Goal: Task Accomplishment & Management: Manage account settings

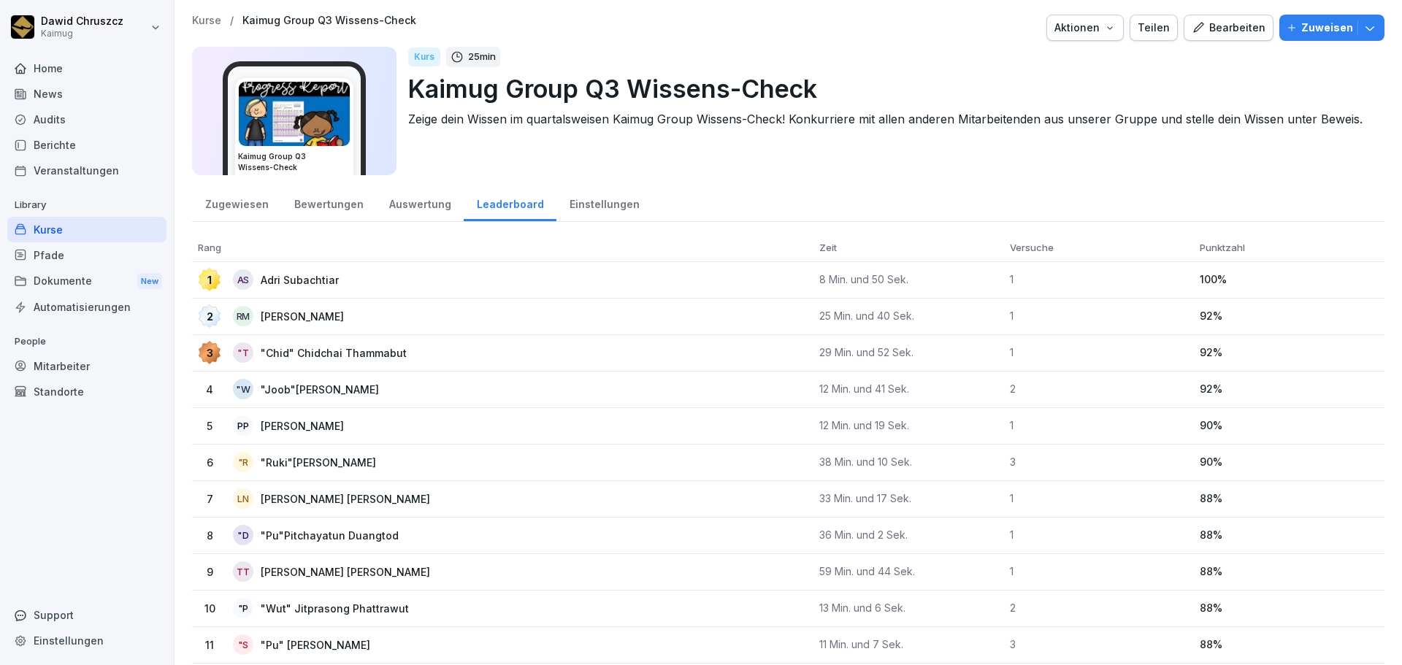
scroll to position [73, 0]
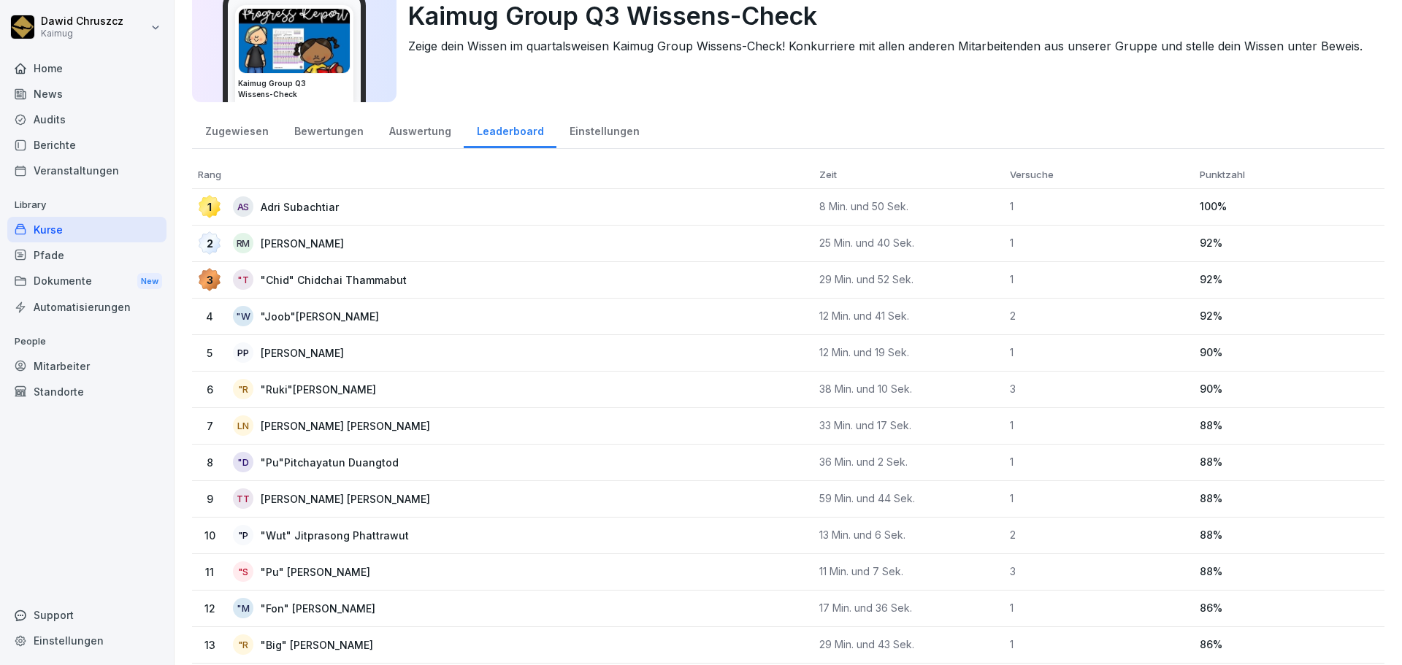
click at [96, 223] on div "Kurse" at bounding box center [86, 230] width 159 height 26
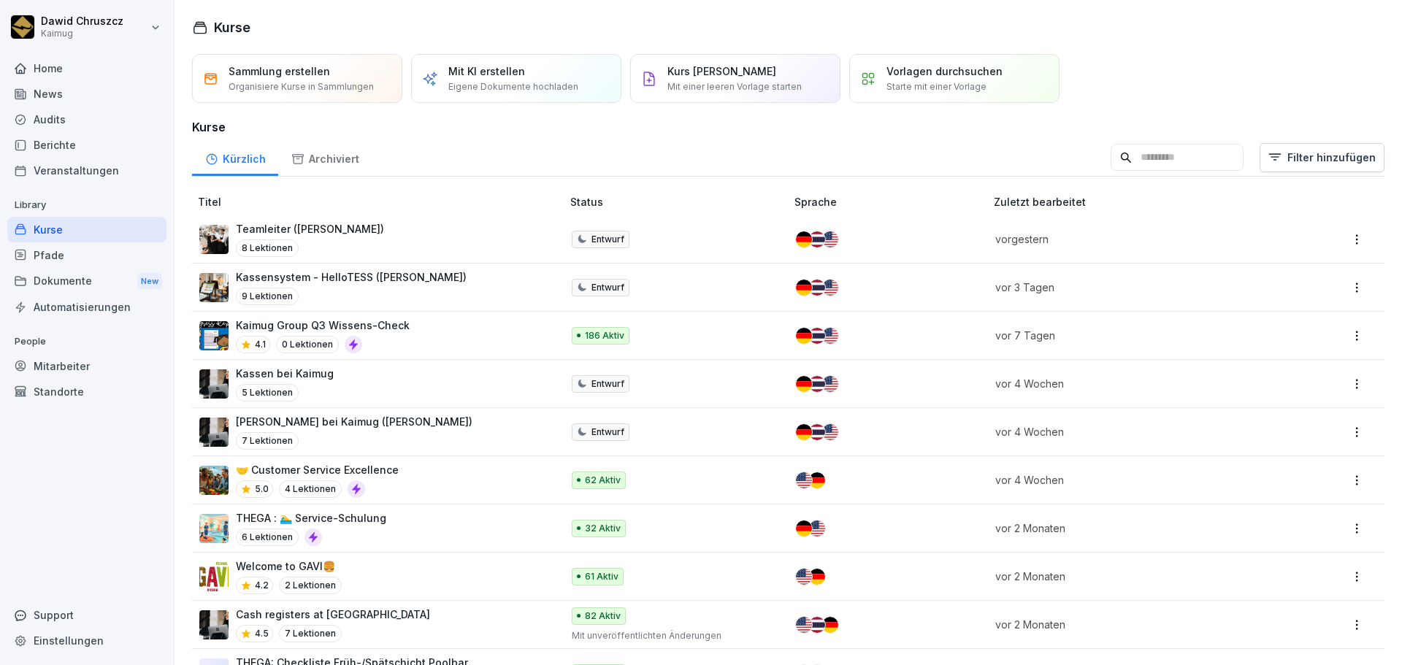
click at [1111, 164] on input at bounding box center [1177, 158] width 133 height 28
type input "*"
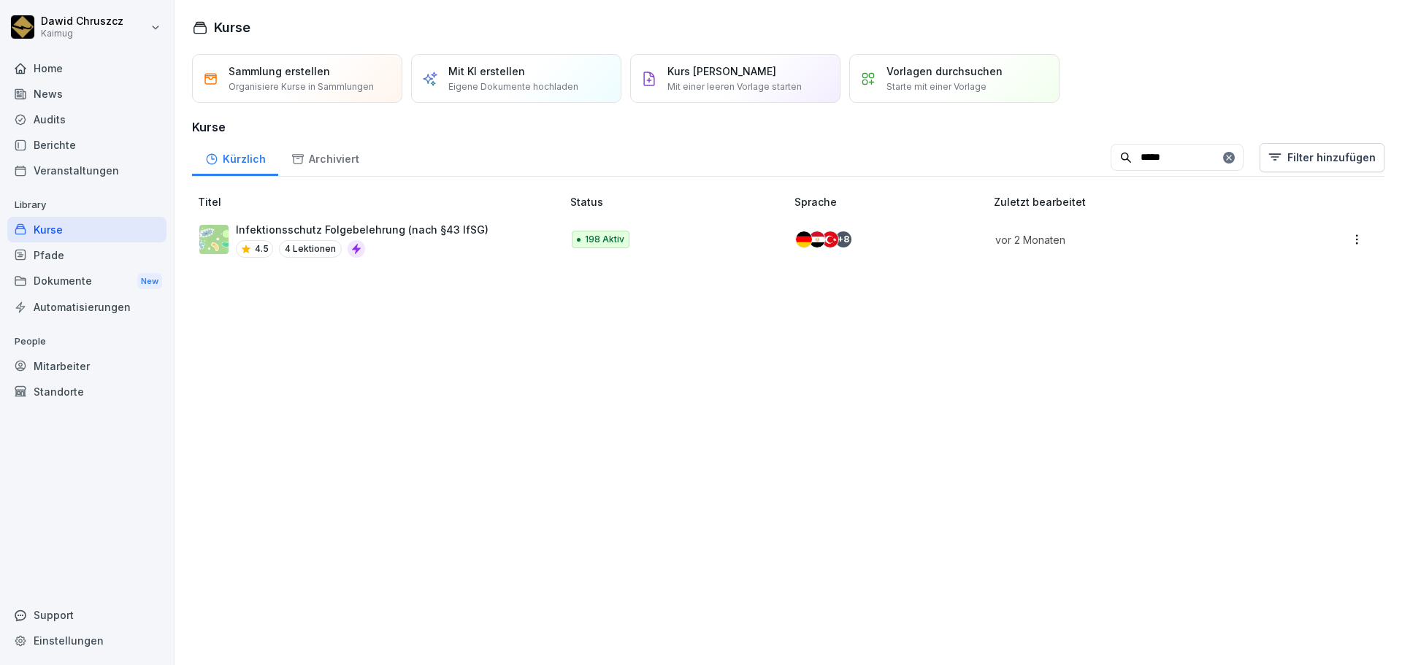
type input "*****"
click at [389, 228] on p "Infektionsschutz Folgebelehrung (nach §43 IfSG)" at bounding box center [362, 229] width 253 height 15
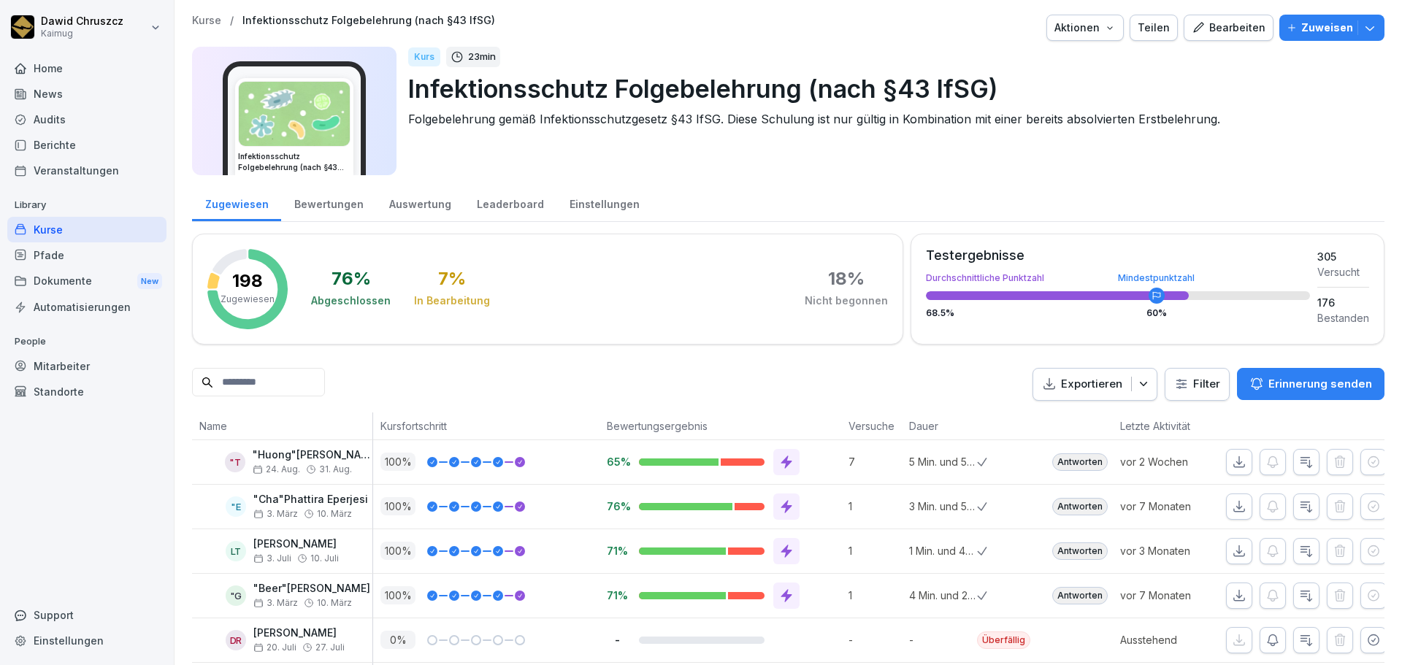
click at [333, 209] on div "Bewertungen" at bounding box center [328, 202] width 95 height 37
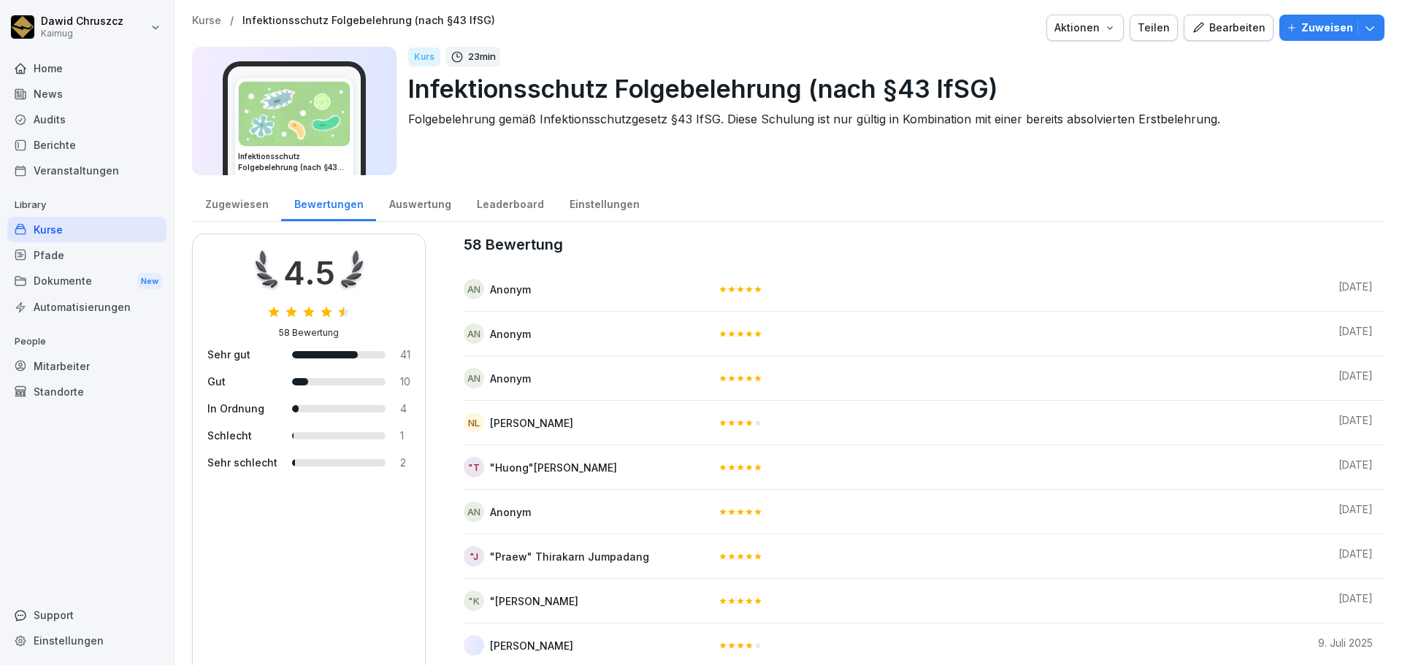
click at [242, 208] on div "Zugewiesen" at bounding box center [236, 202] width 89 height 37
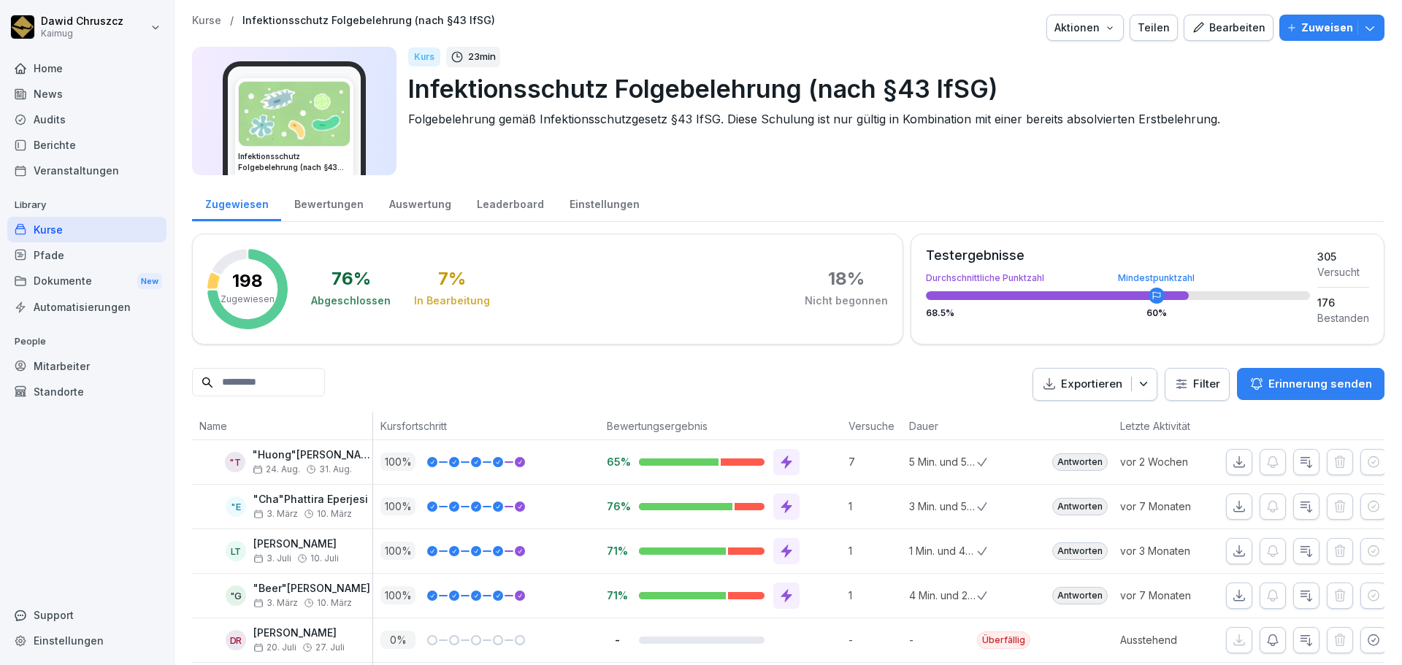
click at [1190, 389] on html "Dawid Chruszcz Kaimug Home News Audits Berichte Veranstaltungen Library Kurse P…" at bounding box center [701, 332] width 1402 height 665
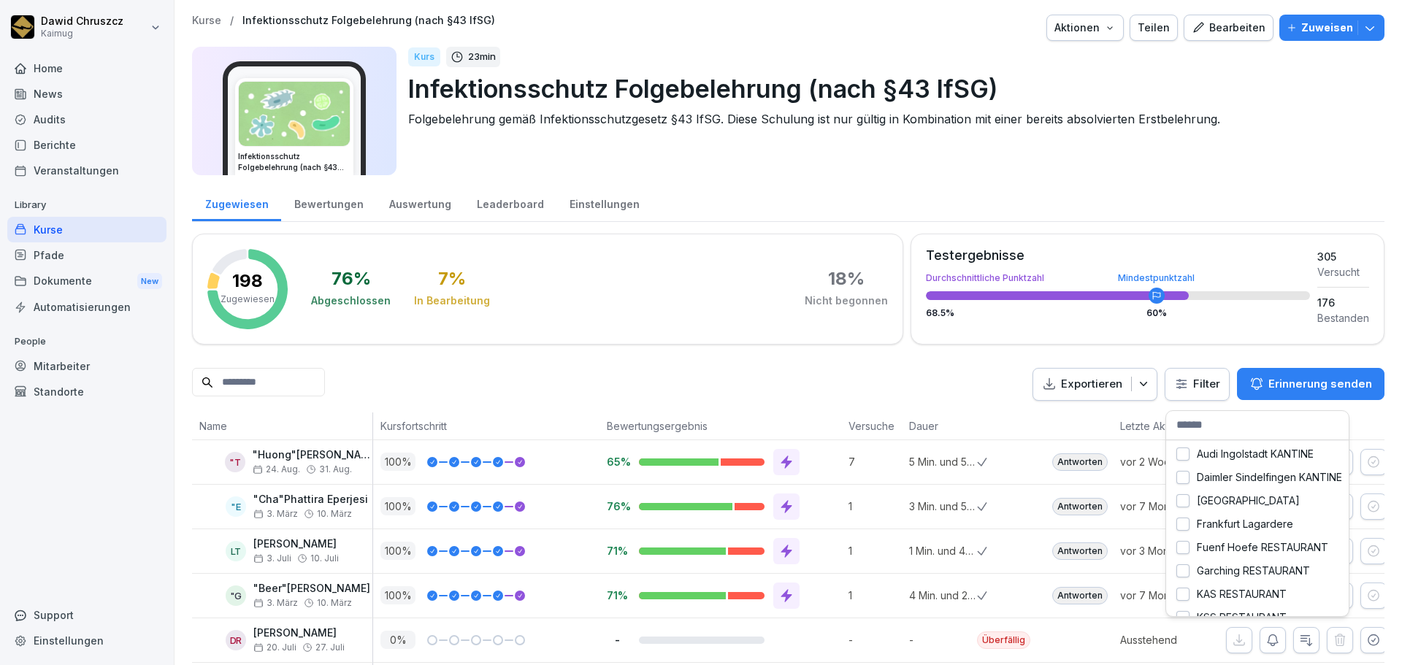
click at [1217, 421] on input "text" at bounding box center [1257, 425] width 183 height 29
type input "*"
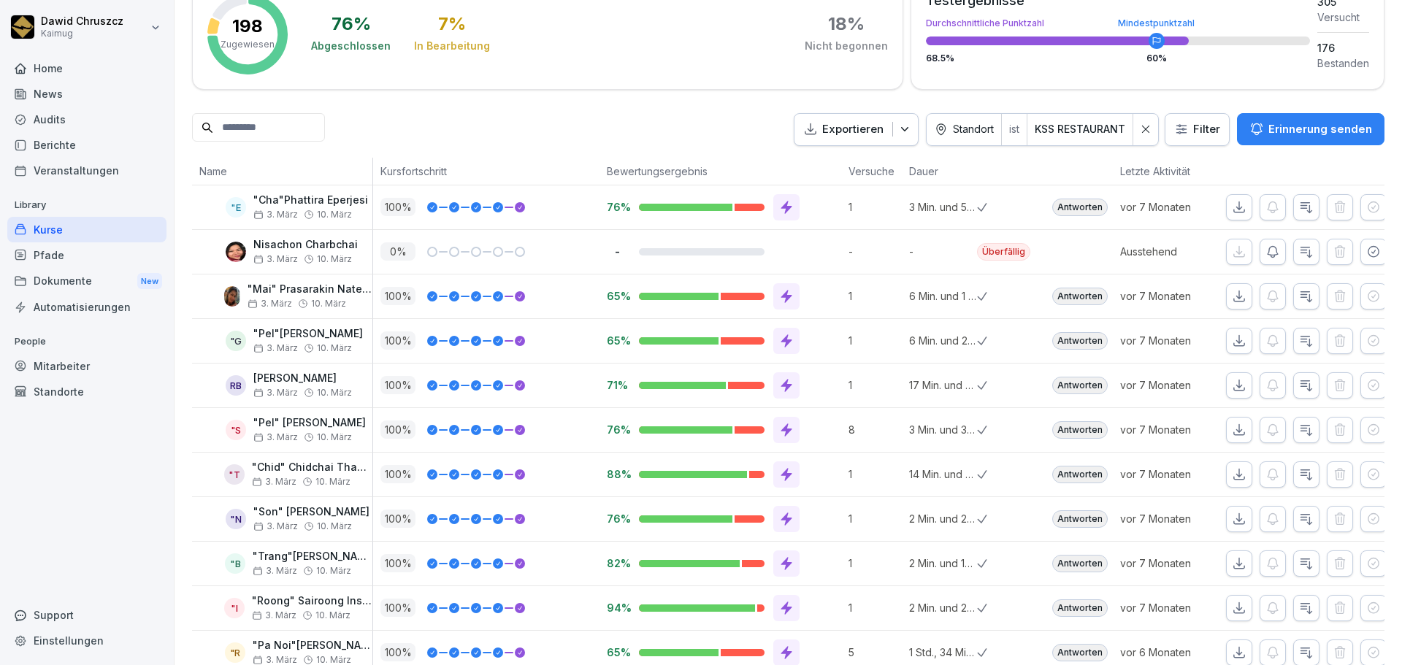
scroll to position [232, 0]
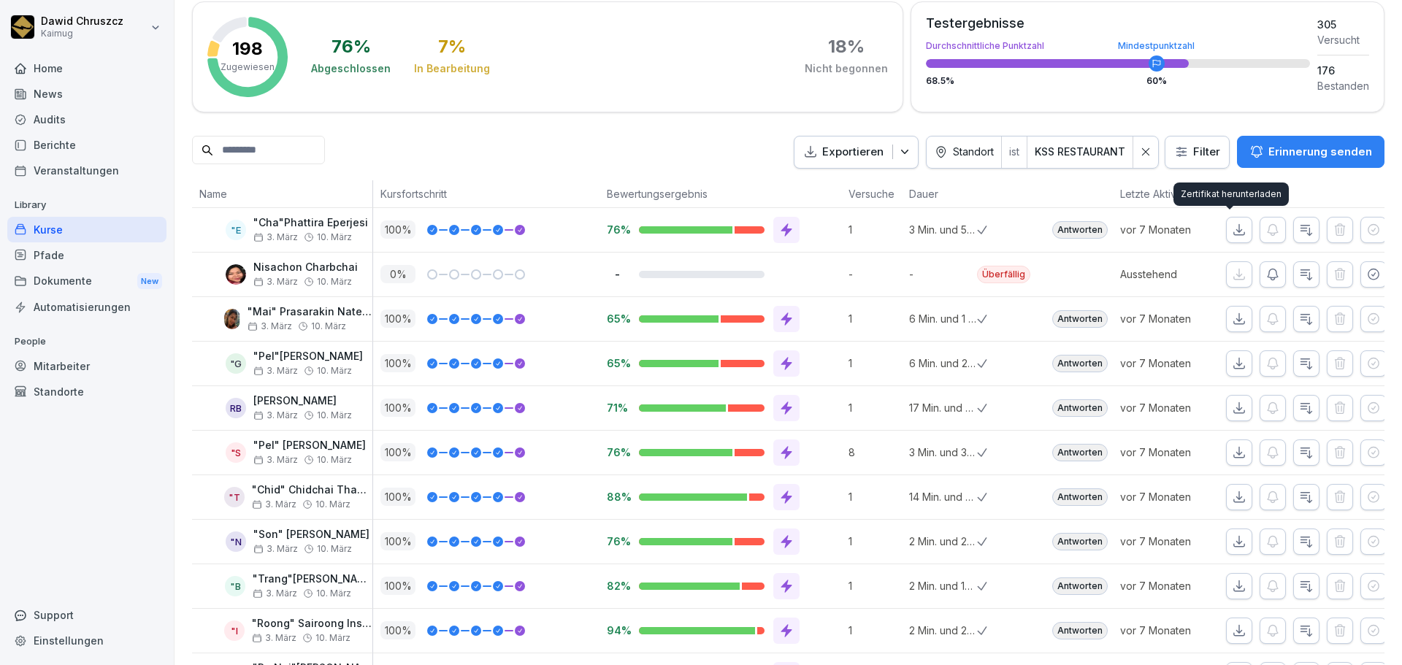
click at [1232, 228] on icon "button" at bounding box center [1239, 230] width 15 height 15
click at [1233, 318] on icon "button" at bounding box center [1239, 319] width 15 height 15
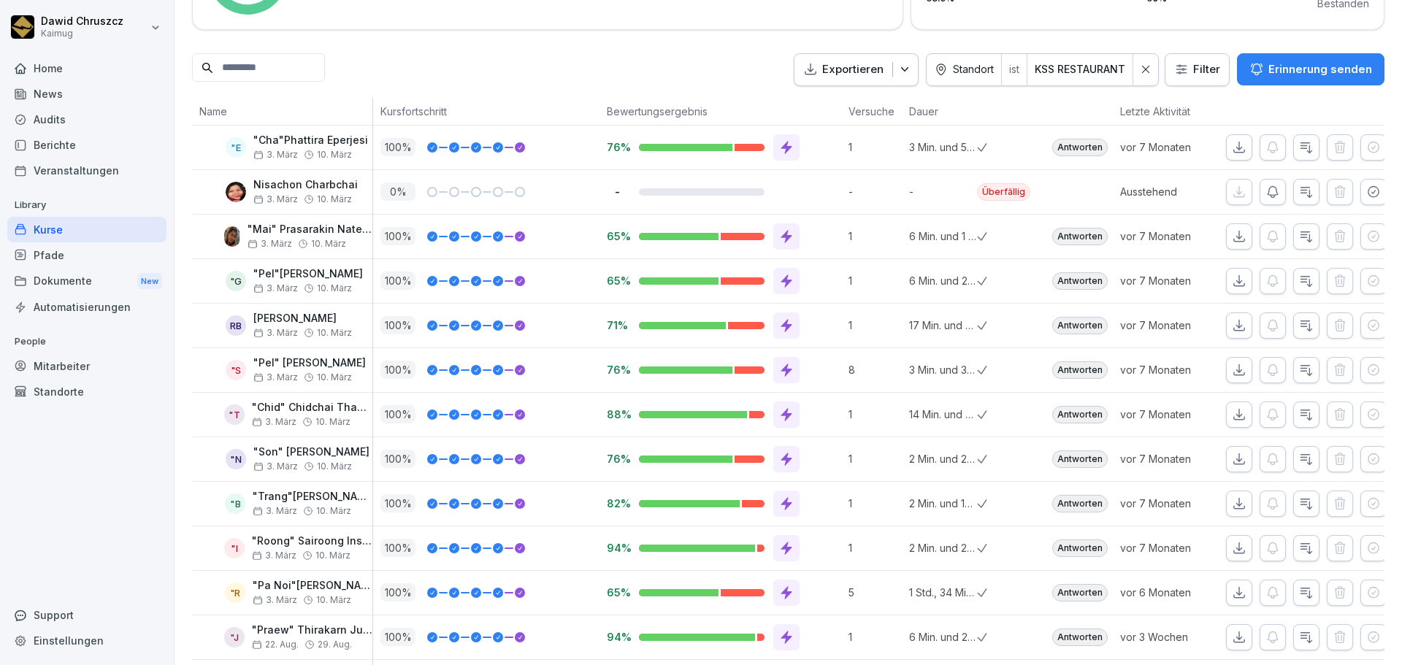
scroll to position [305, 0]
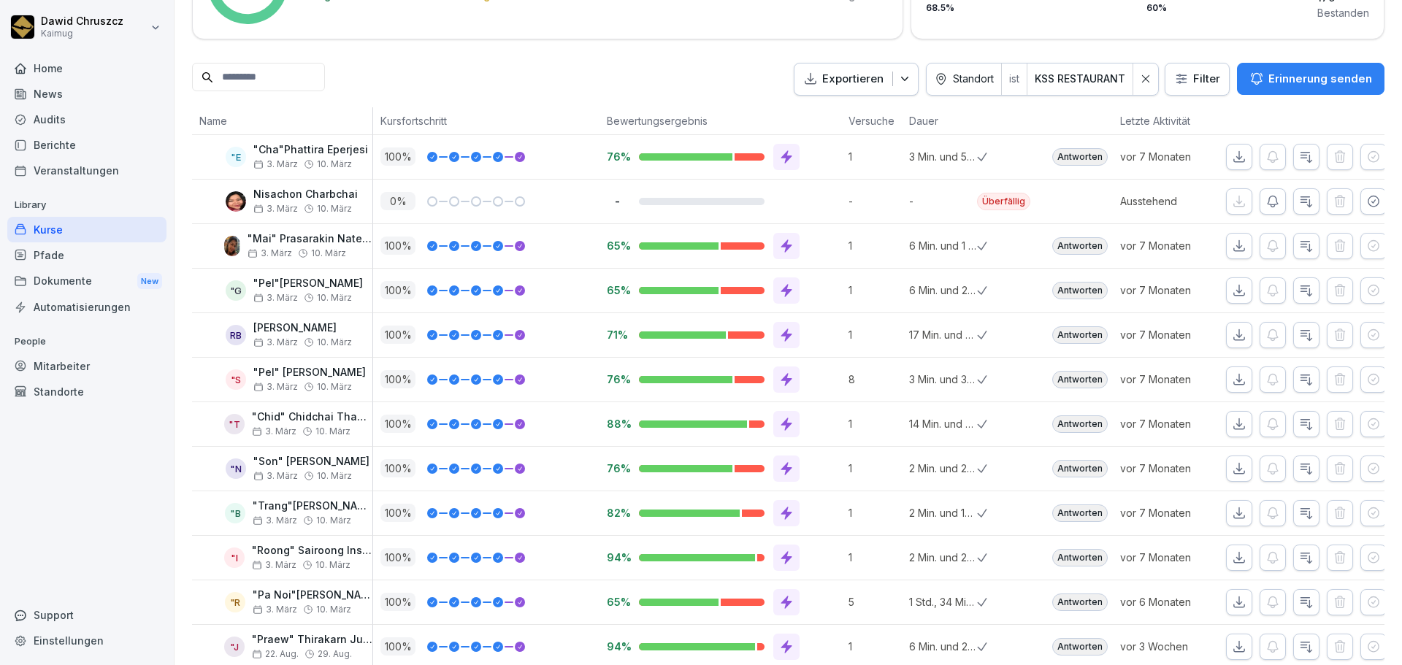
drag, startPoint x: 1078, startPoint y: 51, endPoint x: 1092, endPoint y: 53, distance: 14.8
click at [1078, 51] on div "Zugewiesen Bewertungen Auswertung Leaderboard Einstellungen 198 Zugewiesen 76 %…" at bounding box center [788, 363] width 1192 height 969
click at [1234, 291] on icon "button" at bounding box center [1239, 290] width 10 height 10
click at [1233, 336] on icon "button" at bounding box center [1239, 335] width 15 height 15
click at [1232, 383] on icon "button" at bounding box center [1239, 379] width 15 height 15
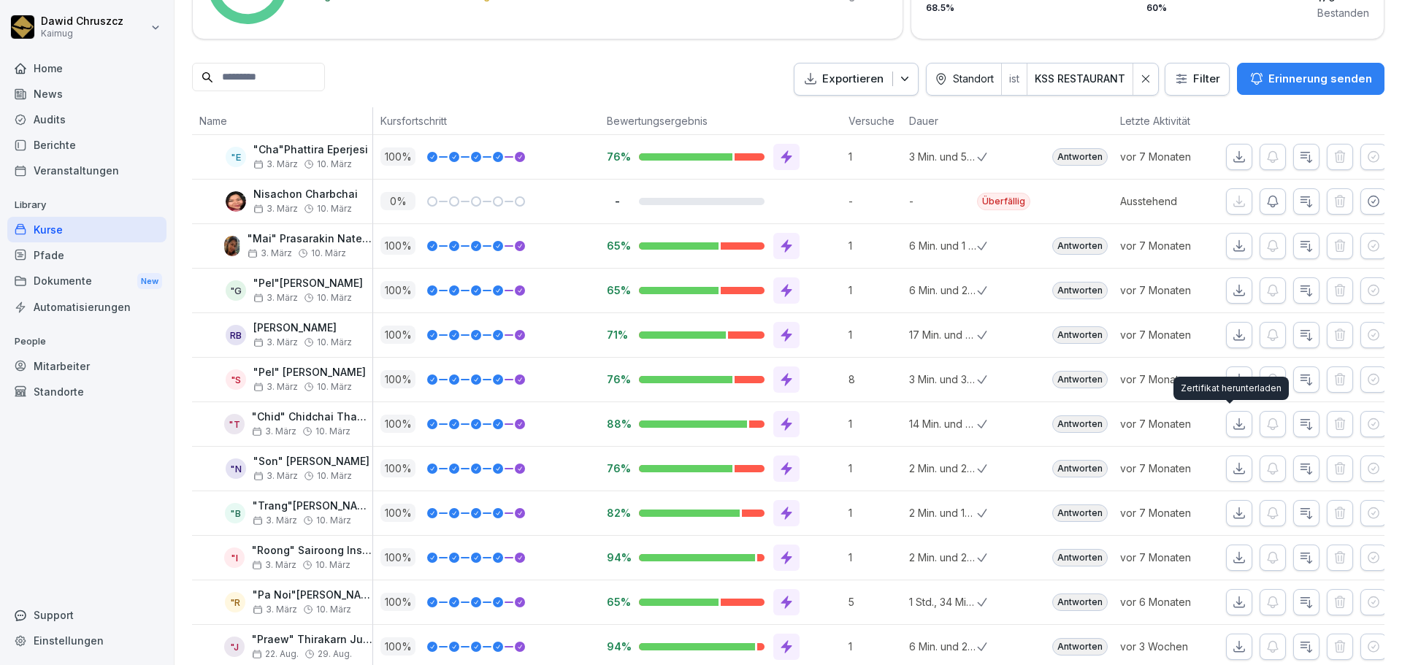
click at [1232, 423] on icon "button" at bounding box center [1239, 424] width 15 height 15
click at [1232, 467] on icon "button" at bounding box center [1239, 468] width 15 height 15
click at [1234, 517] on icon "button" at bounding box center [1239, 513] width 15 height 15
click at [1234, 554] on icon "button" at bounding box center [1239, 558] width 15 height 15
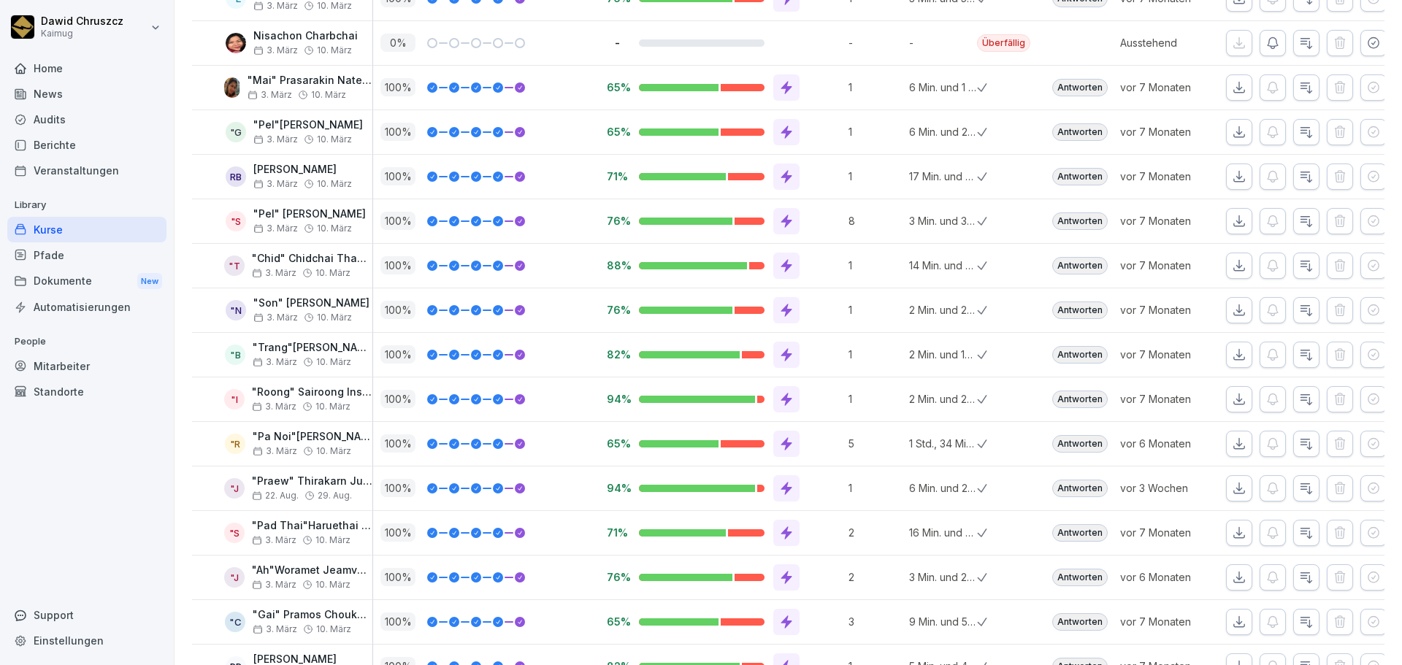
scroll to position [524, 0]
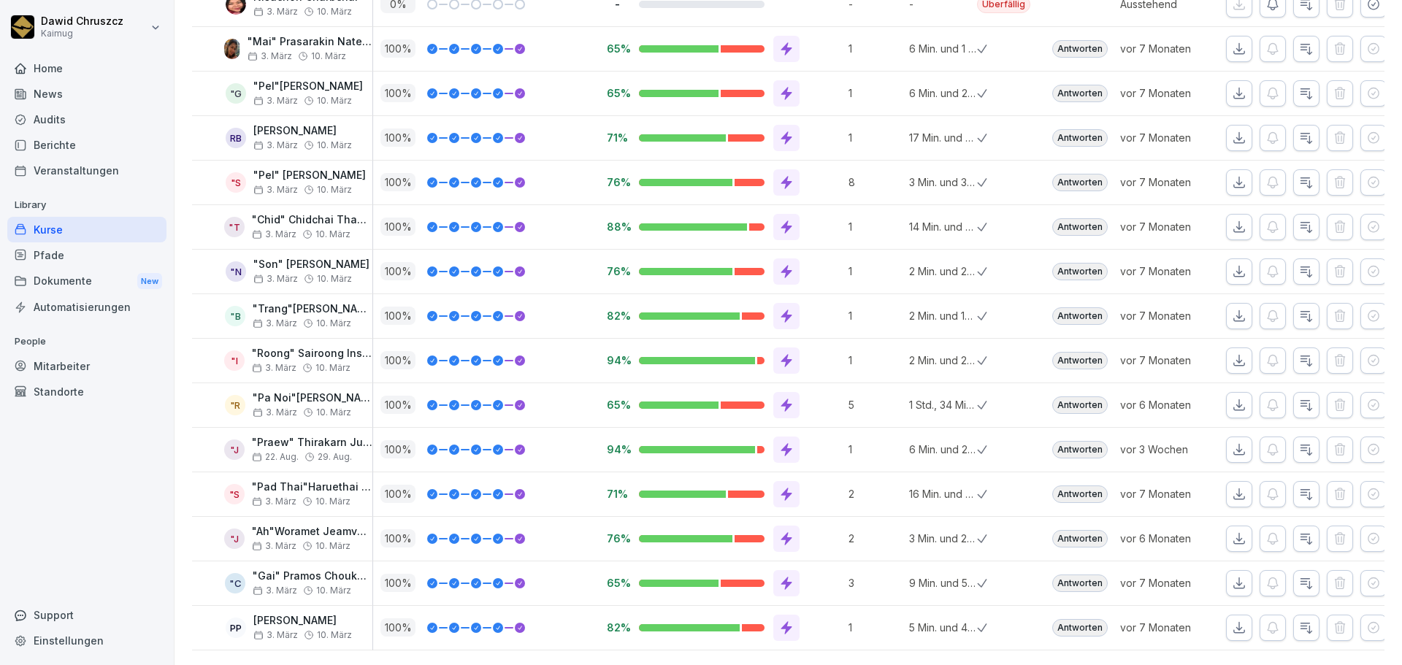
click at [1234, 398] on icon "button" at bounding box center [1239, 405] width 15 height 15
click at [1233, 442] on icon "button" at bounding box center [1239, 449] width 15 height 15
click at [1236, 487] on icon "button" at bounding box center [1239, 494] width 15 height 15
click at [1236, 532] on icon "button" at bounding box center [1239, 539] width 15 height 15
click at [1234, 576] on icon "button" at bounding box center [1239, 583] width 15 height 15
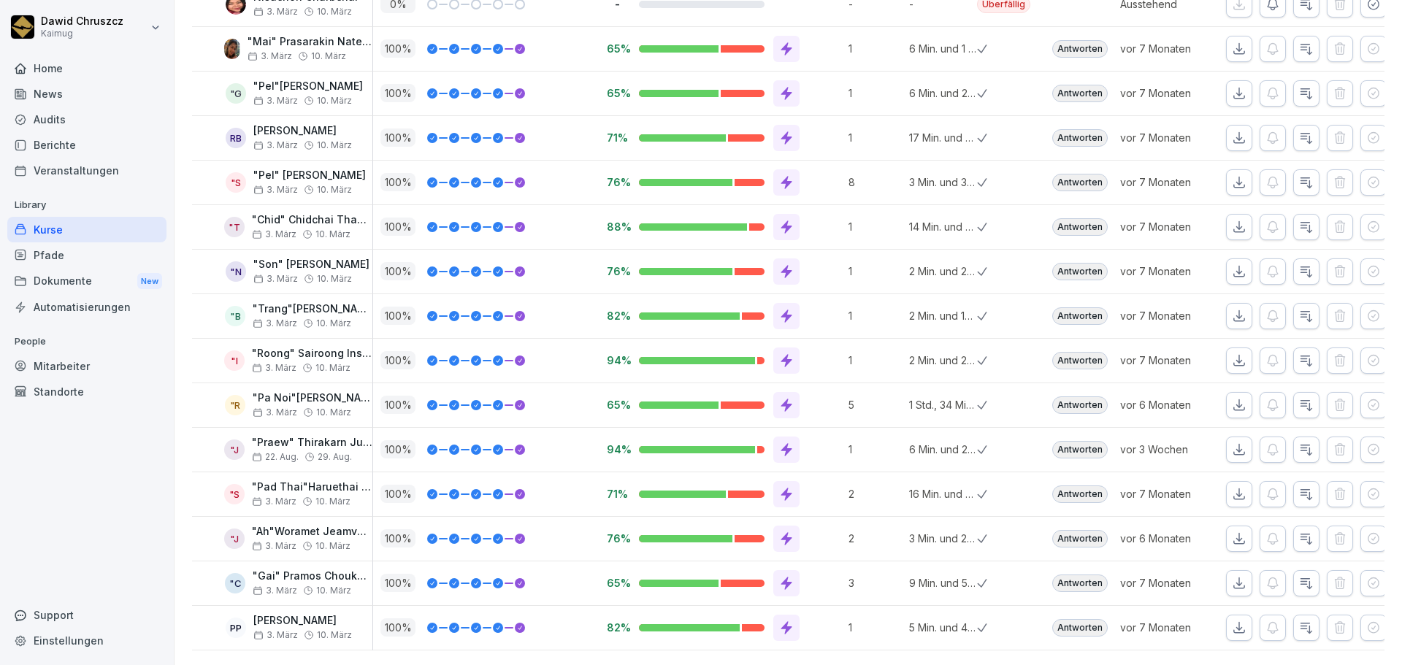
click at [1232, 621] on icon "button" at bounding box center [1239, 628] width 15 height 15
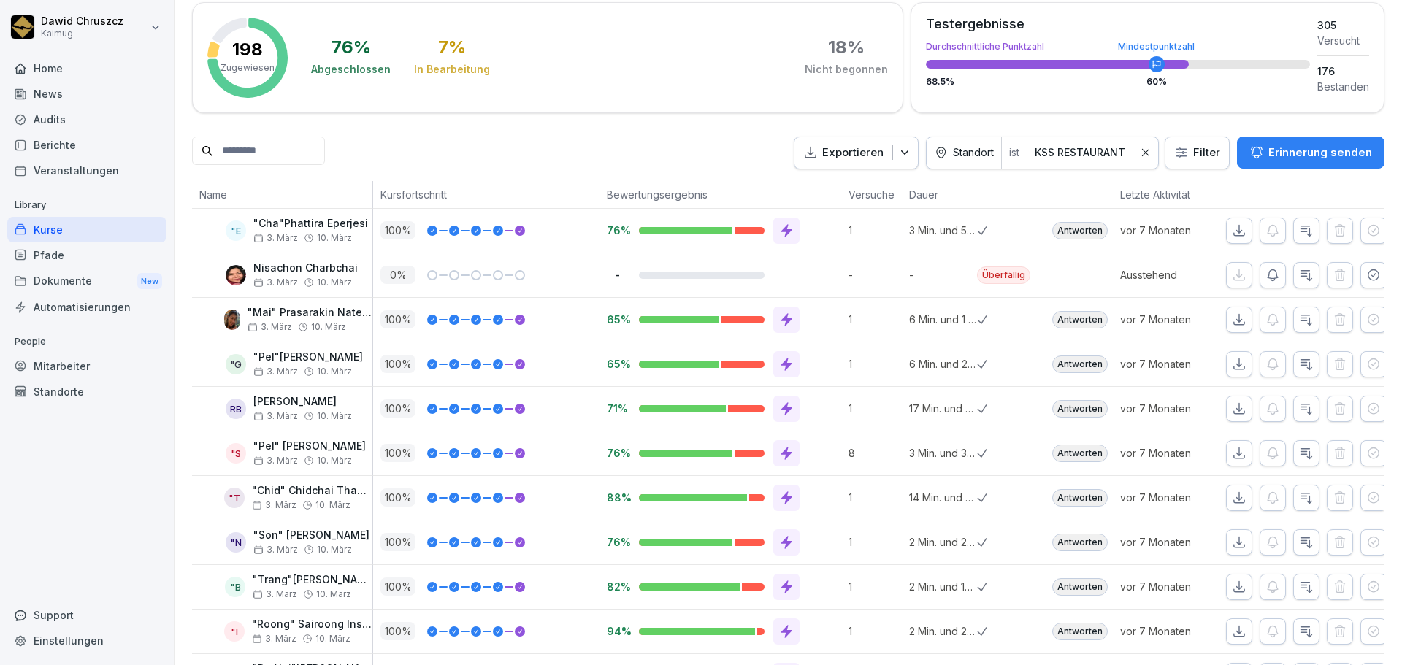
scroll to position [0, 0]
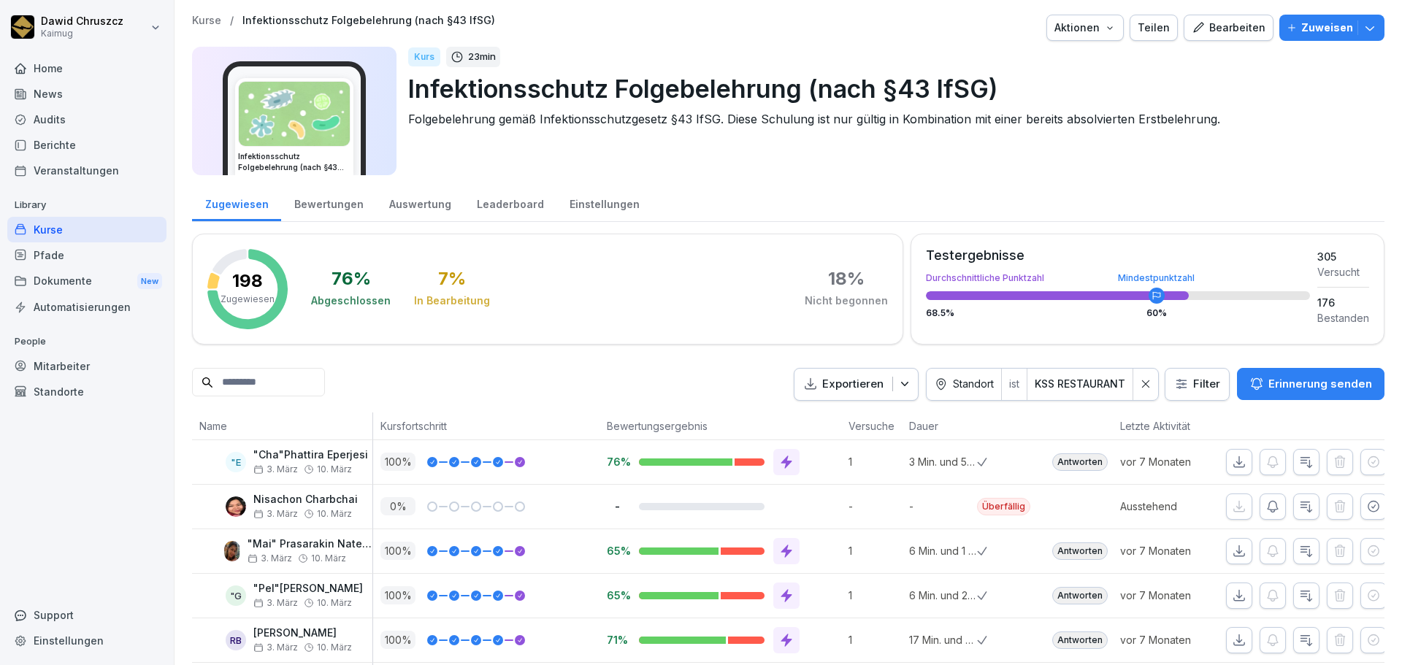
click at [292, 387] on input at bounding box center [258, 382] width 133 height 28
click at [764, 186] on div "Zugewiesen Bewertungen Auswertung Leaderboard Einstellungen" at bounding box center [788, 203] width 1192 height 38
drag, startPoint x: 1186, startPoint y: 150, endPoint x: 1228, endPoint y: 148, distance: 42.4
click at [1190, 155] on div "Kurs 23 min Infektionsschutz Folgebelehrung (nach §43 IfSG) Folgebelehrung gemä…" at bounding box center [890, 111] width 965 height 129
drag, startPoint x: 1225, startPoint y: 114, endPoint x: 1234, endPoint y: 127, distance: 15.8
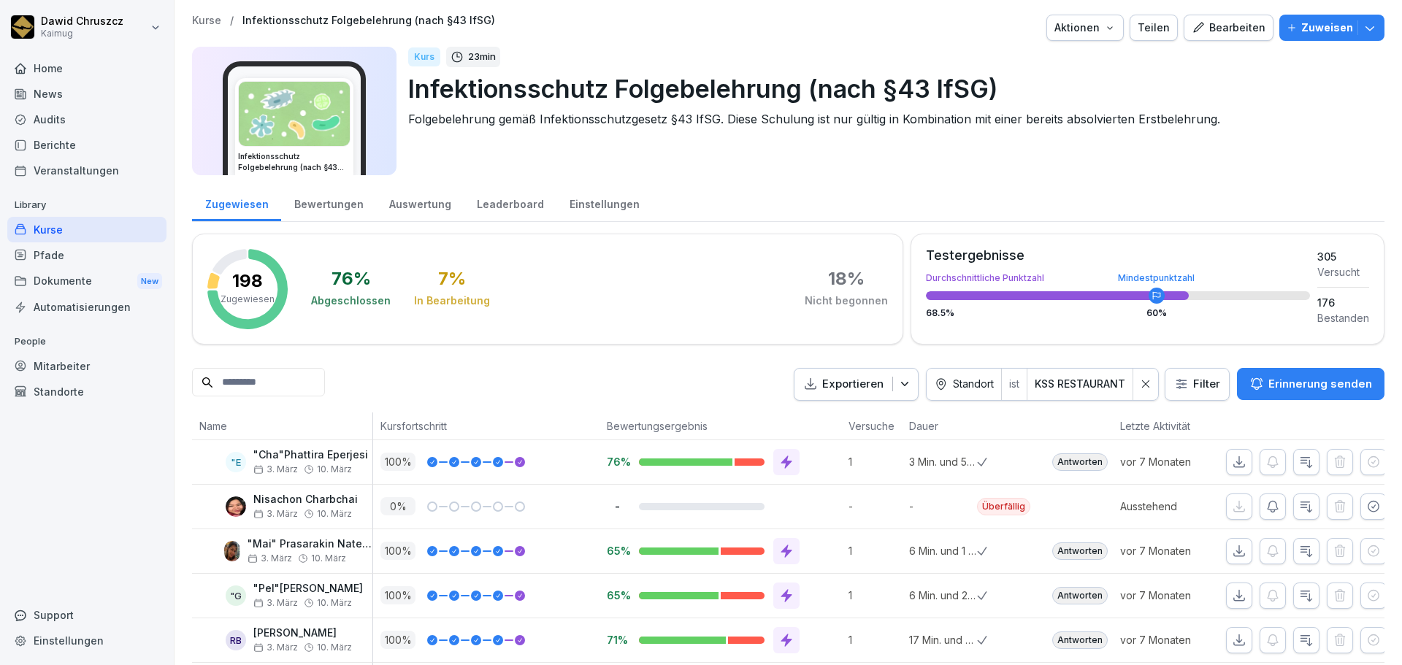
click at [1227, 117] on p "Folgebelehrung gemäß Infektionsschutzgesetz §43 IfSG. Diese Schulung ist nur gü…" at bounding box center [890, 119] width 965 height 18
click at [52, 223] on div "Kurse" at bounding box center [86, 230] width 159 height 26
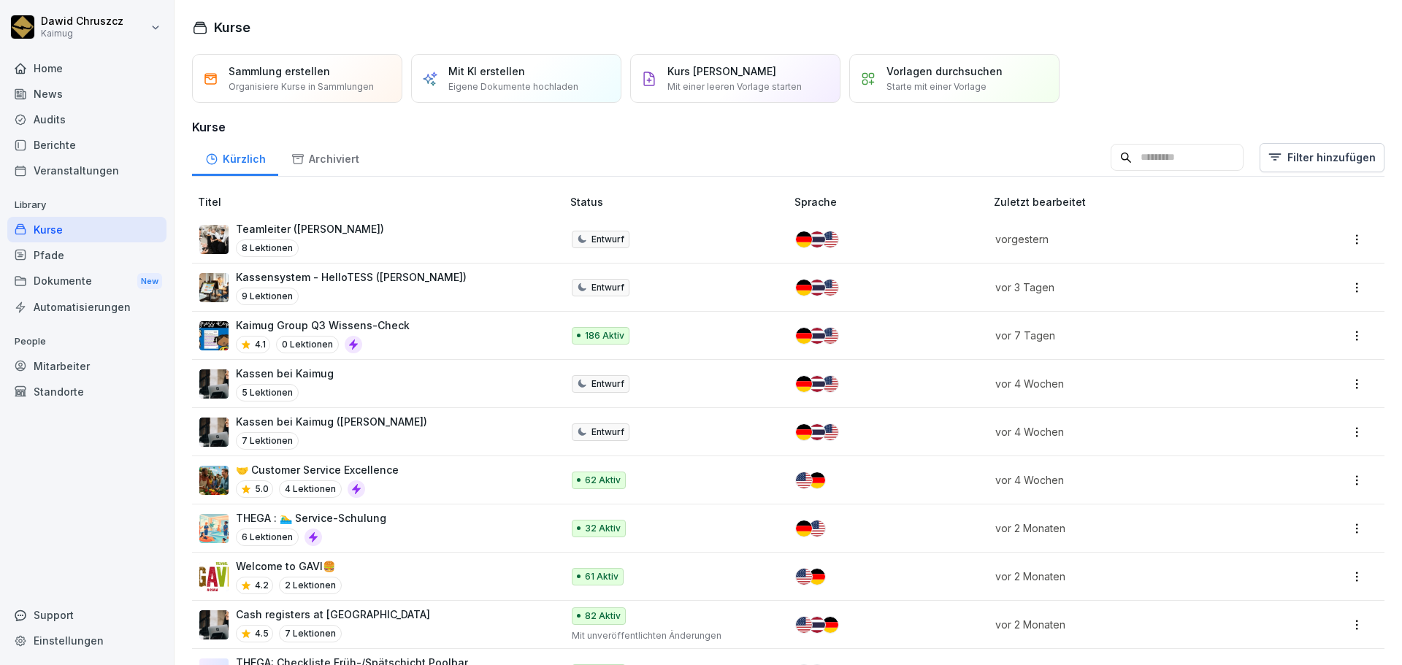
click at [1149, 164] on input at bounding box center [1177, 158] width 133 height 28
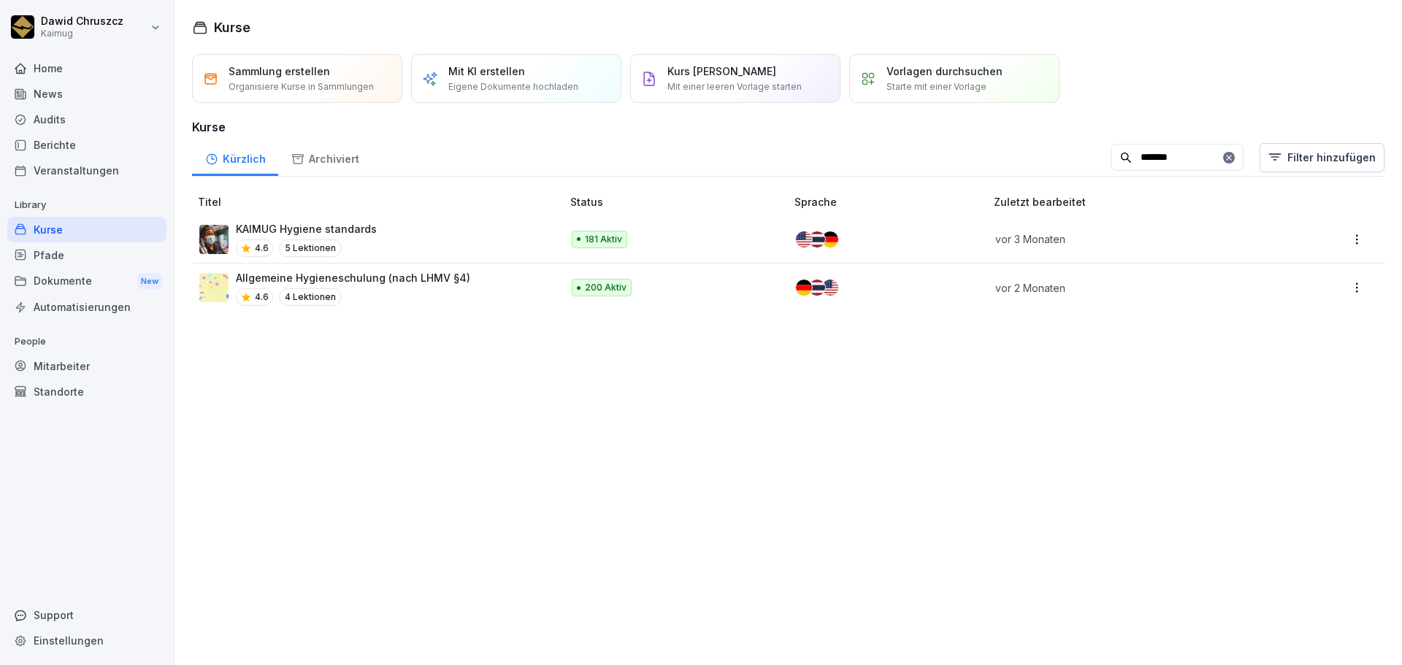
type input "*******"
click at [388, 270] on p "Allgemeine Hygieneschulung (nach LHMV §4)" at bounding box center [353, 277] width 234 height 15
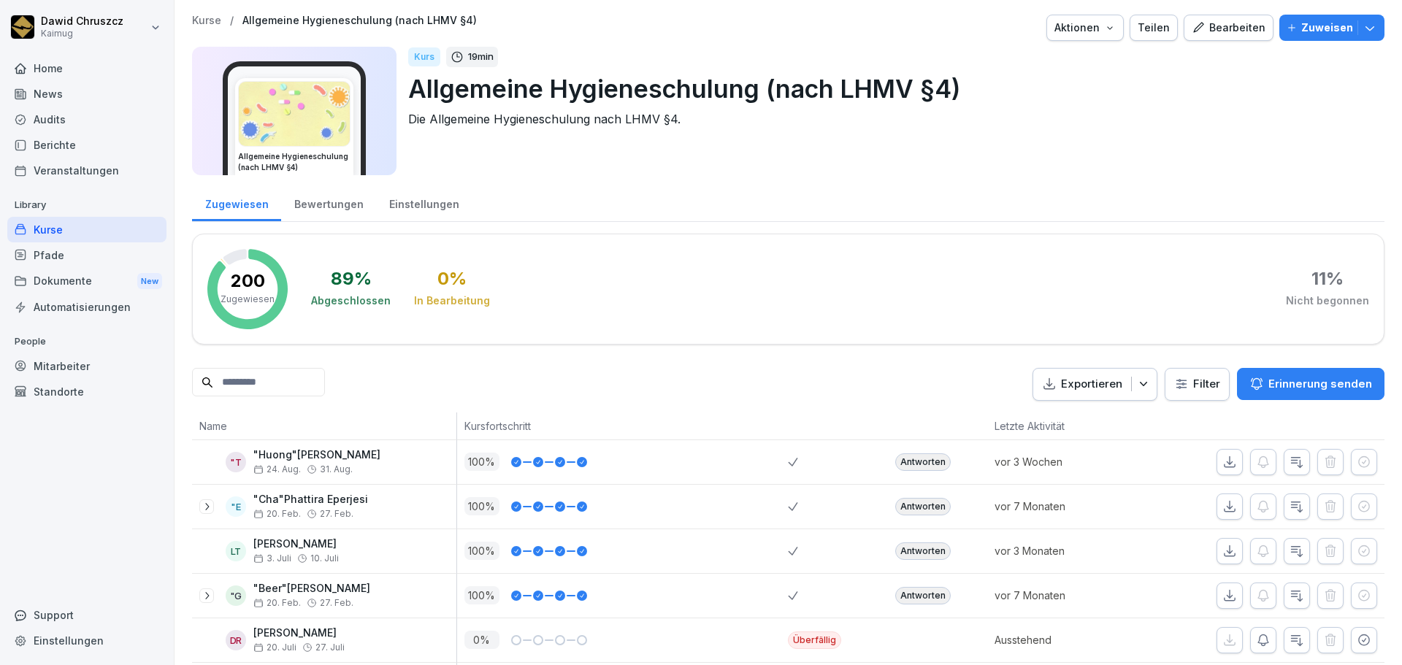
click at [267, 388] on input at bounding box center [258, 382] width 133 height 28
click at [1179, 388] on html "Dawid Chruszcz Kaimug Home News Audits Berichte Veranstaltungen Library Kurse P…" at bounding box center [701, 332] width 1402 height 665
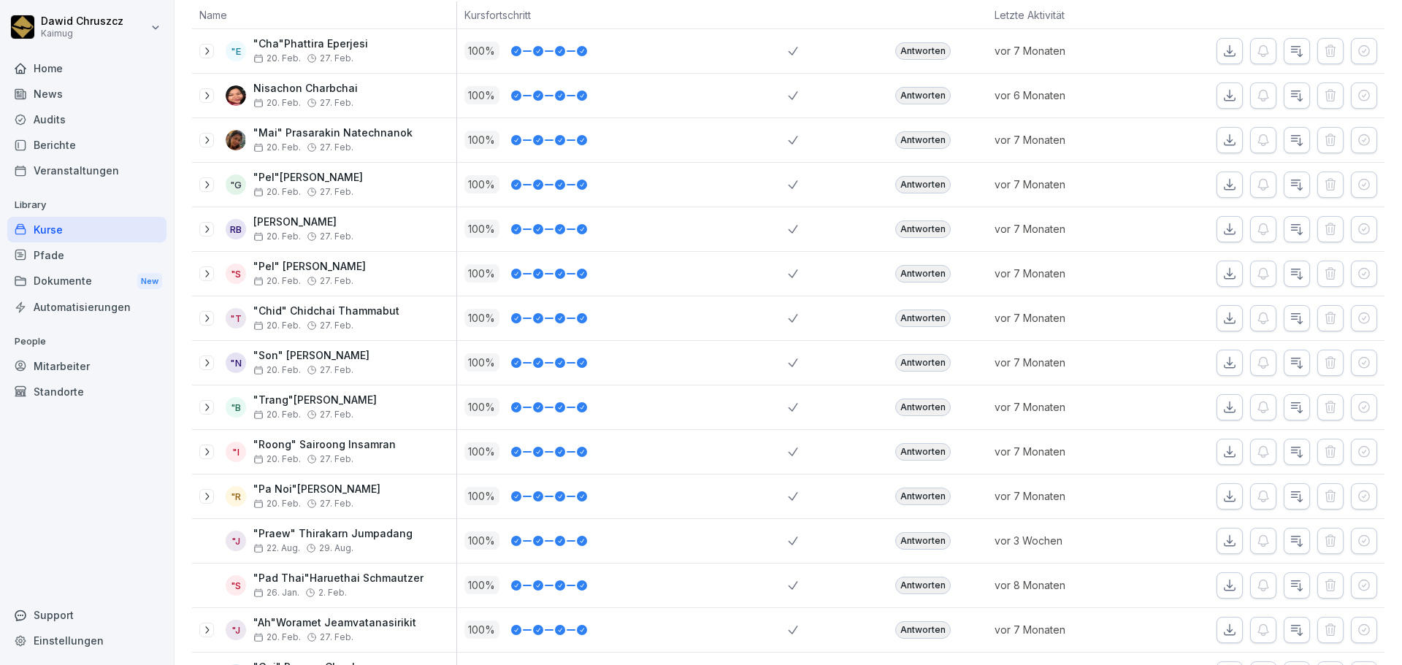
scroll to position [365, 0]
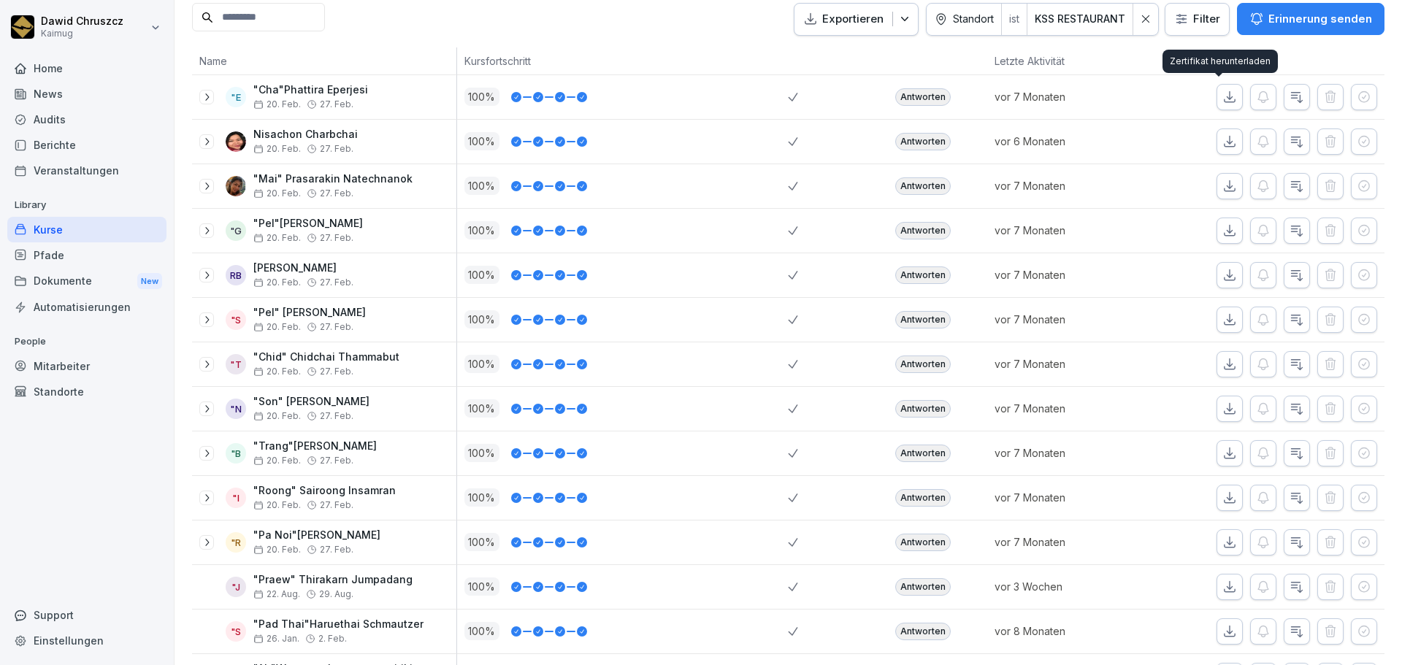
click at [1222, 99] on icon "button" at bounding box center [1229, 97] width 15 height 15
click at [1222, 143] on icon "button" at bounding box center [1229, 141] width 15 height 15
drag, startPoint x: 713, startPoint y: 12, endPoint x: 880, endPoint y: 33, distance: 168.5
click at [713, 12] on div "Exportieren Standort ist KSS RESTAURANT Filter Erinnerung senden" at bounding box center [788, 19] width 1192 height 33
click at [1222, 140] on icon "button" at bounding box center [1229, 141] width 15 height 15
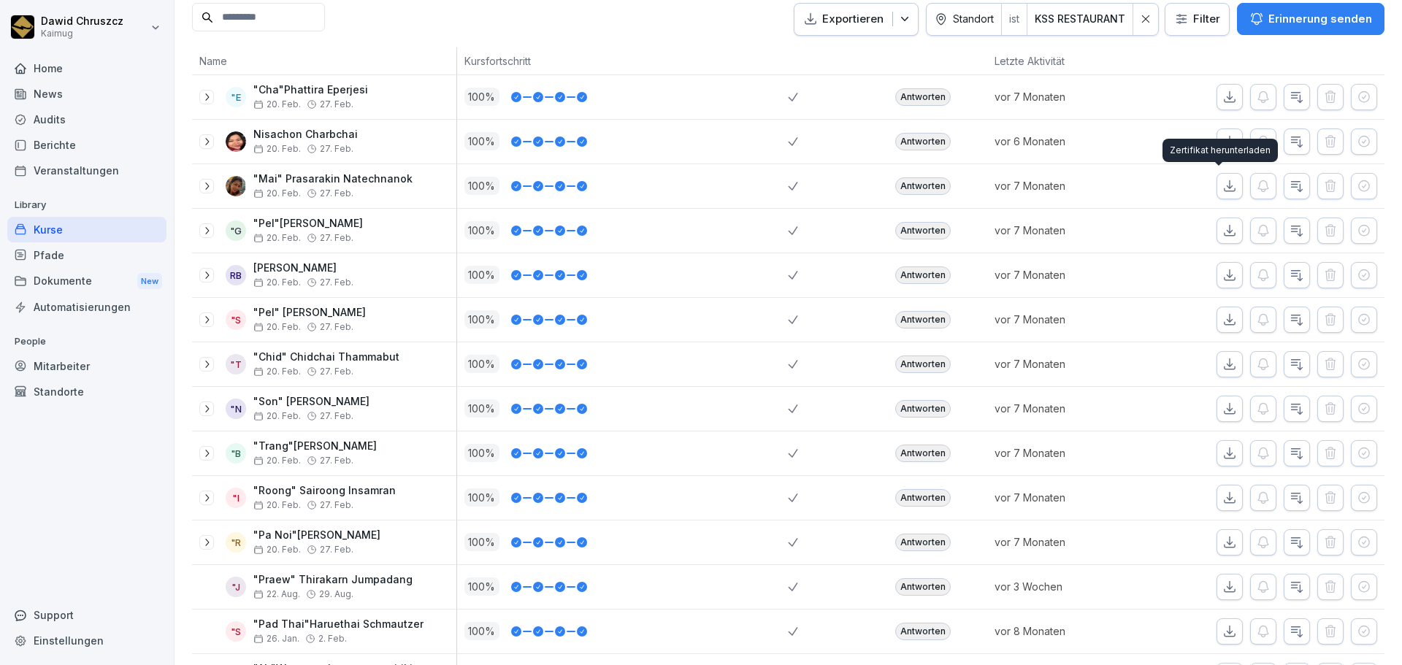
click at [1222, 185] on icon "button" at bounding box center [1229, 186] width 15 height 15
click at [1225, 230] on icon "button" at bounding box center [1230, 230] width 10 height 10
click at [1222, 279] on icon "button" at bounding box center [1229, 275] width 15 height 15
click at [1222, 318] on icon "button" at bounding box center [1229, 320] width 15 height 15
click at [1222, 361] on icon "button" at bounding box center [1229, 364] width 15 height 15
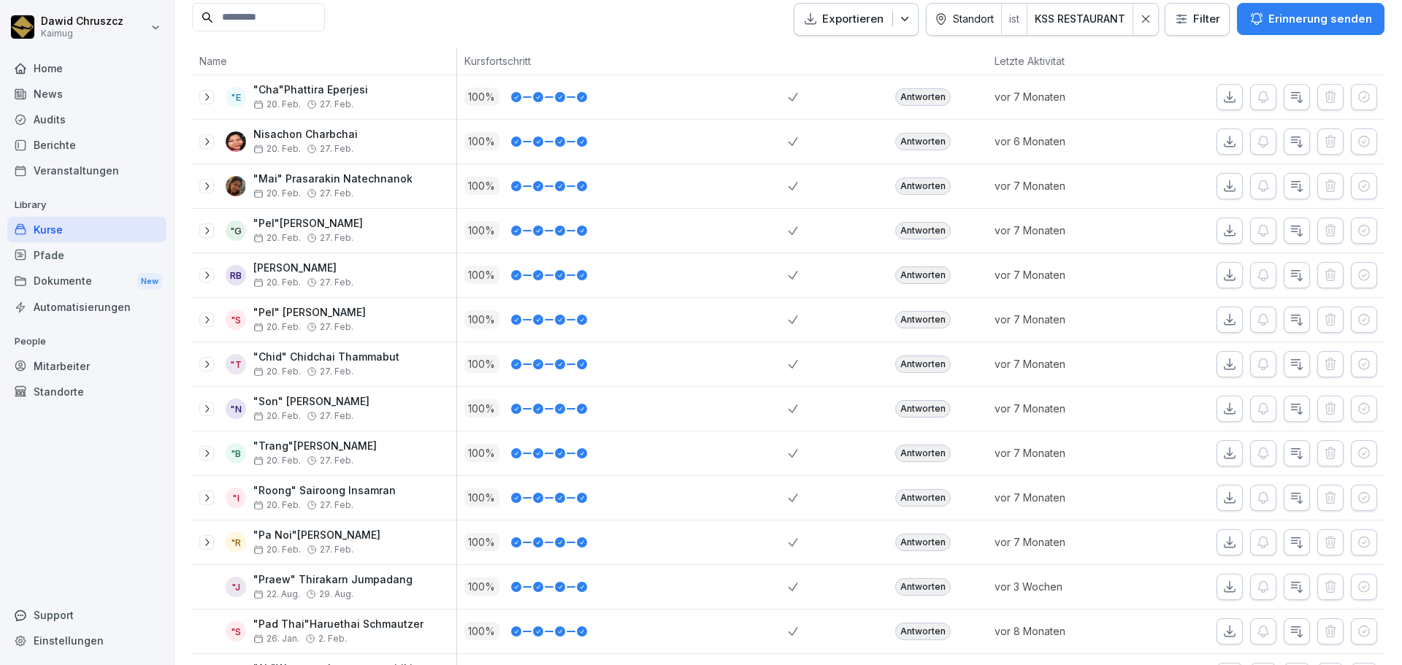
click at [1222, 404] on icon "button" at bounding box center [1229, 409] width 15 height 15
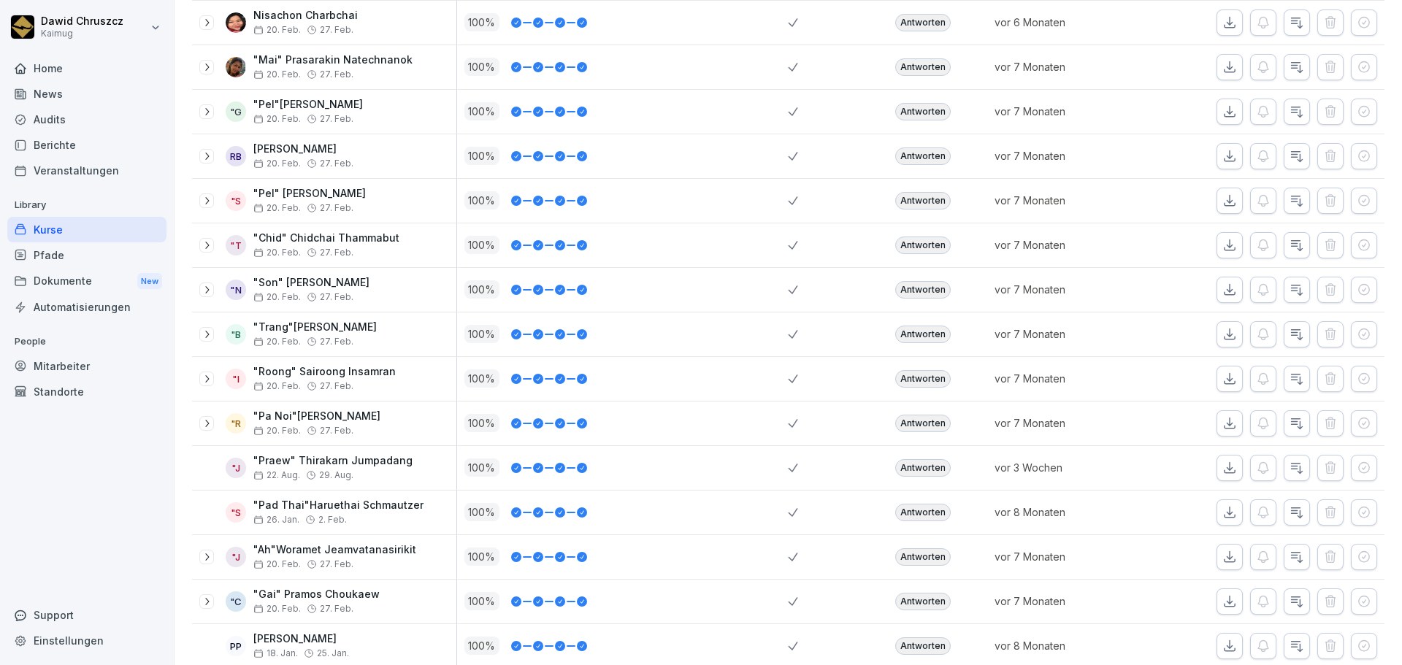
scroll to position [524, 0]
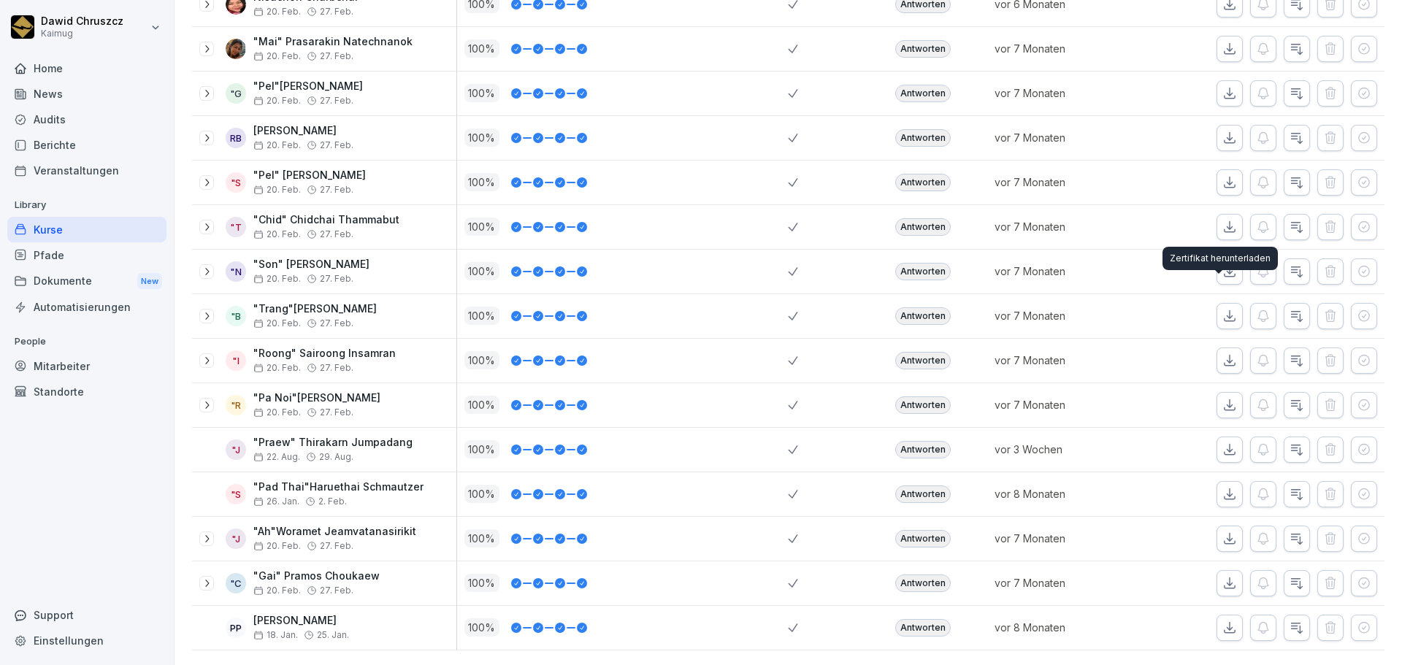
click at [1222, 309] on icon "button" at bounding box center [1229, 316] width 15 height 15
click at [1222, 353] on icon "button" at bounding box center [1229, 360] width 15 height 15
click at [1222, 398] on icon "button" at bounding box center [1229, 405] width 15 height 15
click at [1222, 442] on icon "button" at bounding box center [1229, 449] width 15 height 15
click at [1222, 487] on icon "button" at bounding box center [1229, 494] width 15 height 15
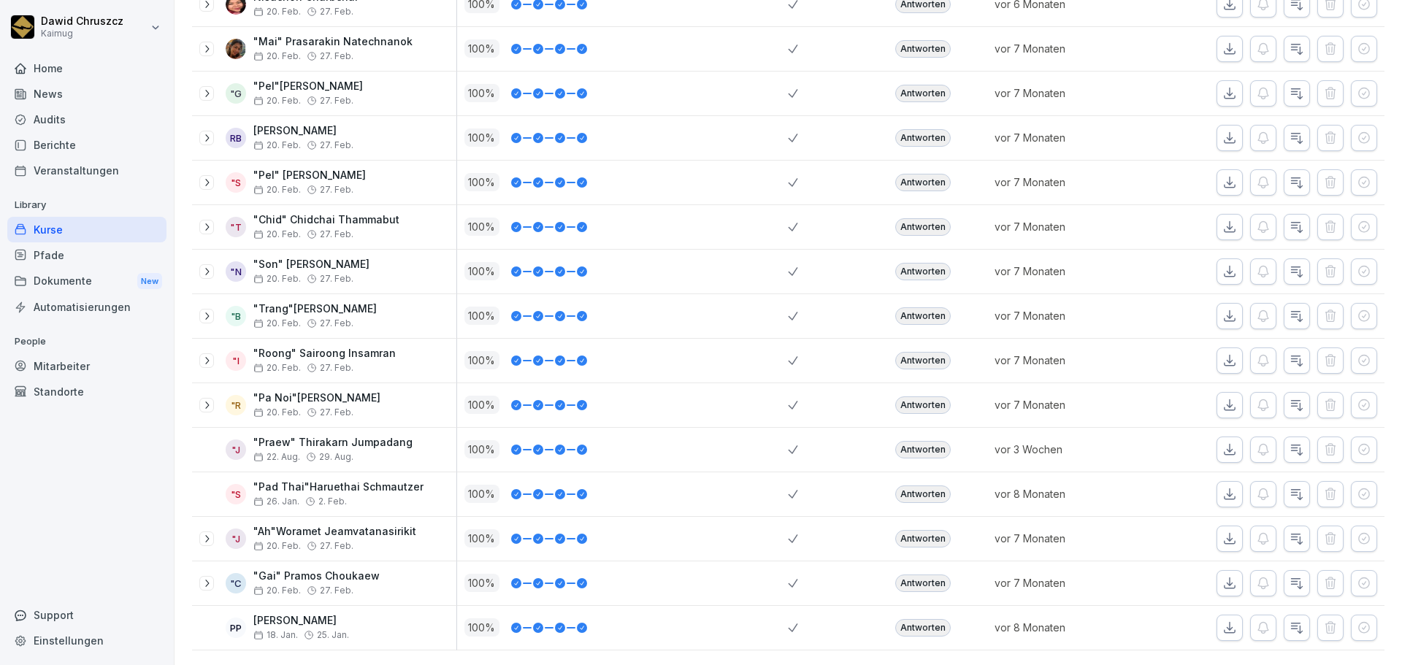
click at [1222, 532] on icon "button" at bounding box center [1229, 539] width 15 height 15
click at [1225, 578] on icon "button" at bounding box center [1230, 583] width 10 height 10
click at [1222, 621] on icon "button" at bounding box center [1229, 628] width 15 height 15
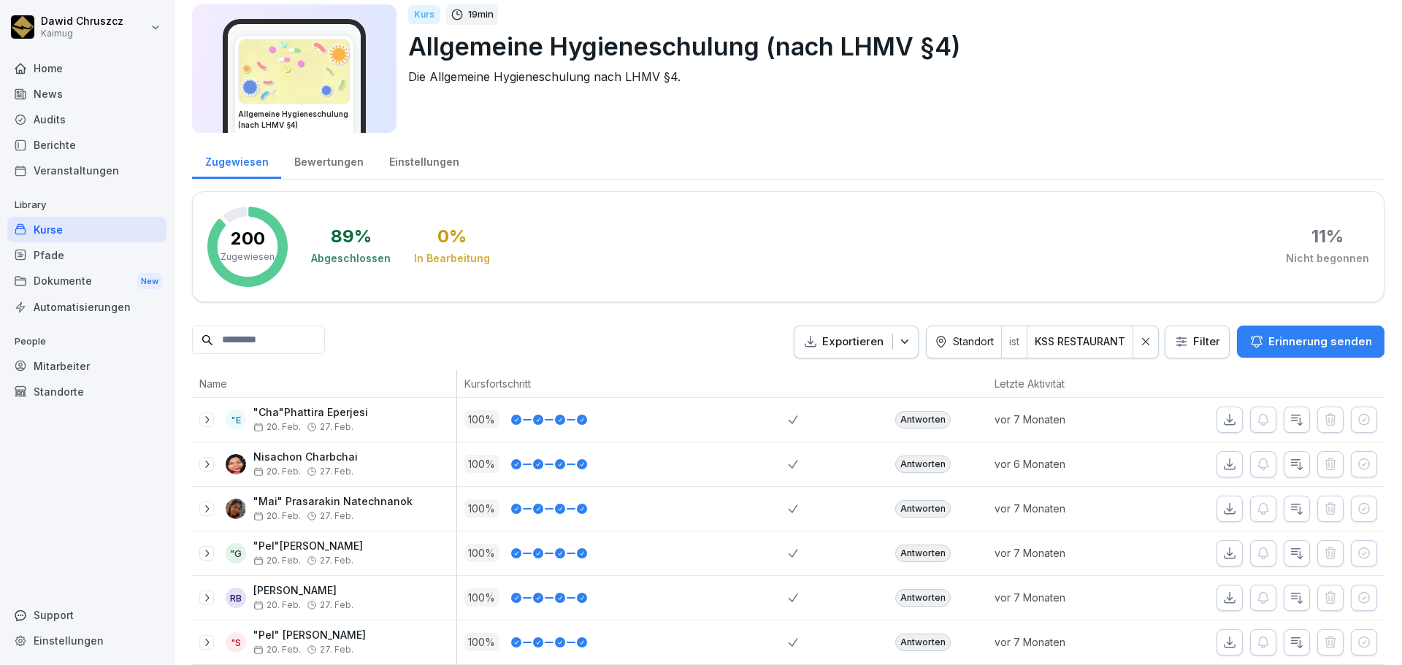
scroll to position [0, 0]
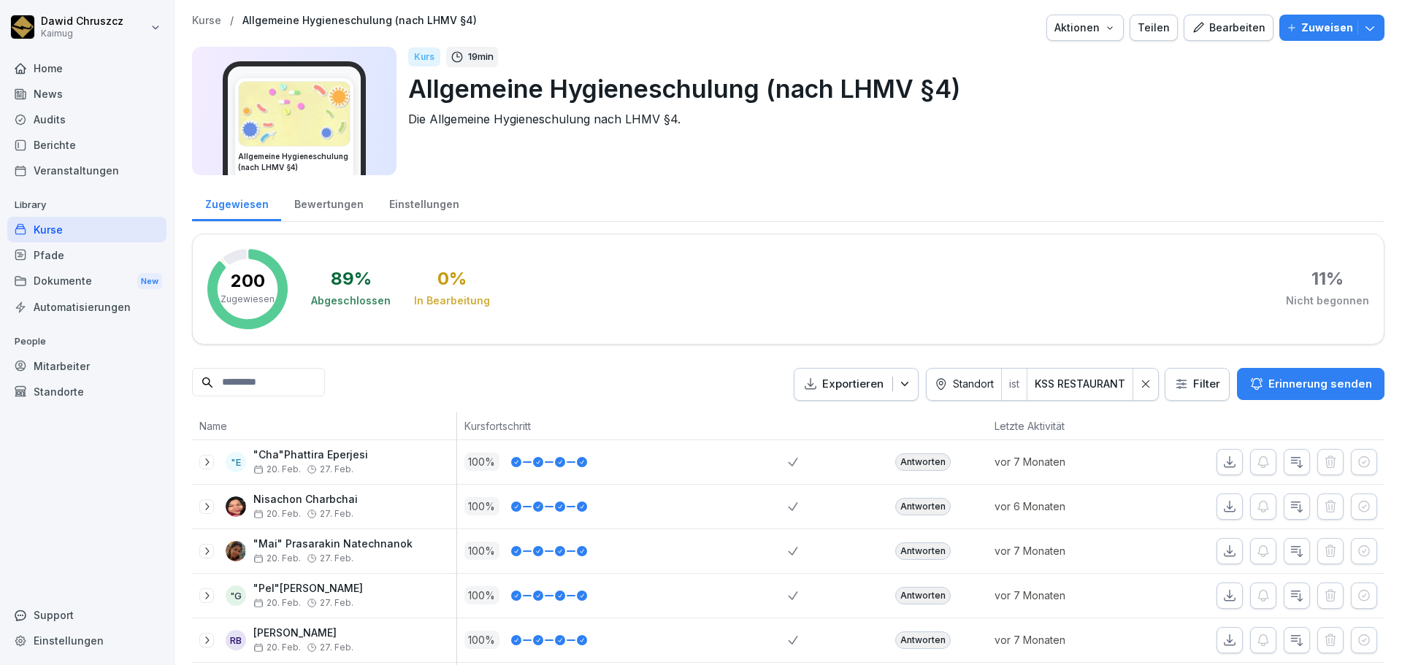
click at [1136, 391] on div at bounding box center [1145, 384] width 25 height 31
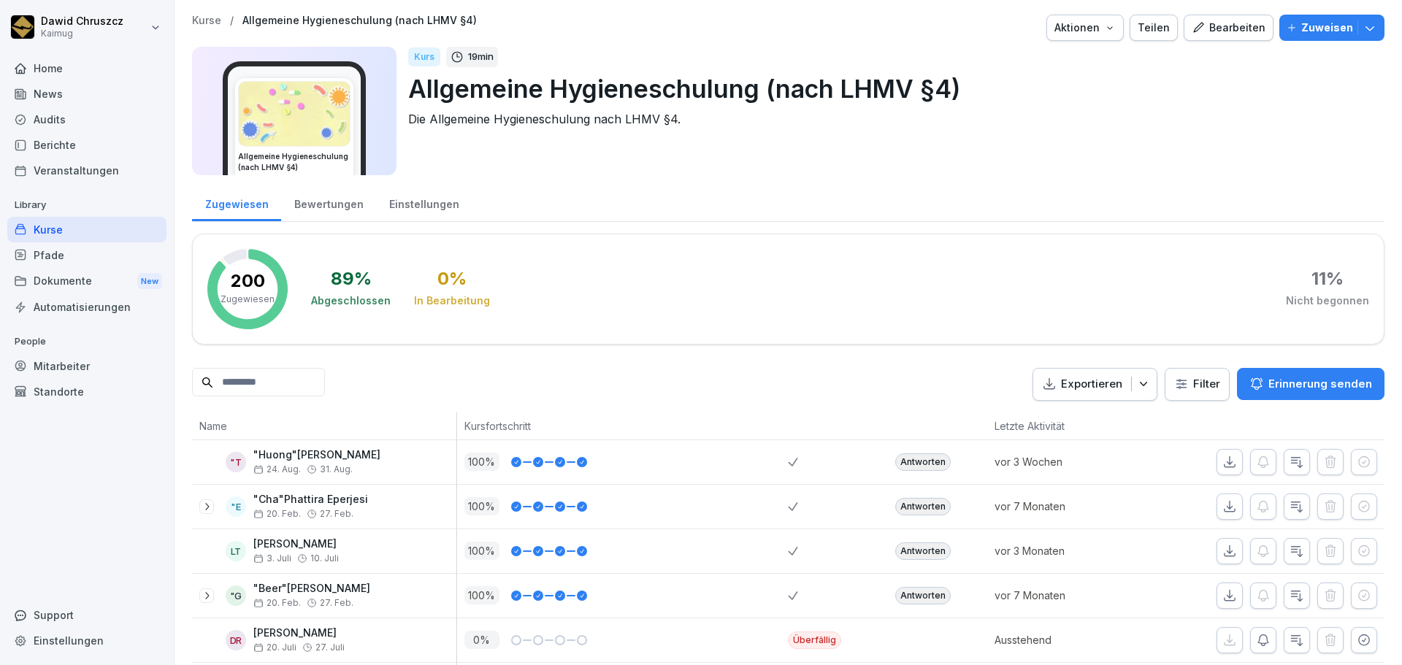
click at [1201, 387] on html "Dawid Chruszcz Kaimug Home News Audits Berichte Veranstaltungen Library Kurse P…" at bounding box center [701, 332] width 1402 height 665
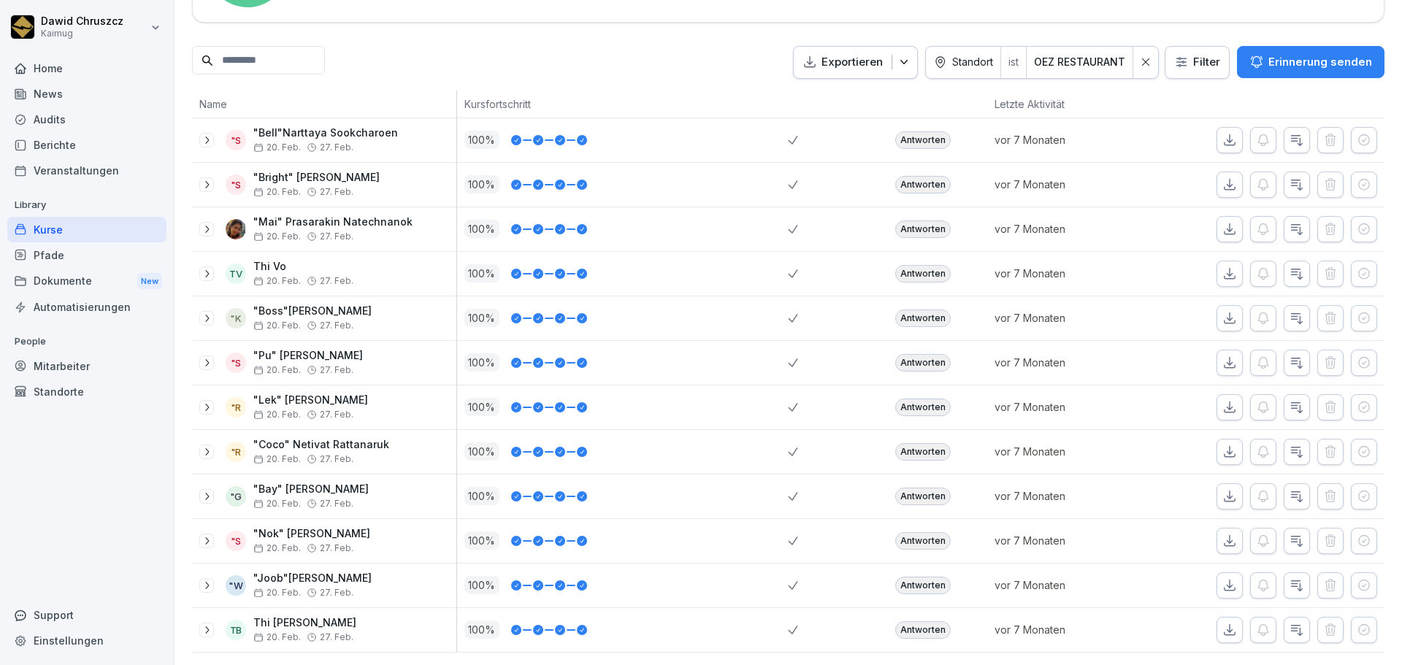
scroll to position [346, 0]
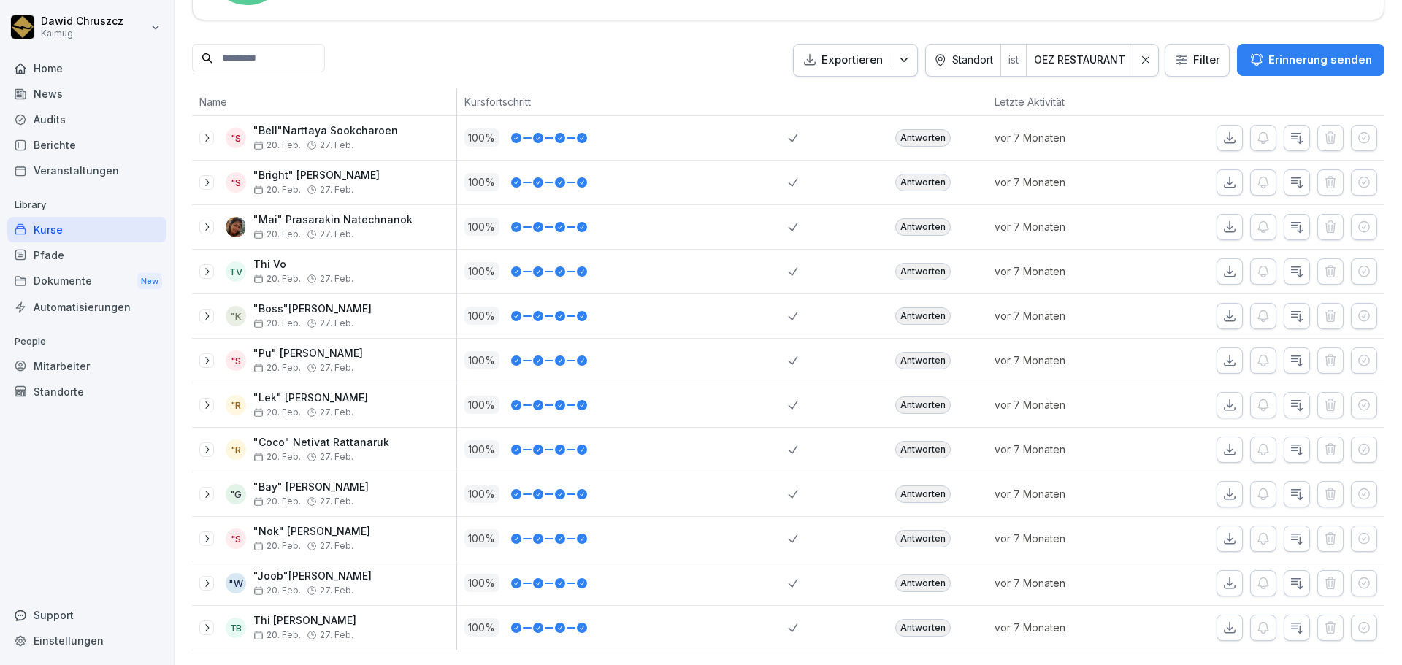
click at [1222, 131] on icon "button" at bounding box center [1229, 138] width 15 height 15
click at [781, 88] on th "Kursfortschritt" at bounding box center [623, 102] width 332 height 28
click at [1223, 175] on icon "button" at bounding box center [1229, 182] width 15 height 15
click at [1222, 264] on icon "button" at bounding box center [1229, 271] width 15 height 15
click at [1222, 309] on icon "button" at bounding box center [1229, 316] width 15 height 15
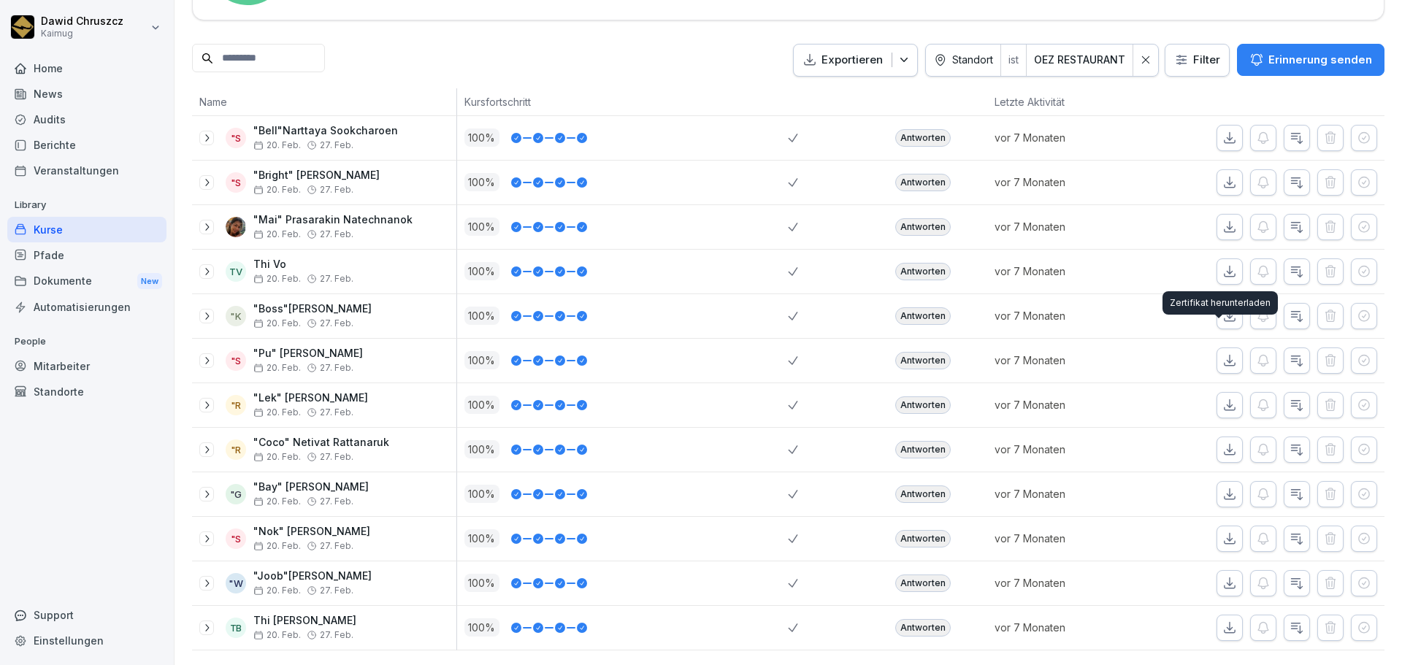
click at [1222, 353] on icon "button" at bounding box center [1229, 360] width 15 height 15
click at [1216, 392] on button "button" at bounding box center [1229, 405] width 26 height 26
click at [1222, 442] on icon "button" at bounding box center [1229, 449] width 15 height 15
click at [1225, 488] on icon "button" at bounding box center [1230, 493] width 10 height 10
click at [1225, 533] on icon "button" at bounding box center [1230, 538] width 10 height 10
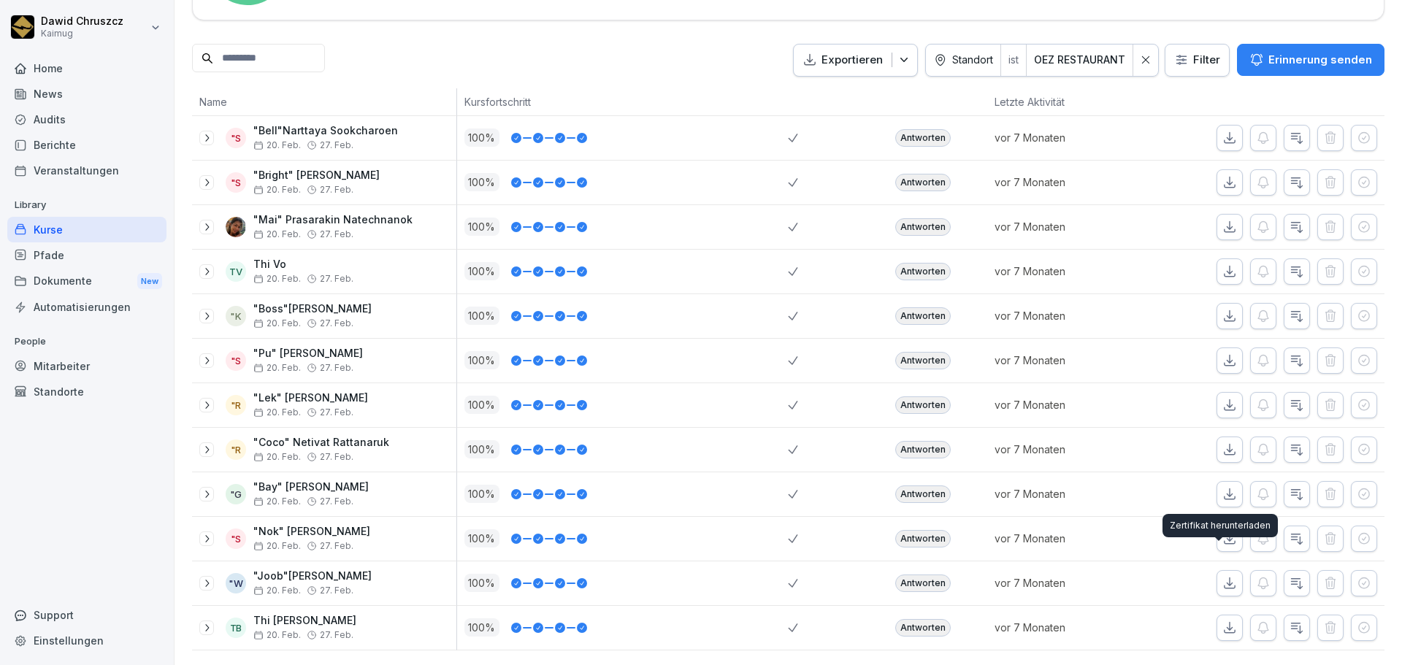
click at [1222, 576] on icon "button" at bounding box center [1229, 583] width 15 height 15
click at [1222, 621] on icon "button" at bounding box center [1229, 628] width 15 height 15
click at [126, 474] on div "Home News Audits Berichte Veranstaltungen Library Kurse Pfade Dokumente New Aut…" at bounding box center [86, 352] width 159 height 611
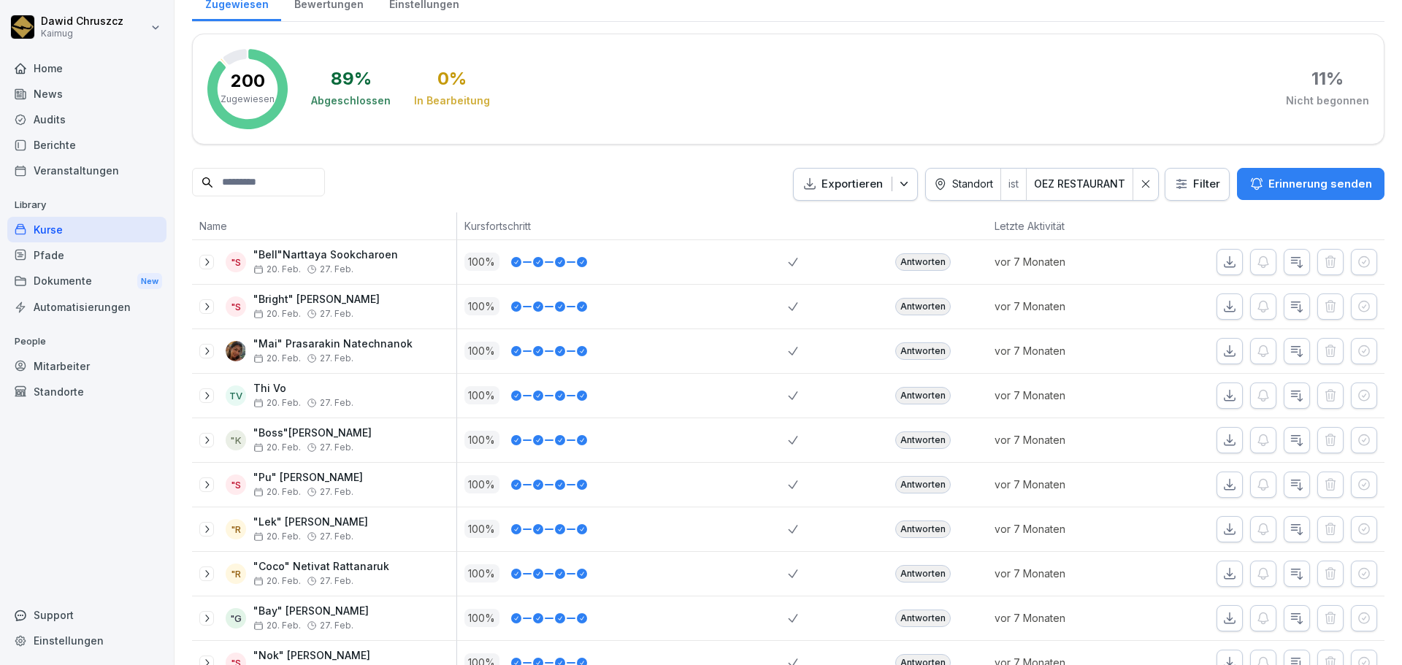
click at [253, 180] on input at bounding box center [258, 182] width 133 height 28
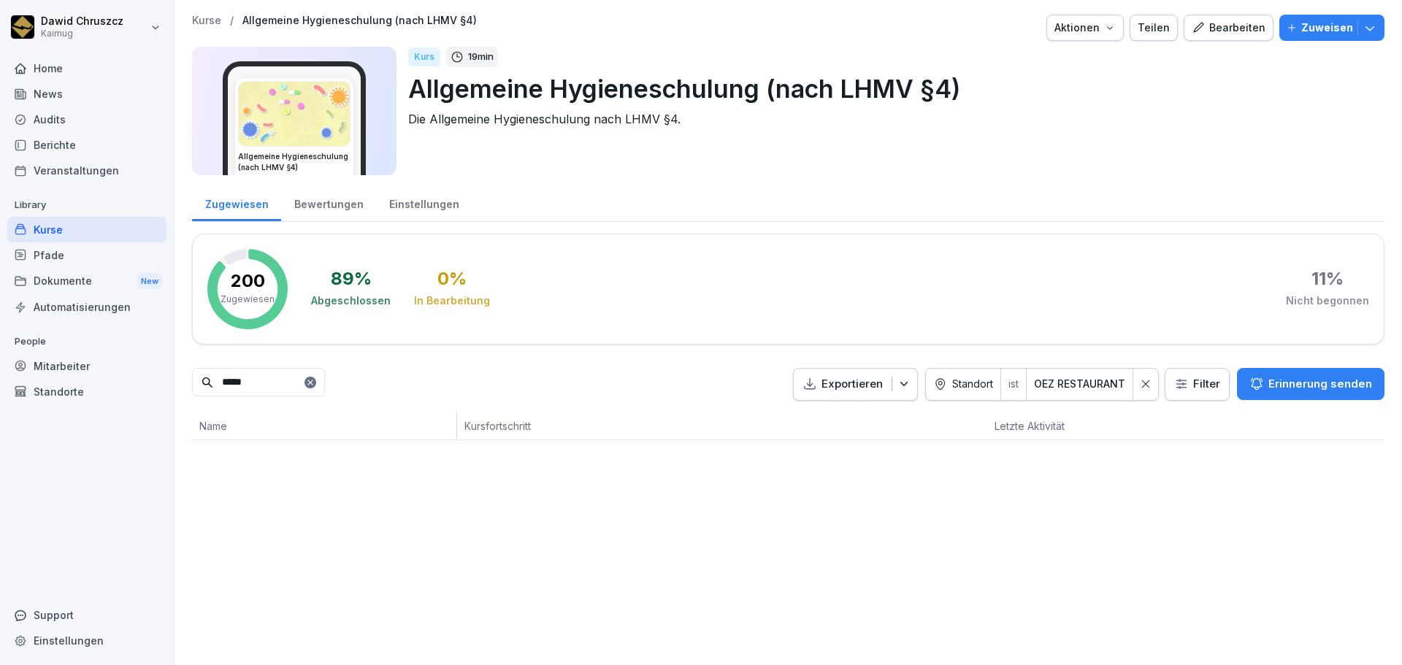
type input "*****"
click at [1134, 374] on div at bounding box center [1145, 384] width 25 height 31
click at [619, 386] on div "***** Exportieren Filter Erinnerung senden" at bounding box center [788, 384] width 1192 height 33
drag, startPoint x: 278, startPoint y: 382, endPoint x: 183, endPoint y: 375, distance: 95.2
click at [183, 375] on div "Kurse / Allgemeine Hygieneschulung (nach LHMV §4) Aktionen Teilen Bearbeiten Zu…" at bounding box center [788, 227] width 1227 height 455
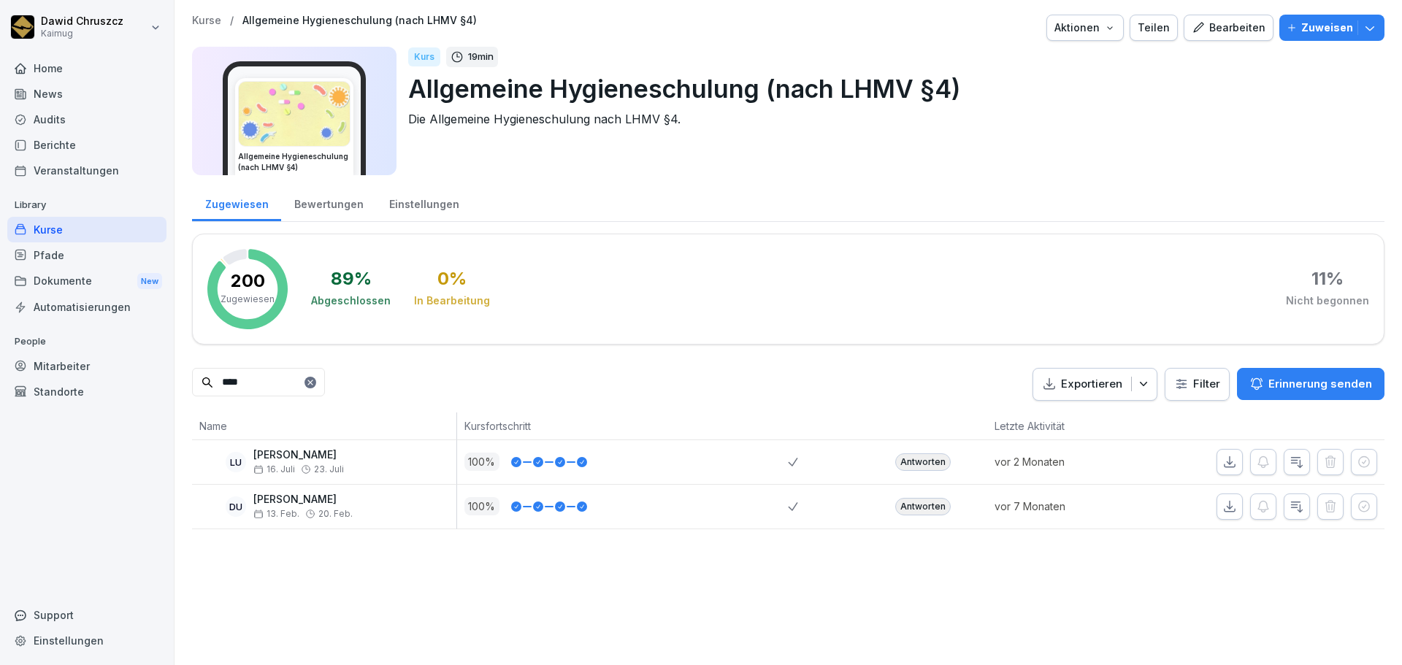
type input "****"
drag, startPoint x: 310, startPoint y: 385, endPoint x: 233, endPoint y: 314, distance: 104.9
click at [180, 381] on div "Kurse / Allgemeine Hygieneschulung (nach LHMV §4) Aktionen Teilen Bearbeiten Zu…" at bounding box center [788, 272] width 1227 height 544
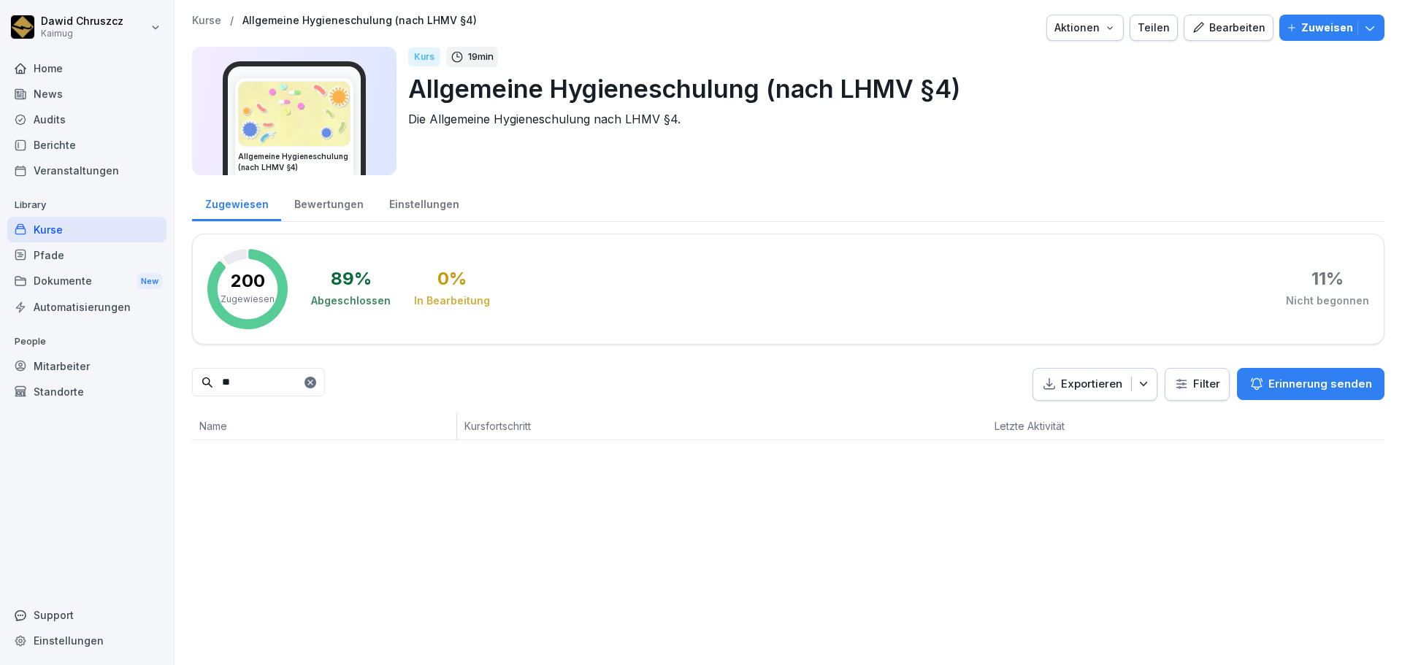
type input "*"
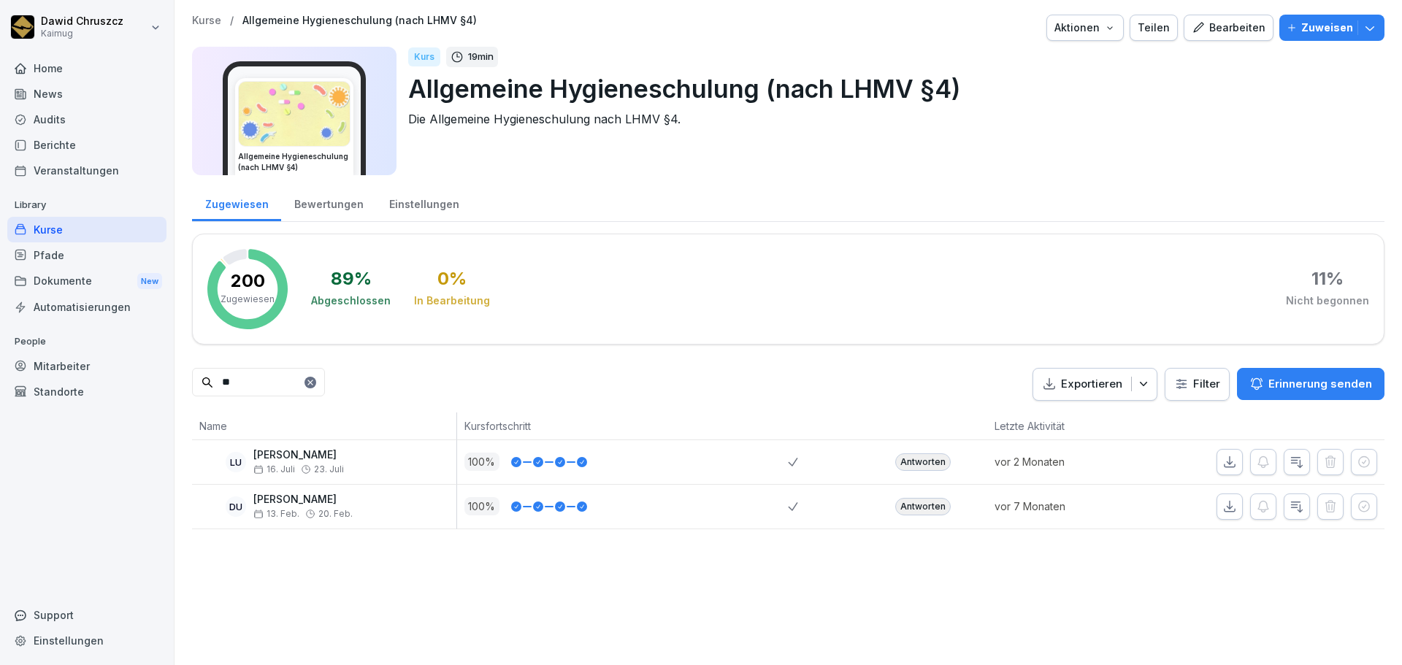
type input "*"
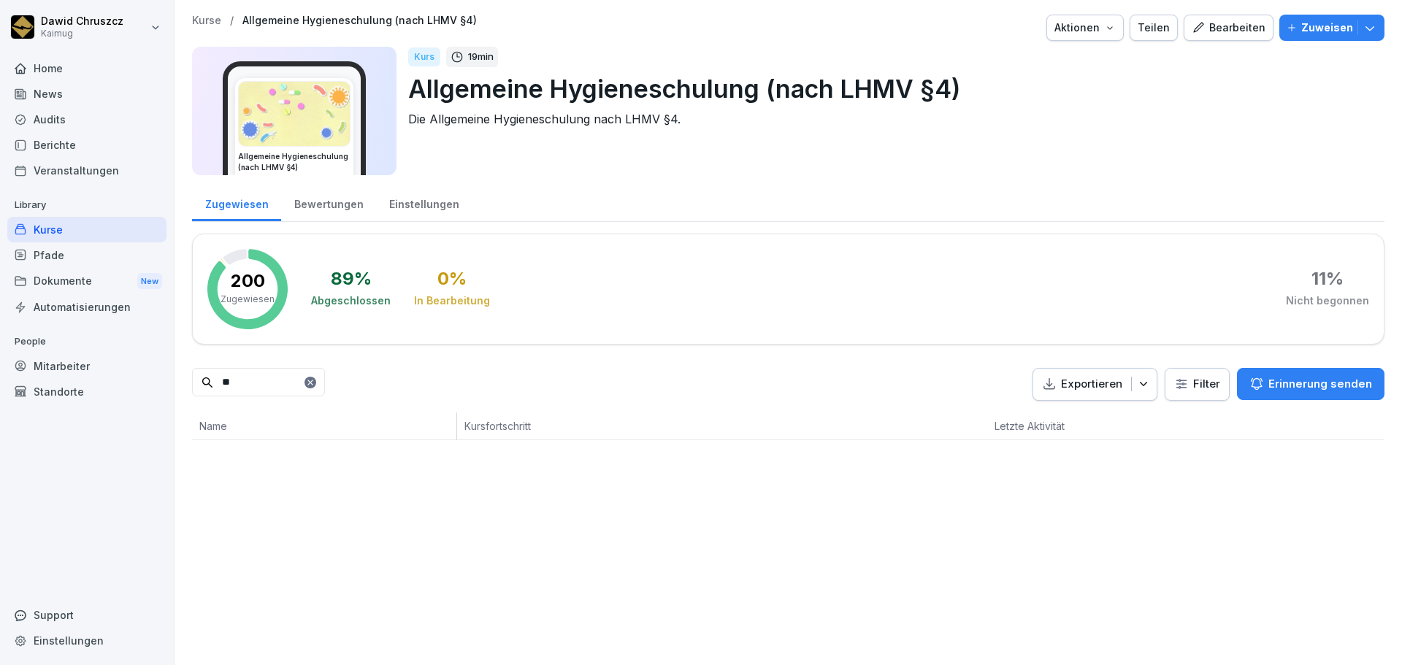
type input "*"
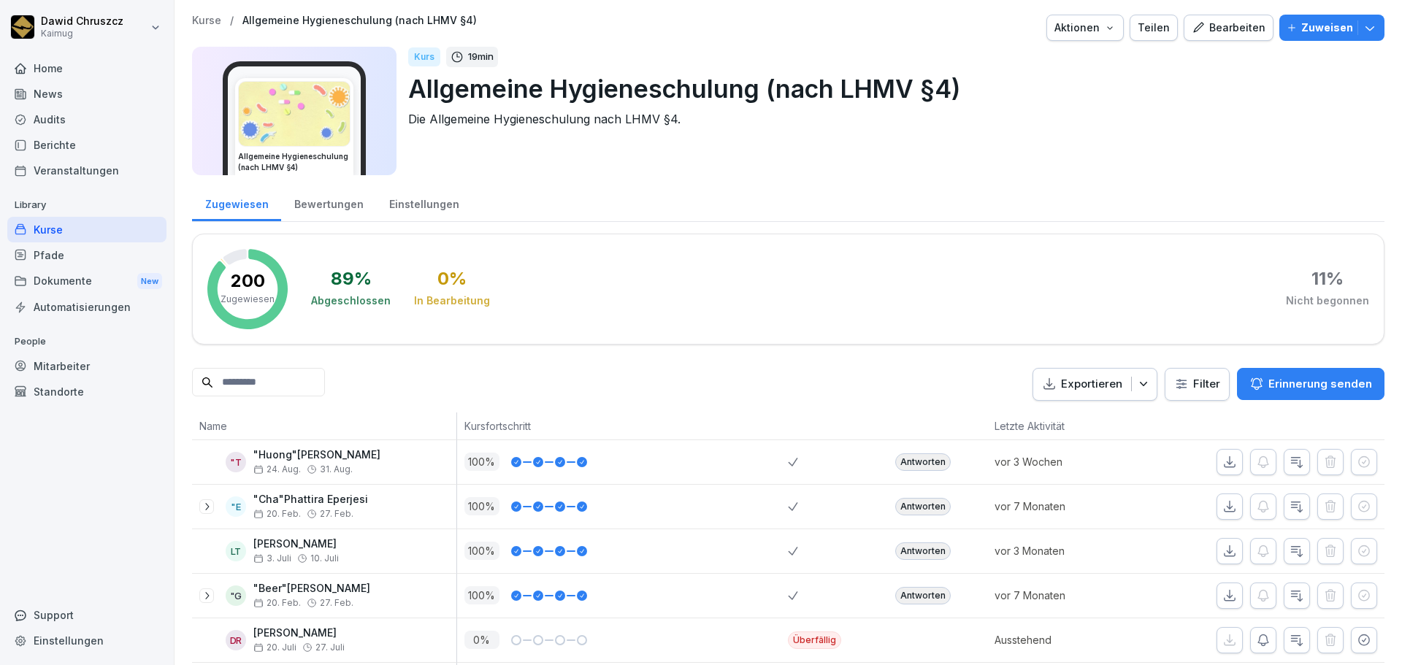
click at [69, 361] on div "Mitarbeiter" at bounding box center [86, 366] width 159 height 26
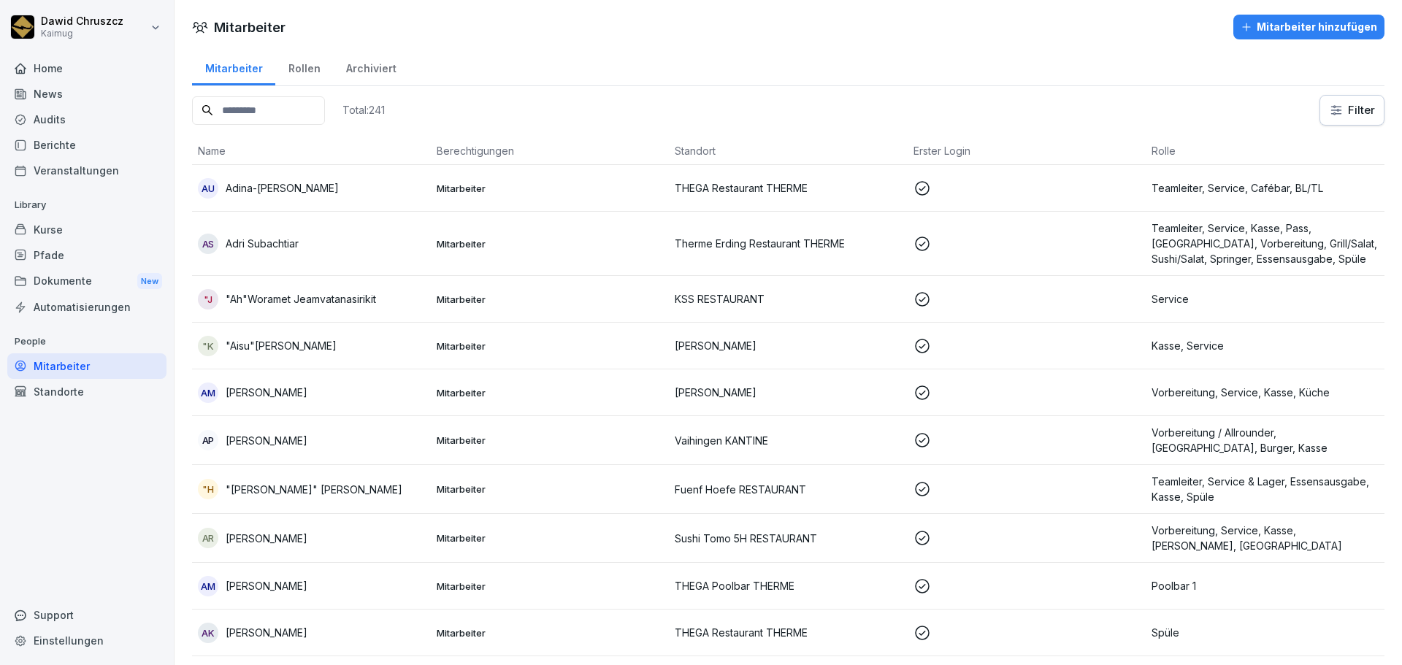
click at [311, 107] on input at bounding box center [258, 110] width 133 height 28
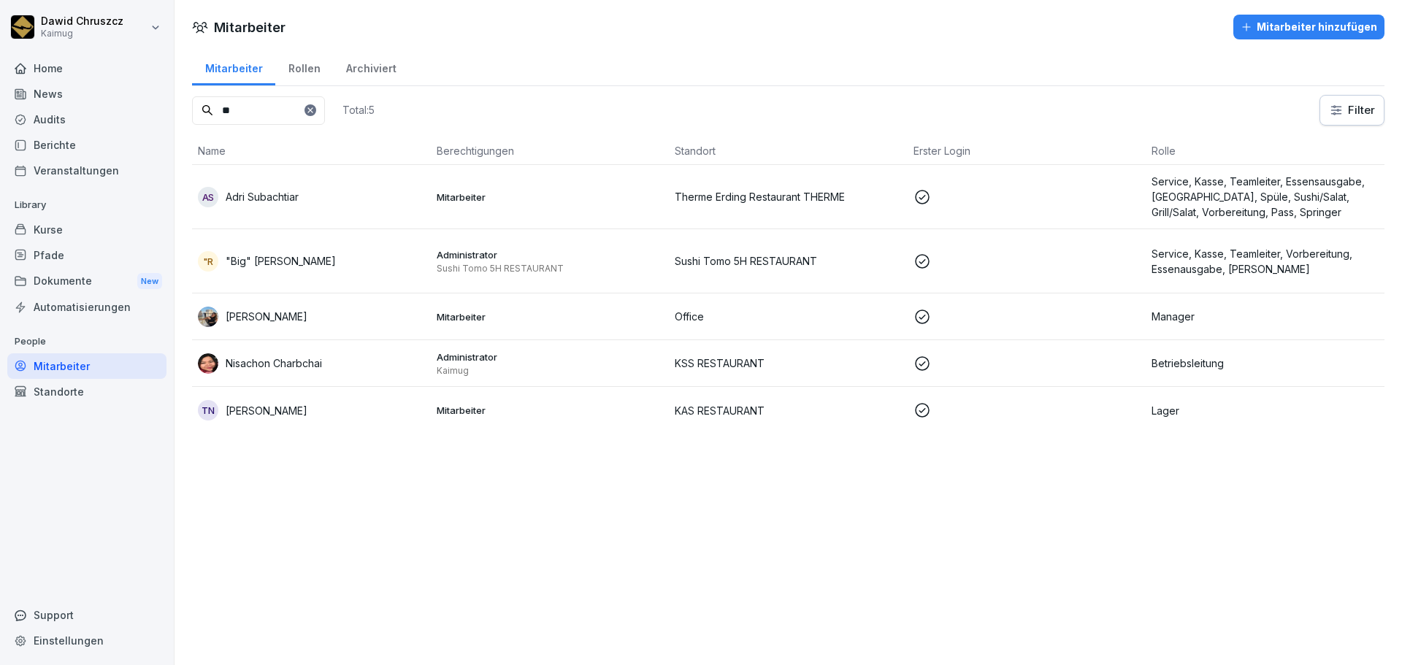
type input "*"
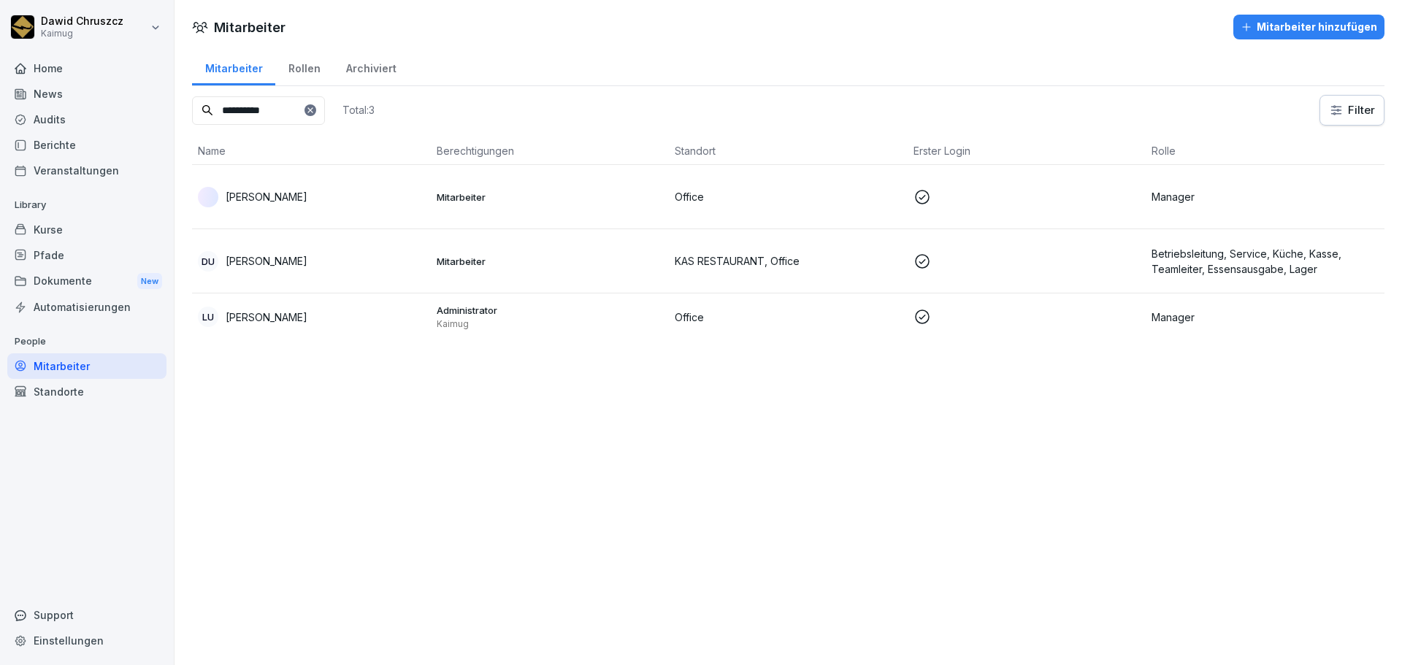
type input "**********"
click at [137, 228] on div "Kurse" at bounding box center [86, 230] width 159 height 26
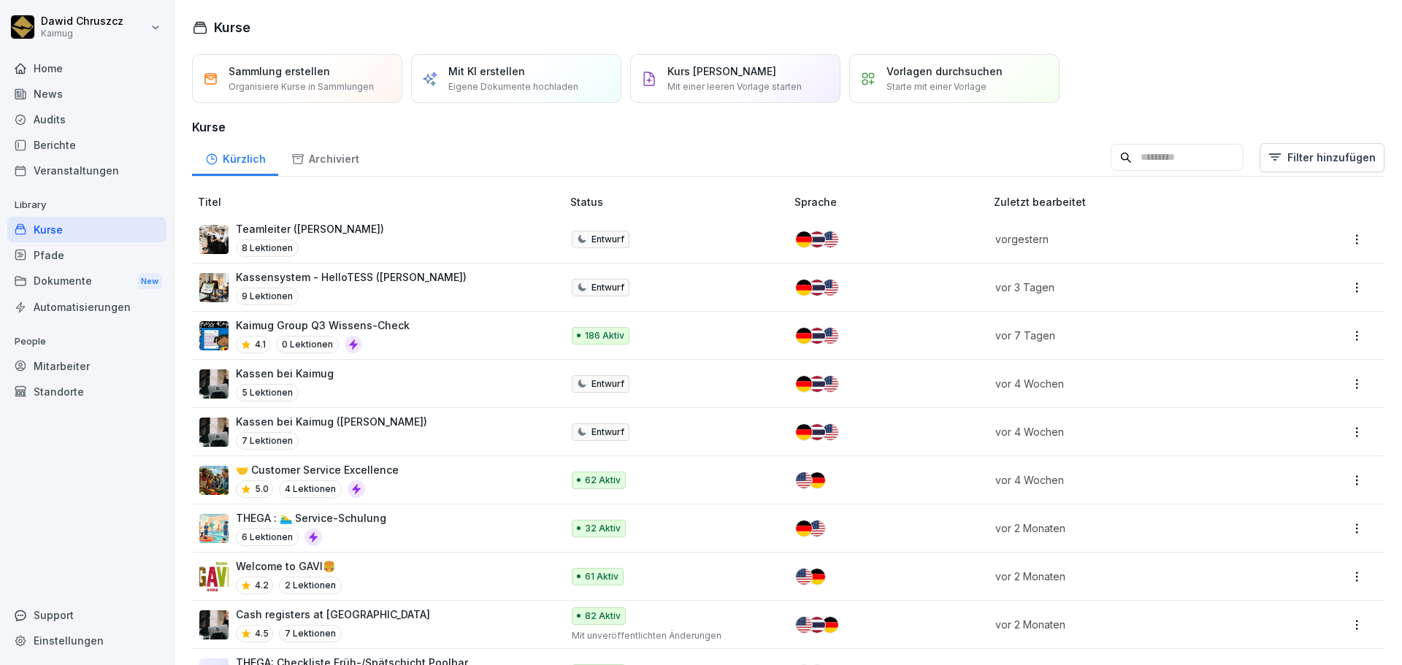
click at [356, 322] on p "Kaimug Group Q3 Wissens-Check" at bounding box center [323, 325] width 174 height 15
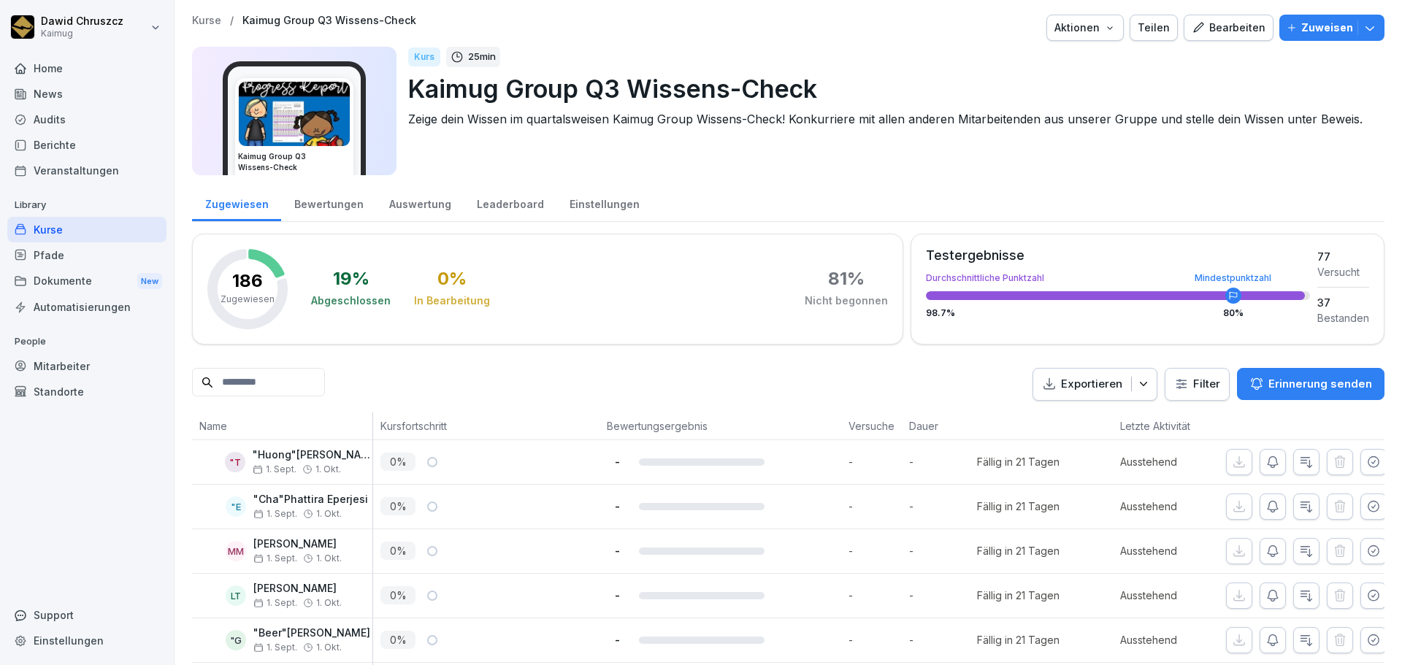
click at [324, 210] on div "Bewertungen" at bounding box center [328, 202] width 95 height 37
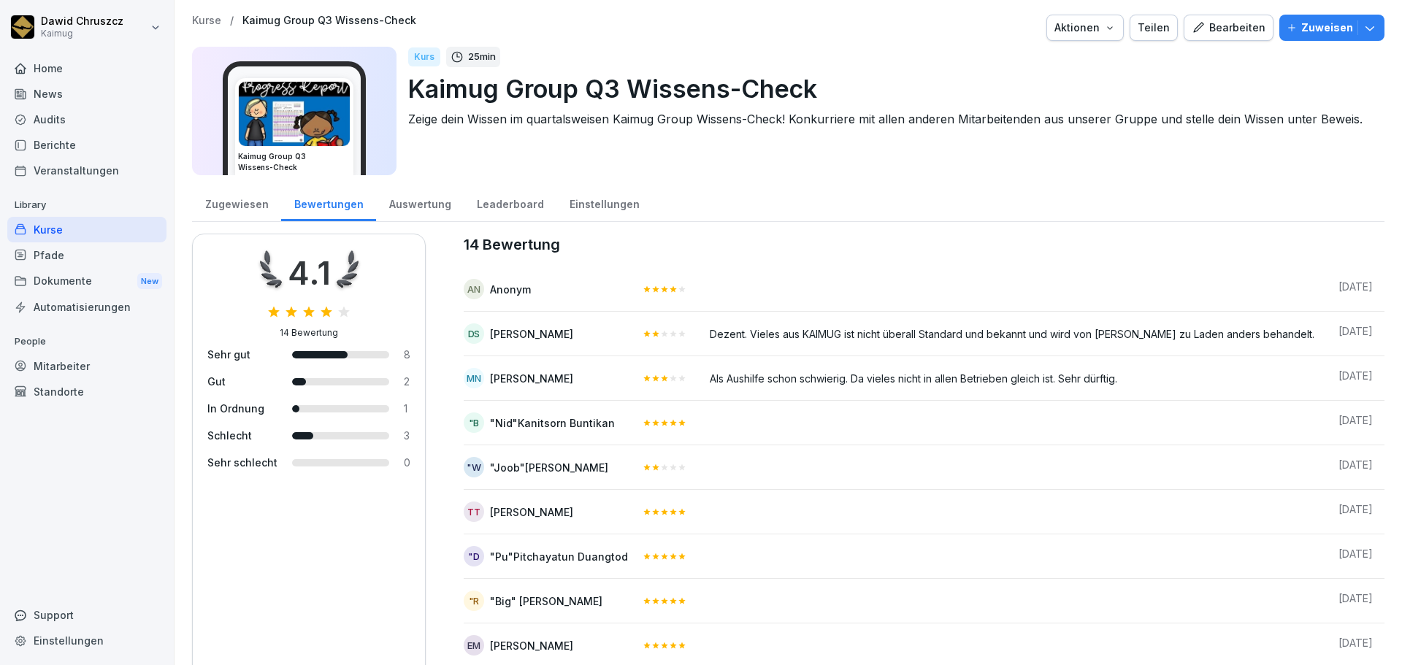
click at [500, 204] on div "Leaderboard" at bounding box center [510, 202] width 93 height 37
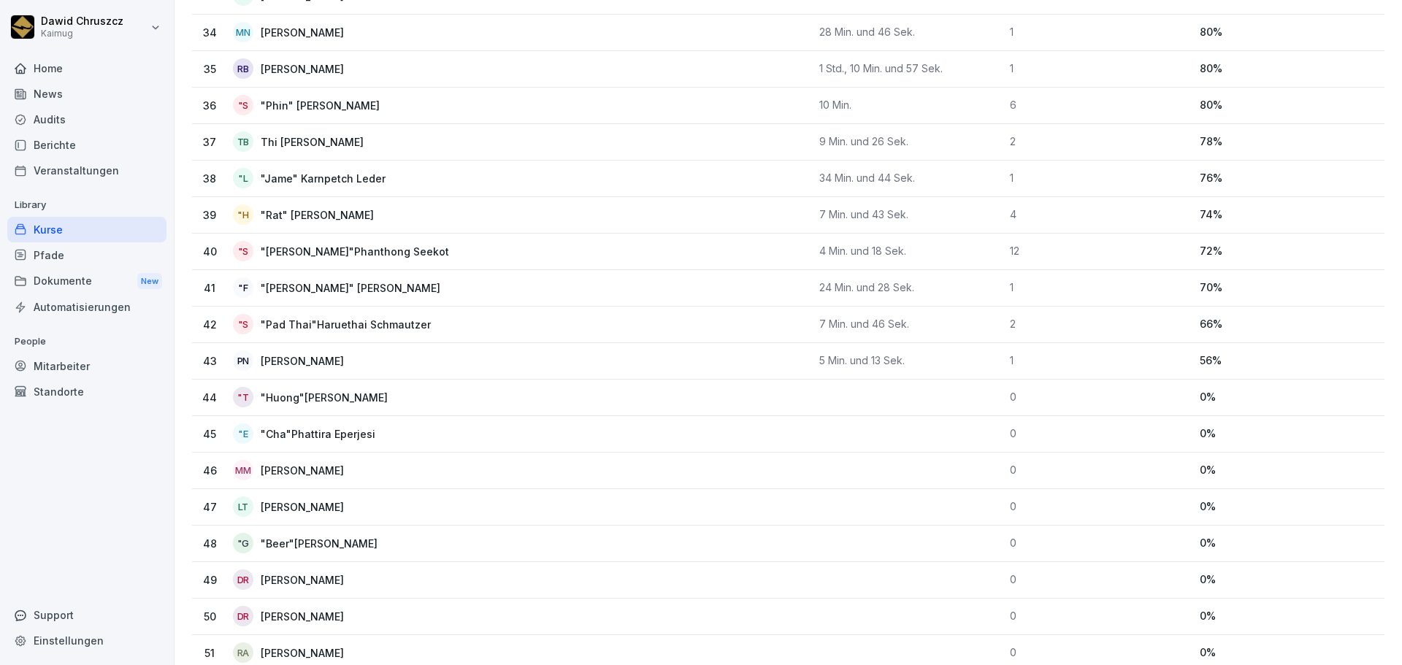
scroll to position [1460, 0]
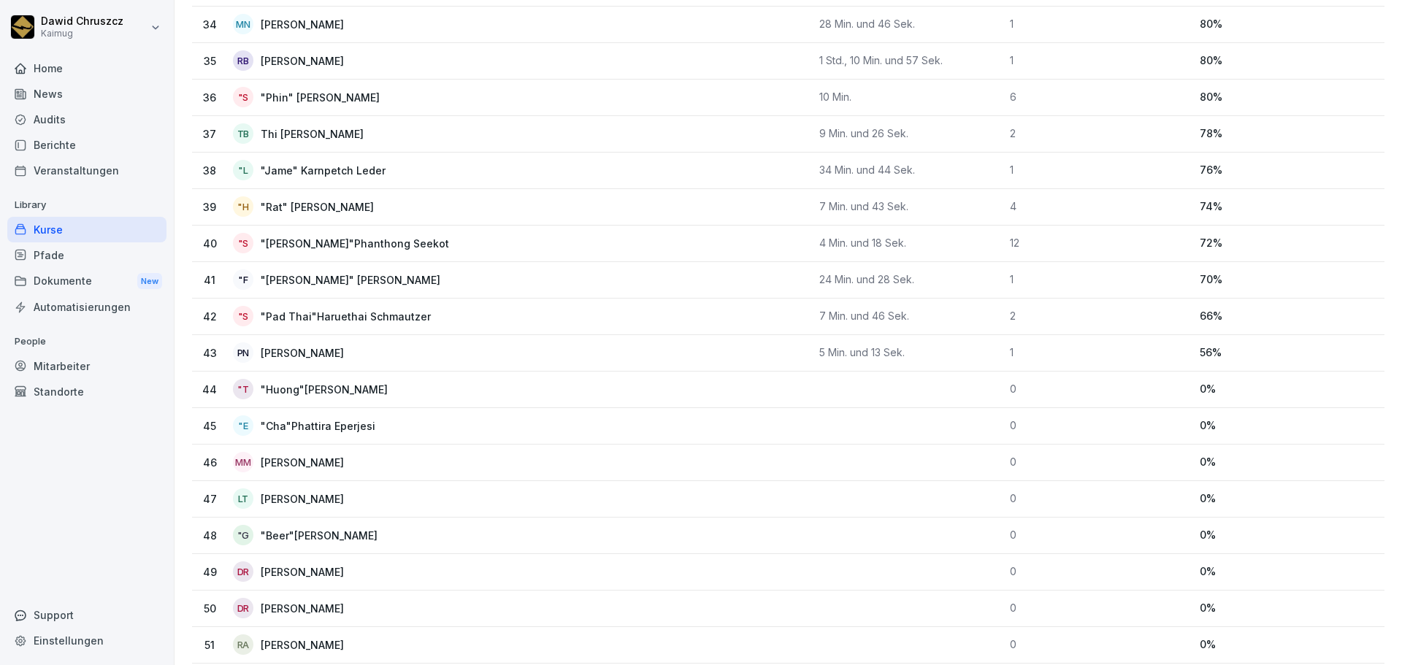
click at [104, 392] on div "Standorte" at bounding box center [86, 392] width 159 height 26
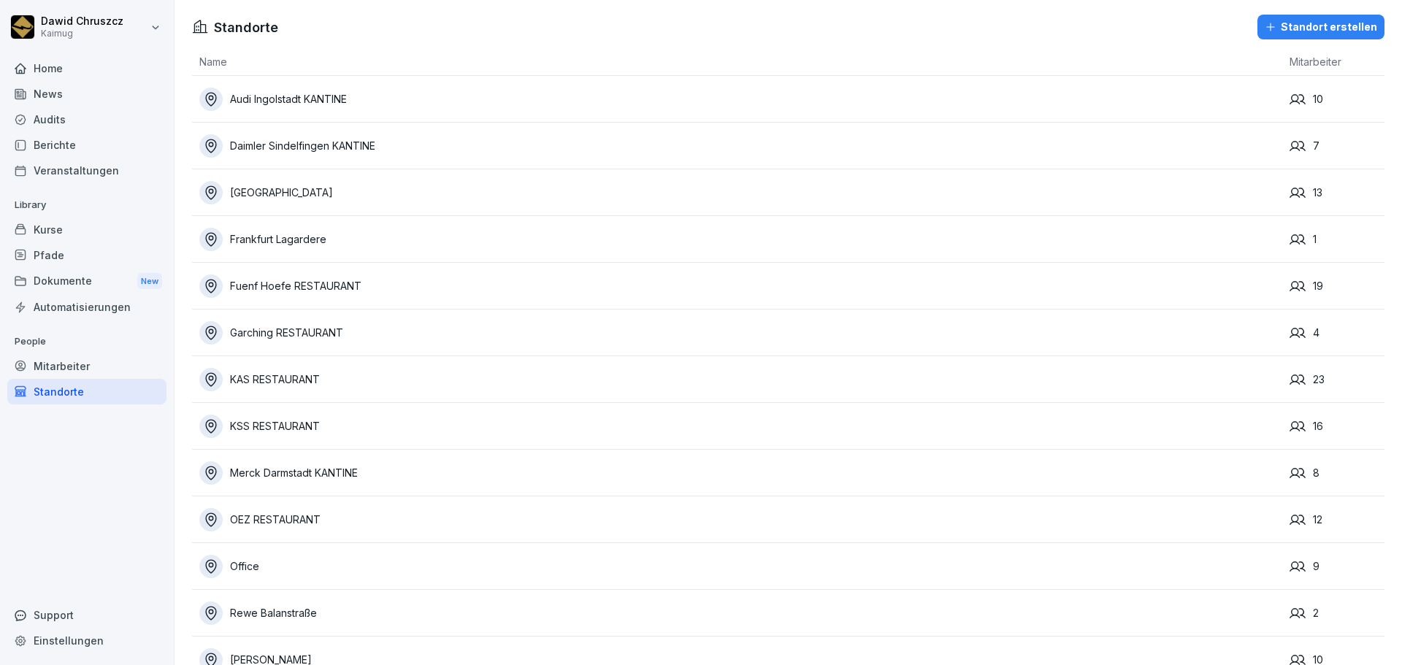
click at [96, 375] on div "Mitarbeiter" at bounding box center [86, 366] width 159 height 26
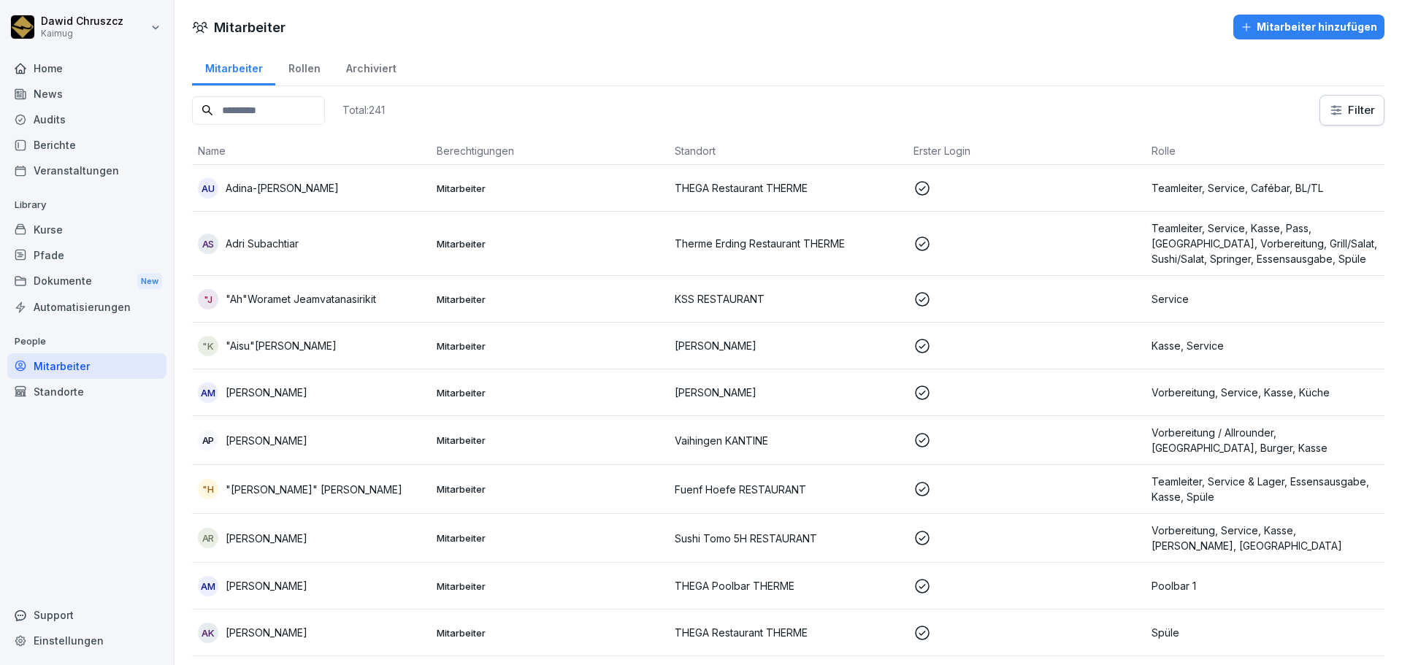
click at [304, 99] on input at bounding box center [258, 110] width 133 height 28
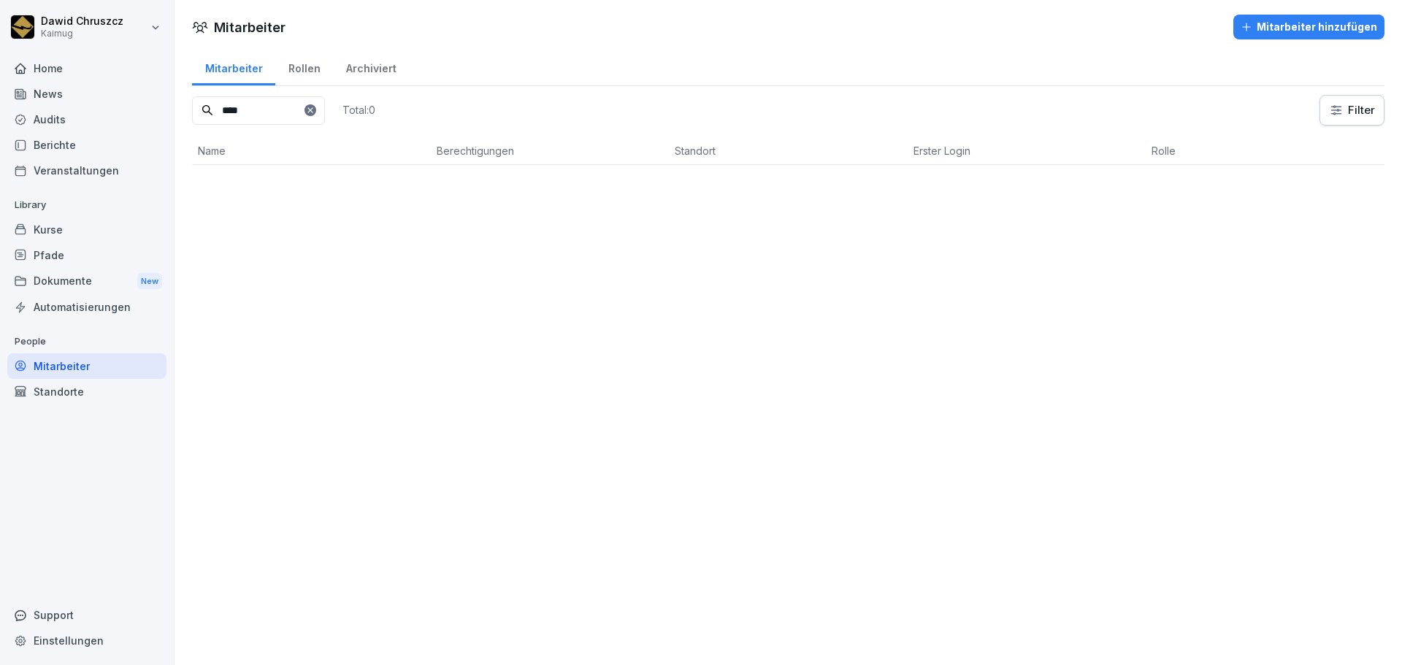
type input "****"
click at [315, 111] on icon at bounding box center [310, 110] width 9 height 9
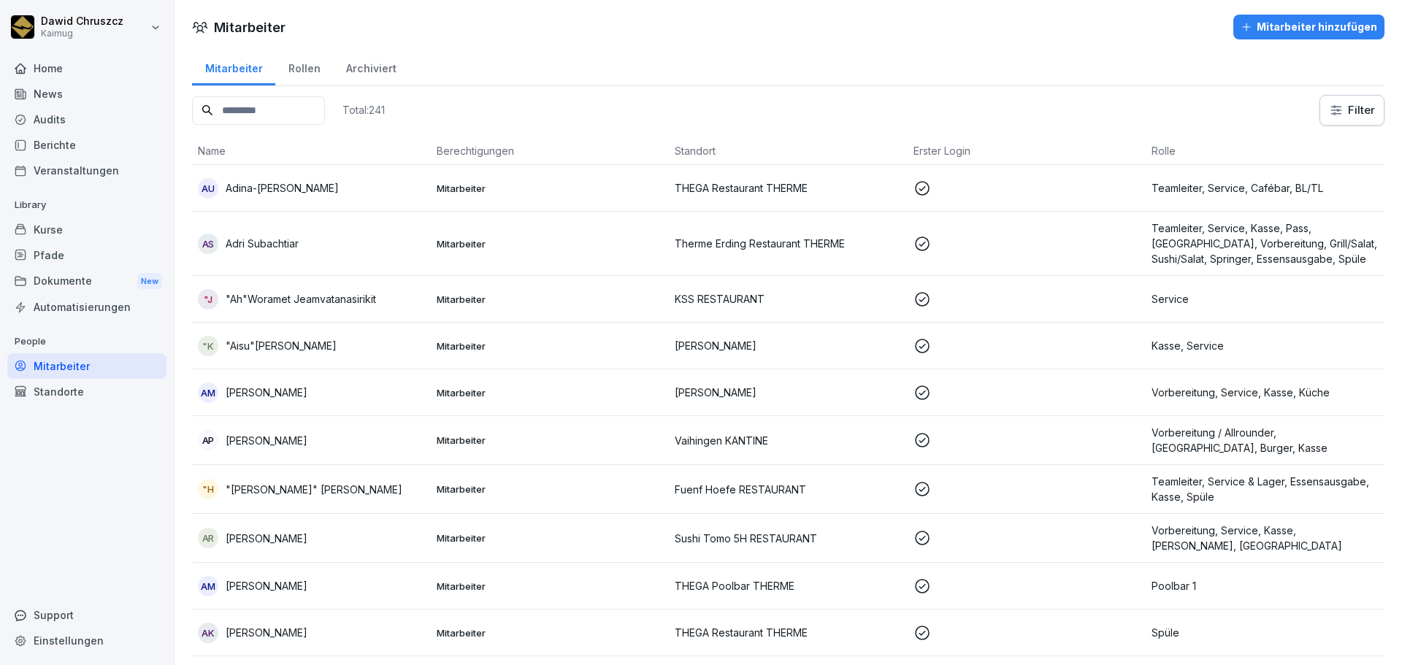
click at [368, 68] on div "Archiviert" at bounding box center [371, 66] width 76 height 37
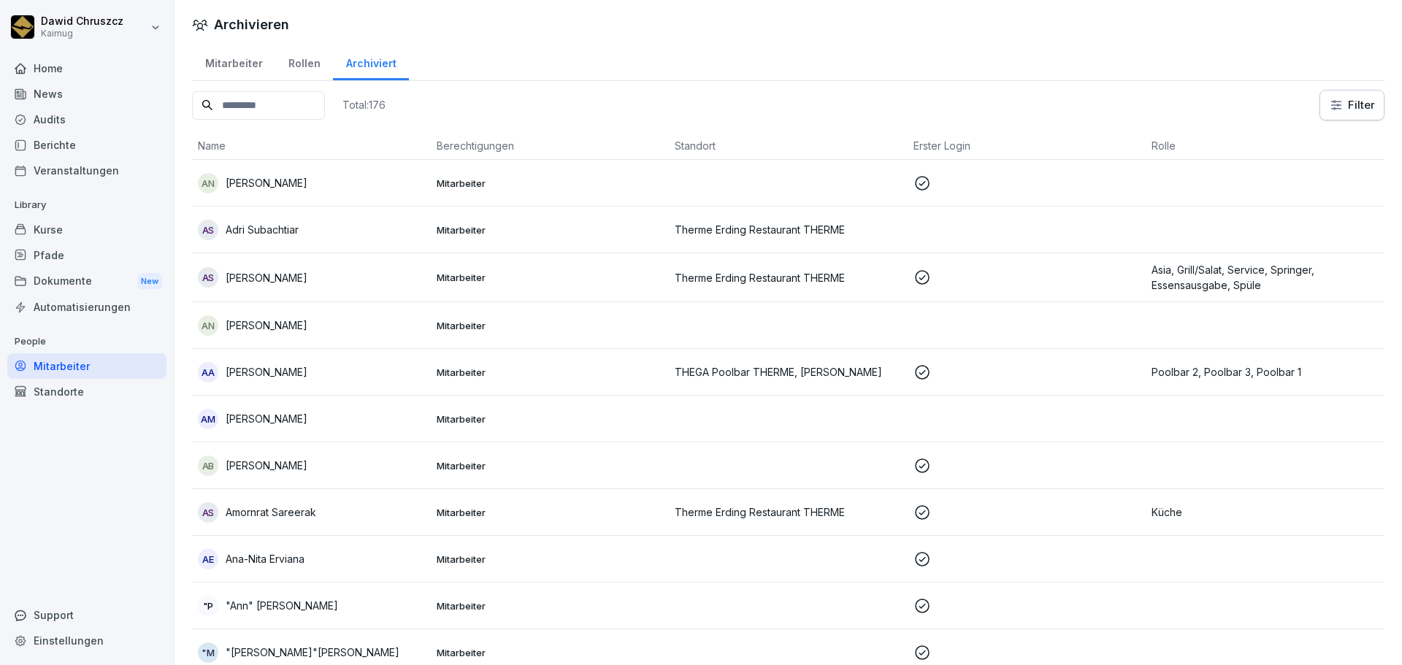
click at [245, 103] on input at bounding box center [258, 105] width 133 height 28
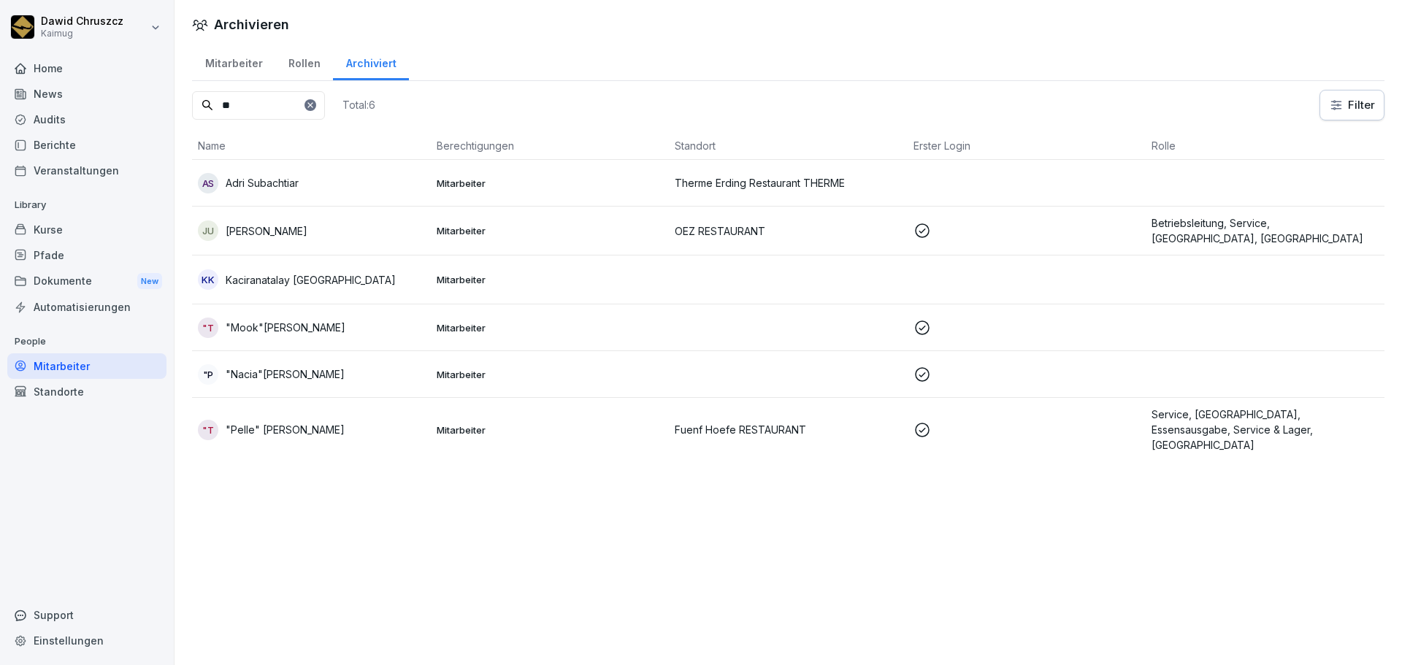
type input "**"
click at [378, 245] on td "JU Joachim Ungewitter" at bounding box center [311, 231] width 239 height 49
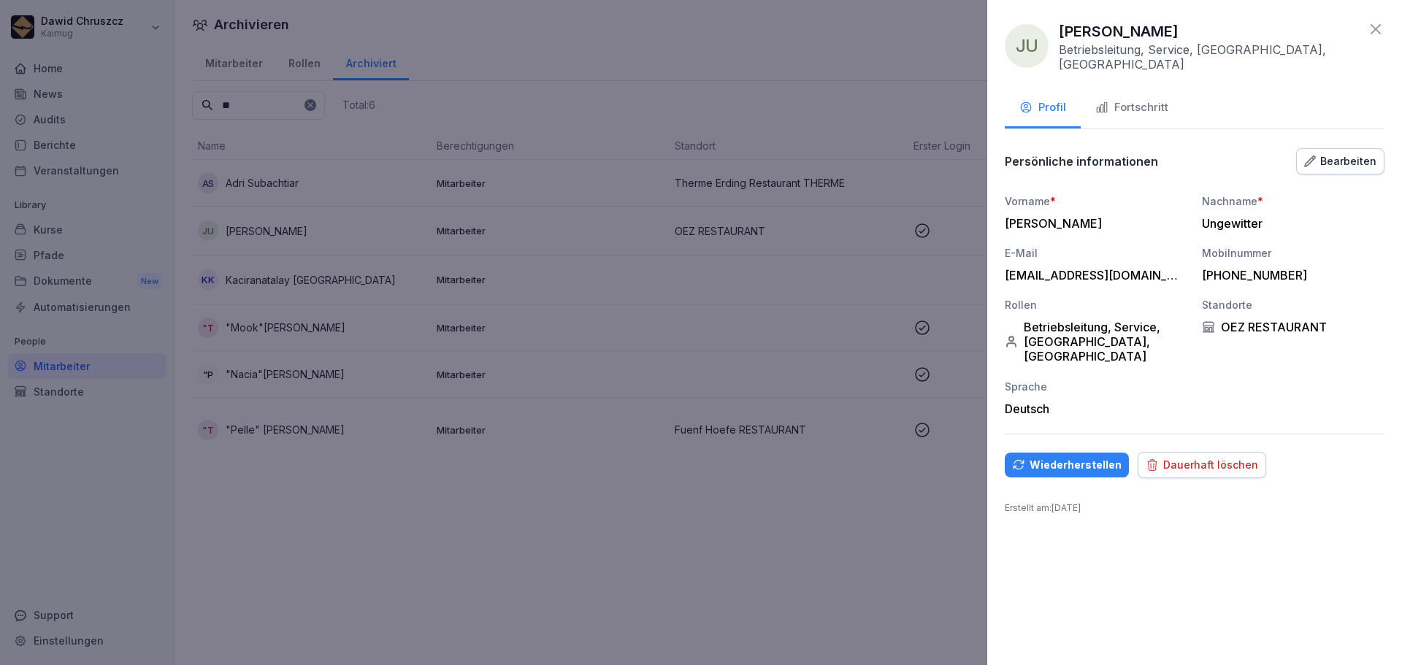
click at [1141, 99] on div "Fortschritt" at bounding box center [1131, 107] width 73 height 17
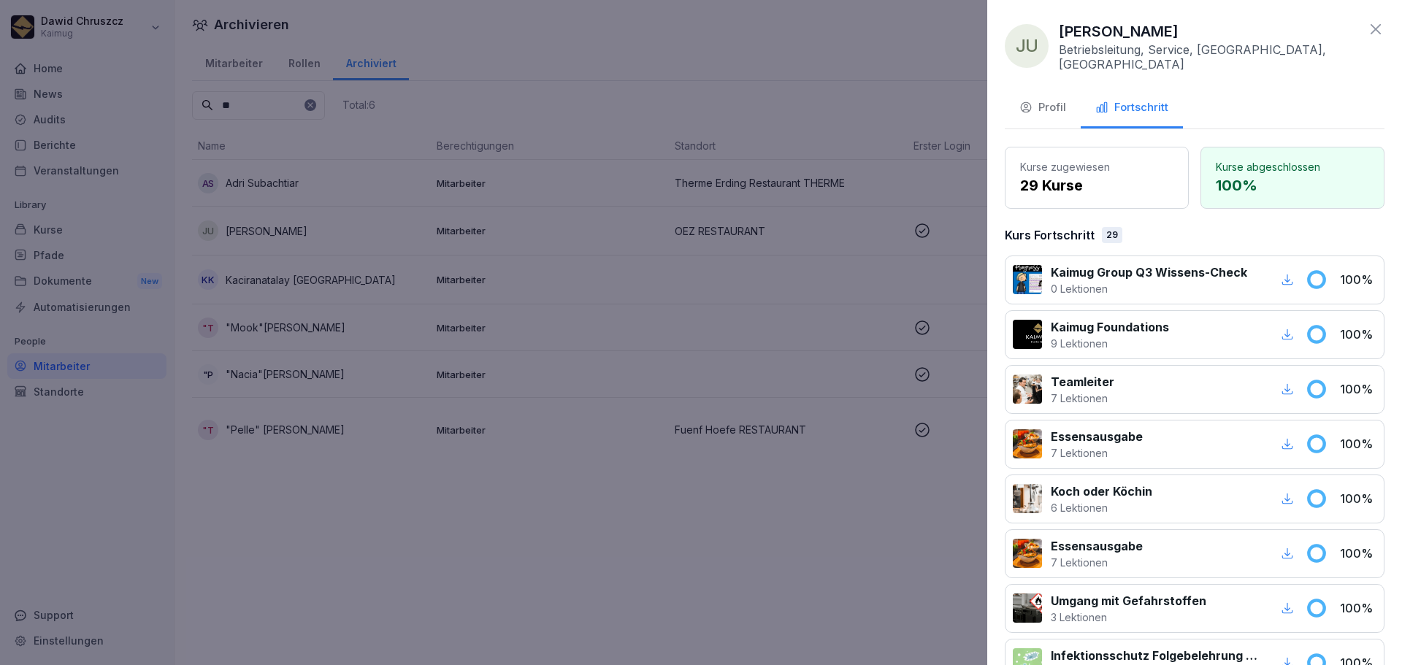
click at [1060, 99] on div "Profil" at bounding box center [1042, 107] width 47 height 17
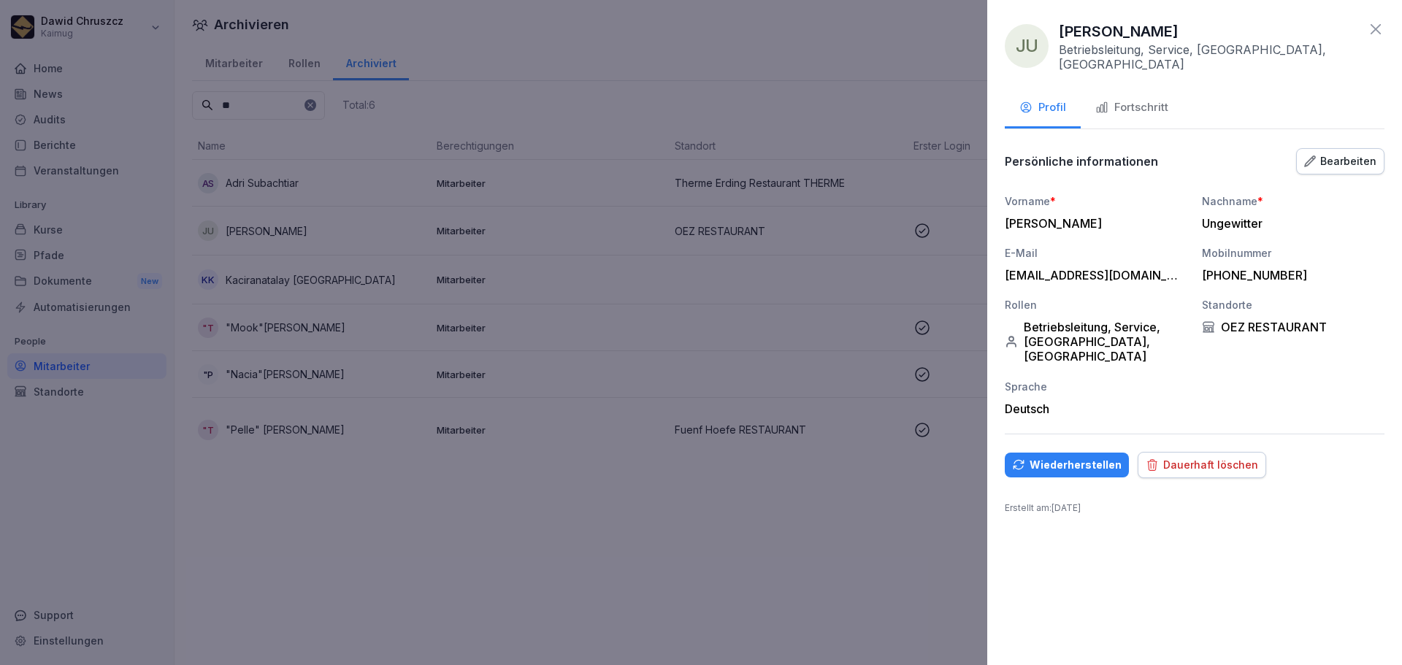
click at [1099, 457] on div "Wiederherstellen" at bounding box center [1067, 465] width 110 height 16
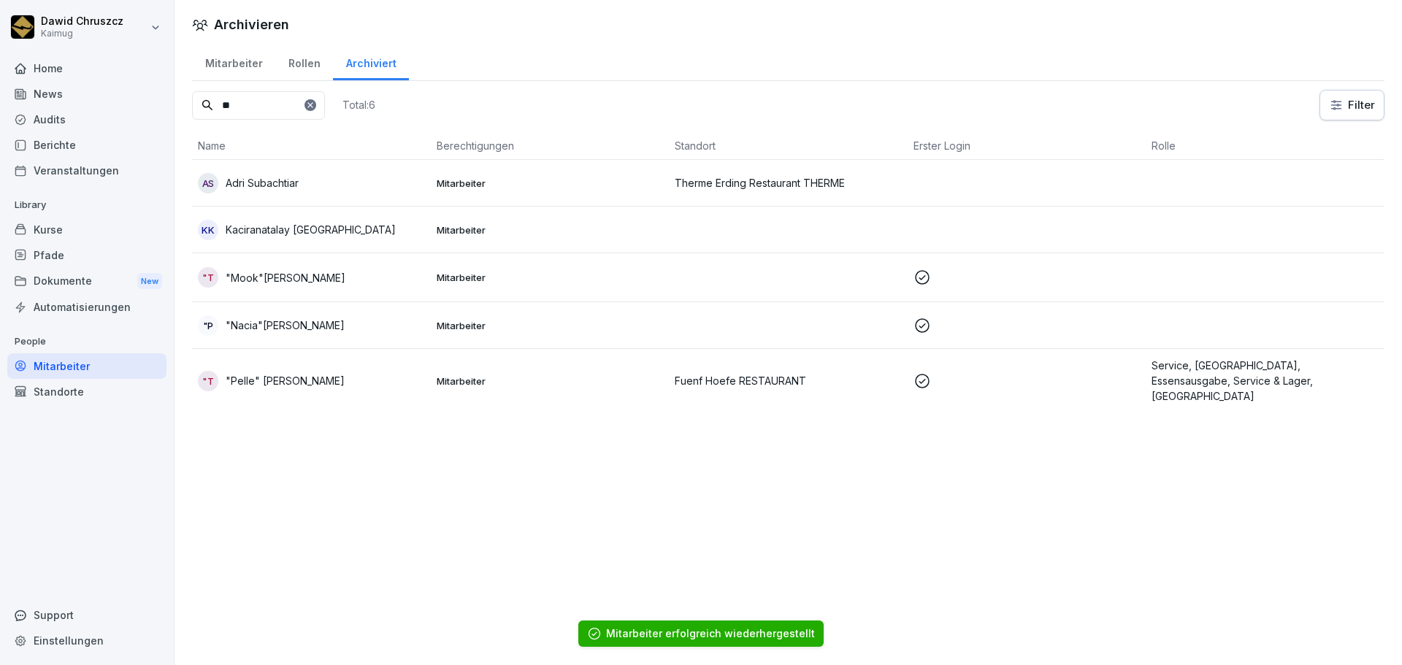
click at [345, 177] on div "AS Adri Subachtiar" at bounding box center [311, 183] width 227 height 20
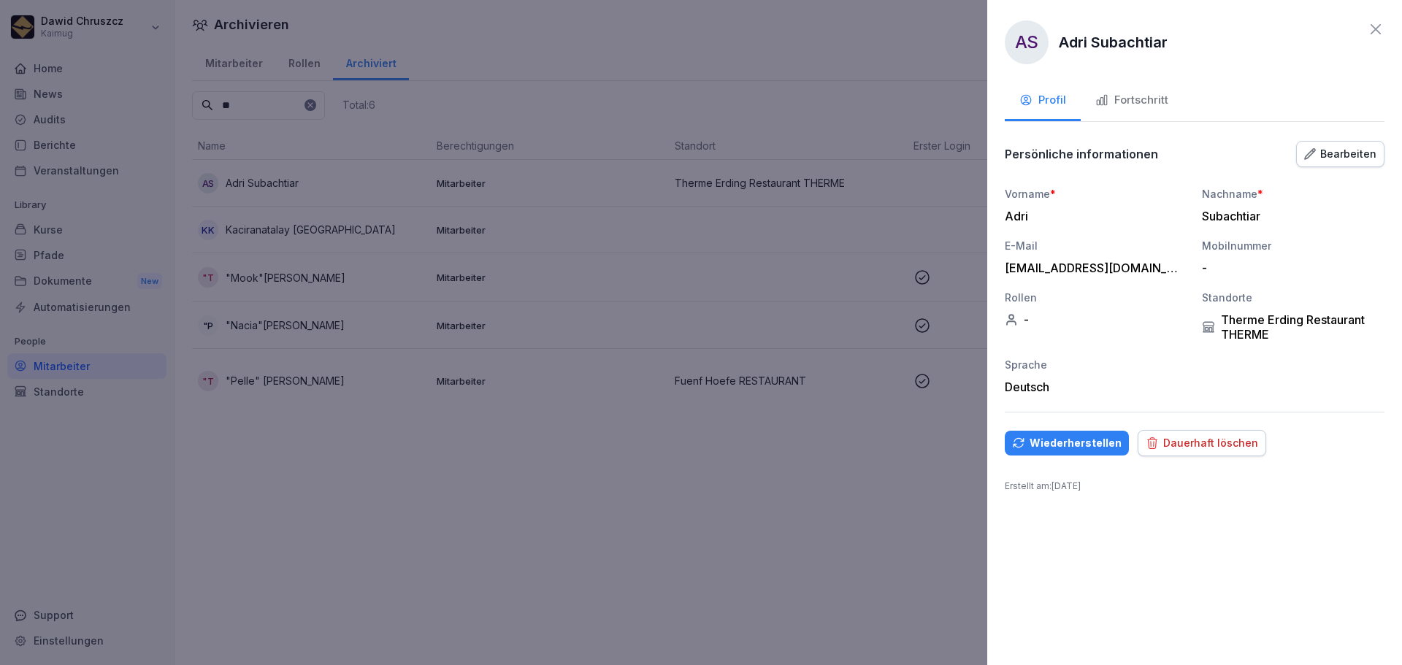
click at [1376, 29] on icon at bounding box center [1376, 29] width 10 height 10
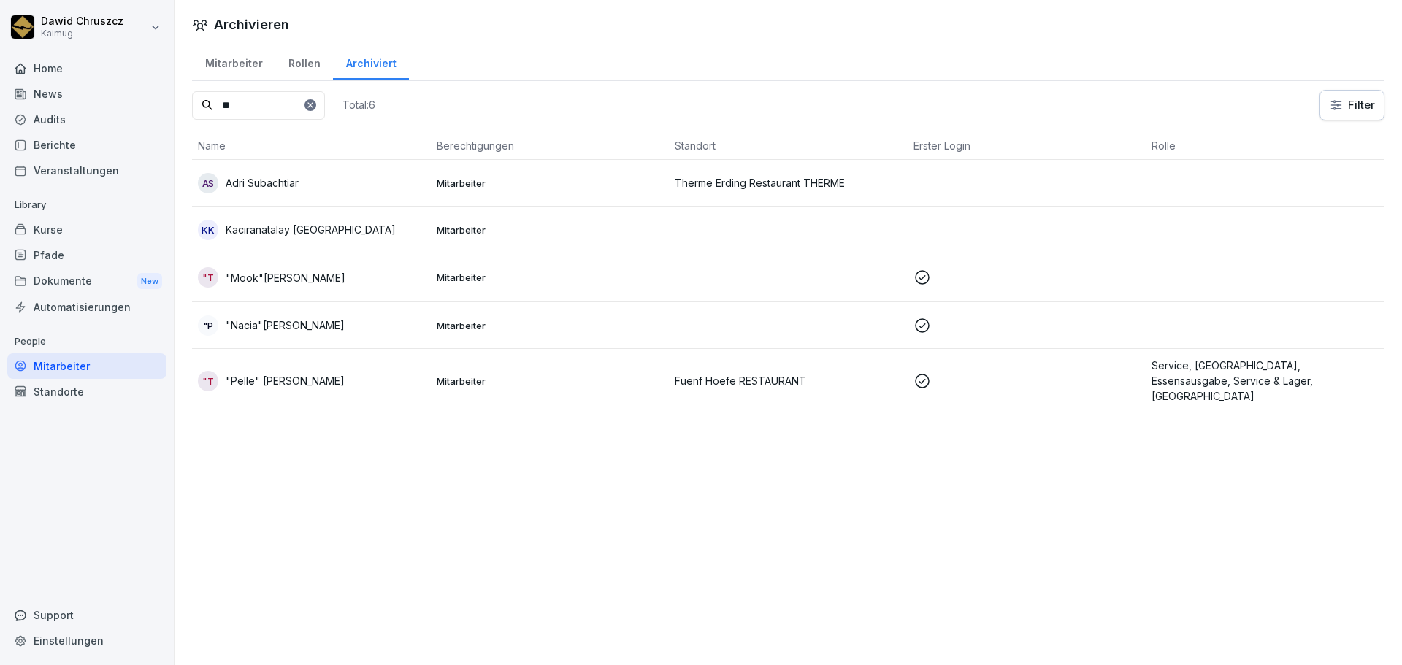
click at [313, 104] on icon at bounding box center [309, 104] width 5 height 5
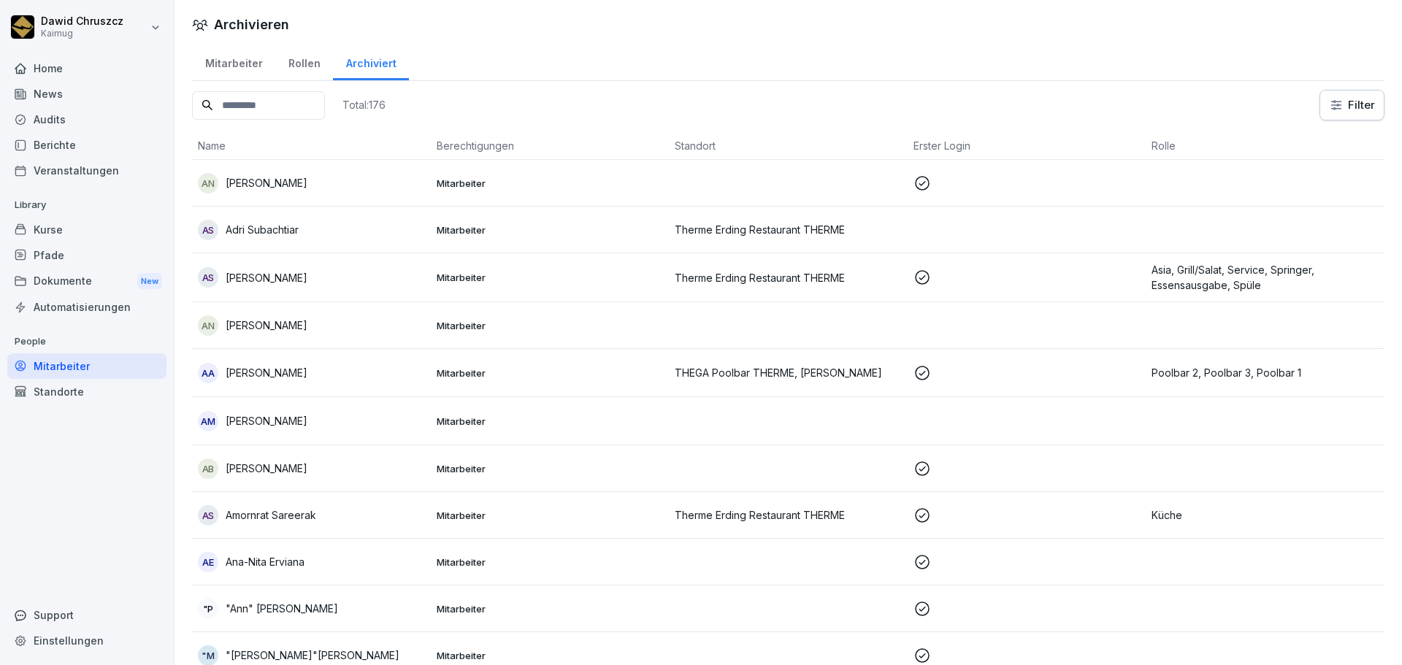
click at [93, 228] on div "Kurse" at bounding box center [86, 230] width 159 height 26
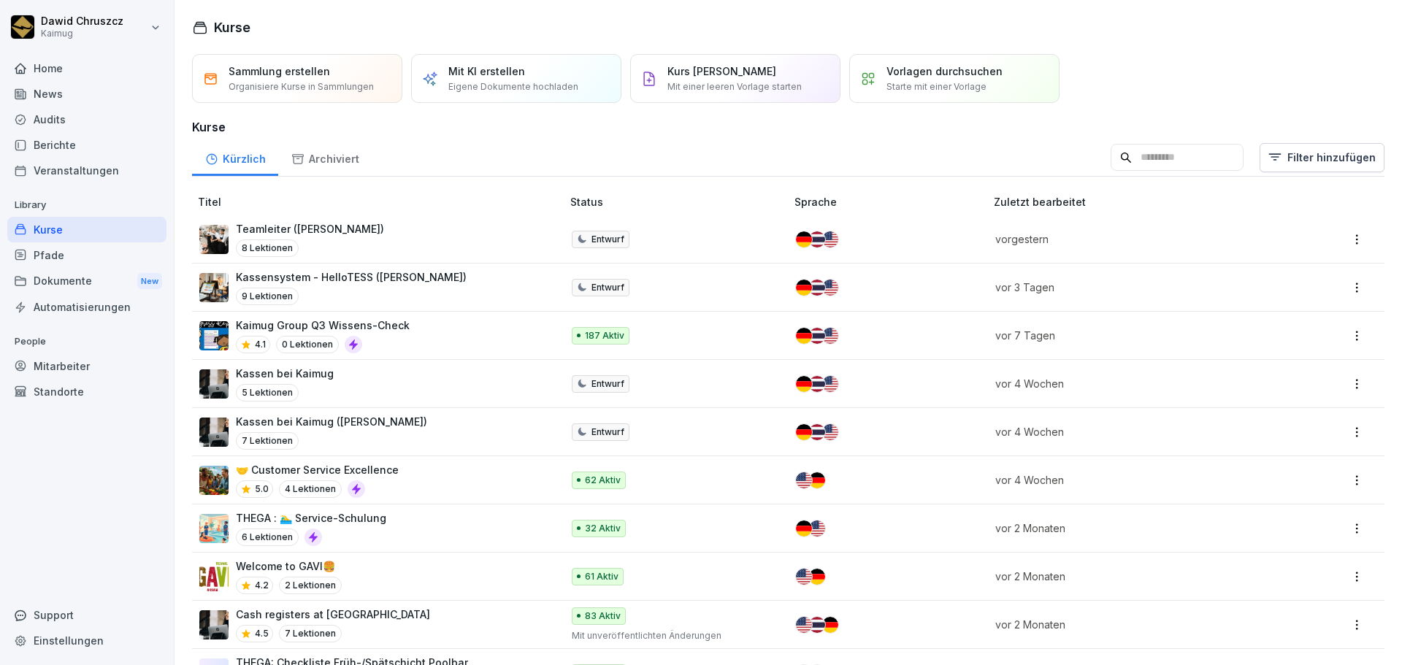
click at [1203, 156] on input at bounding box center [1177, 158] width 133 height 28
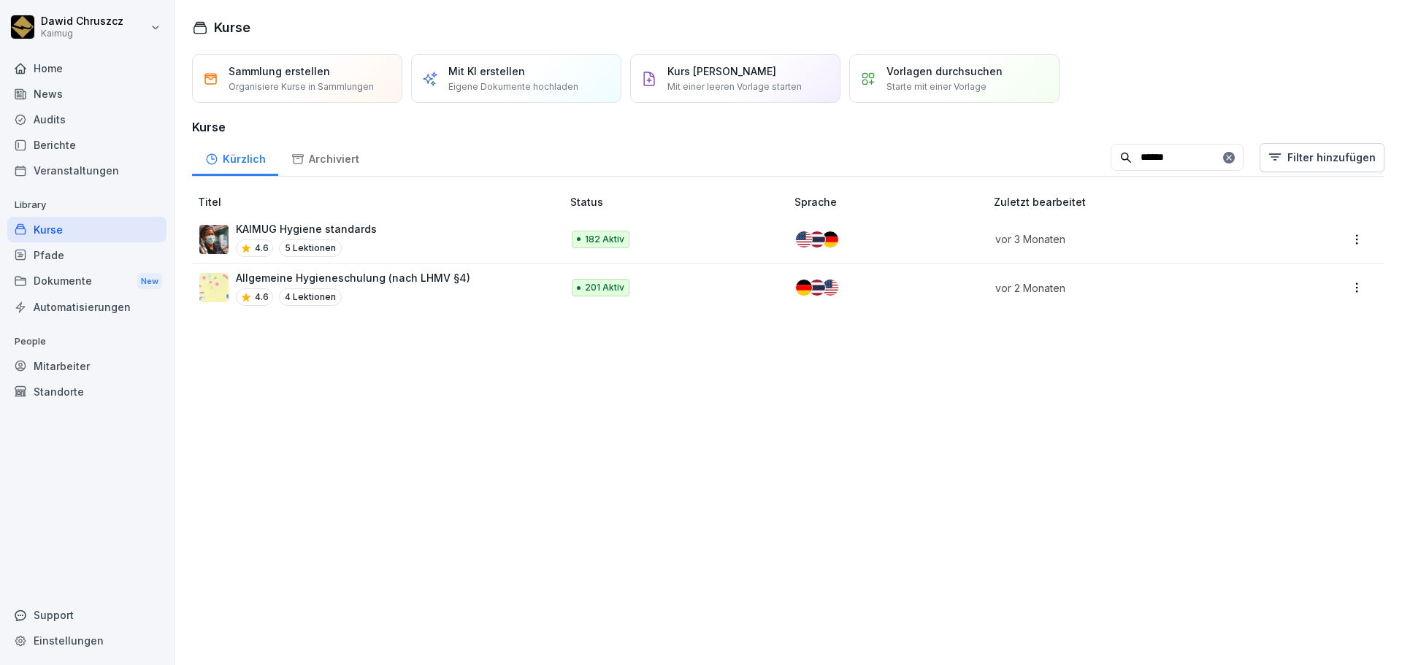
type input "******"
click at [392, 280] on p "Allgemeine Hygieneschulung (nach LHMV §4)" at bounding box center [353, 277] width 234 height 15
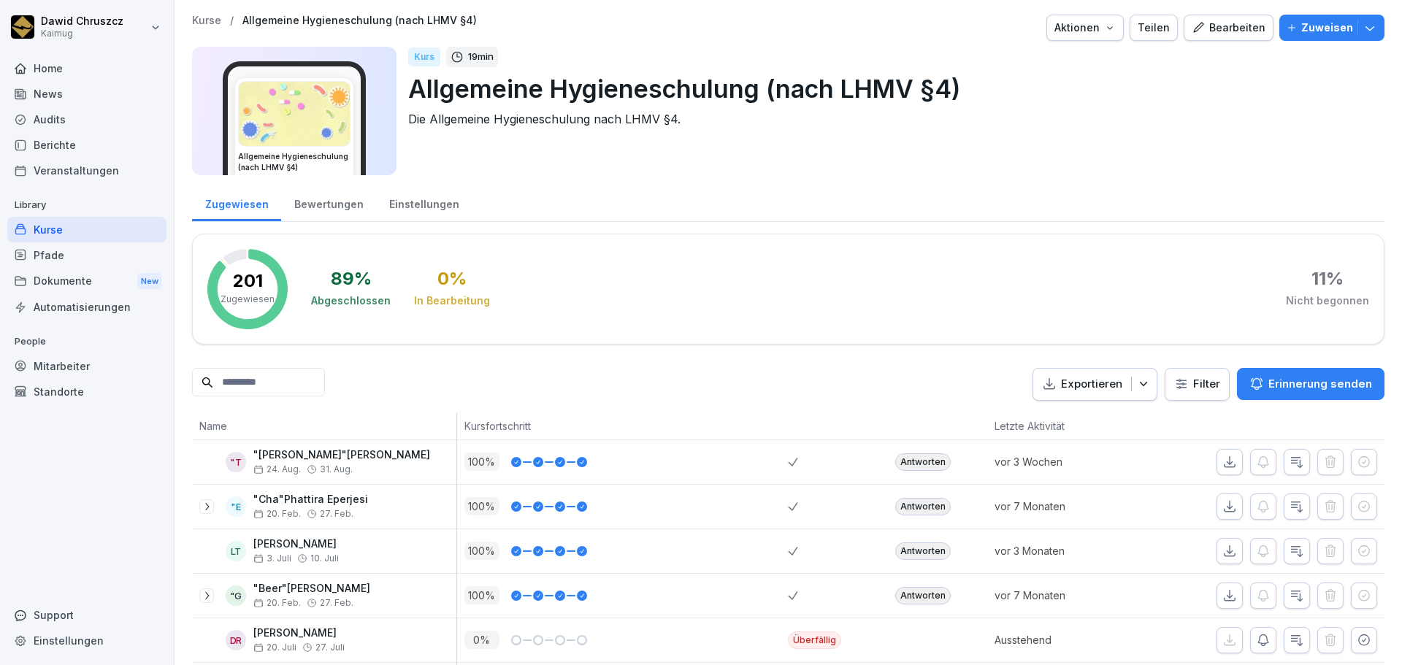
click at [299, 378] on input at bounding box center [258, 382] width 133 height 28
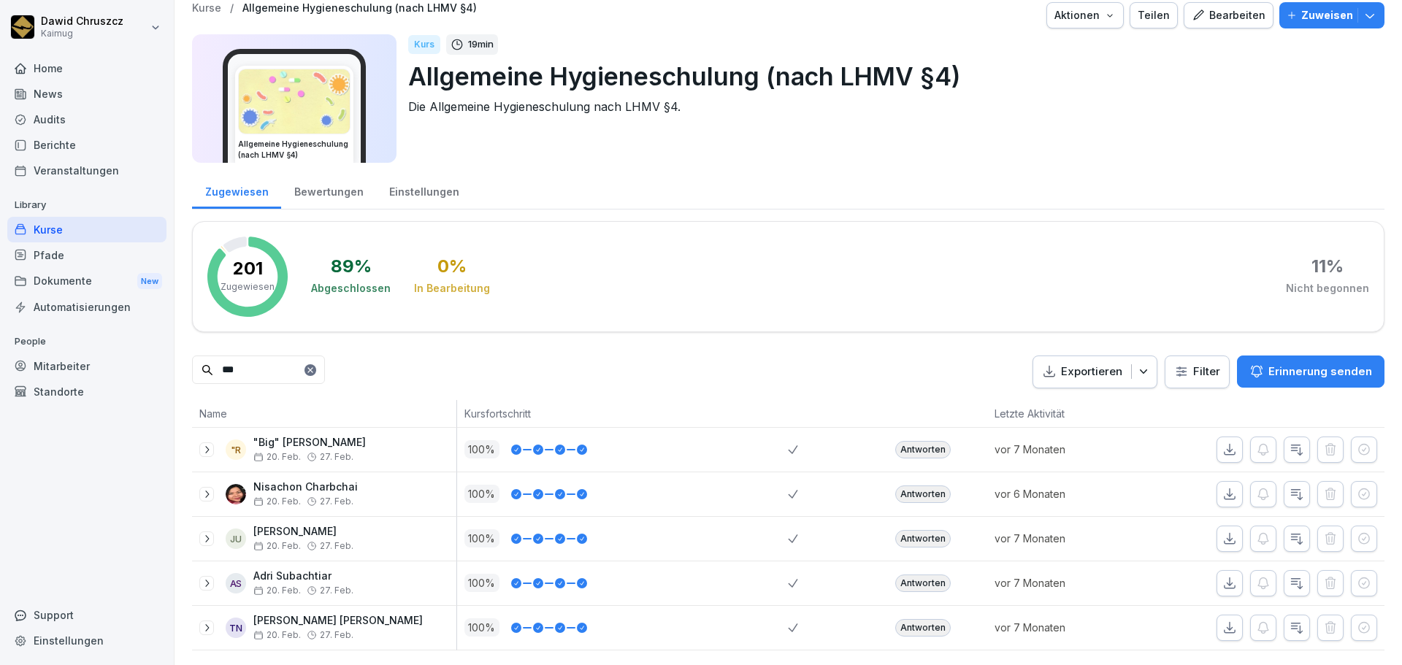
scroll to position [34, 0]
type input "***"
click at [1222, 532] on icon "button" at bounding box center [1229, 539] width 15 height 15
click at [767, 172] on div "Zugewiesen Bewertungen Einstellungen" at bounding box center [788, 191] width 1192 height 38
click at [99, 224] on div "Kurse" at bounding box center [86, 230] width 159 height 26
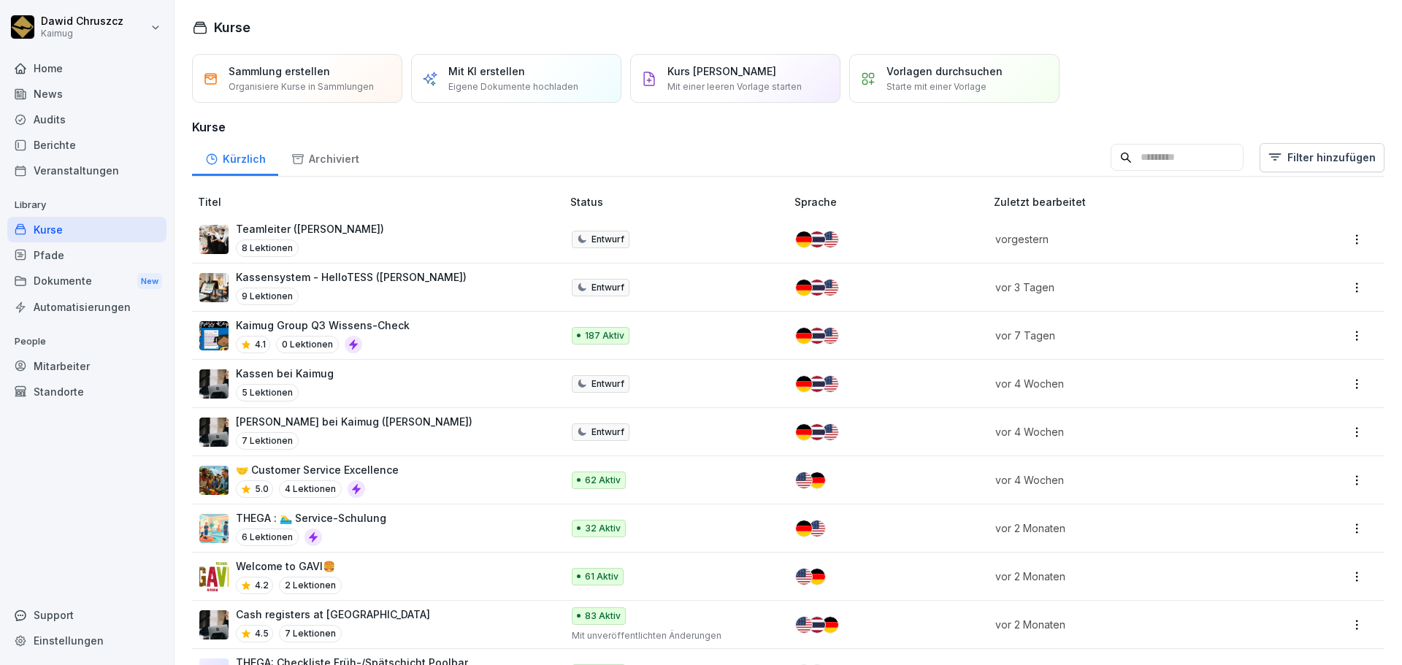
click at [1115, 156] on input at bounding box center [1177, 158] width 133 height 28
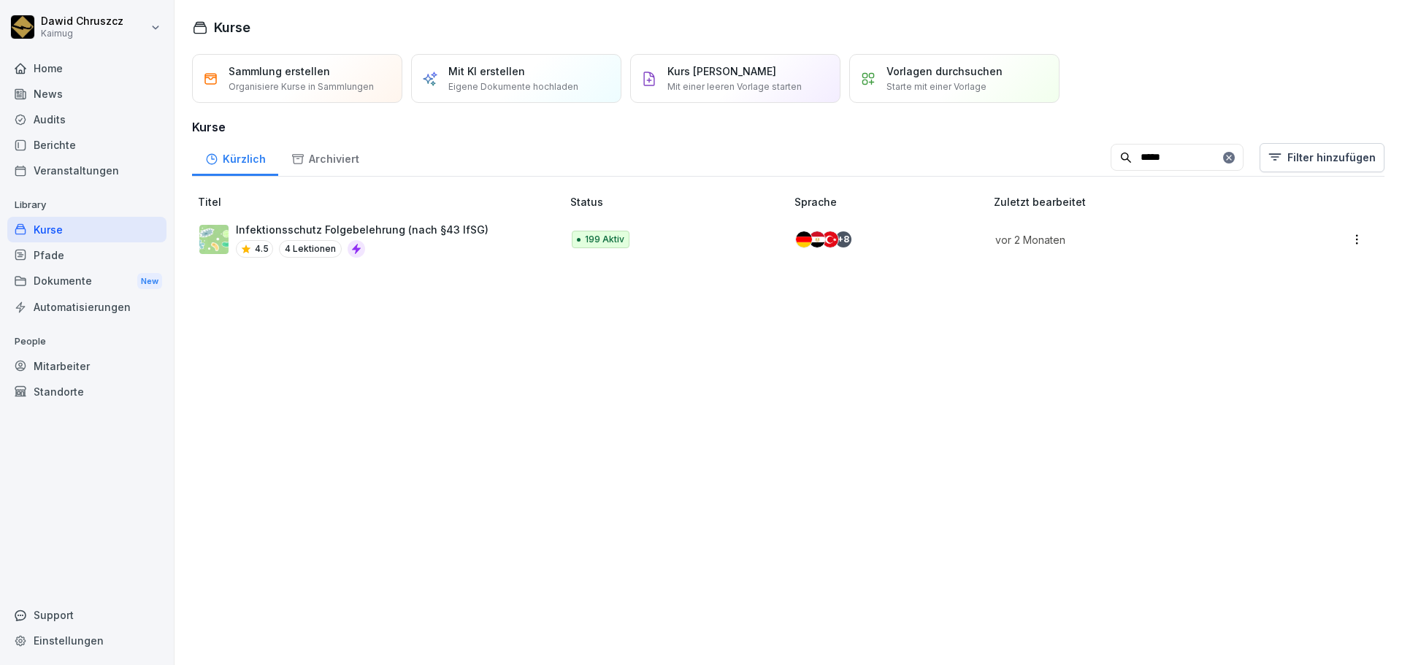
type input "*****"
click at [400, 245] on div "4.5 4 Lektionen" at bounding box center [362, 249] width 253 height 18
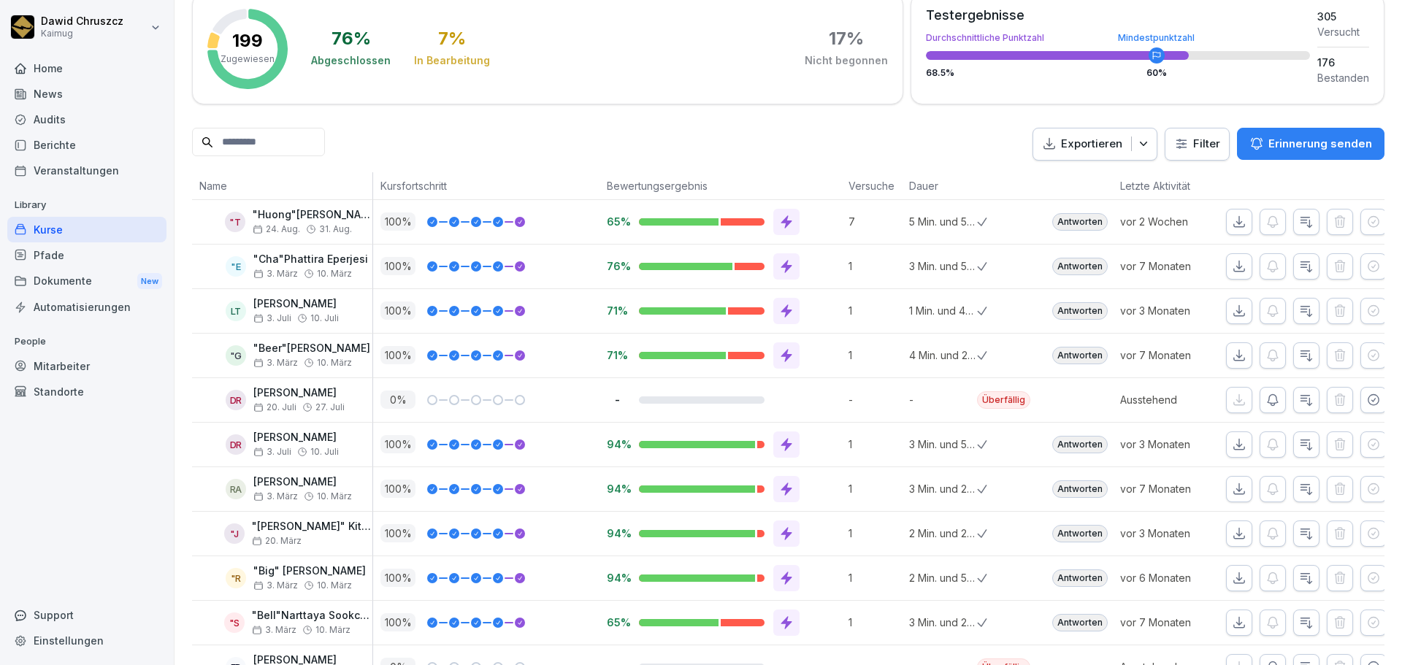
scroll to position [292, 0]
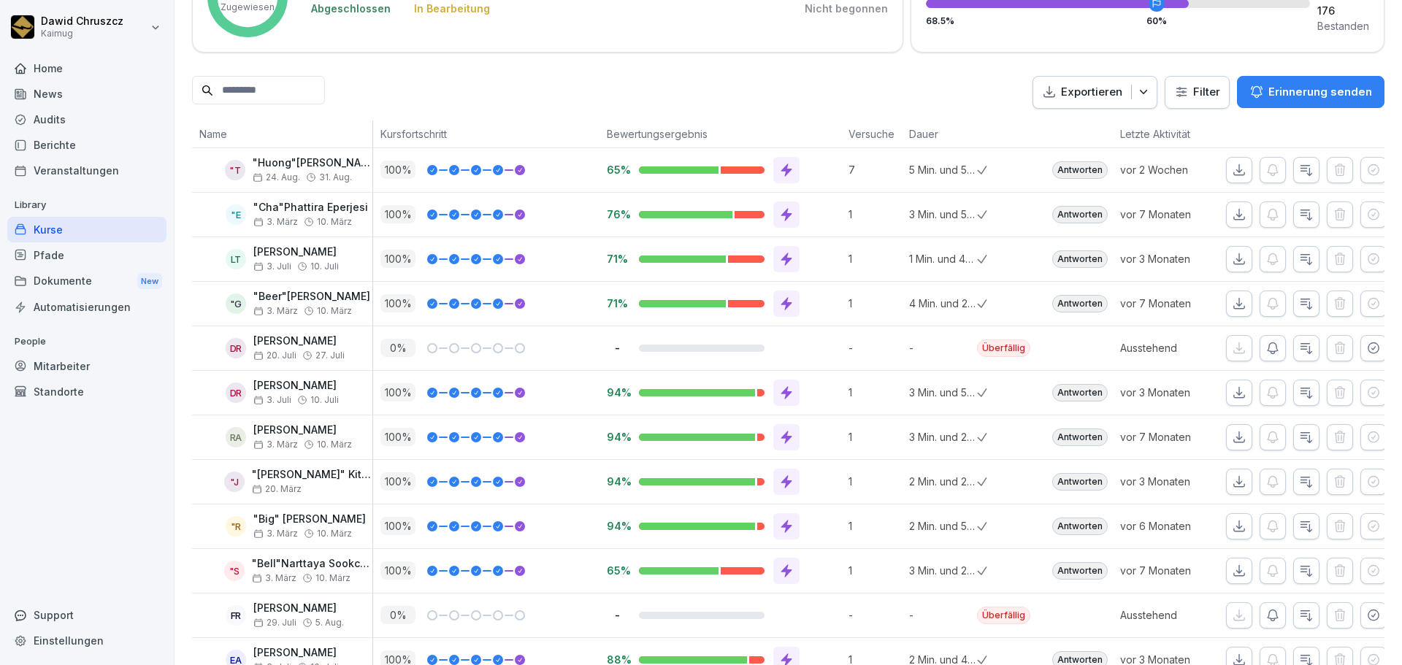
click at [1207, 87] on html "[PERSON_NAME] Kaimug Home News Audits Berichte Veranstaltungen Library Kurse Pf…" at bounding box center [701, 332] width 1402 height 665
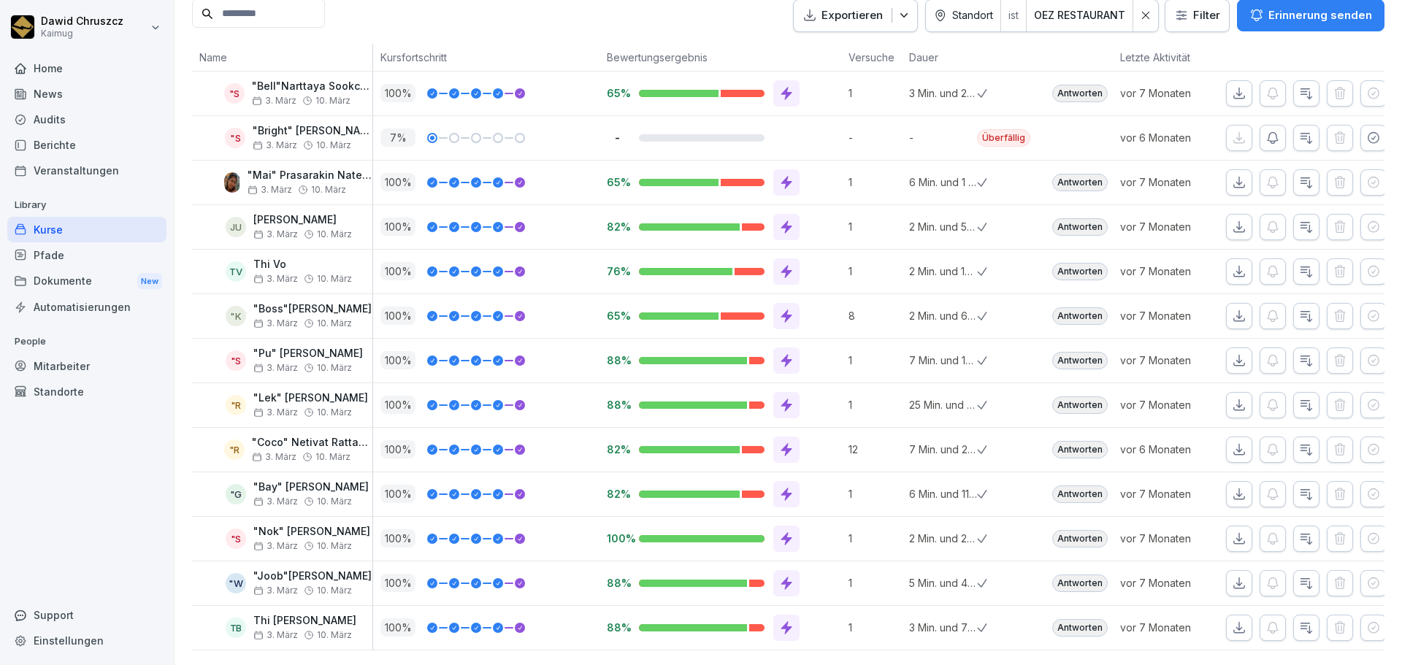
scroll to position [391, 0]
click at [1368, 132] on icon "button" at bounding box center [1373, 137] width 10 height 10
click at [1237, 80] on button "button" at bounding box center [1239, 93] width 26 height 26
click at [1068, 44] on th at bounding box center [1079, 58] width 68 height 28
click at [1232, 220] on icon "button" at bounding box center [1239, 227] width 15 height 15
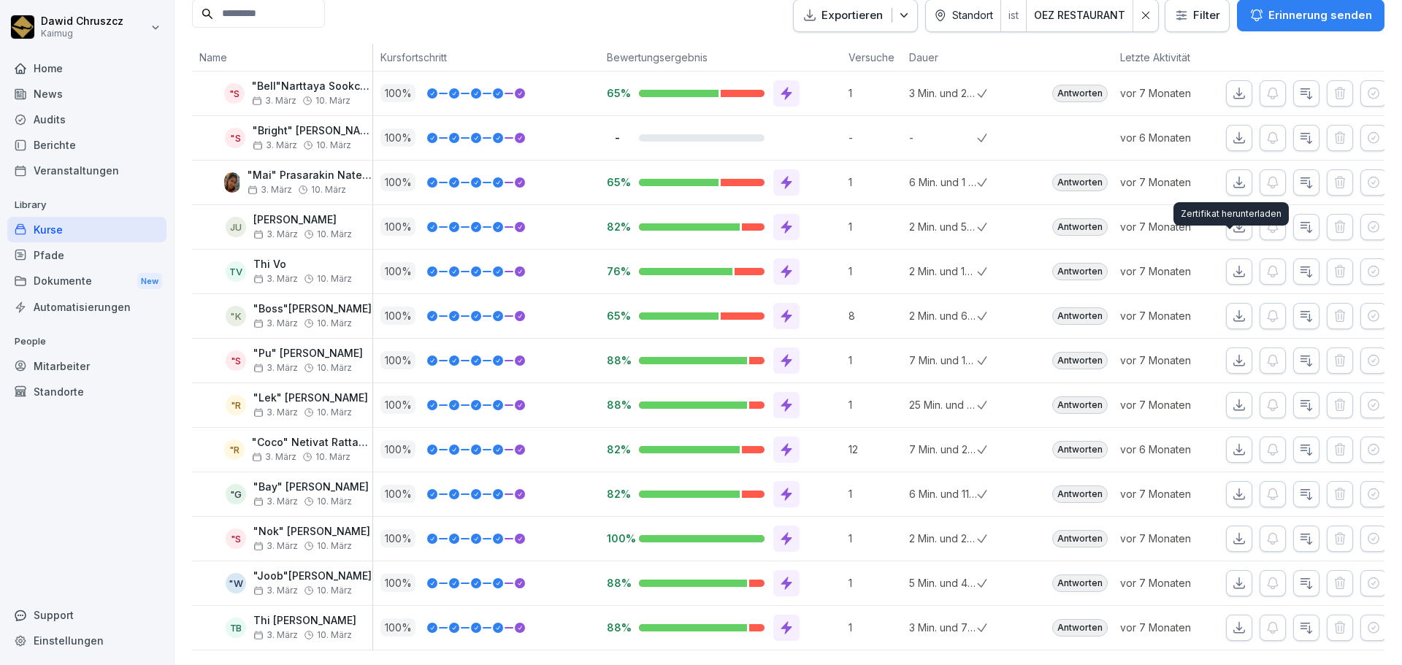
click at [1234, 266] on icon "button" at bounding box center [1239, 271] width 10 height 10
click at [1236, 309] on icon "button" at bounding box center [1239, 316] width 15 height 15
click at [1233, 353] on icon "button" at bounding box center [1239, 360] width 15 height 15
click at [1234, 399] on icon "button" at bounding box center [1239, 404] width 10 height 10
click at [1234, 444] on icon "button" at bounding box center [1239, 449] width 10 height 10
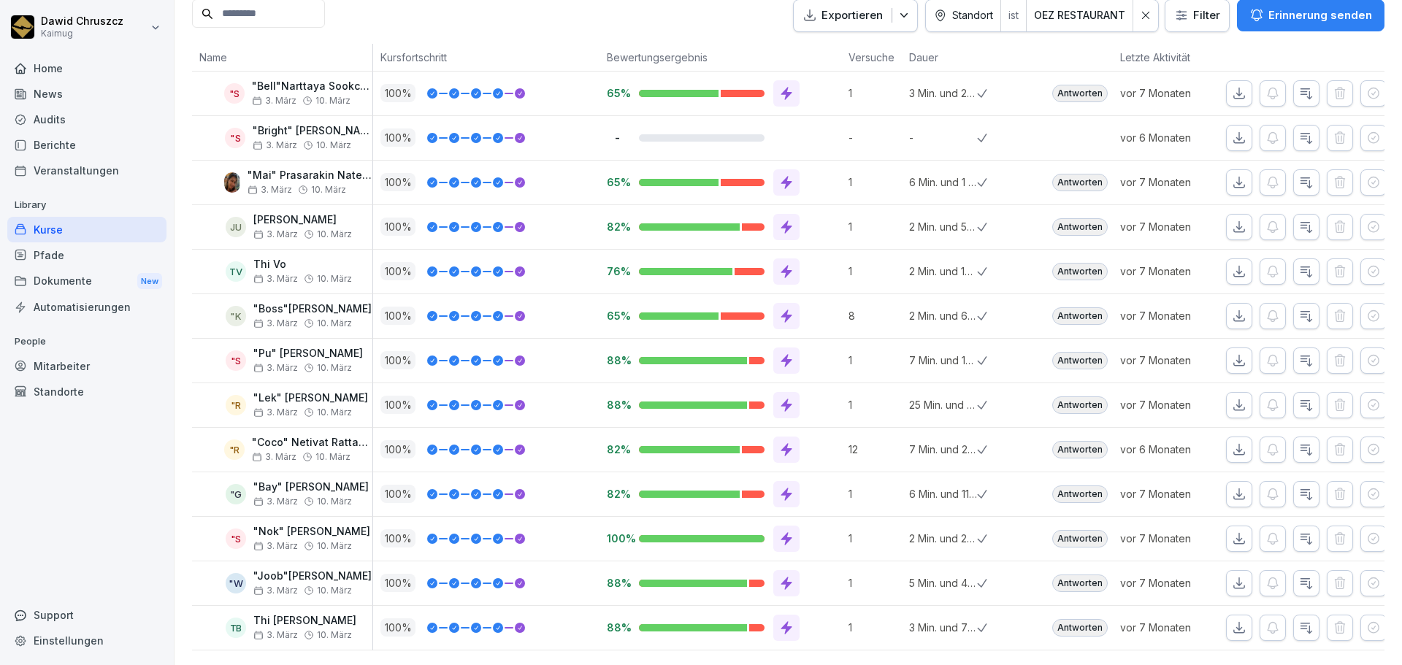
click at [1232, 487] on icon "button" at bounding box center [1239, 494] width 15 height 15
click at [1231, 529] on button "button" at bounding box center [1239, 539] width 26 height 26
click at [1233, 576] on icon "button" at bounding box center [1239, 583] width 15 height 15
click at [1234, 622] on icon "button" at bounding box center [1239, 627] width 10 height 10
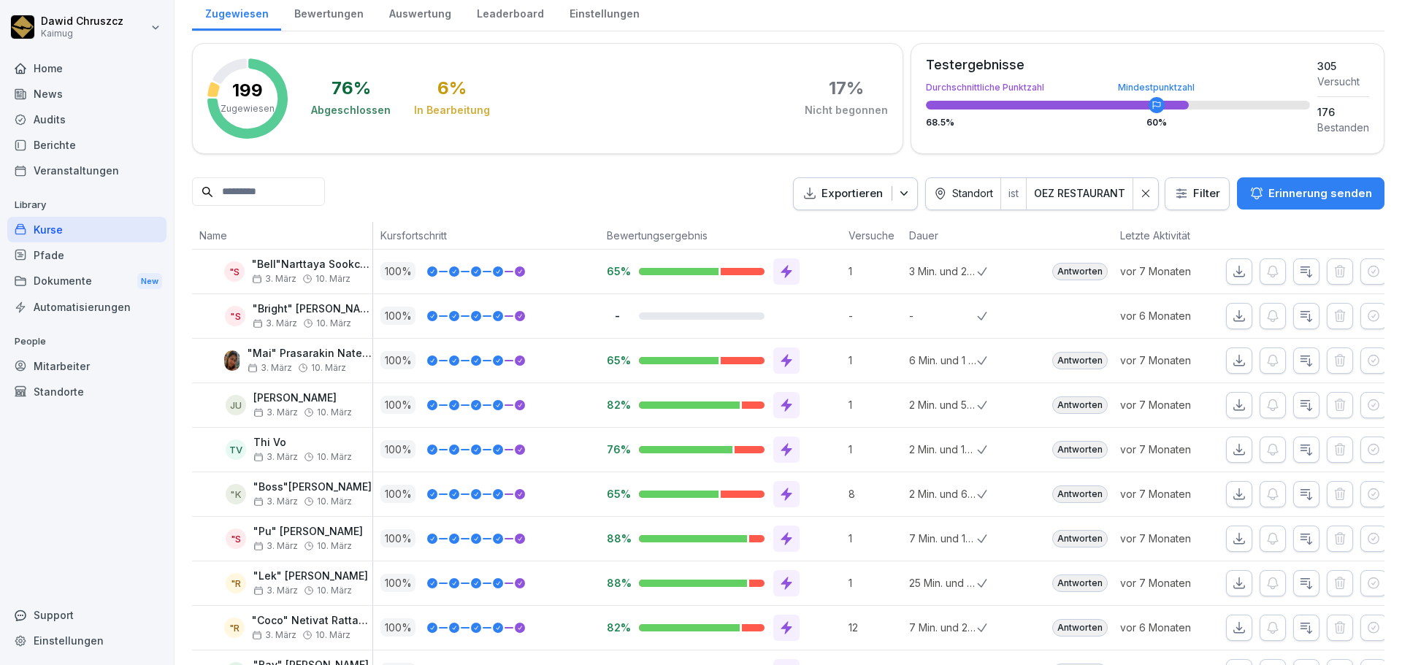
scroll to position [172, 0]
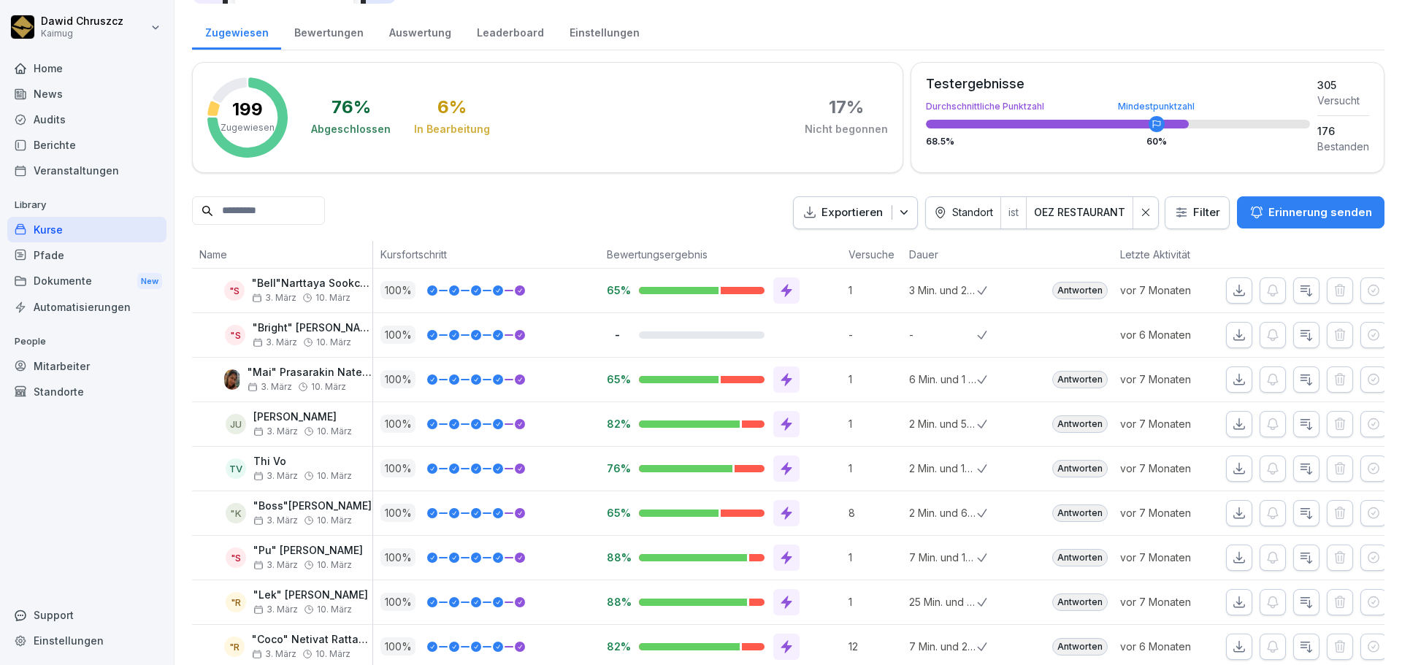
click at [1143, 208] on icon at bounding box center [1146, 212] width 10 height 10
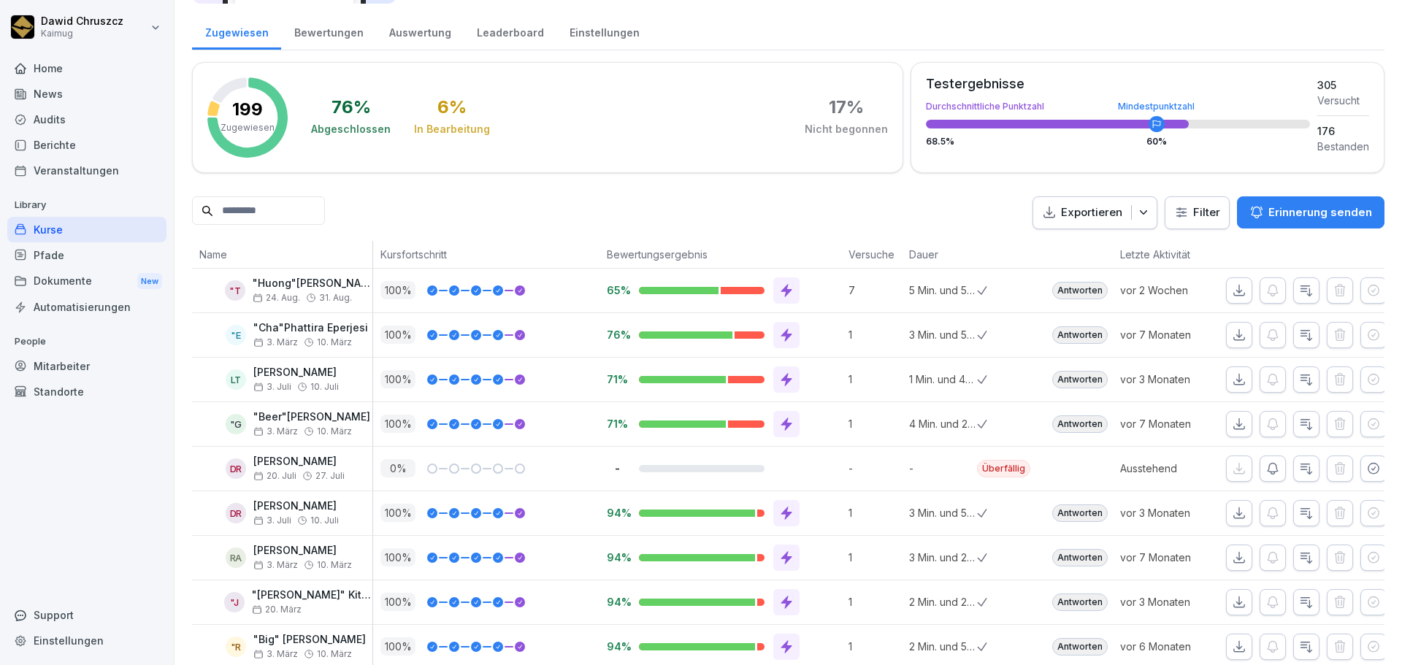
click at [1190, 212] on html "[PERSON_NAME] Kaimug Home News Audits Berichte Veranstaltungen Library Kurse Pf…" at bounding box center [701, 332] width 1402 height 665
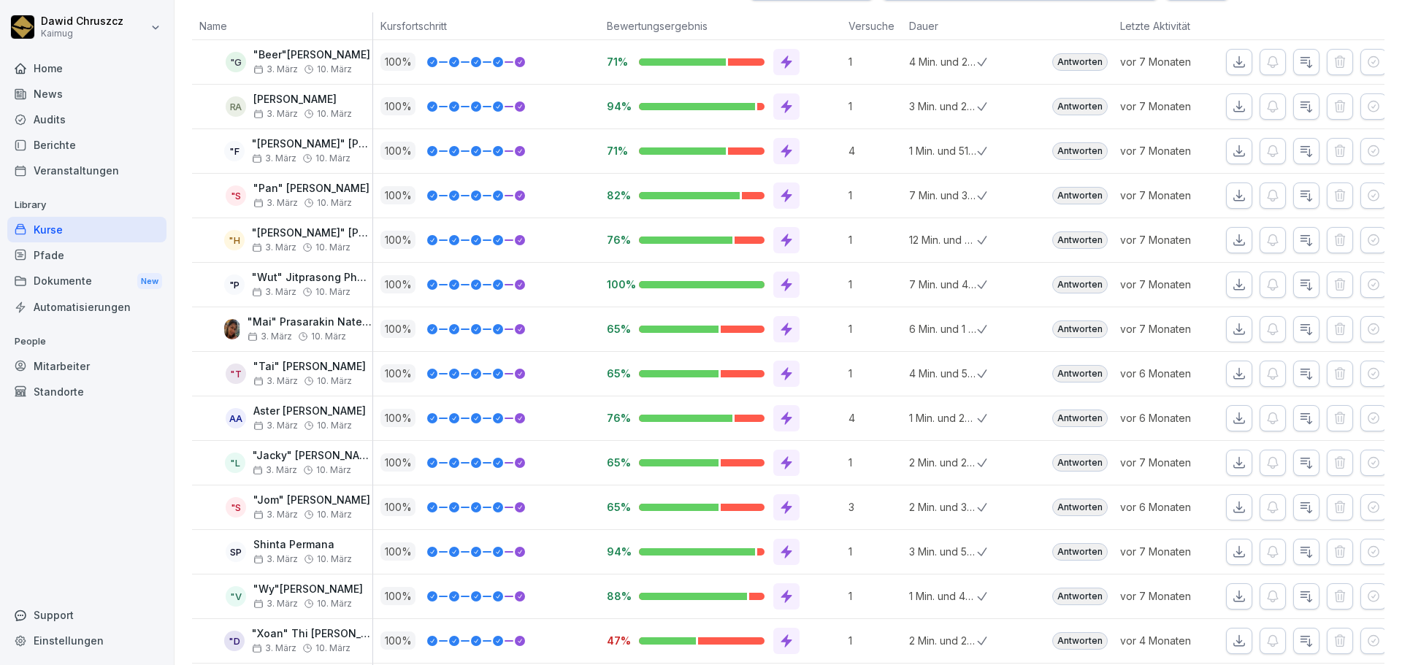
scroll to position [366, 0]
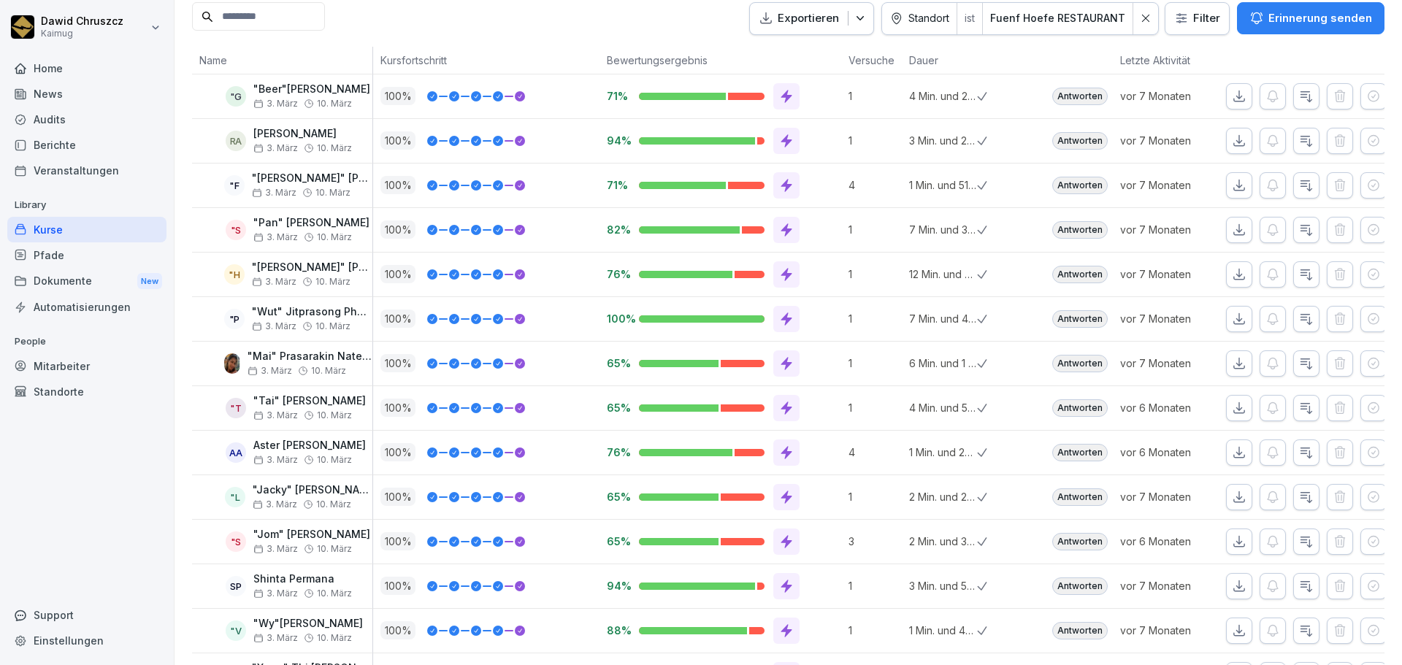
click at [1234, 93] on icon "button" at bounding box center [1239, 96] width 15 height 15
click at [977, 60] on th at bounding box center [1011, 61] width 68 height 28
click at [1237, 137] on button "button" at bounding box center [1239, 141] width 26 height 26
click at [1232, 191] on icon "button" at bounding box center [1239, 185] width 15 height 15
click at [1232, 233] on icon "button" at bounding box center [1239, 230] width 15 height 15
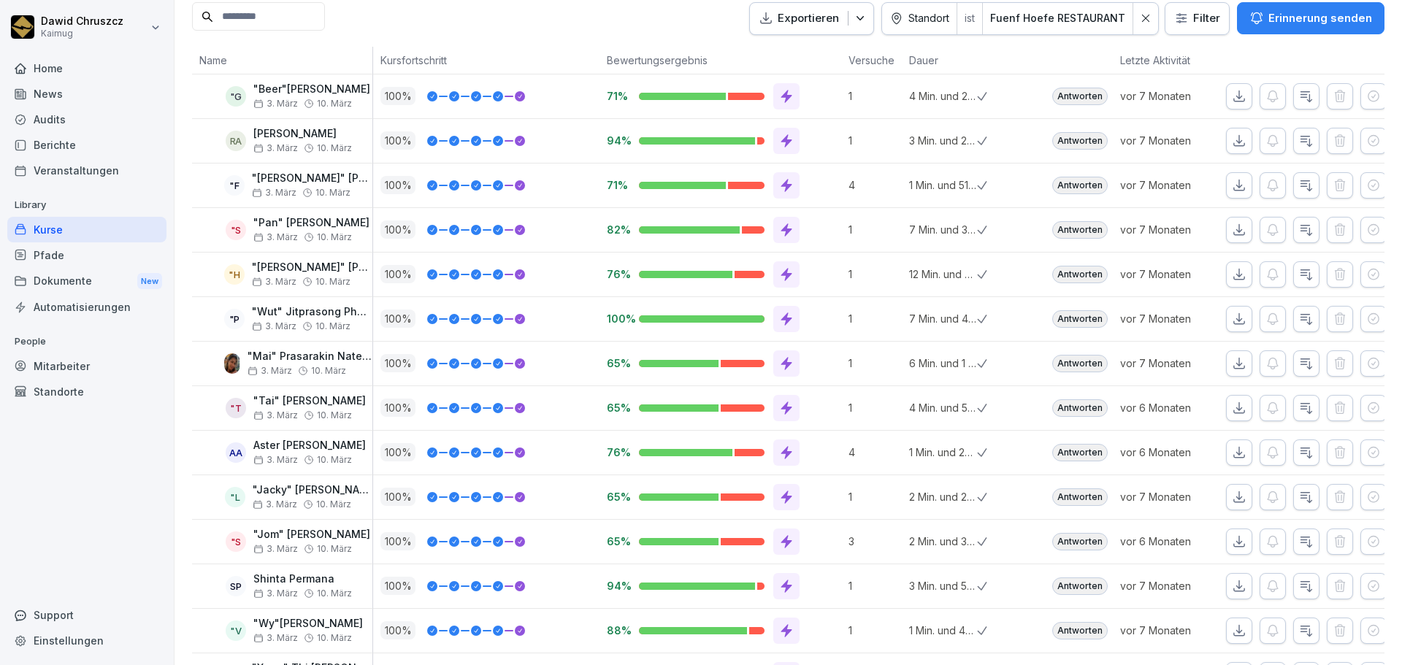
click at [1234, 276] on icon "button" at bounding box center [1239, 274] width 10 height 10
click at [1233, 316] on icon "button" at bounding box center [1239, 319] width 15 height 15
click at [1237, 363] on button "button" at bounding box center [1239, 363] width 26 height 26
click at [1233, 410] on icon "button" at bounding box center [1239, 408] width 15 height 15
click at [1233, 454] on icon "button" at bounding box center [1239, 452] width 15 height 15
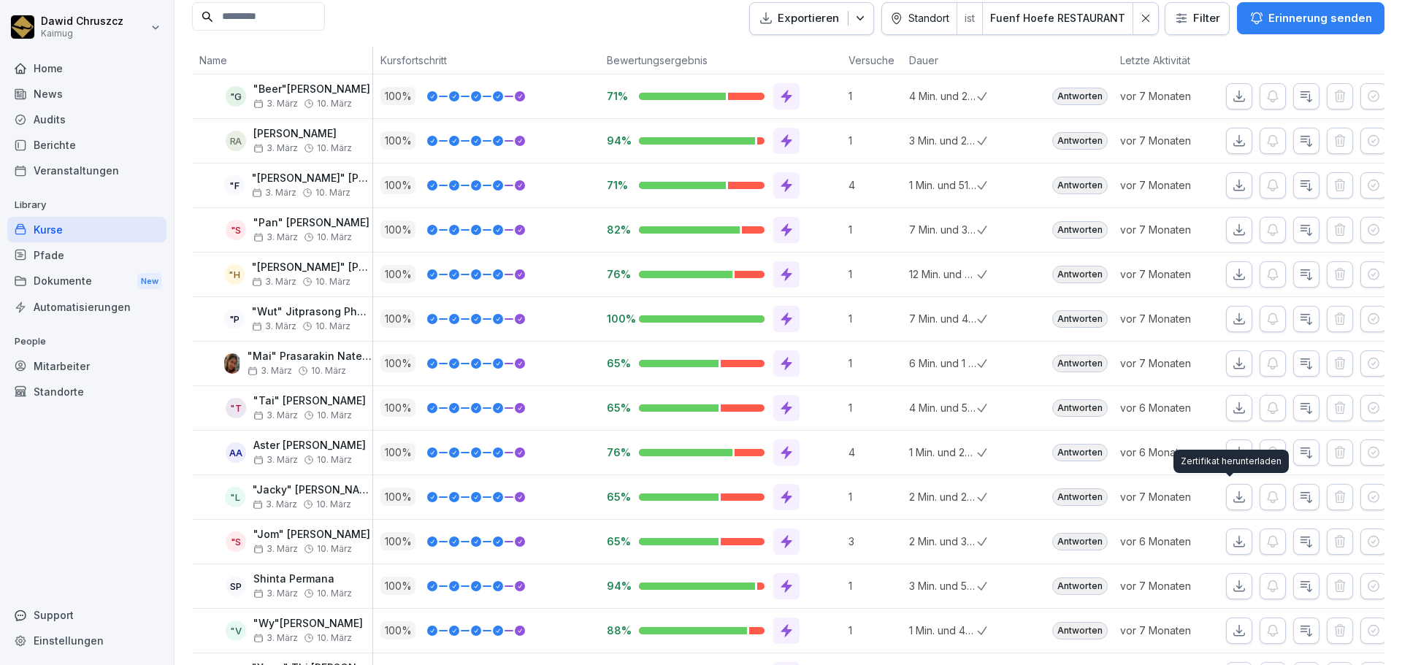
click at [1232, 495] on icon "button" at bounding box center [1239, 497] width 15 height 15
click at [1232, 540] on icon "button" at bounding box center [1239, 541] width 15 height 15
click at [1234, 588] on icon "button" at bounding box center [1239, 585] width 10 height 10
click at [1232, 628] on icon "button" at bounding box center [1239, 631] width 15 height 15
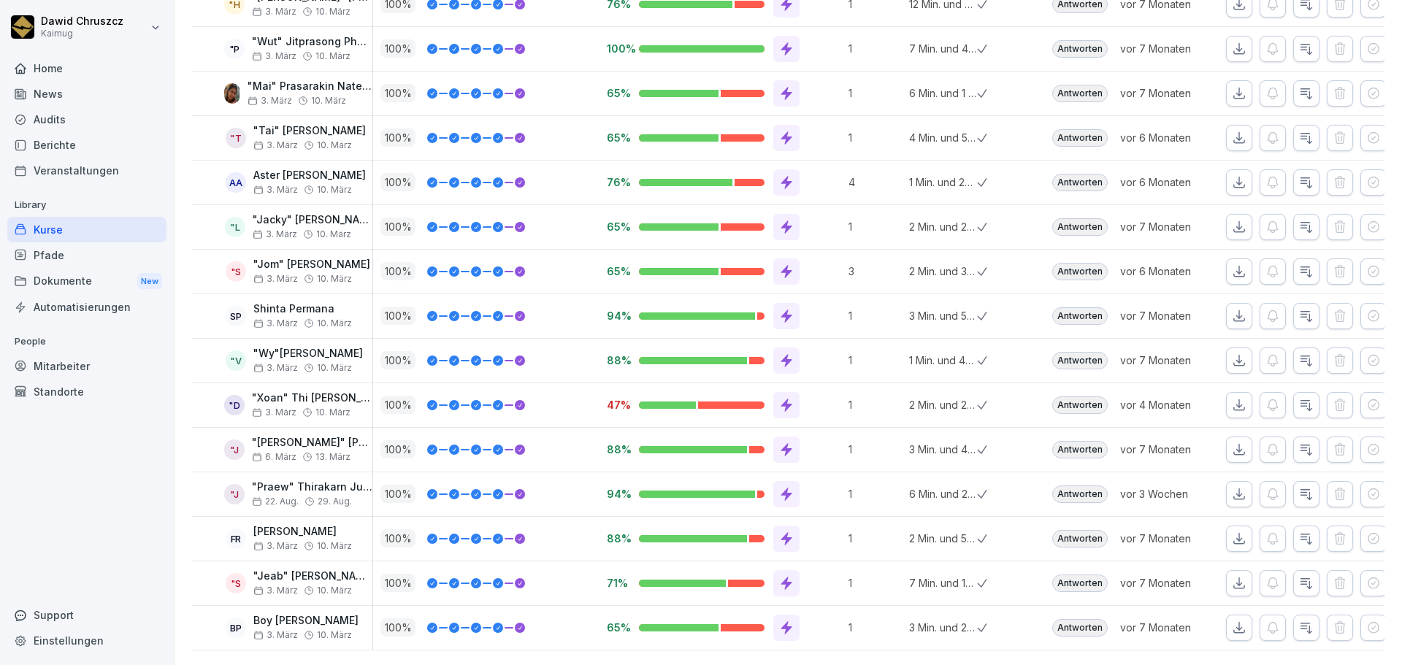
scroll to position [658, 0]
click at [1235, 398] on icon "button" at bounding box center [1239, 405] width 15 height 15
click at [1235, 444] on icon "button" at bounding box center [1239, 449] width 10 height 10
click at [1233, 487] on icon "button" at bounding box center [1239, 494] width 15 height 15
click at [1234, 532] on icon "button" at bounding box center [1239, 539] width 15 height 15
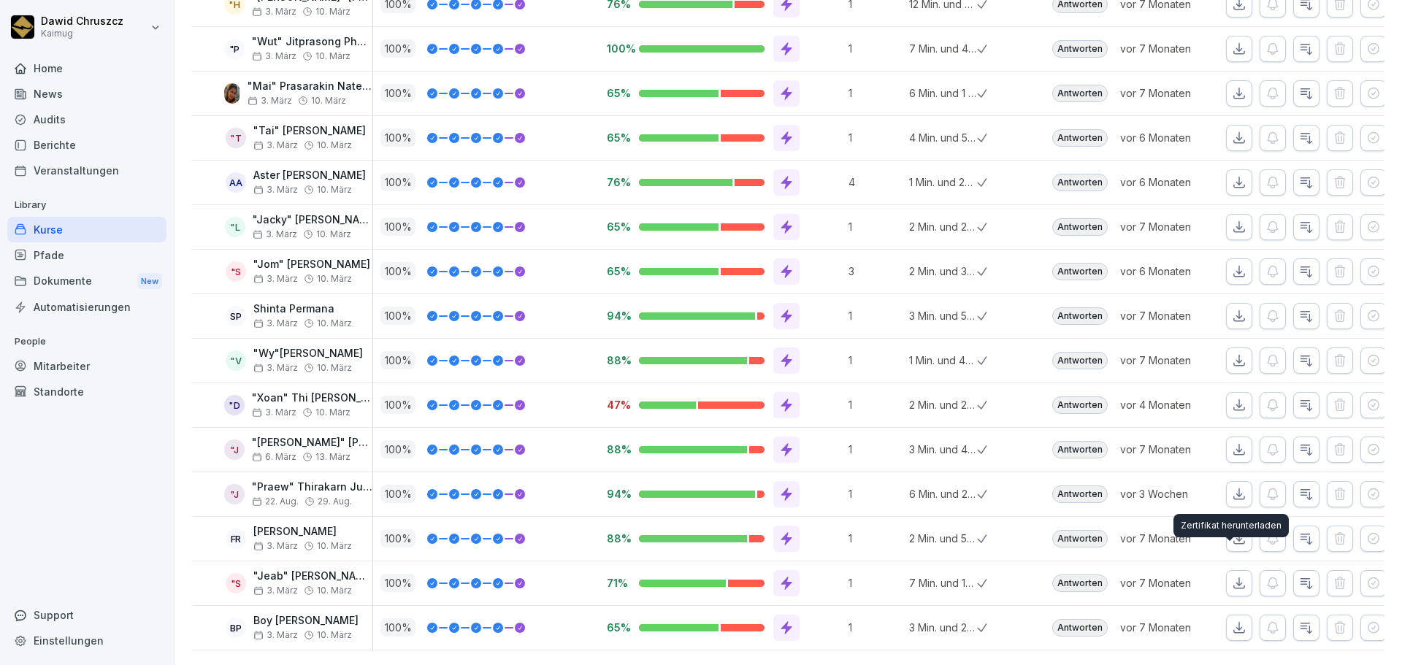
click at [1233, 576] on icon "button" at bounding box center [1239, 583] width 15 height 15
click at [1234, 621] on icon "button" at bounding box center [1239, 628] width 15 height 15
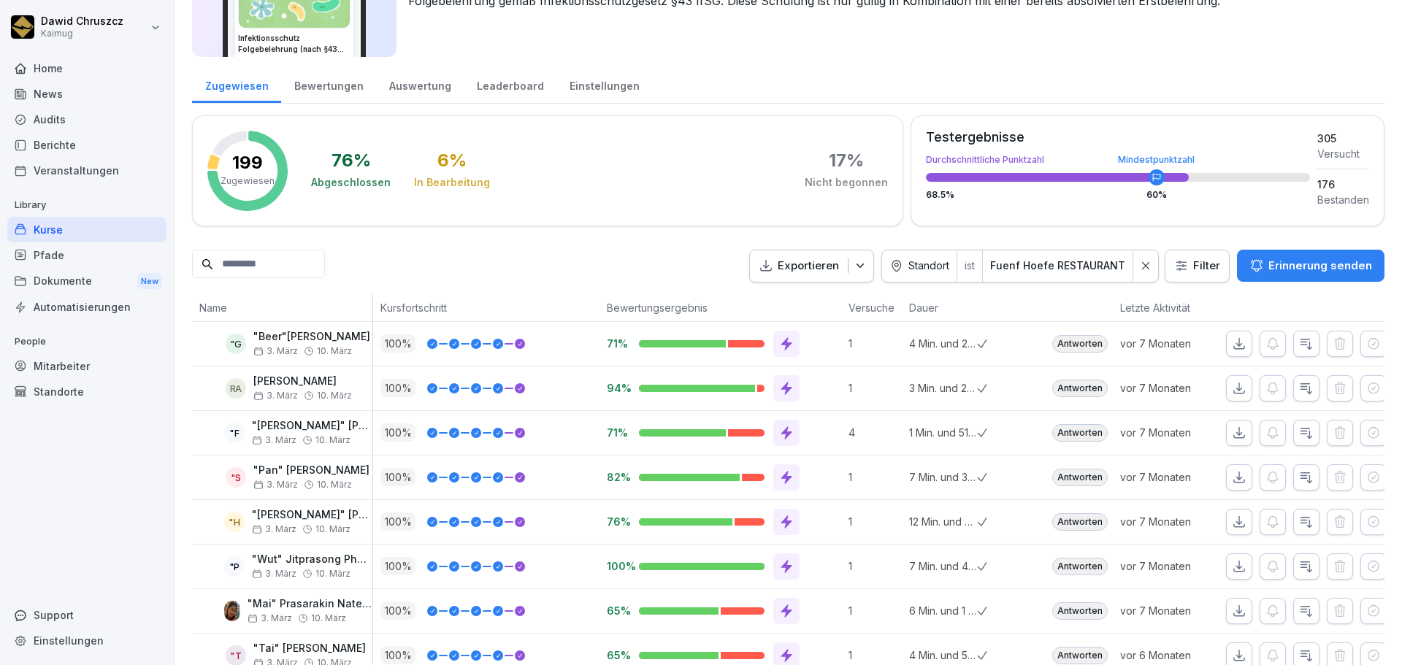
scroll to position [1, 0]
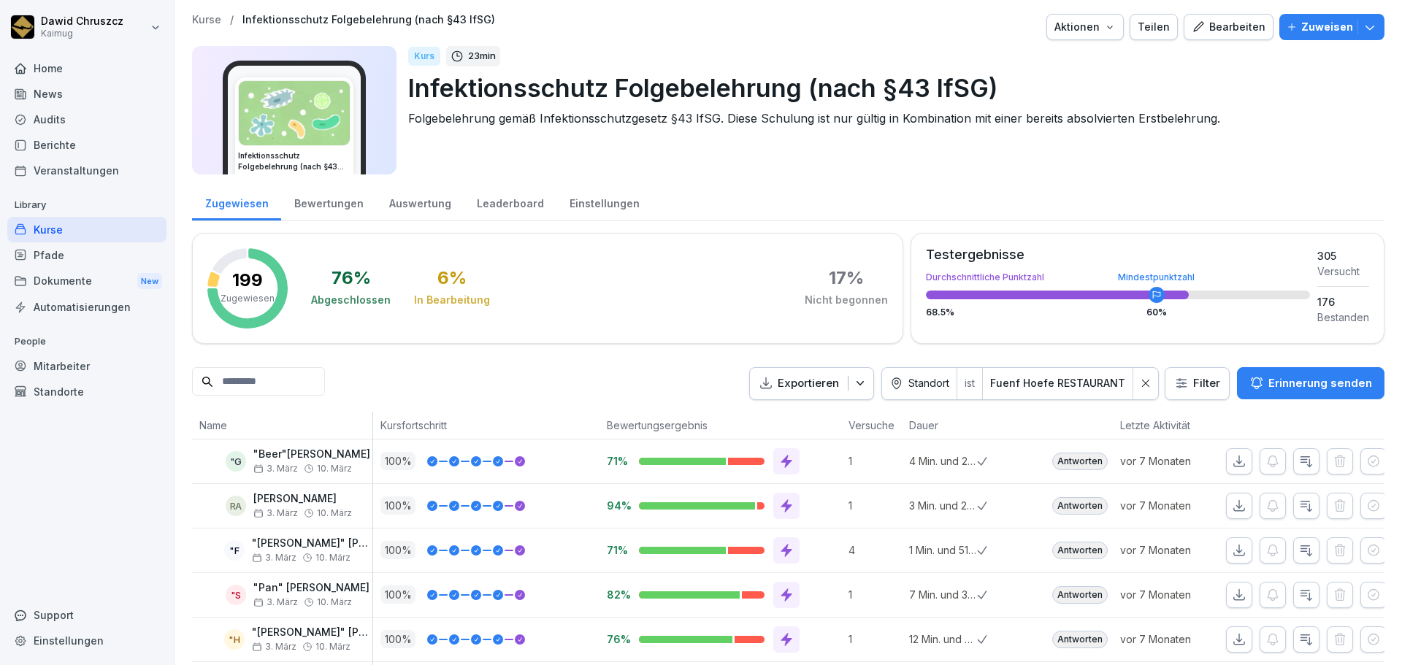
click at [259, 381] on input at bounding box center [258, 381] width 133 height 28
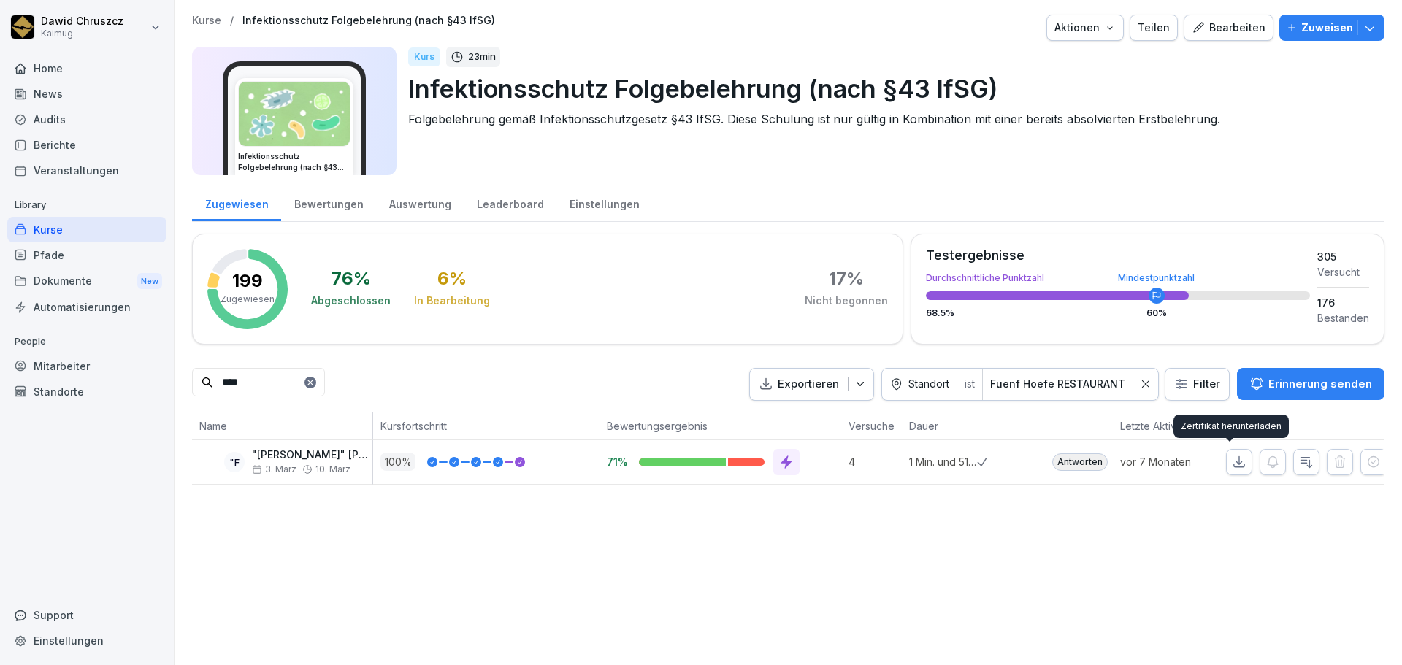
type input "****"
click at [1234, 455] on icon "button" at bounding box center [1239, 462] width 15 height 15
drag, startPoint x: 1312, startPoint y: 543, endPoint x: 1257, endPoint y: 322, distance: 227.9
click at [1313, 540] on div "Kurse / Infektionsschutz Folgebelehrung (nach §43 IfSG) Aktionen Teilen Bearbei…" at bounding box center [788, 332] width 1227 height 665
click at [114, 229] on div "Kurse" at bounding box center [86, 230] width 159 height 26
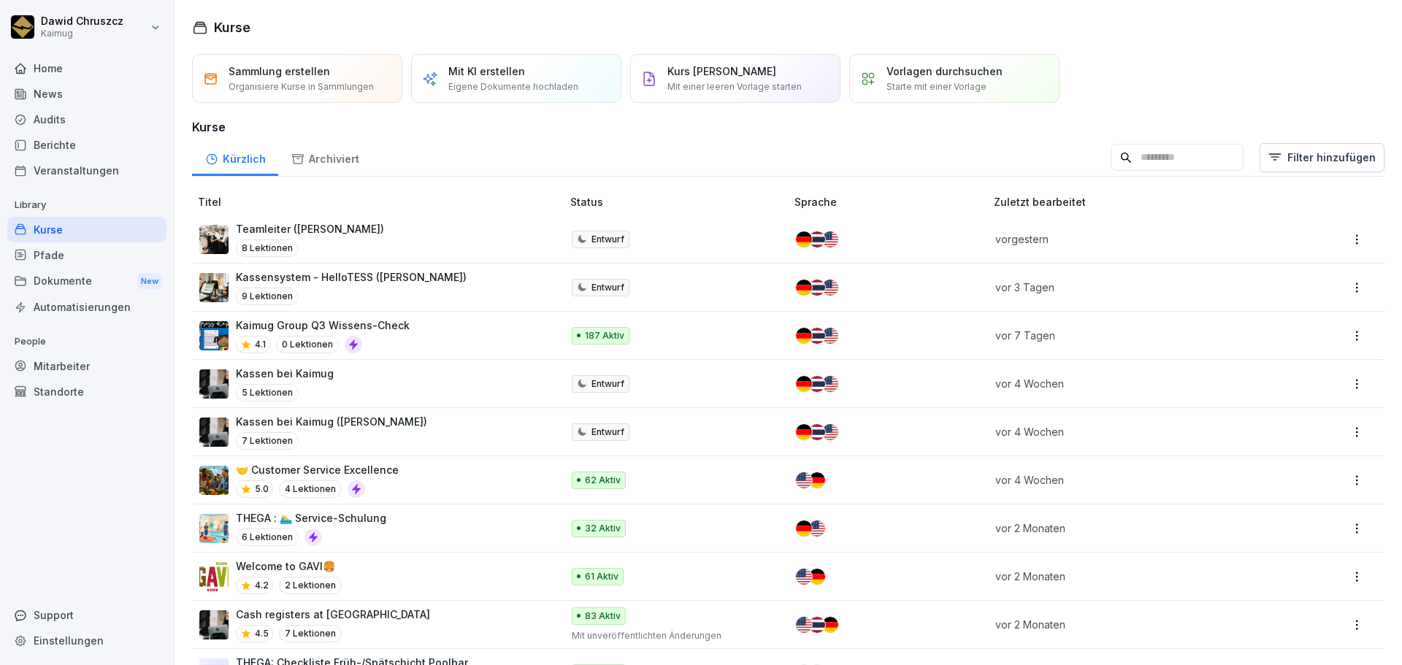
click at [1111, 169] on input at bounding box center [1177, 158] width 133 height 28
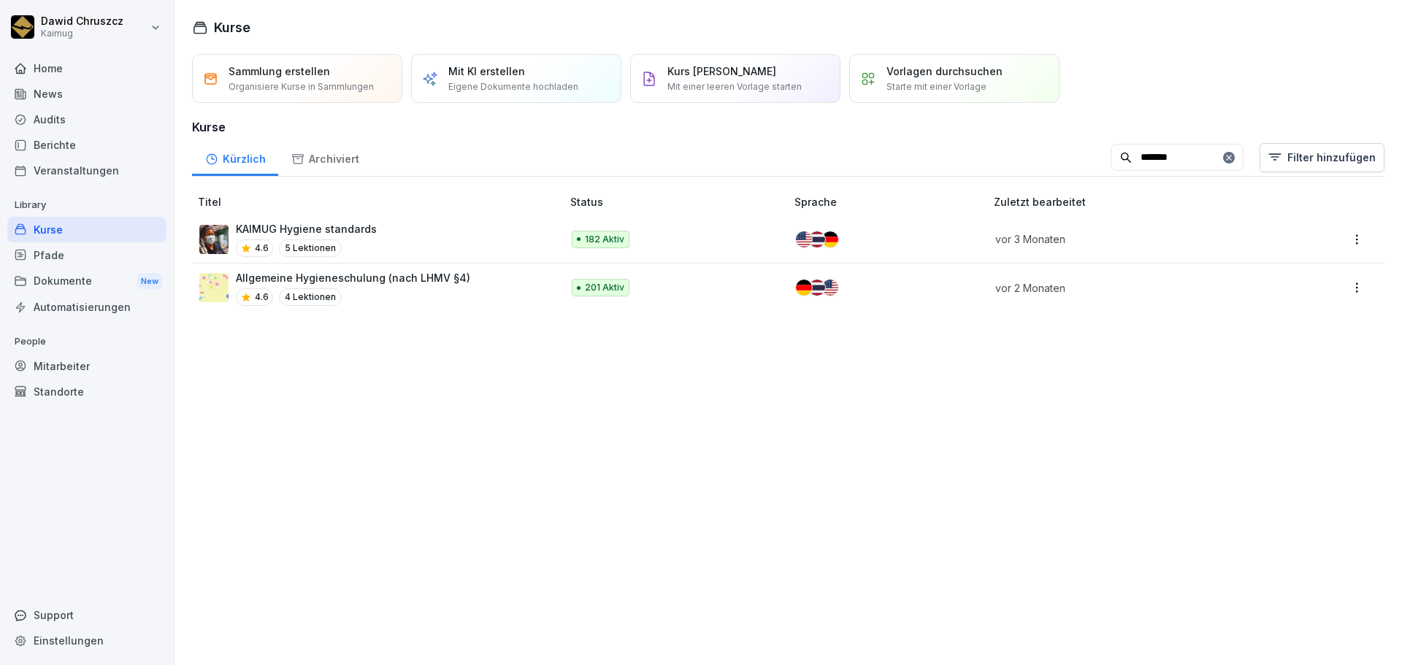
type input "*******"
click at [386, 279] on p "Allgemeine Hygieneschulung (nach LHMV §4)" at bounding box center [353, 277] width 234 height 15
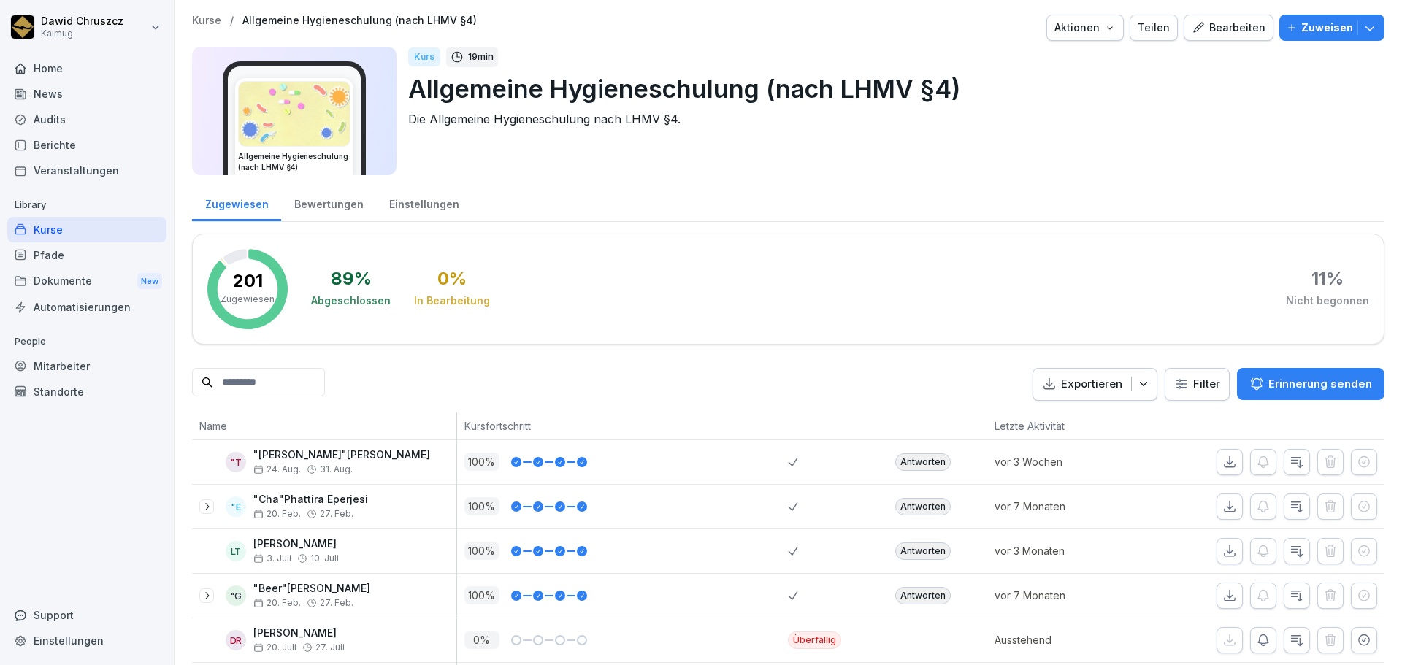
click at [1169, 380] on html "[PERSON_NAME] Kaimug Home News Audits Berichte Veranstaltungen Library Kurse Pf…" at bounding box center [701, 332] width 1402 height 665
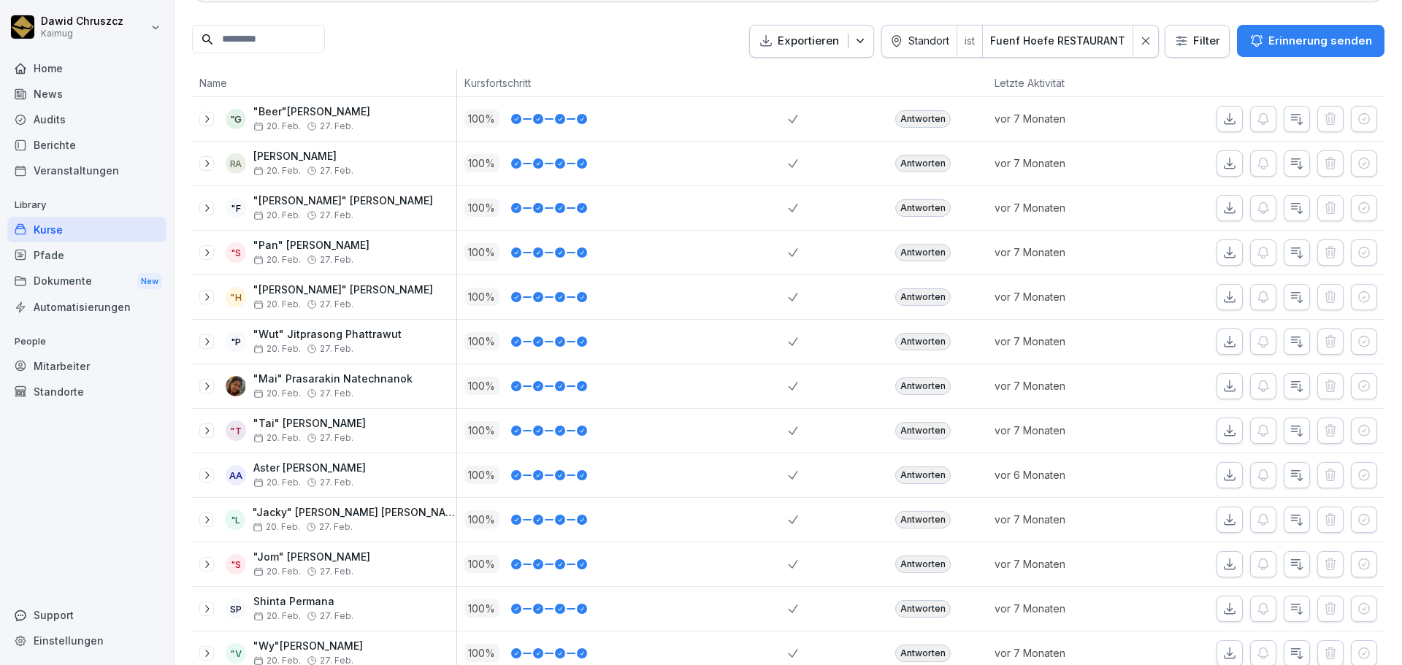
scroll to position [365, 0]
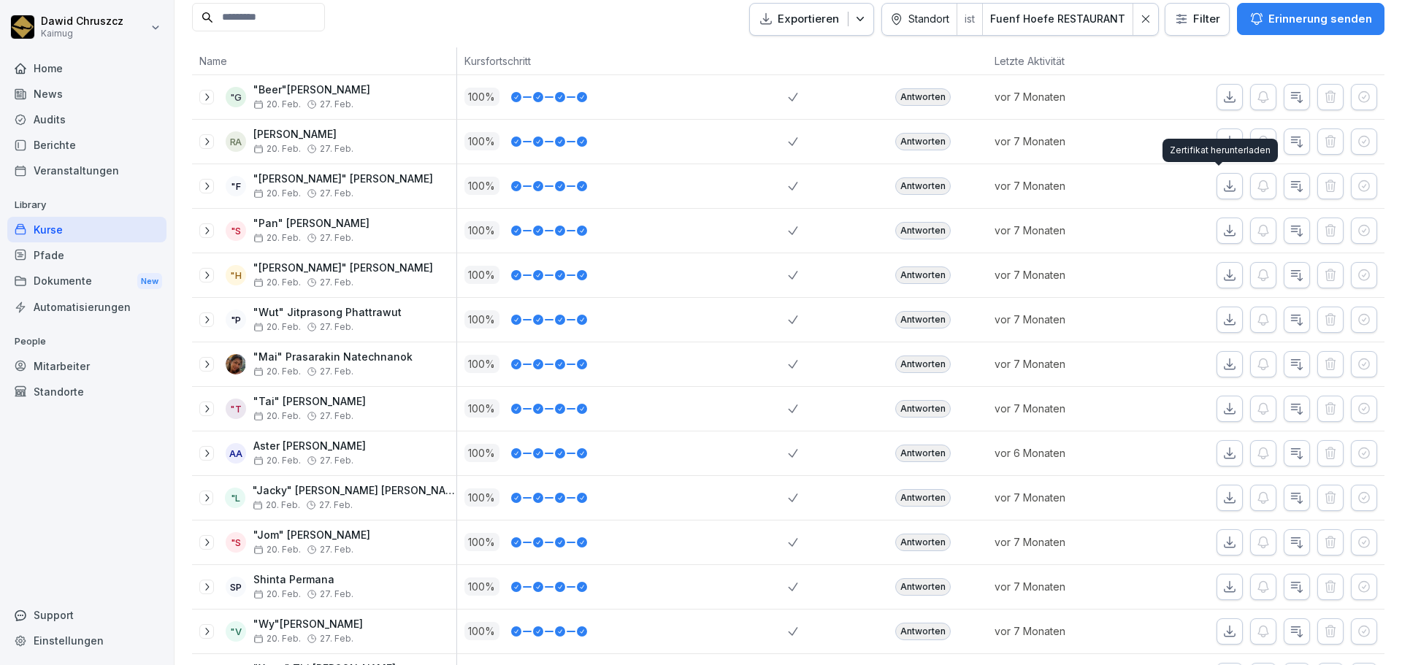
click at [1222, 182] on icon "button" at bounding box center [1229, 186] width 15 height 15
click at [1222, 229] on icon "button" at bounding box center [1229, 230] width 15 height 15
click at [1031, 228] on p "vor 7 Monaten" at bounding box center [1074, 230] width 158 height 15
click at [1222, 275] on icon "button" at bounding box center [1229, 275] width 15 height 15
click at [1216, 310] on button "button" at bounding box center [1229, 320] width 26 height 26
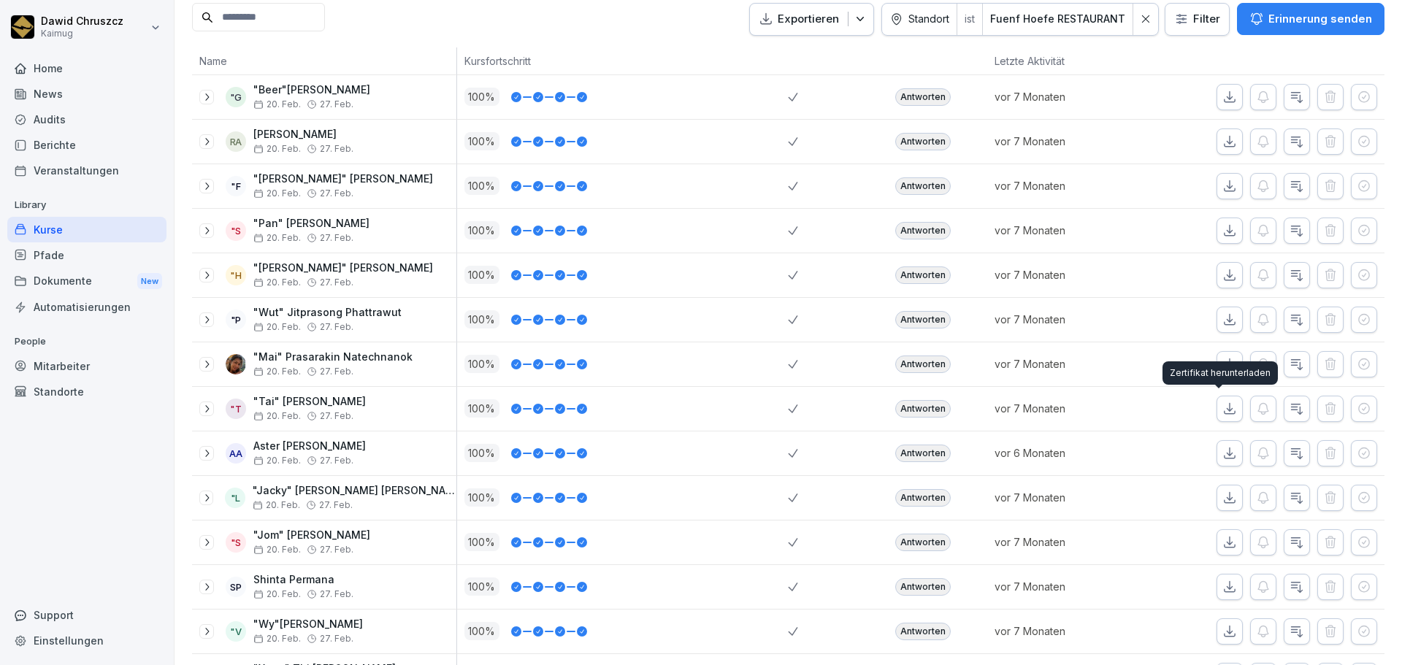
click at [1222, 402] on icon "button" at bounding box center [1229, 409] width 15 height 15
click at [1216, 442] on button "button" at bounding box center [1229, 453] width 26 height 26
click at [1222, 505] on icon "button" at bounding box center [1229, 498] width 15 height 15
drag, startPoint x: 1218, startPoint y: 540, endPoint x: 1220, endPoint y: 550, distance: 10.5
click at [1222, 540] on icon "button" at bounding box center [1229, 542] width 15 height 15
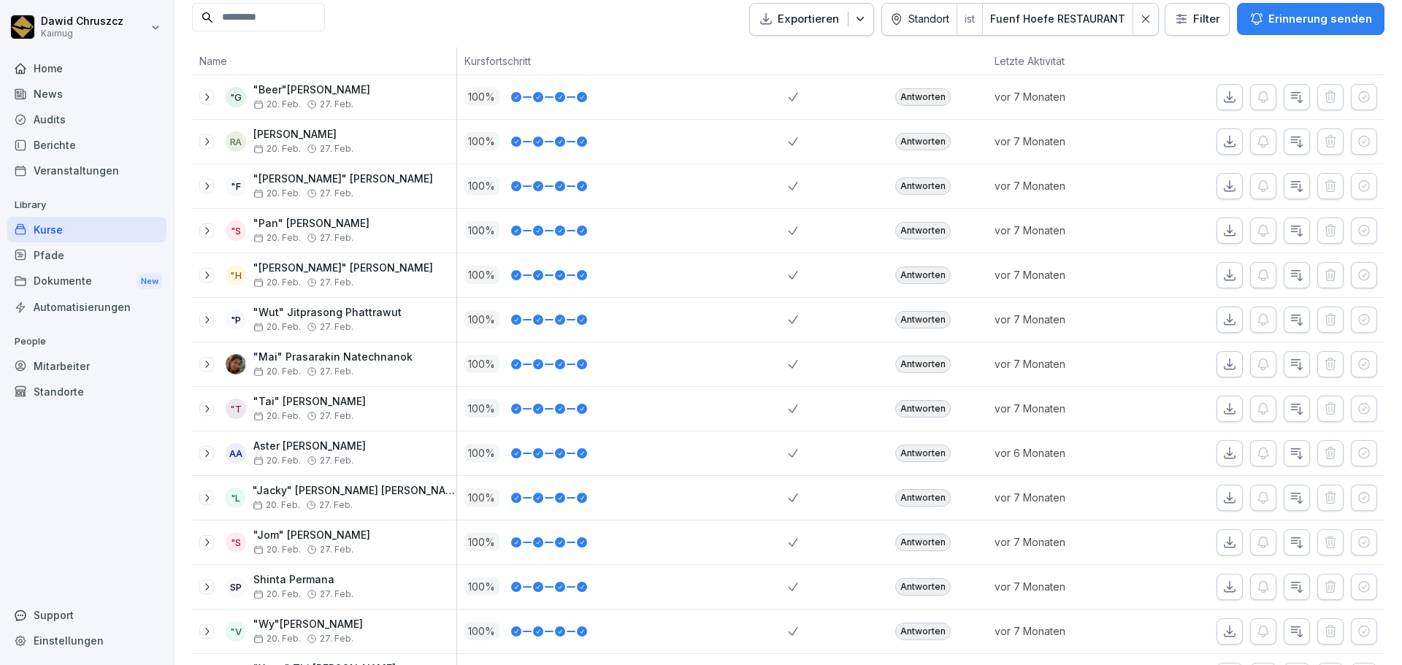
drag, startPoint x: 1218, startPoint y: 587, endPoint x: 1219, endPoint y: 620, distance: 32.9
click at [1222, 587] on icon "button" at bounding box center [1229, 587] width 15 height 15
click at [1222, 630] on icon "button" at bounding box center [1229, 631] width 15 height 15
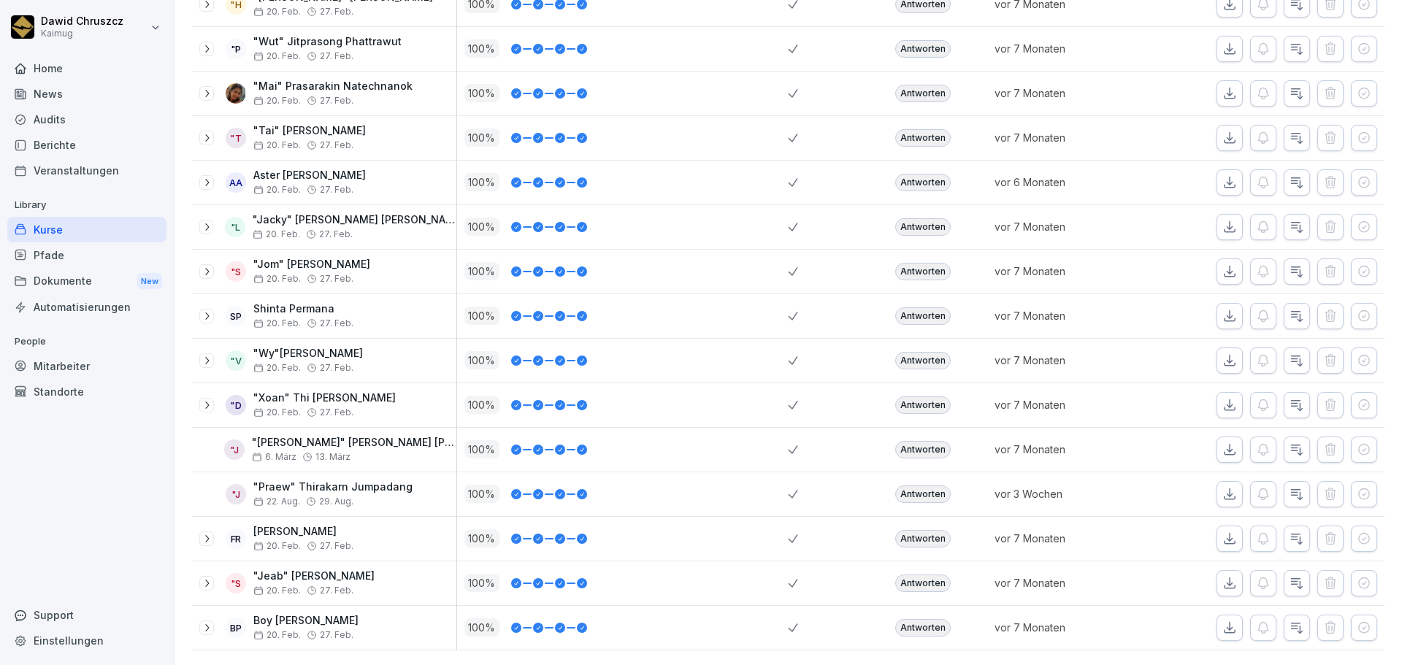
scroll to position [658, 0]
click at [1225, 399] on icon "button" at bounding box center [1230, 404] width 10 height 10
click at [1222, 442] on icon "button" at bounding box center [1229, 449] width 15 height 15
click at [1222, 487] on icon "button" at bounding box center [1229, 494] width 15 height 15
click at [1221, 526] on button "button" at bounding box center [1229, 539] width 26 height 26
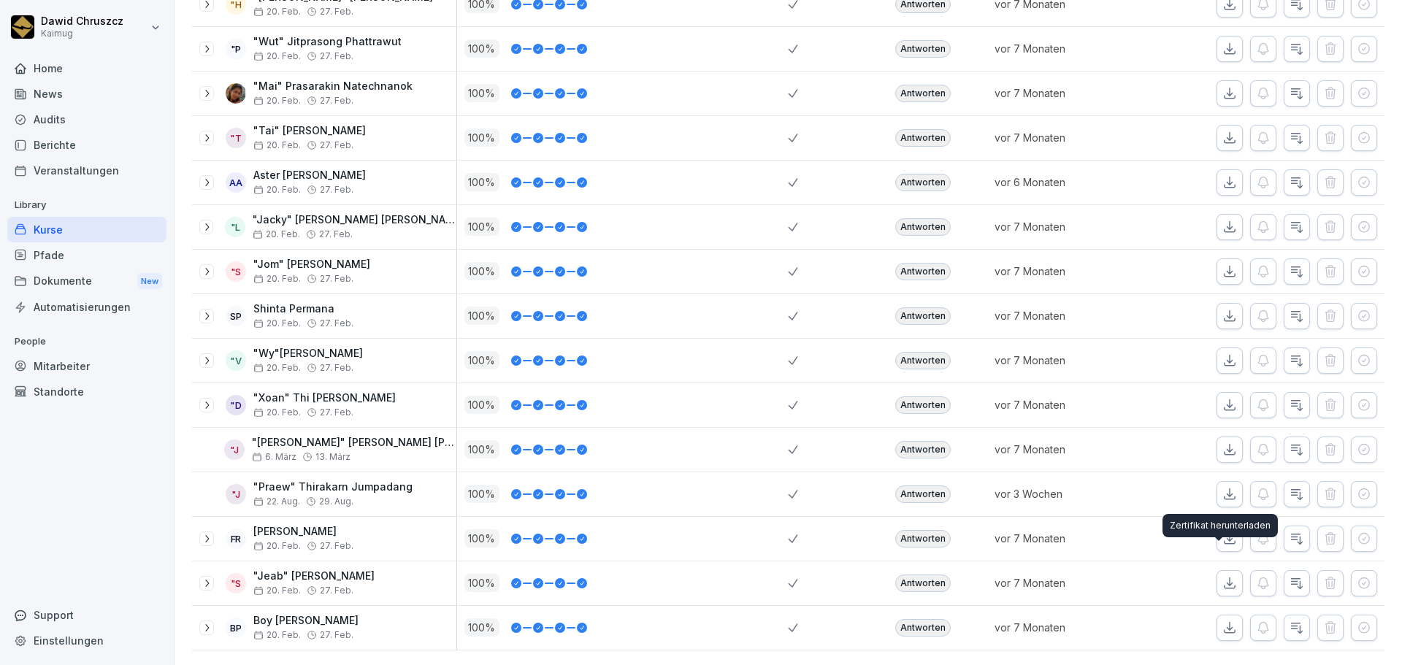
click at [1221, 570] on button "button" at bounding box center [1229, 583] width 26 height 26
click at [1225, 622] on icon "button" at bounding box center [1230, 627] width 10 height 10
click at [350, 481] on p ""Praew" Thirakarn Jumpadang" at bounding box center [332, 487] width 159 height 12
click at [74, 365] on div "Mitarbeiter" at bounding box center [86, 366] width 159 height 26
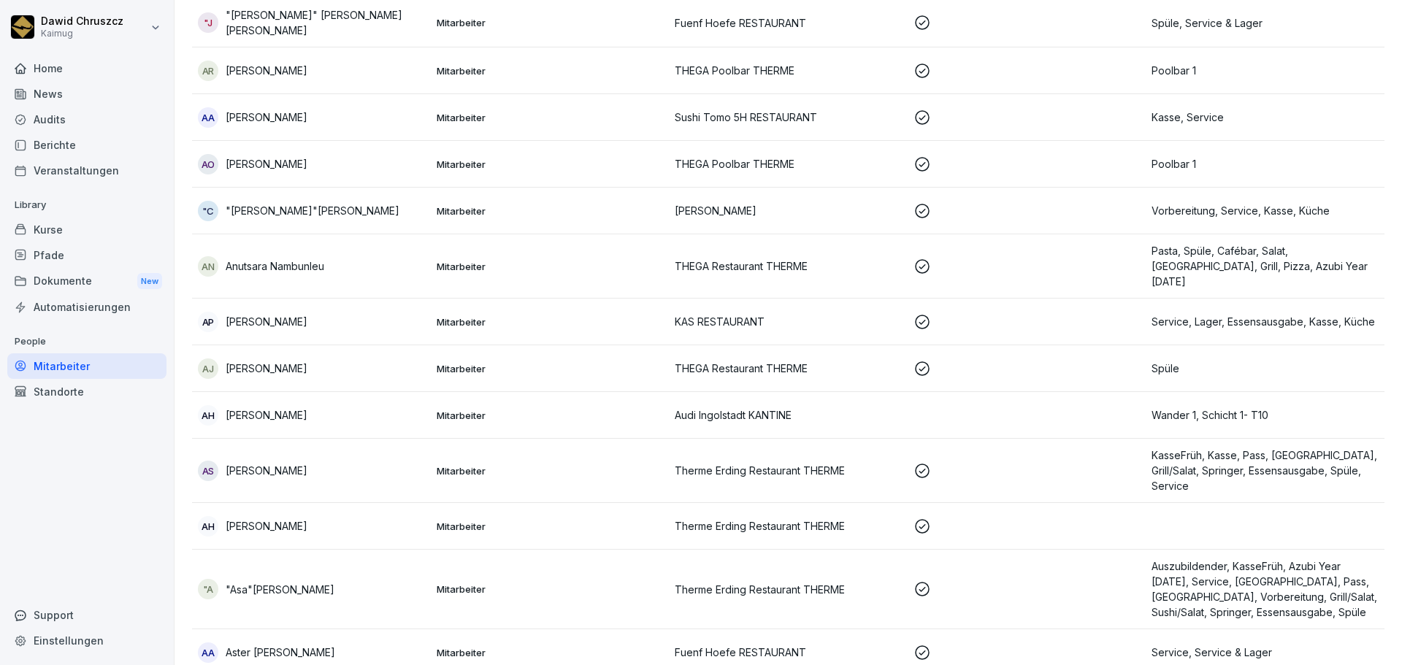
scroll to position [15, 0]
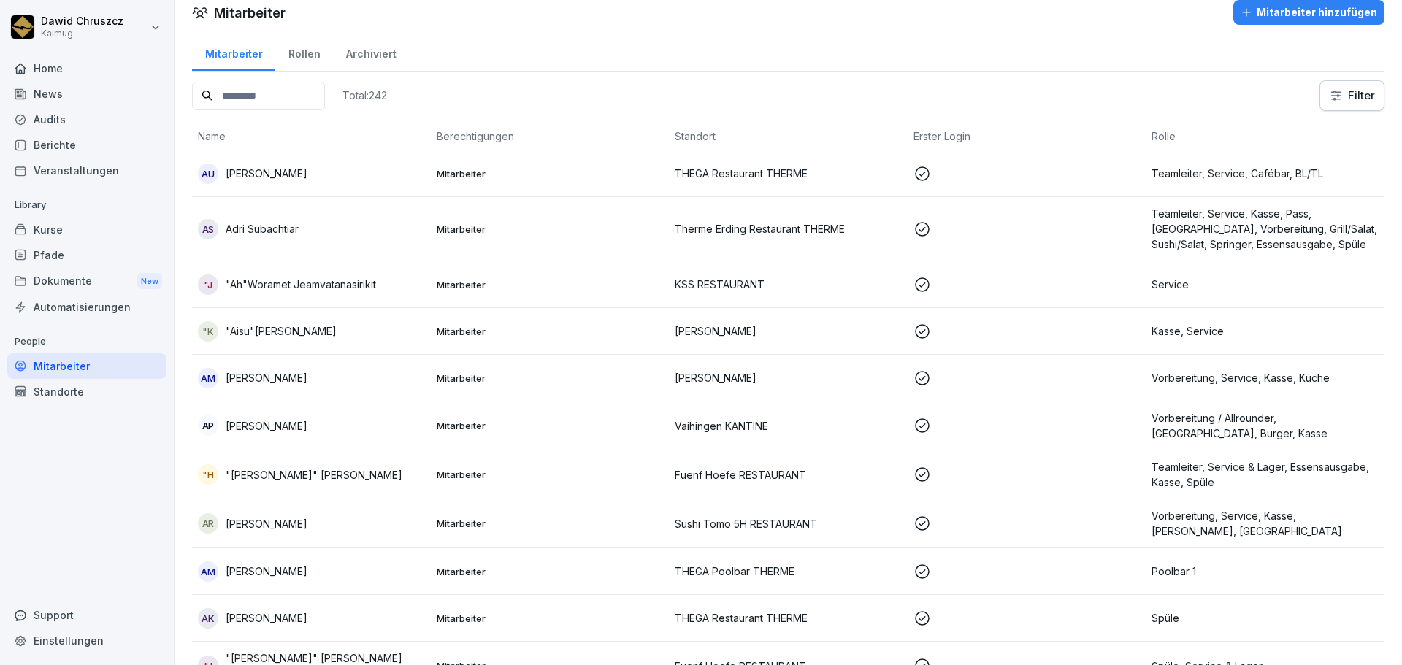
click at [287, 101] on input at bounding box center [258, 96] width 133 height 28
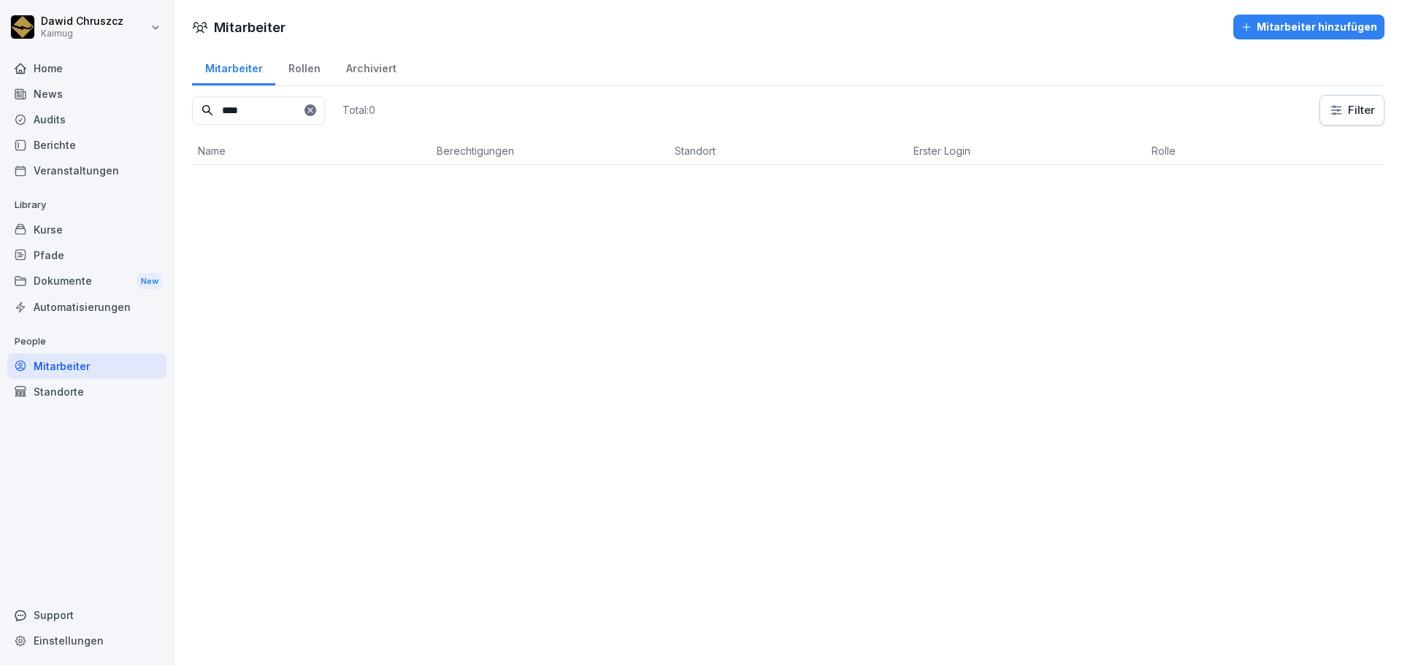
scroll to position [0, 0]
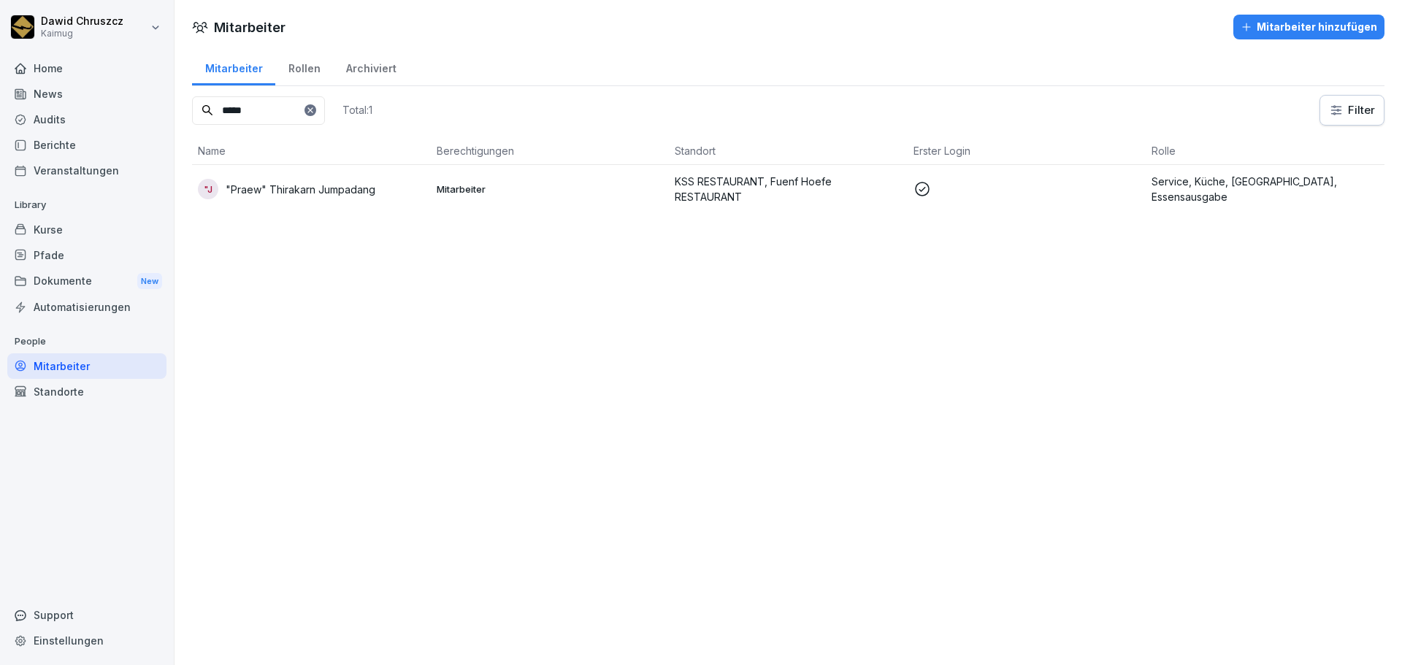
type input "*****"
click at [348, 184] on p ""Praew" Thirakarn Jumpadang" at bounding box center [301, 189] width 150 height 15
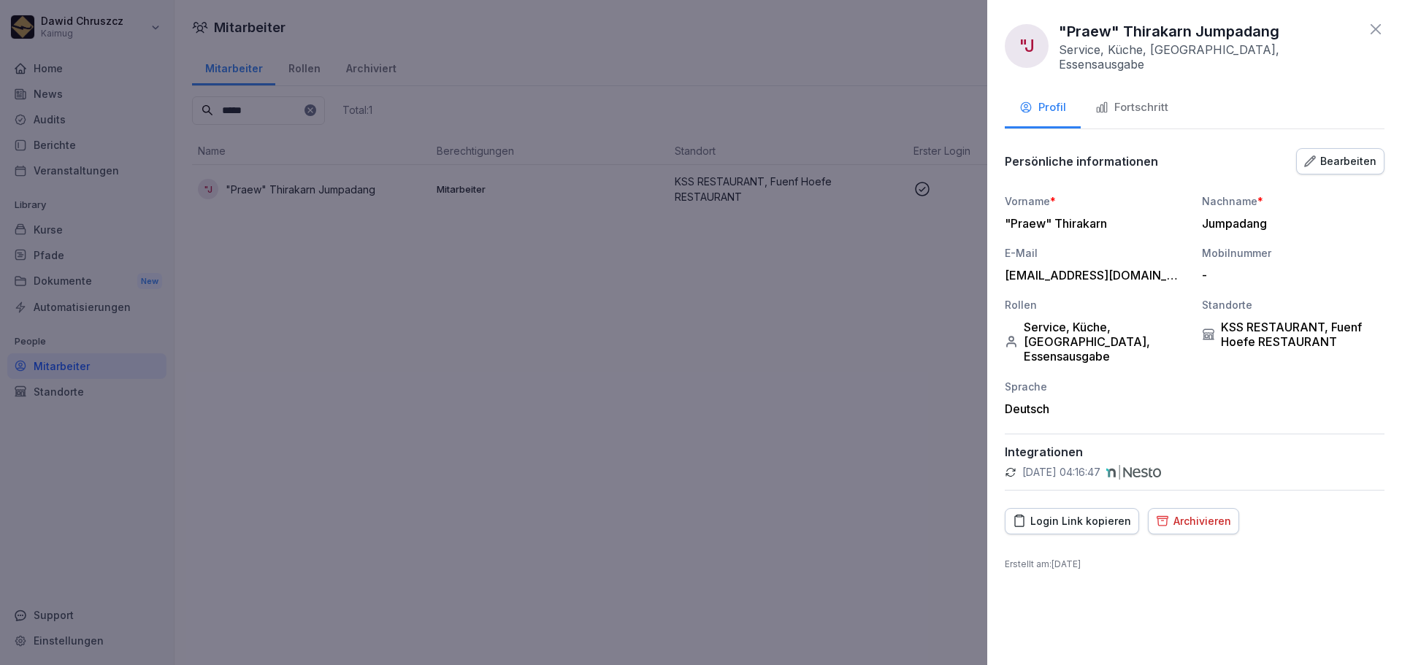
click at [1320, 160] on div "Bearbeiten" at bounding box center [1340, 161] width 72 height 16
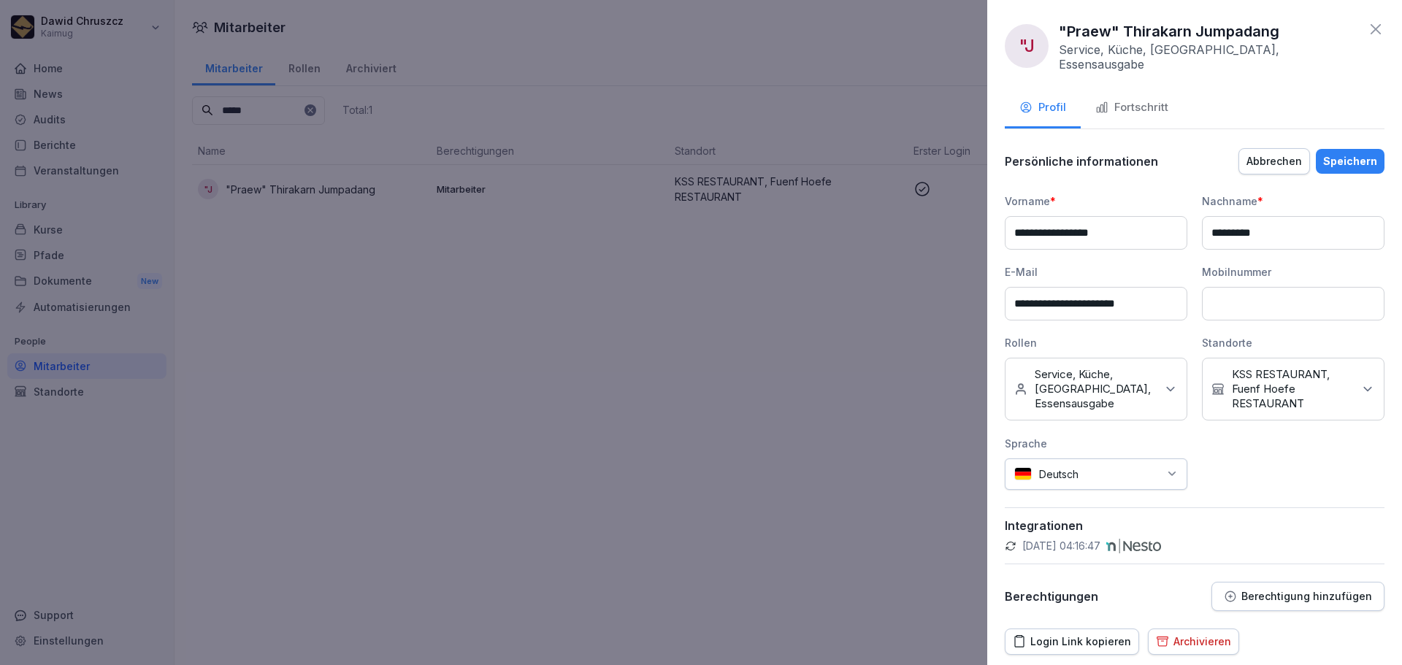
click at [1360, 382] on icon at bounding box center [1367, 389] width 15 height 15
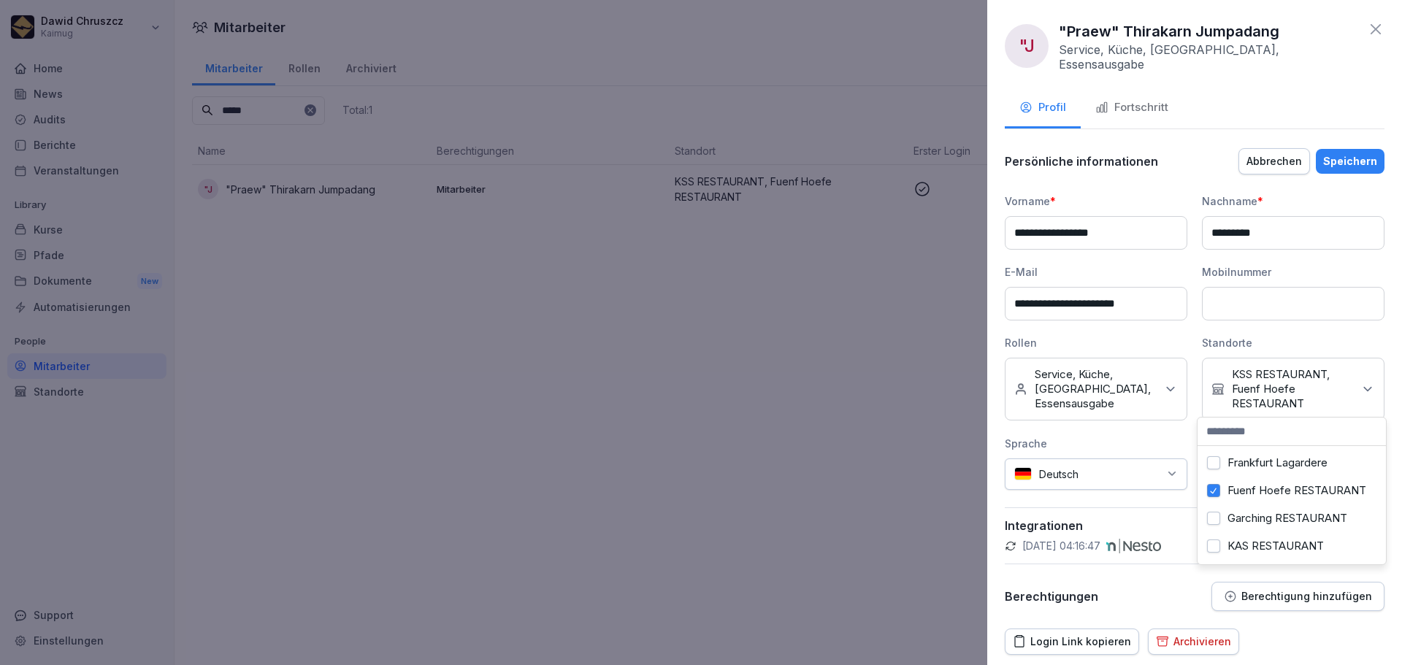
scroll to position [73, 0]
click at [1218, 521] on button "Fuenf Hoefe RESTAURANT" at bounding box center [1213, 514] width 13 height 13
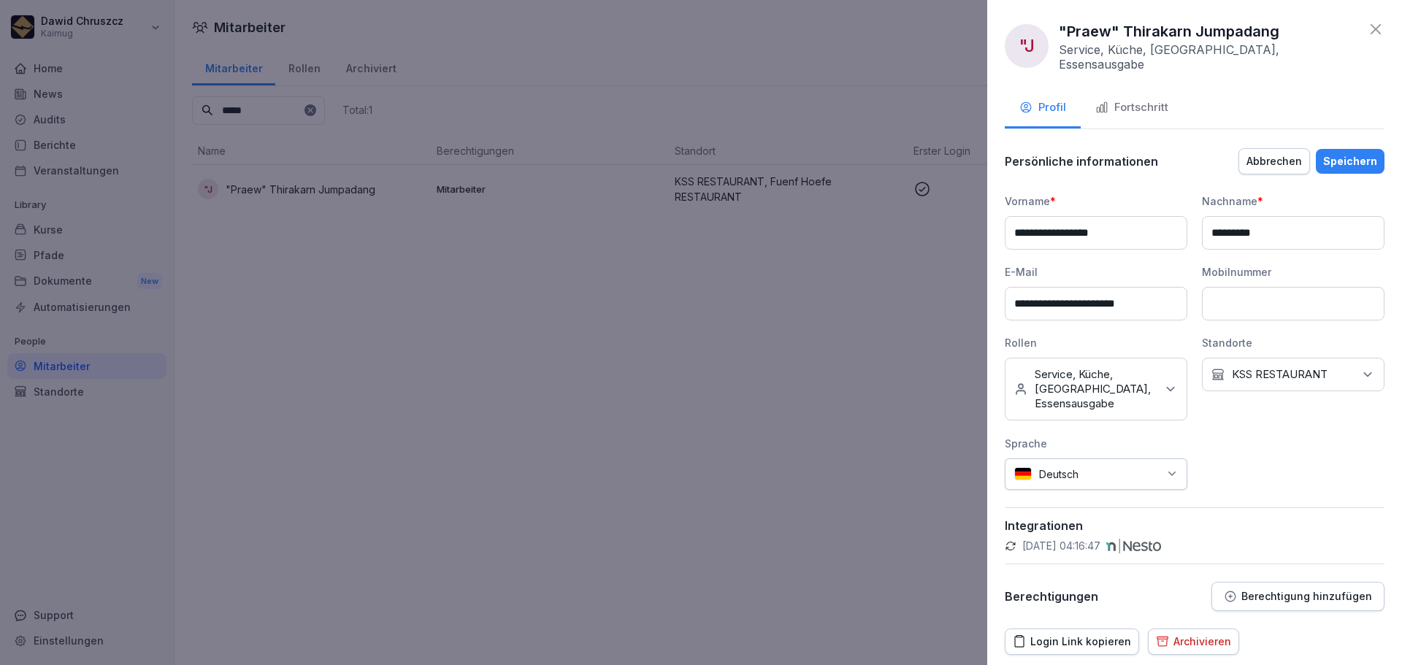
click at [1353, 335] on div "Standorte" at bounding box center [1293, 342] width 183 height 15
click at [1343, 156] on div "Speichern" at bounding box center [1350, 161] width 54 height 16
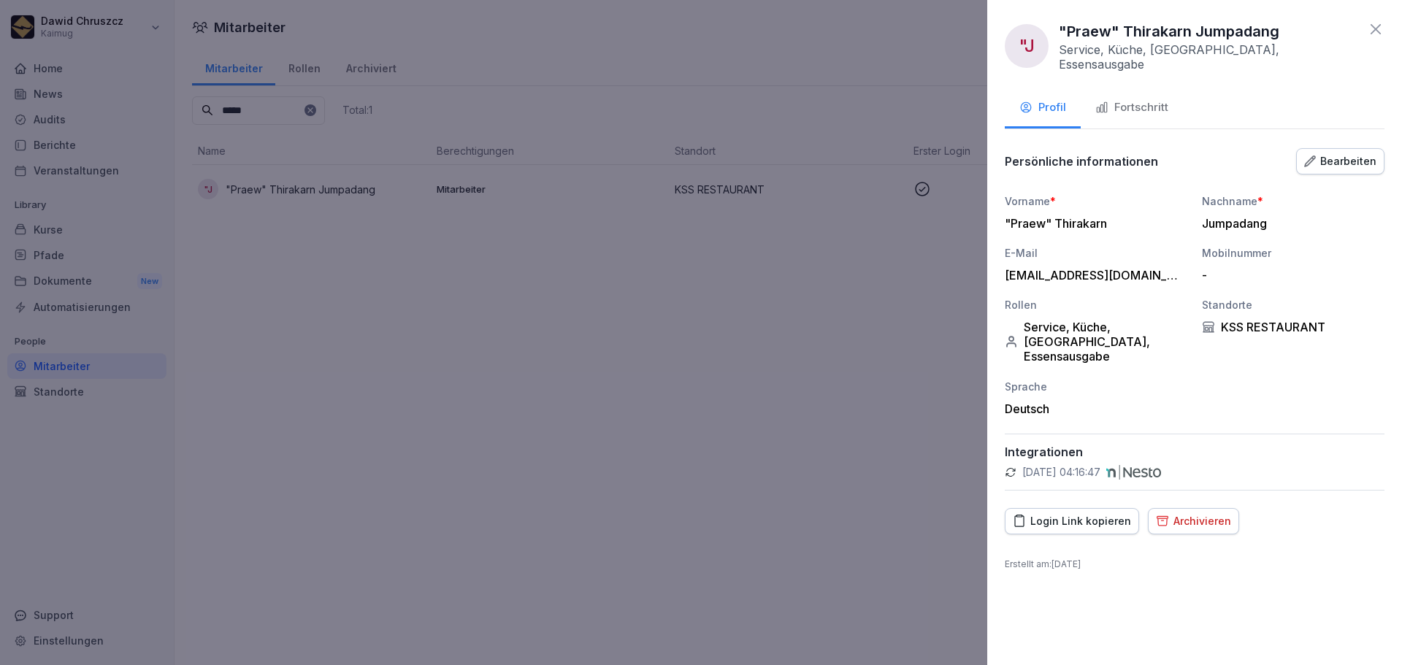
click at [1377, 31] on icon at bounding box center [1376, 29] width 10 height 10
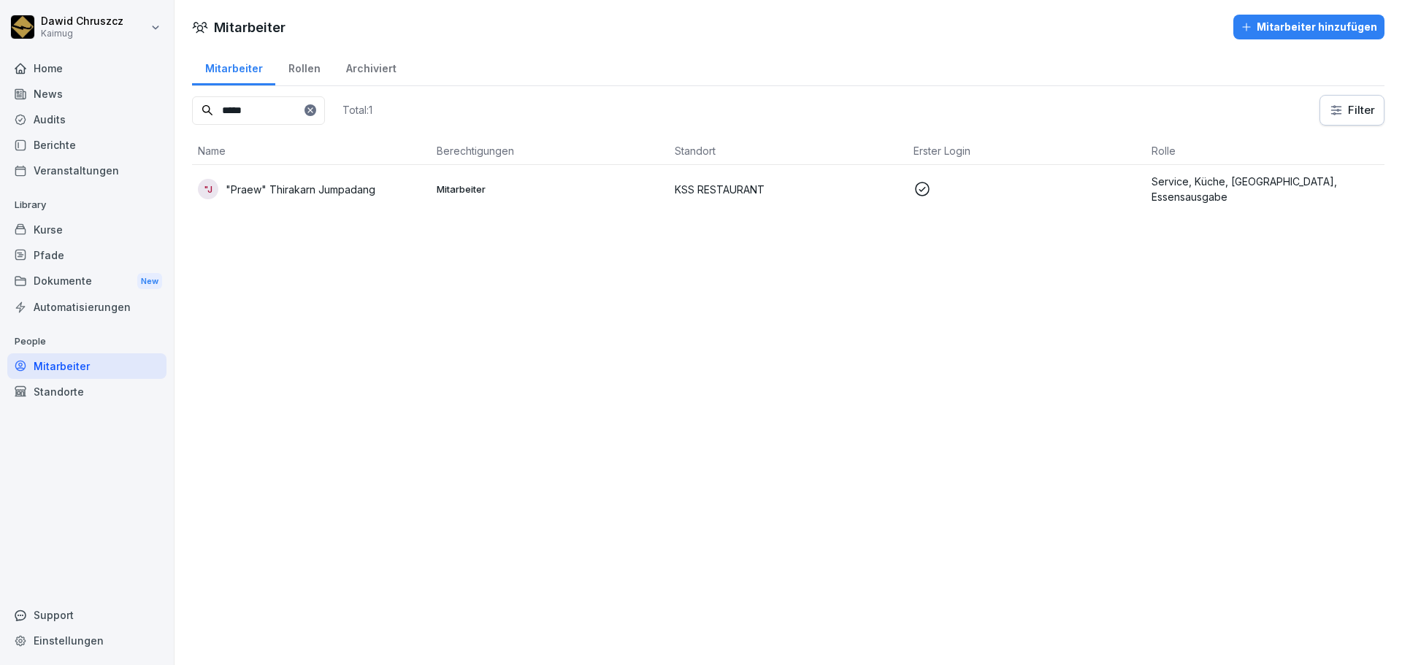
drag, startPoint x: 285, startPoint y: 117, endPoint x: 234, endPoint y: 71, distance: 68.2
click at [196, 96] on input "*****" at bounding box center [258, 110] width 133 height 28
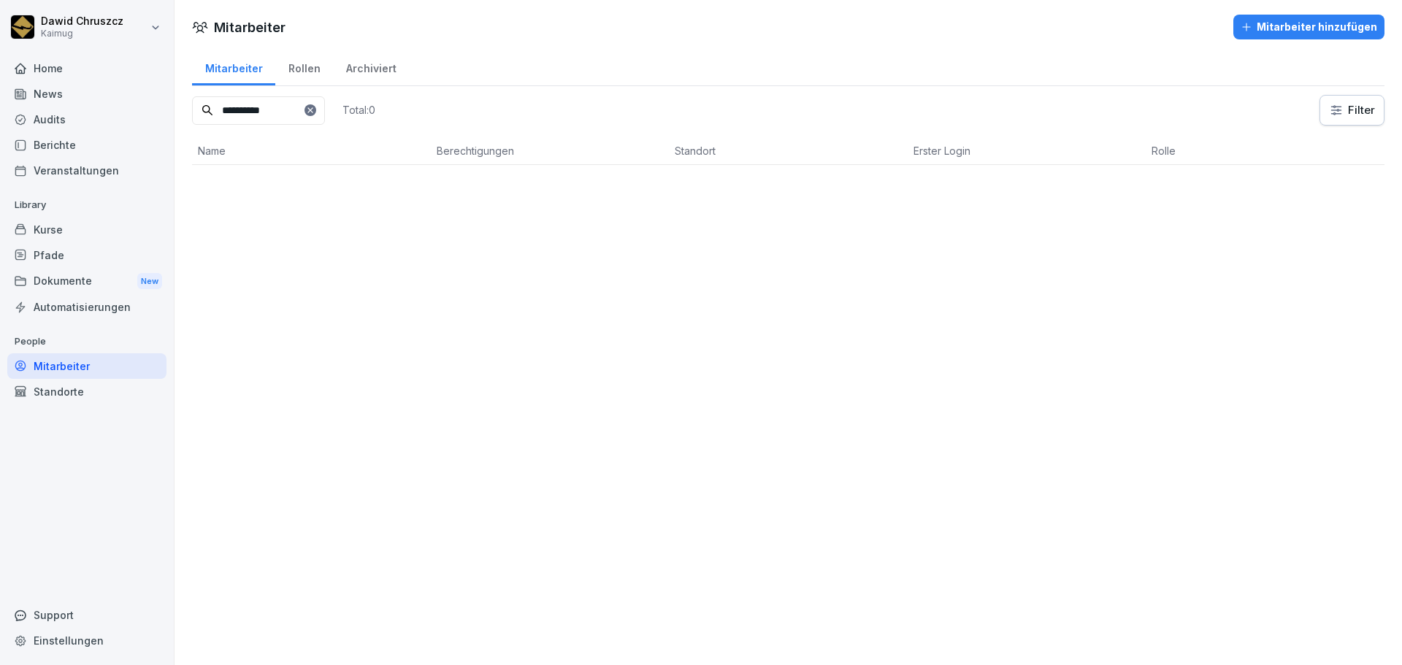
type input "**********"
click at [391, 62] on div "Archiviert" at bounding box center [371, 66] width 76 height 37
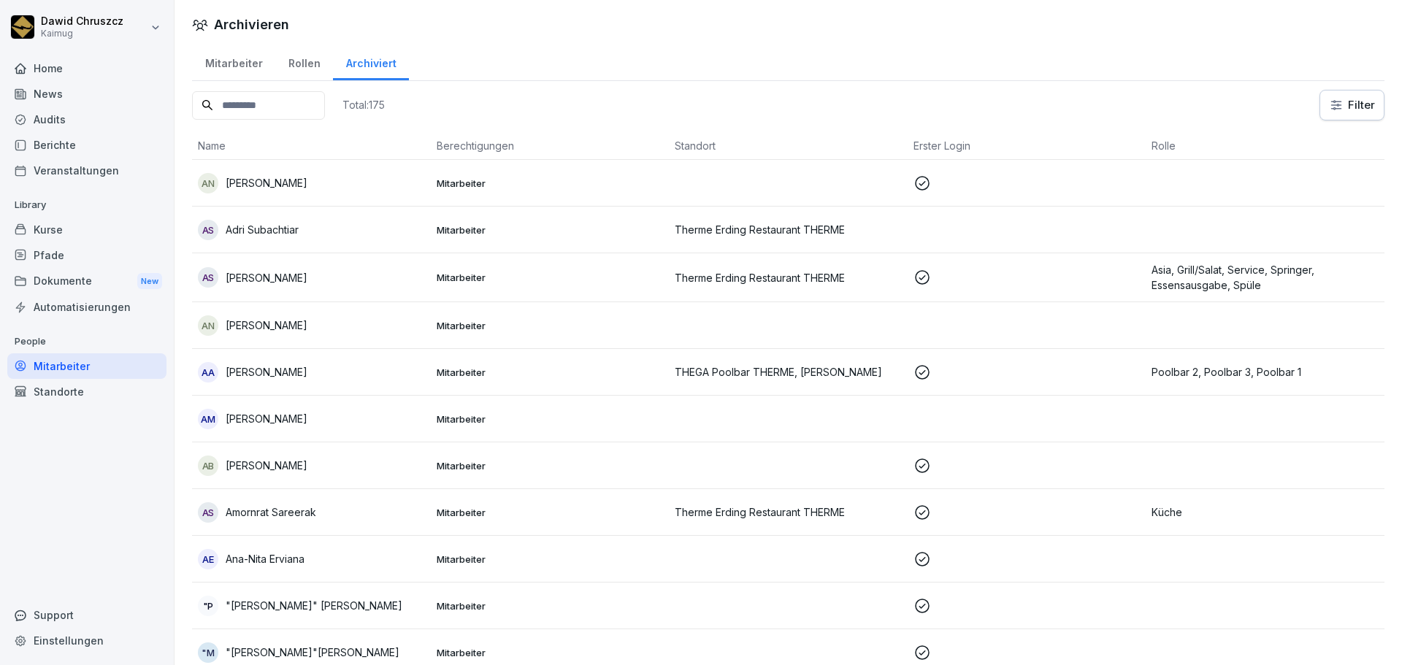
click at [267, 104] on input at bounding box center [258, 105] width 133 height 28
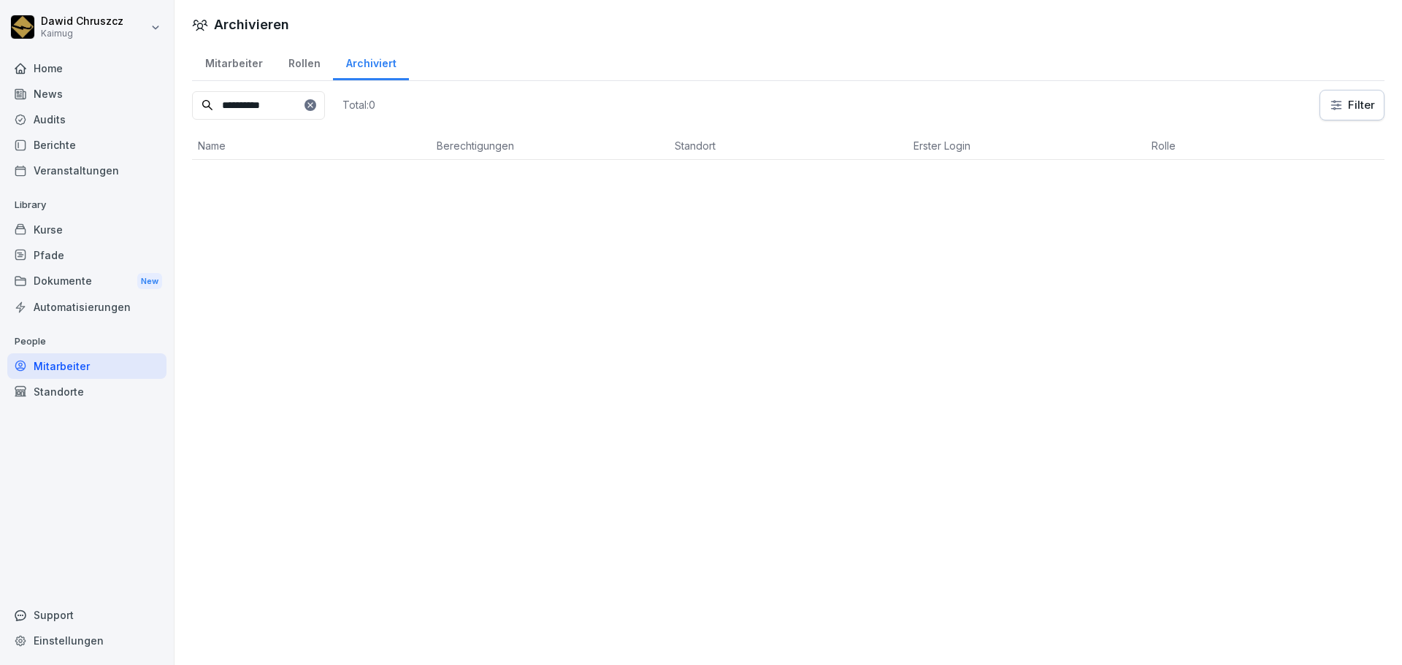
type input "**********"
click at [315, 102] on icon at bounding box center [310, 105] width 9 height 9
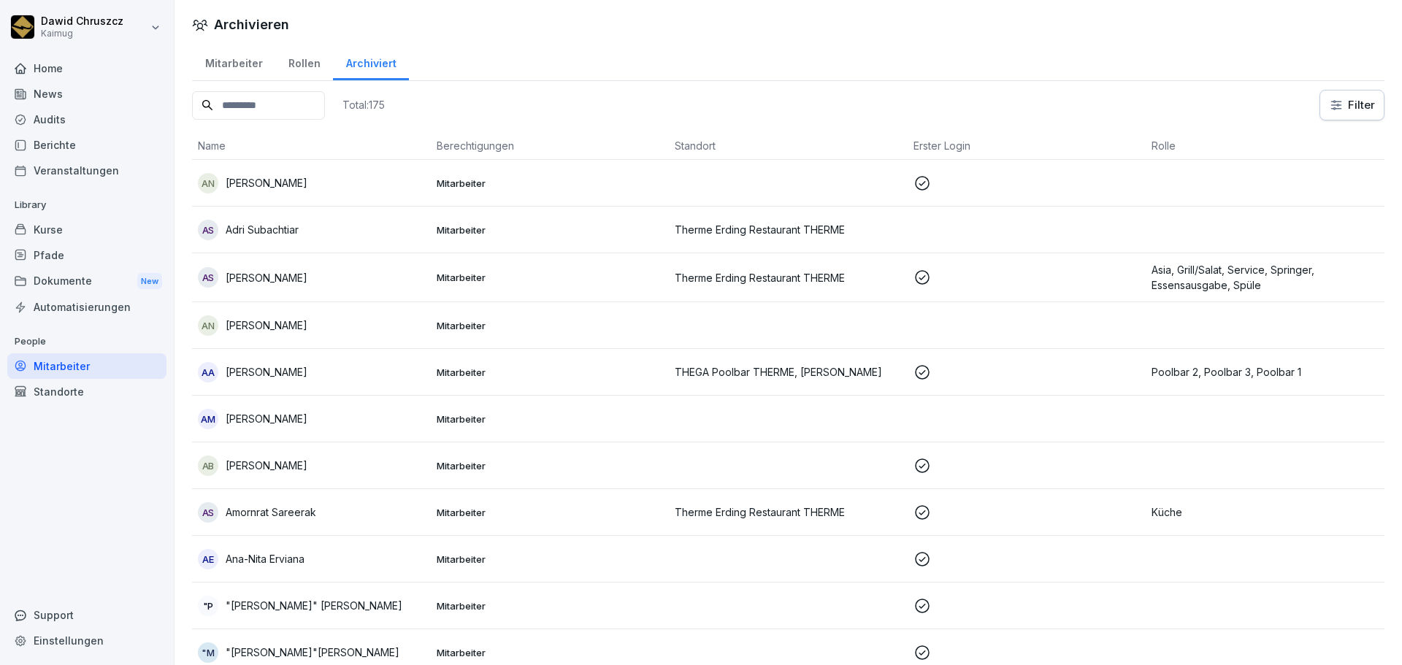
click at [280, 104] on input at bounding box center [258, 105] width 133 height 28
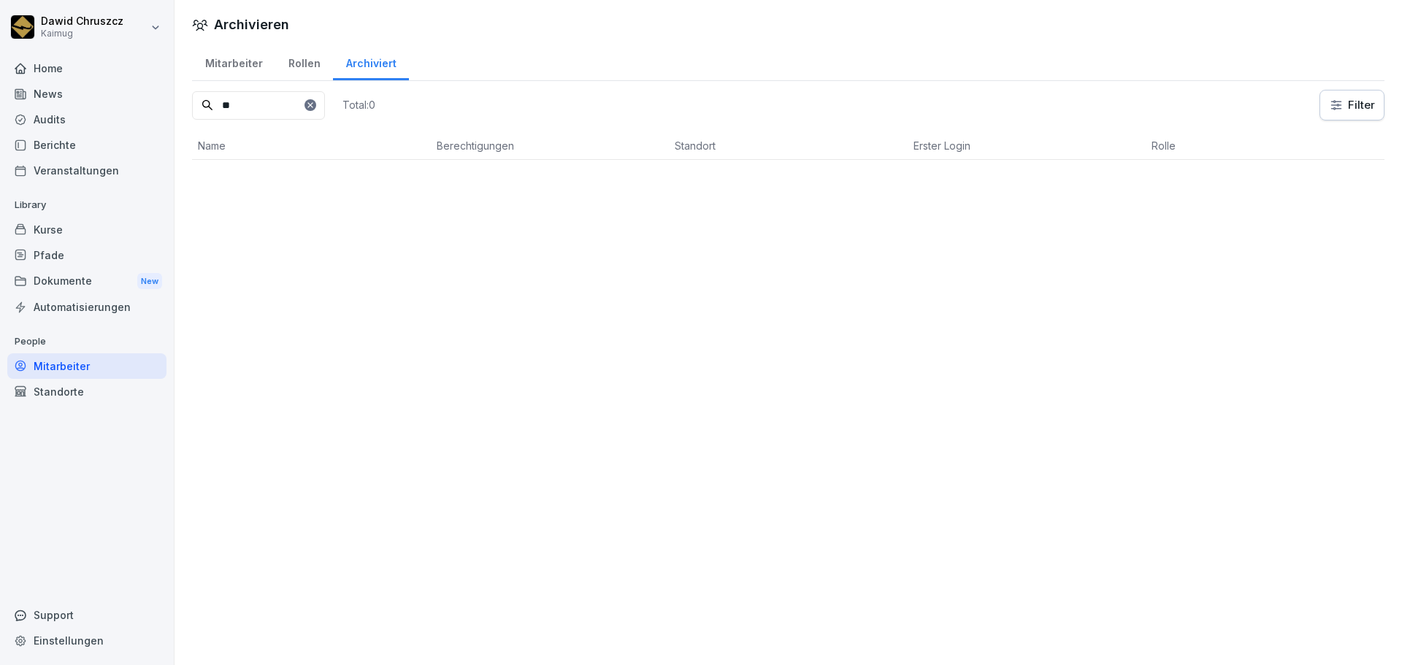
type input "*"
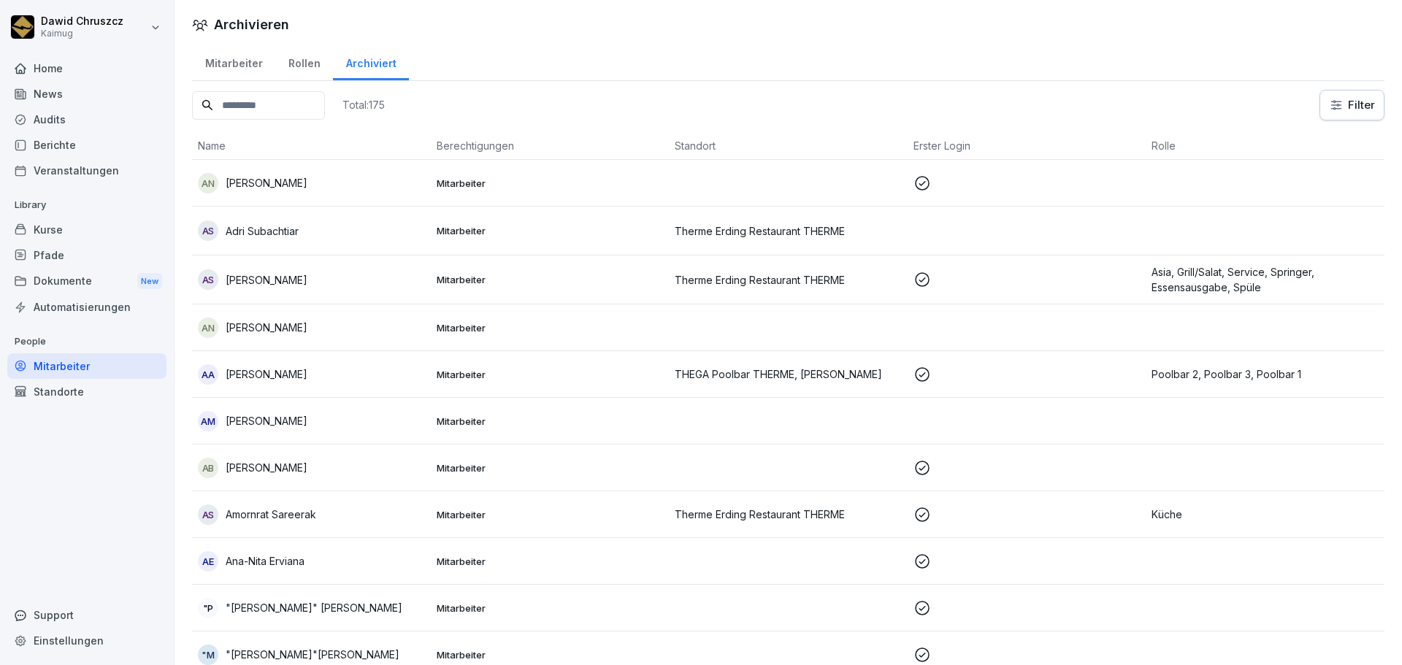
drag, startPoint x: 940, startPoint y: 91, endPoint x: 913, endPoint y: 87, distance: 27.3
click at [944, 93] on div "Total: 175 Filter" at bounding box center [788, 105] width 1192 height 31
click at [285, 93] on input at bounding box center [258, 105] width 133 height 28
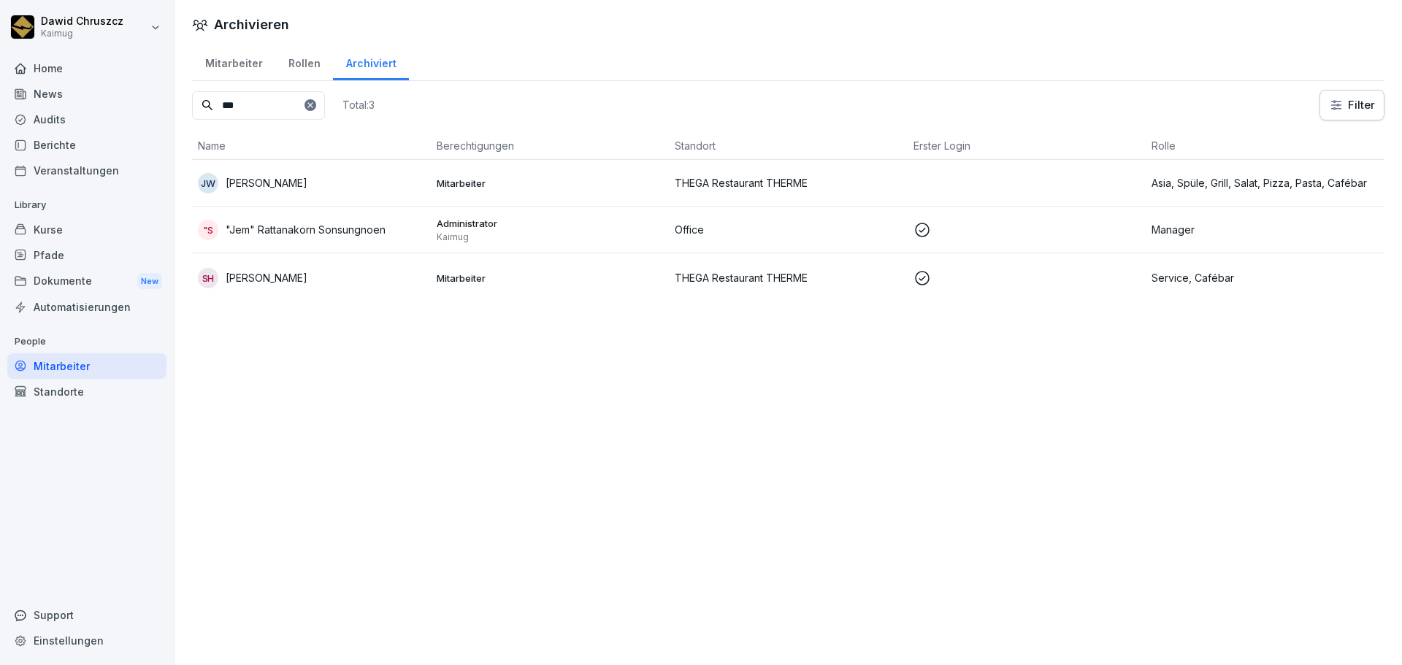
type input "***"
click at [210, 58] on div "Mitarbeiter" at bounding box center [233, 61] width 83 height 37
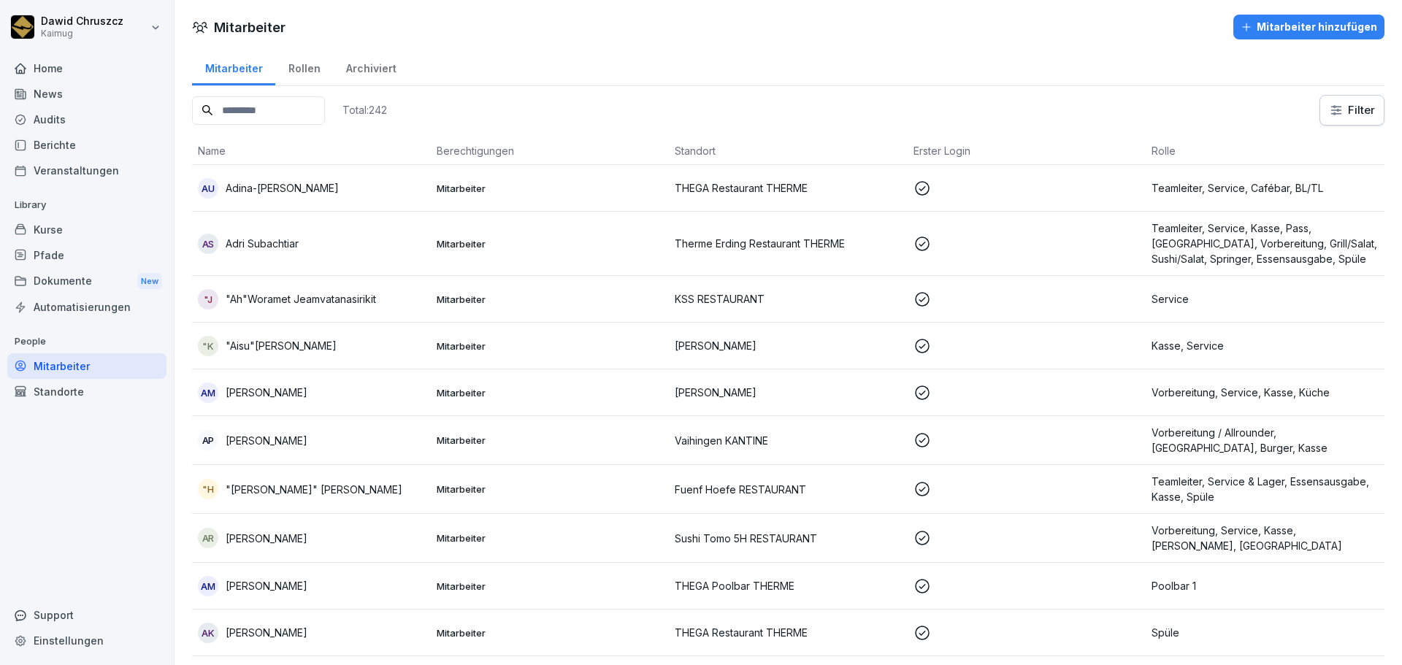
click at [275, 119] on input at bounding box center [258, 110] width 133 height 28
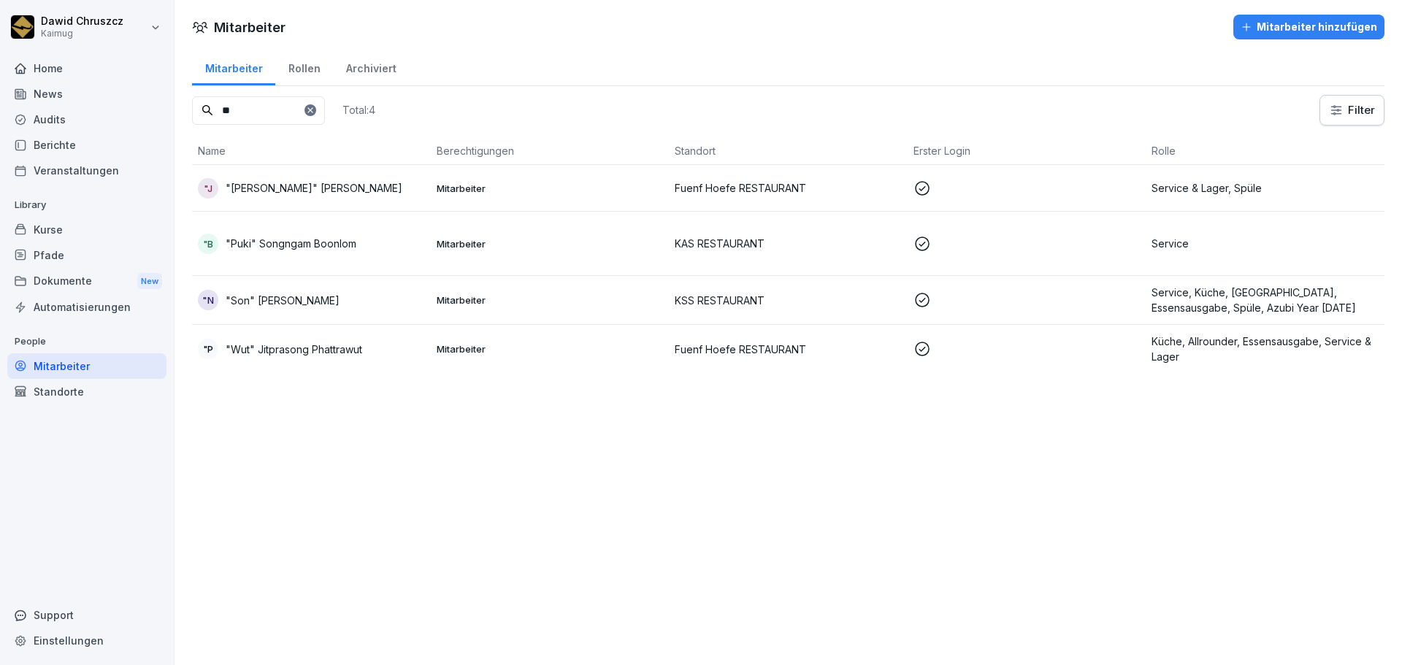
type input "*"
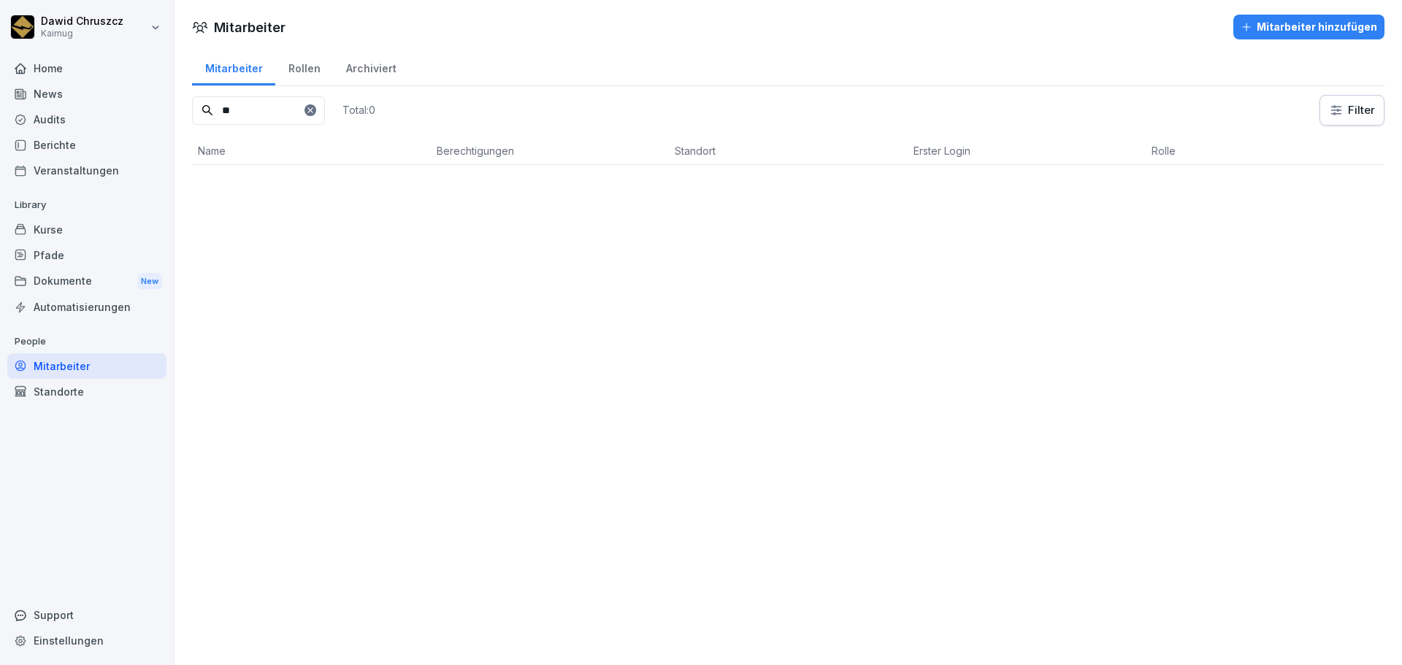
type input "*"
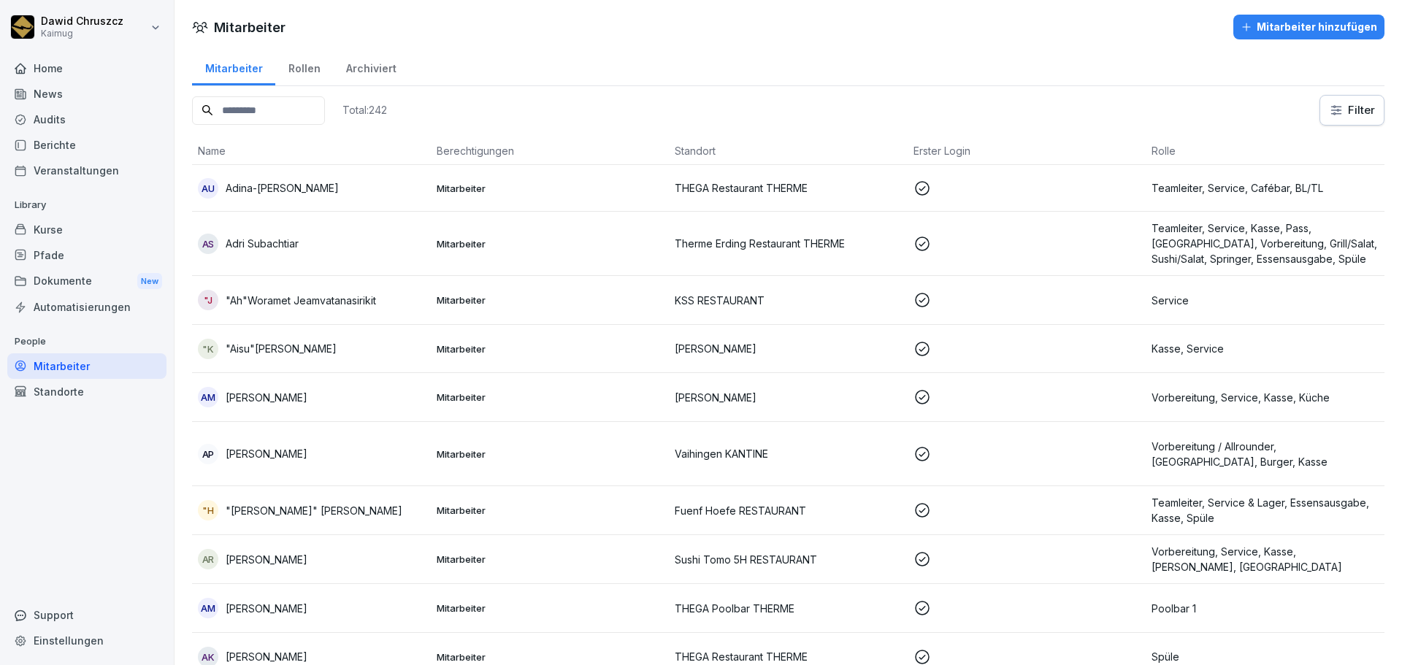
click at [307, 64] on div "Rollen" at bounding box center [304, 66] width 58 height 37
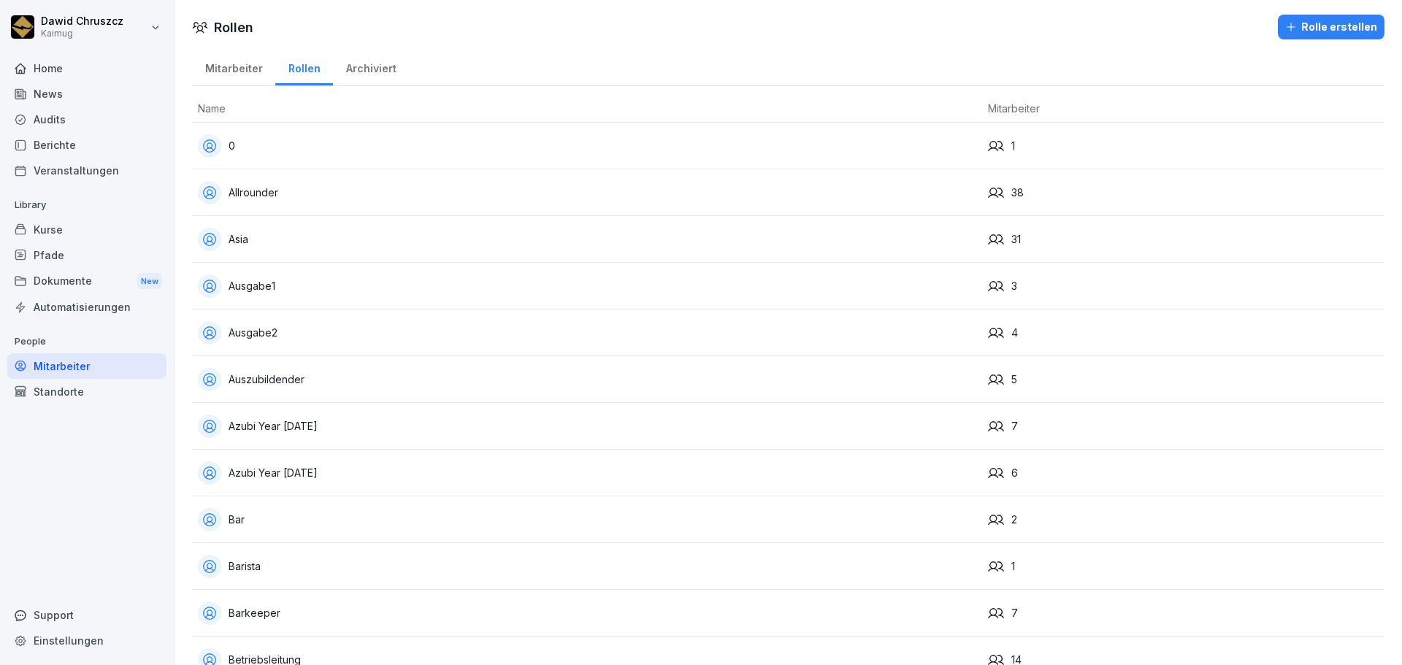
click at [1303, 17] on button "Rolle erstellen" at bounding box center [1331, 27] width 107 height 25
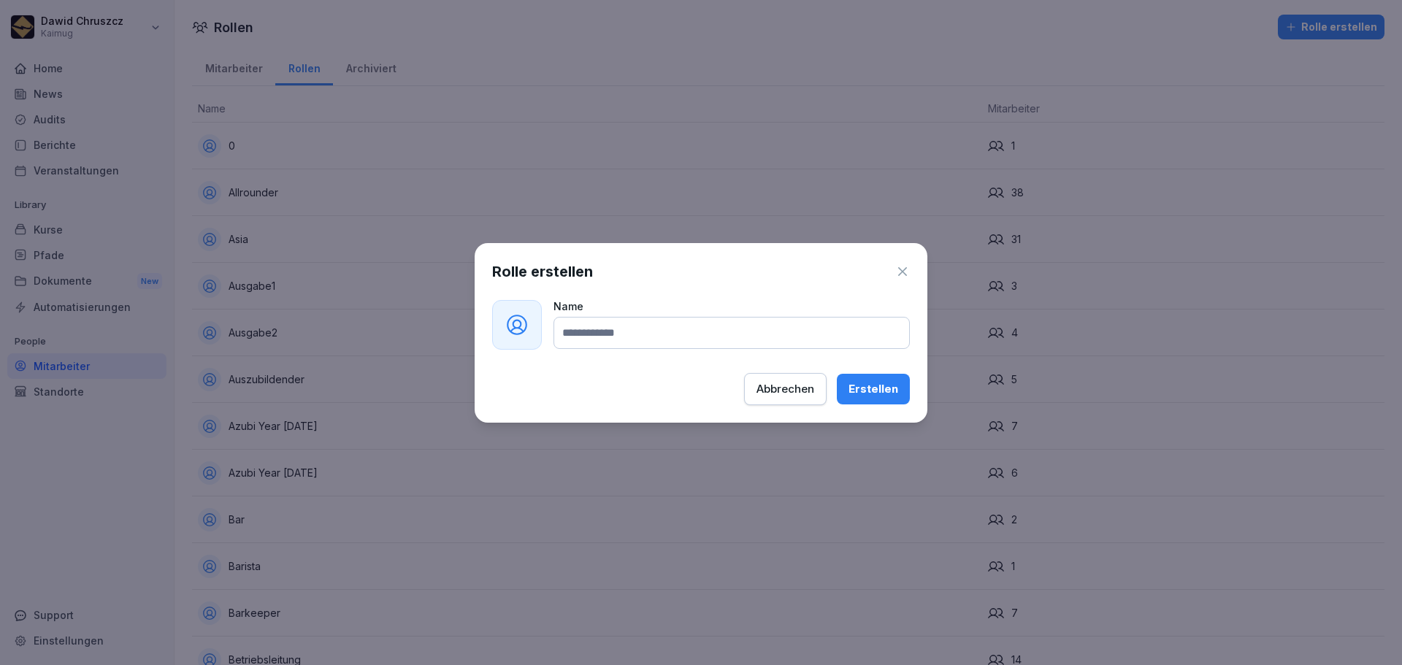
click at [807, 384] on div "Abbrechen" at bounding box center [785, 389] width 58 height 16
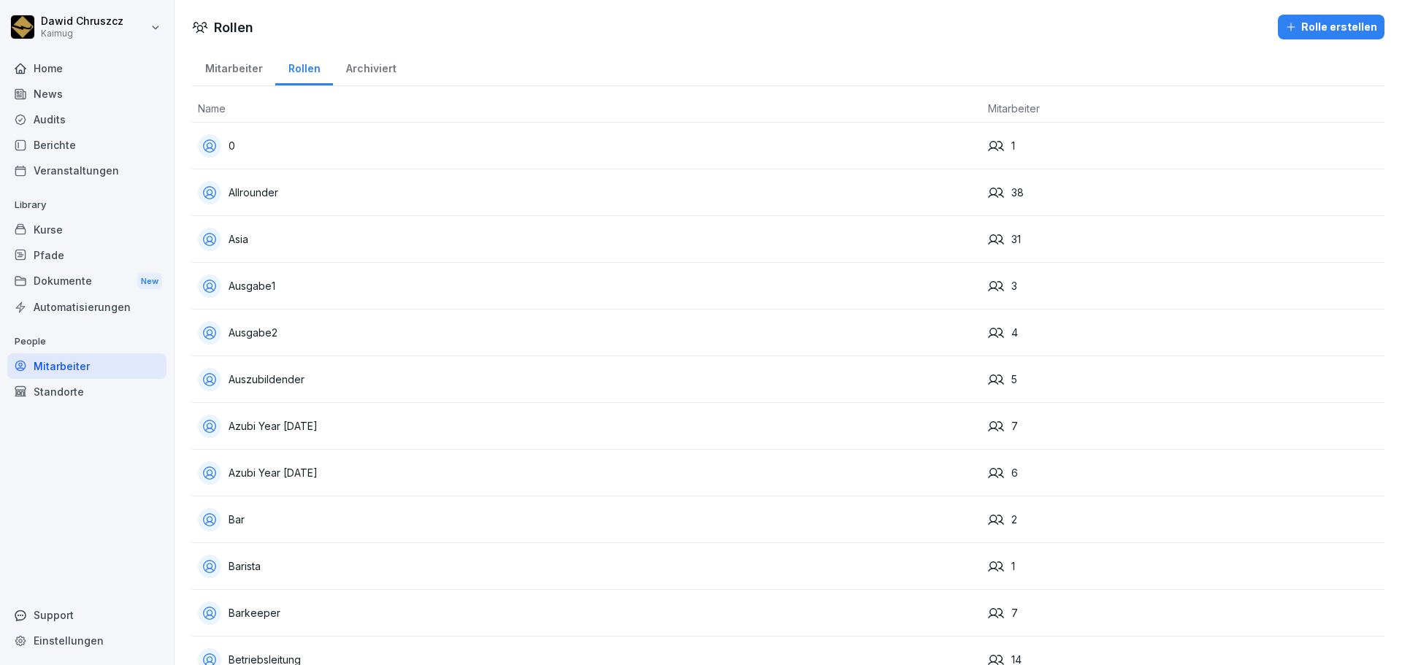
click at [237, 77] on div "Mitarbeiter" at bounding box center [233, 66] width 83 height 37
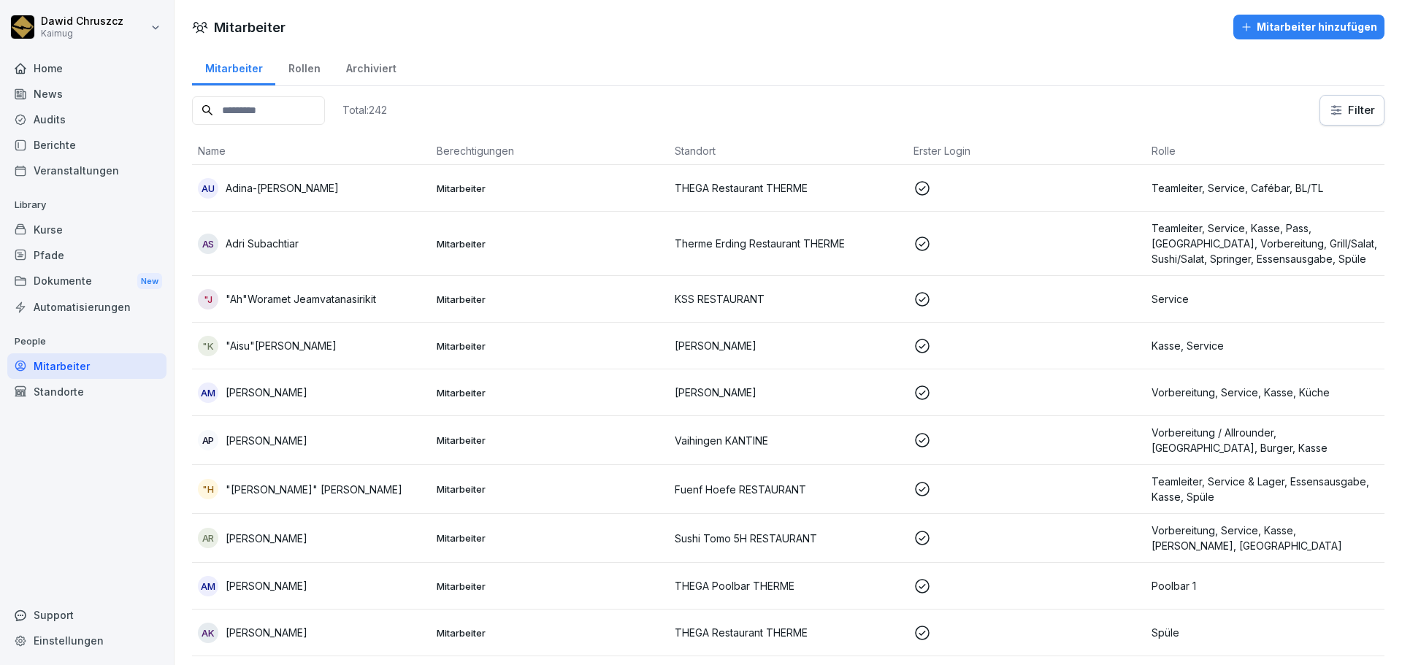
click at [1241, 26] on icon "button" at bounding box center [1247, 27] width 12 height 12
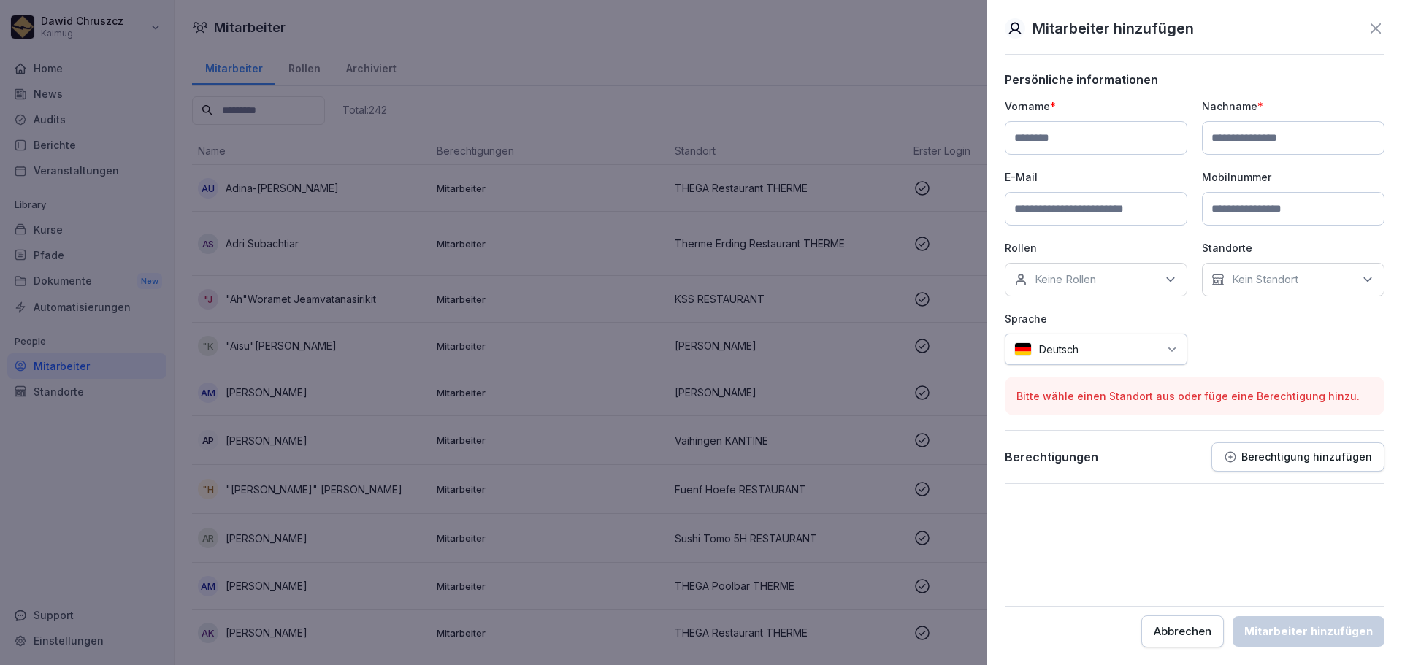
click at [1226, 395] on p "Bitte wähle einen Standort aus oder füge eine Berechtigung hinzu." at bounding box center [1194, 395] width 356 height 15
click at [1315, 288] on div "Kein Standort" at bounding box center [1293, 280] width 183 height 34
click at [1316, 334] on label "THEGA Restaurant THERME" at bounding box center [1304, 327] width 143 height 13
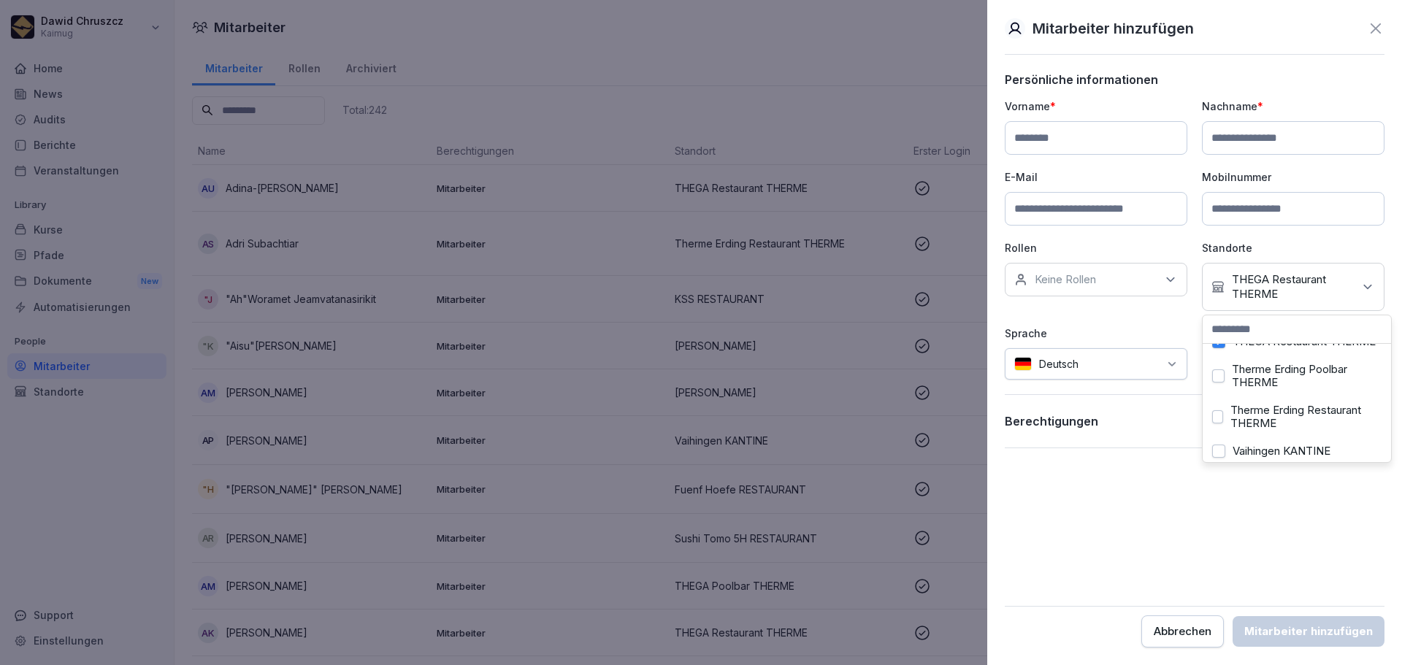
click at [1257, 541] on form "Persönliche informationen Vorname * Nachname * E-Mail Mobilnummer Rollen Keine …" at bounding box center [1195, 359] width 380 height 575
click at [1104, 142] on input at bounding box center [1096, 138] width 183 height 34
click at [1178, 83] on p "Persönliche informationen" at bounding box center [1195, 79] width 380 height 15
click at [888, 299] on div at bounding box center [701, 332] width 1402 height 665
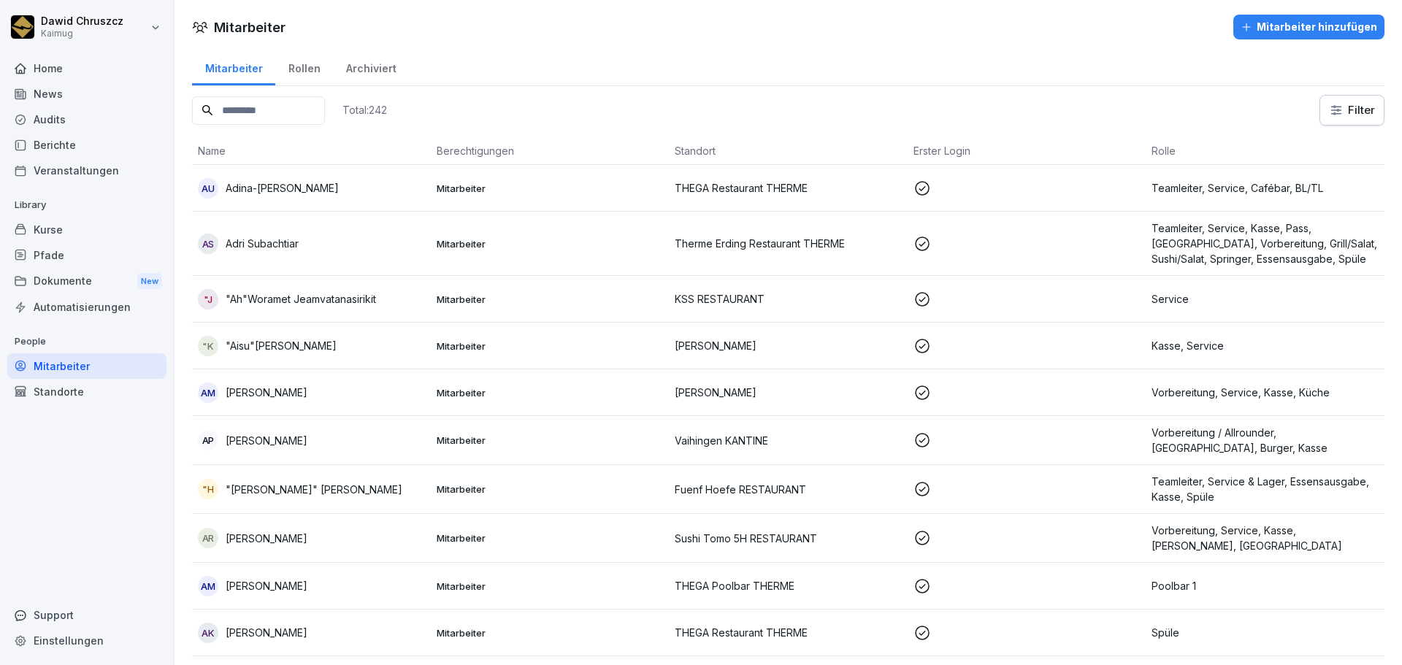
drag, startPoint x: 1008, startPoint y: 39, endPoint x: 1178, endPoint y: 324, distance: 332.0
click at [299, 103] on input at bounding box center [258, 110] width 133 height 28
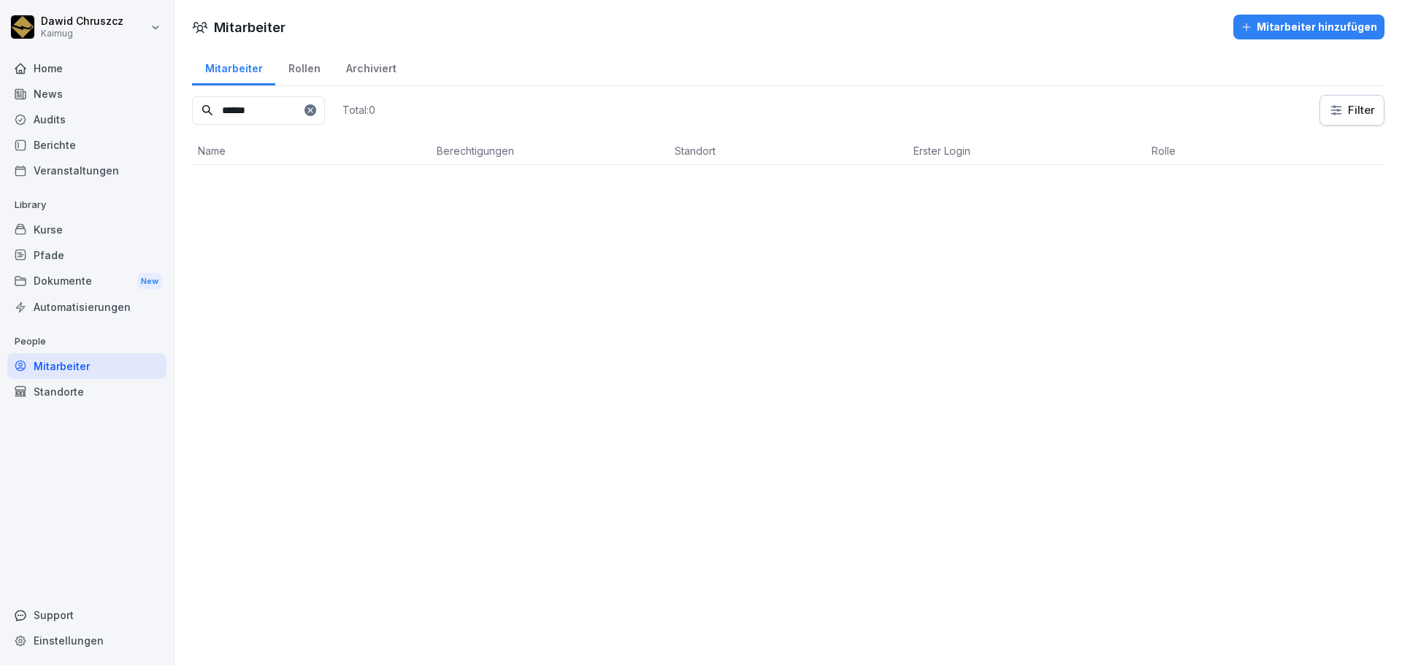
type input "******"
click at [1252, 14] on div "Mitarbeiter Mitarbeiter hinzufügen Mitarbeiter Rollen Archiviert ****** Total: …" at bounding box center [788, 88] width 1227 height 177
click at [1258, 20] on div "Mitarbeiter hinzufügen" at bounding box center [1309, 27] width 137 height 16
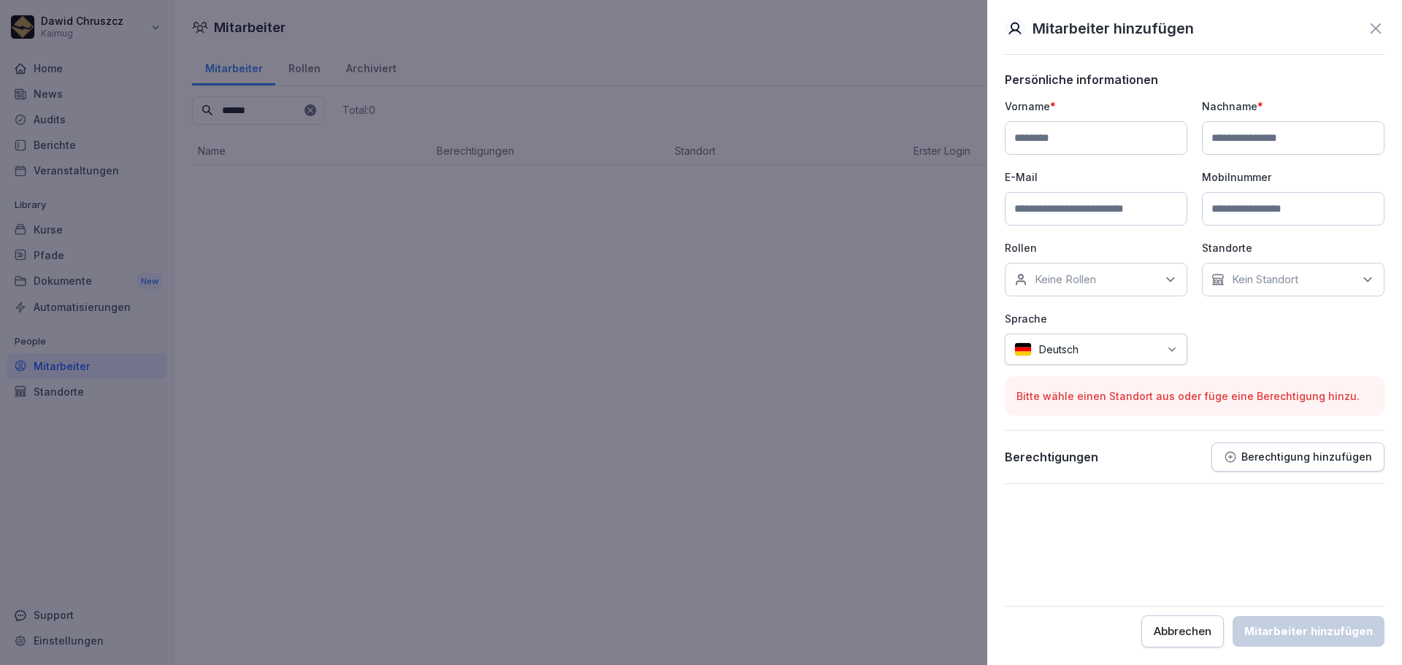
click at [1080, 137] on input at bounding box center [1096, 138] width 183 height 34
type input "***"
click at [1244, 139] on input at bounding box center [1293, 138] width 183 height 34
type input "******"
click at [1172, 197] on input at bounding box center [1096, 209] width 183 height 34
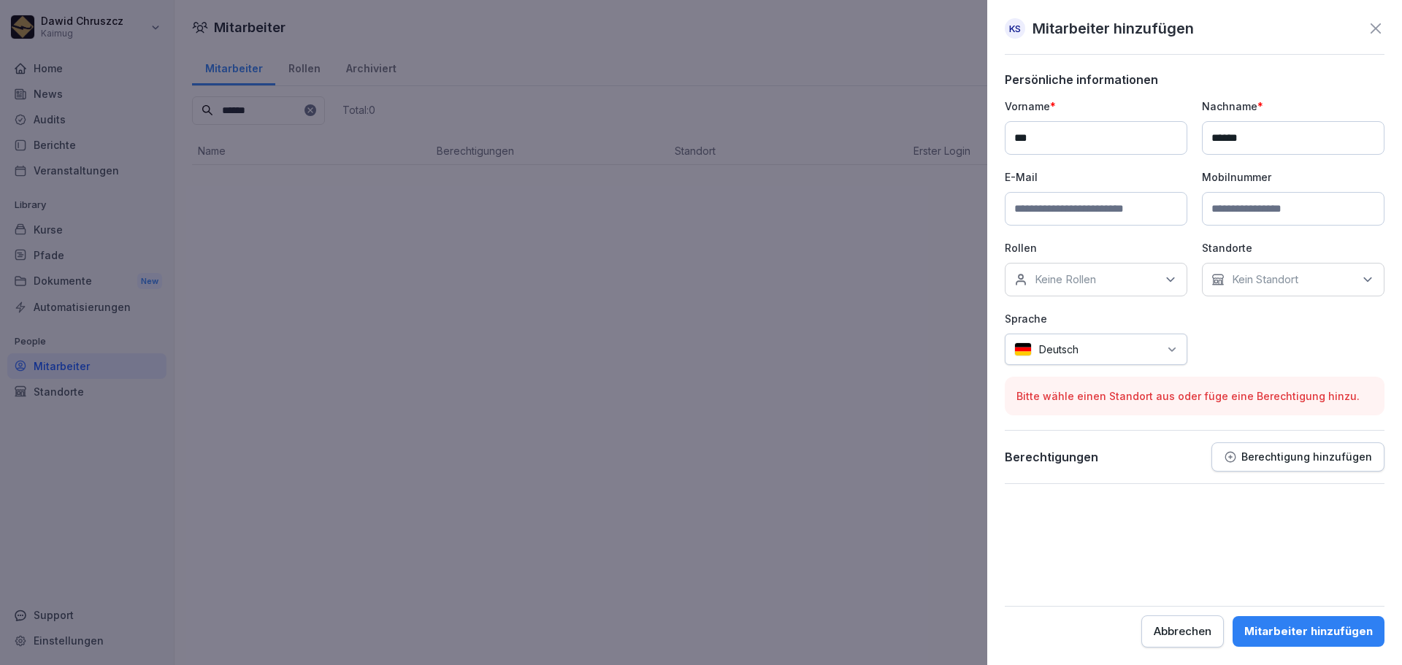
click at [1085, 193] on input at bounding box center [1096, 209] width 183 height 34
paste input "**********"
type input "**********"
drag, startPoint x: 1158, startPoint y: 556, endPoint x: 1225, endPoint y: 284, distance: 280.5
click at [1158, 555] on form "**********" at bounding box center [1195, 359] width 380 height 575
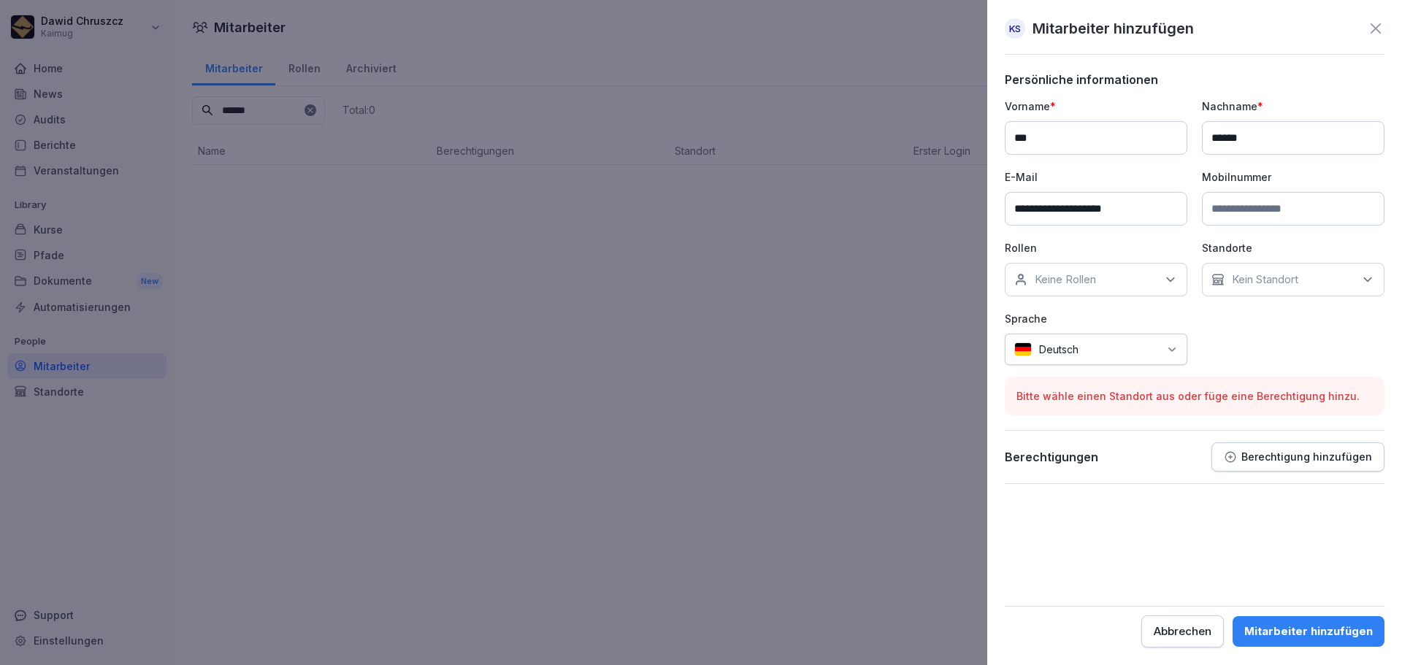
click at [1162, 275] on div "Keine Rollen" at bounding box center [1096, 280] width 183 height 34
drag, startPoint x: 1227, startPoint y: 332, endPoint x: 1263, endPoint y: 278, distance: 64.8
click at [1228, 331] on div "**********" at bounding box center [1195, 232] width 380 height 267
click at [1265, 269] on div "Kein Standort" at bounding box center [1293, 280] width 183 height 34
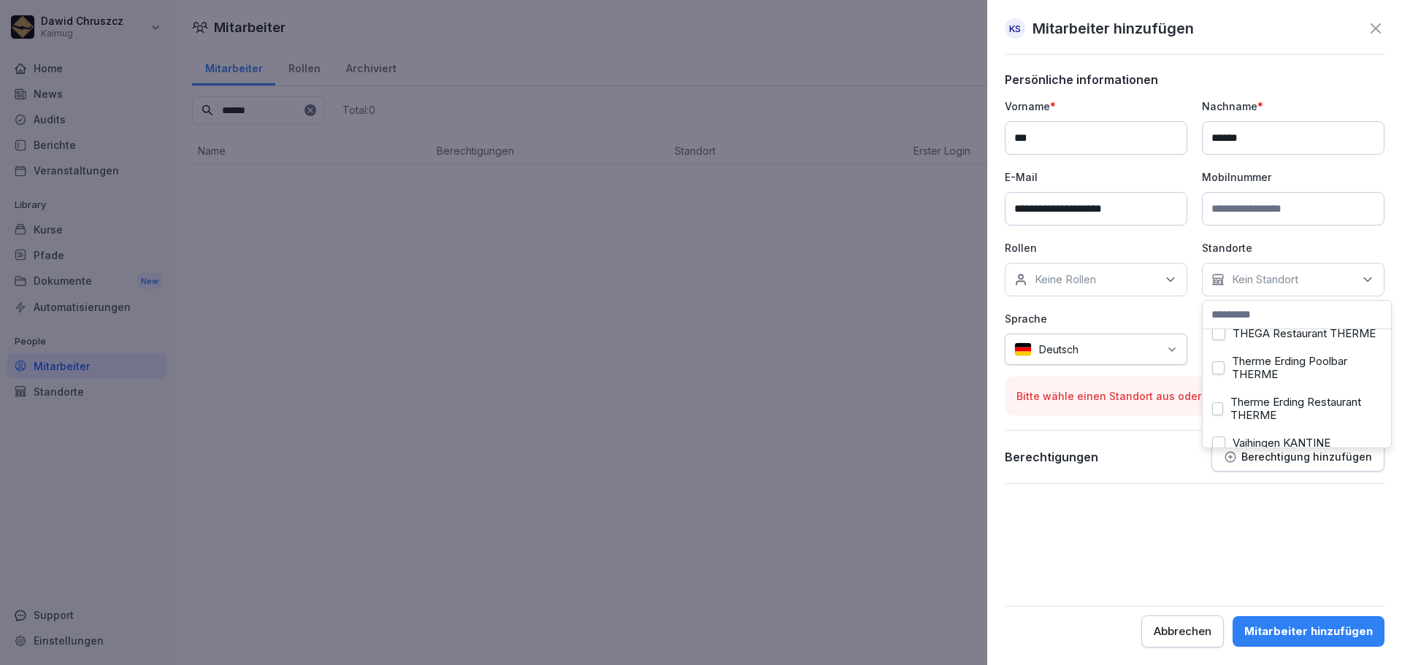
click at [1271, 340] on label "THEGA Restaurant THERME" at bounding box center [1304, 333] width 143 height 13
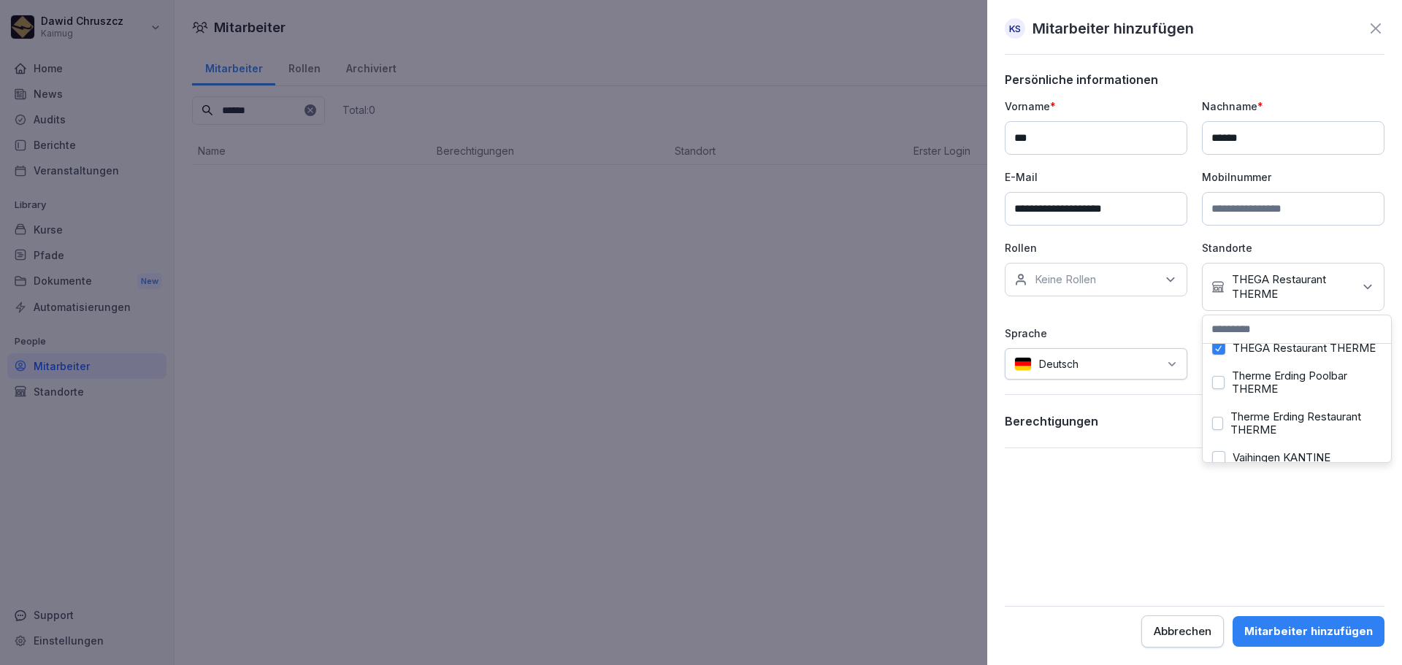
click at [1162, 553] on form "**********" at bounding box center [1195, 359] width 380 height 575
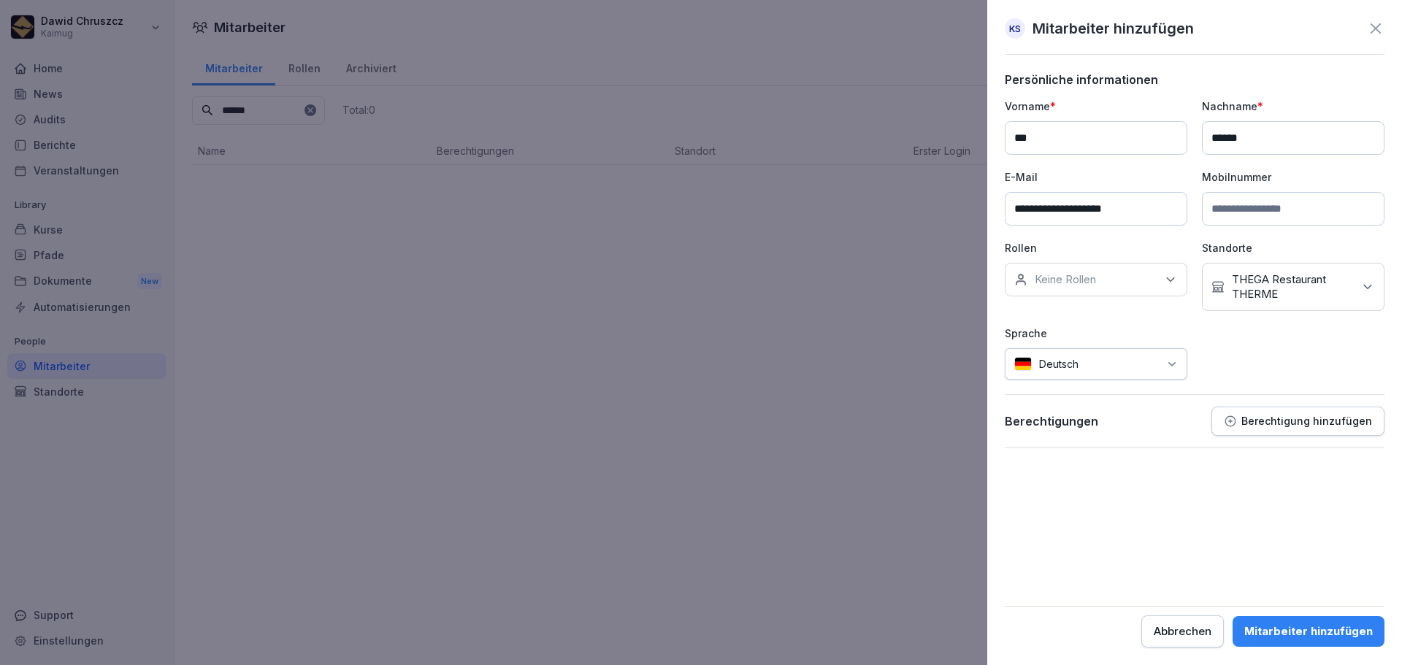
click at [1333, 423] on p "Berechtigung hinzufügen" at bounding box center [1306, 421] width 131 height 12
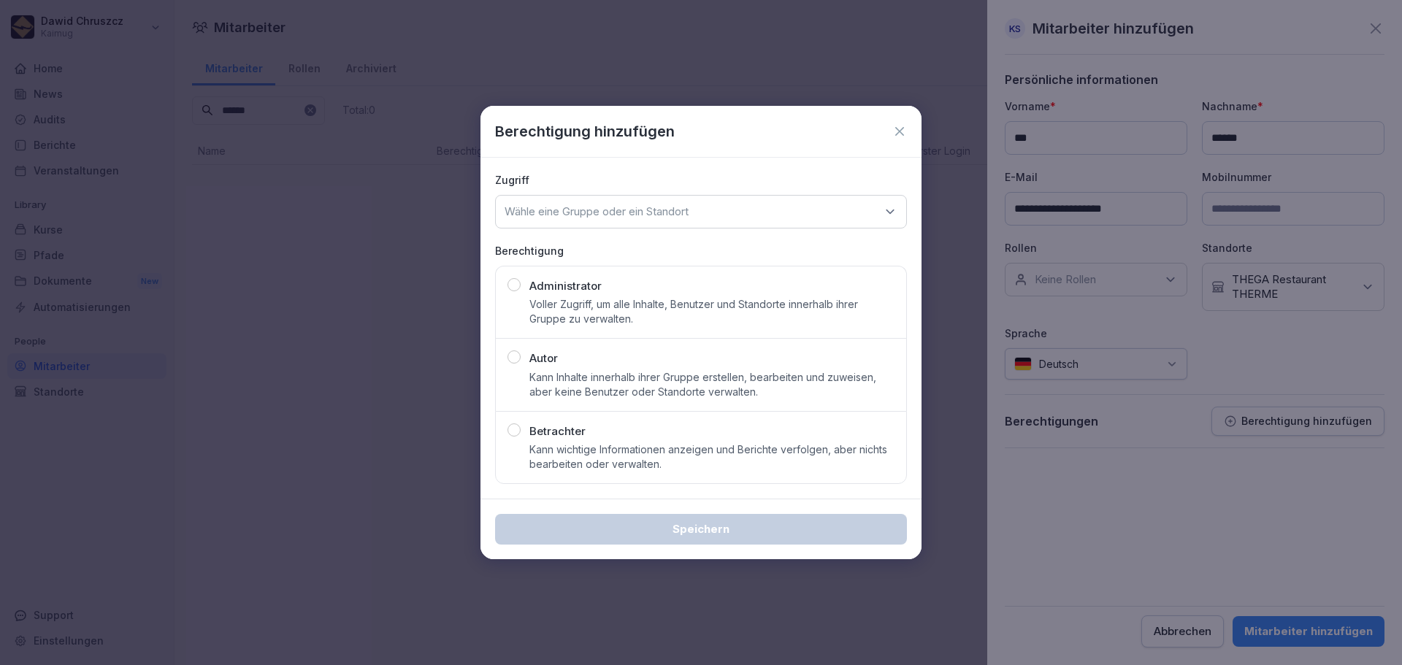
click at [900, 129] on icon at bounding box center [899, 131] width 15 height 15
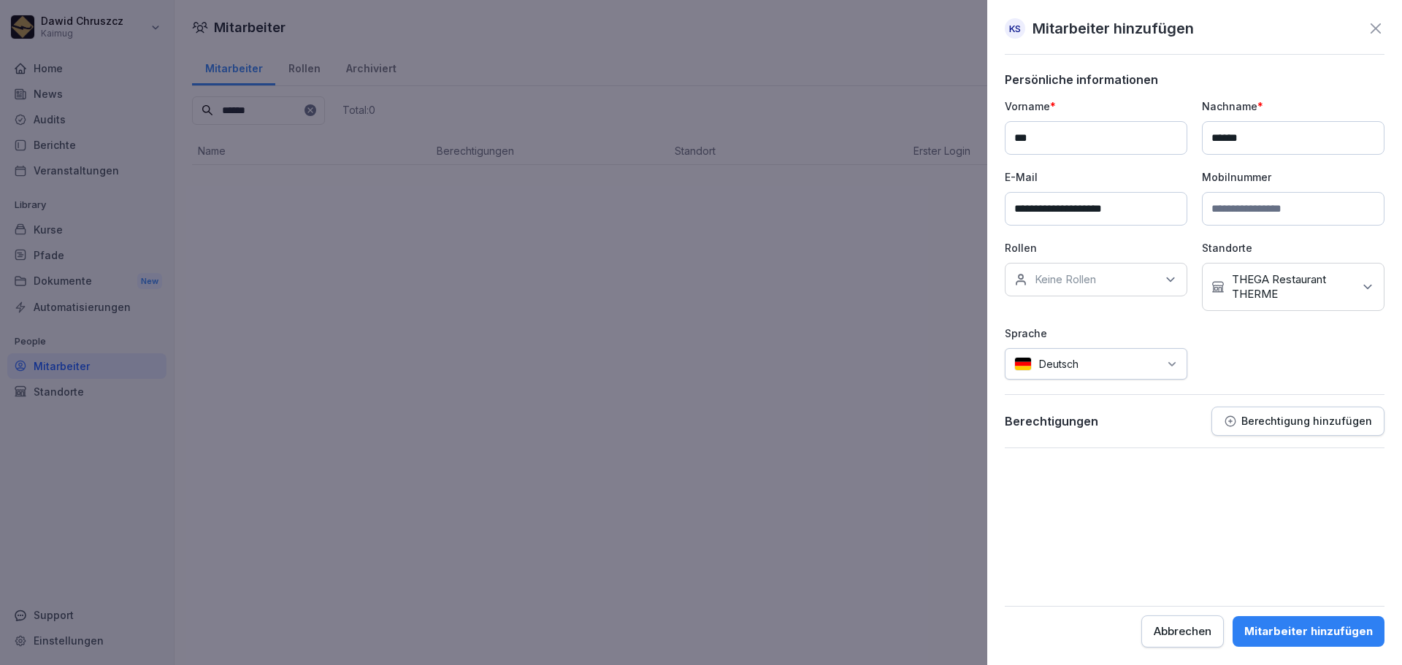
click at [1292, 626] on div "Mitarbeiter hinzufügen" at bounding box center [1308, 632] width 129 height 16
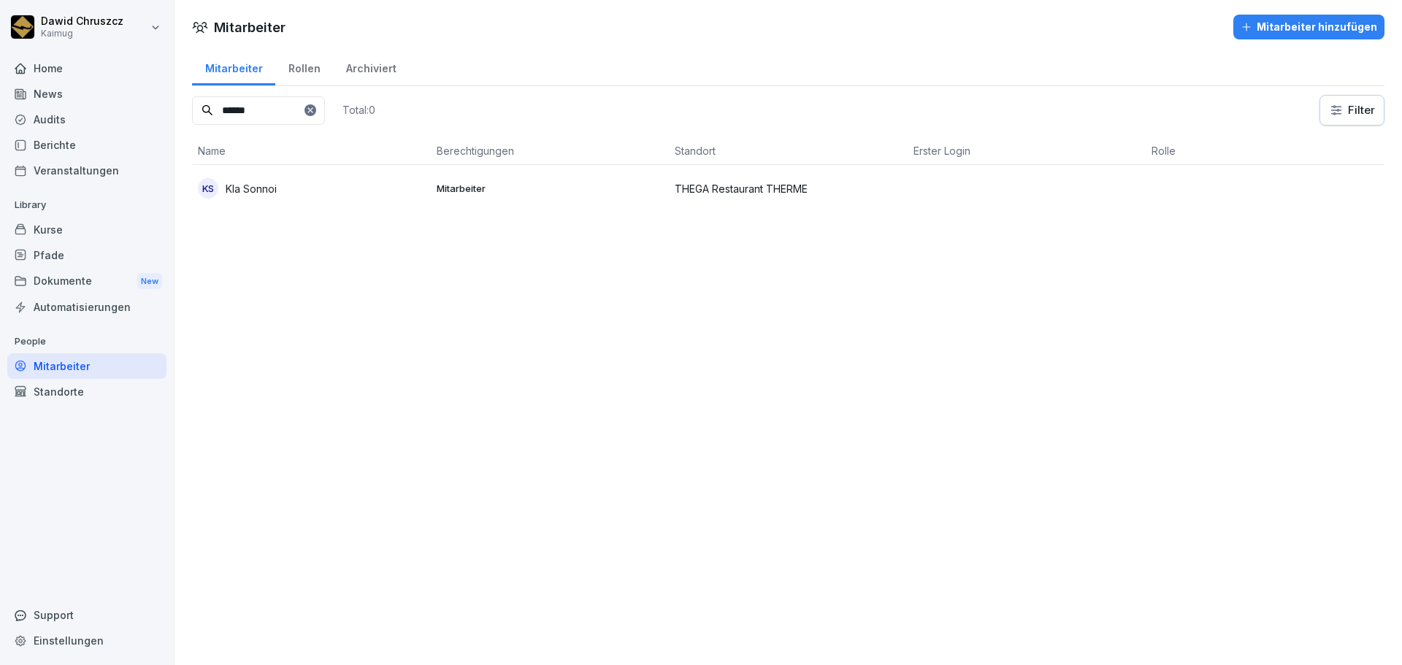
click at [396, 197] on div "KS Kla Sonnoi" at bounding box center [311, 188] width 227 height 20
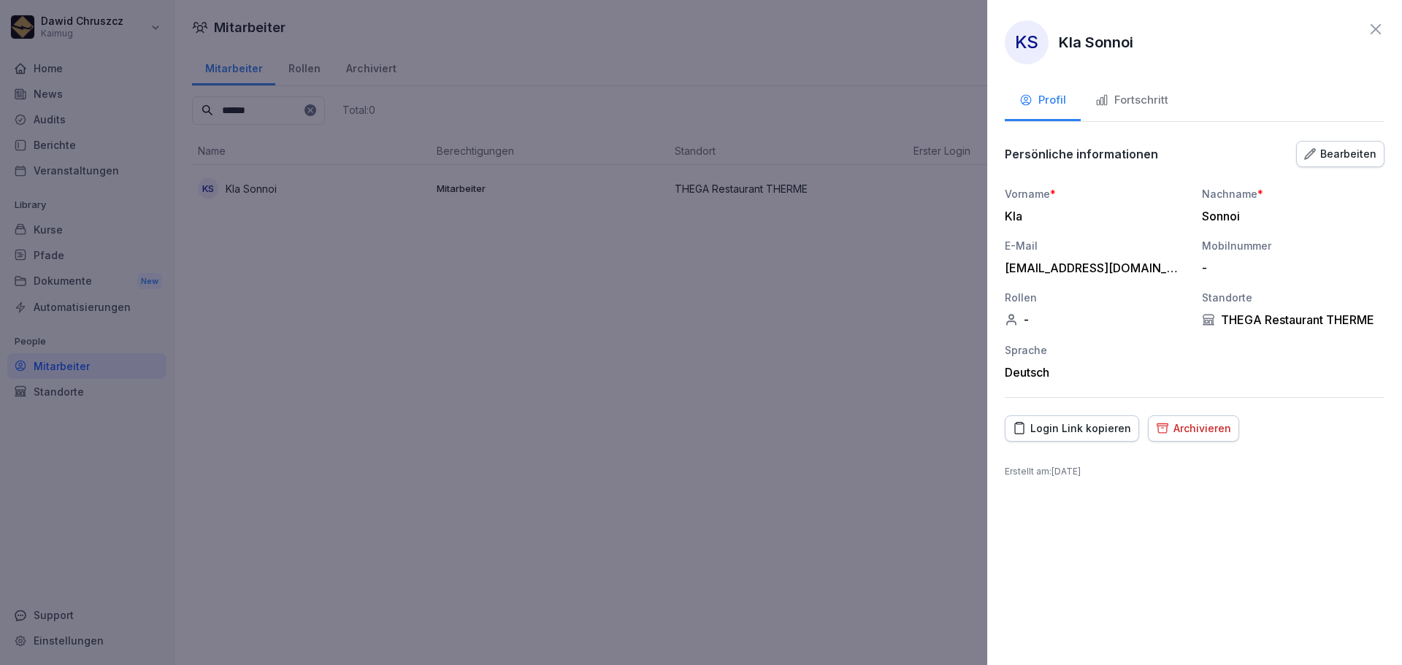
click at [1133, 102] on div "Fortschritt" at bounding box center [1131, 100] width 73 height 17
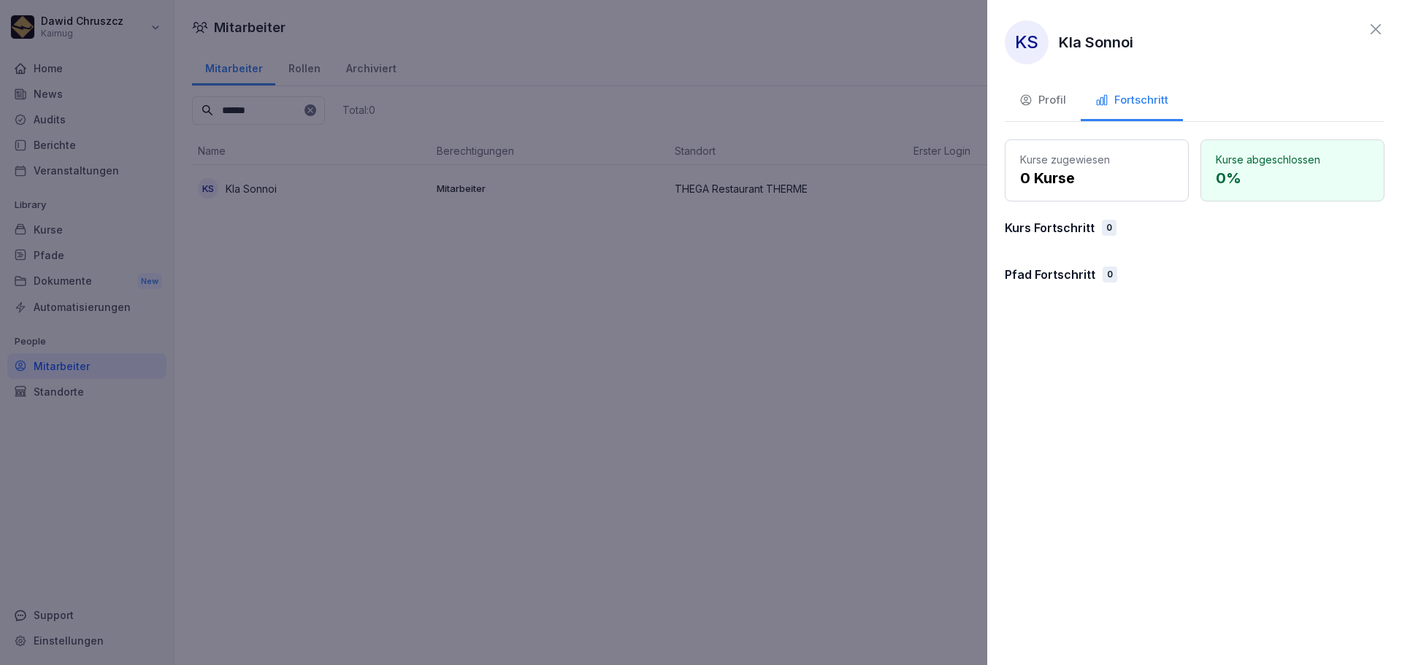
click at [1049, 110] on button "Profil" at bounding box center [1043, 101] width 76 height 39
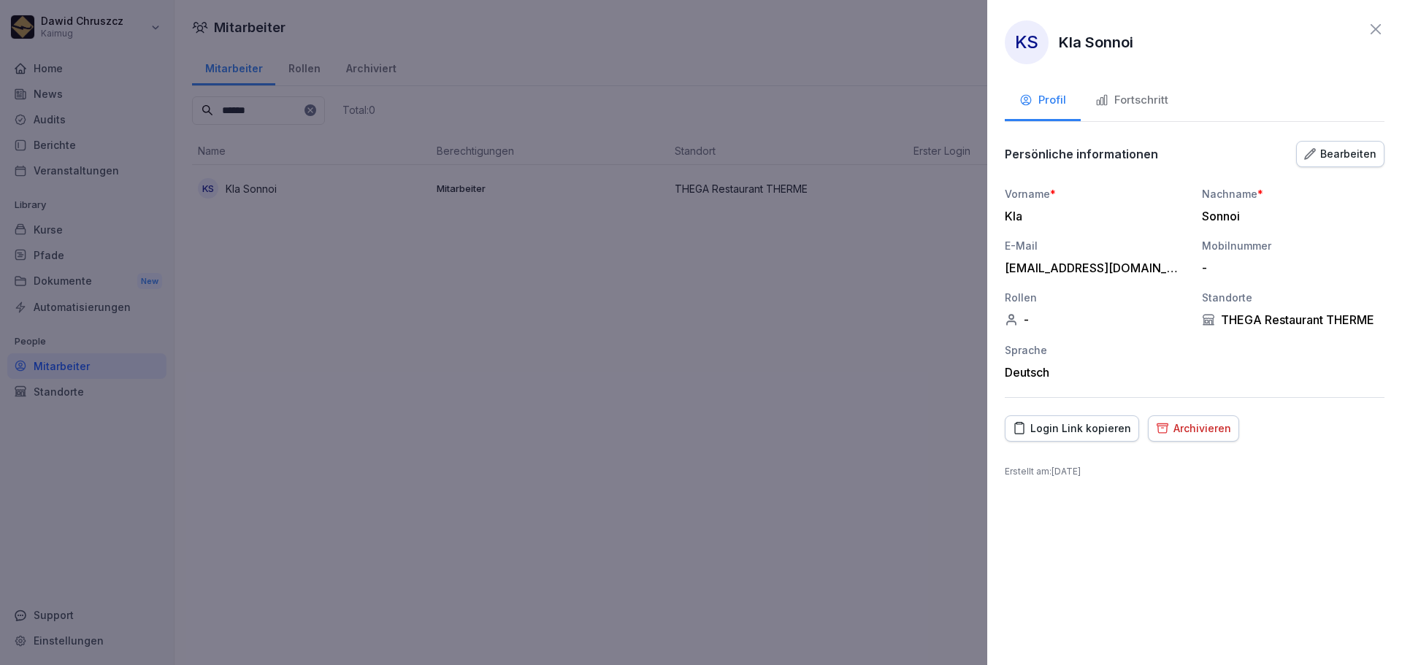
click at [789, 384] on div at bounding box center [701, 332] width 1402 height 665
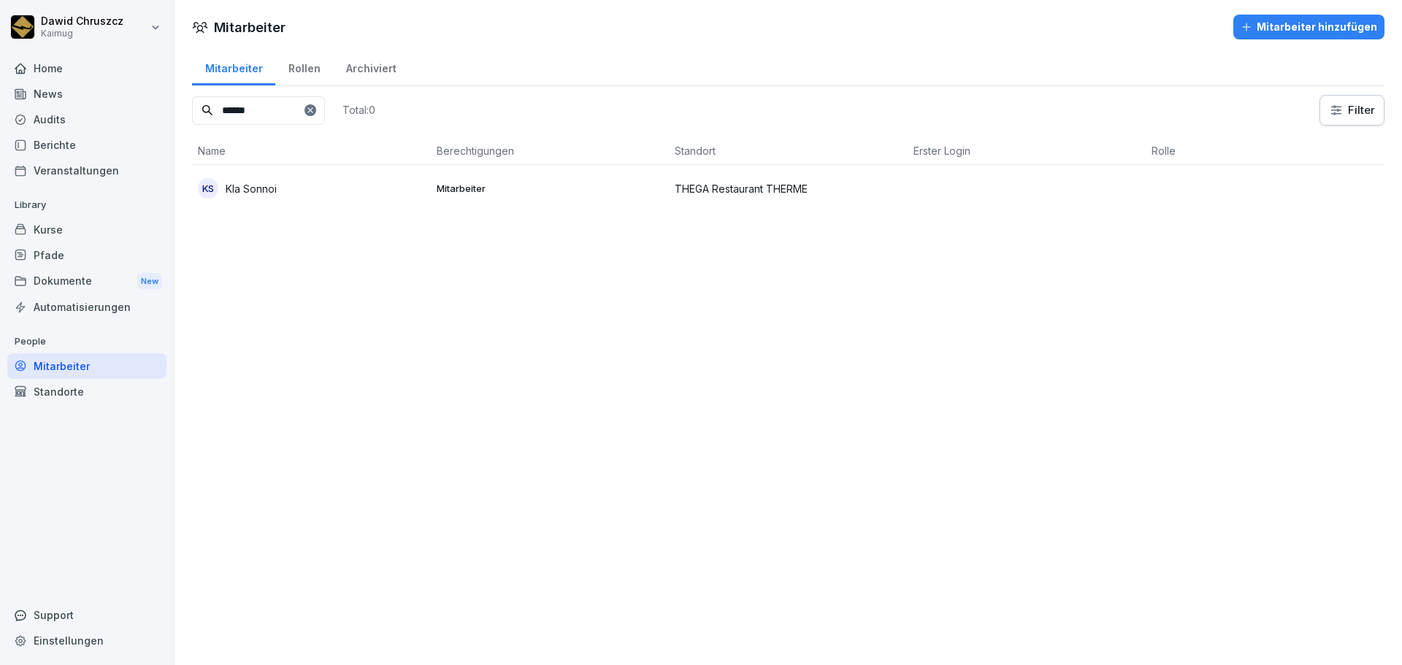
click at [816, 179] on td "THEGA Restaurant THERME" at bounding box center [788, 188] width 239 height 47
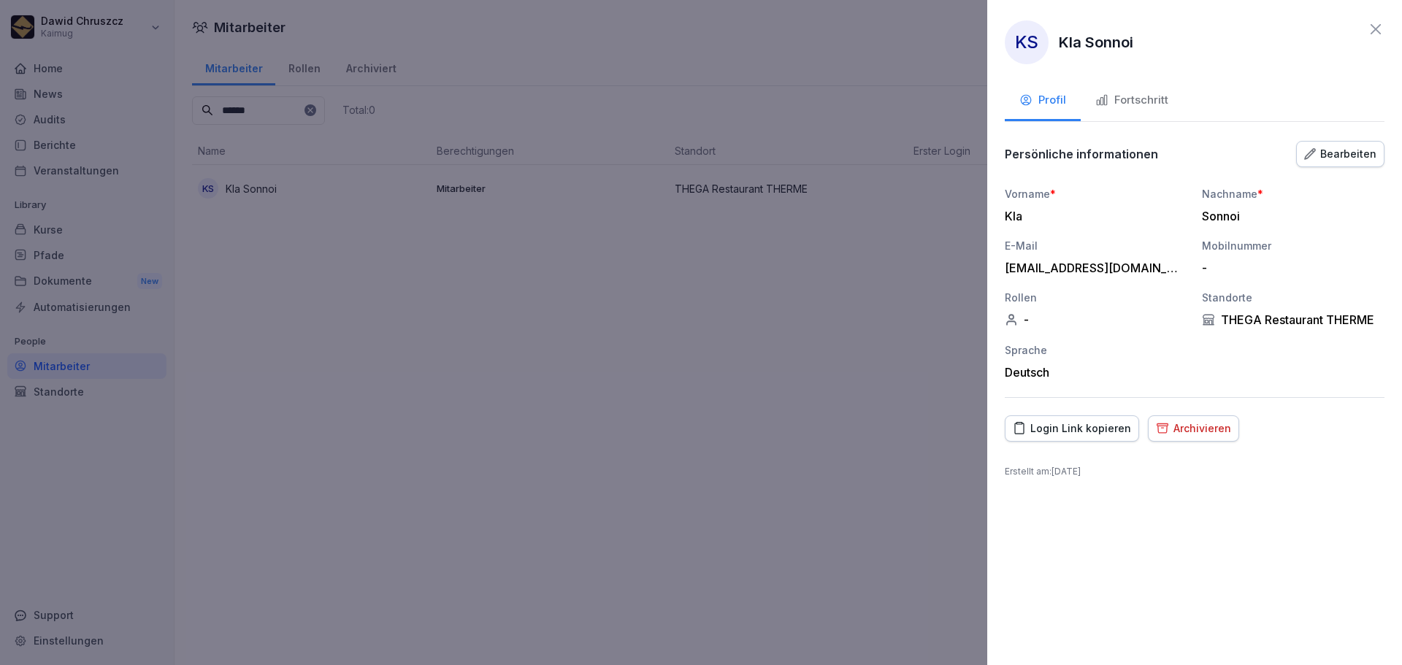
click at [1046, 424] on div "Login Link kopieren" at bounding box center [1072, 429] width 118 height 16
click at [1127, 102] on div "Fortschritt" at bounding box center [1131, 100] width 73 height 17
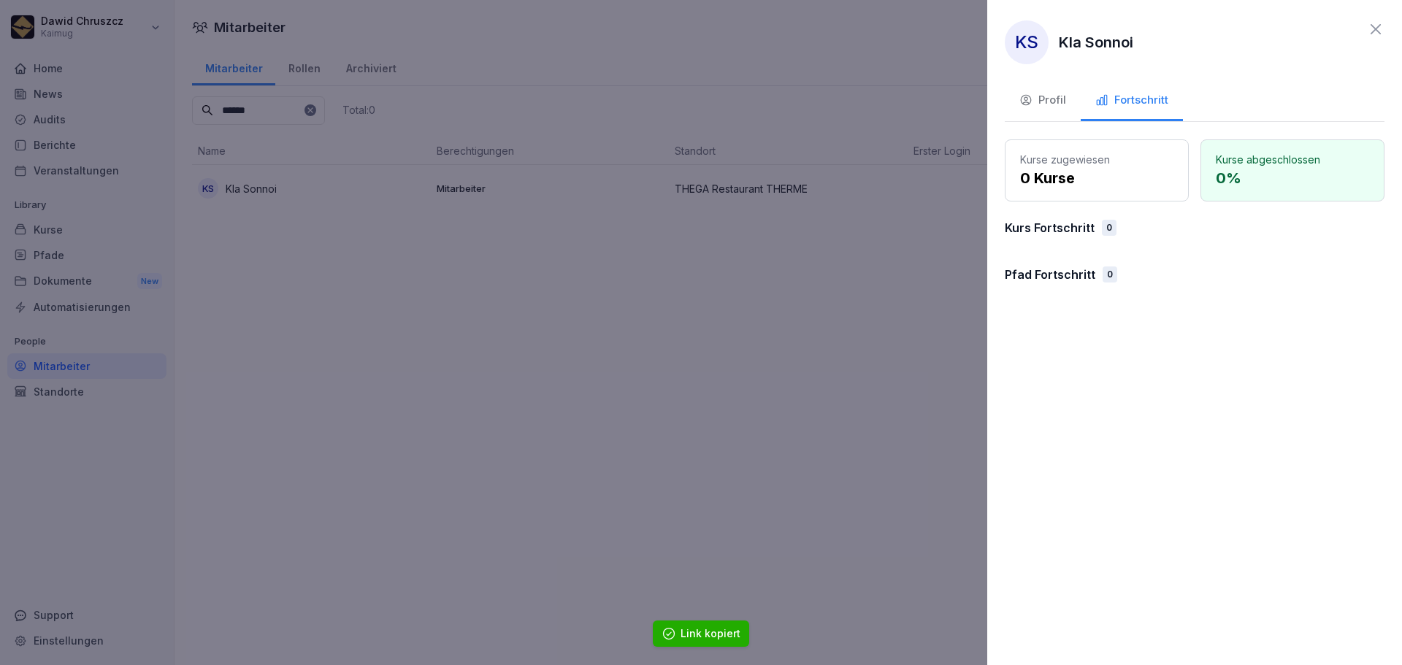
click at [1061, 100] on div "Profil" at bounding box center [1042, 100] width 47 height 17
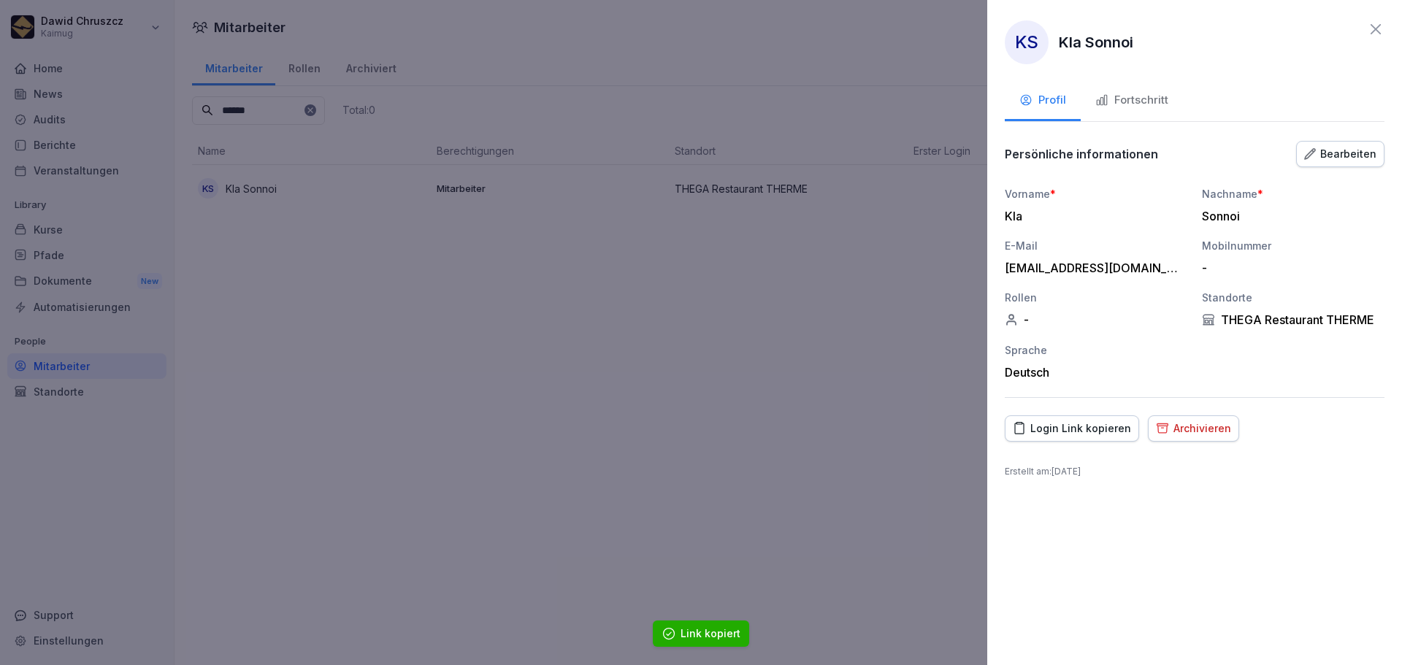
click at [1377, 27] on icon at bounding box center [1376, 29] width 18 height 18
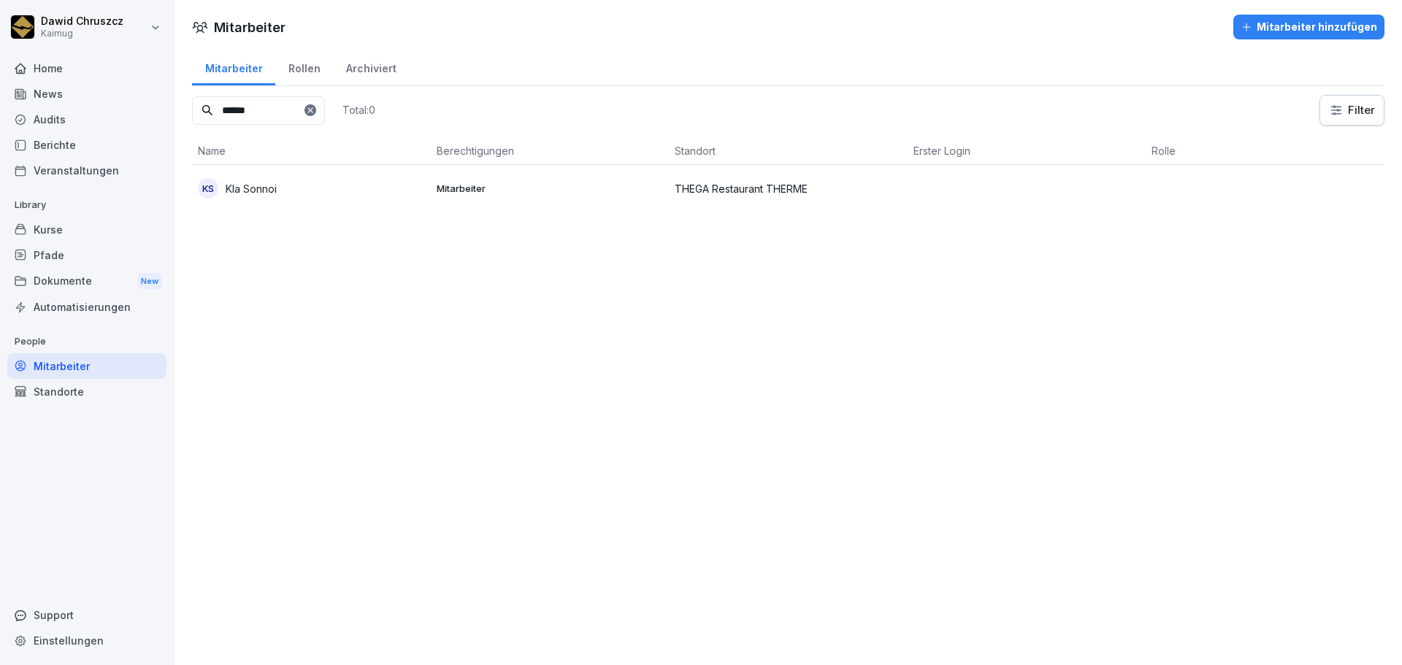
click at [310, 69] on div "Rollen" at bounding box center [304, 66] width 58 height 37
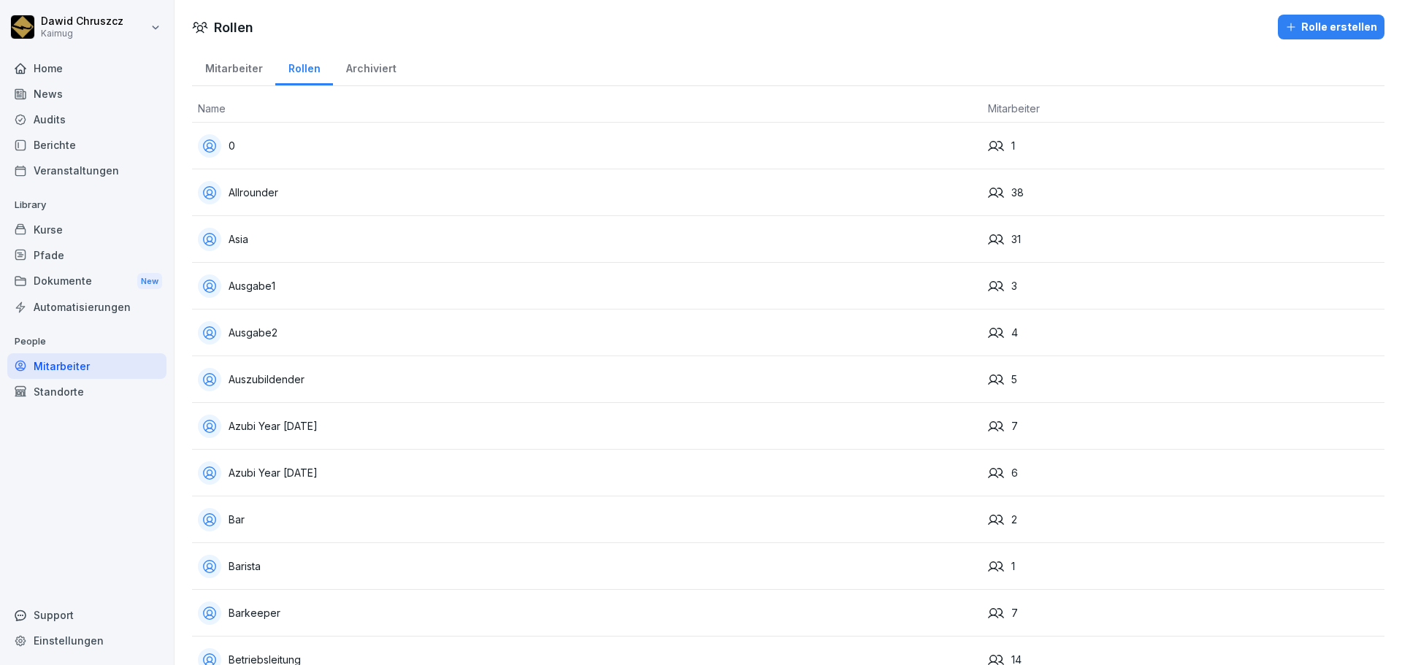
click at [239, 67] on div "Mitarbeiter" at bounding box center [233, 66] width 83 height 37
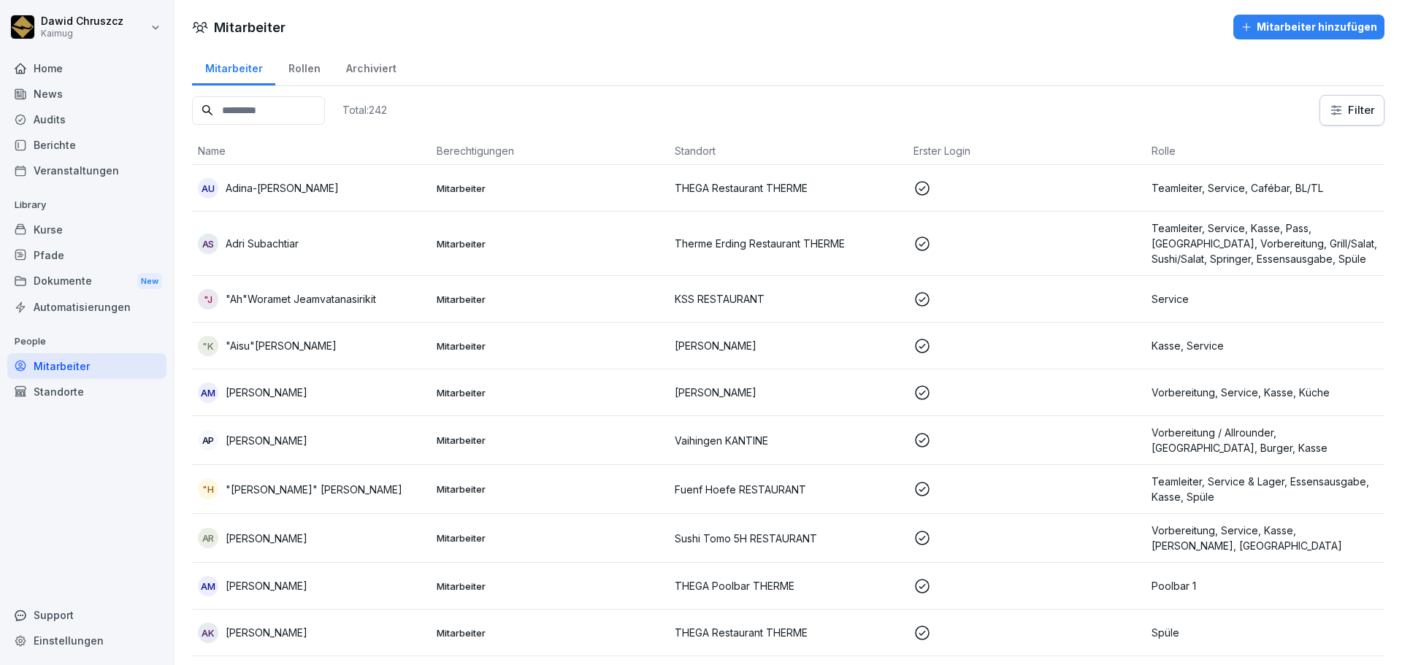
click at [274, 116] on input at bounding box center [258, 110] width 133 height 28
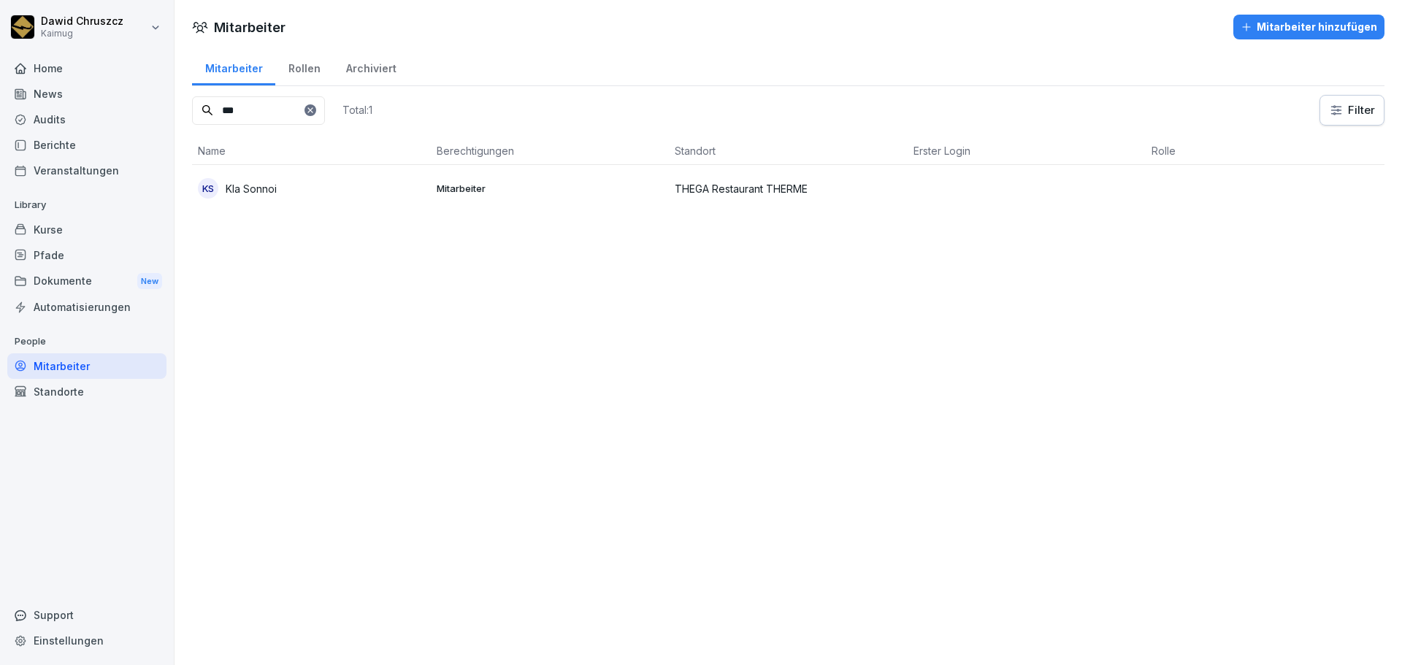
type input "***"
click at [267, 189] on p "Kla Sonnoi" at bounding box center [251, 188] width 51 height 15
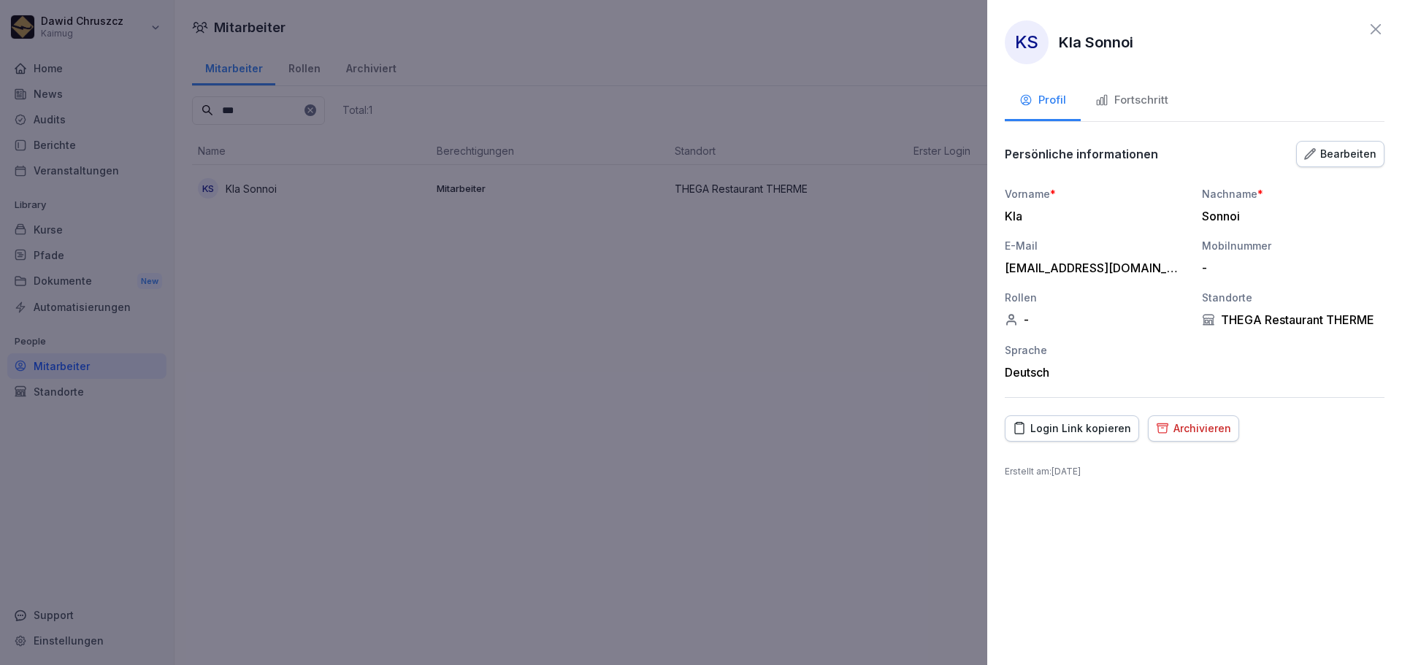
click at [1156, 110] on button "Fortschritt" at bounding box center [1132, 101] width 102 height 39
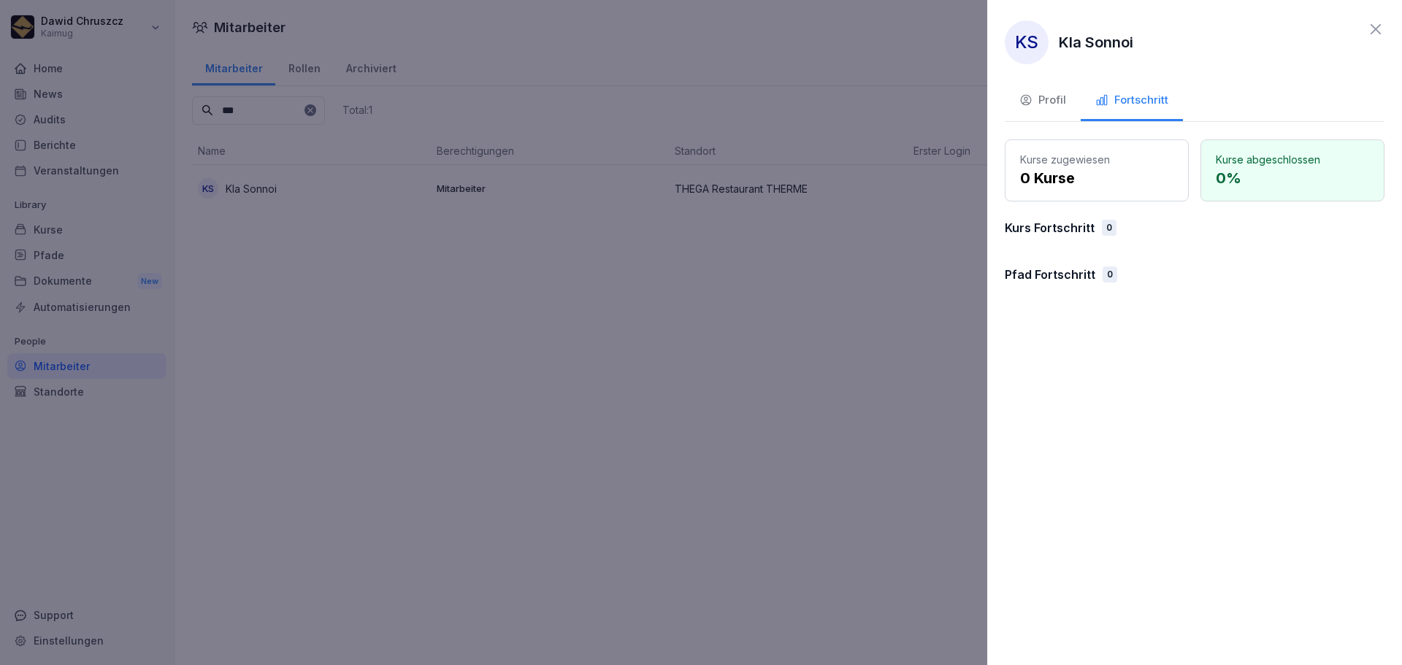
click at [1375, 20] on icon at bounding box center [1376, 29] width 18 height 18
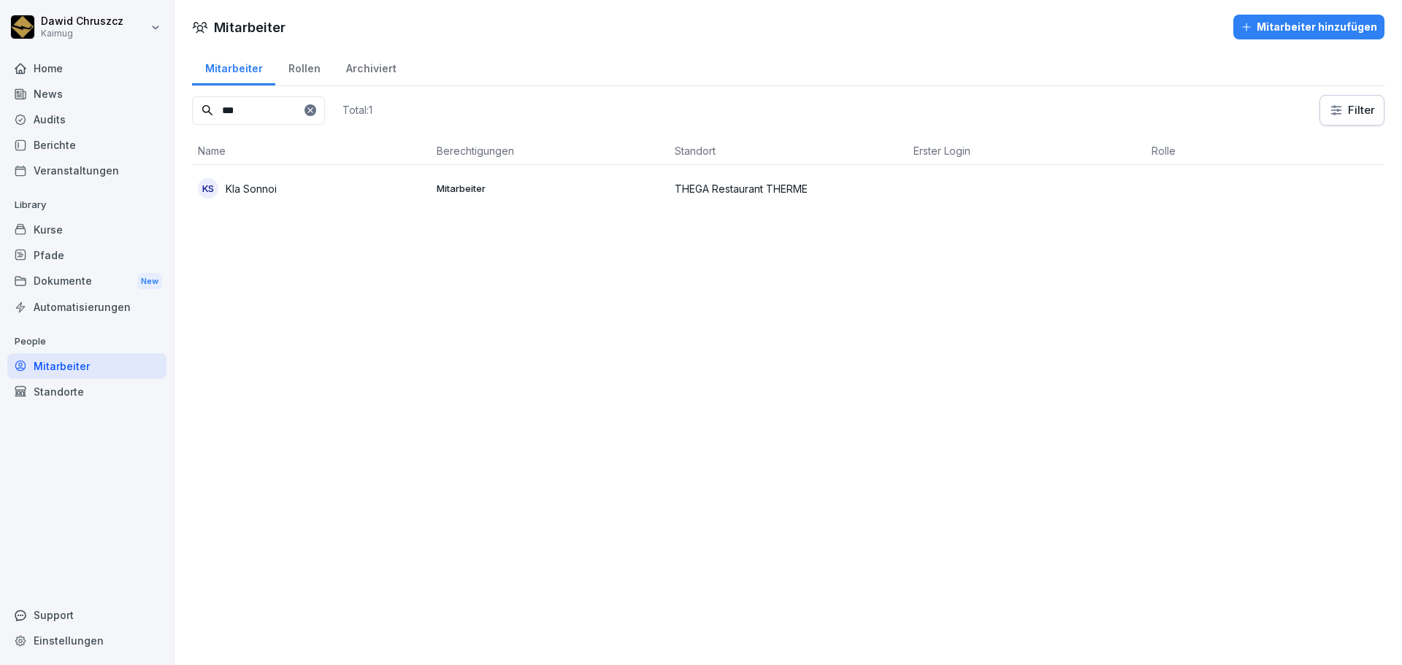
click at [315, 106] on icon at bounding box center [310, 110] width 9 height 9
click at [307, 119] on input at bounding box center [258, 110] width 133 height 28
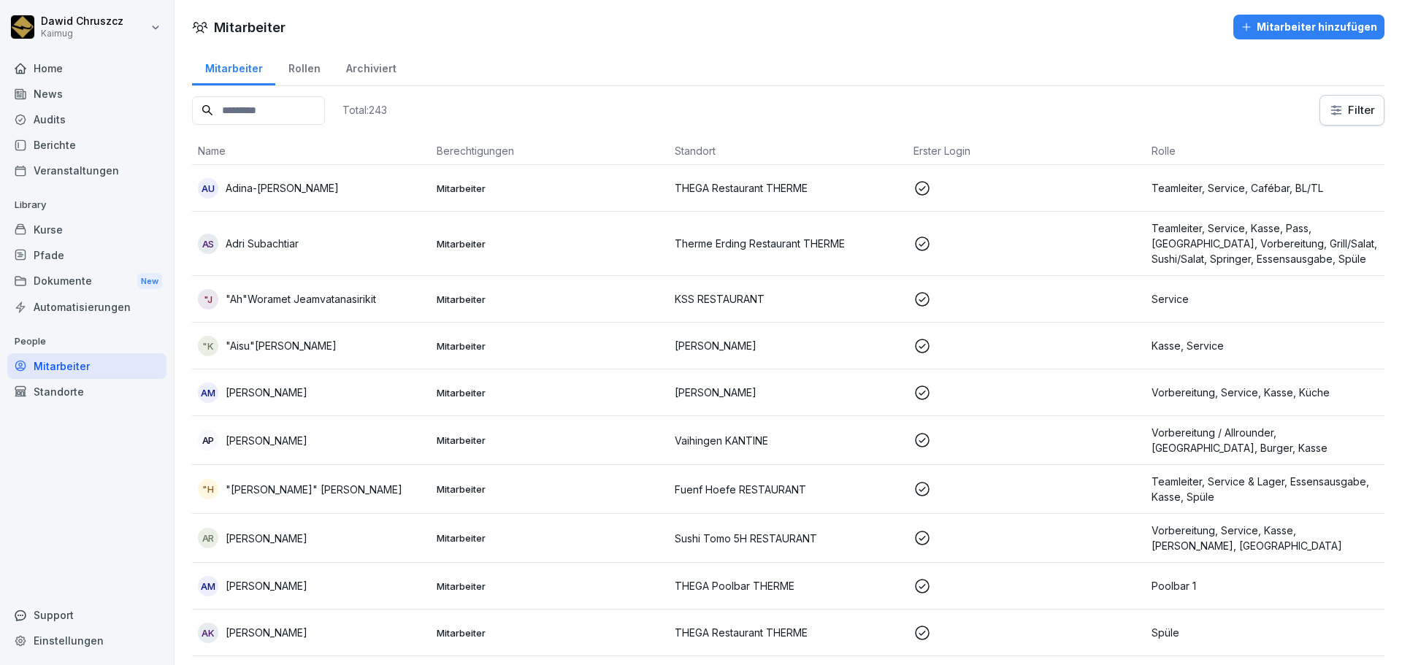
click at [301, 237] on div "AS [PERSON_NAME]" at bounding box center [311, 244] width 227 height 20
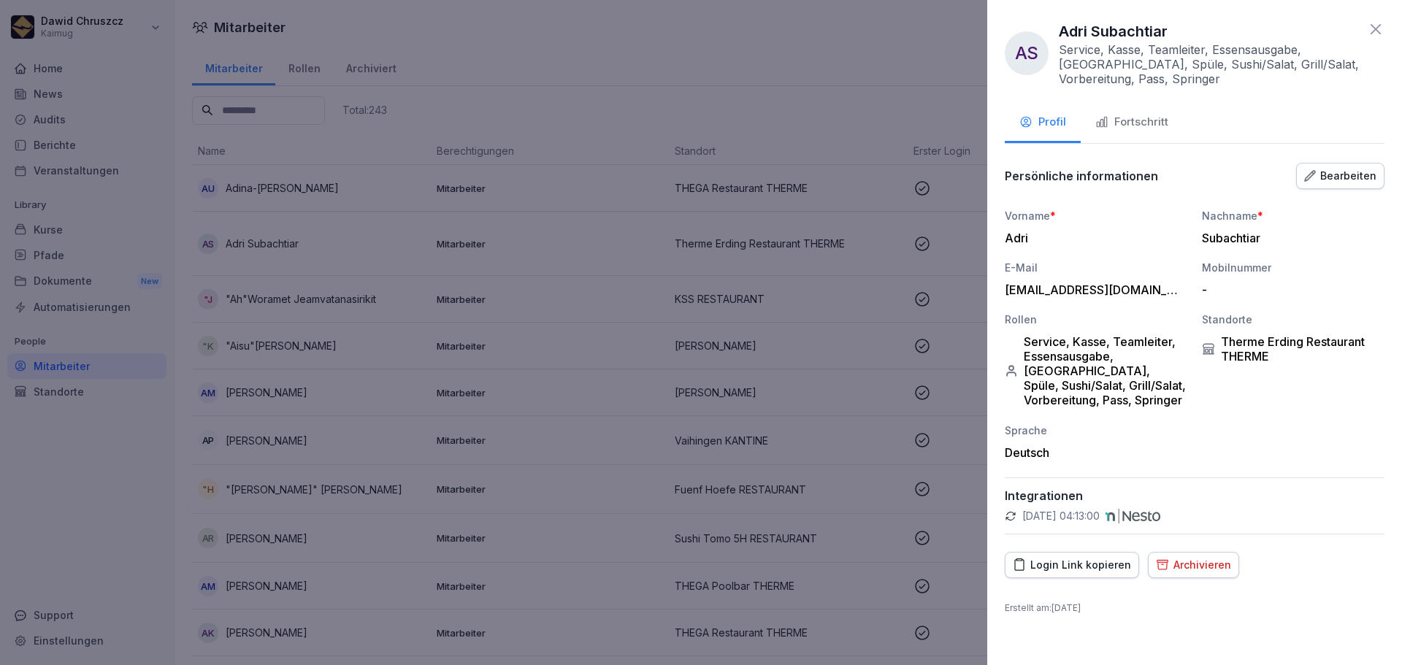
click at [1125, 115] on div "Fortschritt" at bounding box center [1131, 122] width 73 height 17
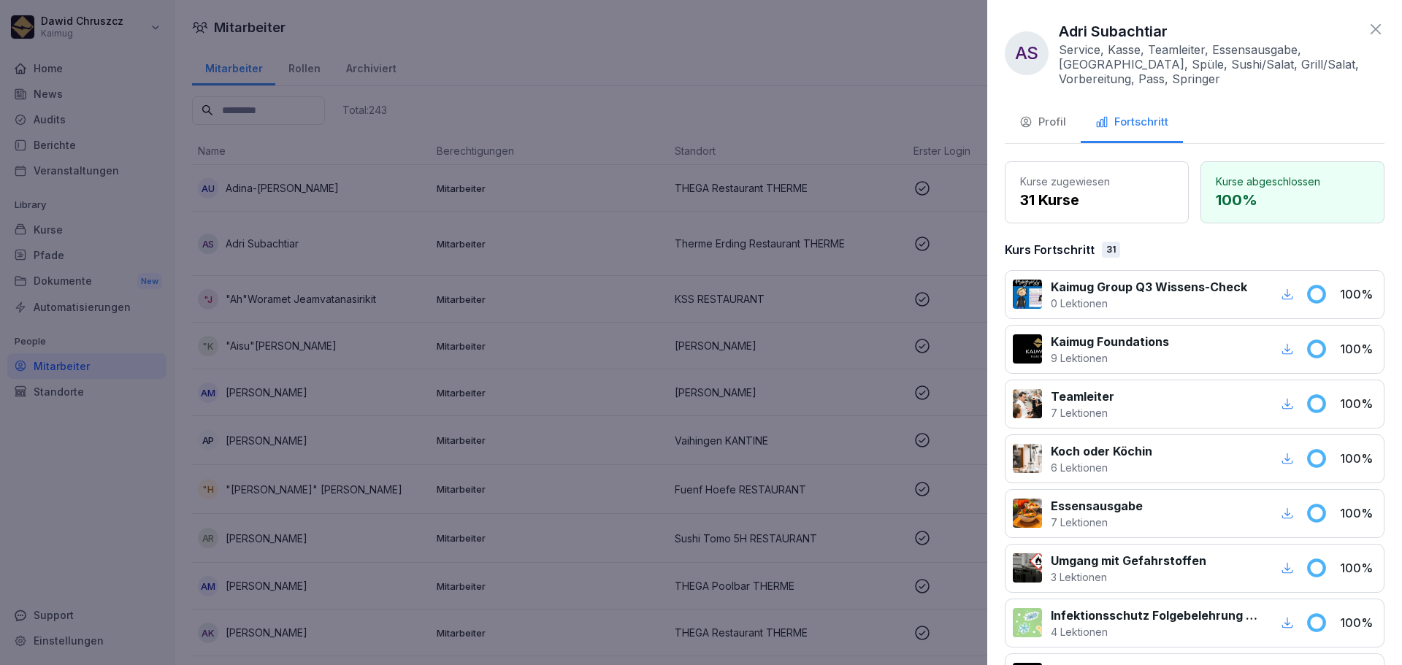
click at [1031, 115] on div "Profil" at bounding box center [1042, 122] width 47 height 17
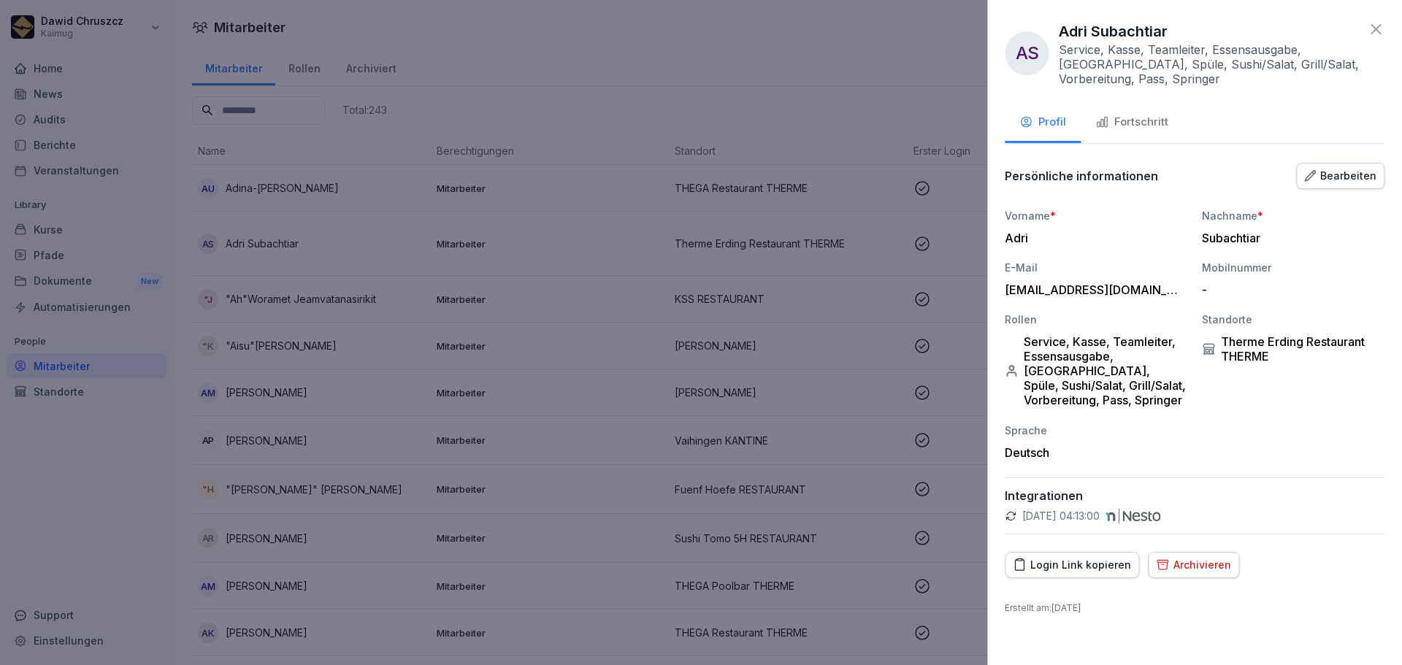
click at [605, 107] on div at bounding box center [701, 332] width 1402 height 665
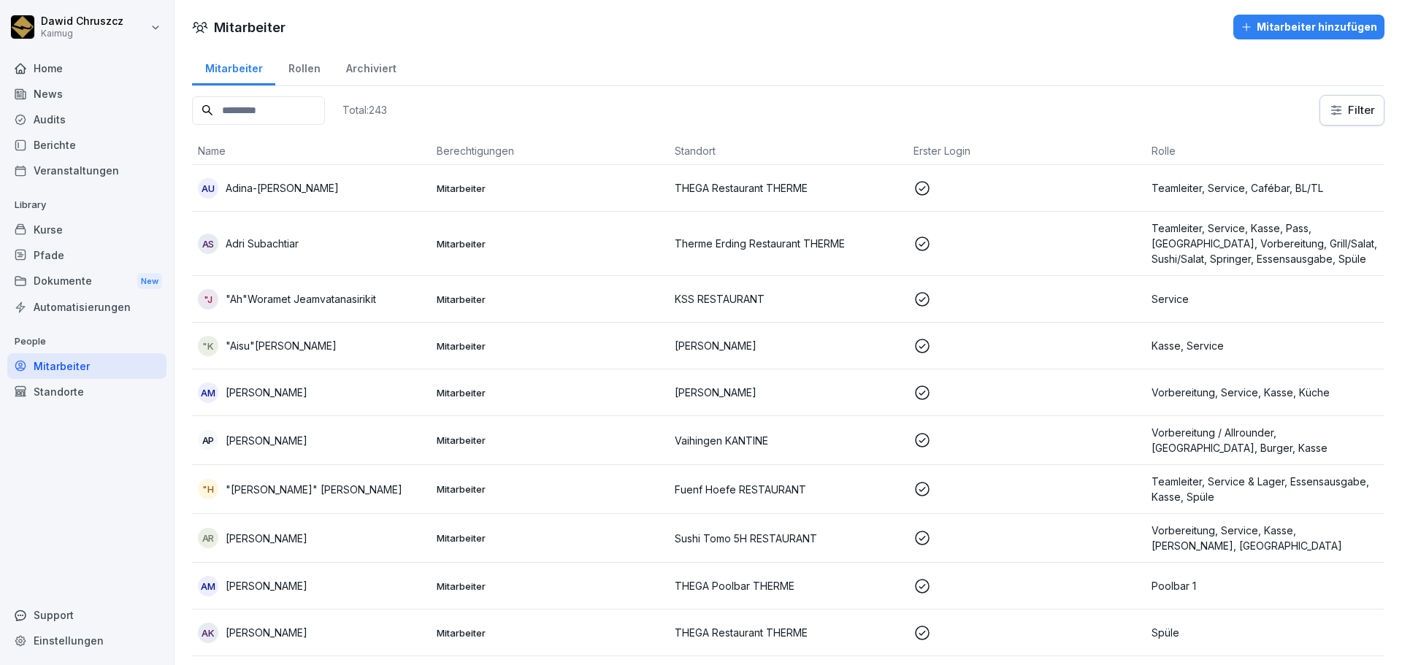
click at [286, 108] on input at bounding box center [258, 110] width 133 height 28
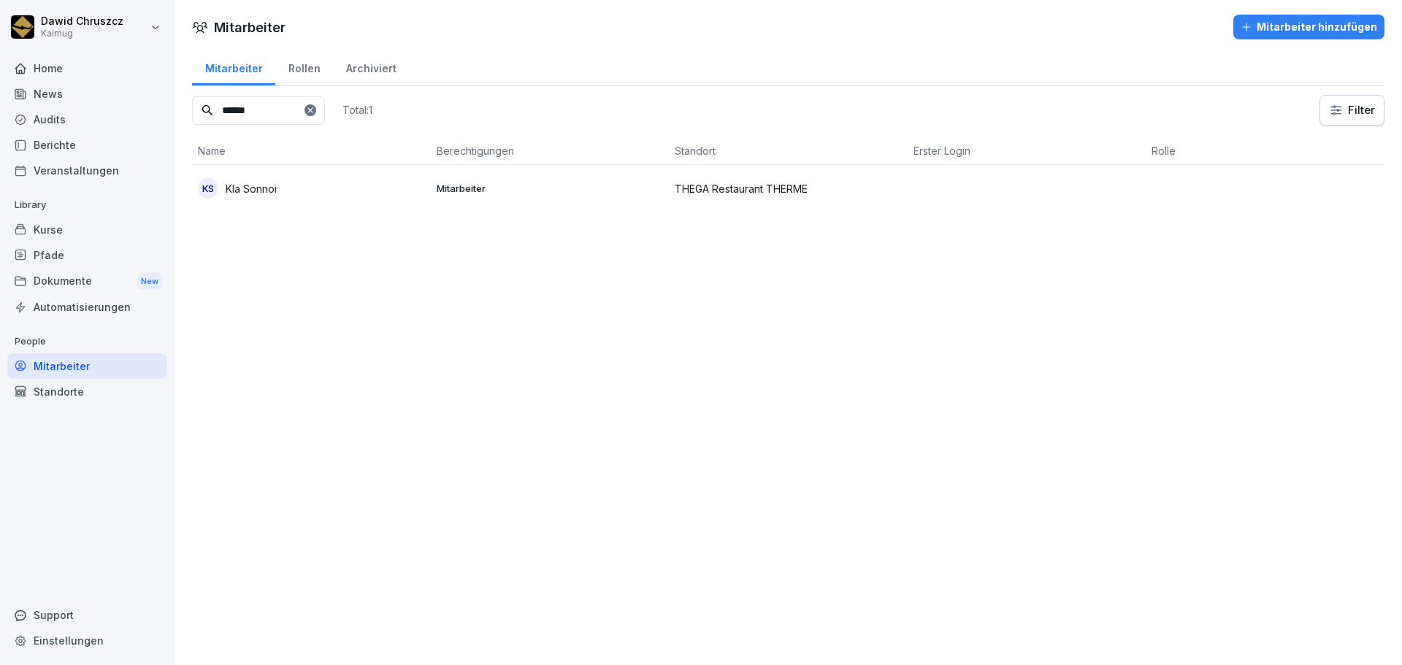
type input "******"
click at [290, 198] on div "KS Kla Sonnoi" at bounding box center [311, 188] width 227 height 20
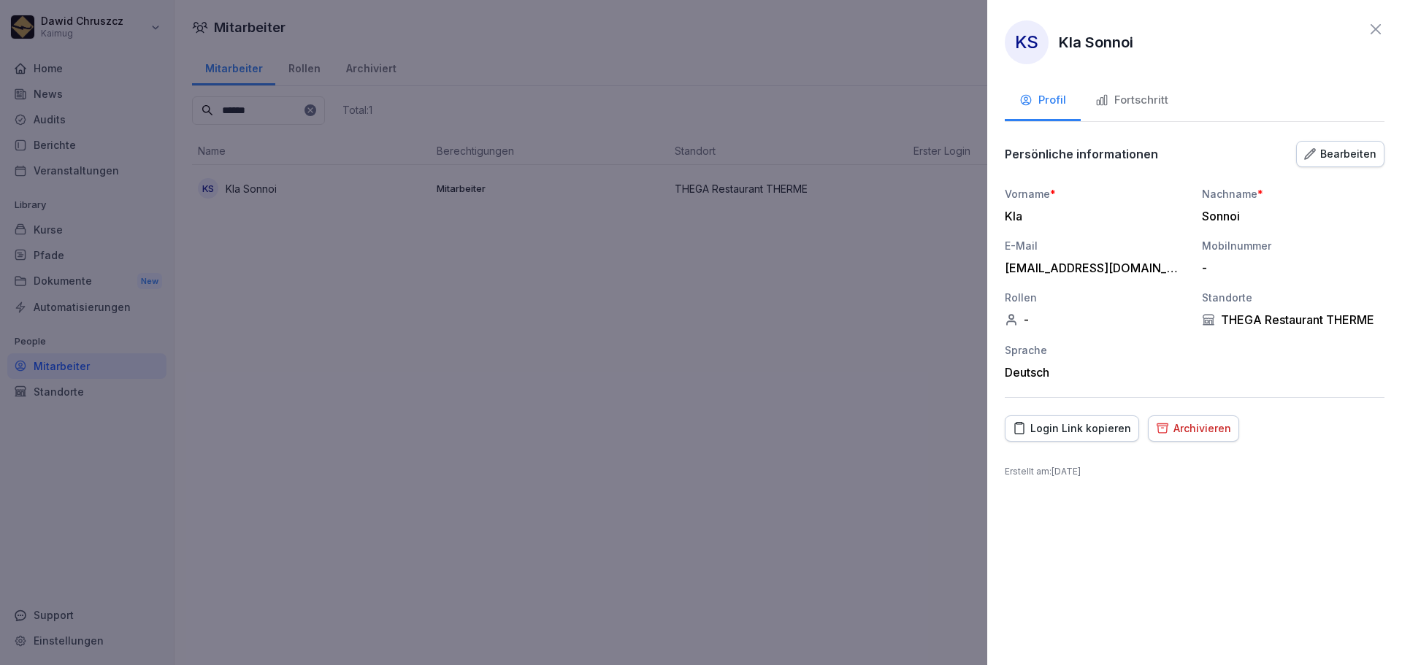
click at [1155, 88] on button "Fortschritt" at bounding box center [1132, 101] width 102 height 39
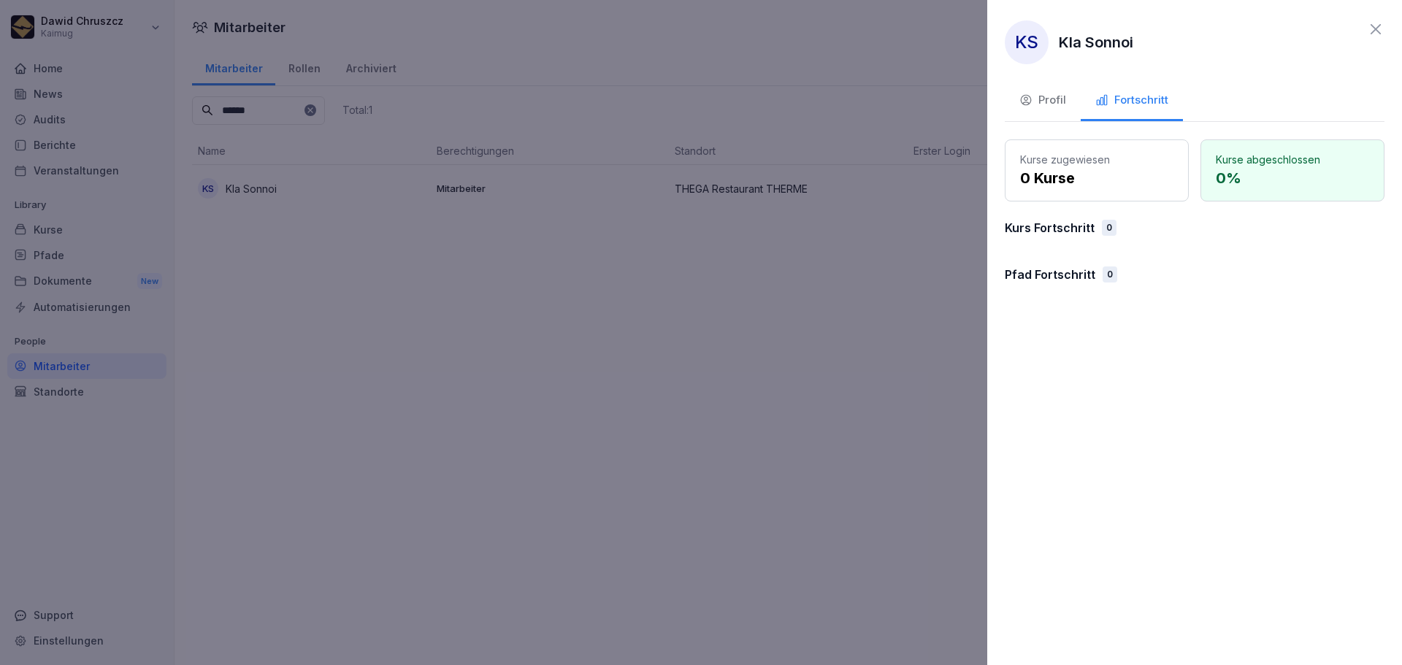
click at [720, 412] on div at bounding box center [701, 332] width 1402 height 665
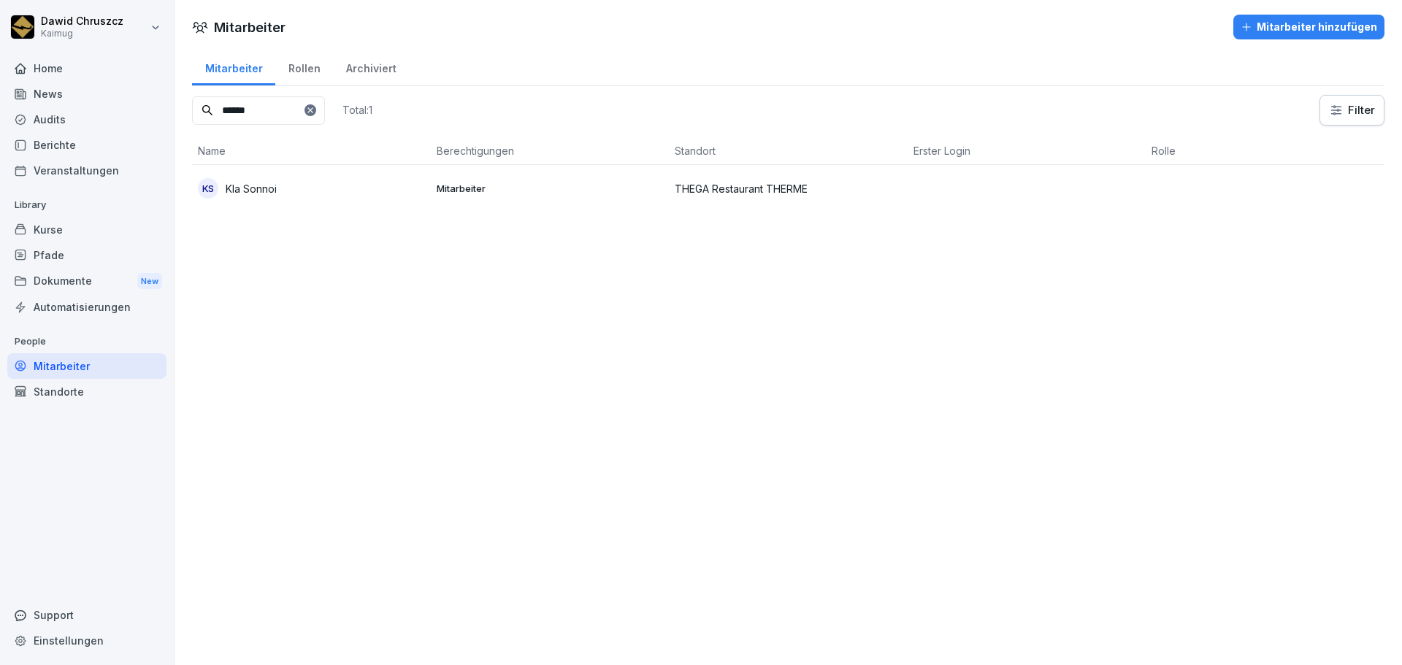
click at [289, 181] on div "KS Kla Sonnoi" at bounding box center [311, 188] width 227 height 20
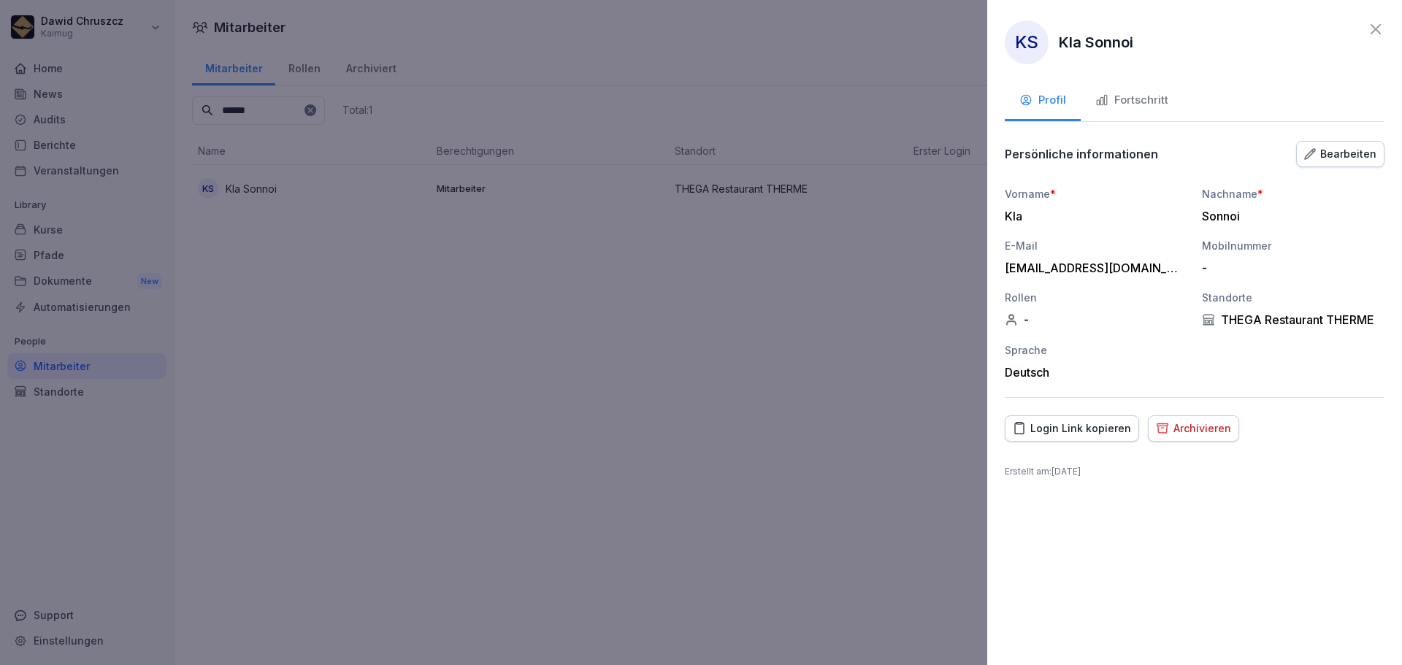
click at [1045, 435] on div "Login Link kopieren" at bounding box center [1072, 429] width 118 height 16
drag, startPoint x: 1083, startPoint y: 424, endPoint x: 1098, endPoint y: 486, distance: 63.9
click at [1083, 424] on div "Login Link kopieren" at bounding box center [1072, 429] width 118 height 16
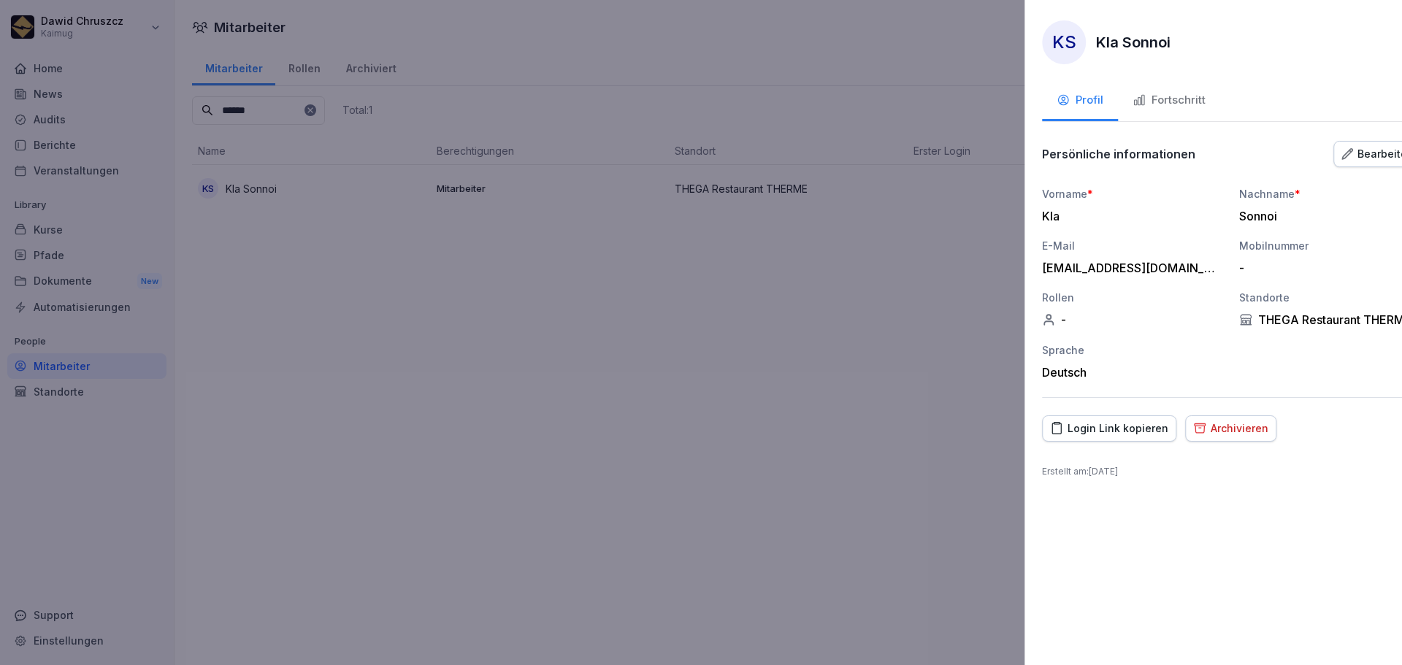
click at [916, 391] on div at bounding box center [701, 332] width 1402 height 665
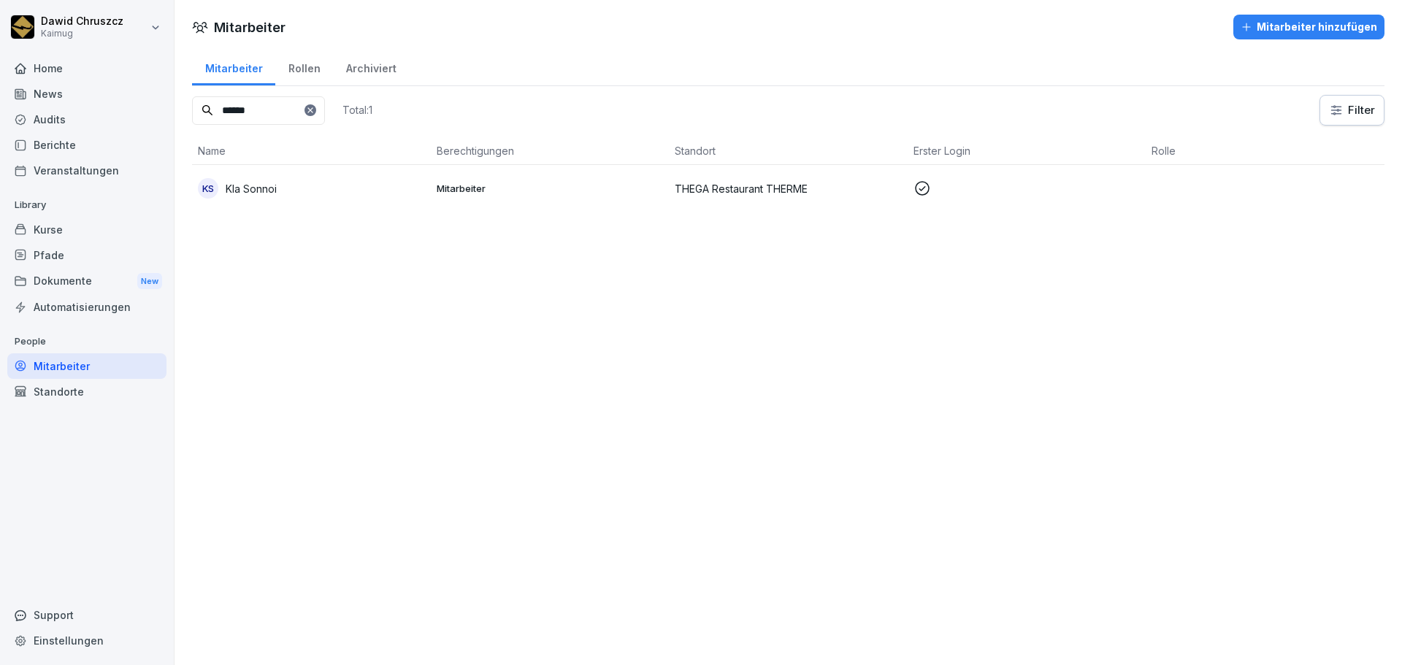
click at [1274, 34] on div "Mitarbeiter hinzufügen" at bounding box center [1309, 27] width 137 height 16
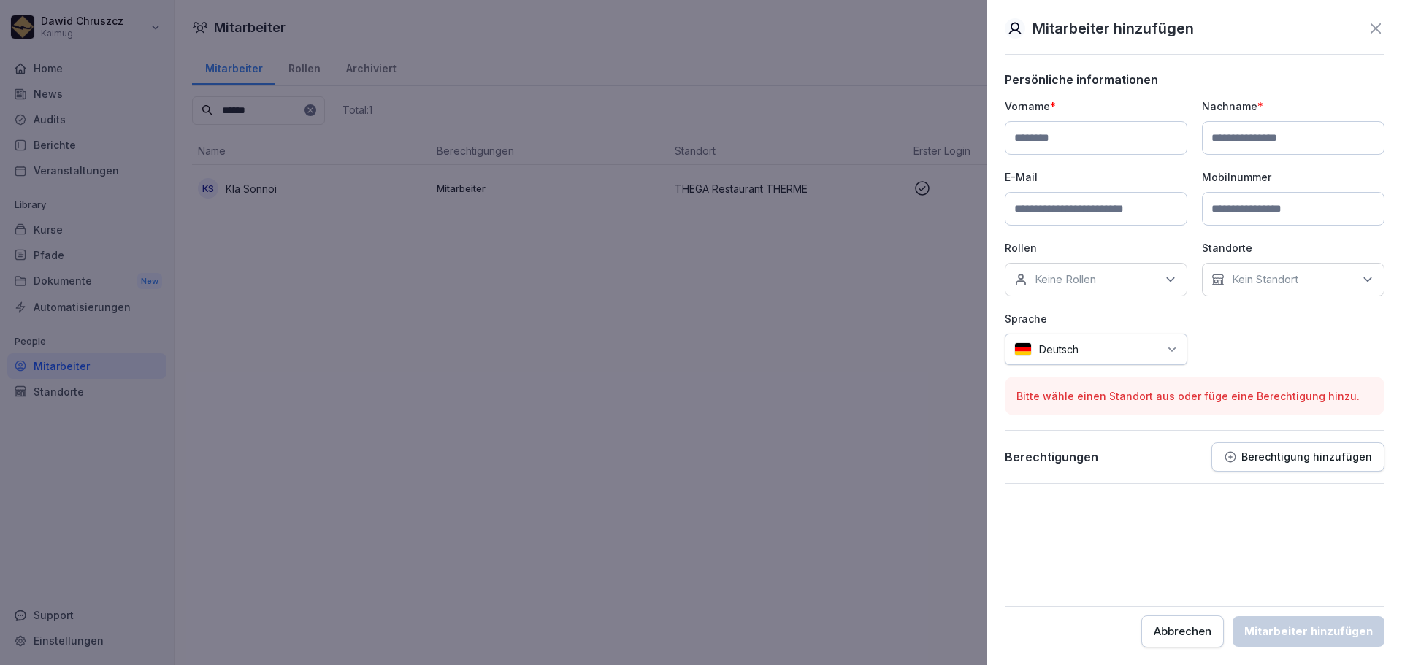
click at [1087, 145] on input at bounding box center [1096, 138] width 183 height 34
type input "**********"
click at [1229, 133] on input at bounding box center [1293, 138] width 183 height 34
type input "******"
click at [1074, 202] on input at bounding box center [1096, 209] width 183 height 34
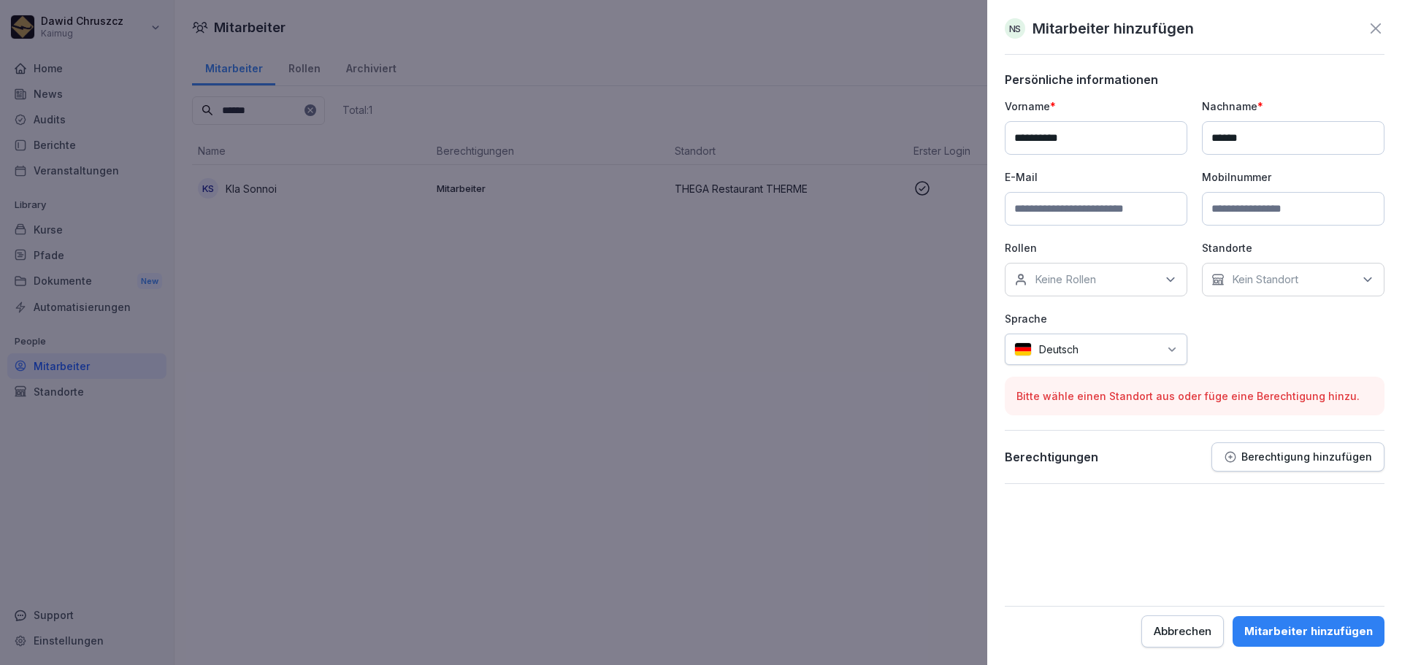
click at [1084, 206] on input at bounding box center [1096, 209] width 183 height 34
paste input "**********"
type input "**********"
click at [1227, 334] on div "**********" at bounding box center [1195, 232] width 380 height 267
click at [1339, 279] on div "Kein Standort" at bounding box center [1293, 280] width 183 height 34
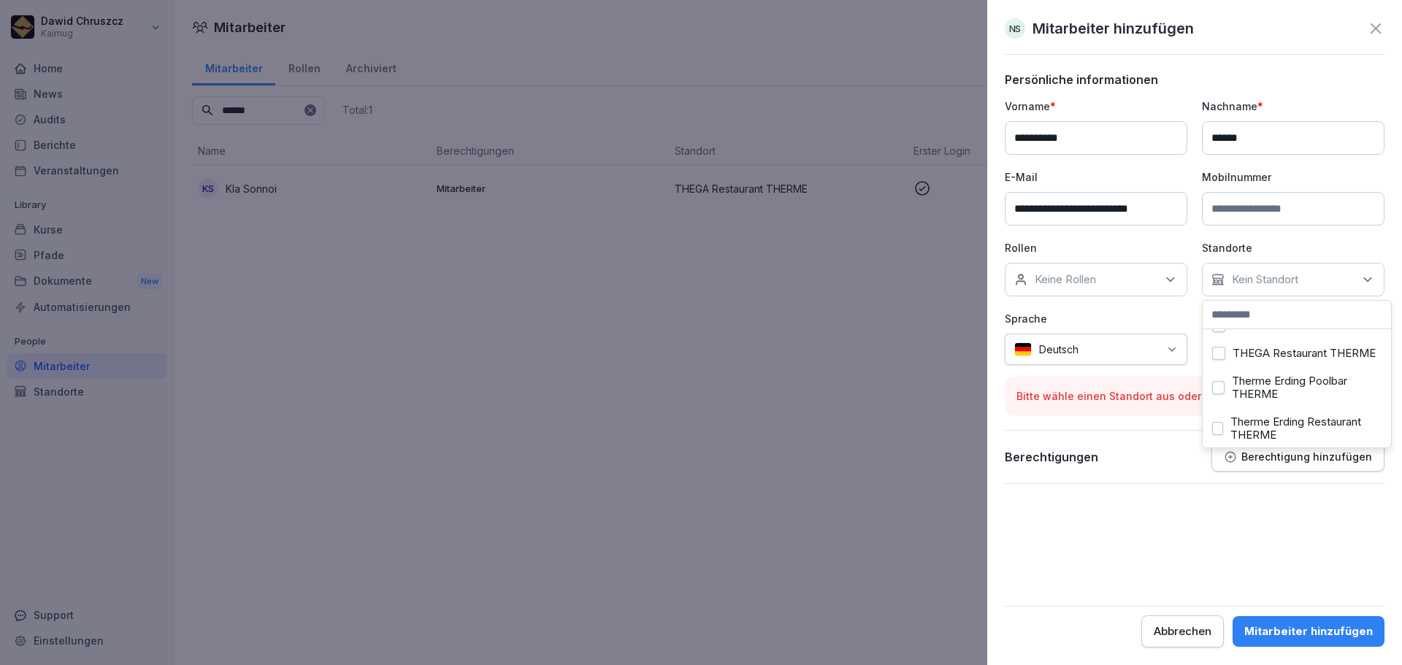
scroll to position [511, 0]
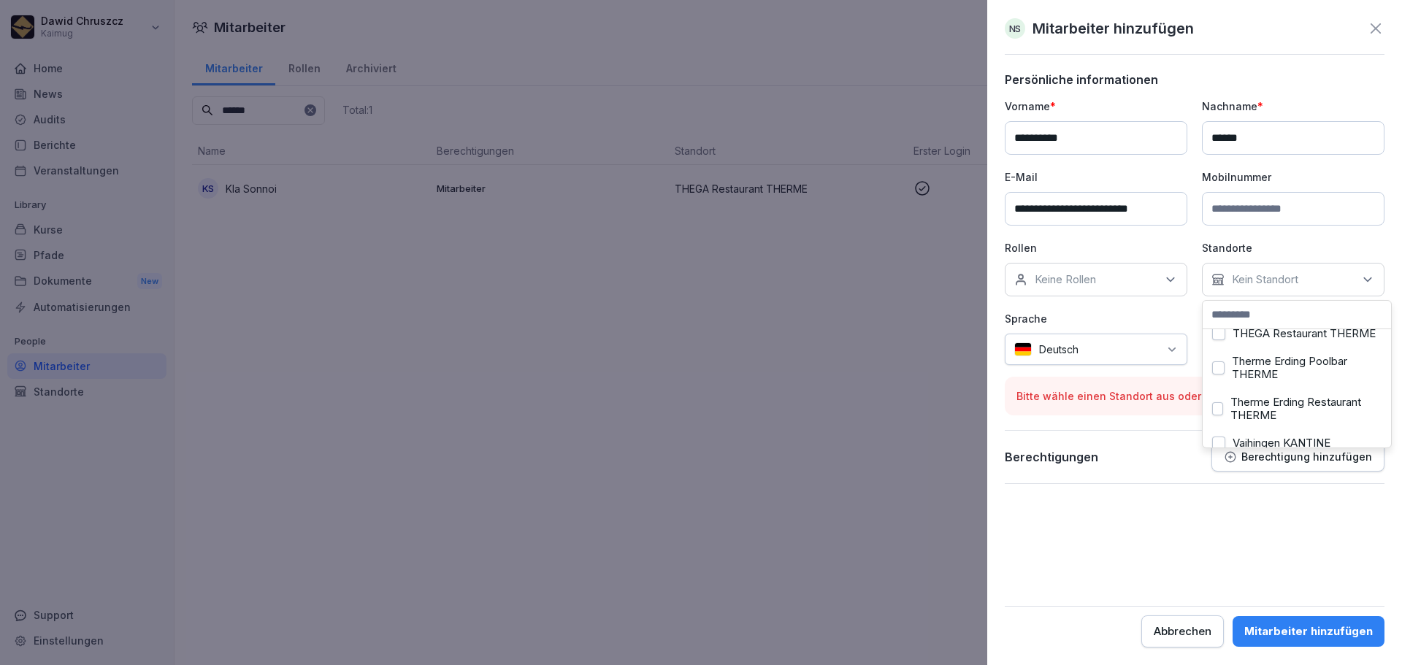
click at [1287, 340] on label "THEGA Restaurant THERME" at bounding box center [1304, 333] width 143 height 13
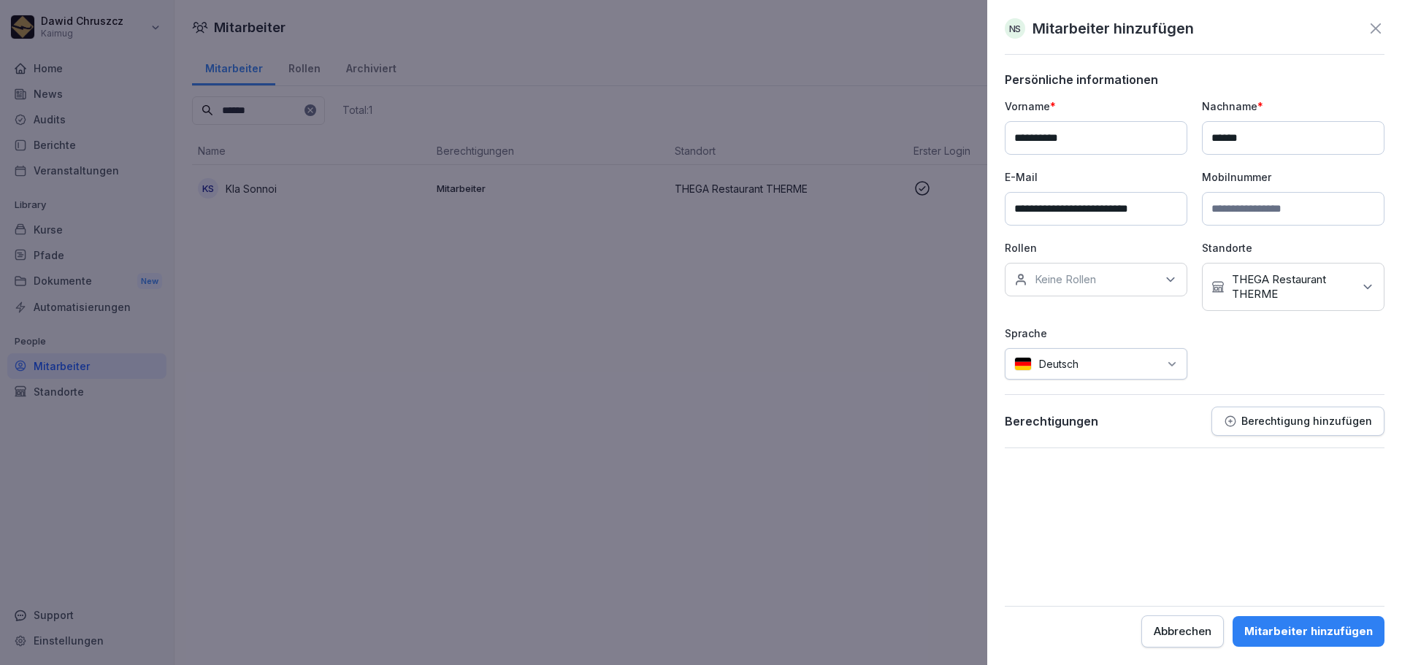
drag, startPoint x: 1200, startPoint y: 532, endPoint x: 1214, endPoint y: 520, distance: 18.6
click at [1200, 532] on form "**********" at bounding box center [1195, 359] width 380 height 575
click at [1179, 366] on div "Deutsch" at bounding box center [1096, 363] width 183 height 31
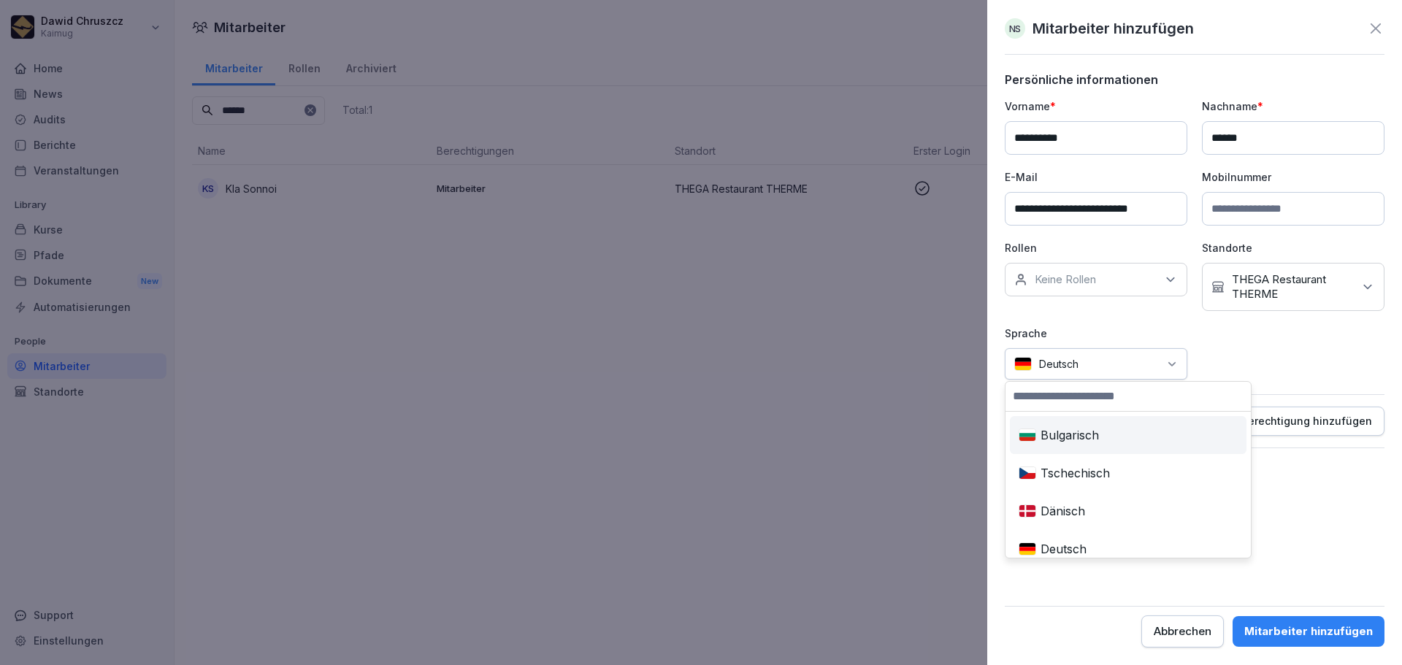
click at [1097, 398] on input at bounding box center [1127, 396] width 245 height 29
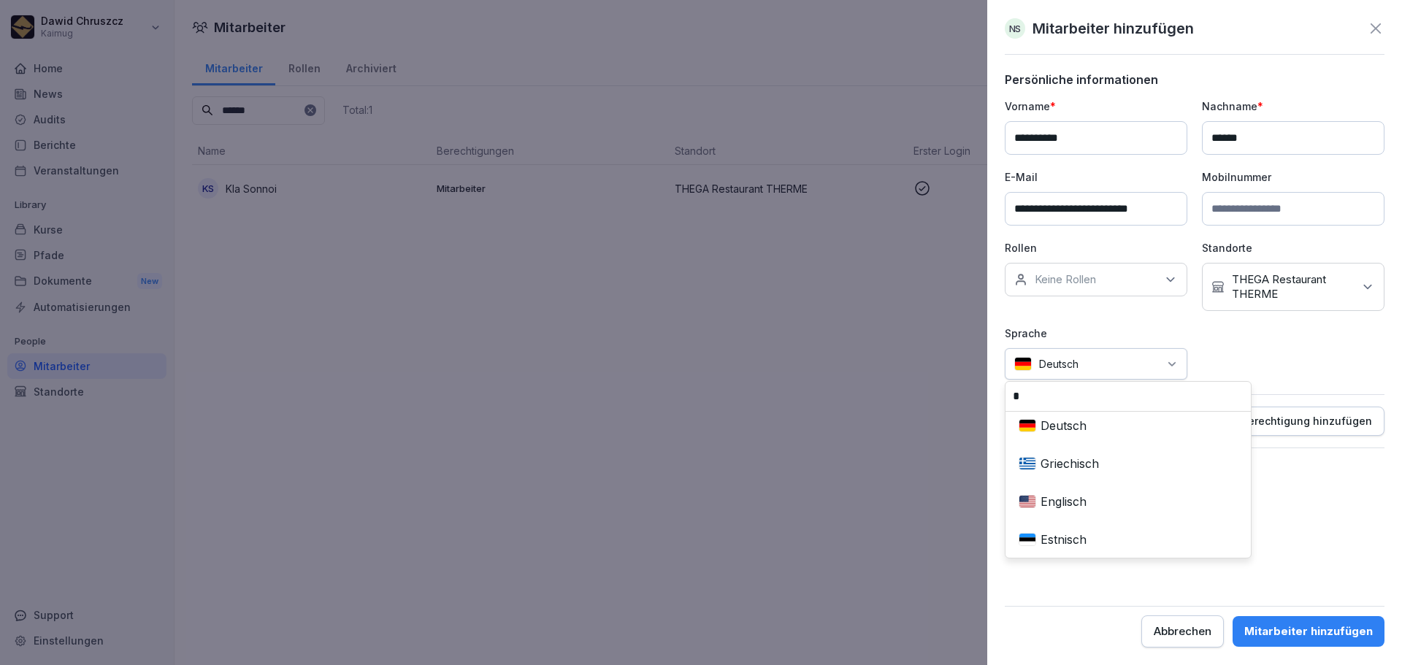
scroll to position [73, 0]
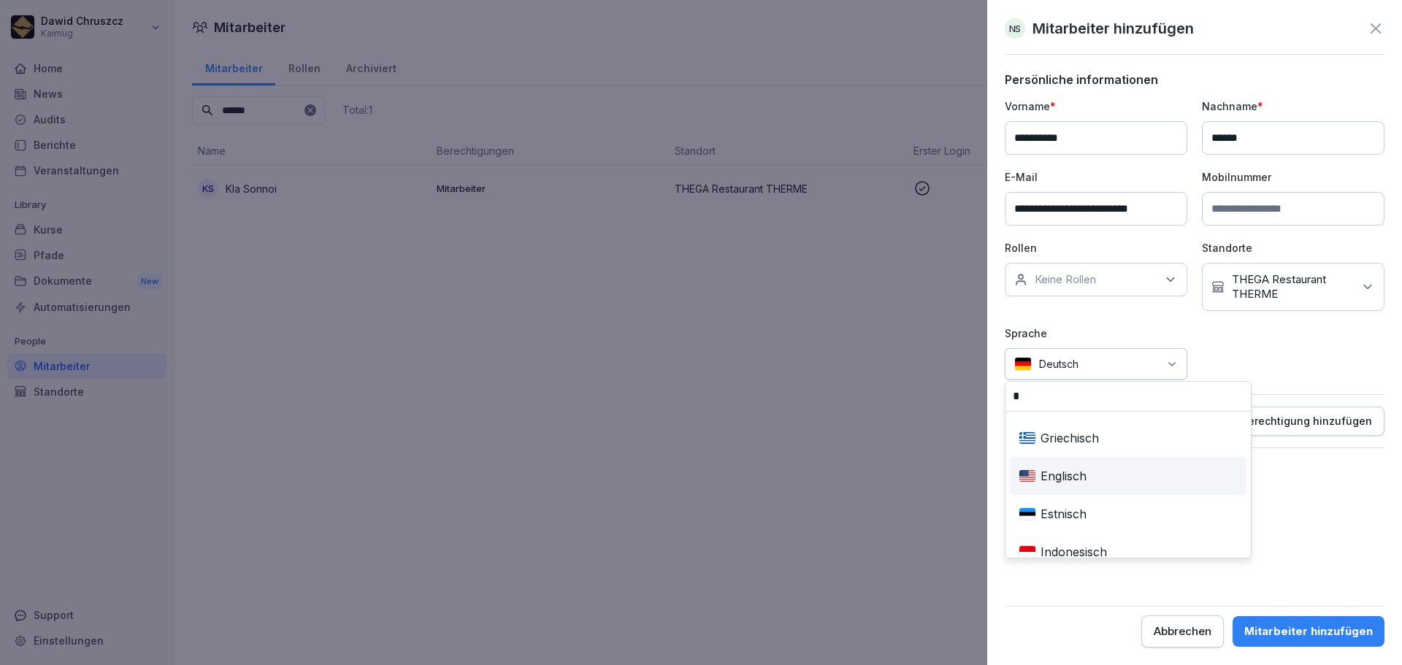
type input "*"
click at [1092, 475] on div "Englisch" at bounding box center [1128, 476] width 231 height 32
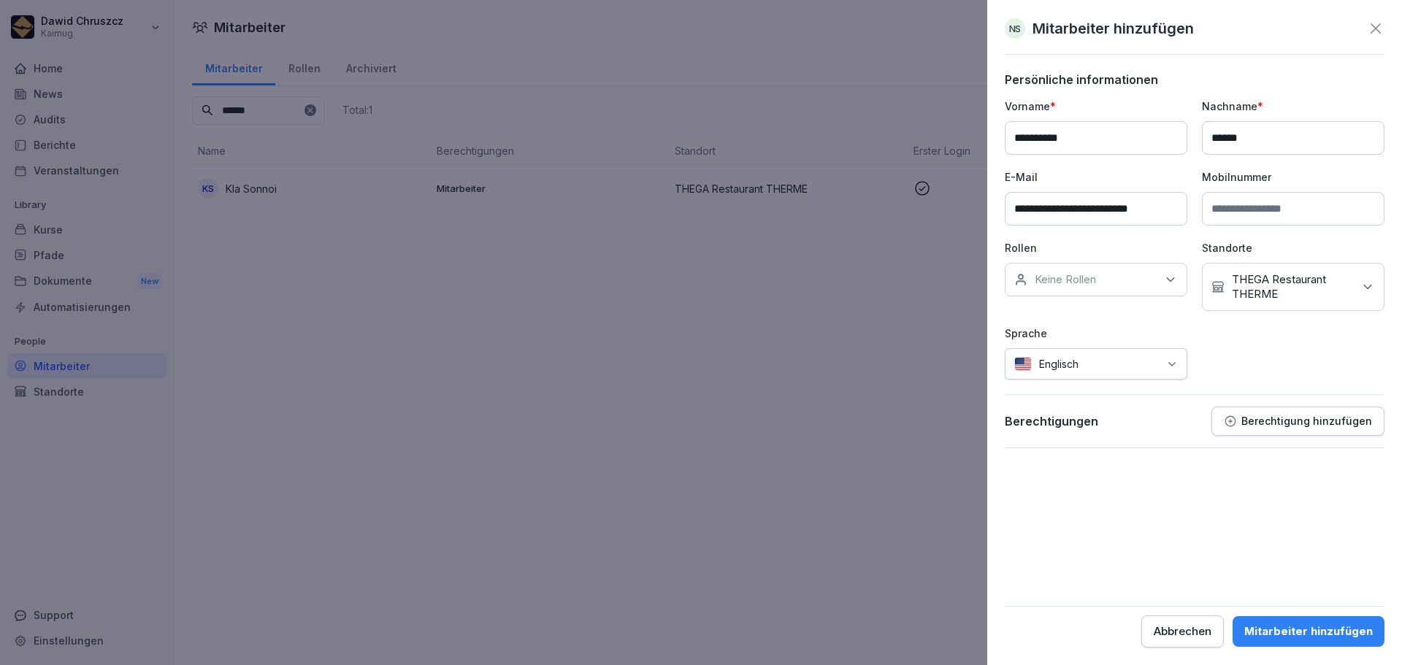
click at [1260, 522] on form "**********" at bounding box center [1195, 359] width 380 height 575
click at [1314, 626] on div "Mitarbeiter hinzufügen" at bounding box center [1308, 632] width 129 height 16
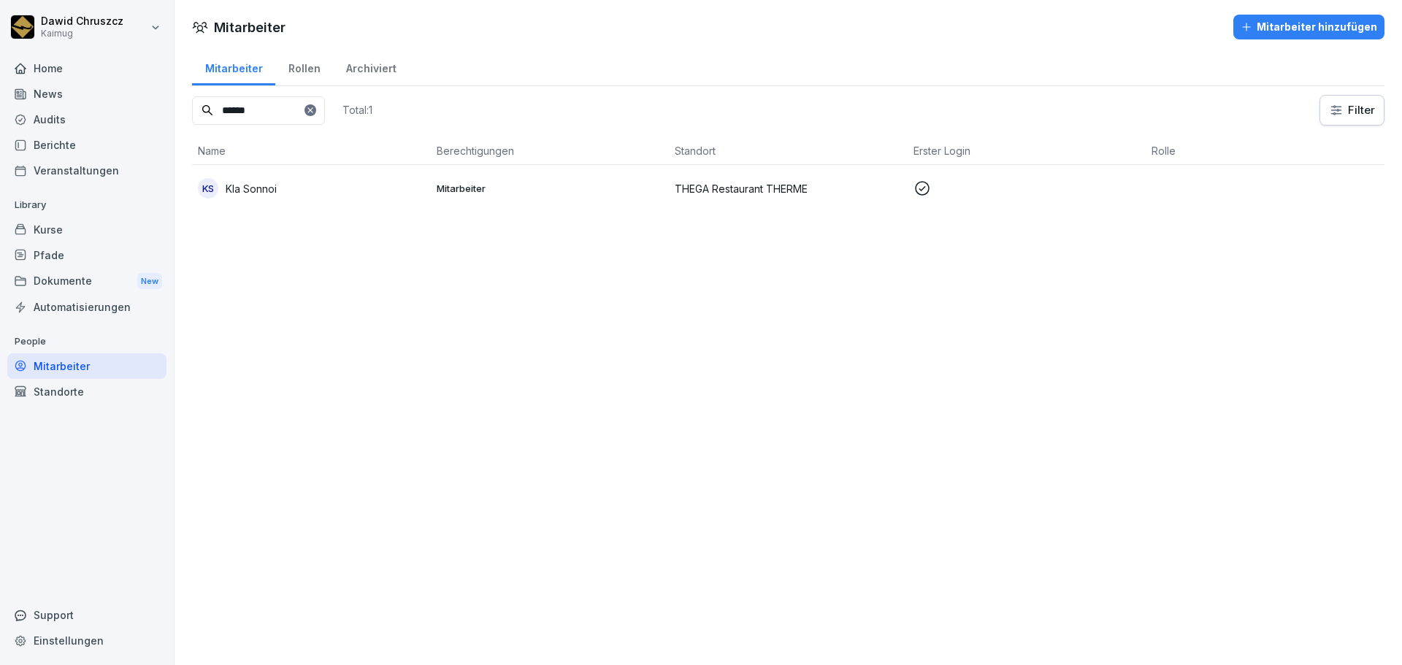
click at [316, 115] on div at bounding box center [310, 110] width 12 height 12
click at [294, 113] on input at bounding box center [258, 110] width 133 height 28
type input "***"
click at [306, 192] on p "Napassawan Saenai" at bounding box center [274, 188] width 97 height 15
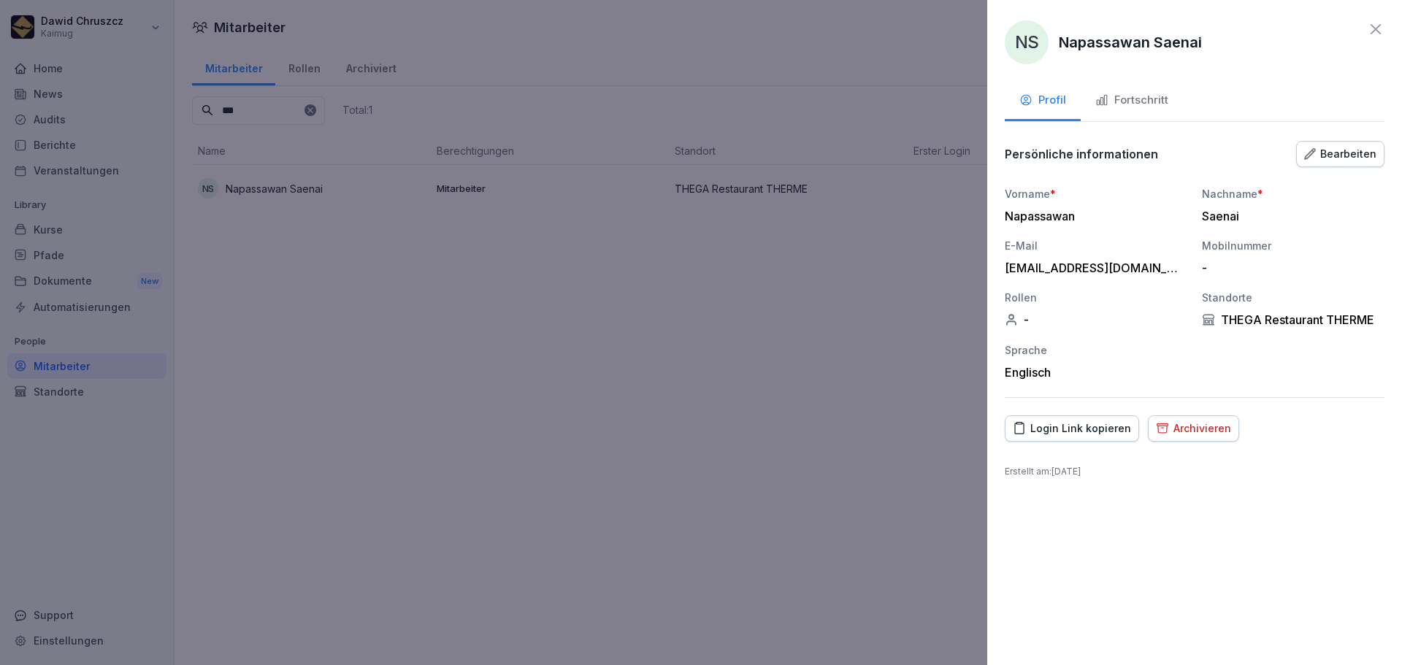
click at [1072, 421] on div "Login Link kopieren" at bounding box center [1072, 429] width 118 height 16
click at [1376, 26] on icon at bounding box center [1376, 29] width 18 height 18
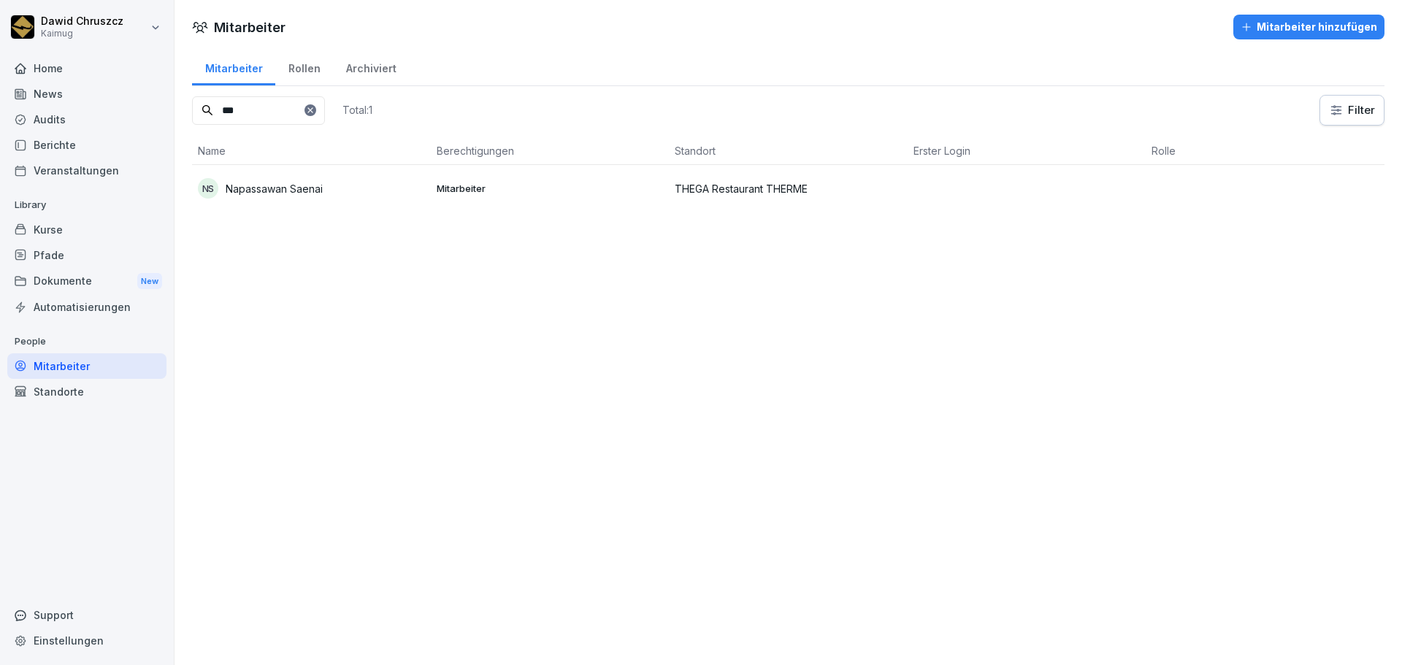
drag, startPoint x: 349, startPoint y: 113, endPoint x: 292, endPoint y: 117, distance: 57.1
click at [315, 112] on icon at bounding box center [310, 110] width 9 height 9
click at [277, 118] on input at bounding box center [258, 110] width 133 height 28
type input "***"
click at [256, 195] on p "Kla Sonnoi" at bounding box center [251, 188] width 51 height 15
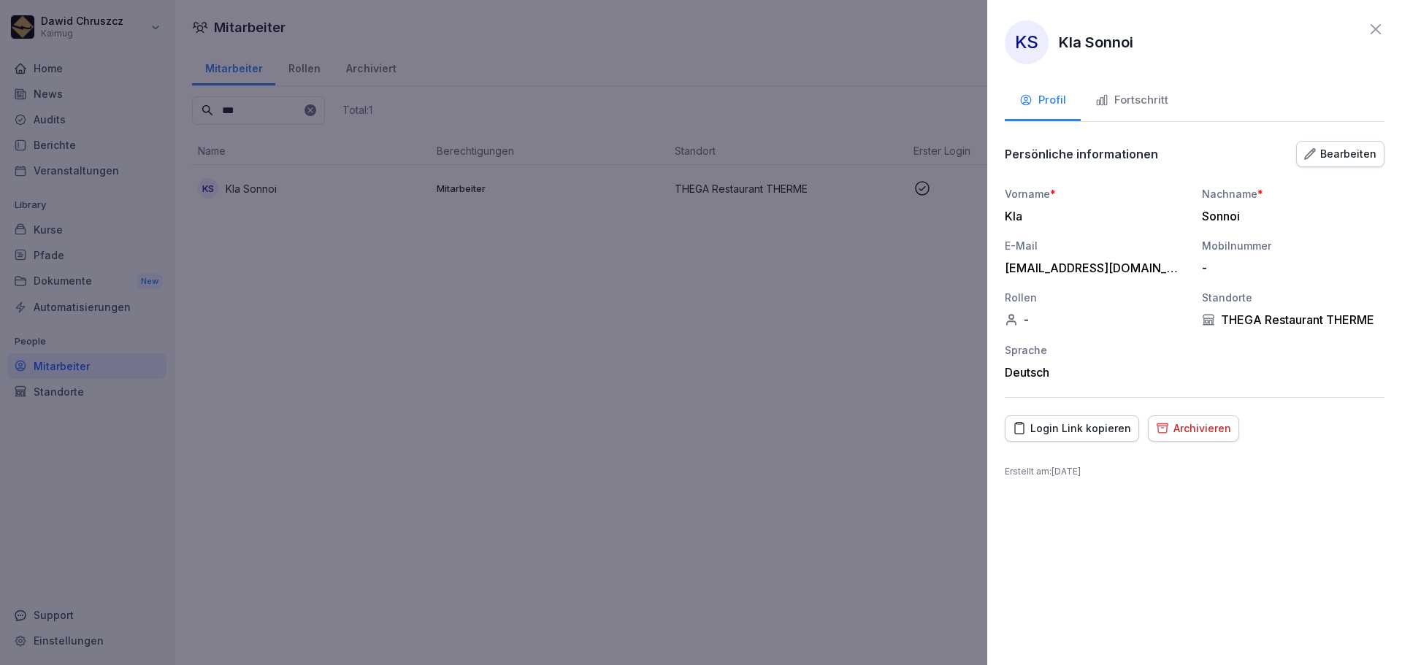
click at [1346, 154] on div "Bearbeiten" at bounding box center [1340, 154] width 72 height 16
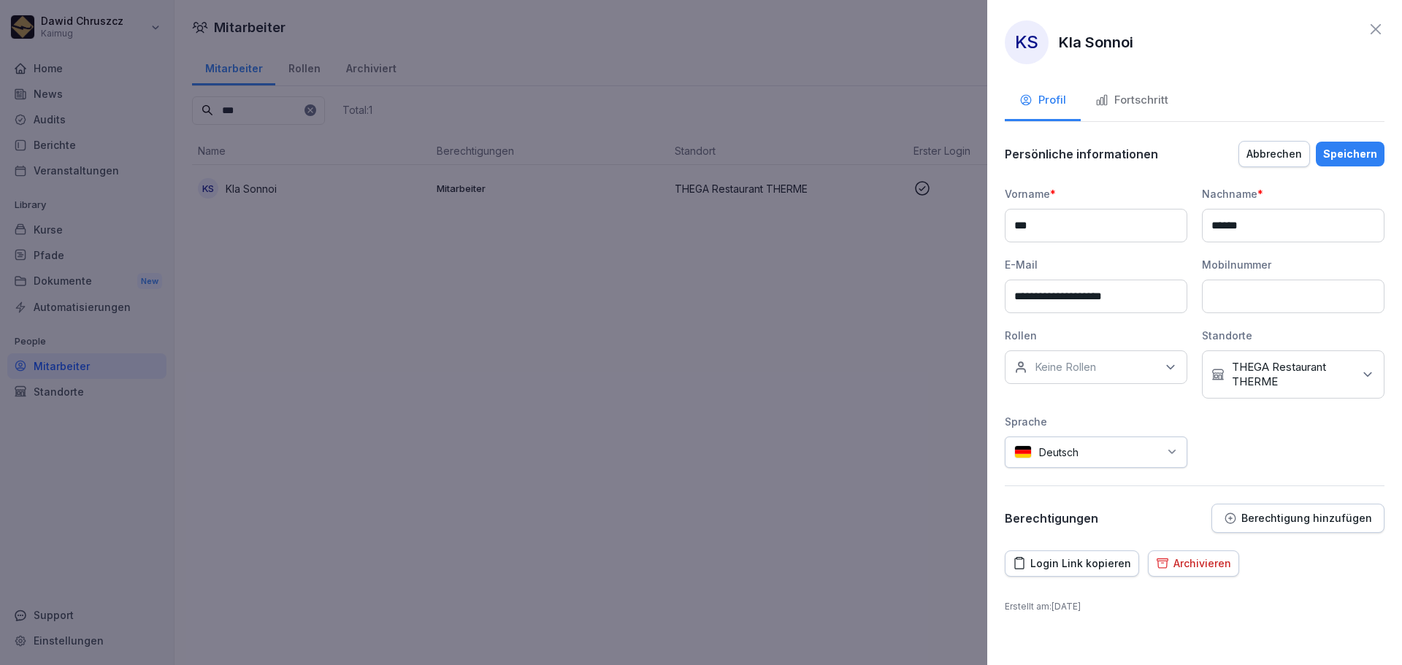
click at [1154, 454] on div at bounding box center [1122, 452] width 73 height 15
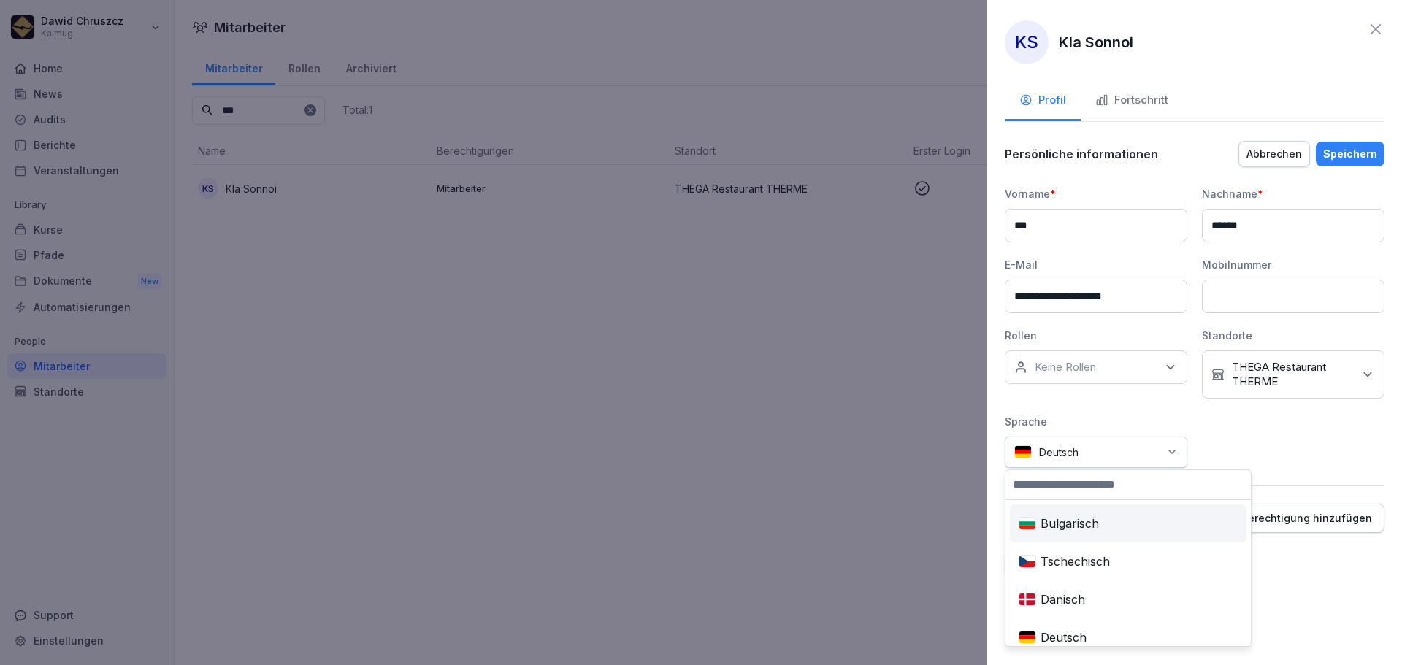
click at [1062, 485] on input at bounding box center [1127, 484] width 245 height 29
type input "***"
click at [1070, 517] on div "Englisch" at bounding box center [1071, 523] width 117 height 32
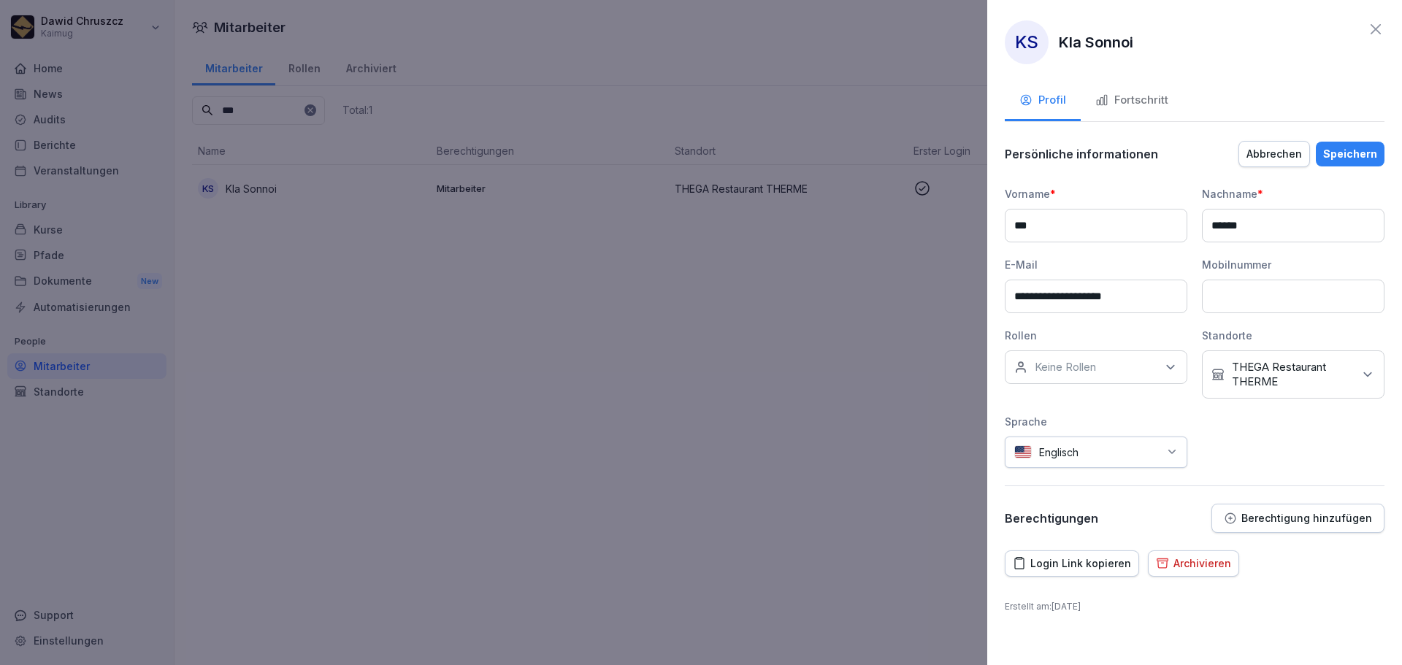
click at [1287, 458] on div "**********" at bounding box center [1195, 327] width 380 height 282
click at [1346, 147] on div "Speichern" at bounding box center [1350, 154] width 54 height 16
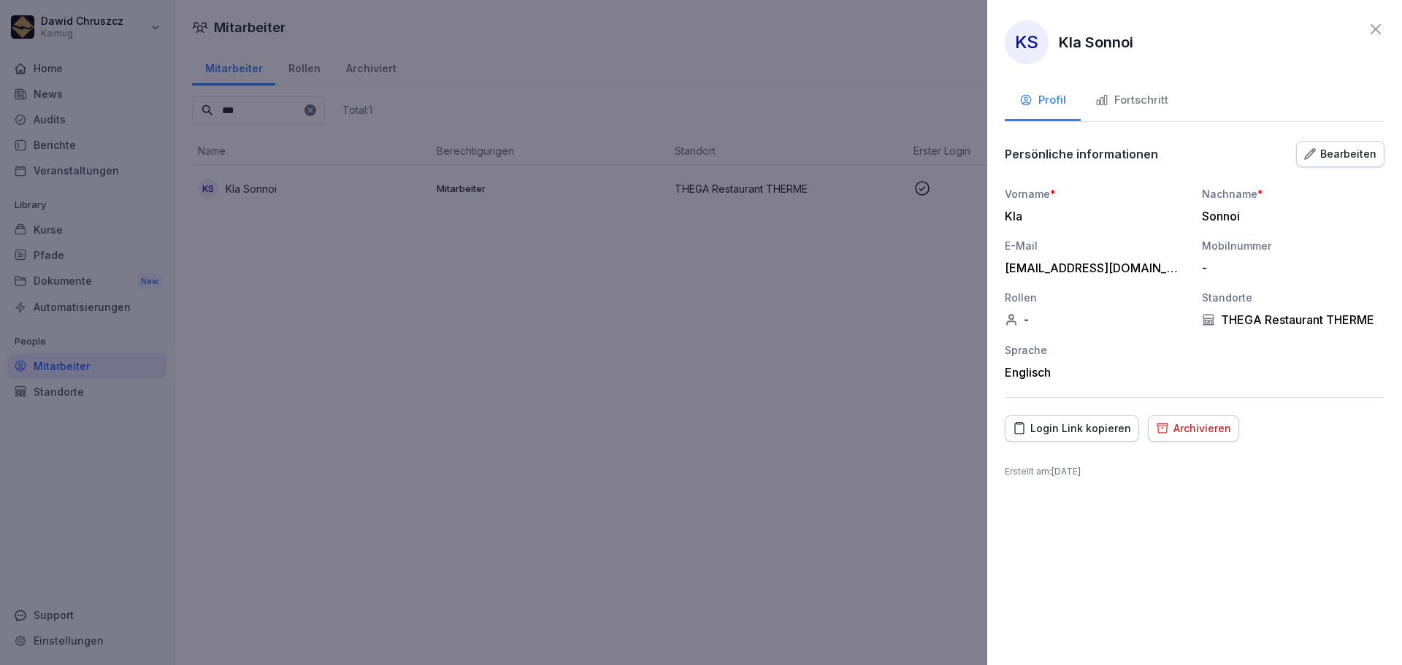
click at [1377, 30] on icon at bounding box center [1376, 29] width 10 height 10
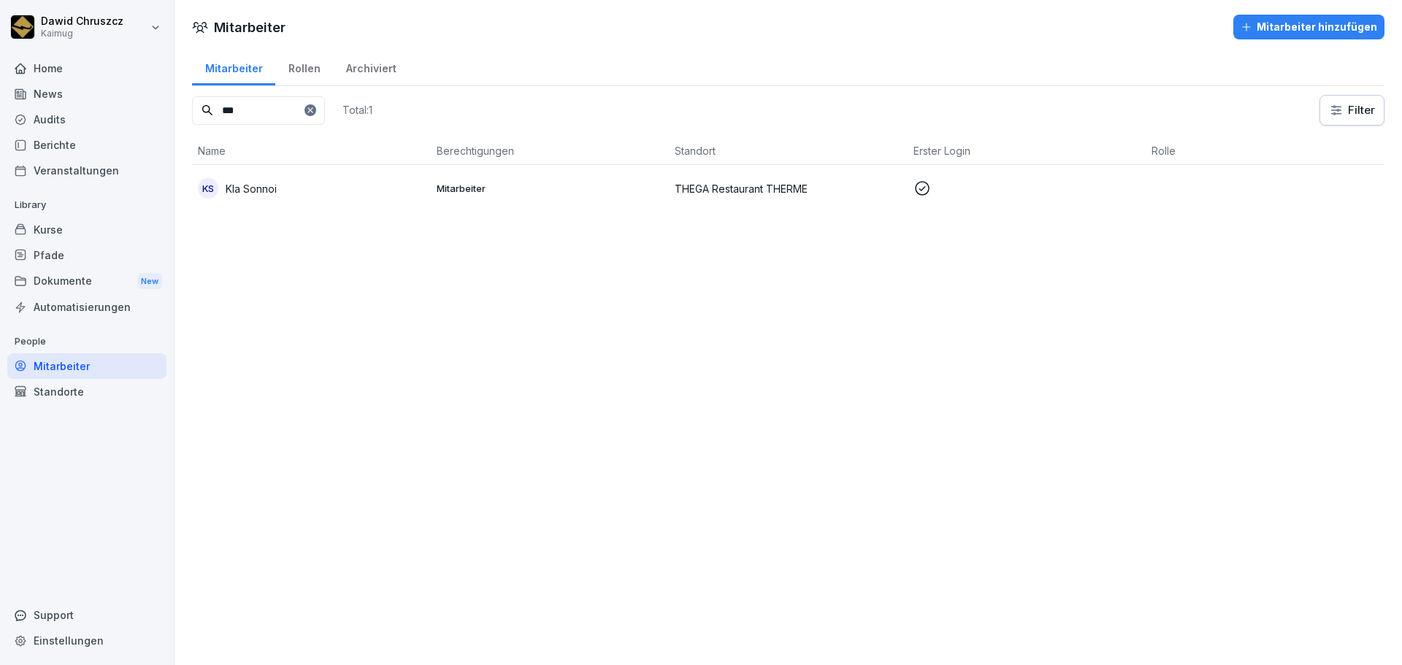
click at [315, 111] on icon at bounding box center [310, 110] width 9 height 9
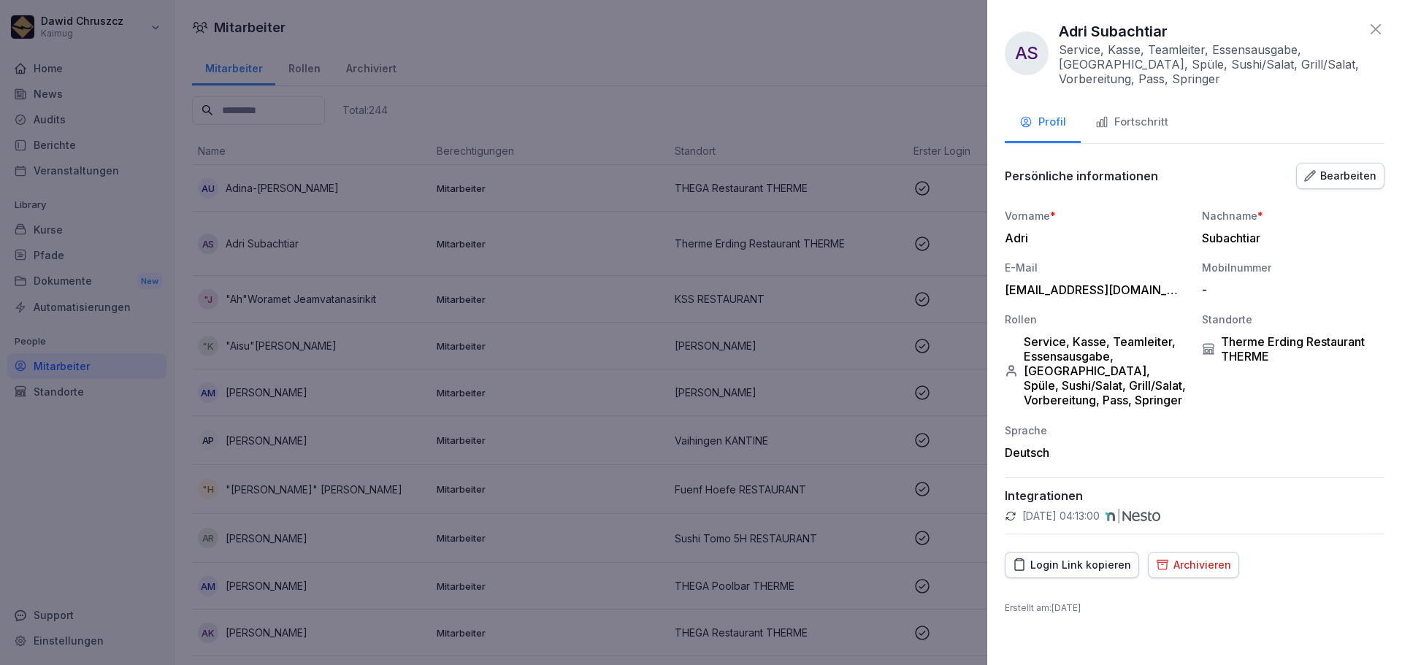
click at [1377, 35] on icon at bounding box center [1376, 29] width 18 height 18
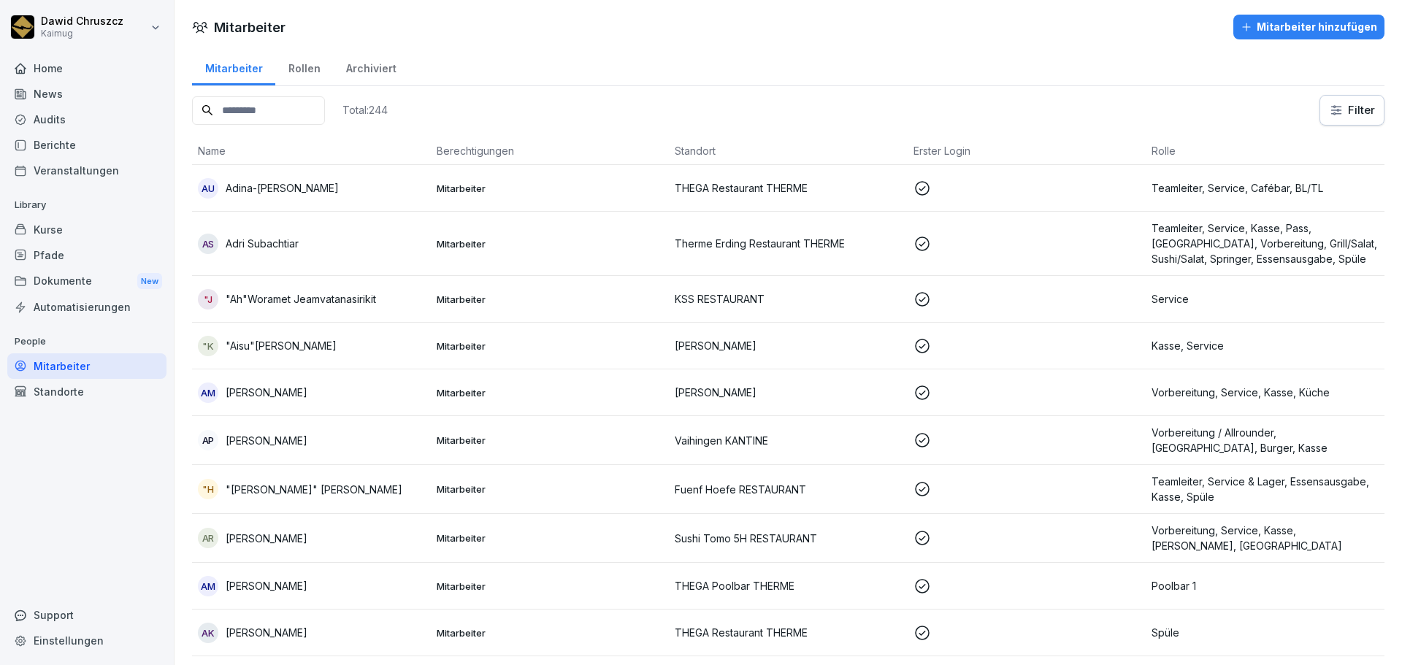
click at [74, 231] on div "Kurse" at bounding box center [86, 230] width 159 height 26
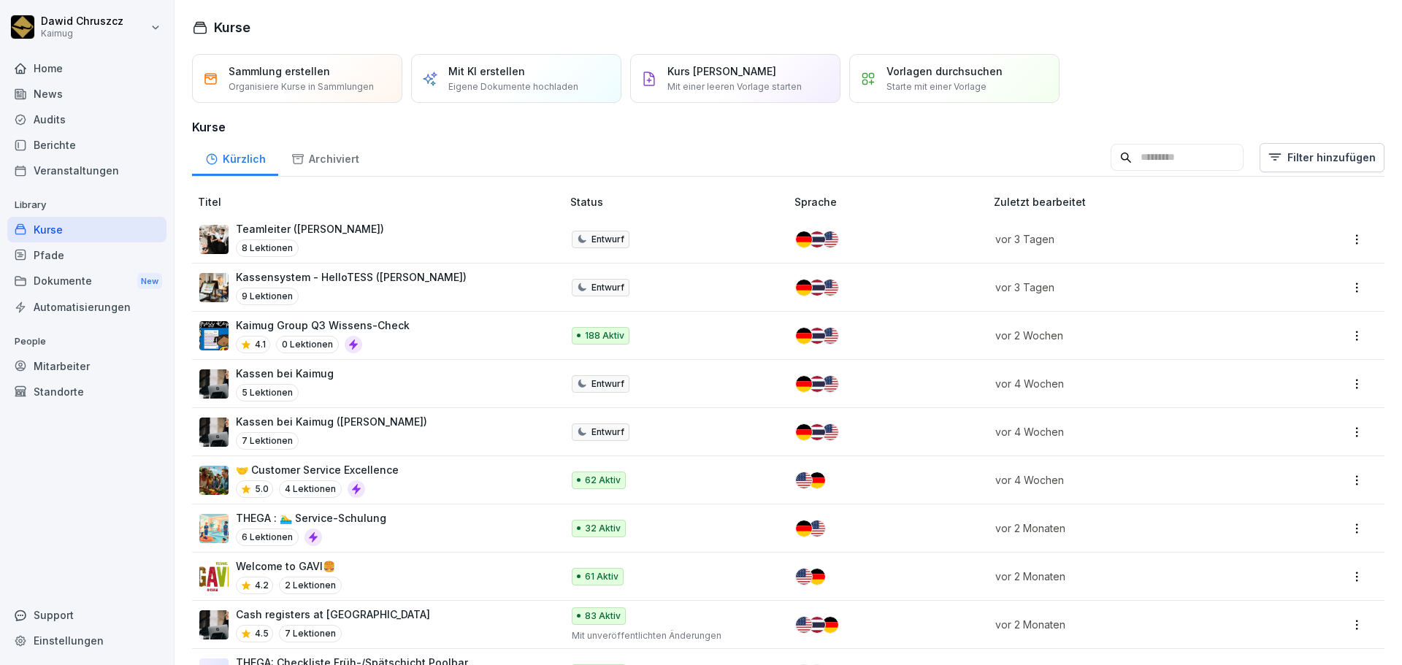
click at [87, 363] on div "Mitarbeiter" at bounding box center [86, 366] width 159 height 26
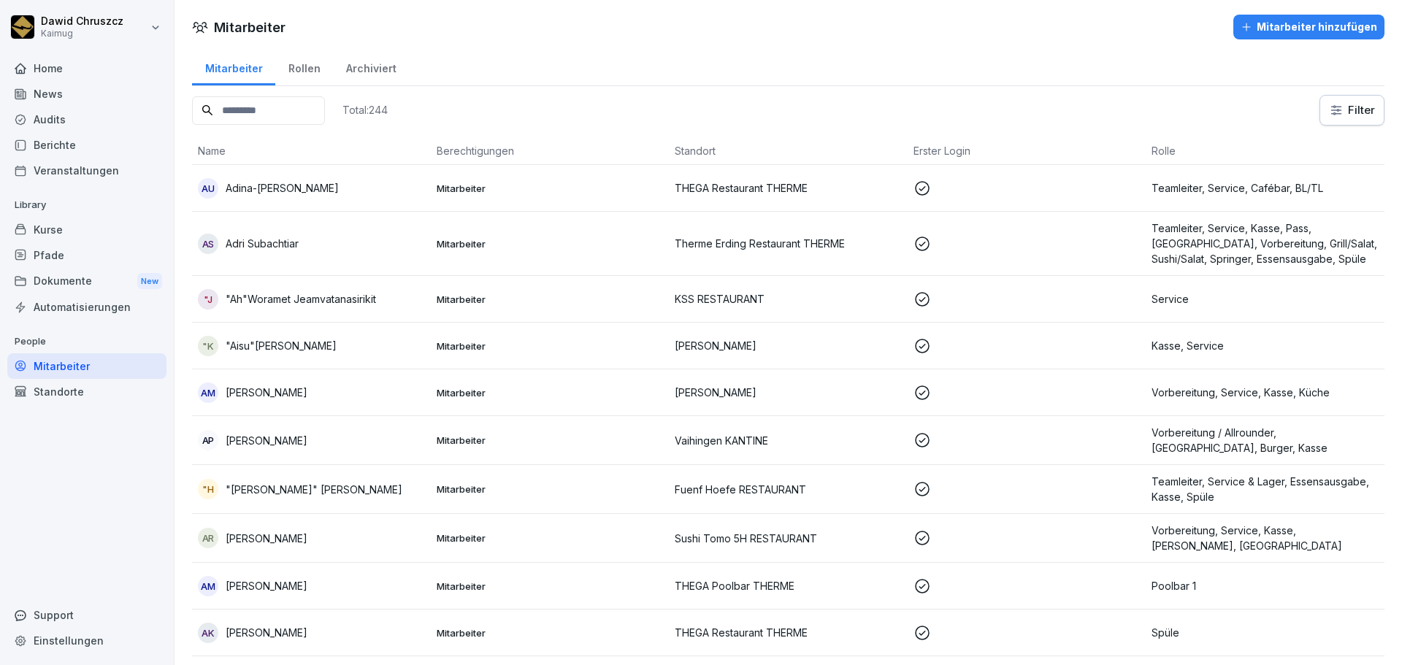
click at [248, 118] on input at bounding box center [258, 110] width 133 height 28
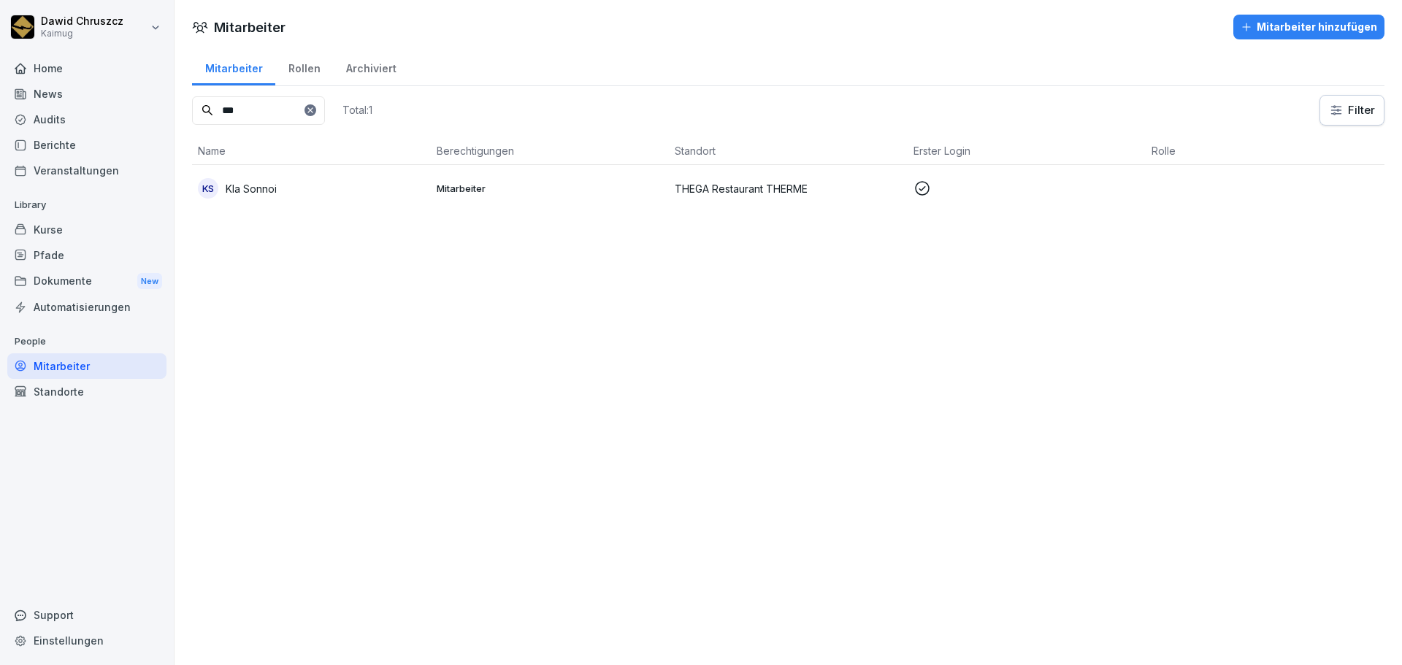
type input "***"
click at [294, 178] on div "KS Kla Sonnoi" at bounding box center [311, 188] width 227 height 20
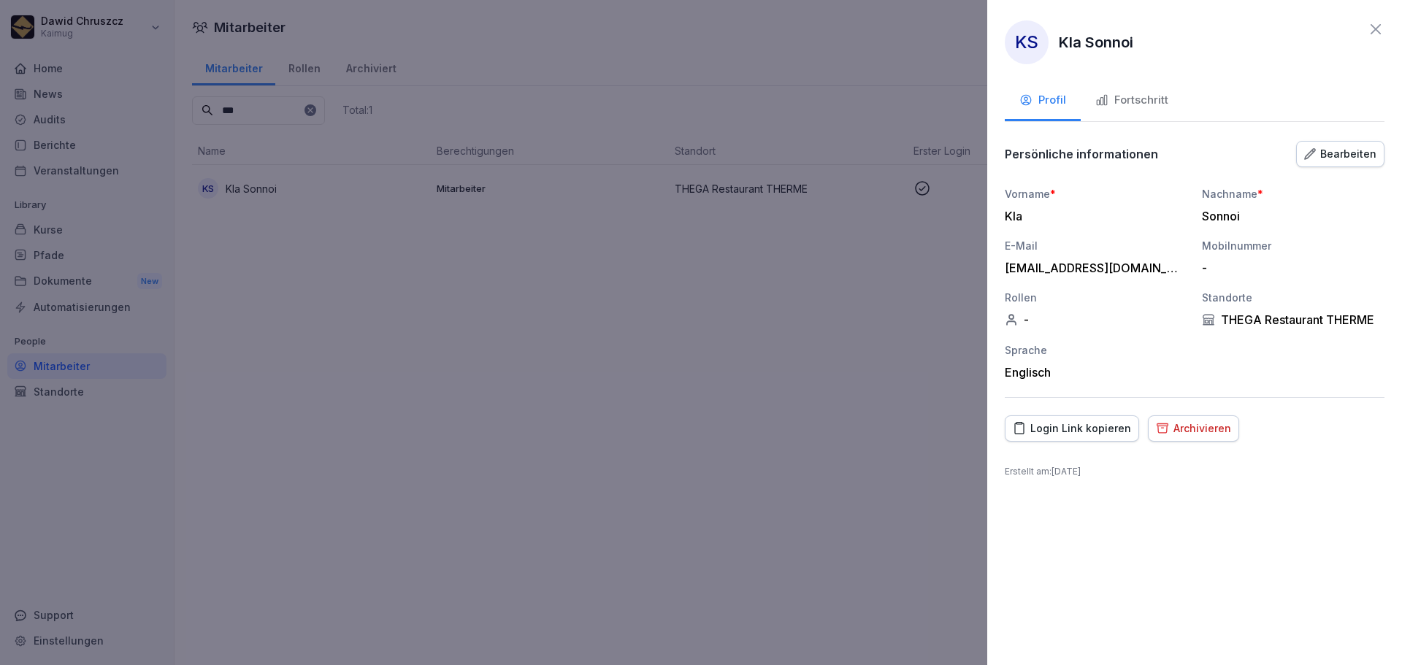
click at [1327, 159] on div "Bearbeiten" at bounding box center [1340, 154] width 72 height 16
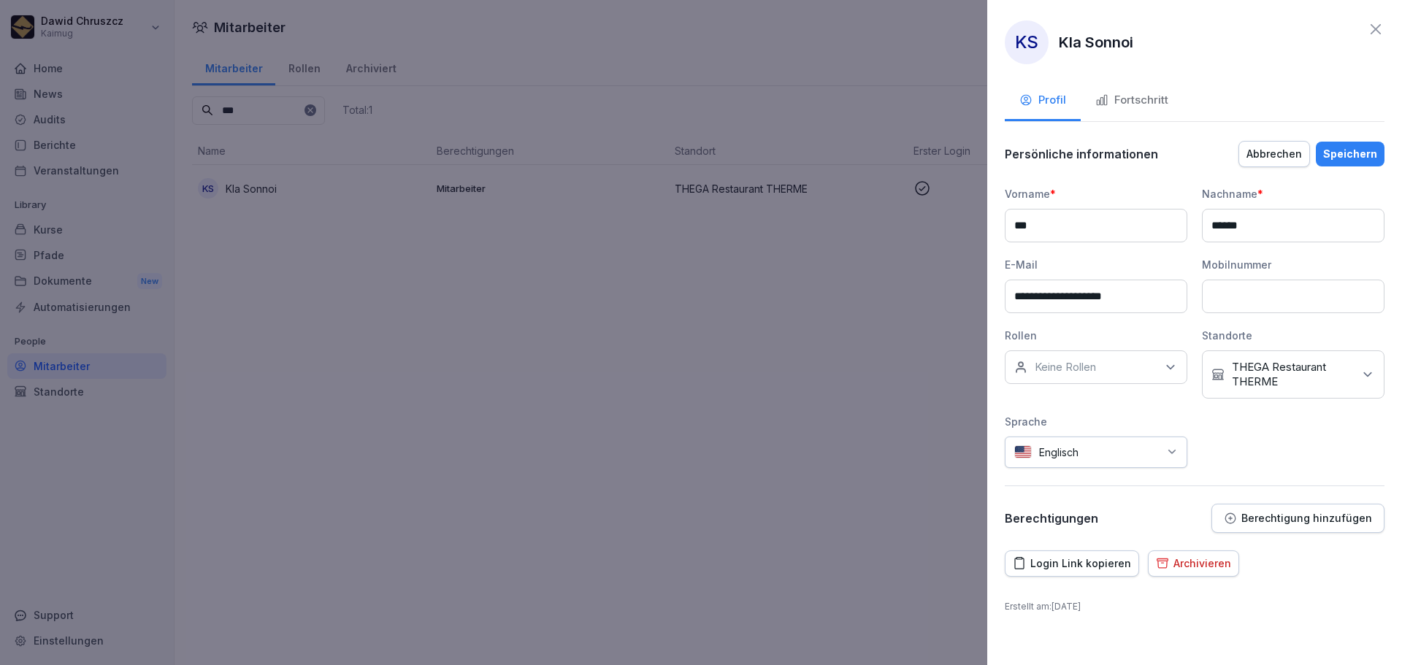
click at [1124, 93] on div "Fortschritt" at bounding box center [1131, 100] width 73 height 17
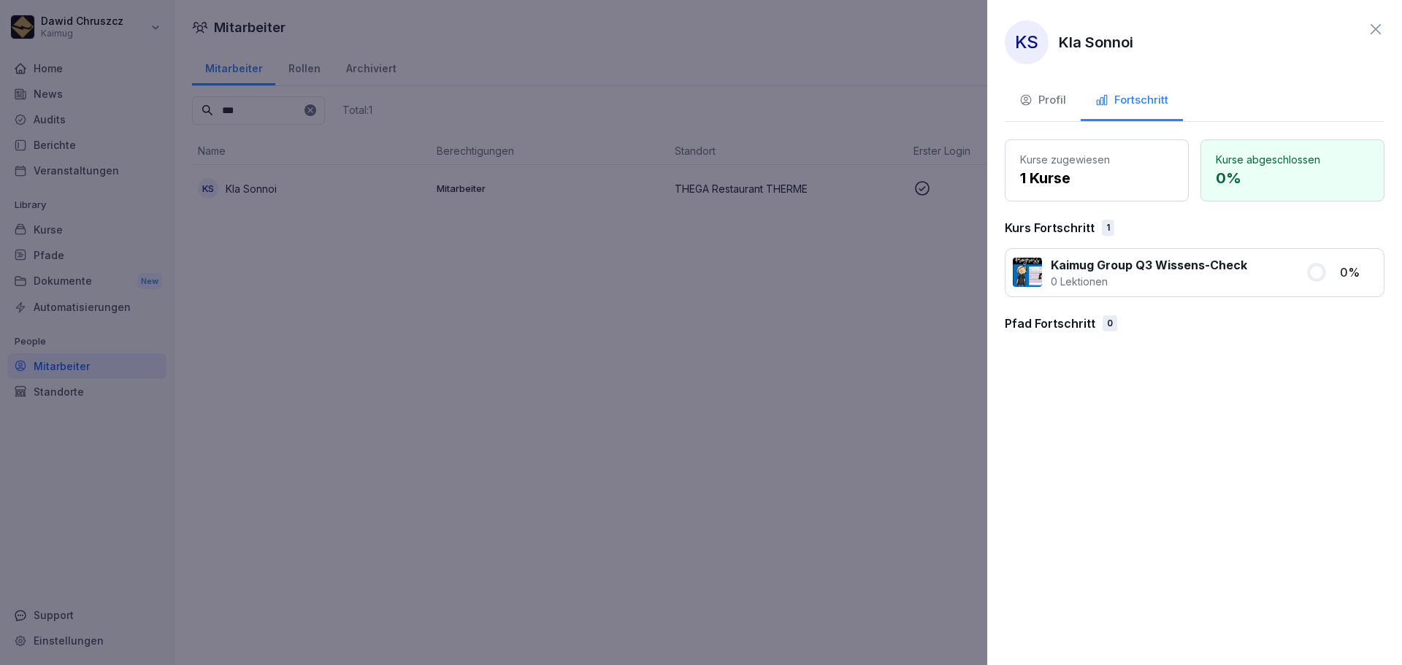
click at [1062, 98] on div "Profil" at bounding box center [1042, 100] width 47 height 17
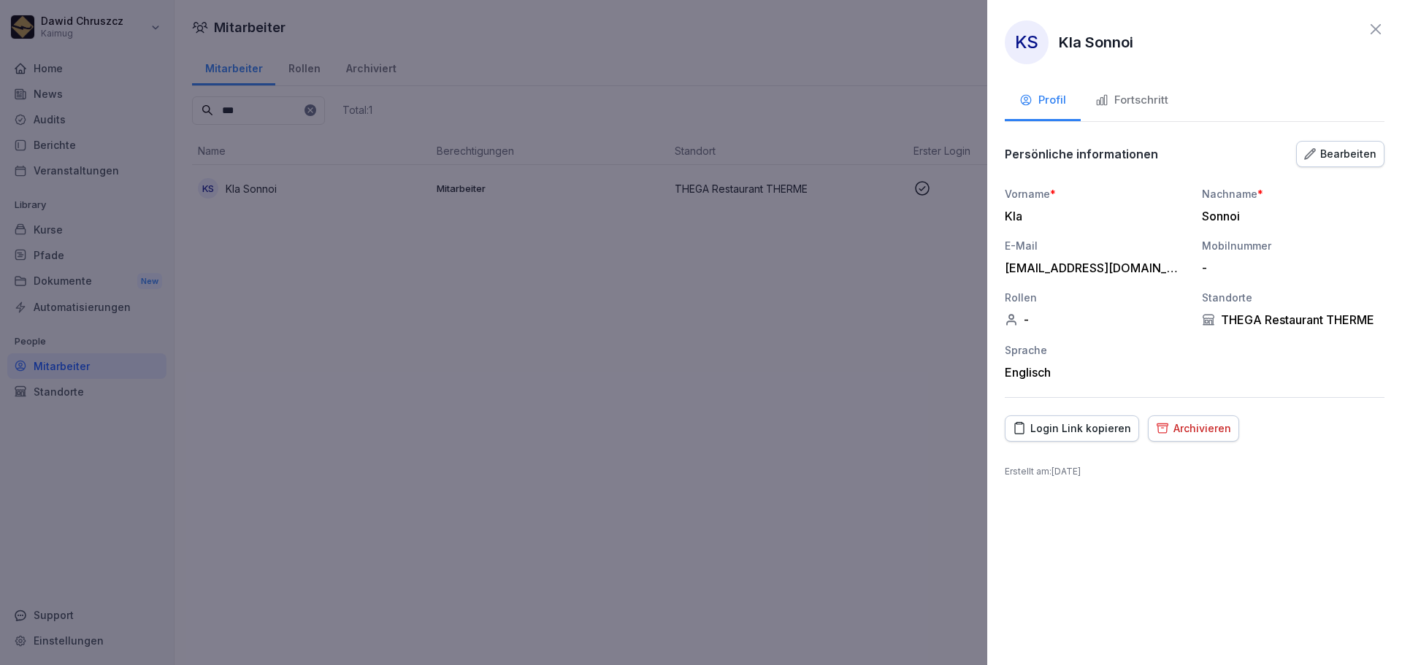
click at [1340, 151] on div "Bearbeiten" at bounding box center [1340, 154] width 72 height 16
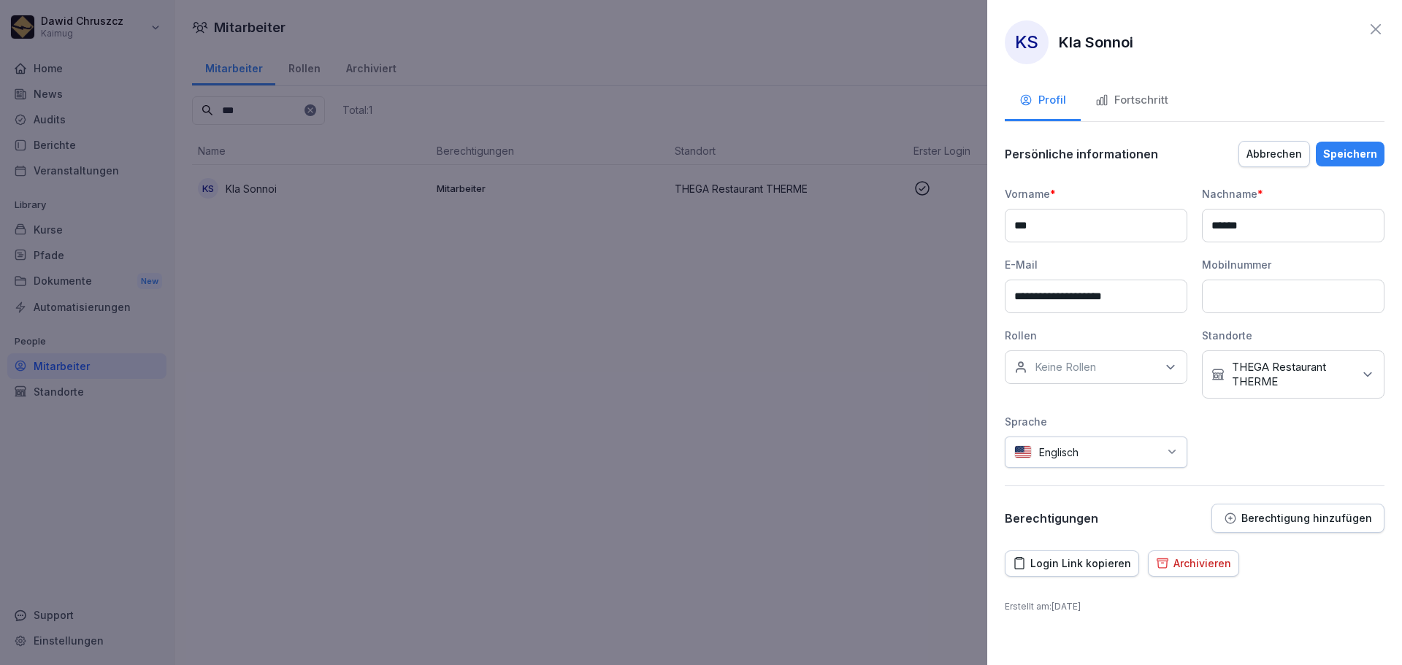
click at [1163, 371] on icon at bounding box center [1170, 367] width 15 height 15
click at [1284, 462] on div "**********" at bounding box center [1195, 327] width 380 height 282
drag, startPoint x: 1375, startPoint y: 23, endPoint x: 1136, endPoint y: 59, distance: 241.5
click at [1375, 23] on icon at bounding box center [1376, 29] width 18 height 18
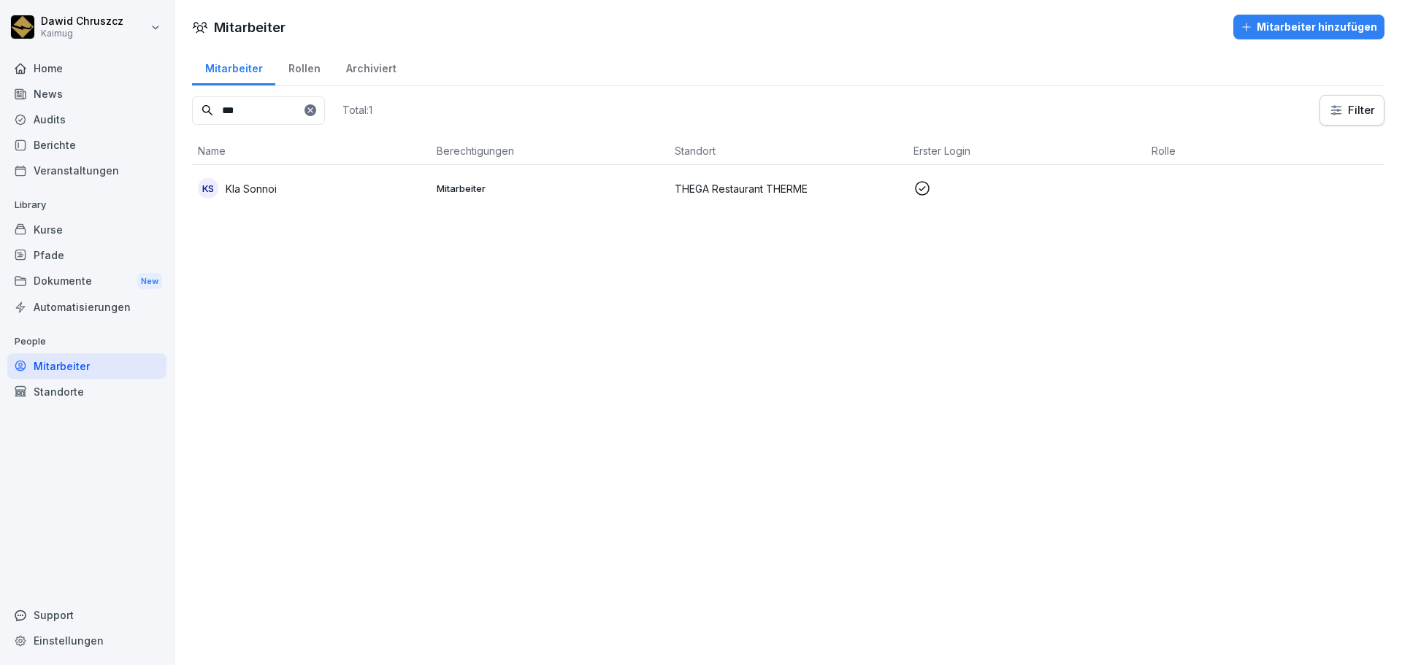
click at [55, 228] on div "Kurse" at bounding box center [86, 230] width 159 height 26
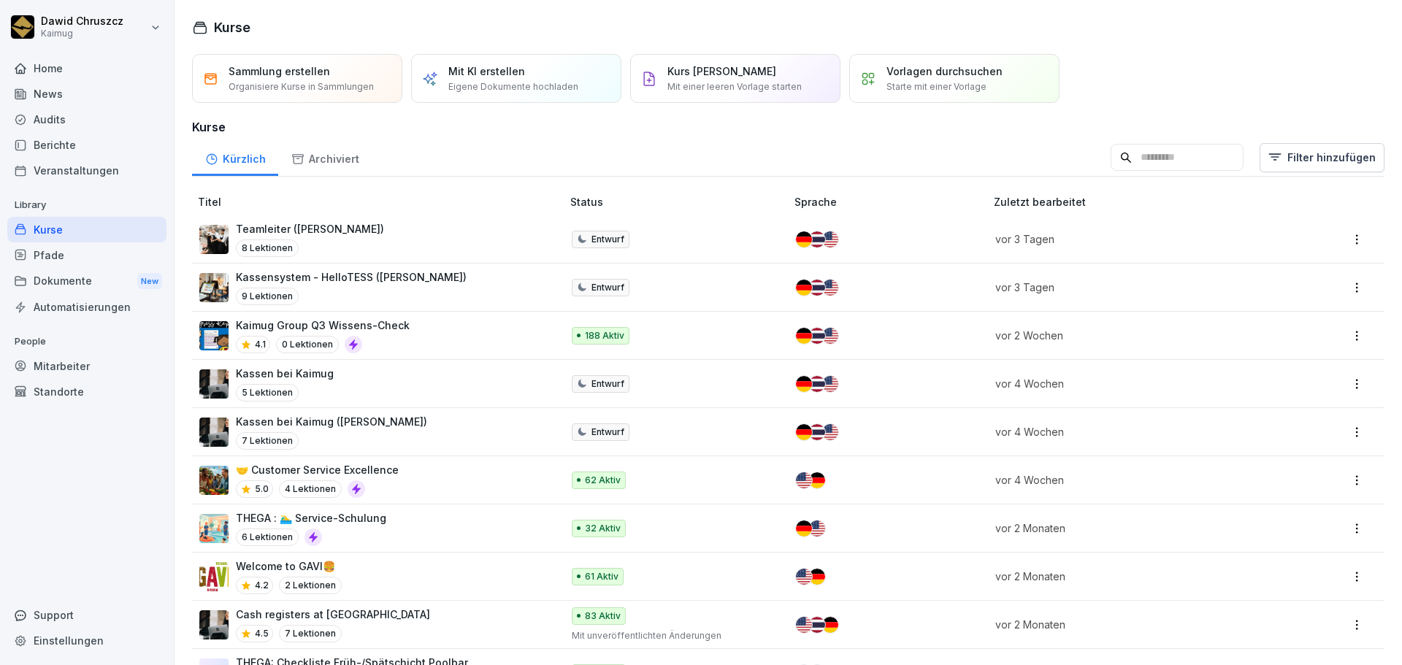
click at [1129, 156] on input at bounding box center [1177, 158] width 133 height 28
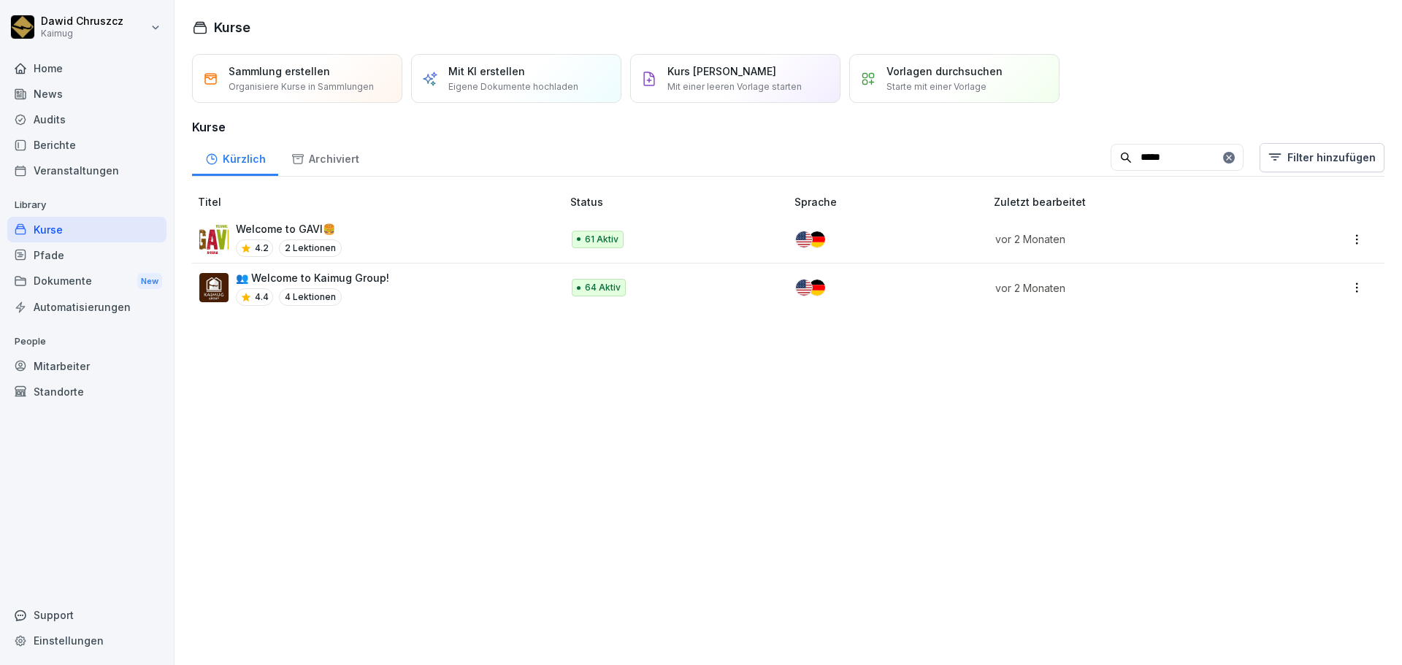
type input "*****"
click at [342, 229] on div "Welcome to GAVI🍔​ 4.2 2 Lektionen" at bounding box center [373, 239] width 348 height 36
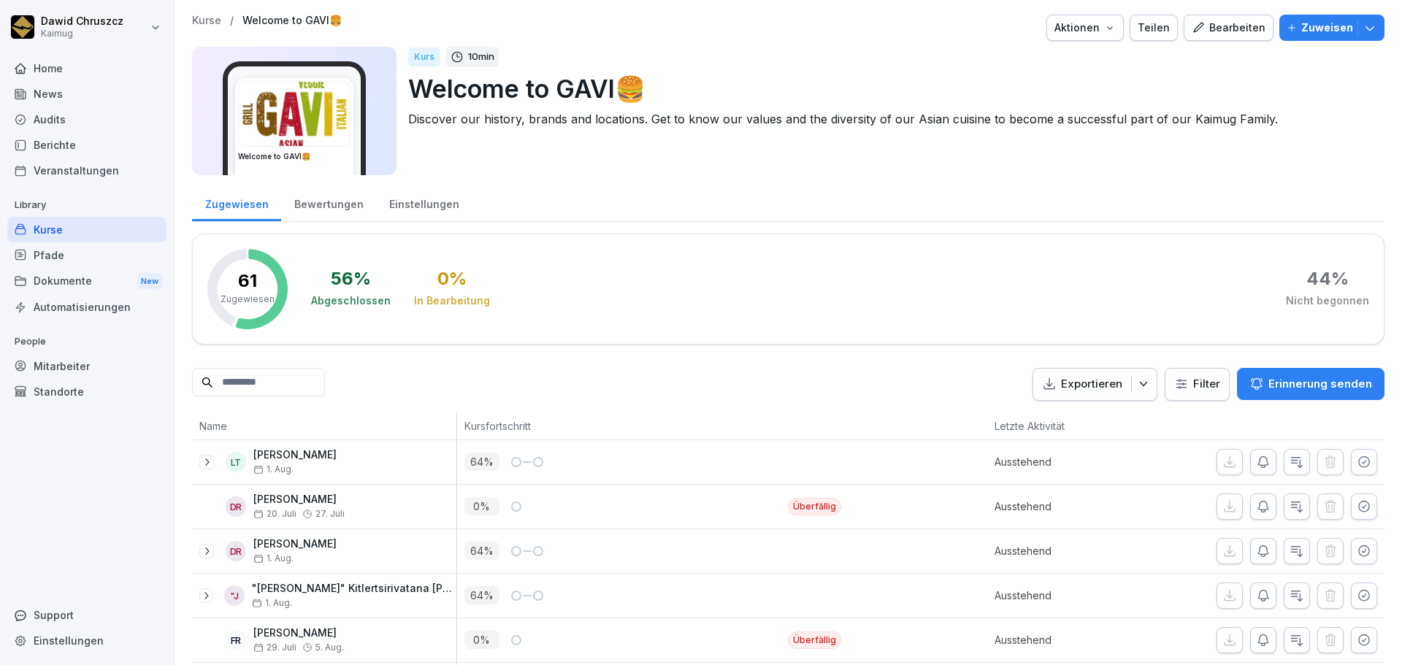
click at [323, 199] on div "Bewertungen" at bounding box center [328, 202] width 95 height 37
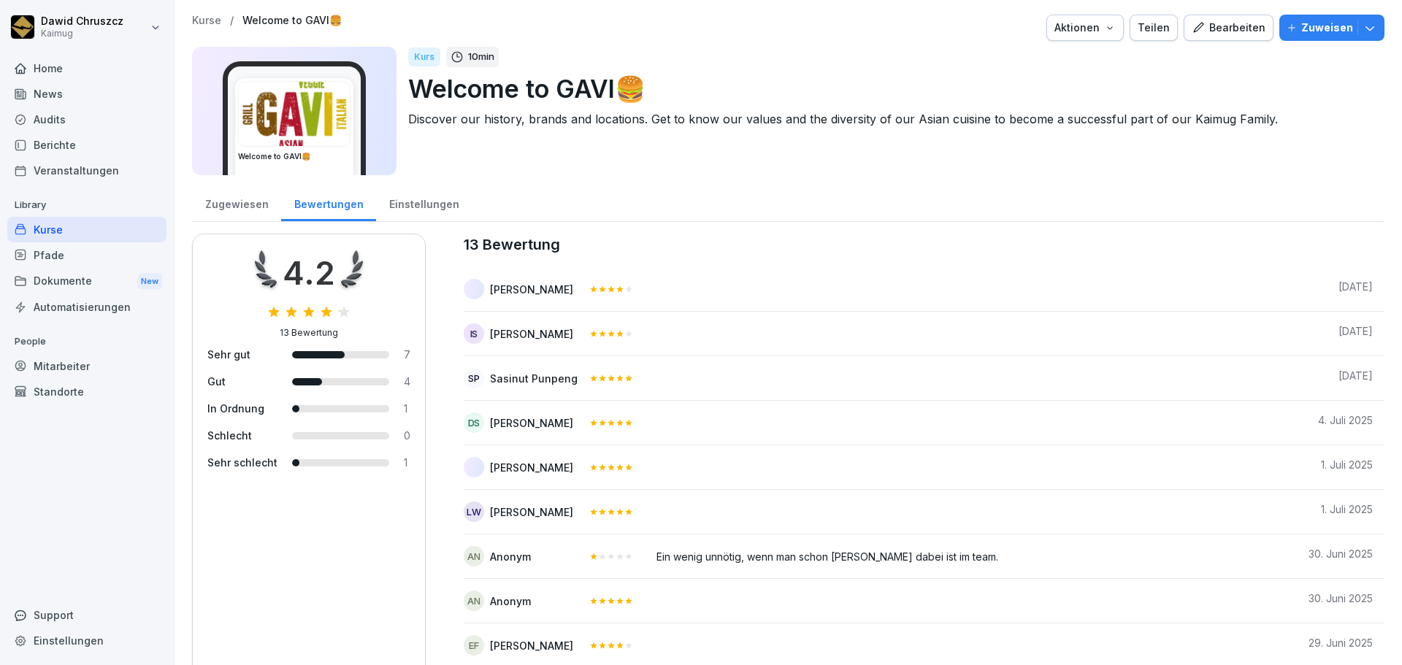
click at [435, 201] on div "Einstellungen" at bounding box center [424, 202] width 96 height 37
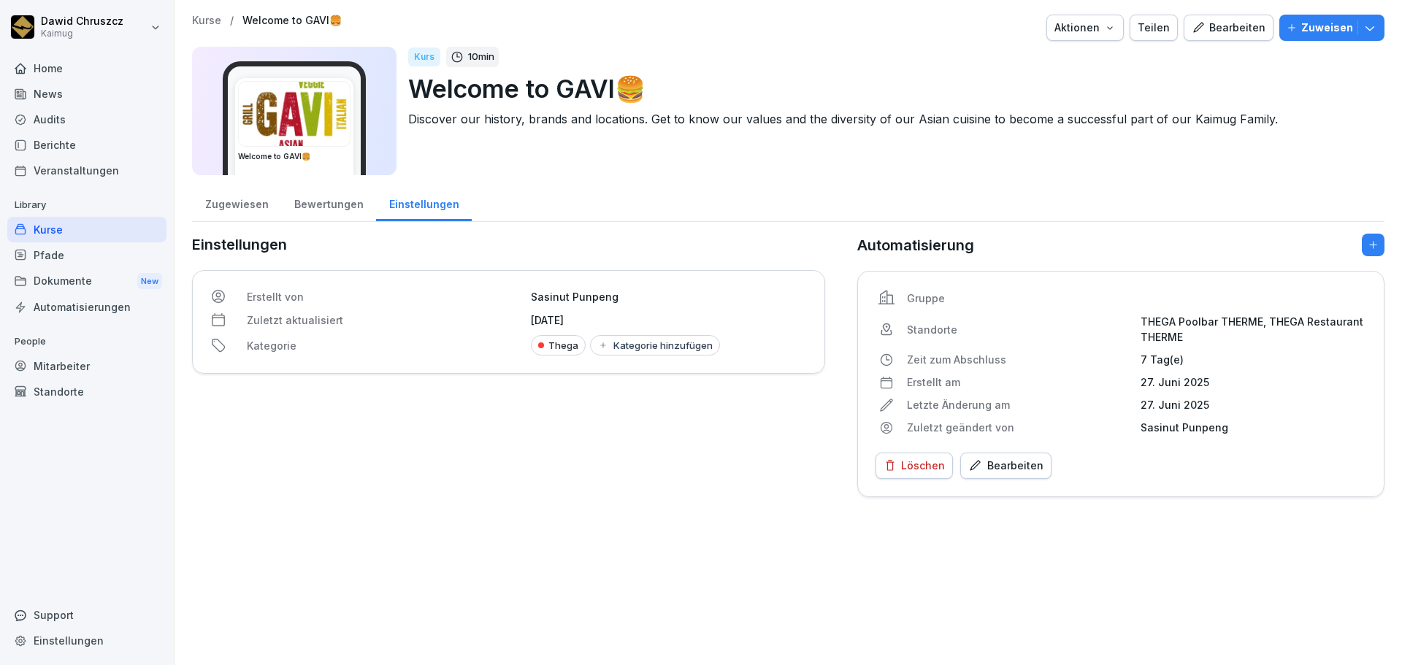
click at [222, 207] on div "Zugewiesen" at bounding box center [236, 202] width 89 height 37
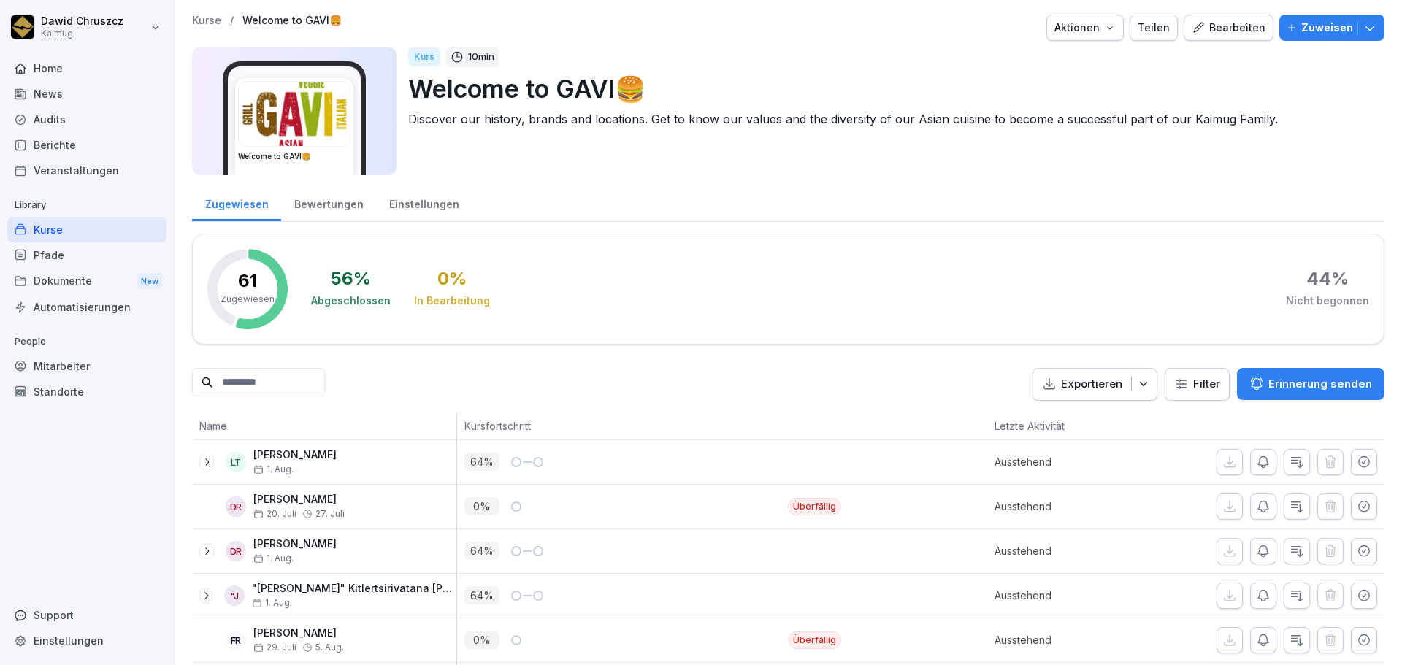
click at [215, 17] on p "Kurse" at bounding box center [206, 21] width 29 height 12
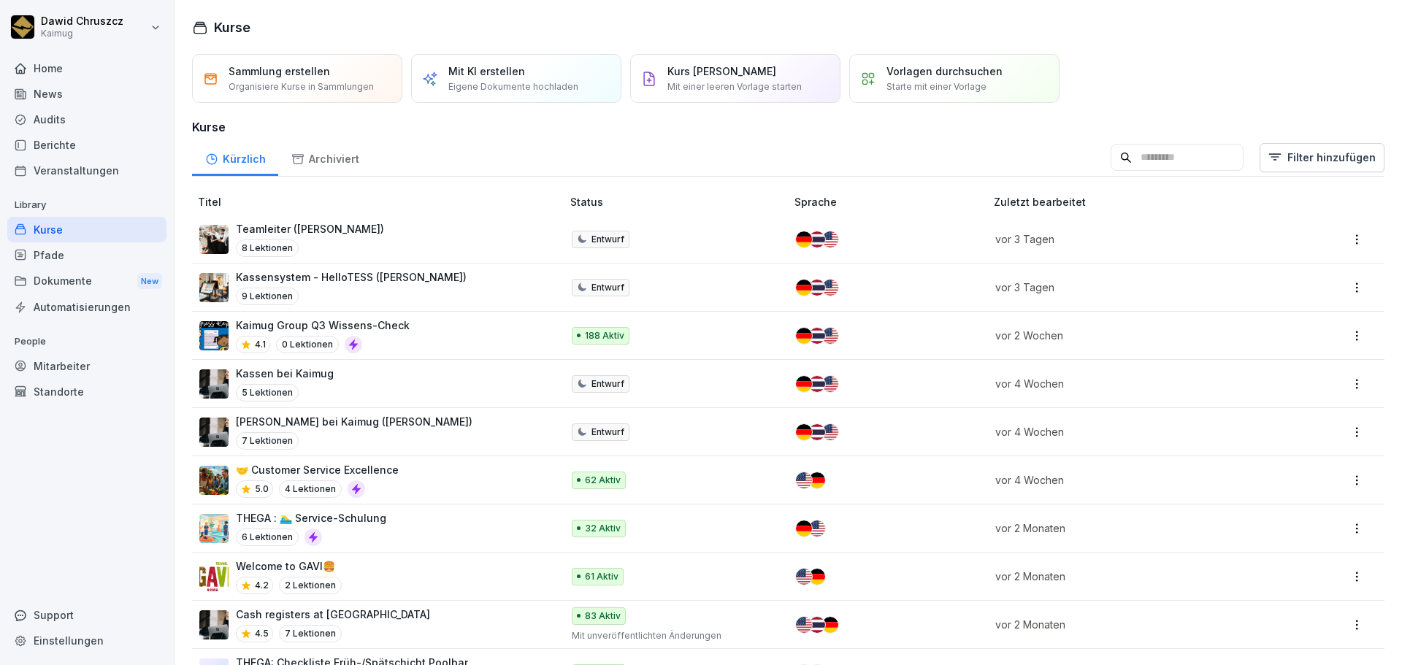
click at [1156, 155] on input at bounding box center [1177, 158] width 133 height 28
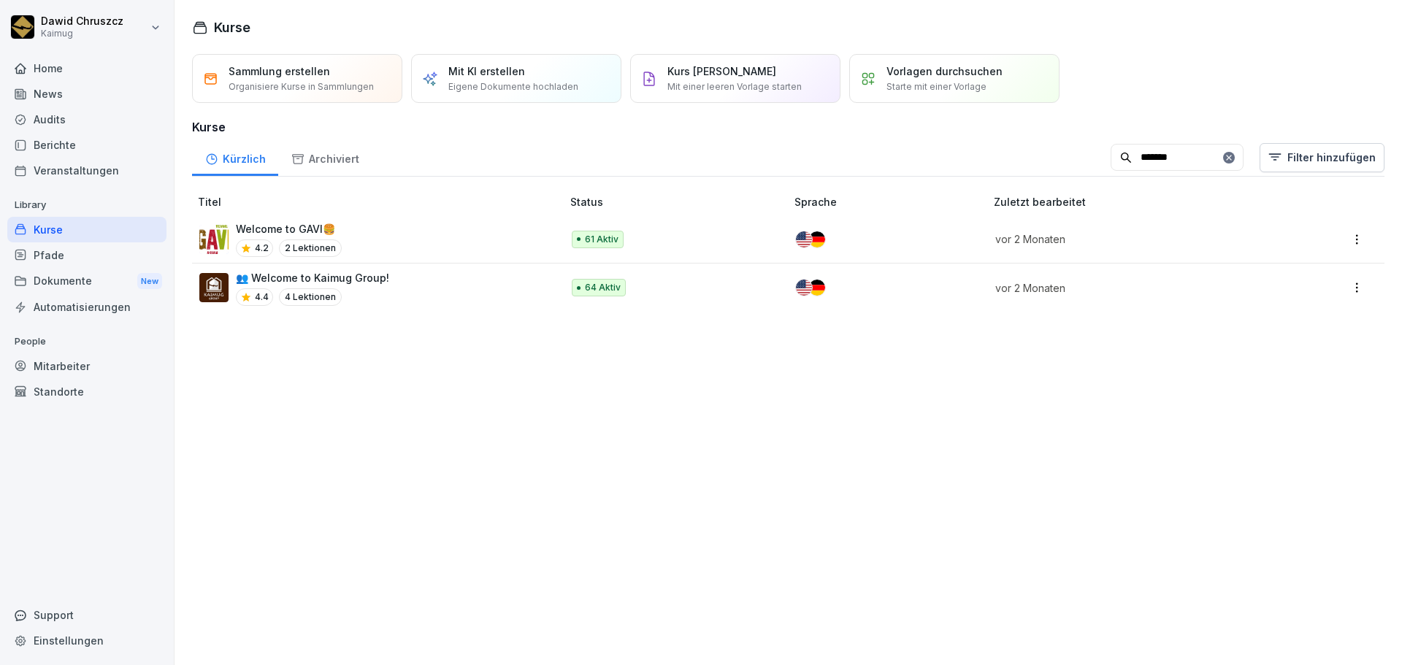
type input "*******"
click at [364, 273] on p "👥 Welcome to Kaimug Group!" at bounding box center [312, 277] width 153 height 15
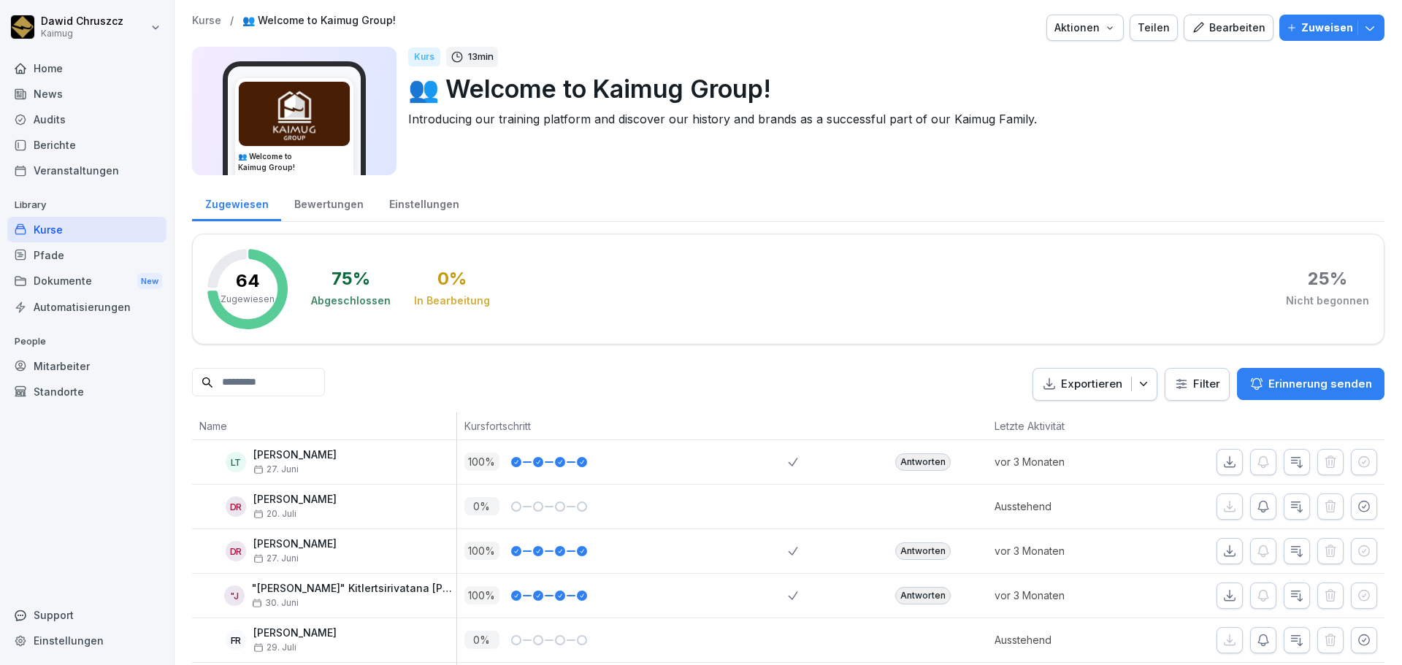
click at [323, 206] on div "Bewertungen" at bounding box center [328, 202] width 95 height 37
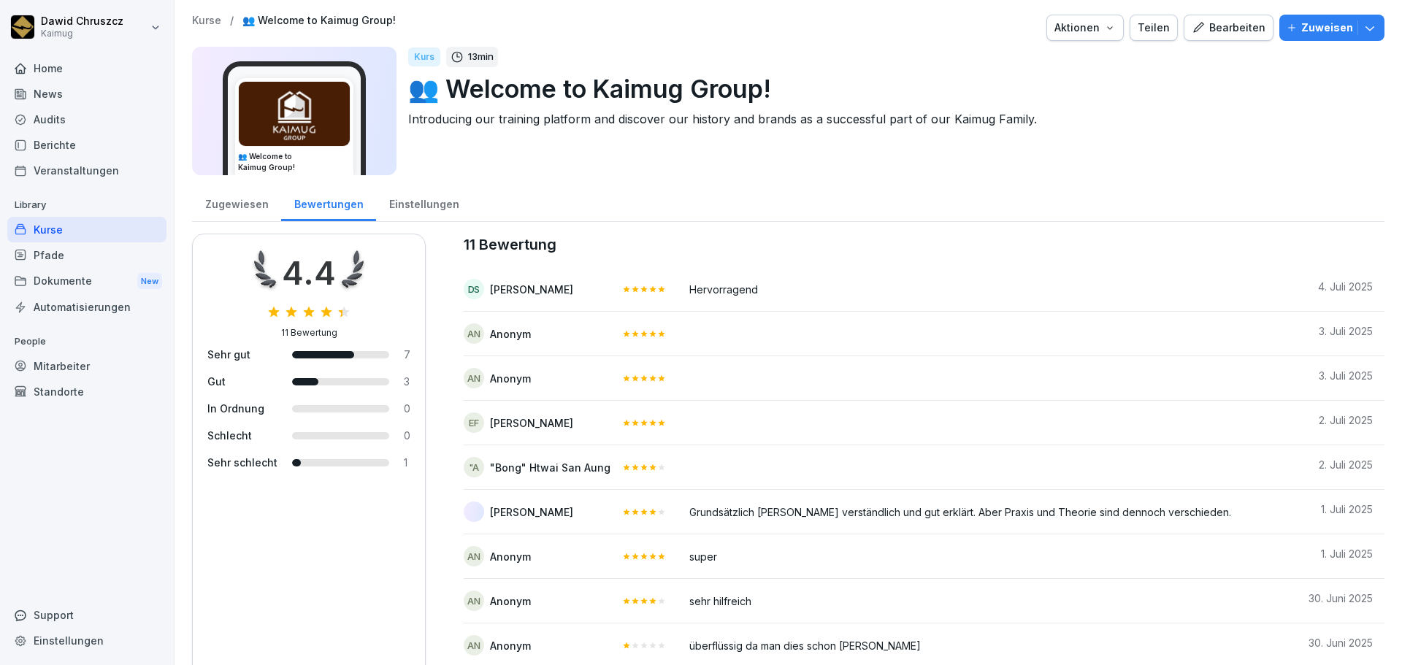
click at [429, 203] on div "Einstellungen" at bounding box center [424, 202] width 96 height 37
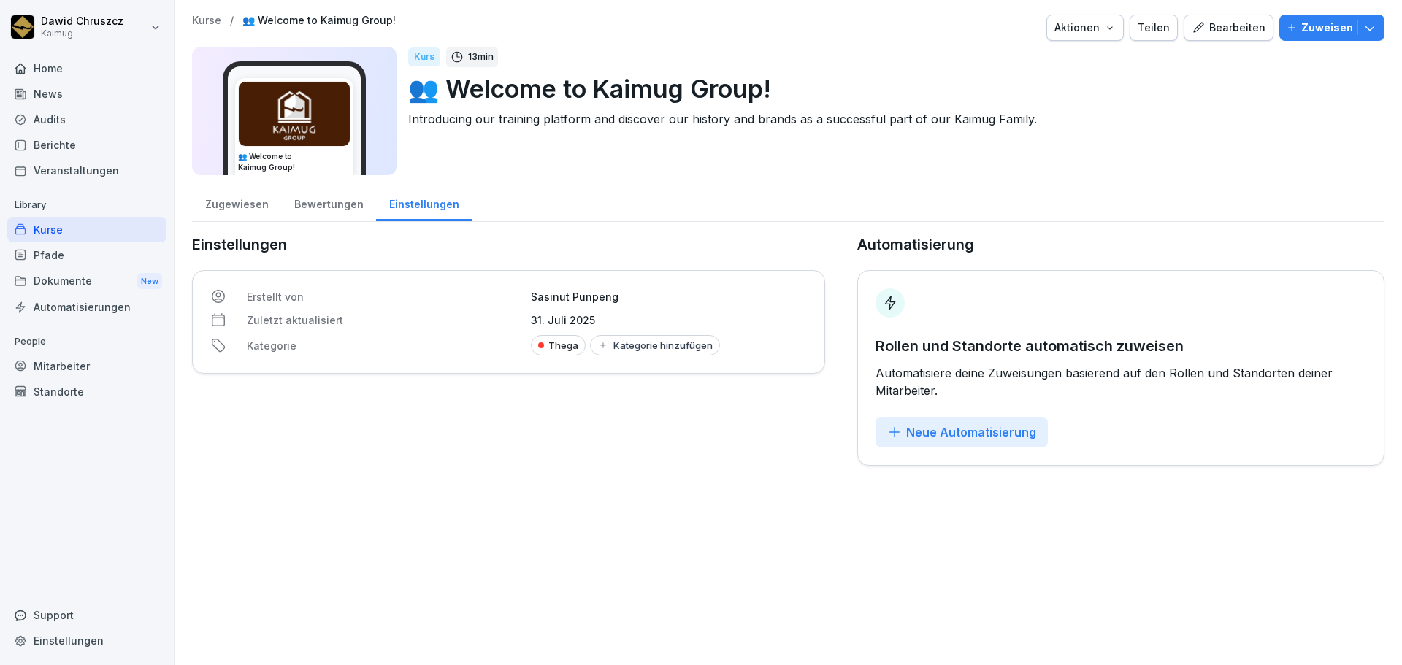
click at [338, 204] on div "Bewertungen" at bounding box center [328, 202] width 95 height 37
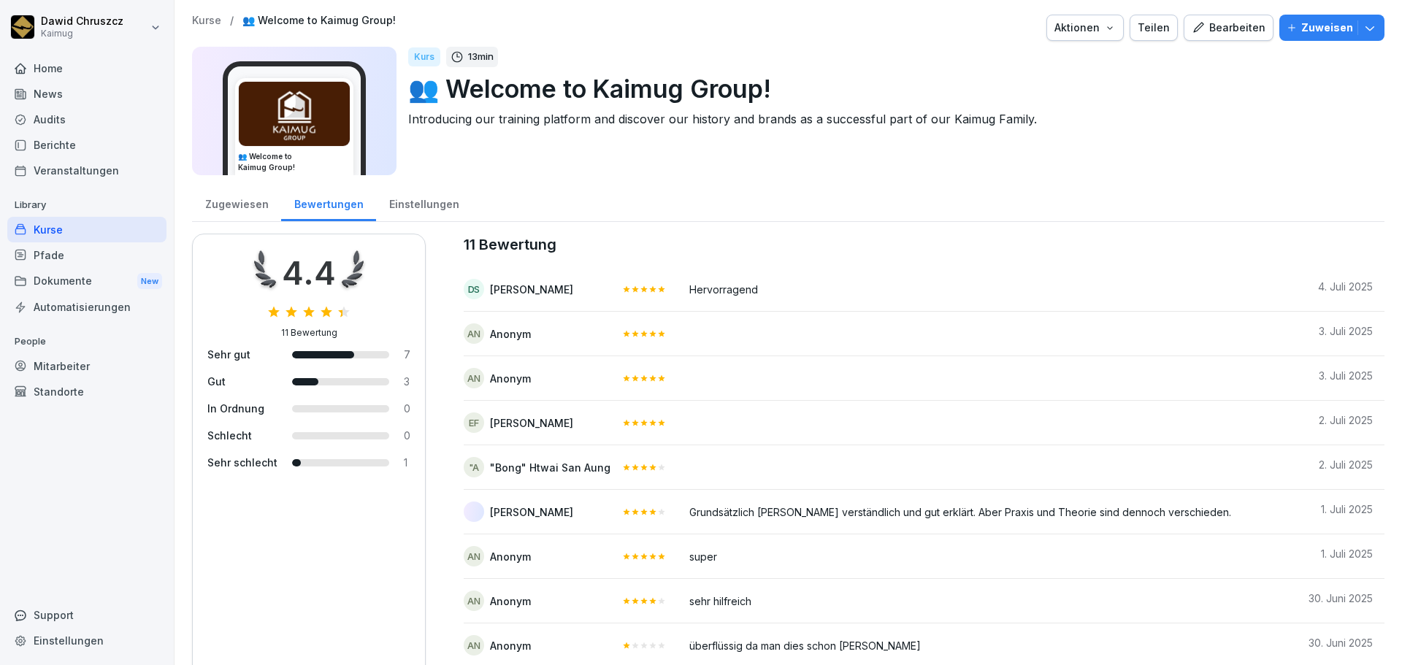
click at [242, 210] on div "Zugewiesen" at bounding box center [236, 202] width 89 height 37
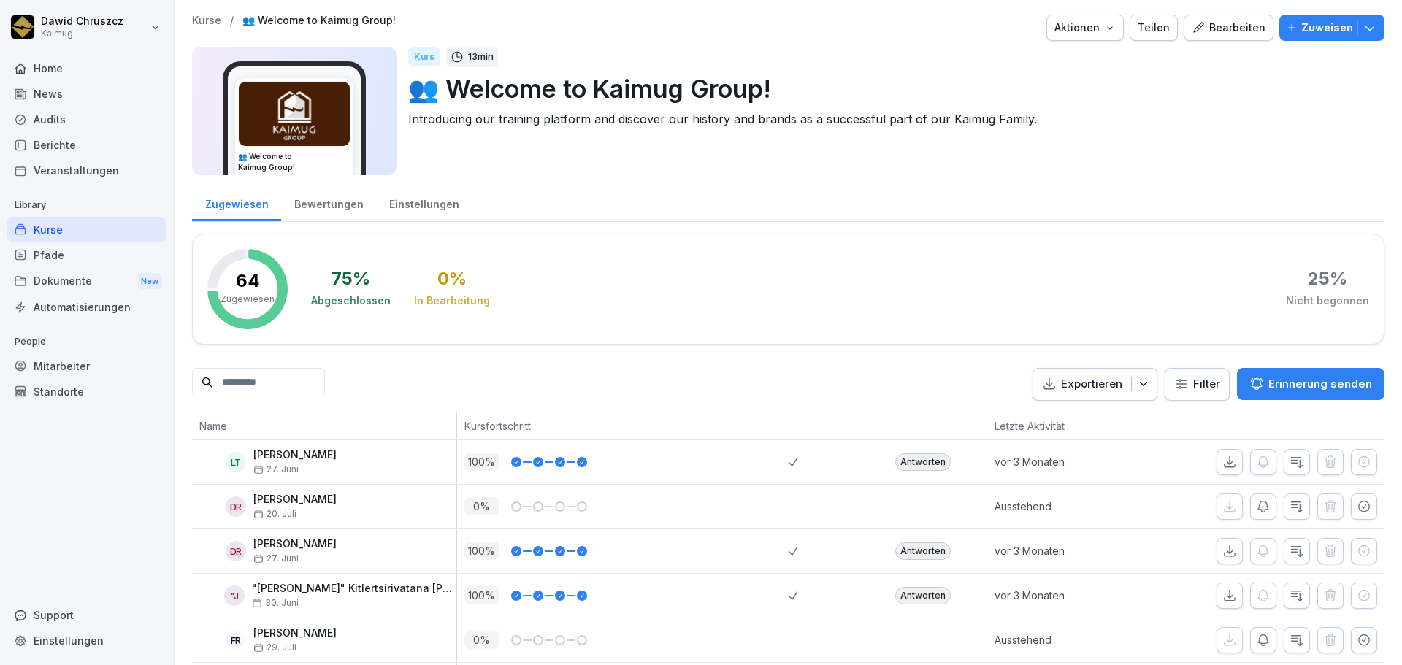
click at [83, 253] on div "Pfade" at bounding box center [86, 255] width 159 height 26
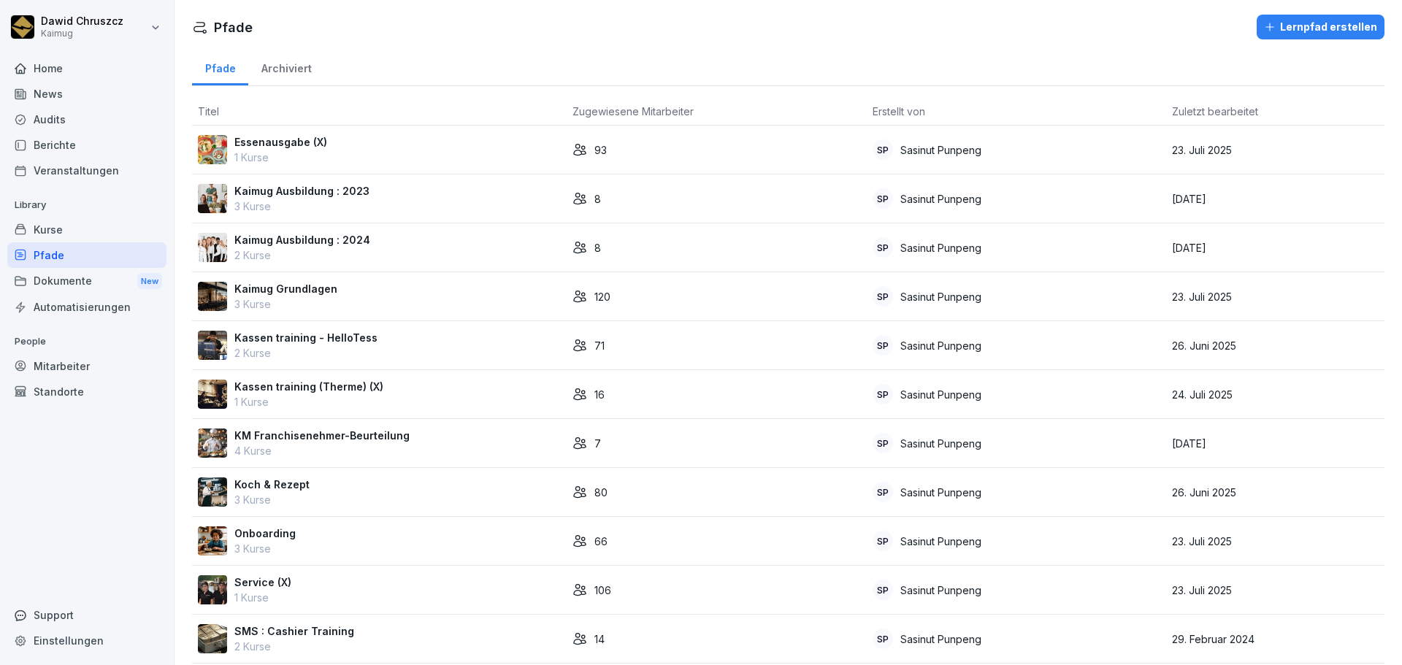
click at [67, 224] on div "Kurse" at bounding box center [86, 230] width 159 height 26
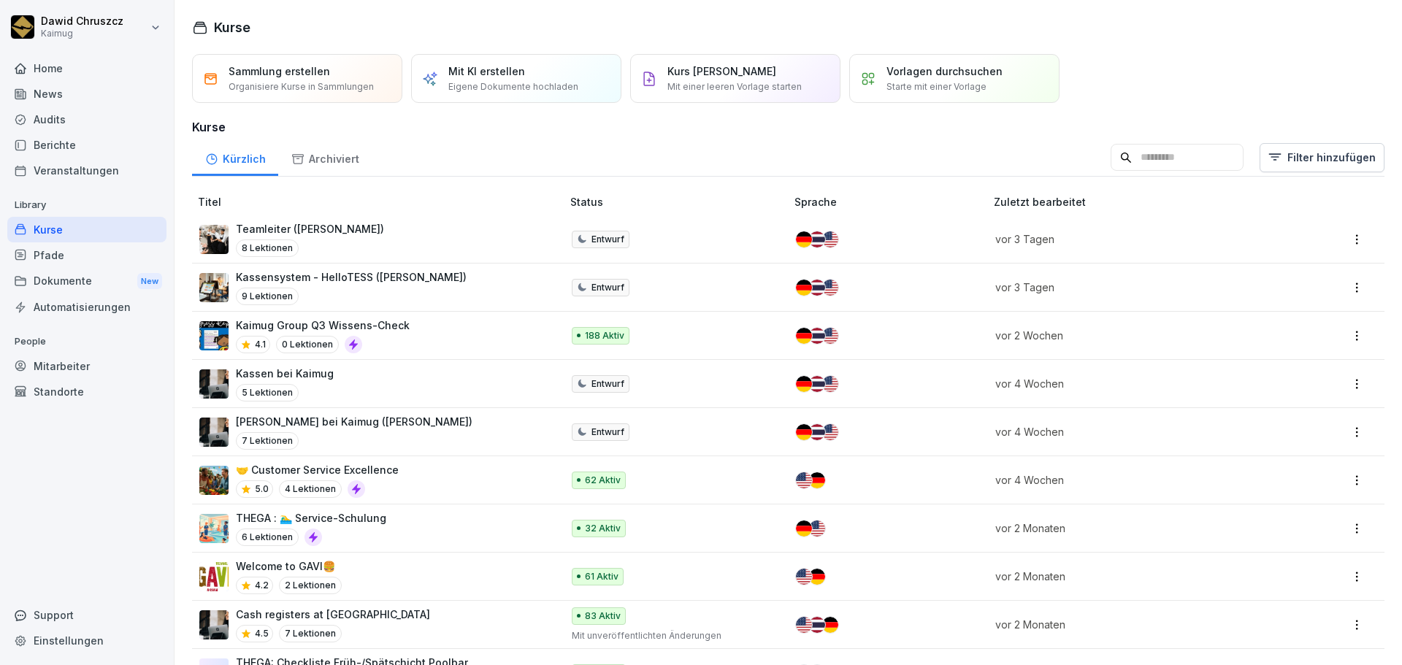
click at [1167, 159] on input at bounding box center [1177, 158] width 133 height 28
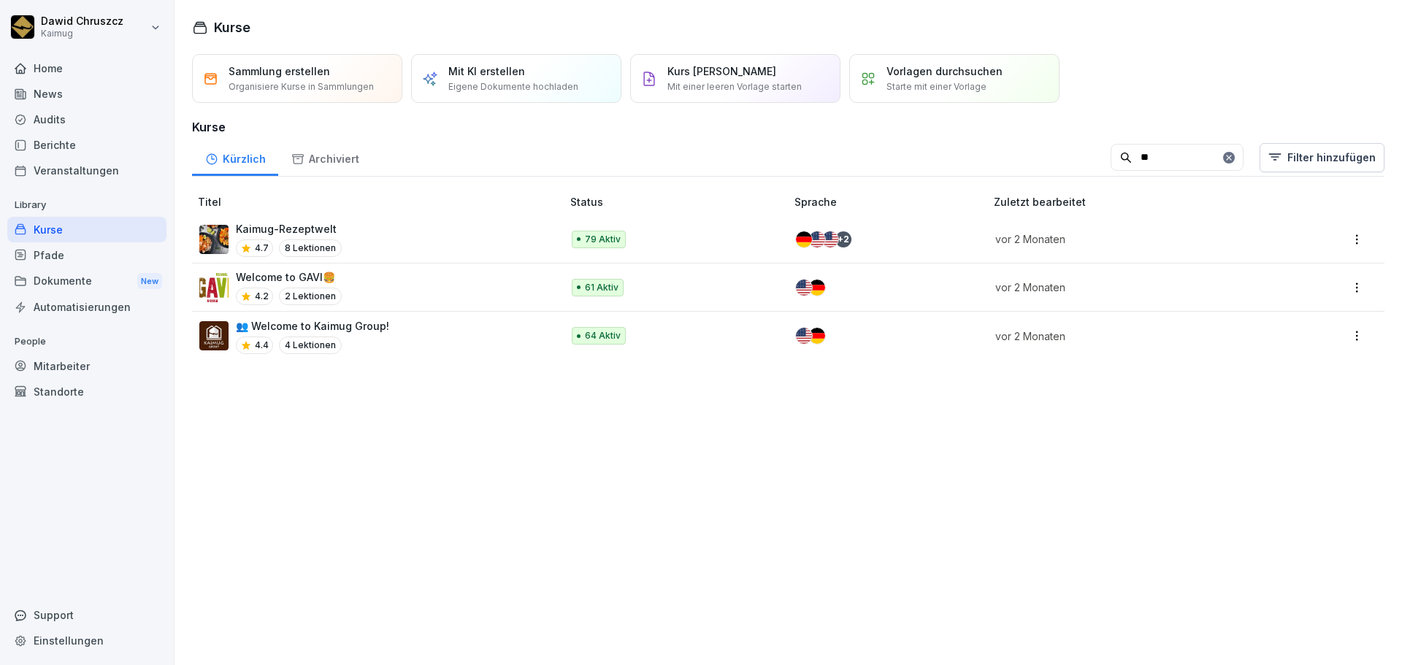
type input "**"
click at [349, 278] on div "Welcome to GAVI🍔​ 4.2 2 Lektionen" at bounding box center [373, 287] width 348 height 36
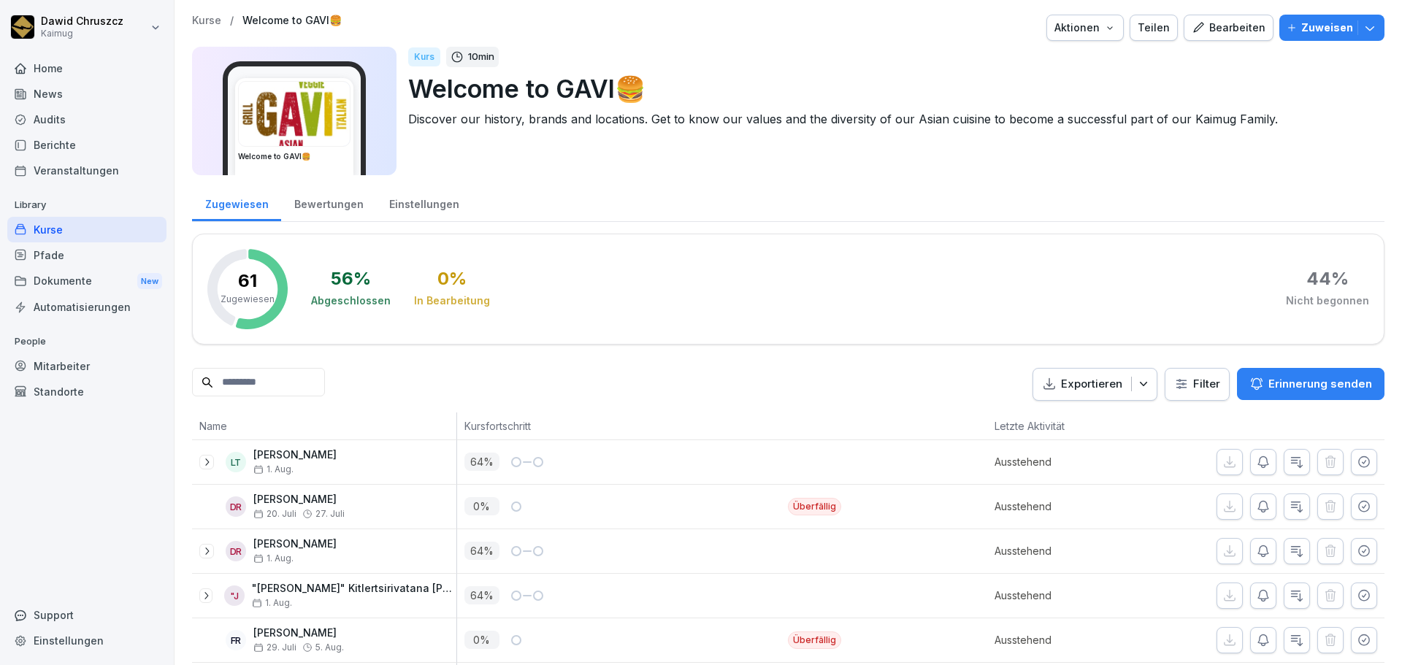
click at [1204, 30] on div "Bearbeiten" at bounding box center [1229, 28] width 74 height 16
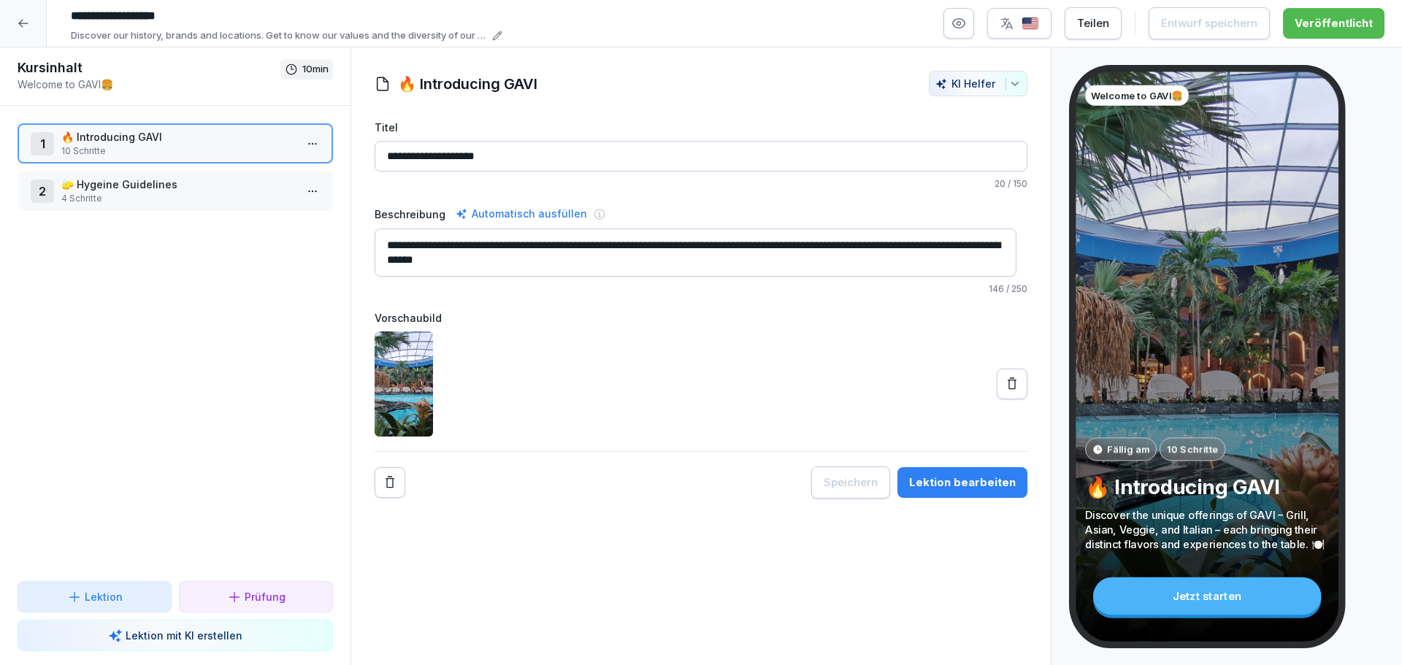
click at [223, 185] on p "🧽 Hygeine Guidelines" at bounding box center [178, 184] width 234 height 15
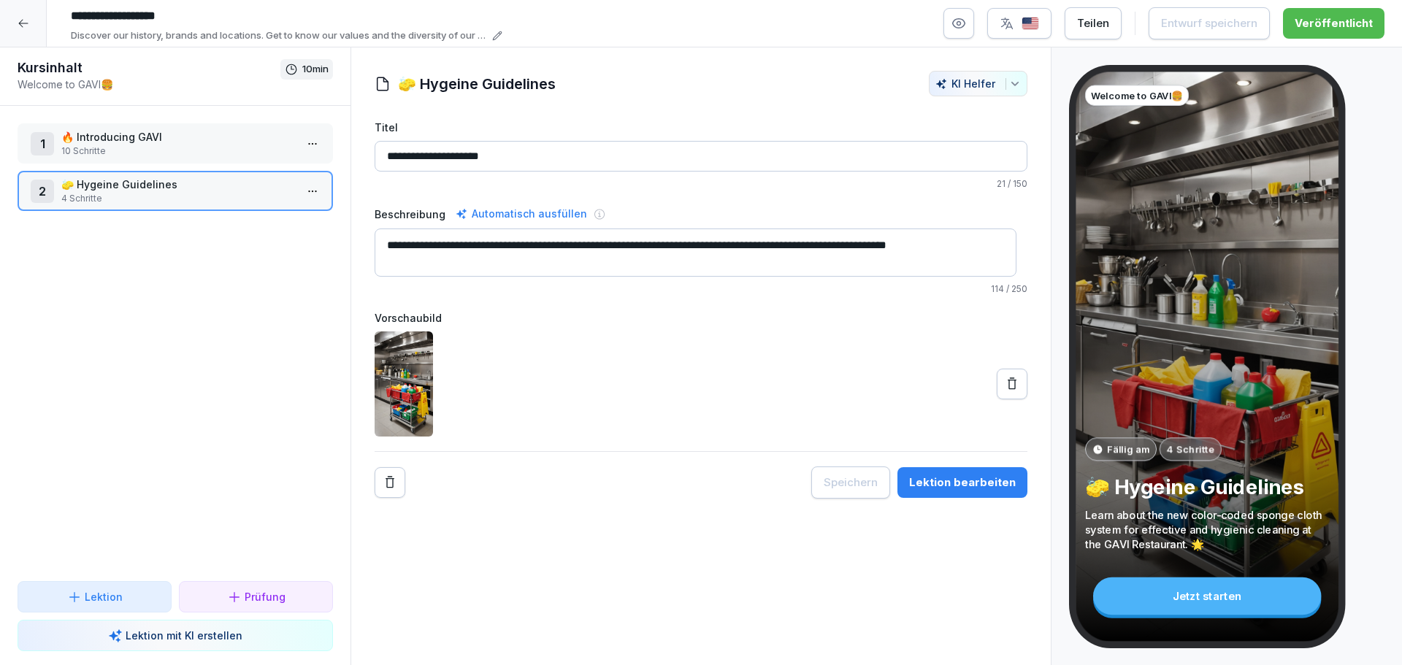
click at [156, 145] on p "10 Schritte" at bounding box center [178, 151] width 234 height 13
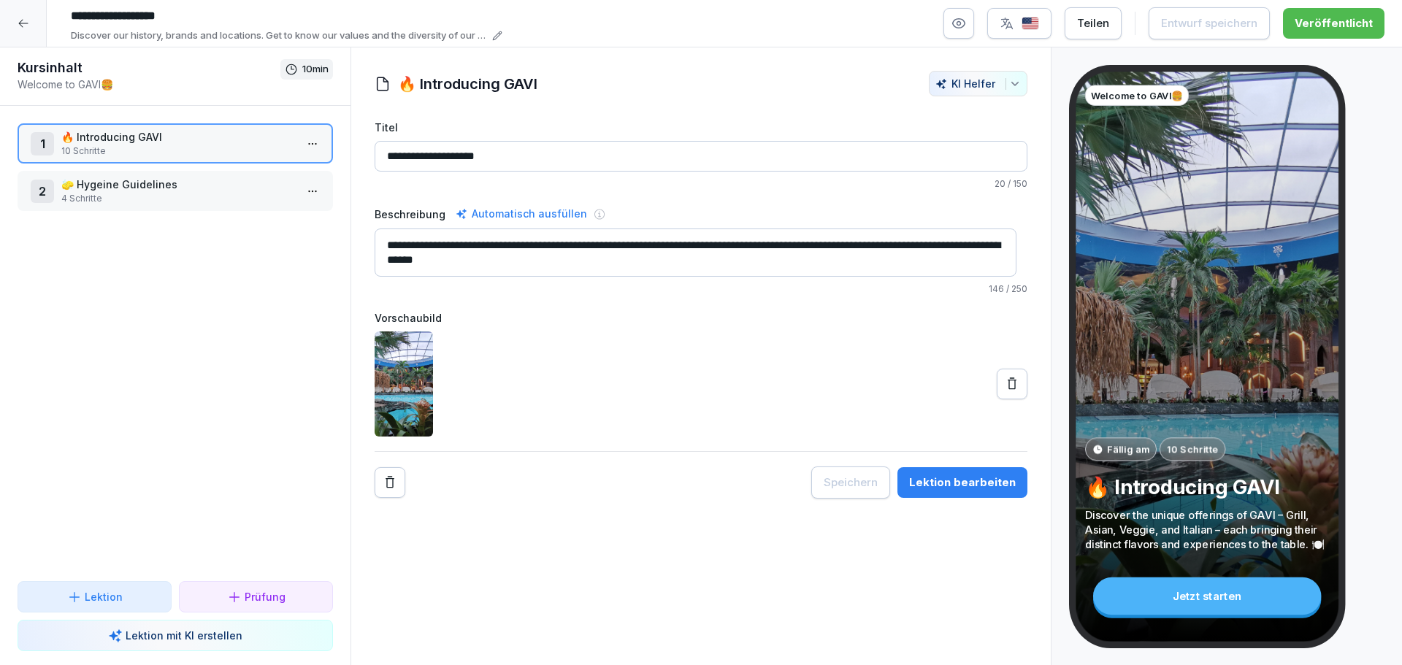
click at [987, 476] on div "Lektion bearbeiten" at bounding box center [962, 483] width 107 height 16
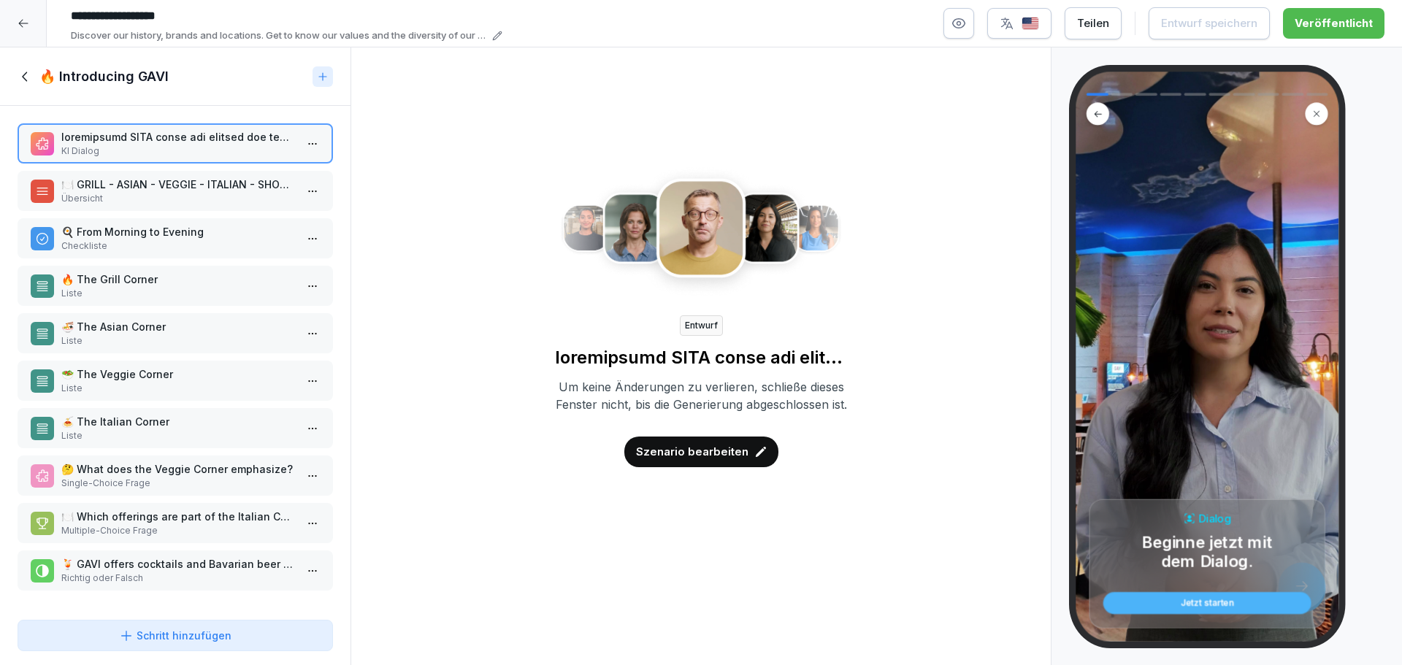
click at [158, 202] on p "Übersicht" at bounding box center [178, 198] width 234 height 13
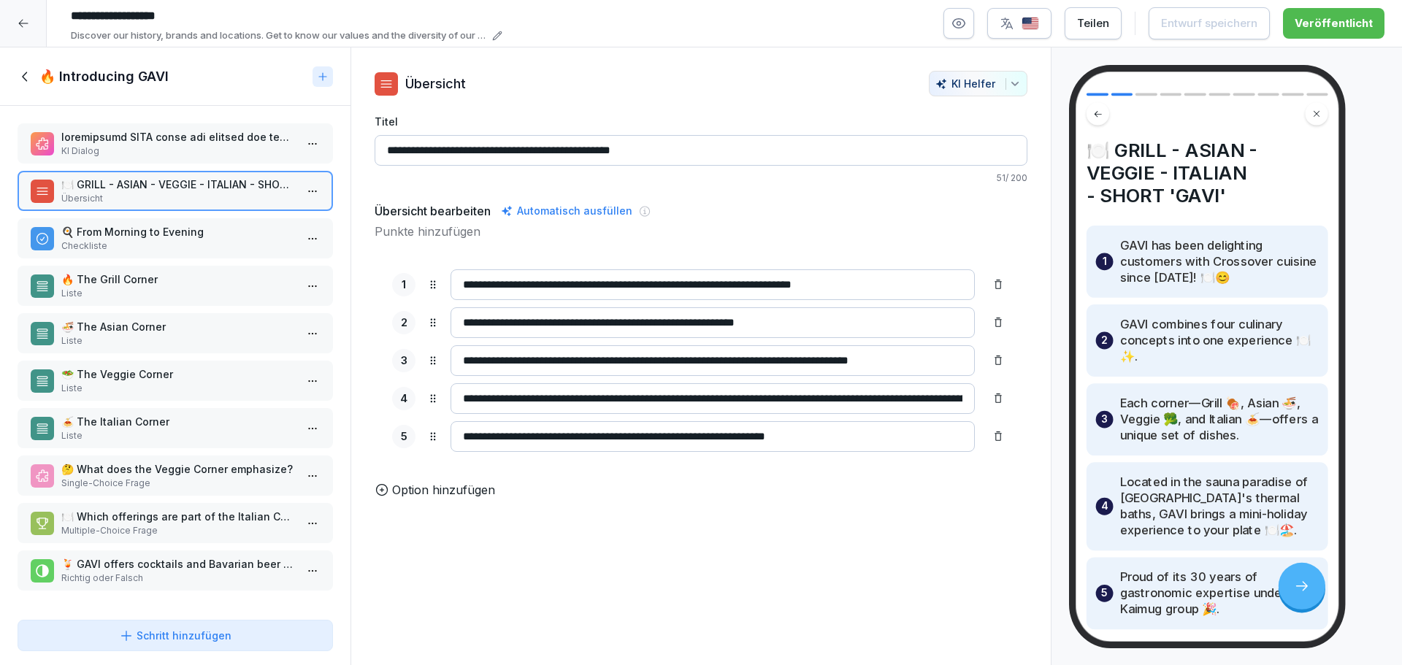
click at [158, 253] on div "🍳 From Morning to Evening Checkliste" at bounding box center [175, 238] width 315 height 40
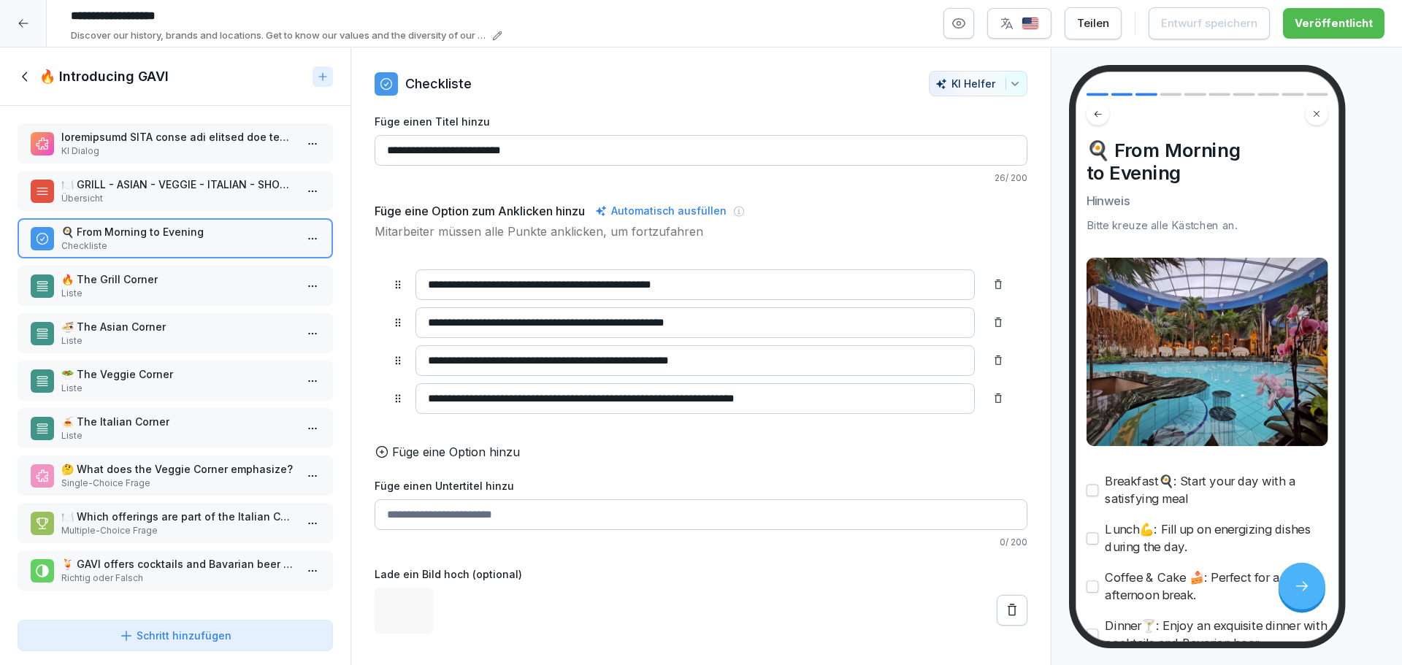
click at [158, 300] on div "🔥 The Grill Corner Liste" at bounding box center [175, 286] width 315 height 40
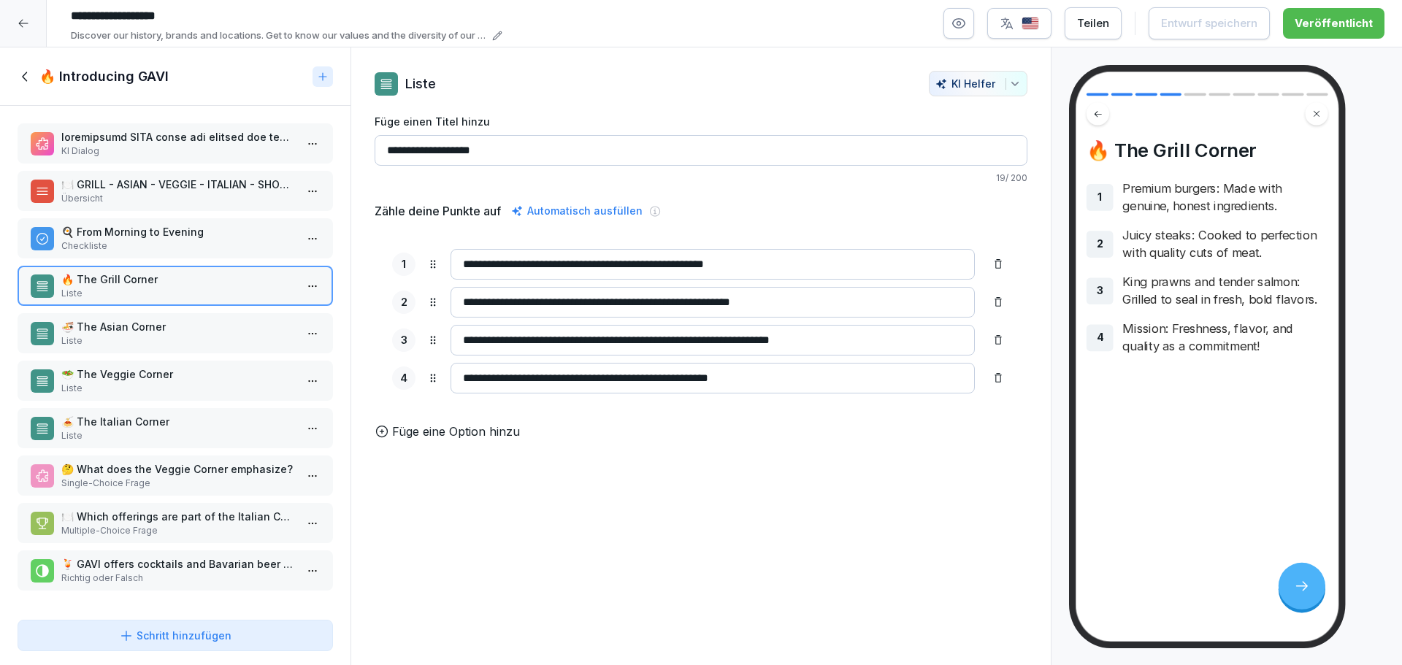
click at [177, 353] on div "KI Dialog 🍽️ GRILL - ASIAN - VEGGIE - ITALIAN - SHORT 'GAVI' Übersicht 🍳 From M…" at bounding box center [175, 360] width 350 height 508
click at [171, 334] on p "Liste" at bounding box center [178, 340] width 234 height 13
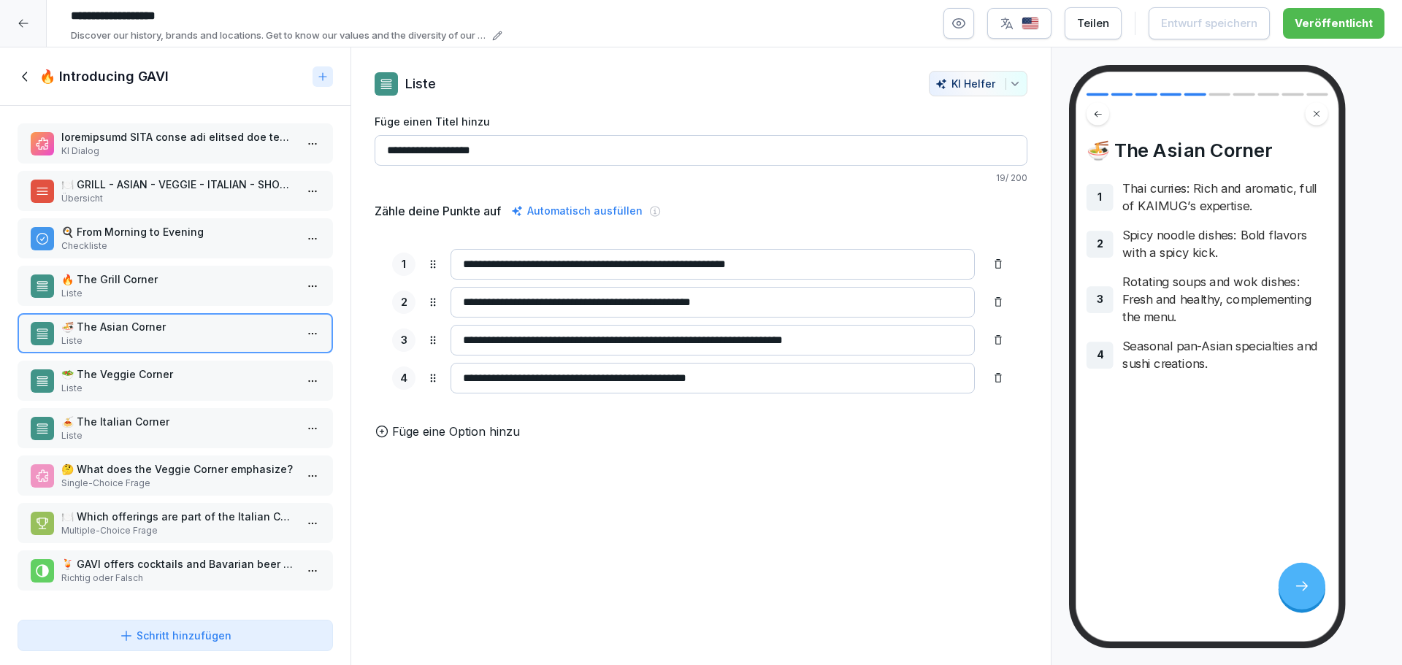
click at [175, 383] on p "Liste" at bounding box center [178, 388] width 234 height 13
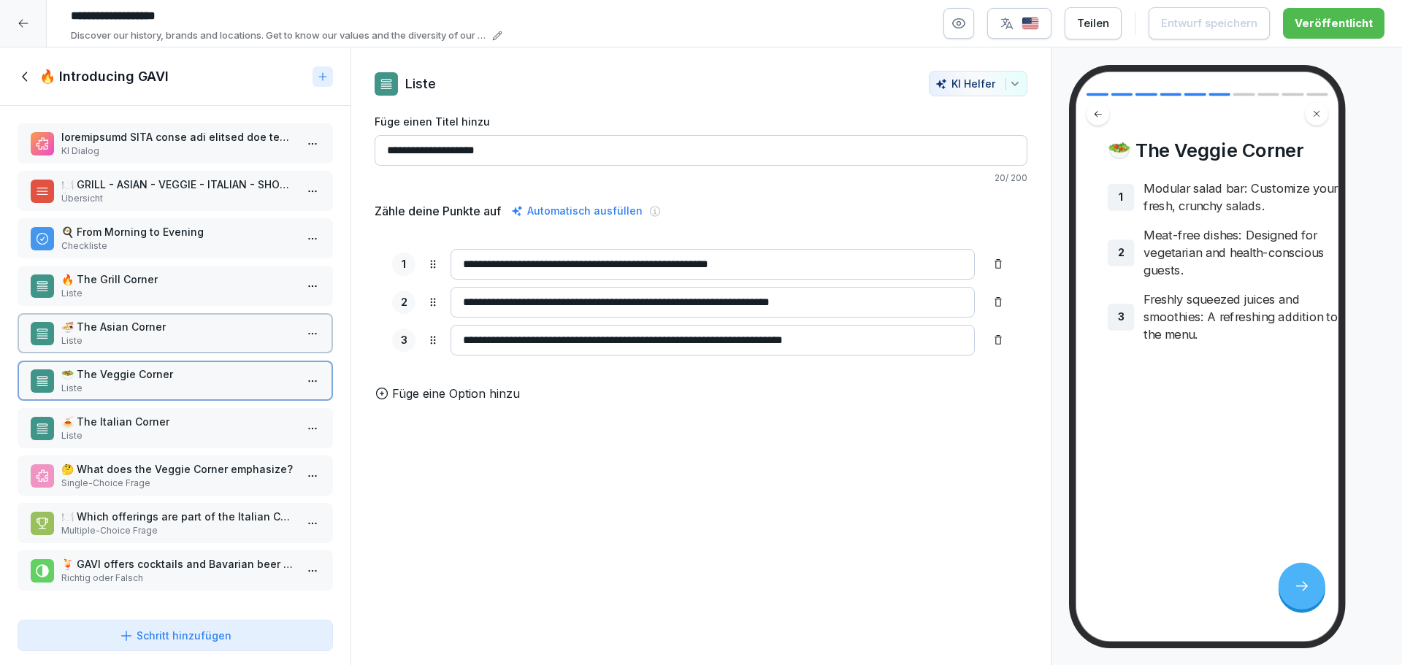
click at [183, 419] on p "🍝 The Italian Corner" at bounding box center [178, 421] width 234 height 15
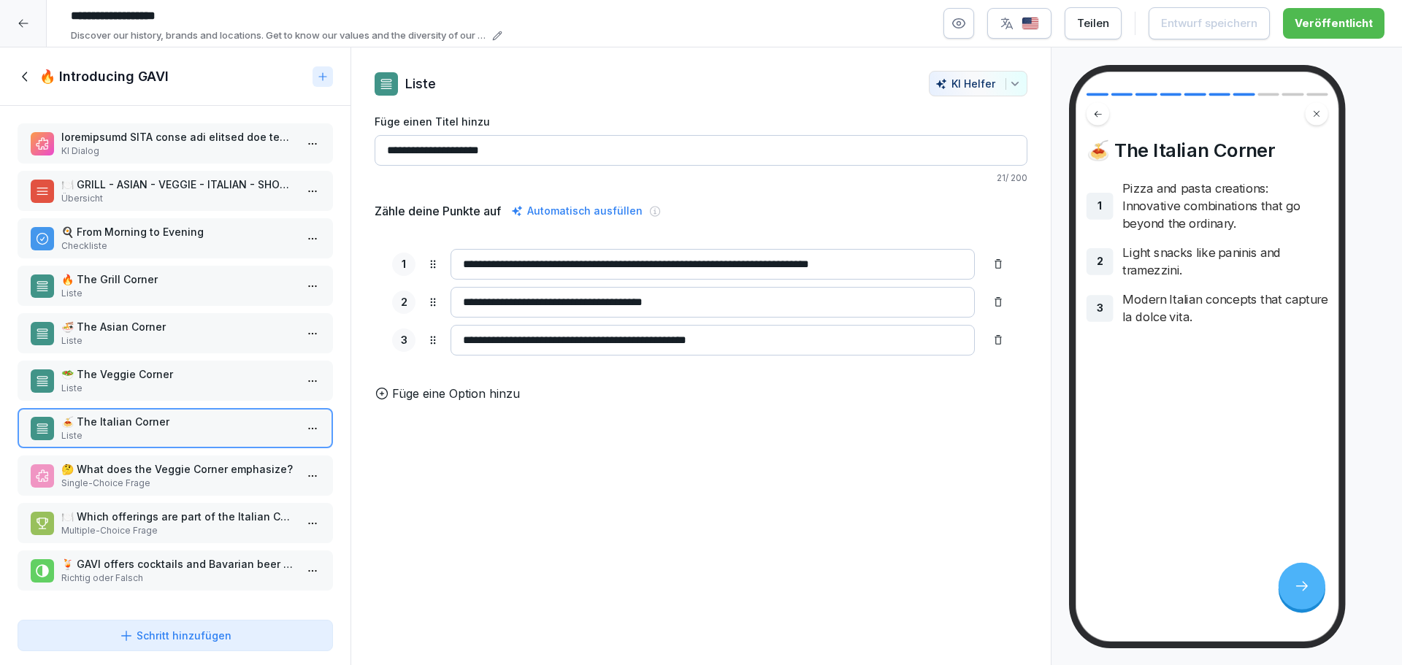
scroll to position [5, 0]
click at [169, 467] on p "🤔 What does the Veggie Corner emphasize?" at bounding box center [178, 468] width 234 height 15
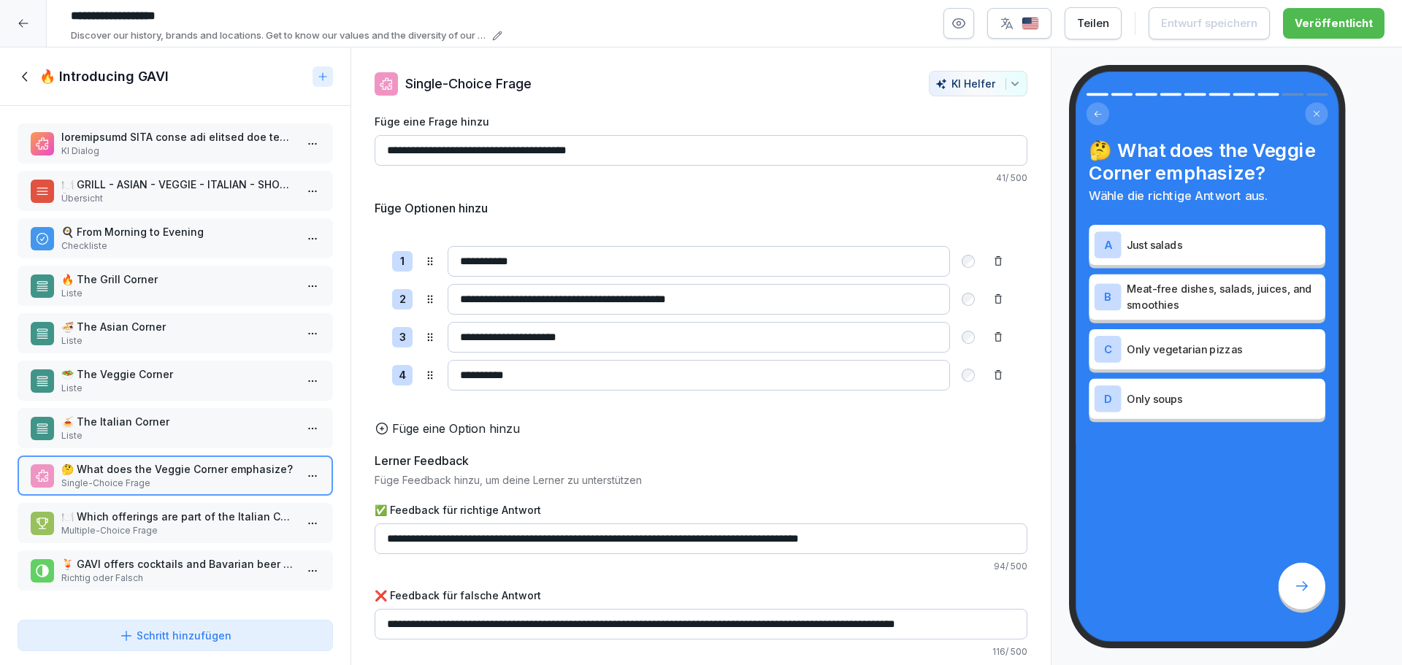
click at [175, 512] on p "🍽️ Which offerings are part of the Italian Corner? Pick all that apply." at bounding box center [178, 516] width 234 height 15
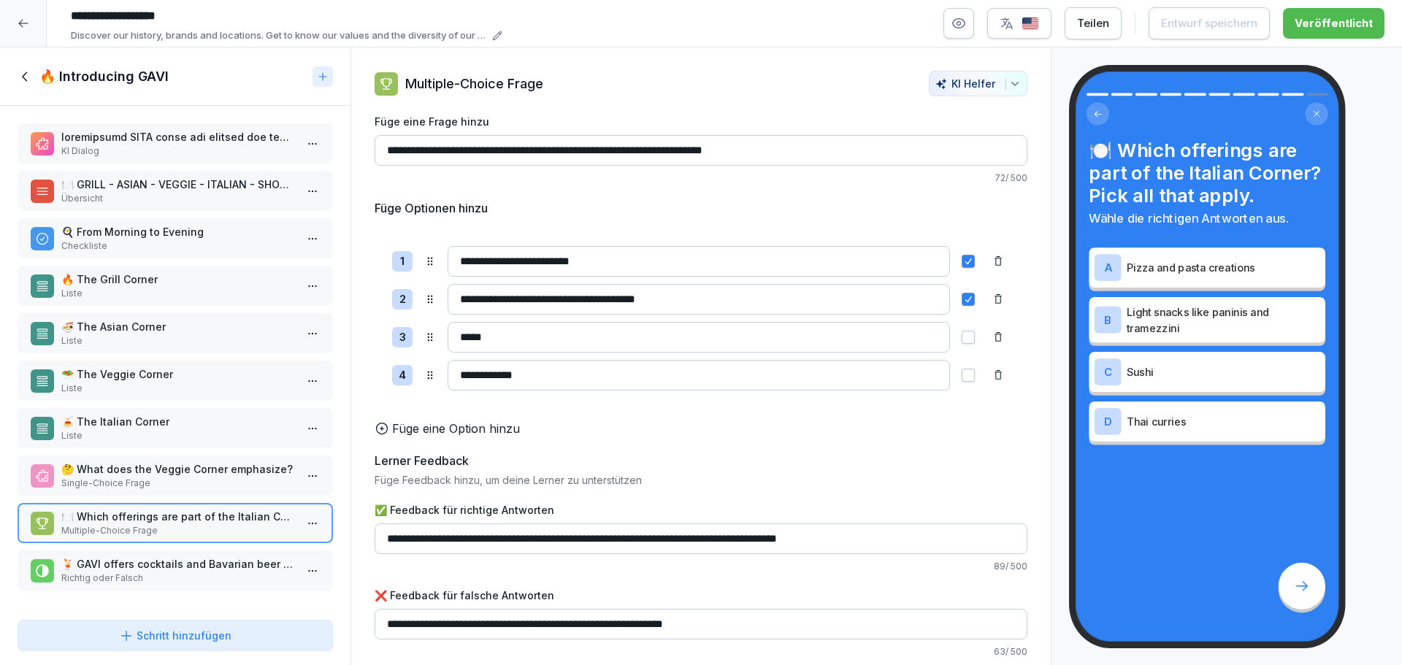
click at [21, 73] on icon at bounding box center [26, 77] width 16 height 16
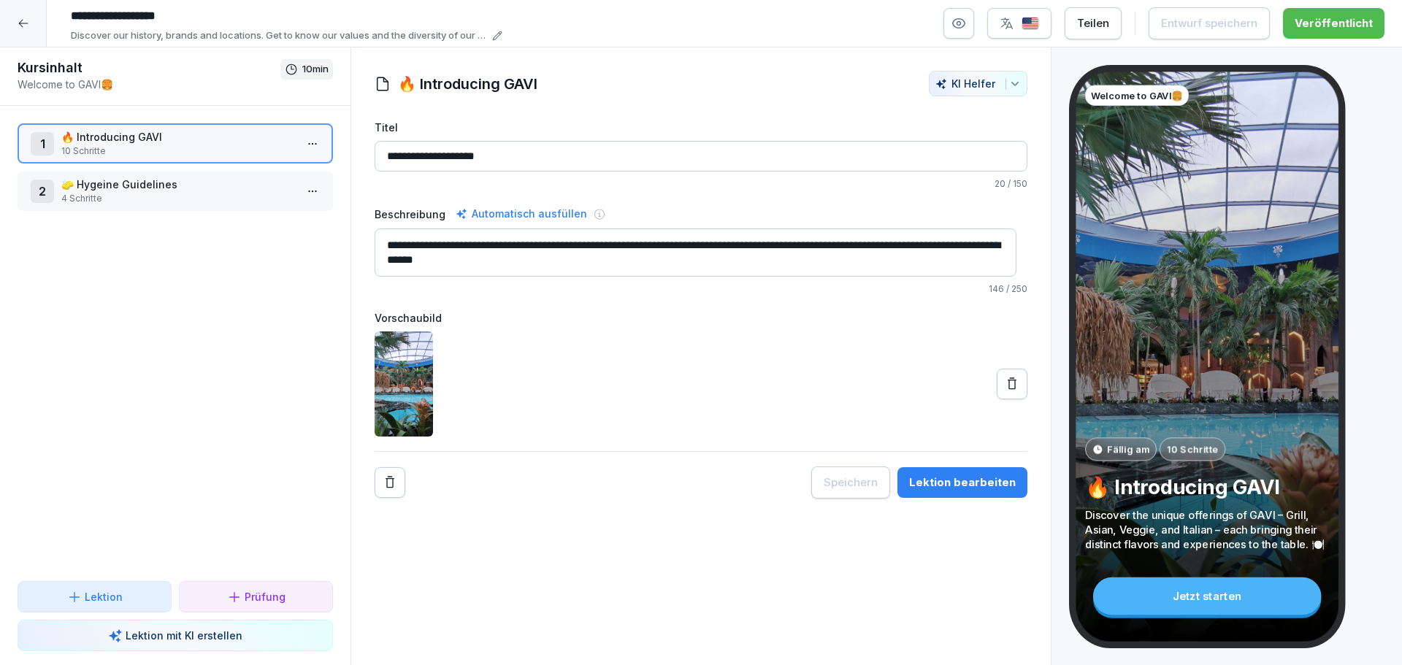
click at [18, 20] on icon at bounding box center [24, 24] width 12 height 12
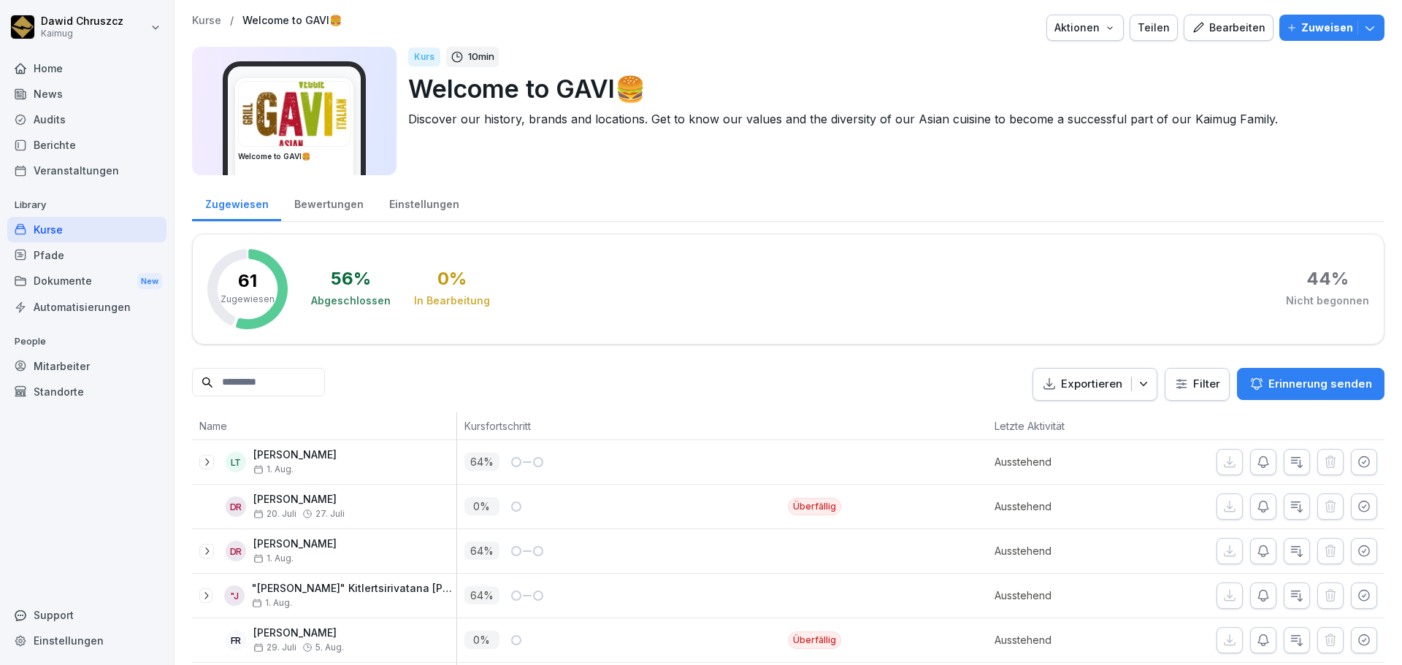
click at [1330, 29] on p "Zuweisen" at bounding box center [1327, 28] width 52 height 16
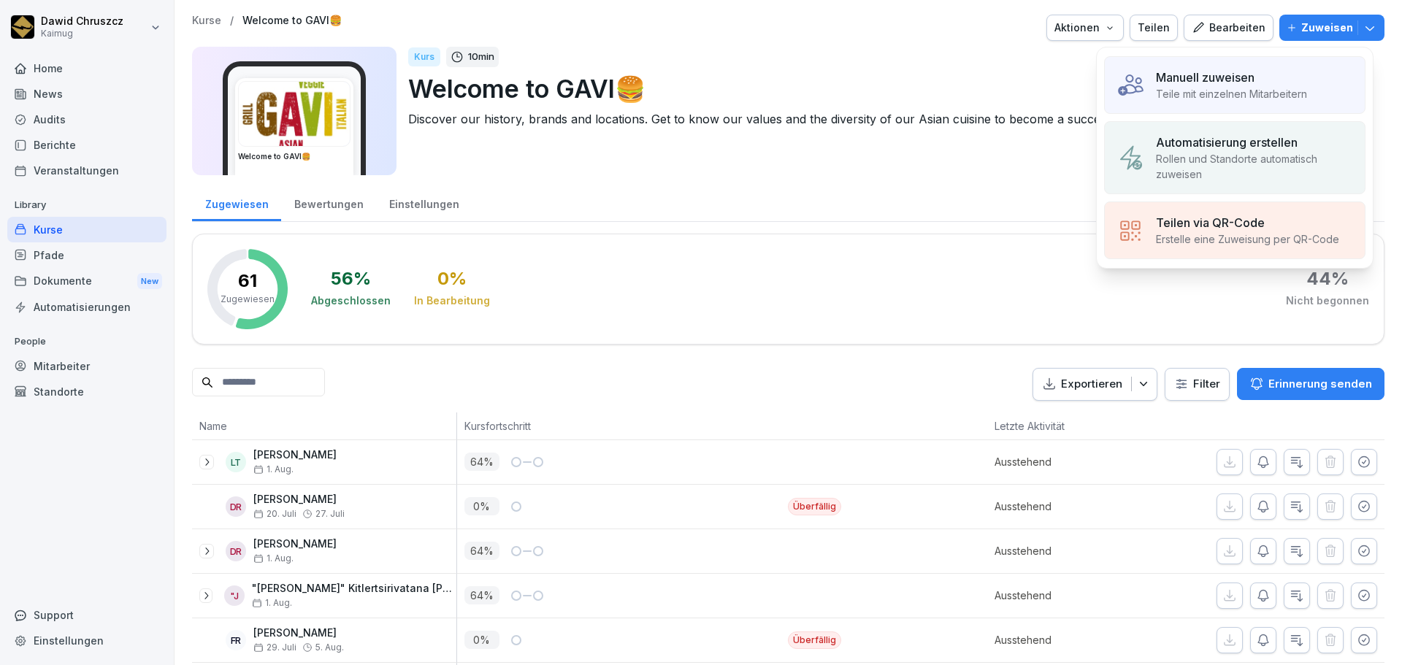
click at [1219, 91] on p "Teile mit einzelnen Mitarbeitern" at bounding box center [1231, 93] width 151 height 15
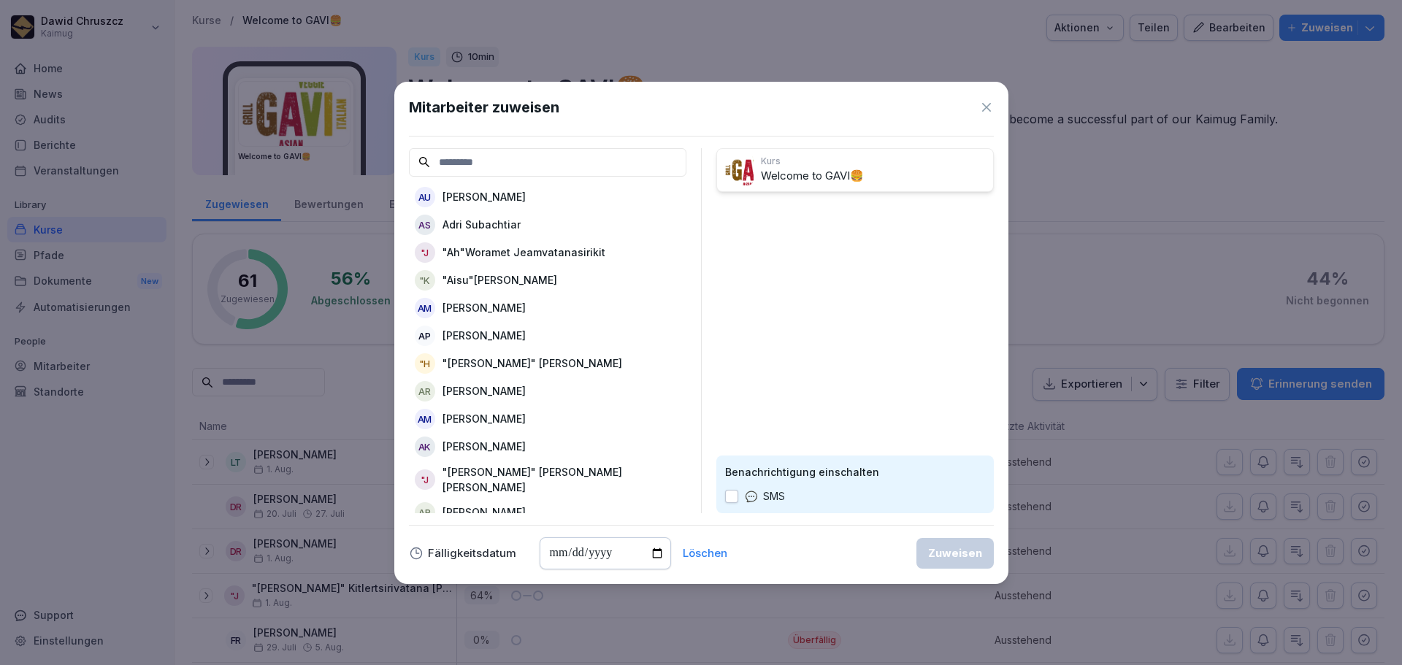
click at [517, 160] on input at bounding box center [547, 162] width 277 height 28
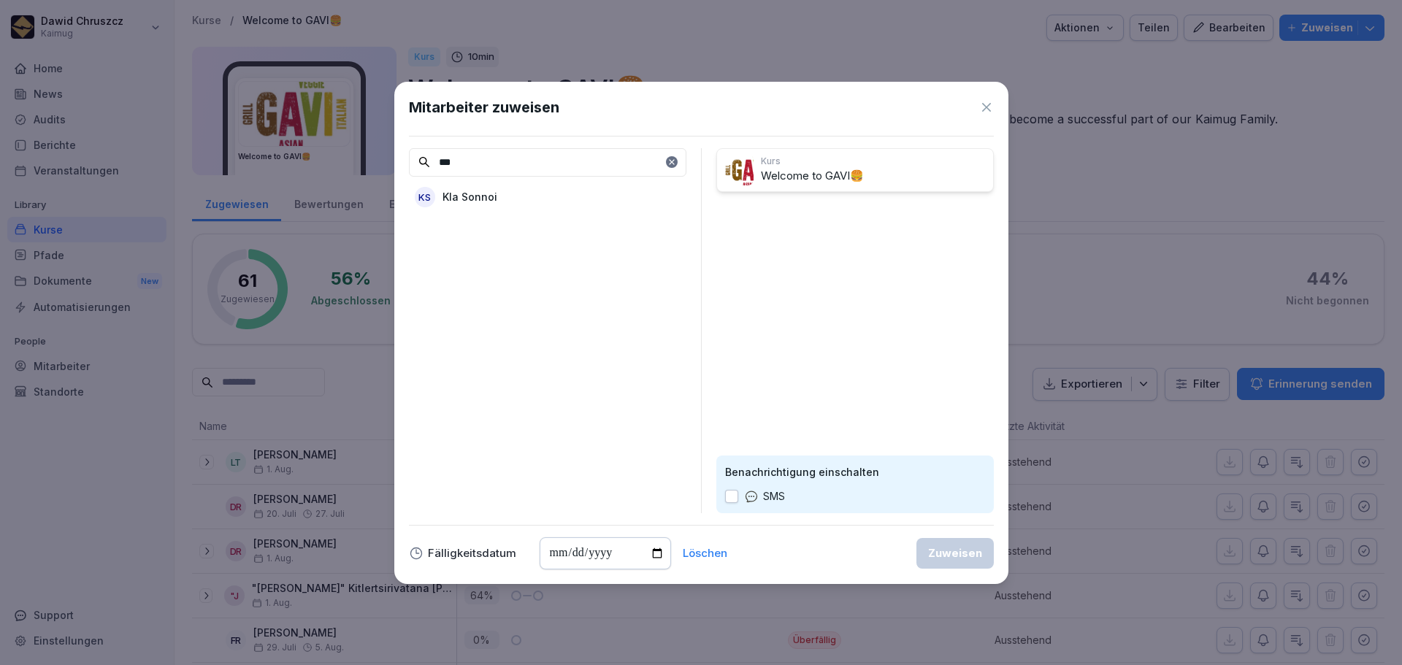
click at [514, 198] on div "KS Kla Sonnoi" at bounding box center [547, 197] width 277 height 26
click at [501, 165] on input "***" at bounding box center [547, 162] width 277 height 28
drag, startPoint x: 456, startPoint y: 159, endPoint x: 418, endPoint y: 151, distance: 38.8
click at [413, 158] on input "***" at bounding box center [547, 162] width 277 height 28
type input "*****"
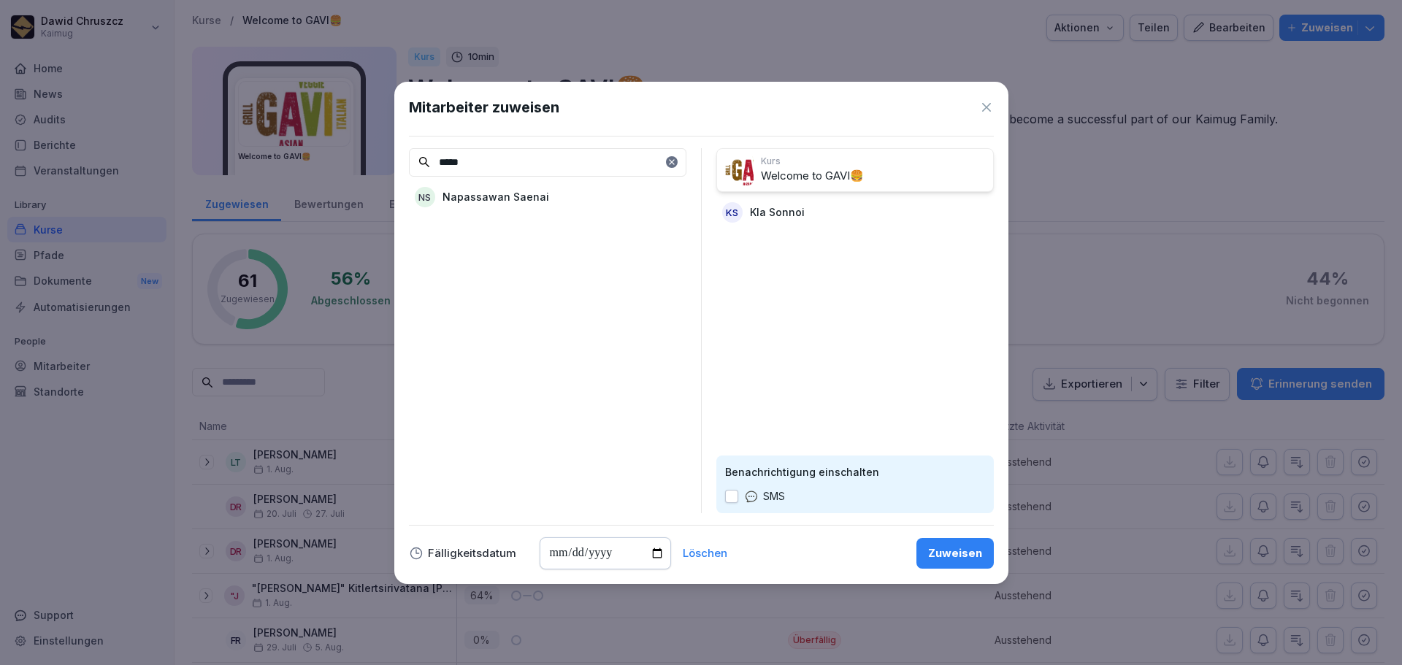
click at [507, 197] on p "Napassawan Saenai" at bounding box center [495, 196] width 107 height 15
click at [655, 553] on input "date" at bounding box center [605, 553] width 131 height 32
type input "**********"
click at [965, 559] on div "Zuweisen" at bounding box center [955, 553] width 54 height 16
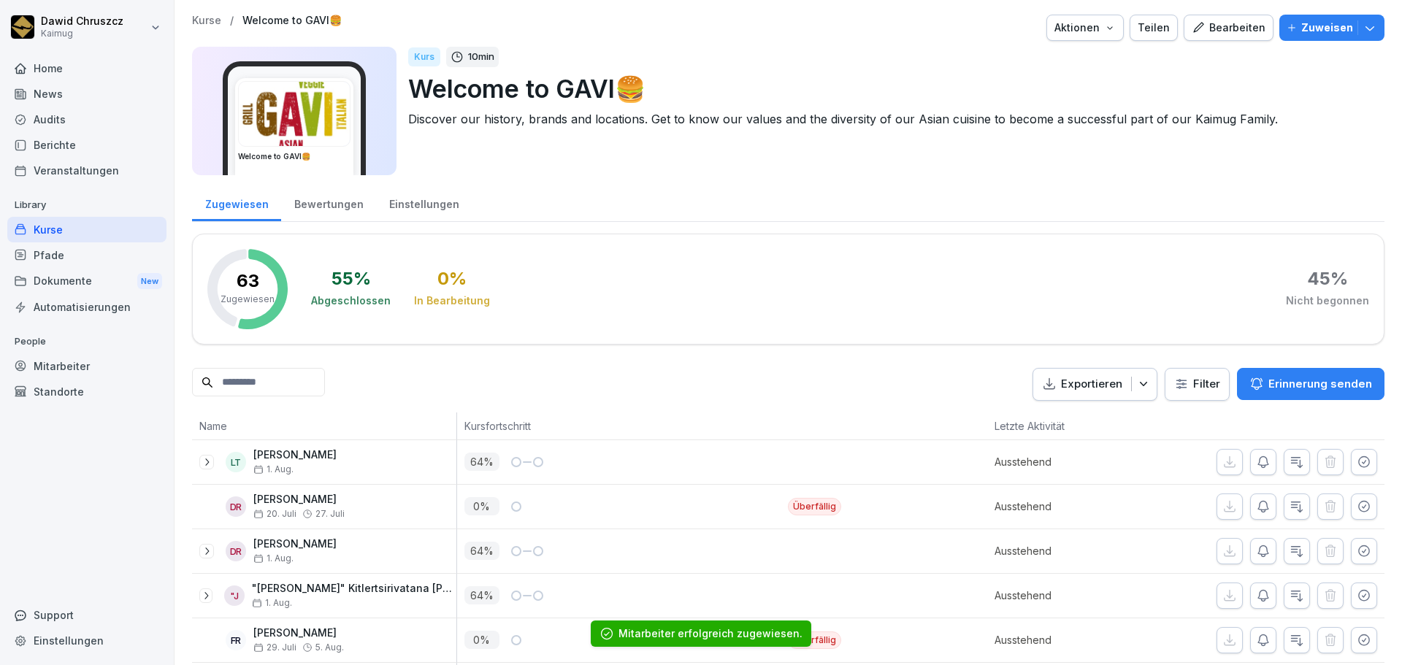
drag, startPoint x: 96, startPoint y: 226, endPoint x: 206, endPoint y: 234, distance: 110.6
click at [96, 225] on div "Kurse" at bounding box center [86, 230] width 159 height 26
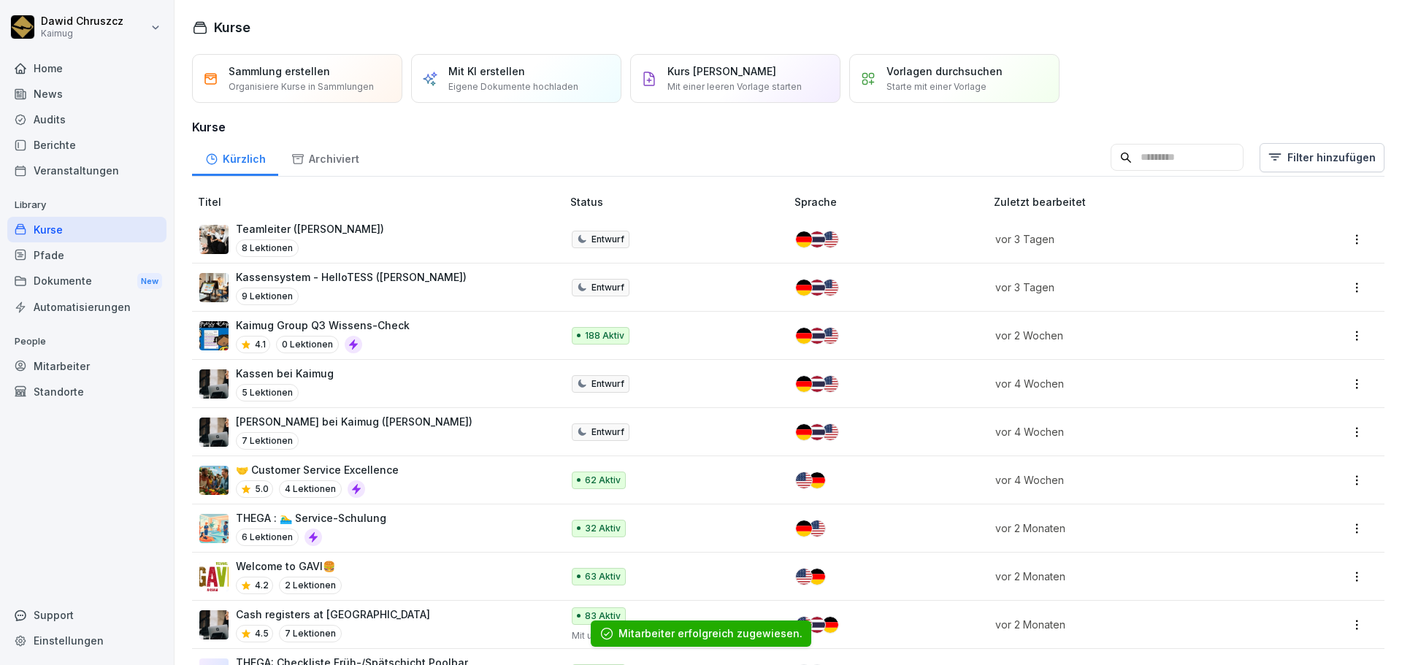
click at [1133, 151] on input at bounding box center [1177, 158] width 133 height 28
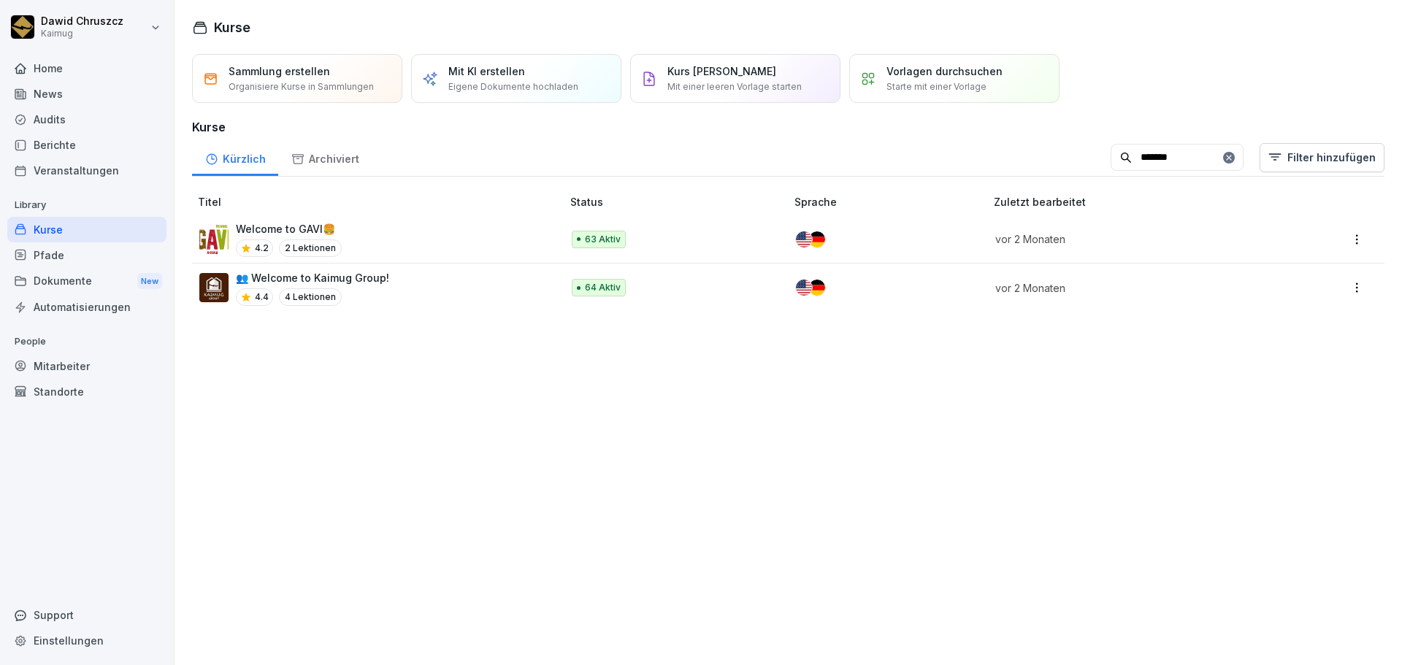
type input "*******"
click at [381, 284] on p "👥 Welcome to Kaimug Group!" at bounding box center [312, 277] width 153 height 15
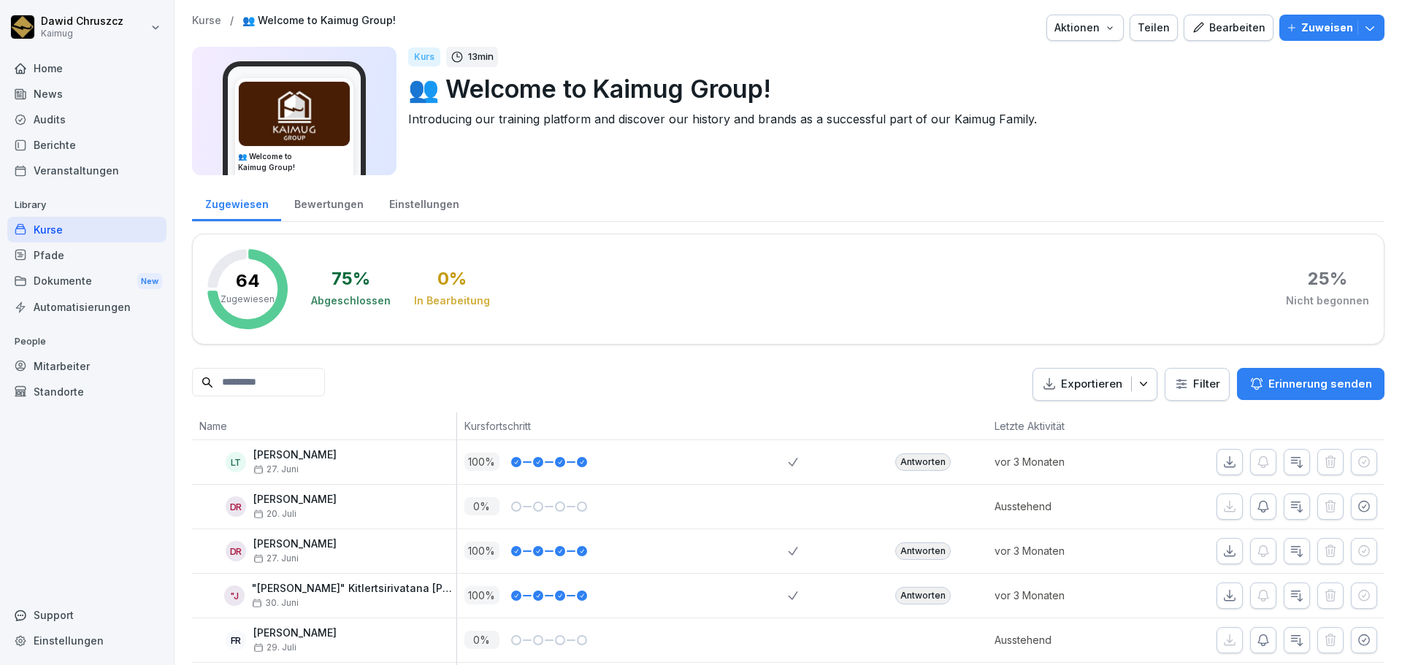
click at [1323, 18] on button "Zuweisen" at bounding box center [1331, 28] width 105 height 26
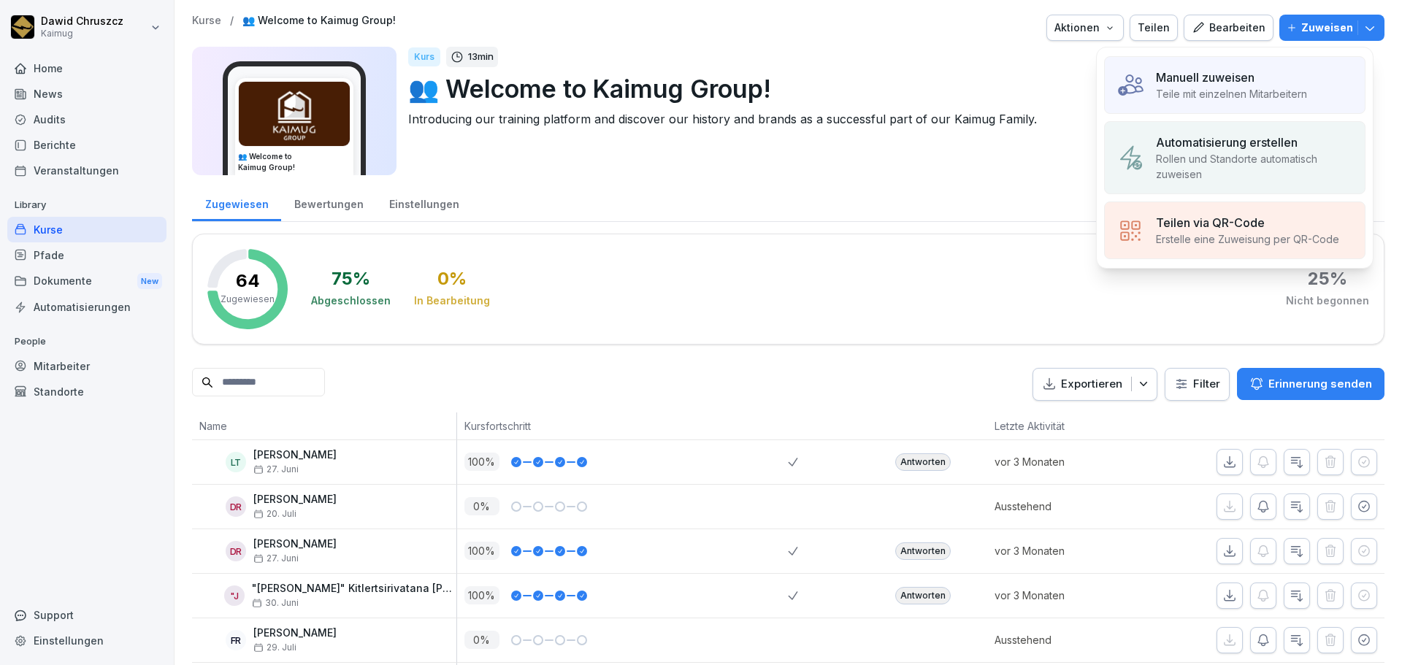
click at [1265, 76] on div "Manuell zuweisen" at bounding box center [1231, 78] width 151 height 18
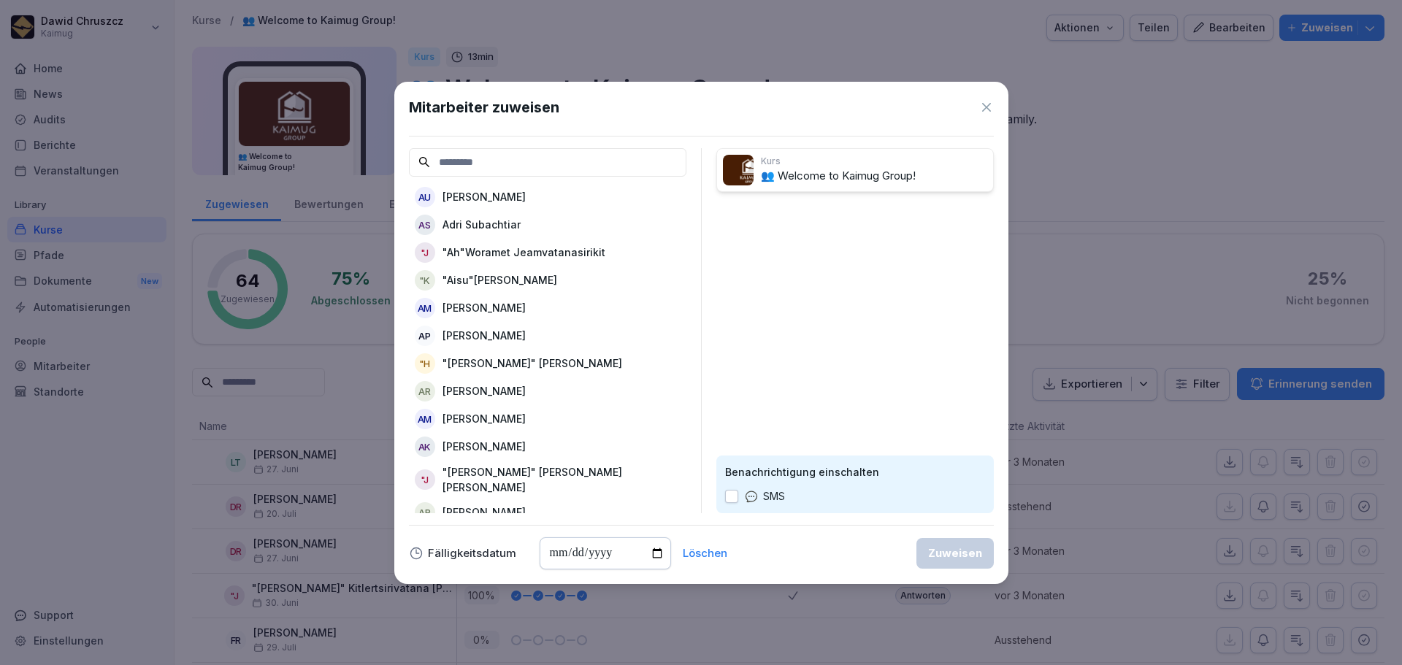
click at [536, 158] on input at bounding box center [547, 162] width 277 height 28
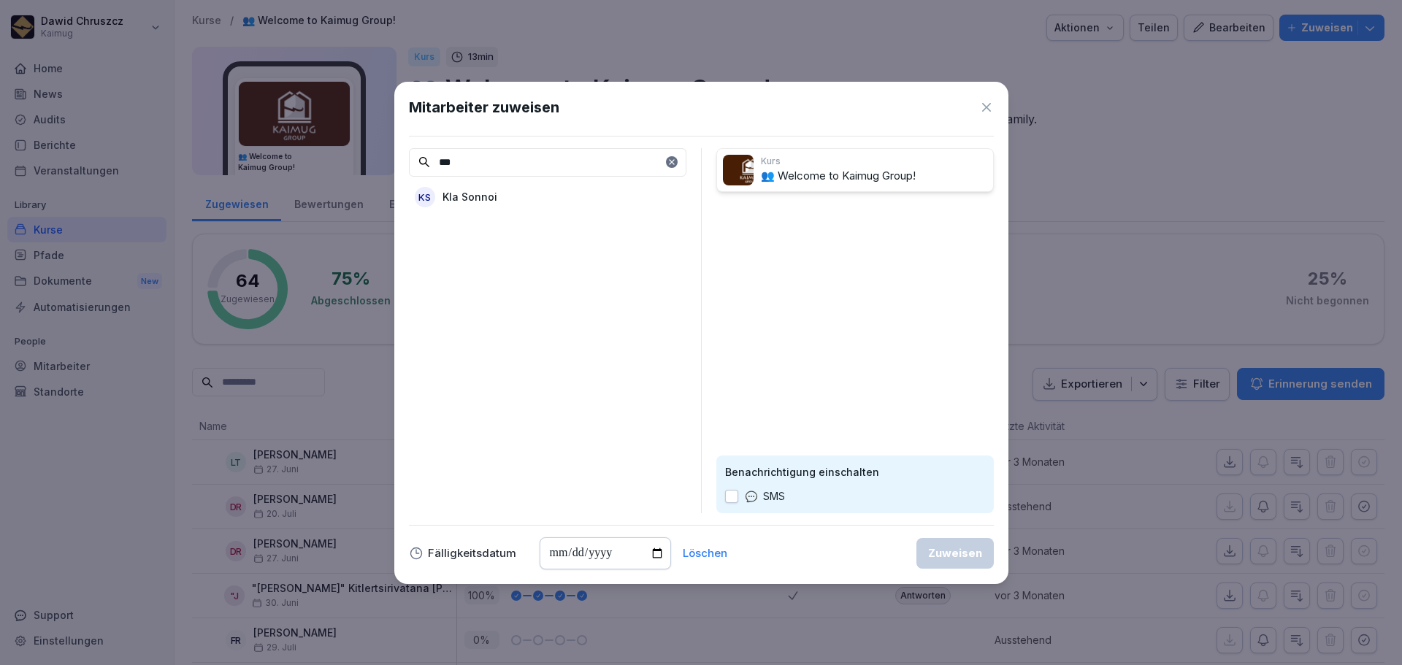
click at [531, 186] on div "KS Kla Sonnoi" at bounding box center [547, 197] width 277 height 26
drag, startPoint x: 519, startPoint y: 152, endPoint x: 427, endPoint y: 170, distance: 93.8
click at [513, 157] on input "***" at bounding box center [547, 162] width 277 height 28
click at [421, 172] on input "***" at bounding box center [547, 162] width 277 height 28
type input "****"
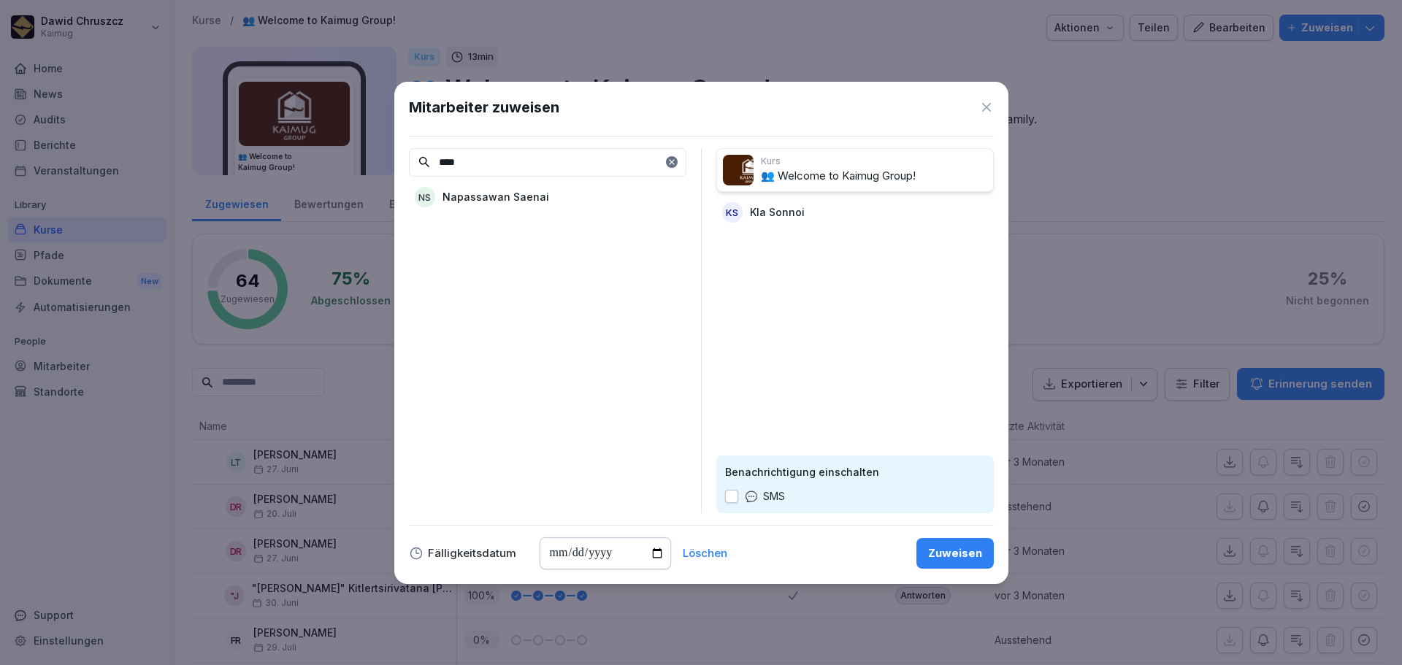
click at [556, 188] on div "NS Napassawan Saenai" at bounding box center [547, 197] width 277 height 26
click at [657, 551] on input "date" at bounding box center [605, 553] width 131 height 32
type input "**********"
drag, startPoint x: 892, startPoint y: 407, endPoint x: 951, endPoint y: 479, distance: 93.9
click at [892, 407] on div "Kurs 👥 Welcome to Kaimug Group! KS Kla Sonnoi NS Napassawan Saenai Benachrichti…" at bounding box center [854, 330] width 277 height 365
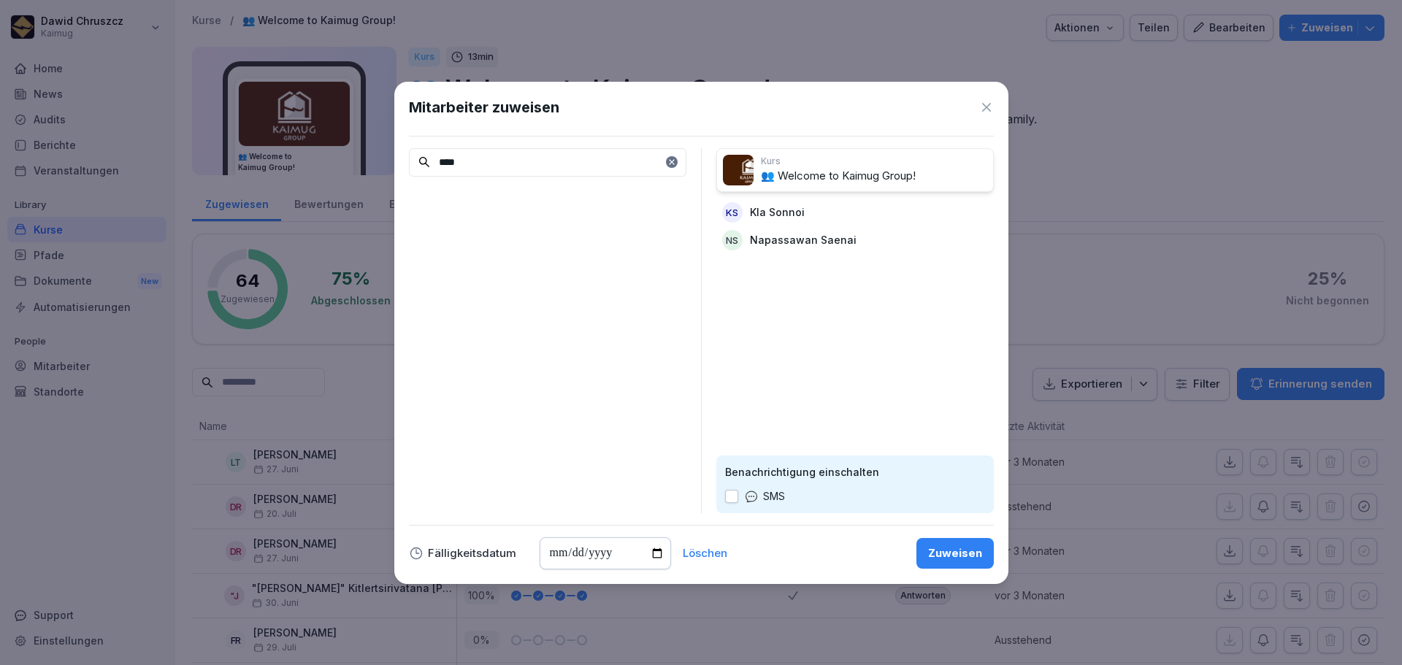
click at [973, 547] on div "Zuweisen" at bounding box center [955, 553] width 54 height 16
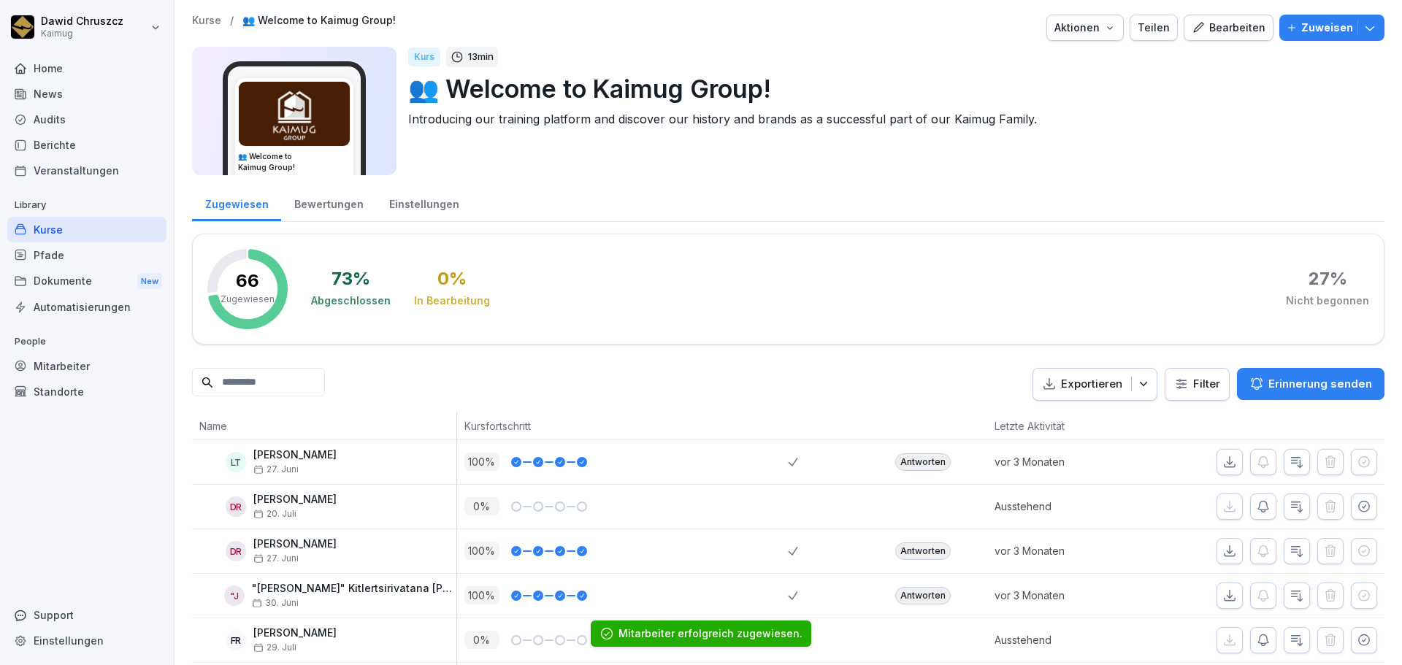
click at [289, 386] on input at bounding box center [258, 382] width 133 height 28
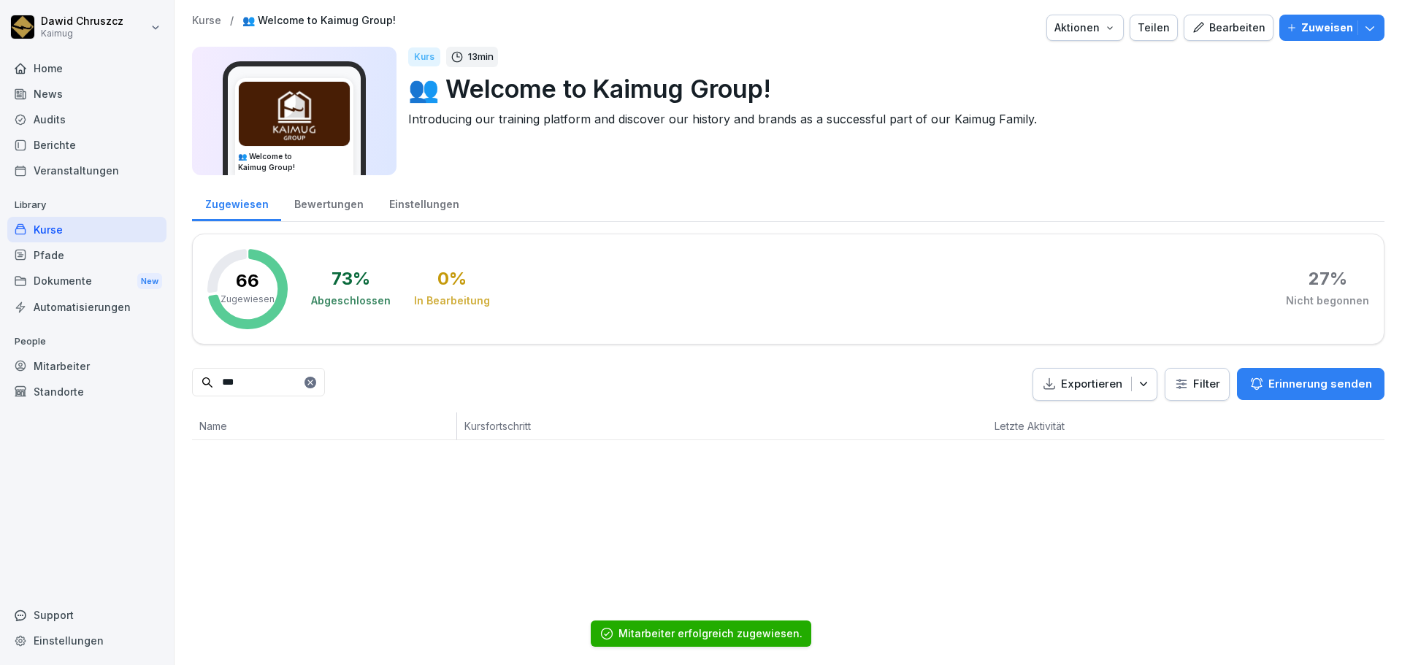
type input "****"
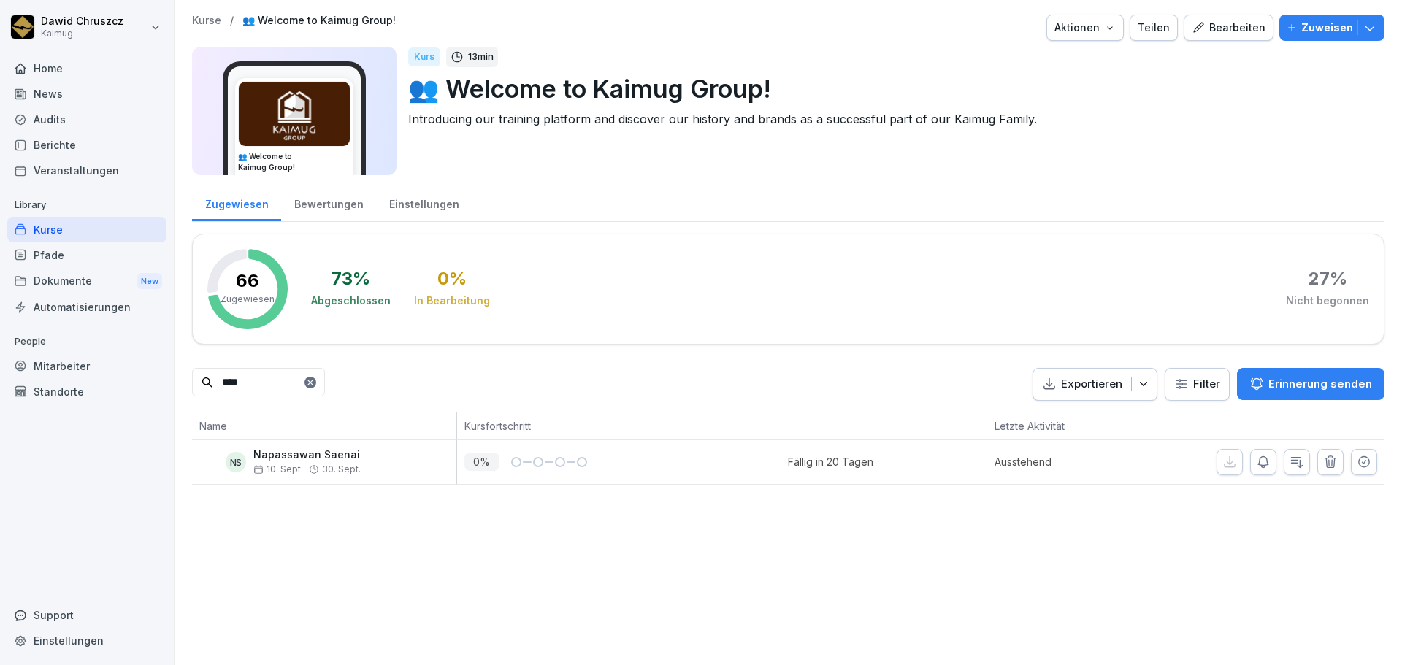
drag, startPoint x: 283, startPoint y: 382, endPoint x: 156, endPoint y: 388, distance: 127.2
click at [156, 388] on div "[PERSON_NAME] Kaimug Home News Audits Berichte Veranstaltungen Library Kurse Pf…" at bounding box center [701, 332] width 1402 height 665
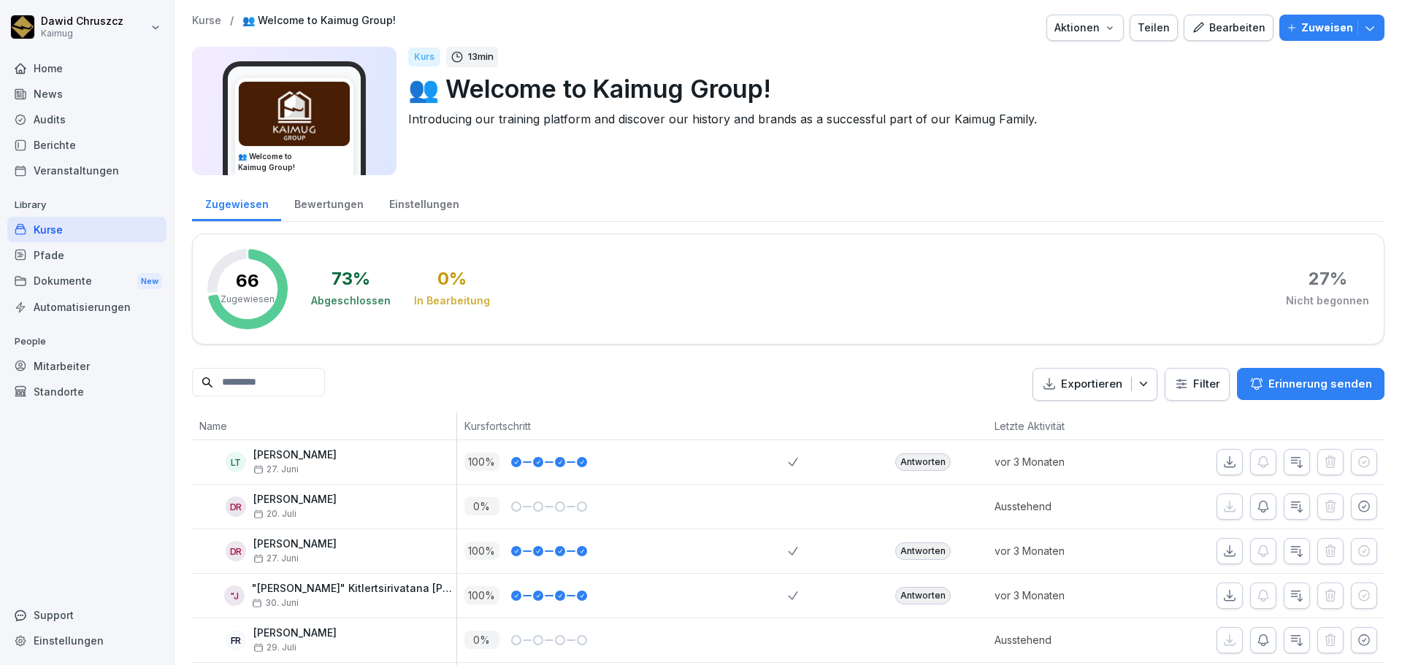
click at [862, 253] on div "73 % Abgeschlossen 0 % In Bearbeitung 27 % Nicht begonnen" at bounding box center [840, 289] width 1058 height 80
click at [924, 256] on div "73 % Abgeschlossen 0 % In Bearbeitung 27 % Nicht begonnen" at bounding box center [840, 289] width 1058 height 80
click at [74, 223] on div "Kurse" at bounding box center [86, 230] width 159 height 26
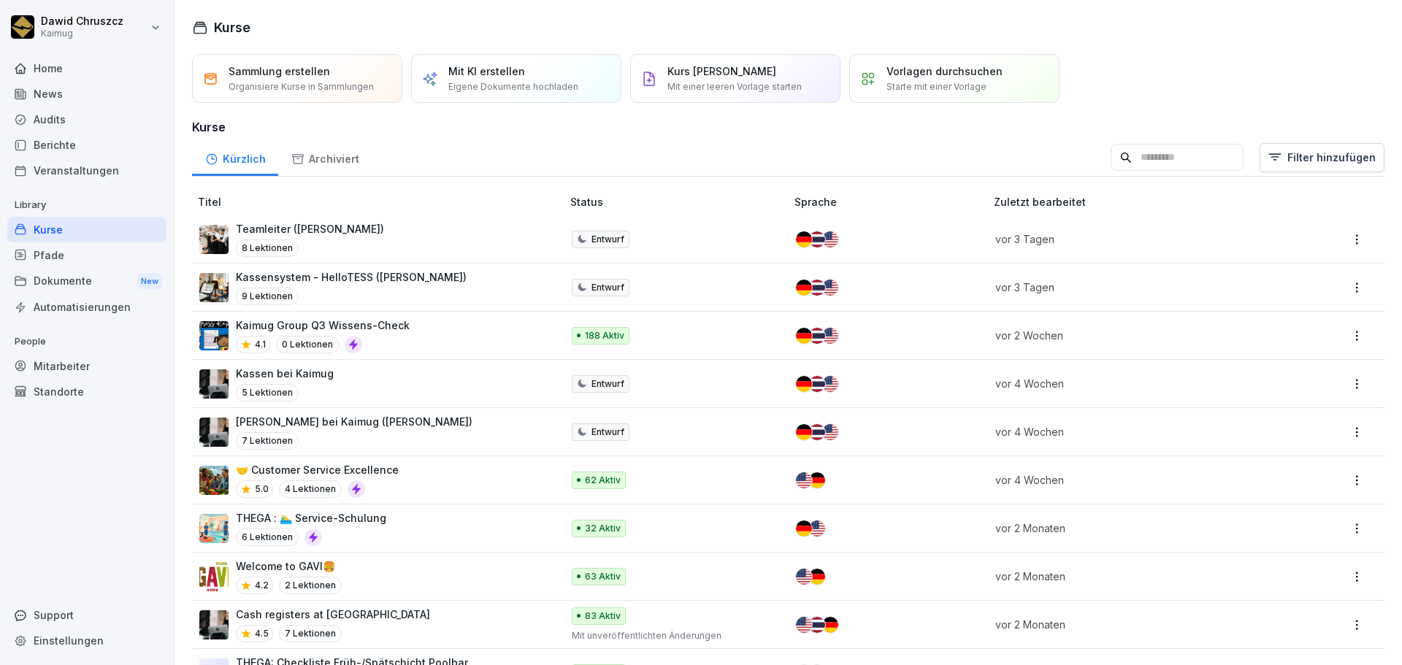
click at [66, 237] on div "Kurse" at bounding box center [86, 230] width 159 height 26
drag, startPoint x: 1124, startPoint y: 169, endPoint x: 1162, endPoint y: 151, distance: 41.5
click at [1127, 168] on input at bounding box center [1177, 158] width 133 height 28
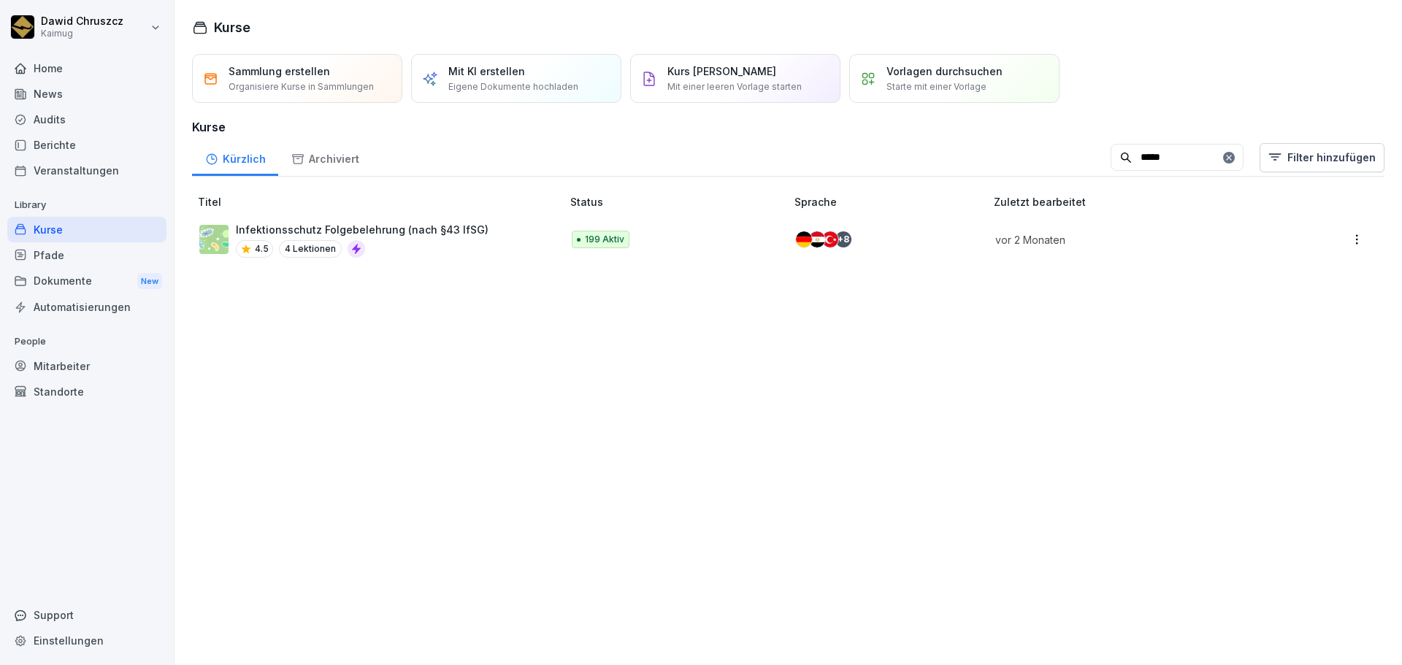
type input "*****"
click at [303, 226] on p "Infektionsschutz Folgebelehrung (nach §43 IfSG)" at bounding box center [362, 229] width 253 height 15
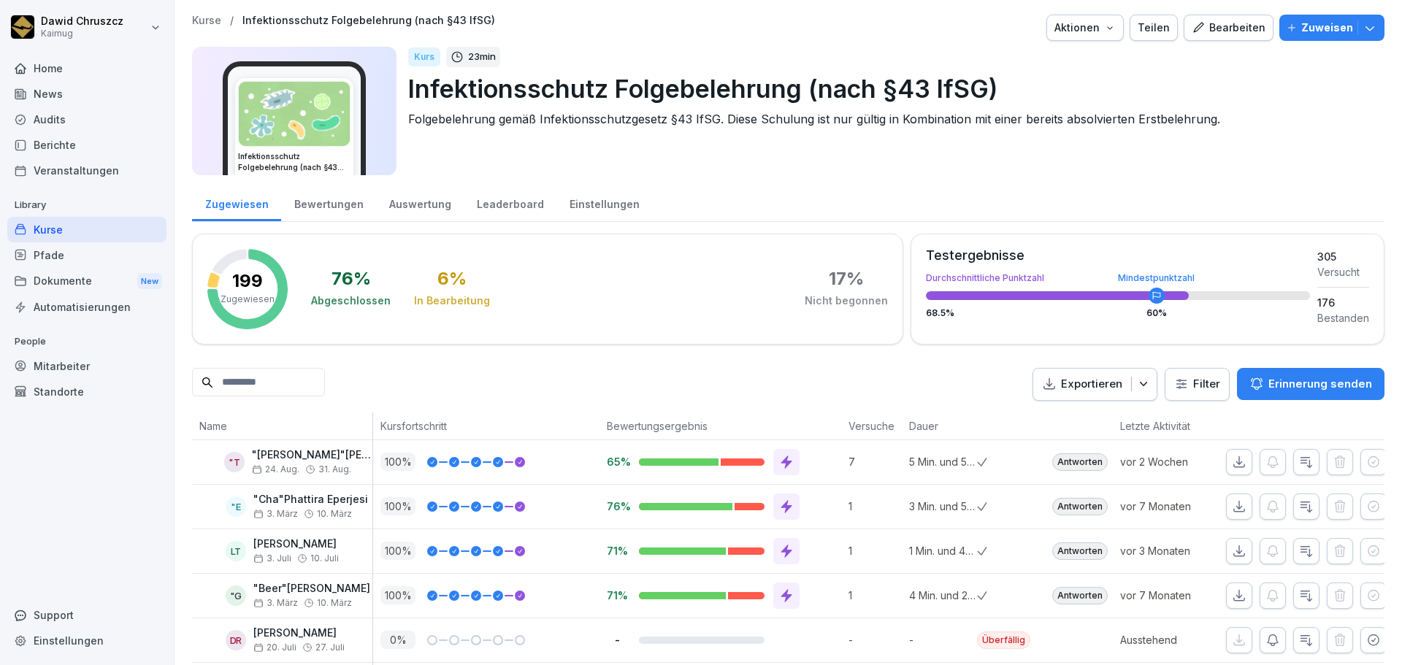
click at [1199, 379] on html "[PERSON_NAME] Kaimug Home News Audits Berichte Veranstaltungen Library Kurse Pf…" at bounding box center [701, 332] width 1402 height 665
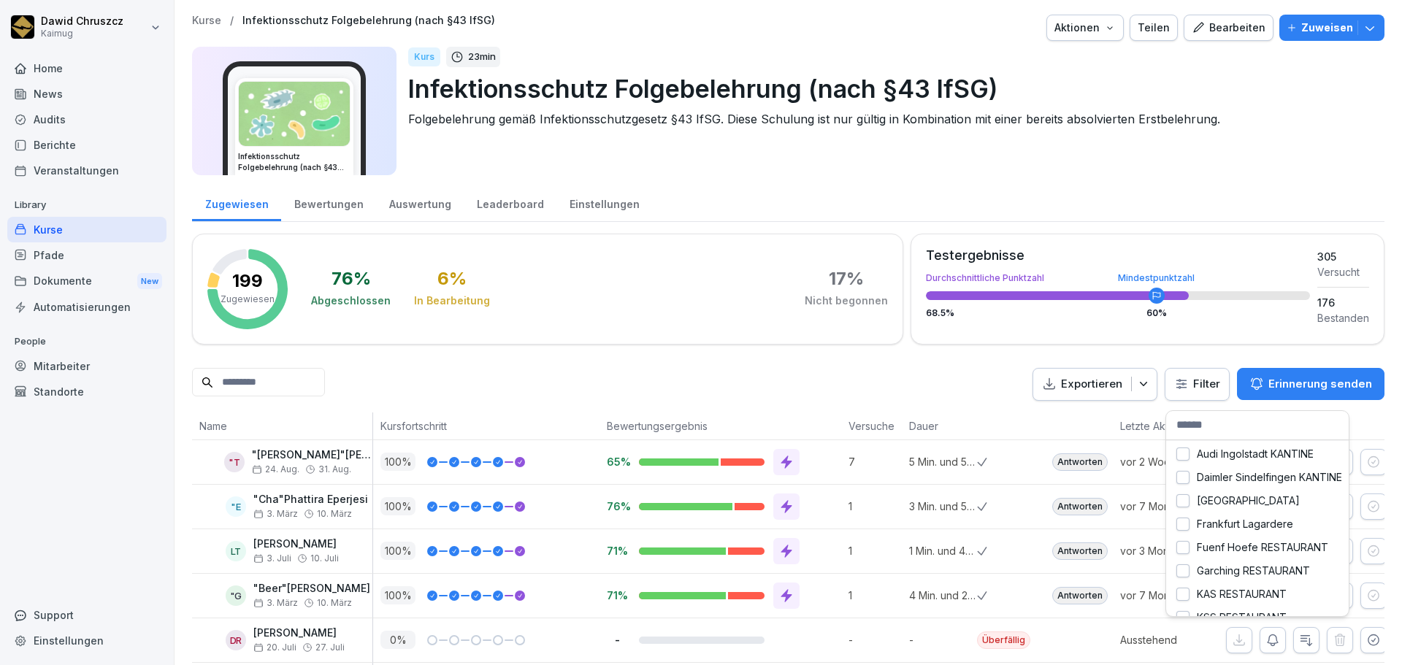
click at [1215, 426] on input "text" at bounding box center [1257, 425] width 183 height 29
type input "***"
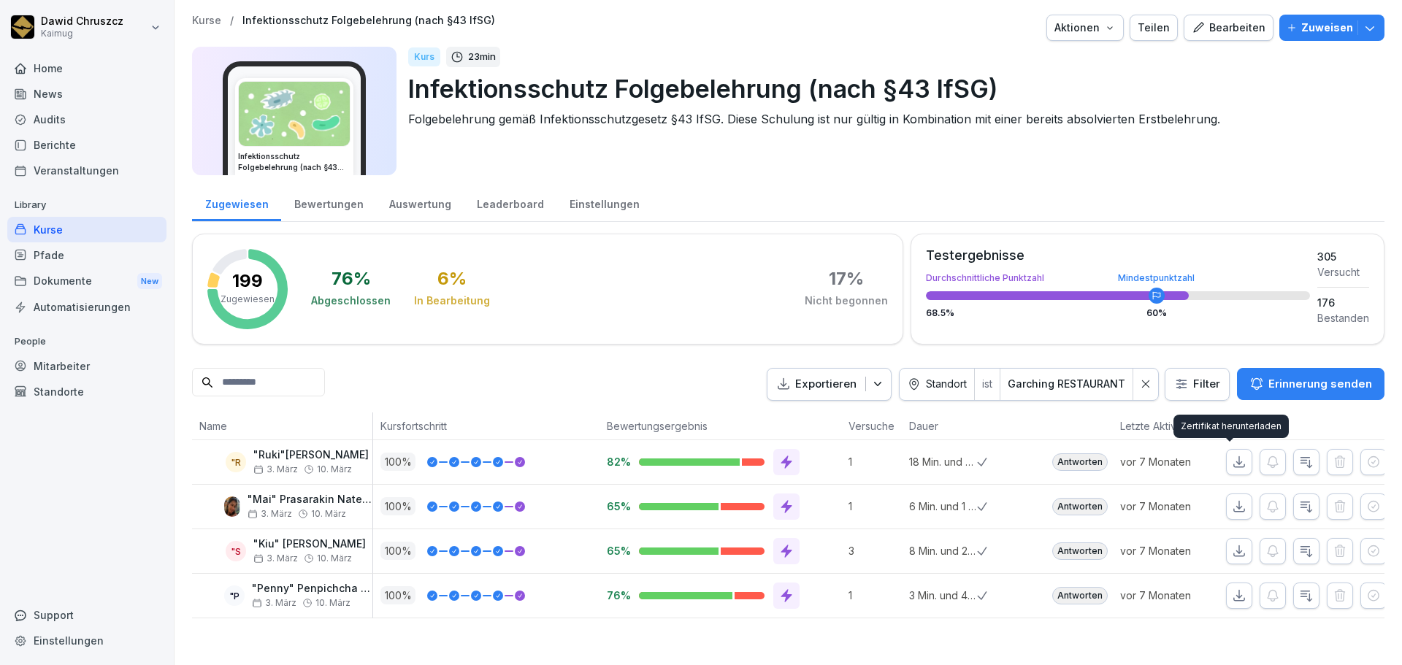
click at [1226, 470] on button "button" at bounding box center [1239, 462] width 26 height 26
click at [1234, 549] on icon "button" at bounding box center [1239, 551] width 15 height 15
click at [1232, 595] on icon "button" at bounding box center [1239, 596] width 15 height 15
drag, startPoint x: 113, startPoint y: 477, endPoint x: 174, endPoint y: 478, distance: 60.6
click at [114, 477] on div "Home News Audits Berichte Veranstaltungen Library Kurse Pfade Dokumente New Aut…" at bounding box center [86, 352] width 159 height 611
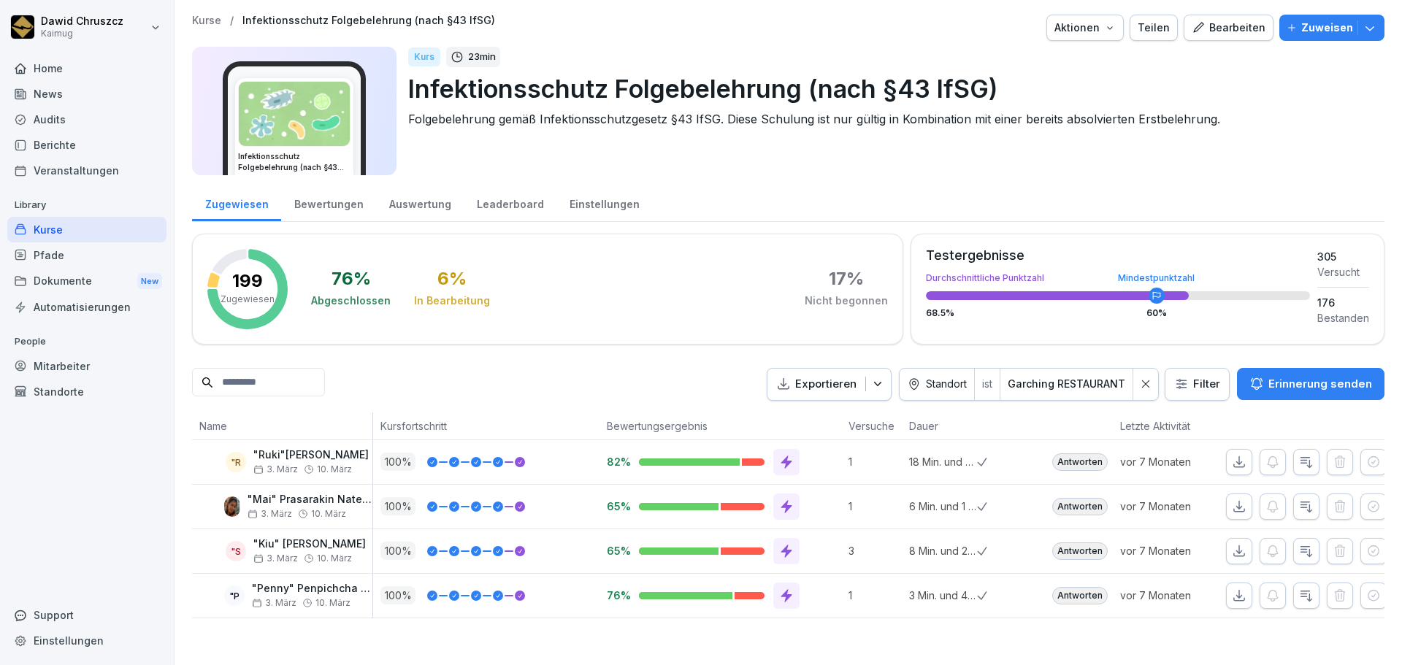
drag, startPoint x: 1138, startPoint y: 386, endPoint x: 857, endPoint y: 172, distance: 352.7
click at [1141, 386] on icon at bounding box center [1146, 384] width 10 height 10
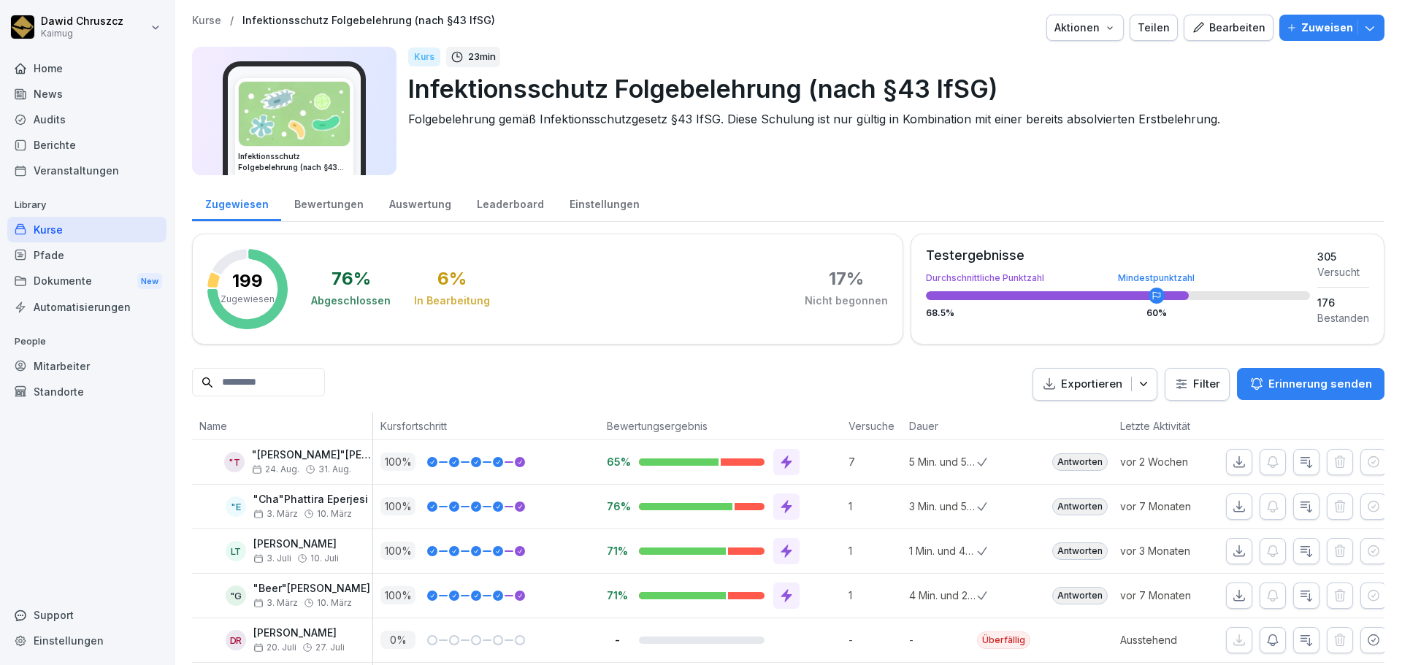
click at [50, 236] on div "Kurse" at bounding box center [86, 230] width 159 height 26
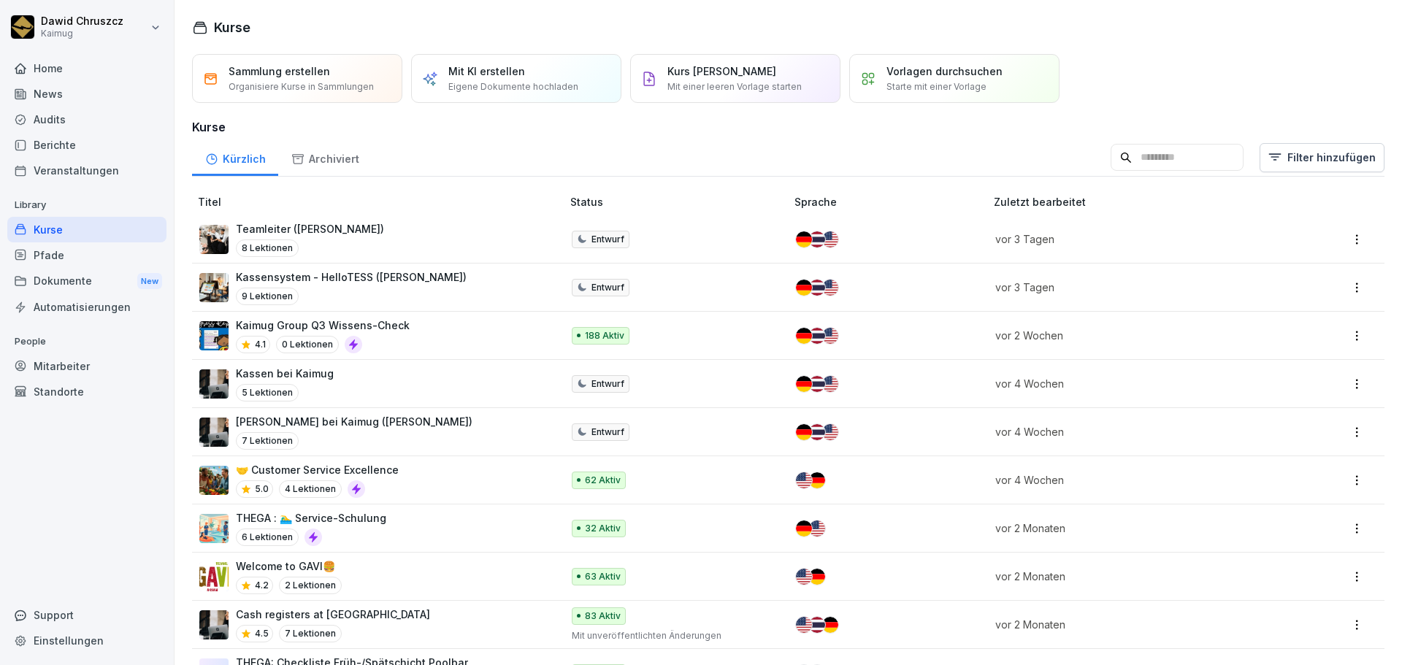
click at [1115, 161] on input at bounding box center [1177, 158] width 133 height 28
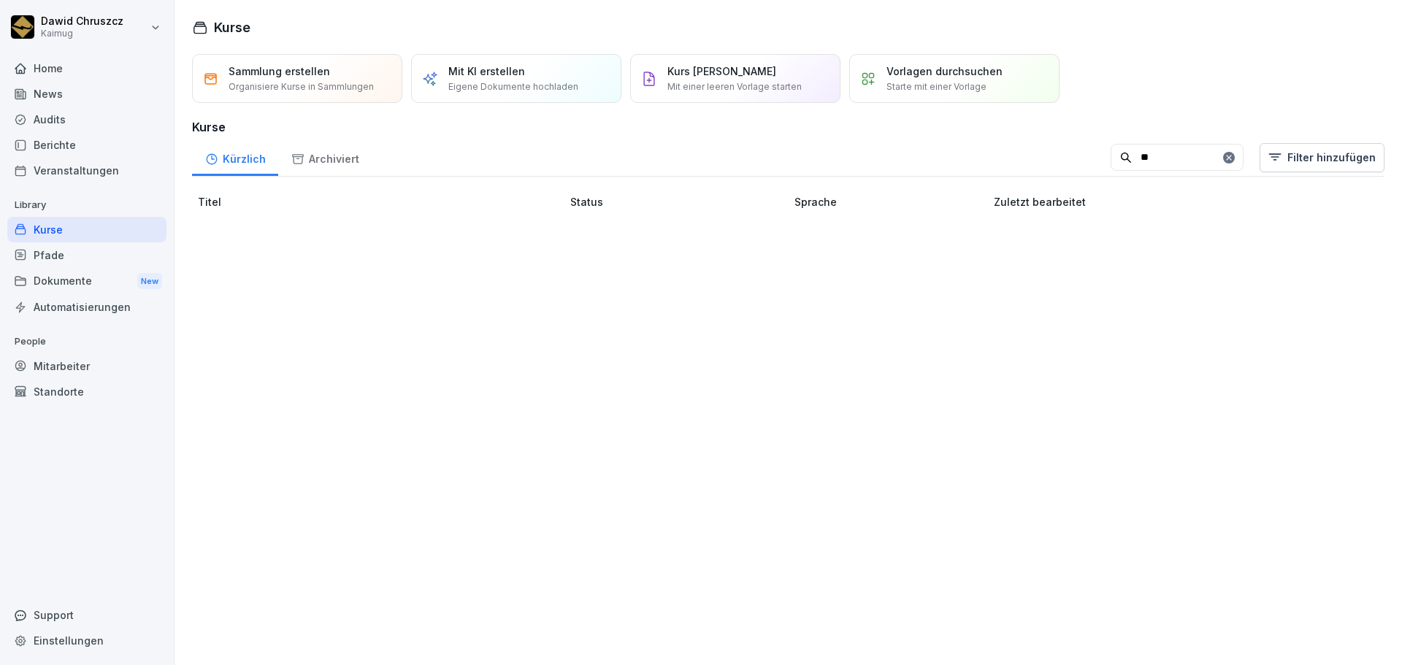
type input "*"
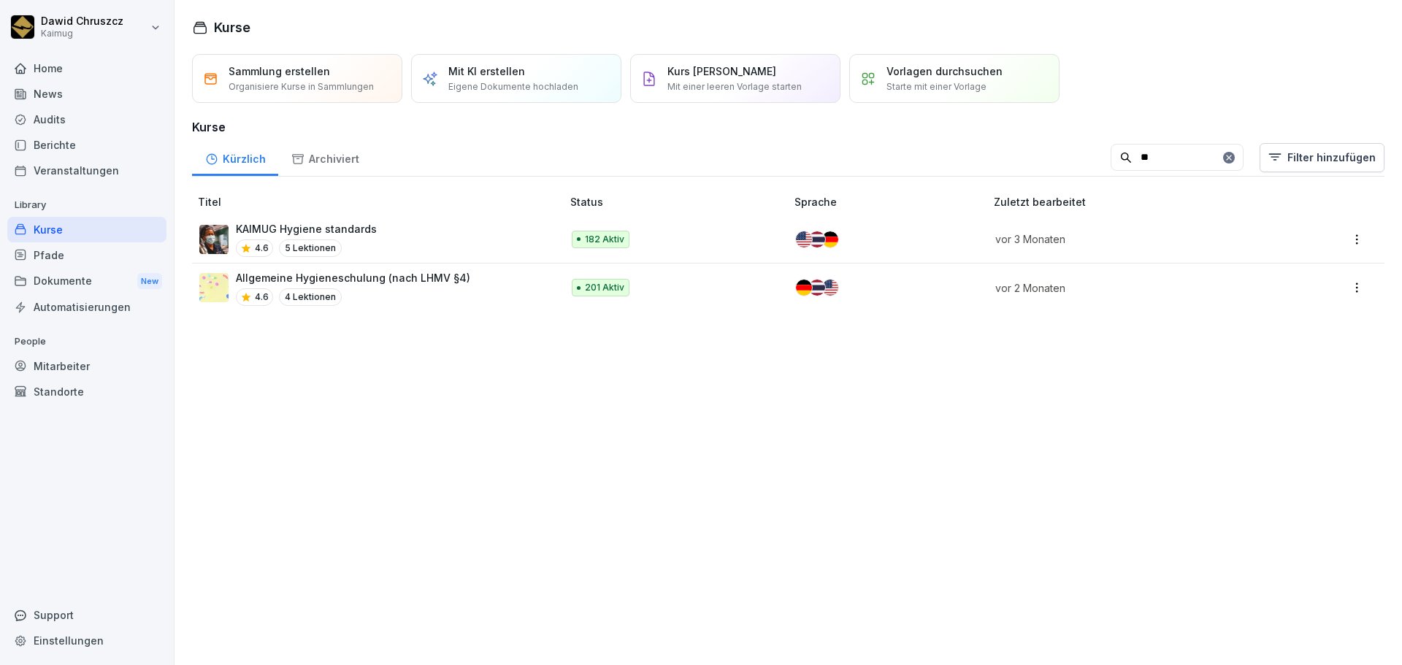
type input "**"
click at [400, 277] on p "Allgemeine Hygieneschulung (nach LHMV §4)" at bounding box center [353, 277] width 234 height 15
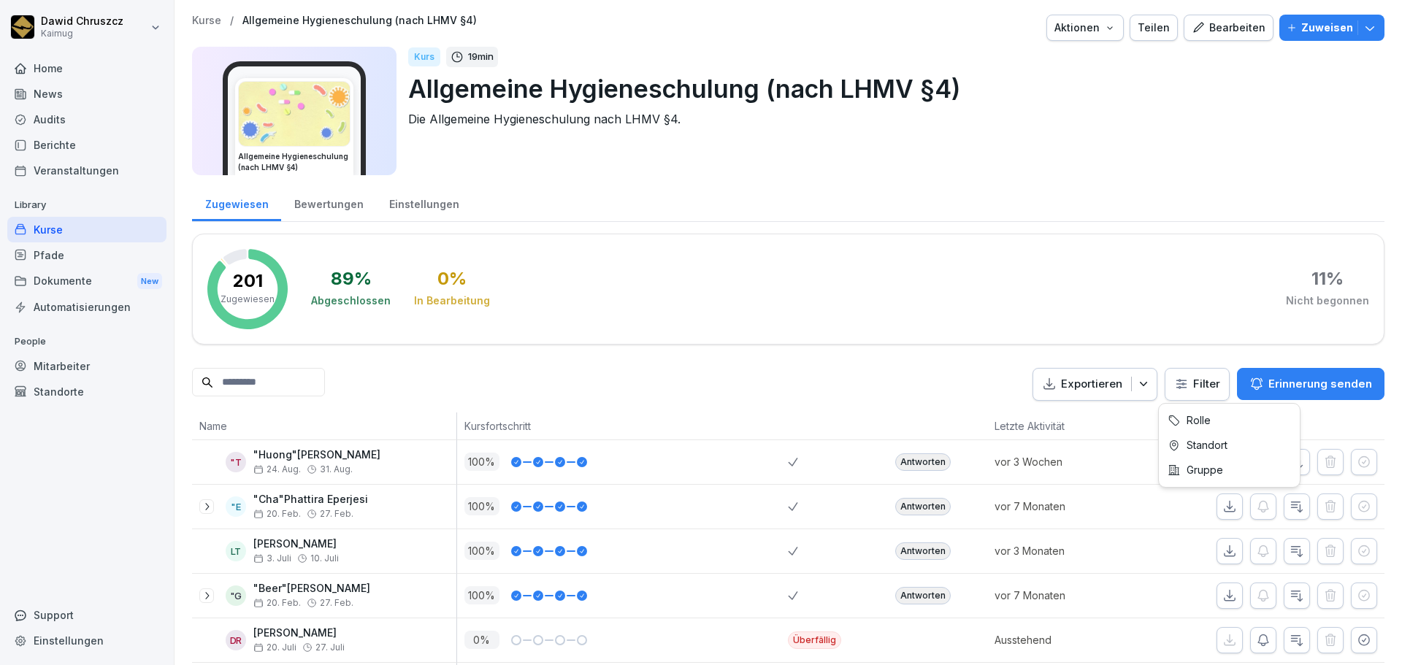
click at [1179, 391] on html "[PERSON_NAME] Kaimug Home News Audits Berichte Veranstaltungen Library Kurse Pf…" at bounding box center [701, 332] width 1402 height 665
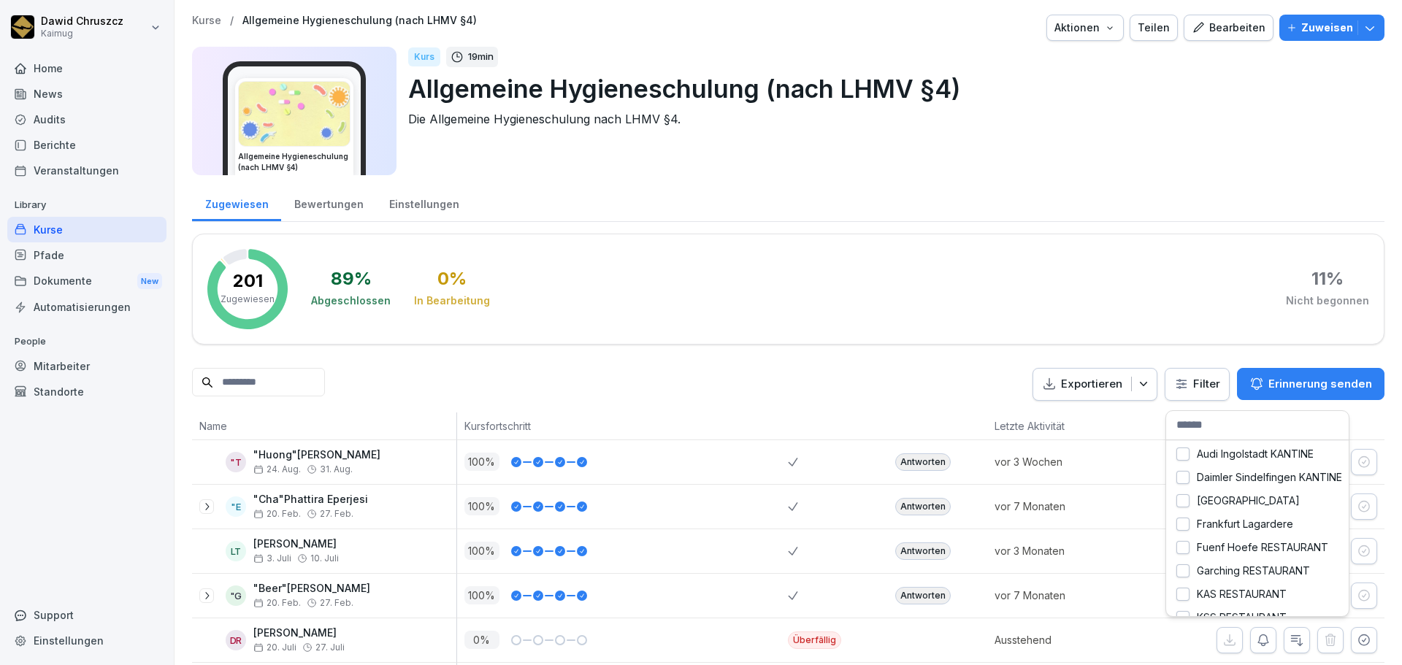
scroll to position [73, 0]
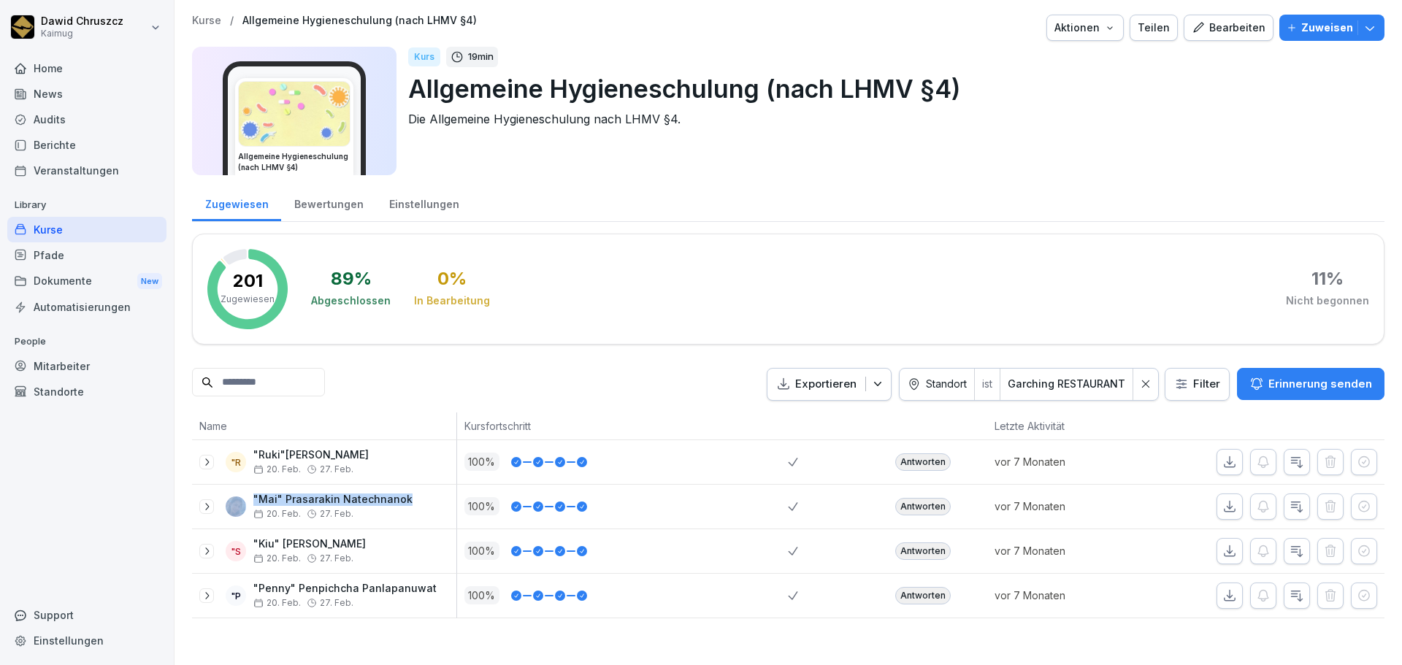
drag, startPoint x: 361, startPoint y: 497, endPoint x: 245, endPoint y: 504, distance: 116.3
click at [245, 504] on div ""Mai" Prasarakin Natechnanok [DATE]. Feb." at bounding box center [327, 507] width 257 height 26
click at [605, 365] on div "Zugewiesen Bewertungen Einstellungen 201 Zugewiesen 89 % Abgeschlossen 0 % In B…" at bounding box center [788, 401] width 1192 height 434
drag, startPoint x: 388, startPoint y: 501, endPoint x: 235, endPoint y: 507, distance: 153.4
click at [235, 507] on div ""Mai" Prasarakin Natechnanok [DATE]. Feb." at bounding box center [327, 507] width 257 height 26
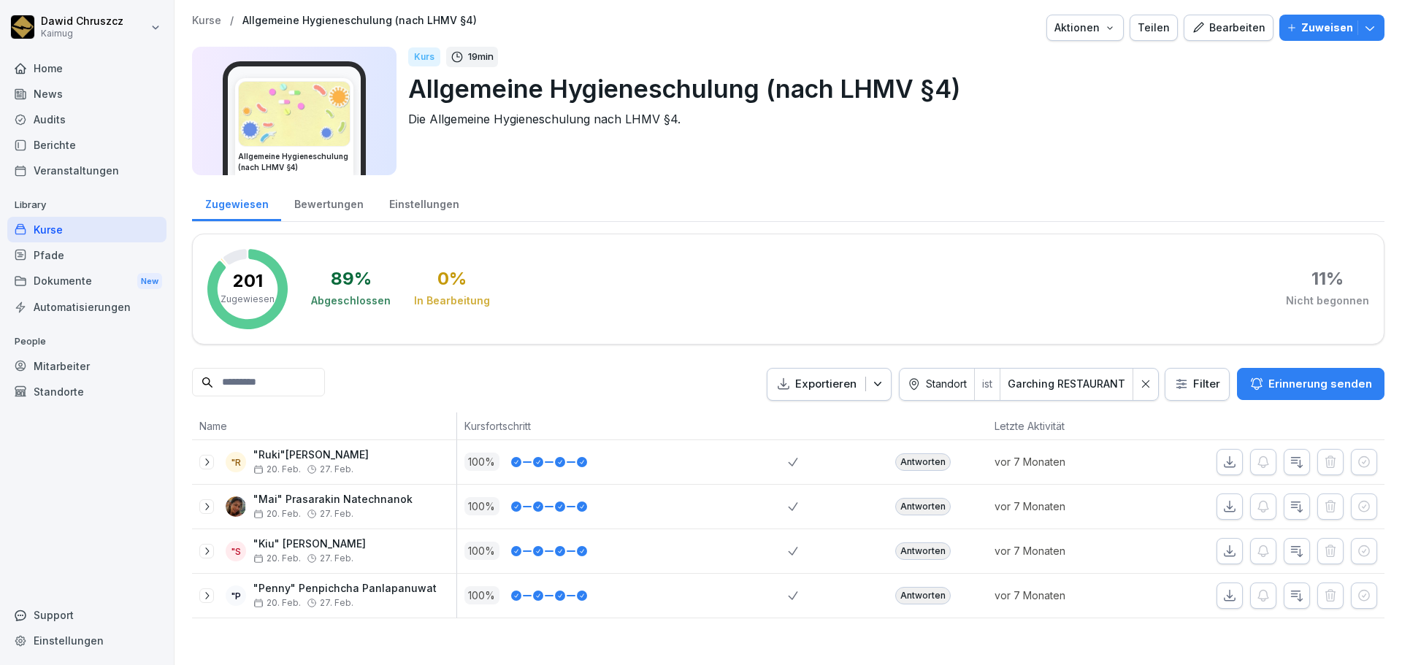
click at [551, 378] on div "Exportieren Standort ist Garching RESTAURANT Filter Erinnerung senden" at bounding box center [788, 384] width 1192 height 33
click at [299, 500] on p ""Mai" Prasarakin Natechnanok" at bounding box center [332, 500] width 159 height 12
click at [67, 365] on div "Mitarbeiter" at bounding box center [86, 366] width 159 height 26
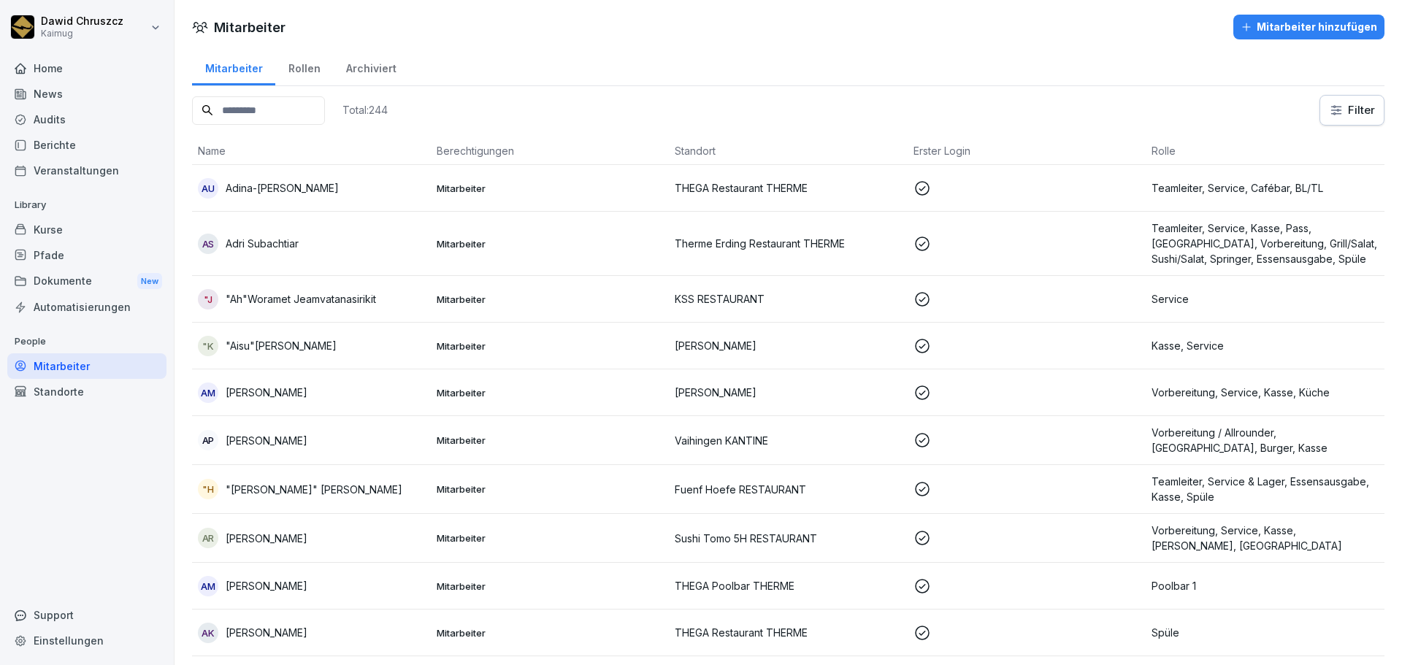
click at [311, 112] on input at bounding box center [258, 110] width 133 height 28
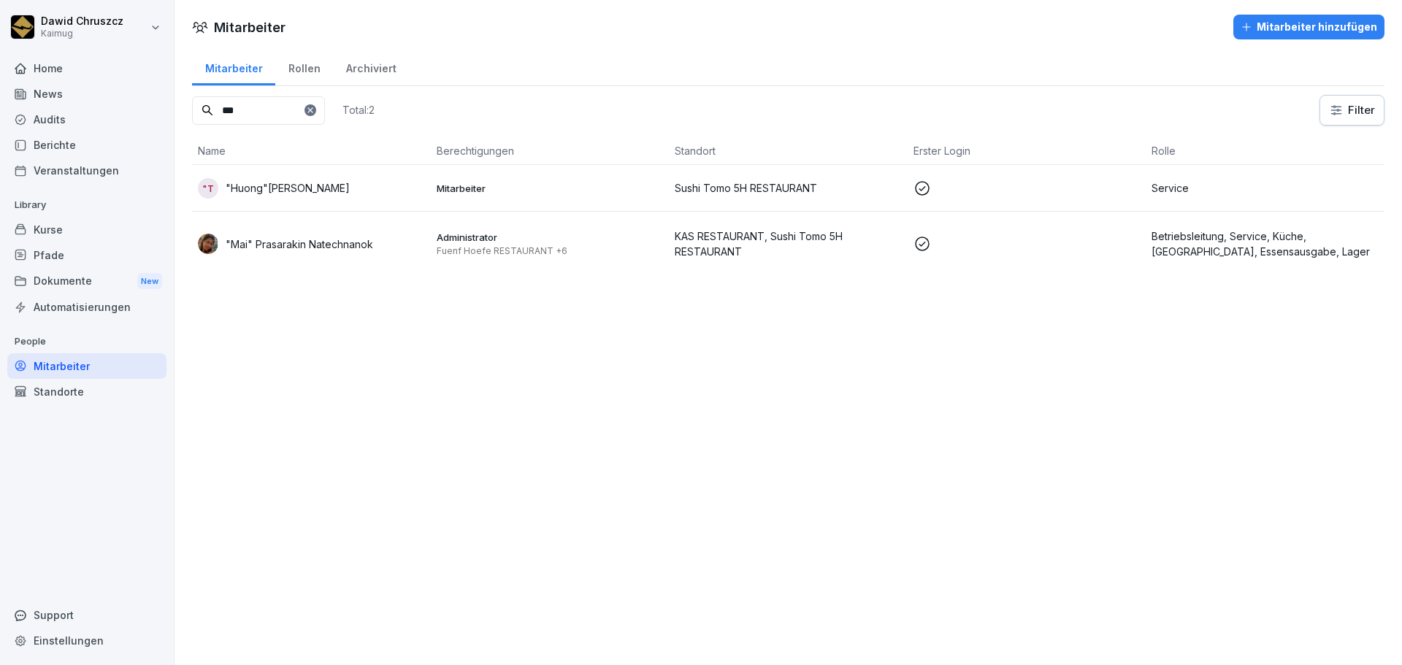
type input "***"
click at [354, 232] on td ""Mai" Prasarakin Natechnanok" at bounding box center [311, 244] width 239 height 64
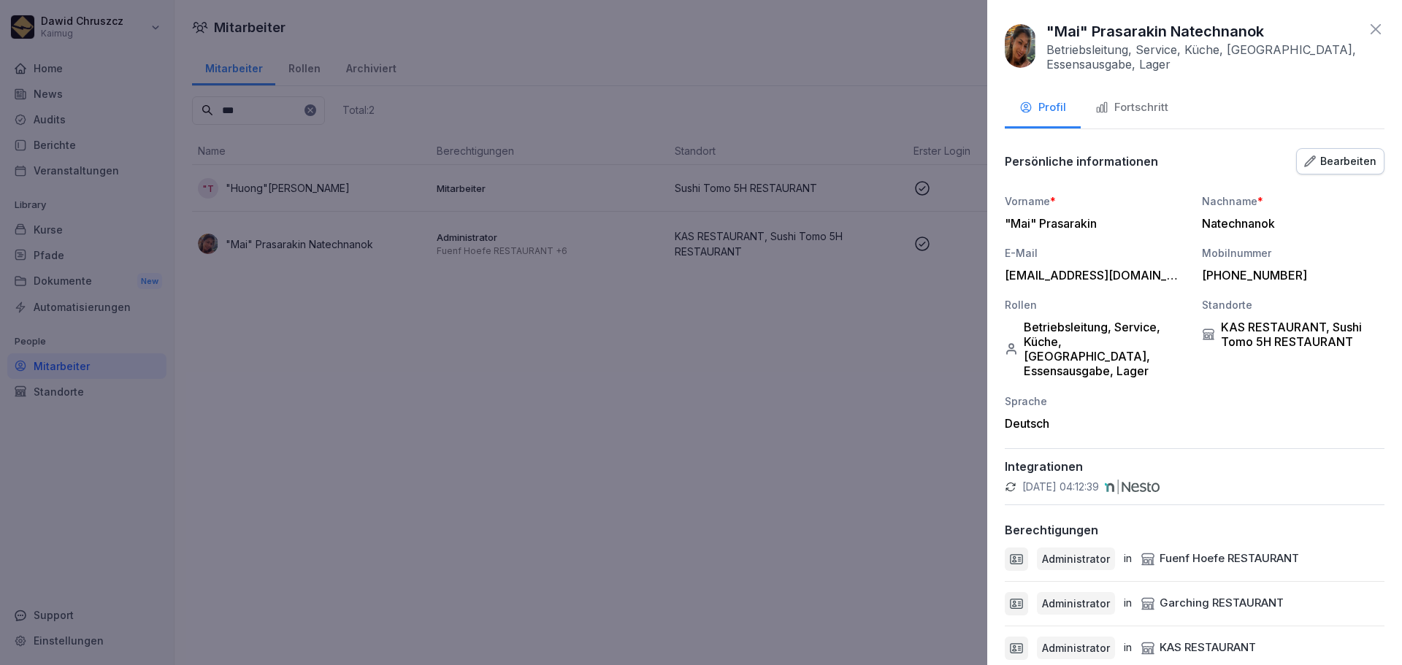
click at [1323, 156] on div "Bearbeiten" at bounding box center [1340, 161] width 72 height 16
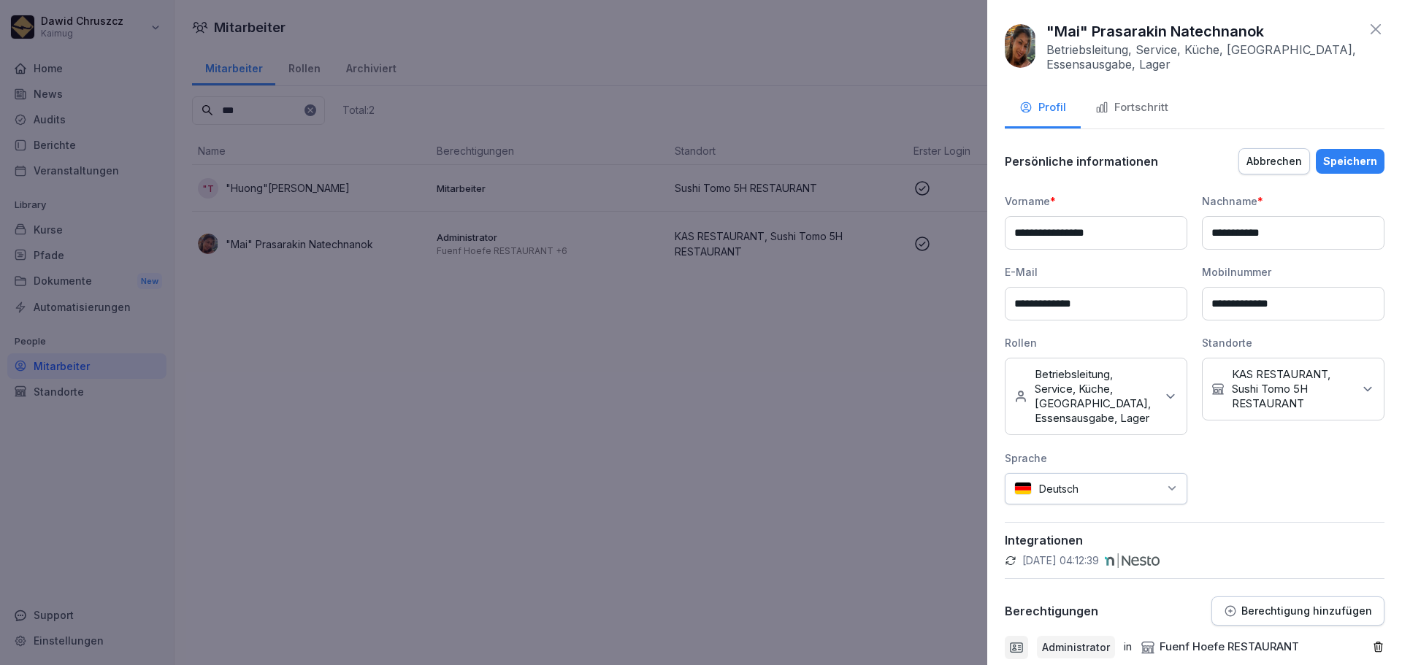
click at [1364, 389] on icon at bounding box center [1367, 389] width 7 height 4
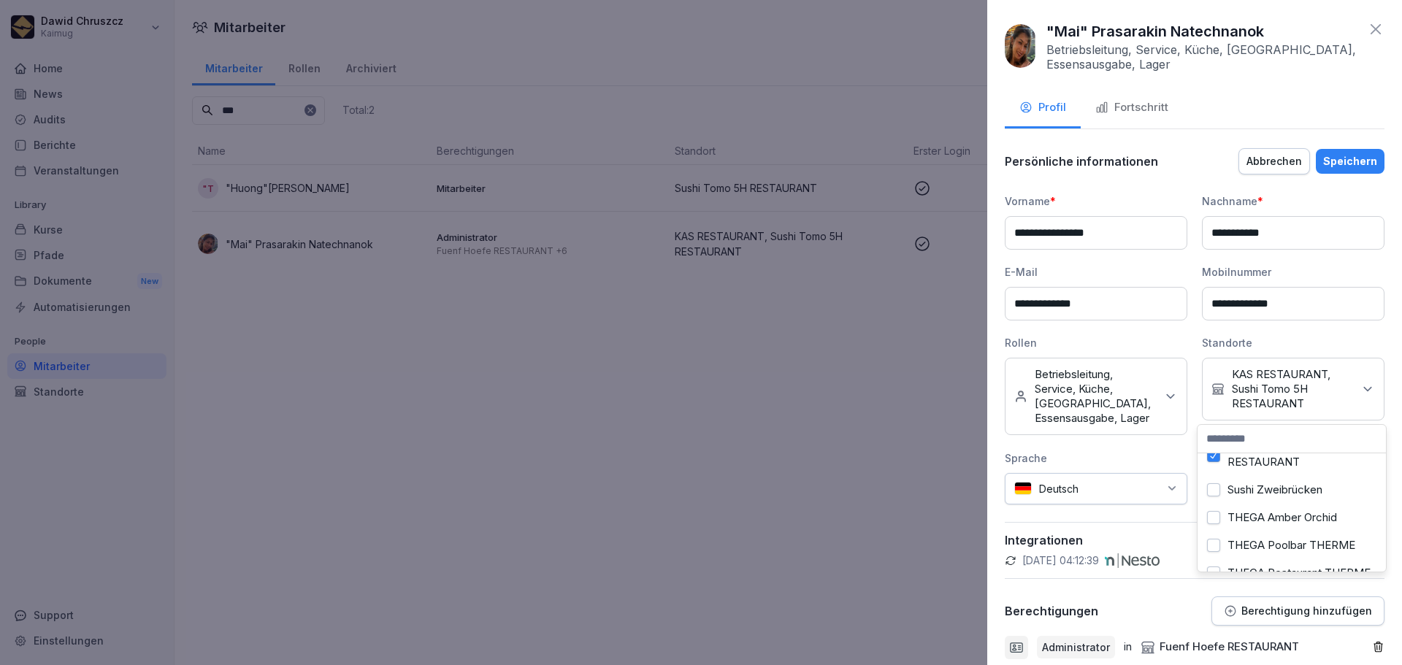
click at [1219, 476] on div "Sushi Tomo 5H RESTAURANT" at bounding box center [1291, 455] width 181 height 41
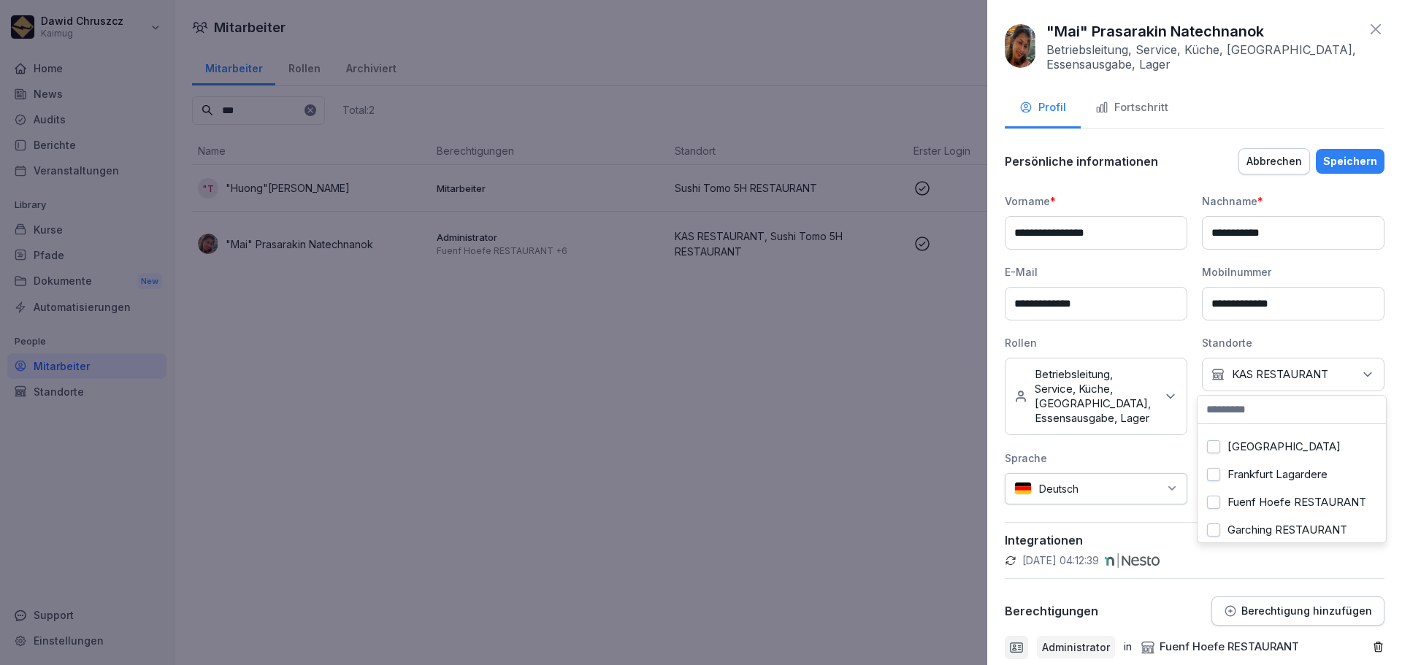
scroll to position [0, 0]
click at [1179, 339] on div "Rollen" at bounding box center [1096, 342] width 183 height 15
click at [1341, 157] on div "Speichern" at bounding box center [1350, 161] width 54 height 16
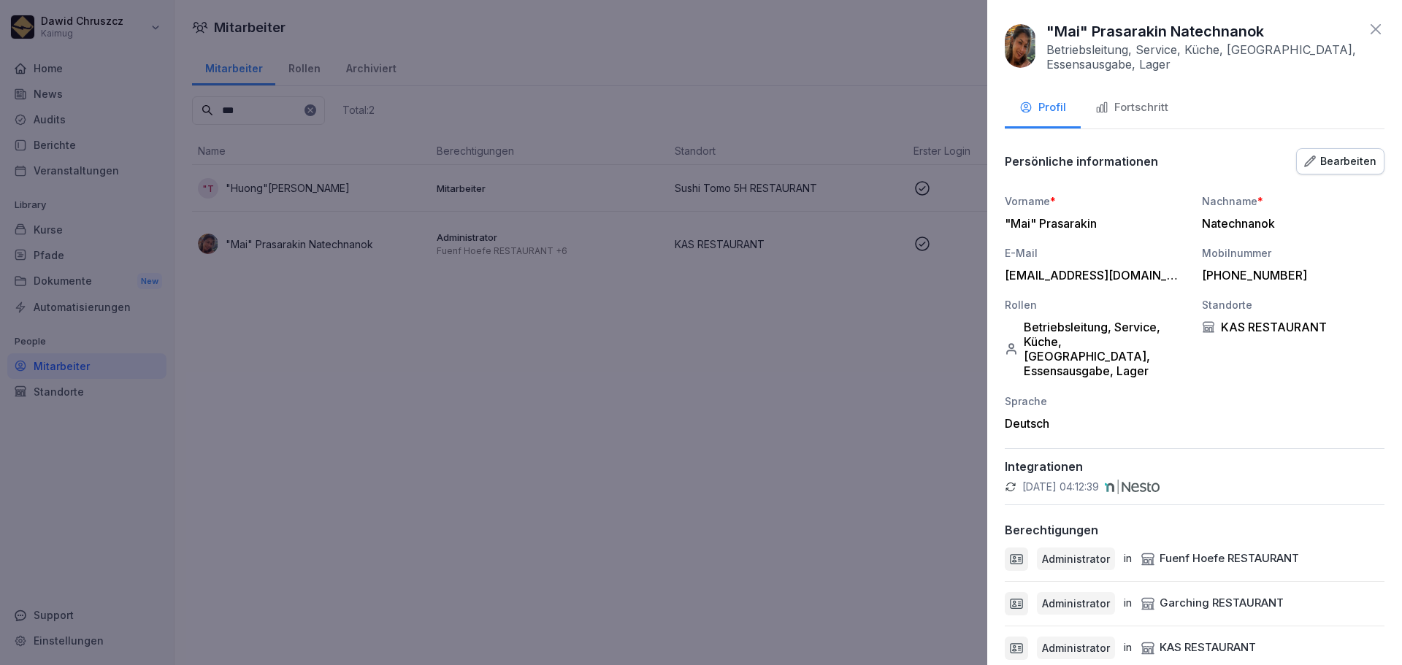
click at [803, 382] on div at bounding box center [701, 332] width 1402 height 665
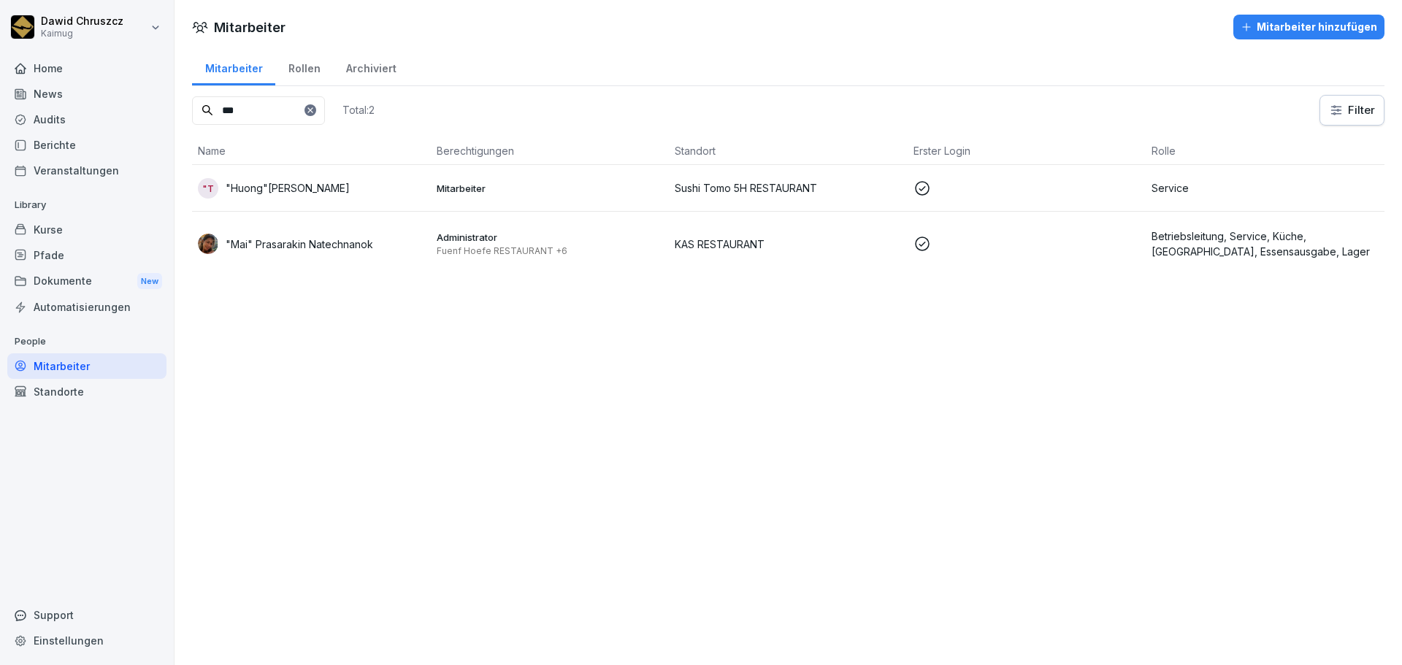
click at [60, 223] on div "Kurse" at bounding box center [86, 230] width 159 height 26
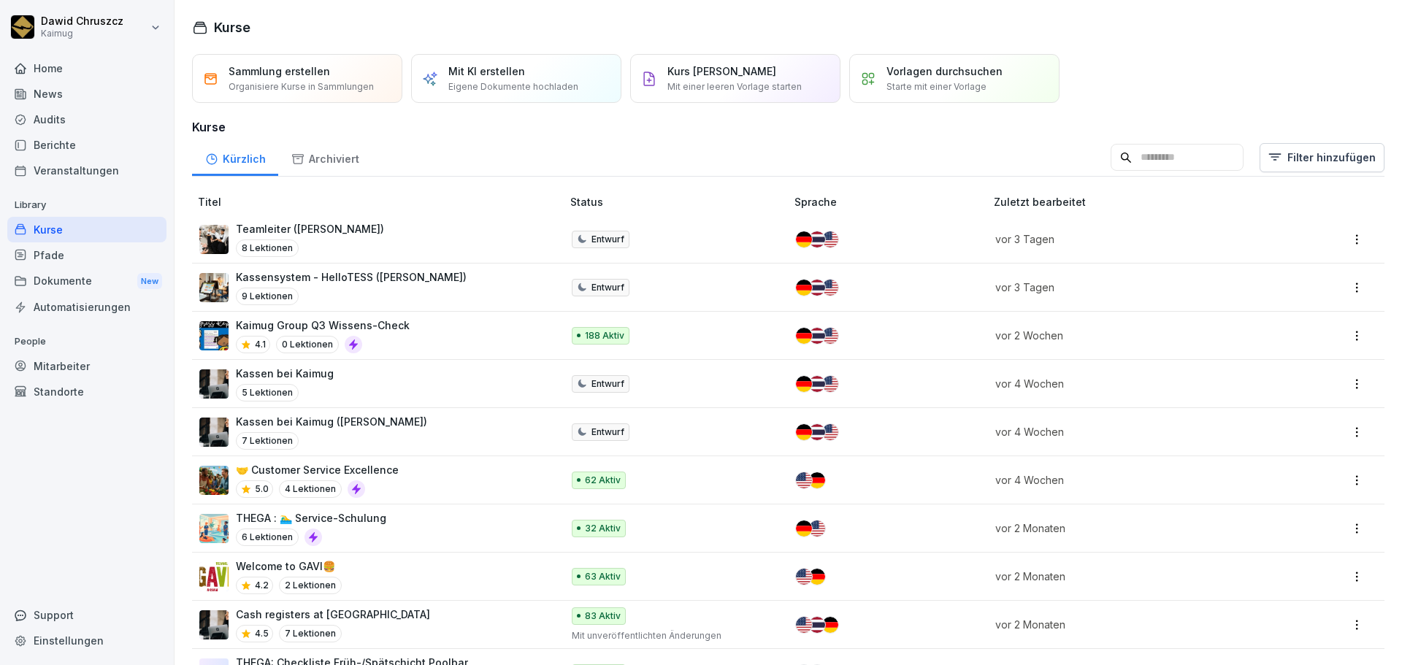
click at [1136, 156] on input at bounding box center [1177, 158] width 133 height 28
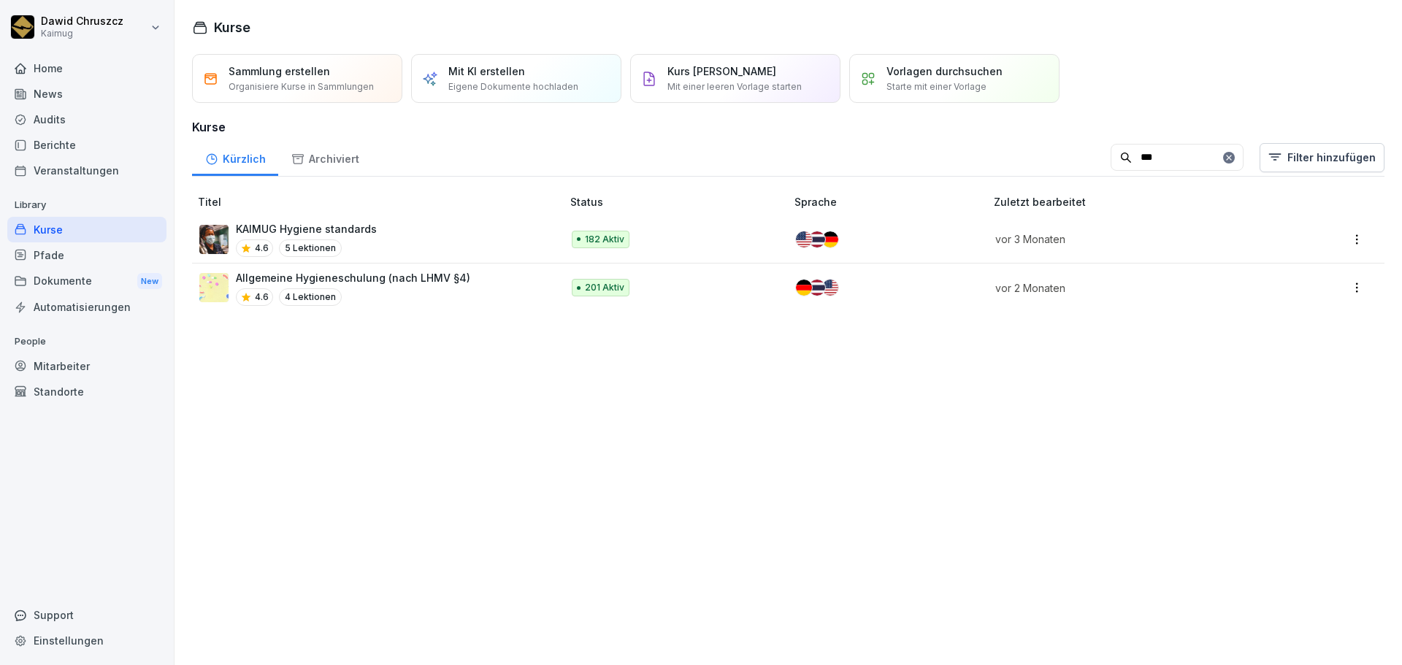
type input "***"
click at [449, 288] on div "4.6 4 Lektionen" at bounding box center [353, 297] width 234 height 18
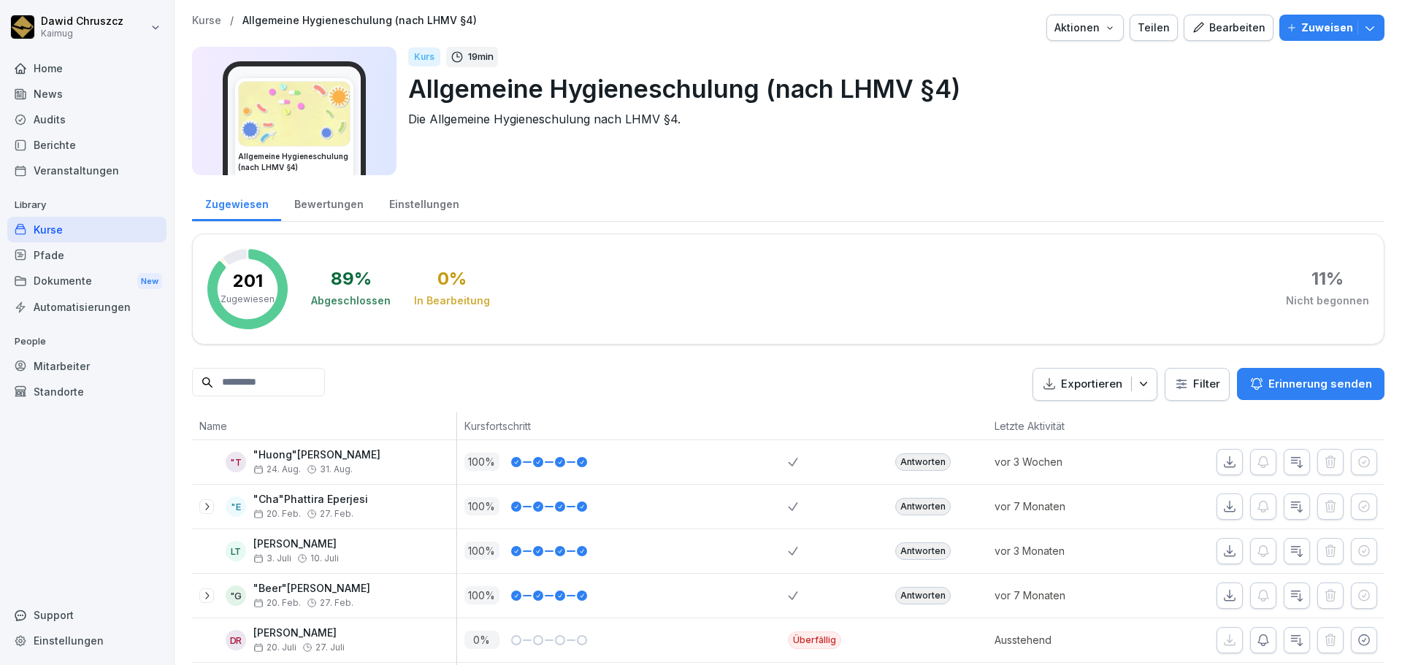
click at [1197, 378] on html "[PERSON_NAME] Kaimug Home News Audits Berichte Veranstaltungen Library Kurse Pf…" at bounding box center [701, 332] width 1402 height 665
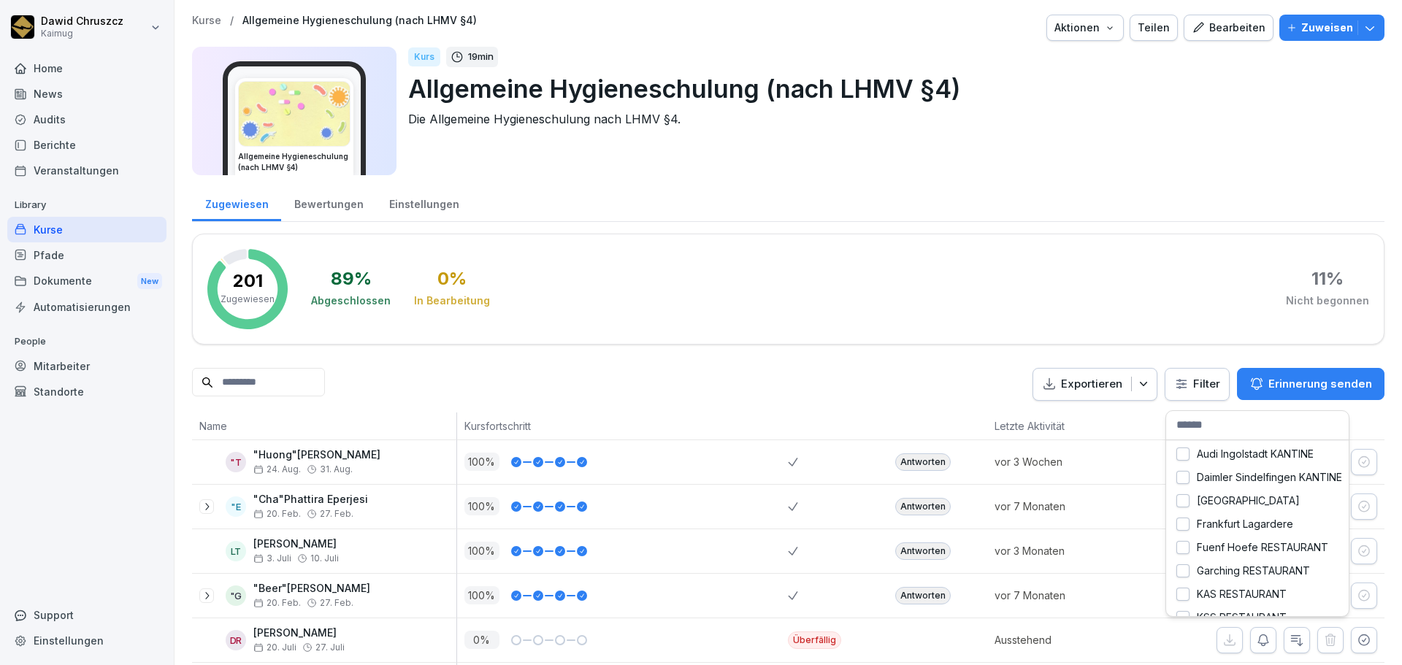
scroll to position [73, 0]
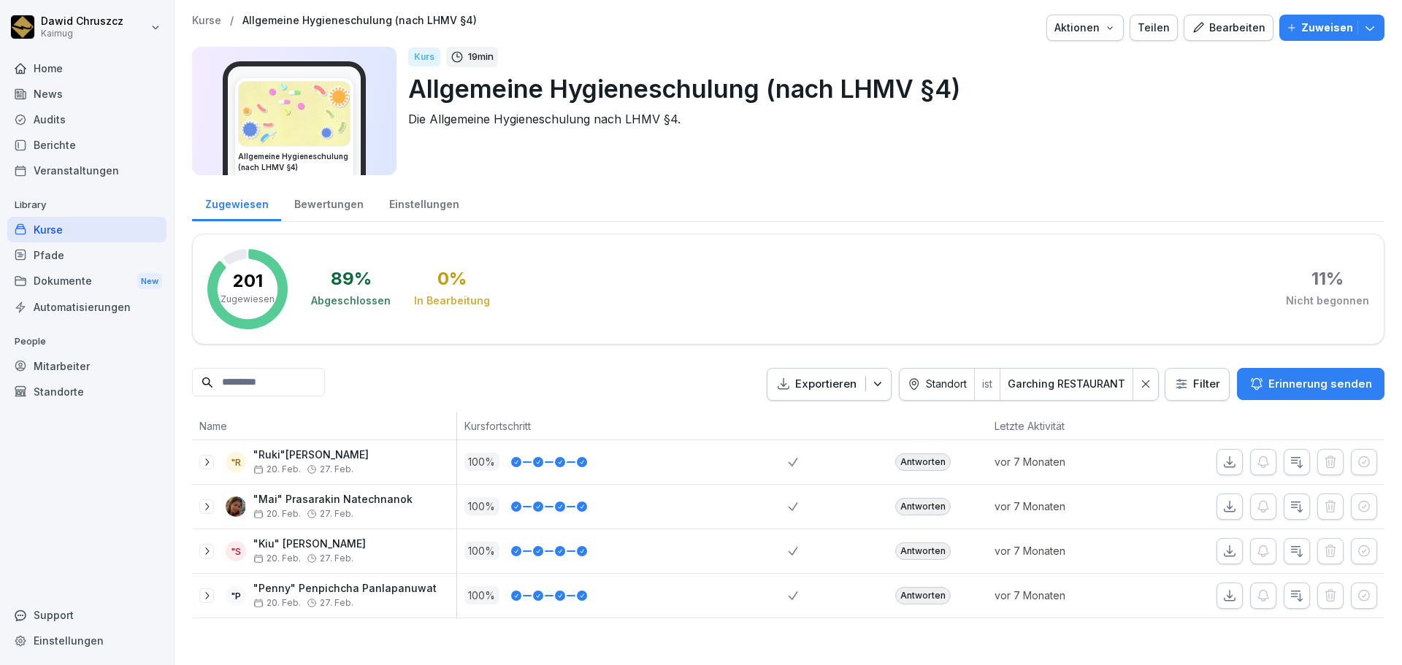
click at [204, 508] on icon at bounding box center [207, 507] width 12 height 12
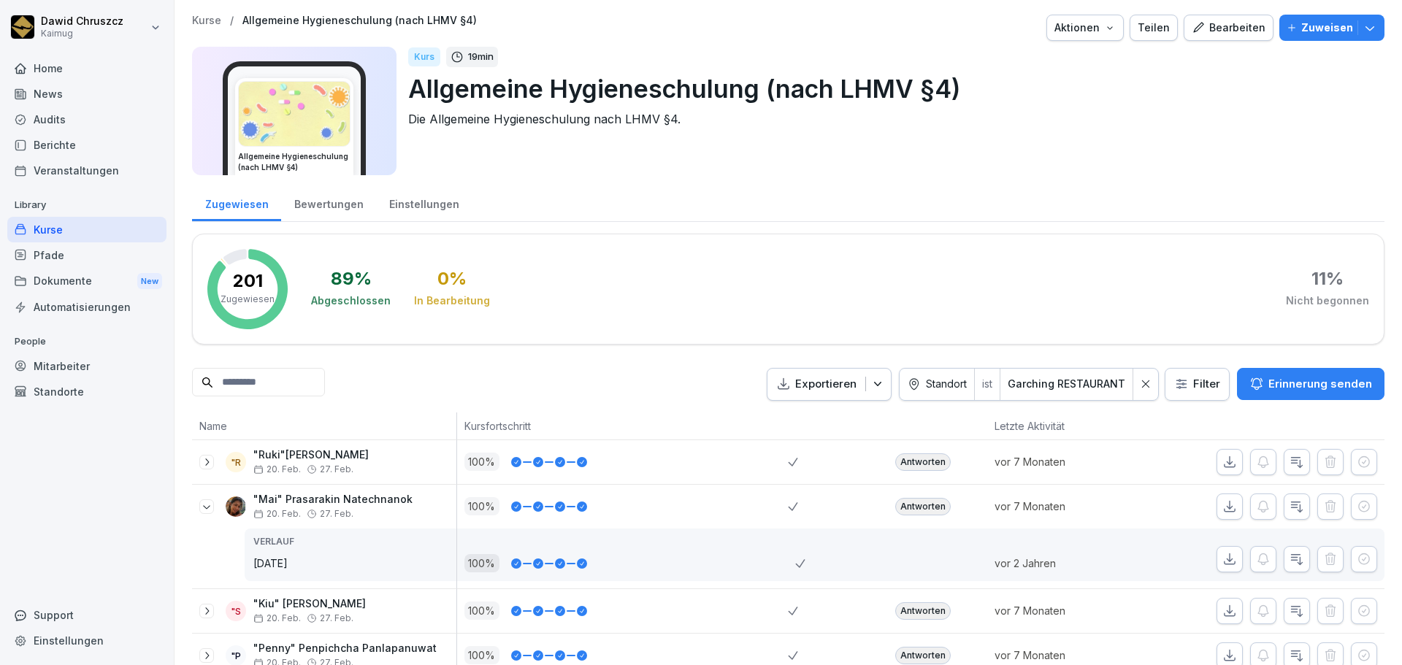
scroll to position [50, 0]
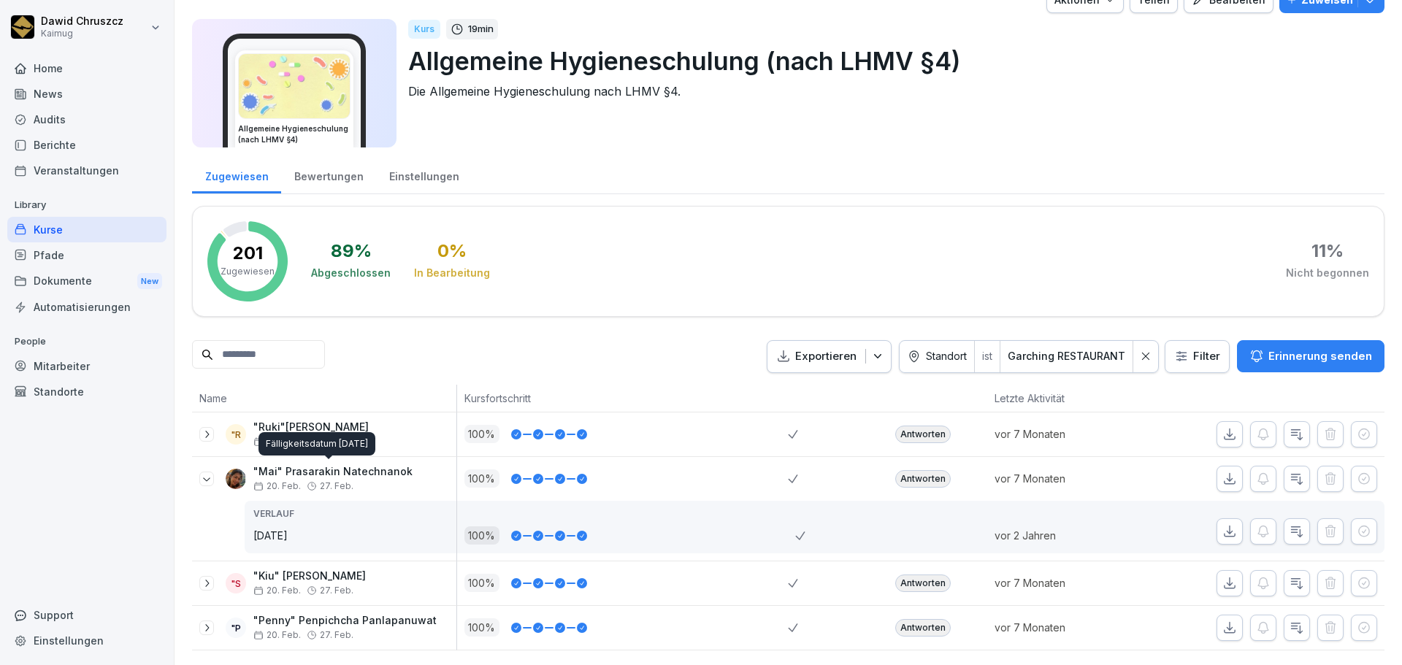
click at [323, 453] on div "Fälligkeitsdatum 27. Feb. 2025 Fälligkeitsdatum 27. Feb. 2025" at bounding box center [316, 443] width 117 height 23
click at [345, 466] on p ""Mai" Prasarakin Natechnanok" at bounding box center [332, 472] width 159 height 12
click at [701, 264] on div "89 % Abgeschlossen 0 % In Bearbeitung 11 % Nicht begonnen" at bounding box center [840, 261] width 1058 height 80
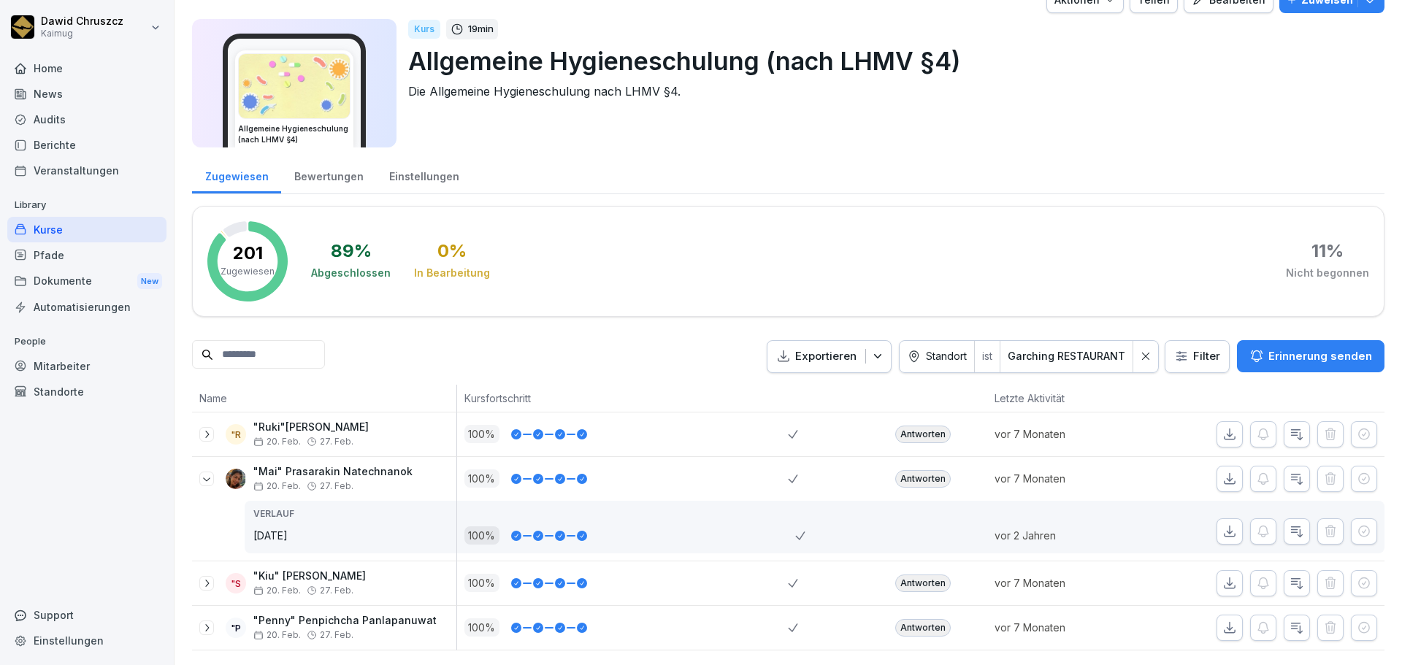
click at [210, 473] on icon at bounding box center [207, 479] width 12 height 12
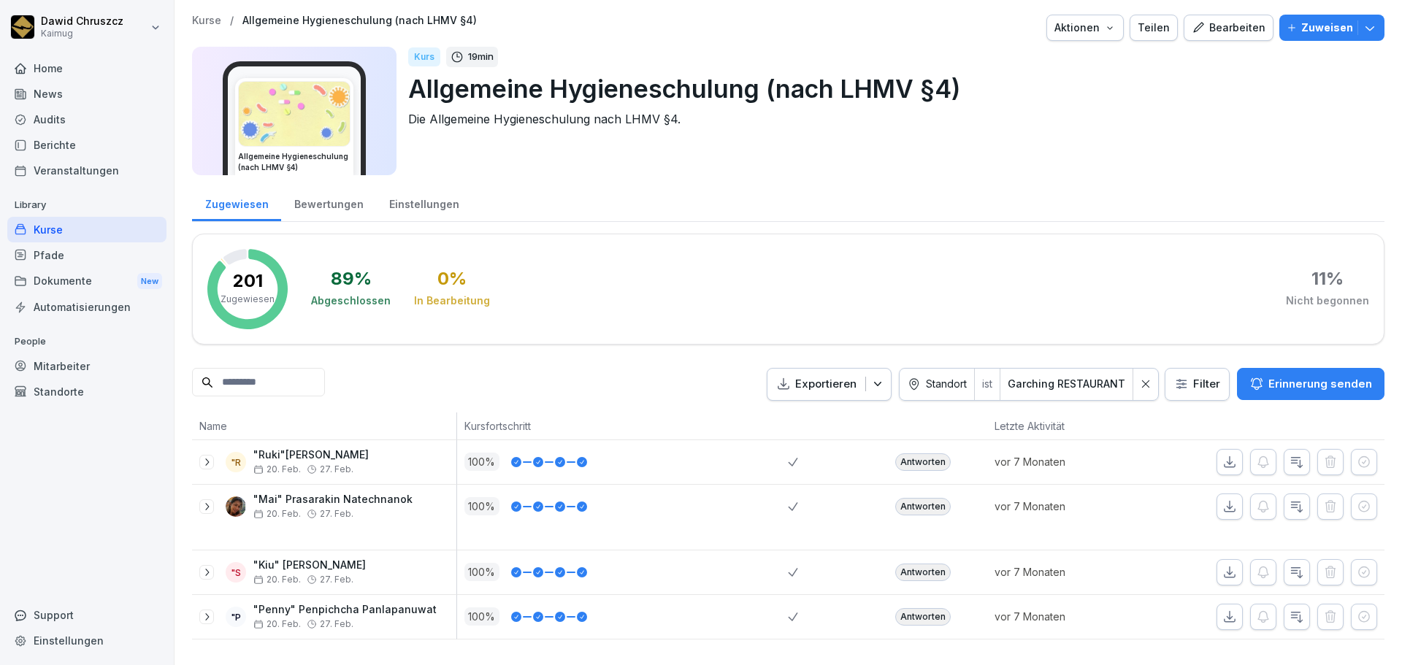
scroll to position [0, 0]
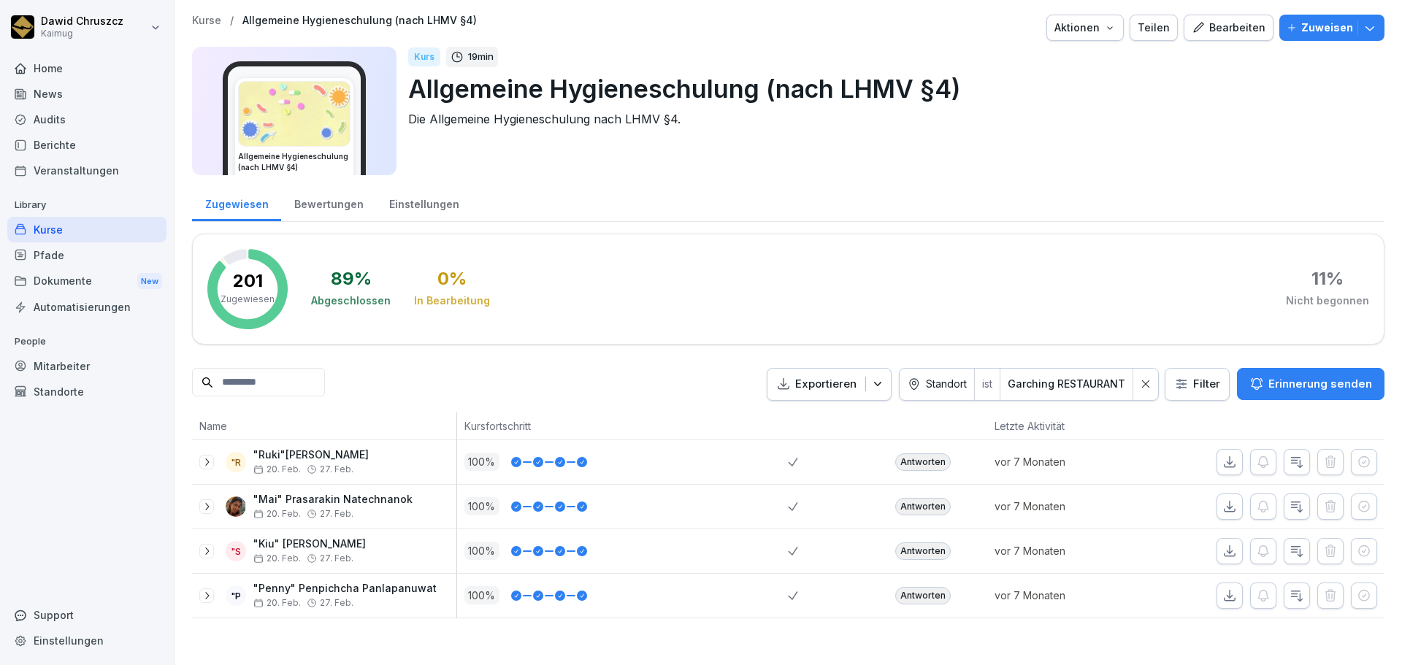
click at [319, 501] on p ""Mai" Prasarakin Natechnanok" at bounding box center [332, 500] width 159 height 12
click at [75, 366] on div "Mitarbeiter" at bounding box center [86, 366] width 159 height 26
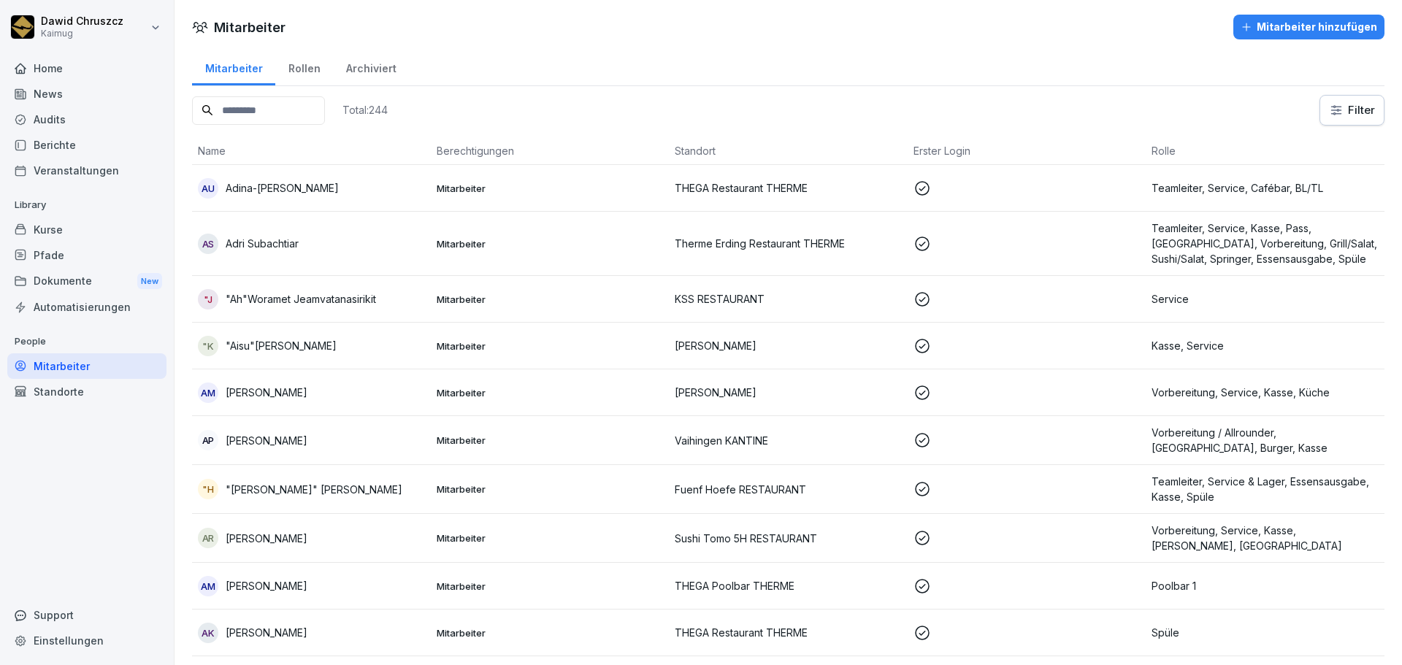
click at [307, 112] on input at bounding box center [258, 110] width 133 height 28
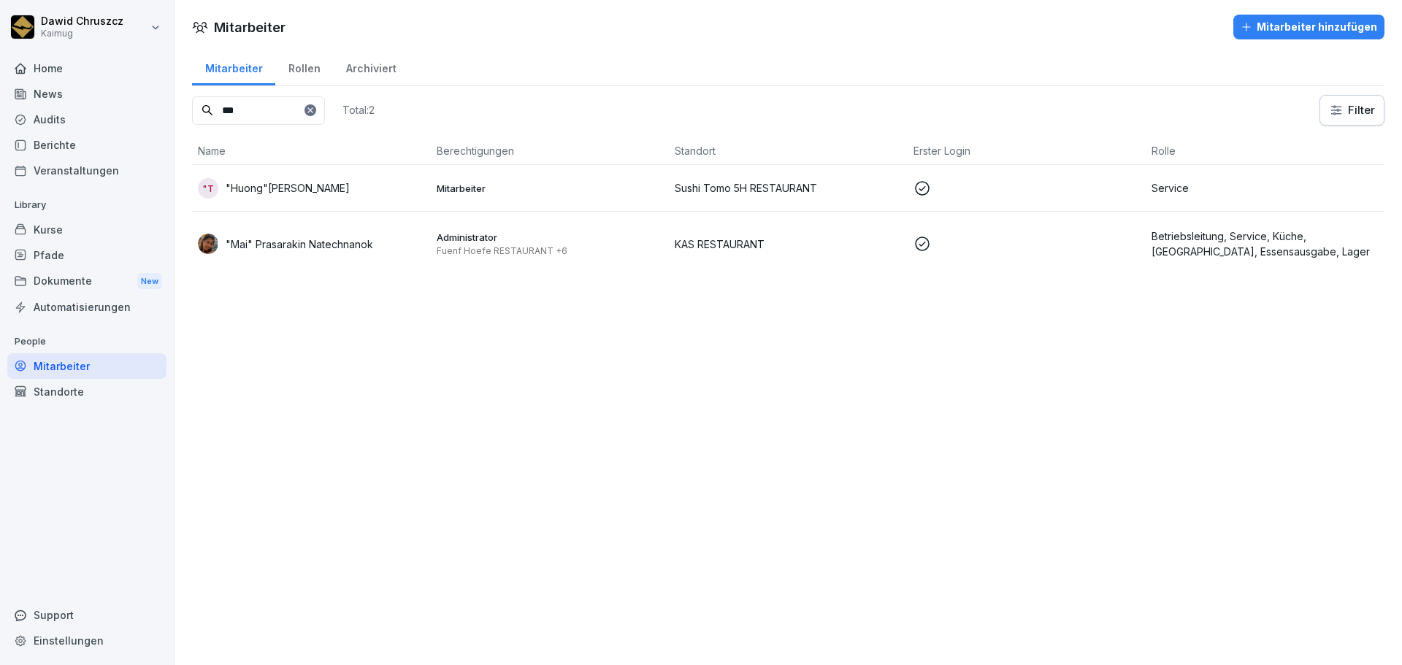
type input "***"
click at [350, 239] on p ""Mai" Prasarakin Natechnanok" at bounding box center [299, 244] width 147 height 15
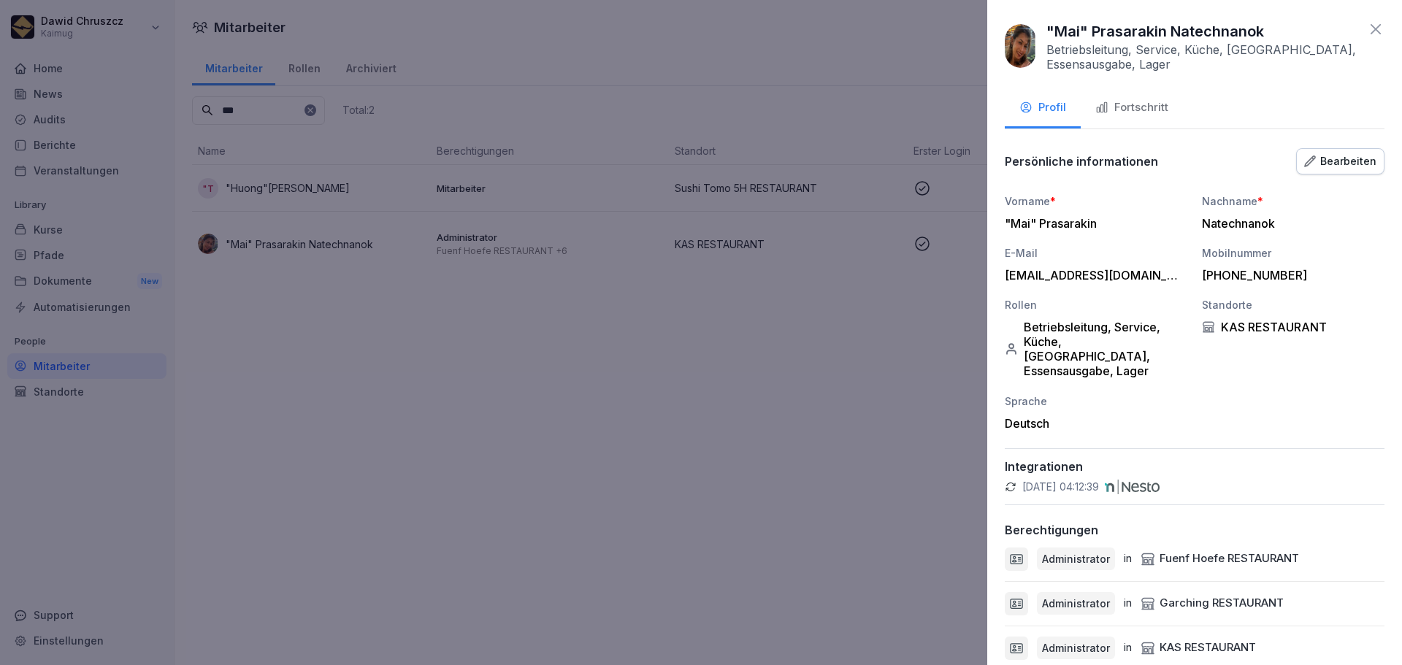
click at [1367, 28] on icon at bounding box center [1376, 29] width 18 height 18
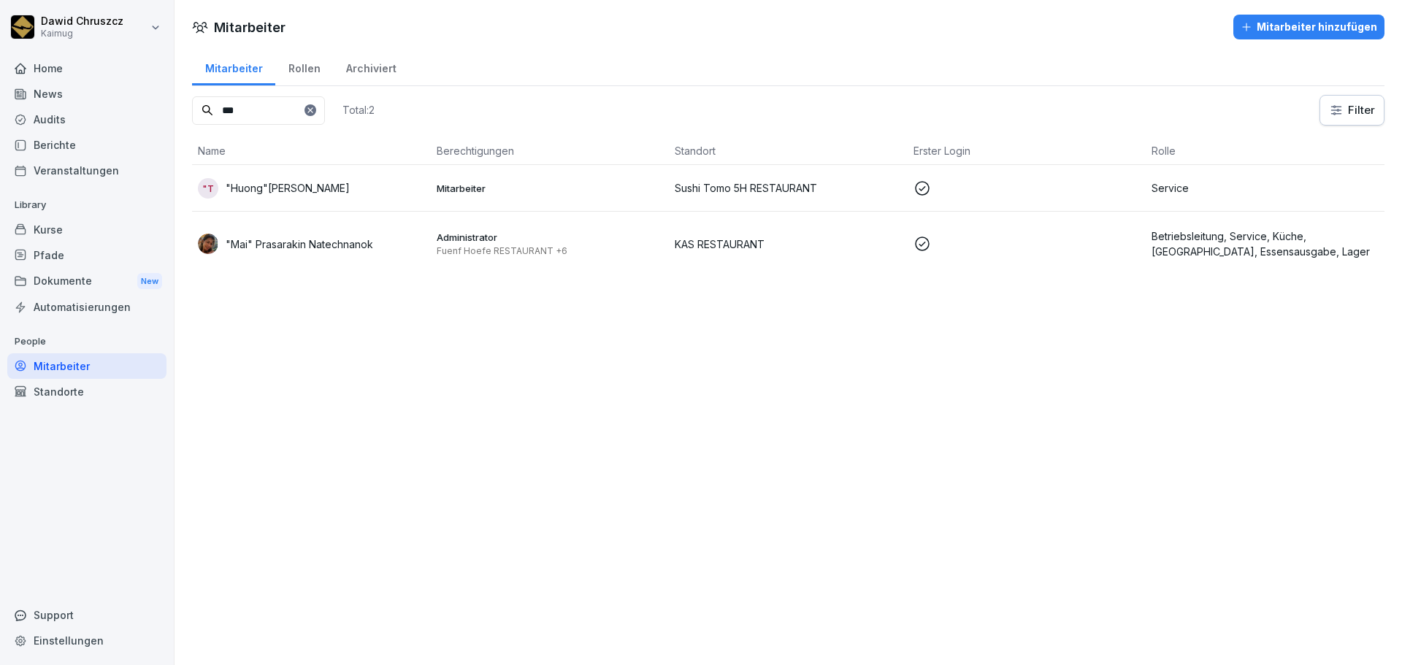
click at [572, 531] on div "Mitarbeiter Mitarbeiter hinzufügen Mitarbeiter Rollen Archiviert *** Total: 2 F…" at bounding box center [788, 332] width 1227 height 665
click at [86, 226] on div "Kurse" at bounding box center [86, 230] width 159 height 26
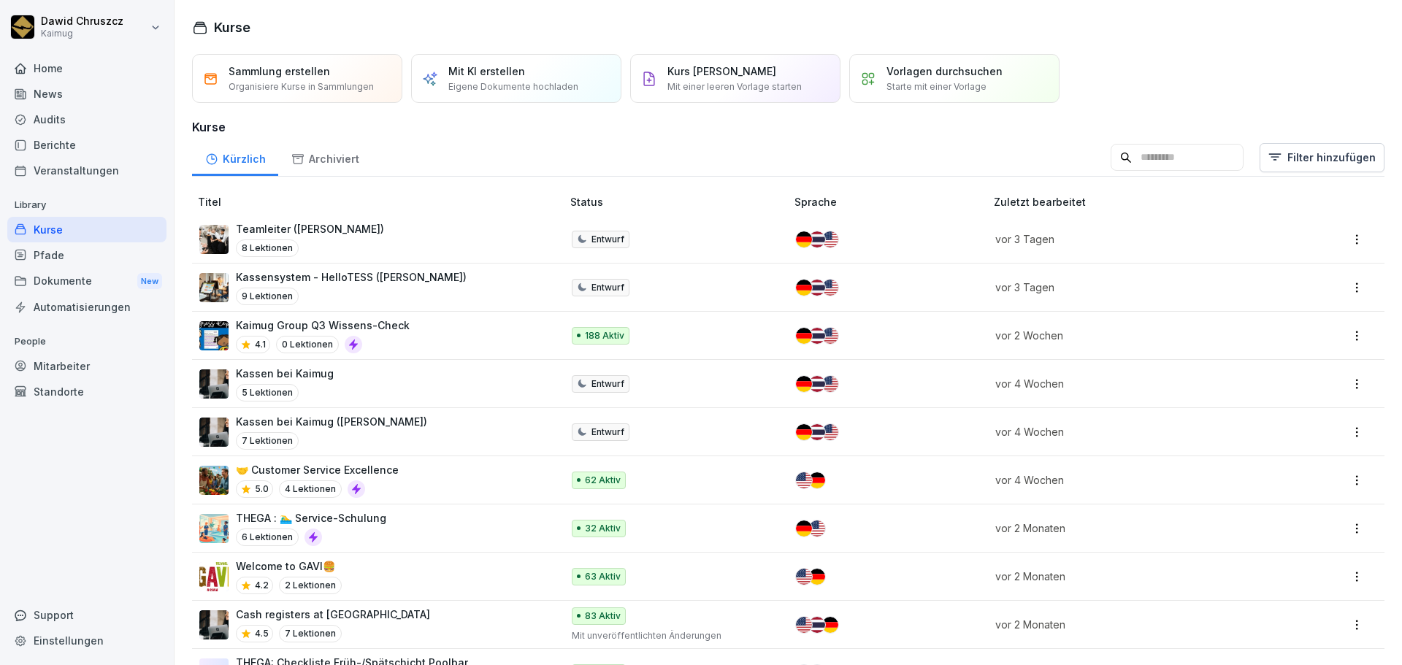
click at [1129, 166] on input at bounding box center [1177, 158] width 133 height 28
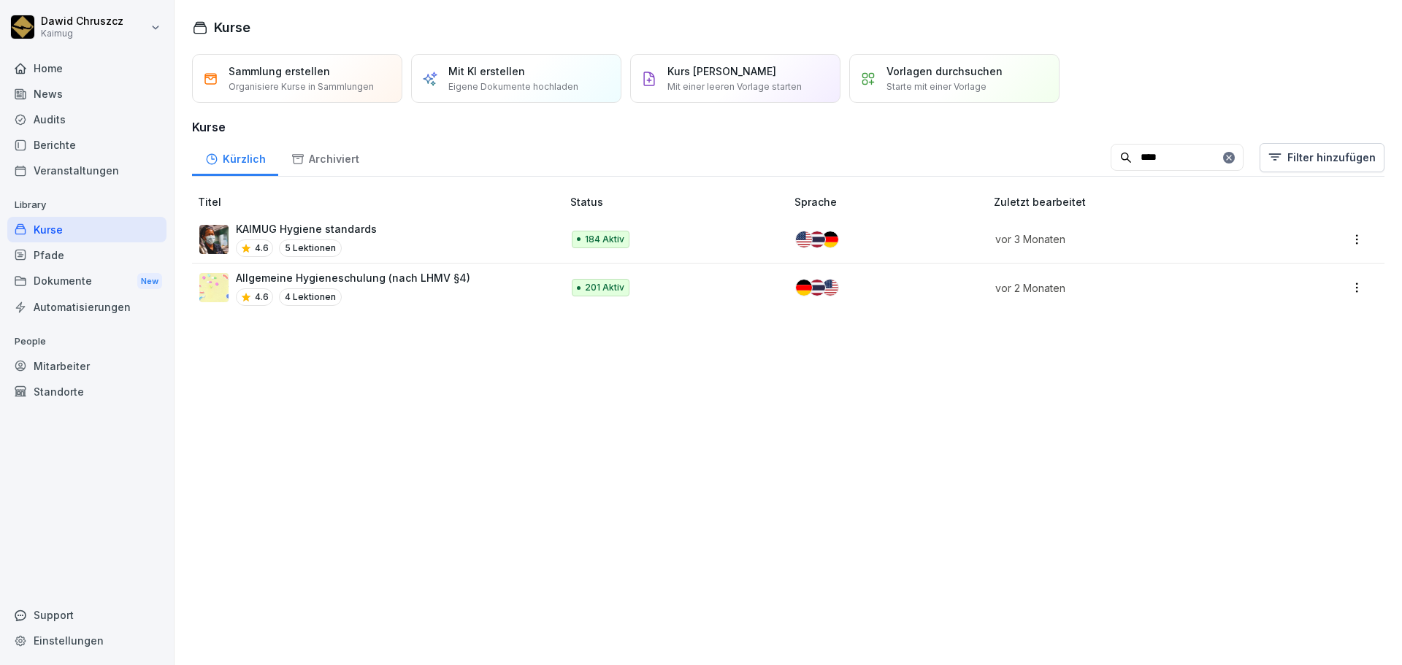
type input "****"
click at [412, 271] on p "Allgemeine Hygieneschulung (nach LHMV §4)" at bounding box center [353, 277] width 234 height 15
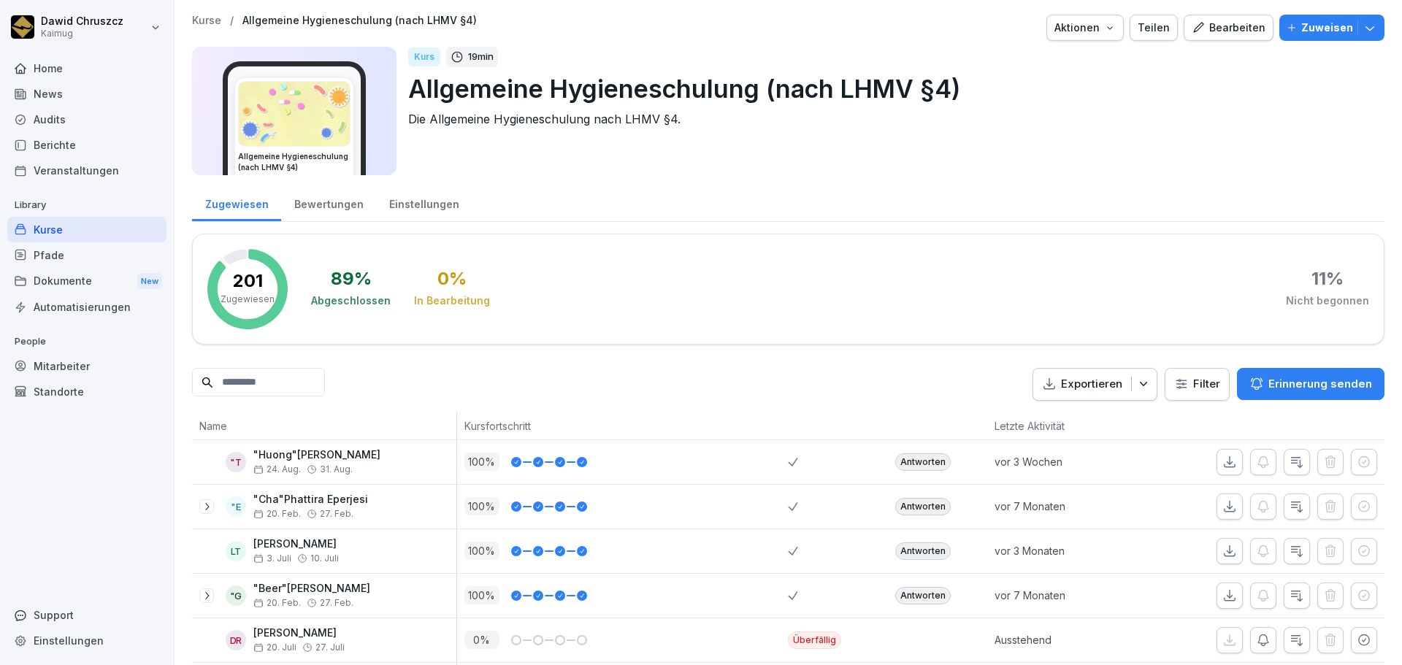
click at [1218, 380] on html "[PERSON_NAME] Kaimug Home News Audits Berichte Veranstaltungen Library Kurse Pf…" at bounding box center [701, 332] width 1402 height 665
click at [1210, 380] on html "[PERSON_NAME] Kaimug Home News Audits Berichte Veranstaltungen Library Kurse Pf…" at bounding box center [701, 332] width 1402 height 665
click at [1210, 387] on html "[PERSON_NAME] Kaimug Home News Audits Berichte Veranstaltungen Library Kurse Pf…" at bounding box center [701, 332] width 1402 height 665
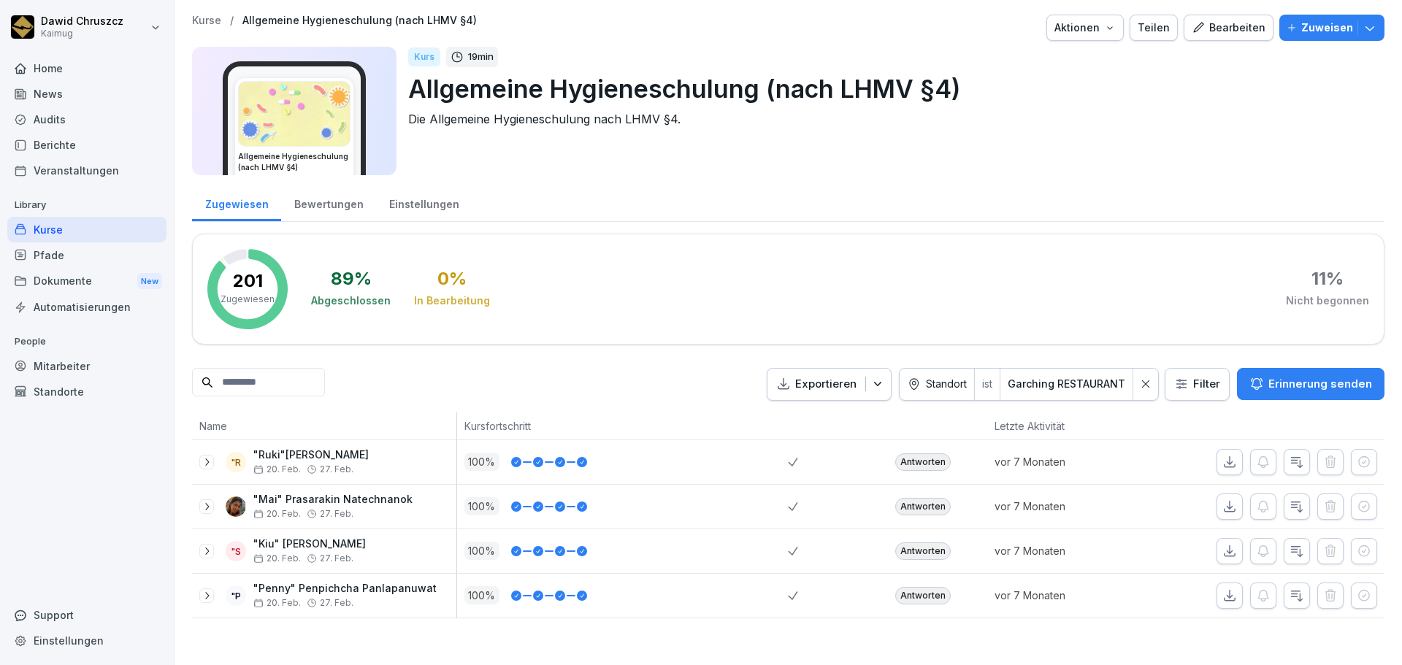
click at [775, 298] on div "89 % Abgeschlossen 0 % In Bearbeitung 11 % Nicht begonnen" at bounding box center [840, 289] width 1058 height 80
click at [1222, 459] on icon "button" at bounding box center [1229, 462] width 15 height 15
click at [1225, 556] on icon "button" at bounding box center [1229, 551] width 15 height 15
click at [1222, 595] on icon "button" at bounding box center [1229, 596] width 15 height 15
click at [1144, 378] on div at bounding box center [1145, 384] width 25 height 31
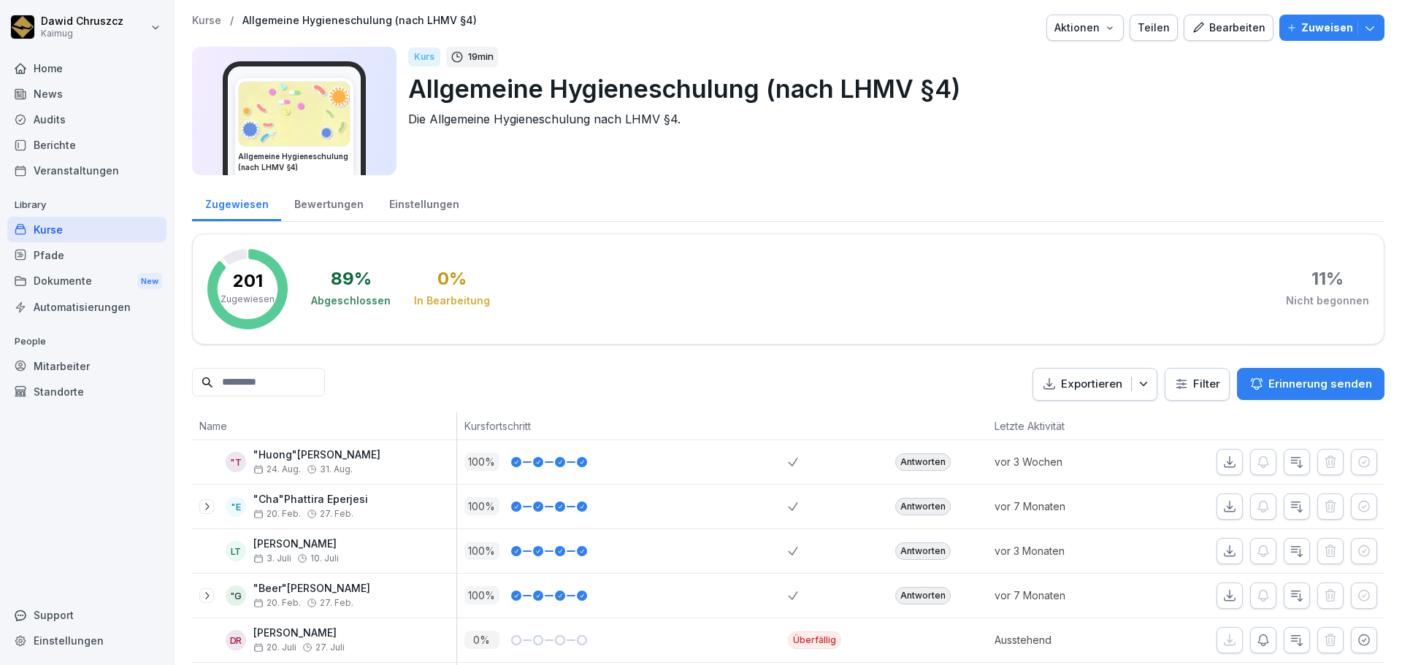
click at [1176, 384] on html "Dawid Chruszcz Kaimug Home News Audits Berichte Veranstaltungen Library Kurse P…" at bounding box center [701, 332] width 1402 height 665
type input "****"
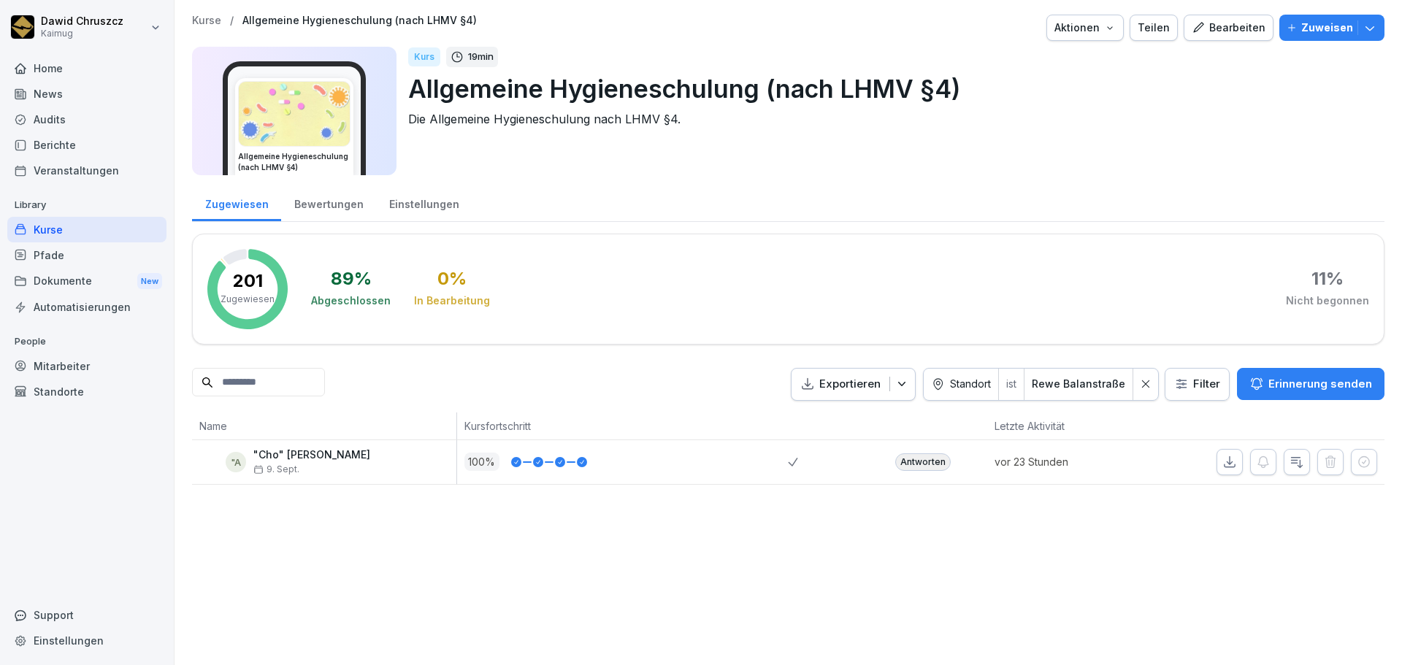
drag, startPoint x: 237, startPoint y: 398, endPoint x: 243, endPoint y: 389, distance: 10.5
click at [243, 389] on div at bounding box center [258, 384] width 133 height 33
click at [245, 389] on input at bounding box center [258, 382] width 133 height 28
click at [258, 386] on input at bounding box center [258, 382] width 133 height 28
type input "*****"
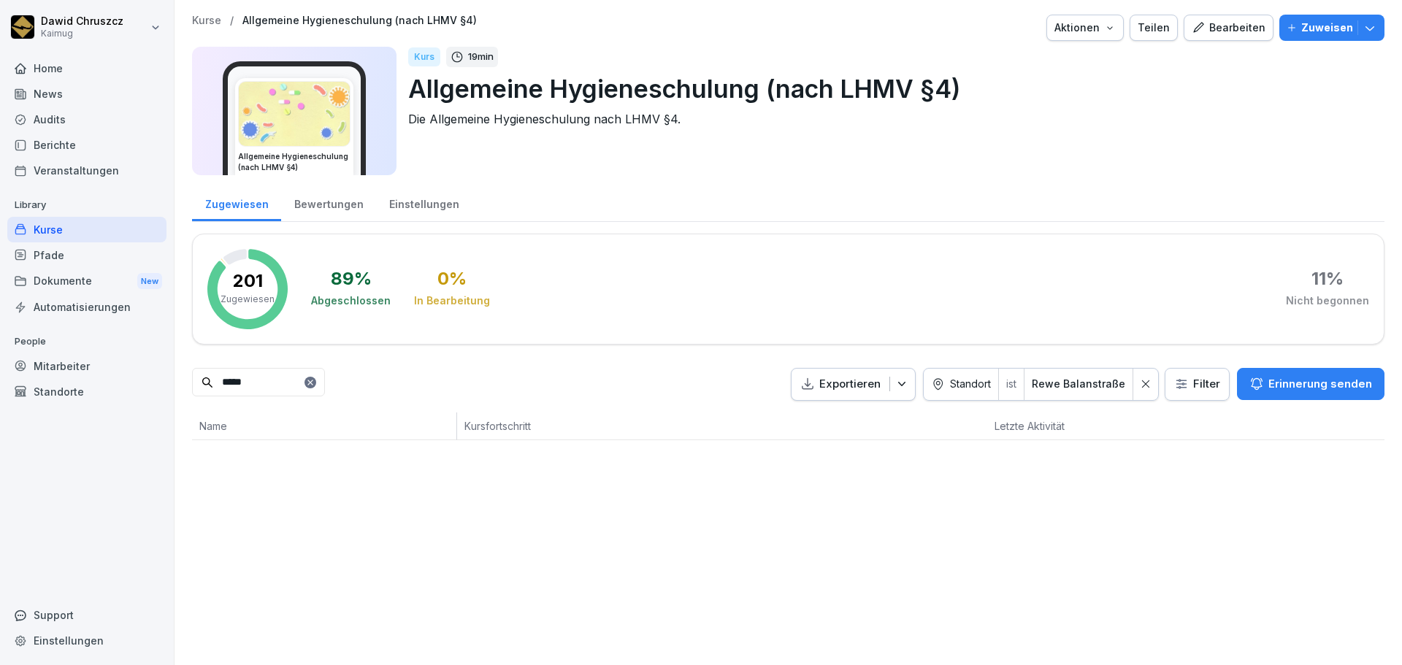
click at [1133, 376] on div at bounding box center [1145, 384] width 25 height 31
drag, startPoint x: 307, startPoint y: 387, endPoint x: 389, endPoint y: 387, distance: 81.8
click at [310, 387] on input "*****" at bounding box center [258, 382] width 133 height 28
click at [325, 391] on input "*****" at bounding box center [258, 382] width 133 height 28
click at [315, 389] on input "*****" at bounding box center [258, 382] width 133 height 28
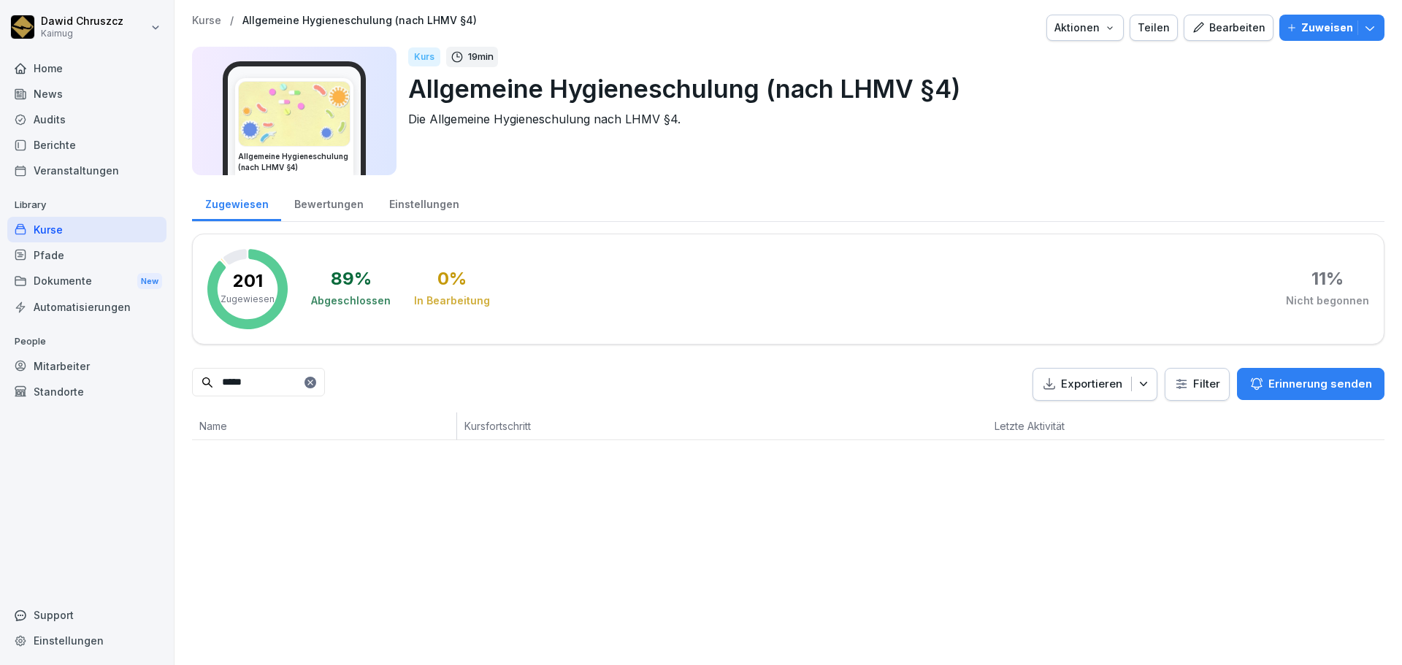
click at [315, 389] on input "*****" at bounding box center [258, 382] width 133 height 28
click at [517, 391] on div "***** Exportieren Filter Erinnerung senden" at bounding box center [788, 384] width 1192 height 33
click at [88, 361] on div "Mitarbeiter" at bounding box center [86, 366] width 159 height 26
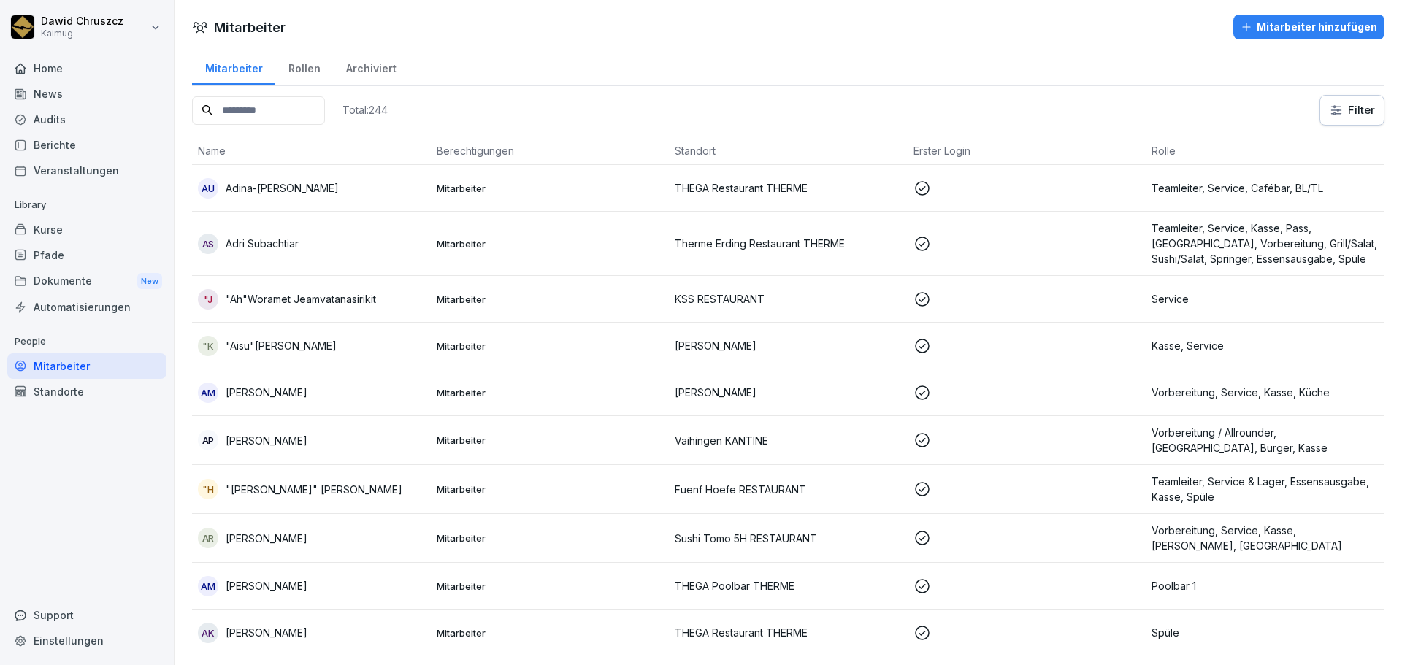
click at [309, 112] on input at bounding box center [258, 110] width 133 height 28
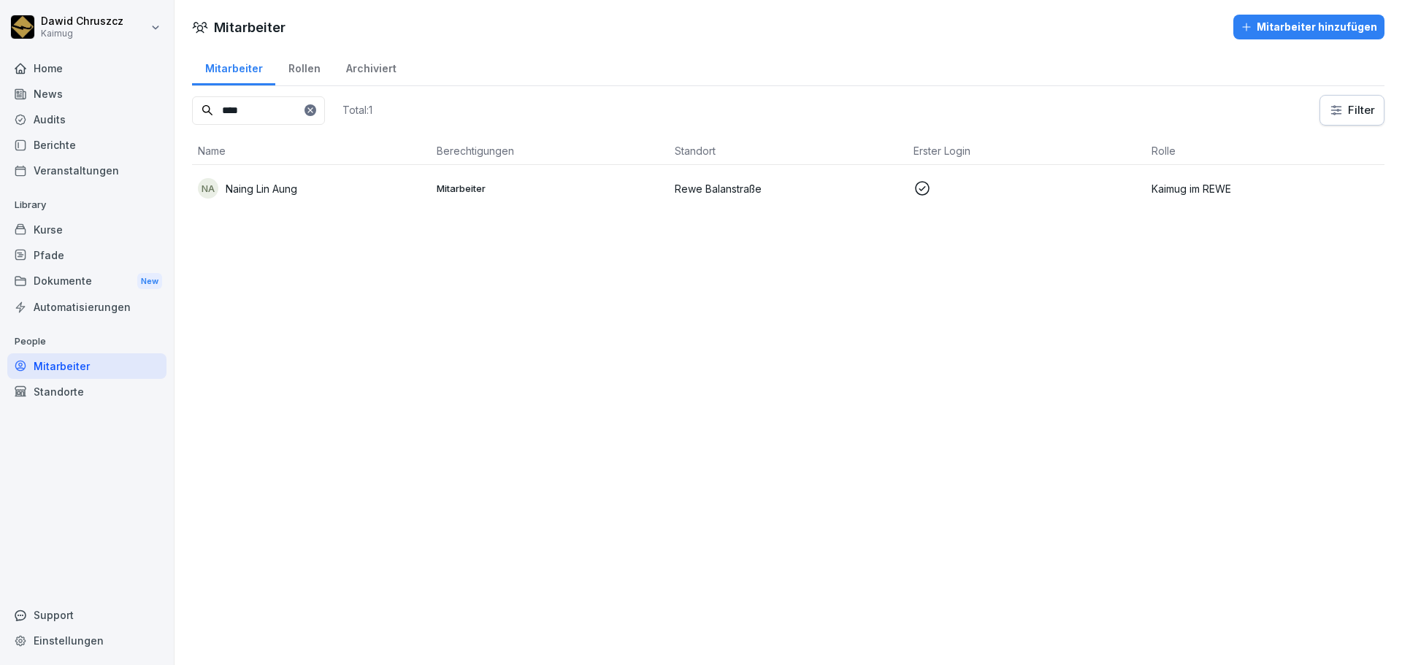
type input "****"
click at [279, 188] on p "Naing Lin Aung" at bounding box center [262, 188] width 72 height 15
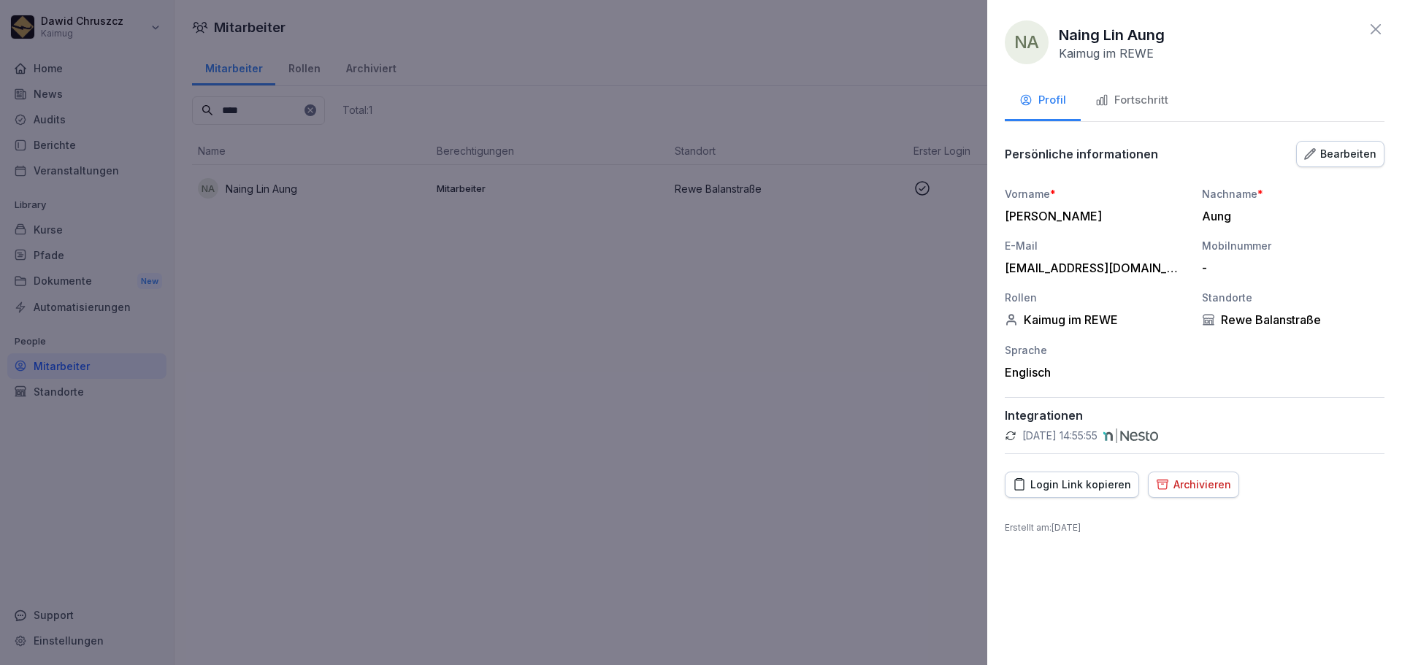
click at [1375, 31] on icon at bounding box center [1376, 29] width 18 height 18
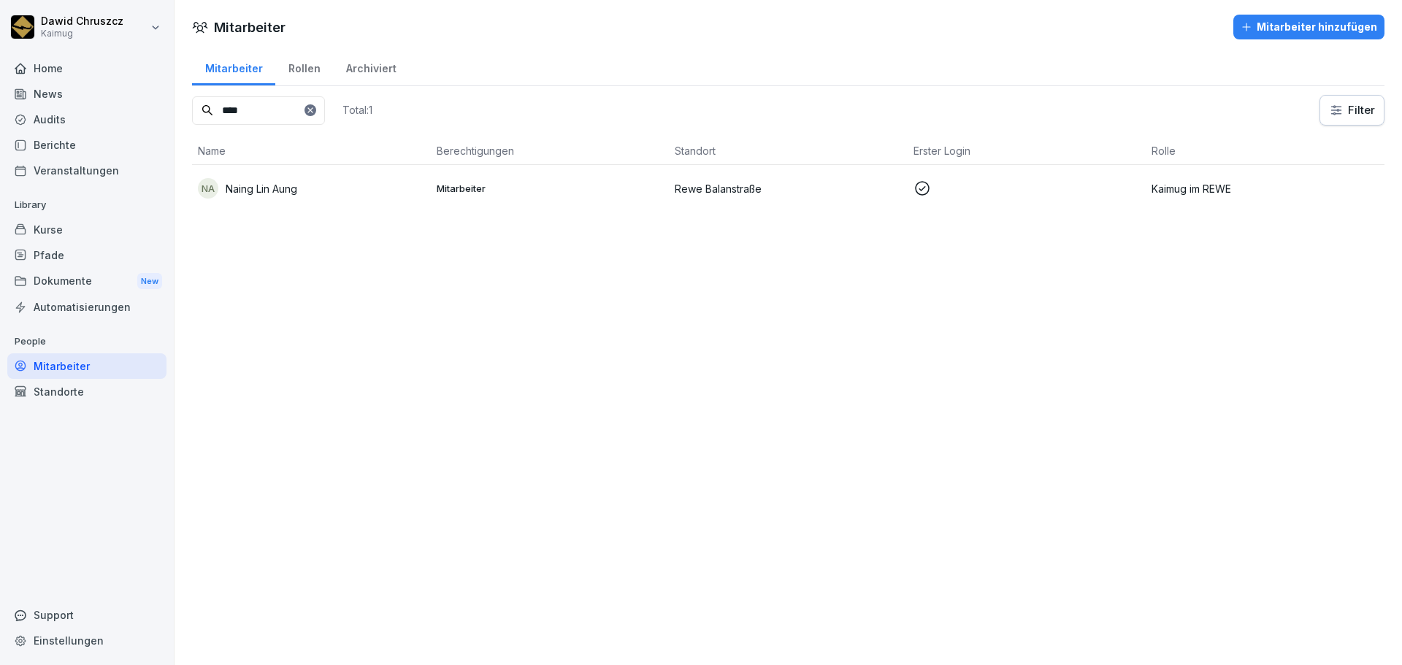
click at [61, 249] on div "Pfade" at bounding box center [86, 255] width 159 height 26
click at [58, 237] on div "Kurse" at bounding box center [86, 230] width 159 height 26
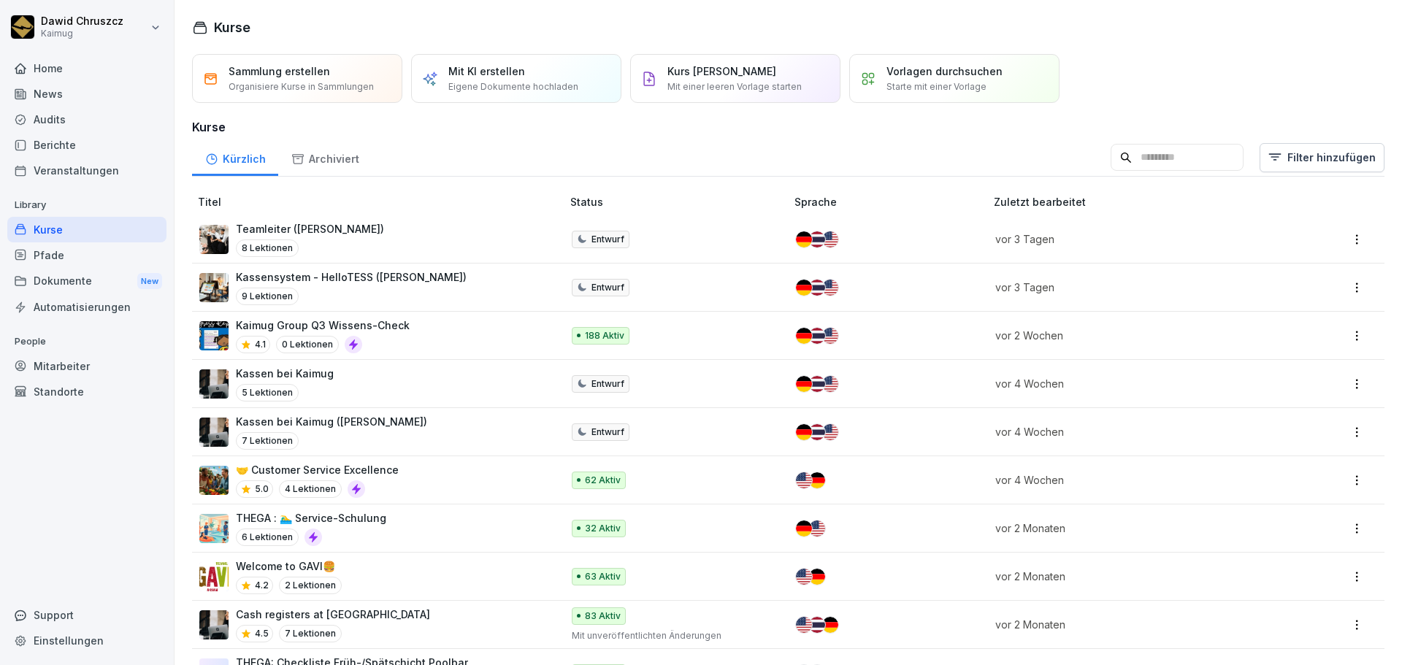
click at [1133, 160] on input at bounding box center [1177, 158] width 133 height 28
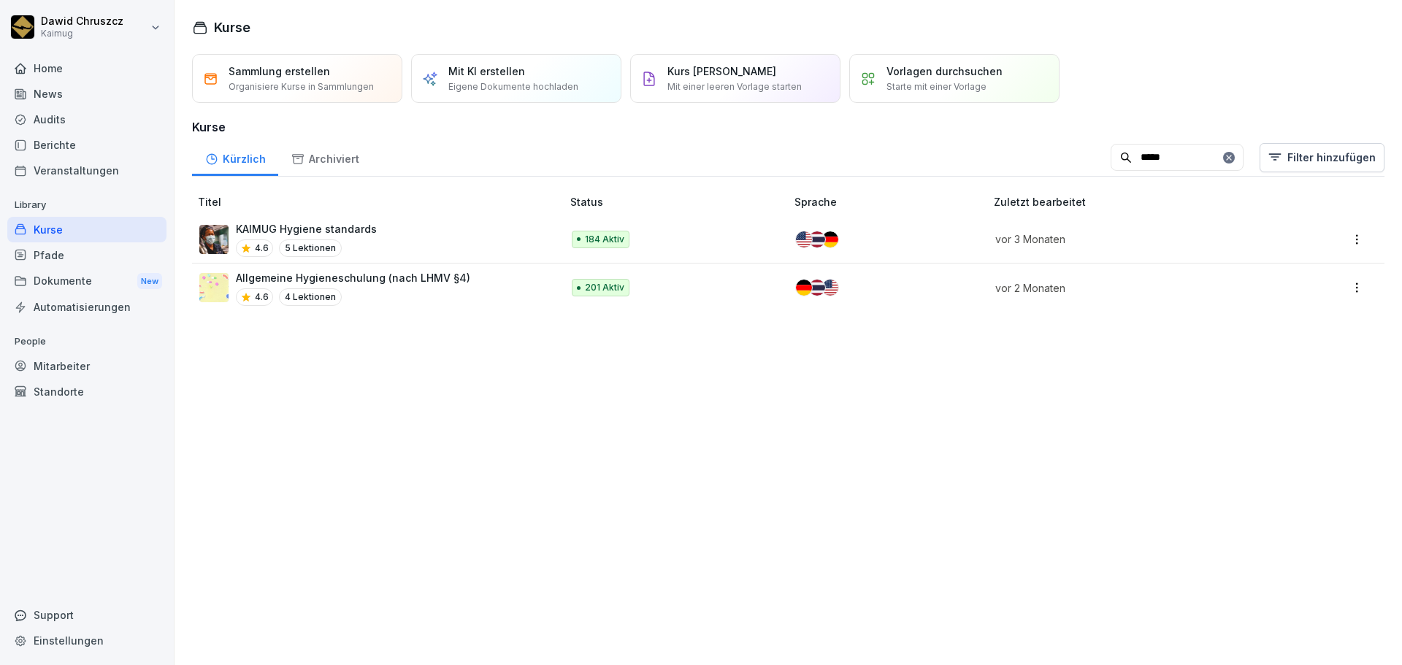
type input "*****"
click at [378, 276] on p "Allgemeine Hygieneschulung (nach LHMV §4)" at bounding box center [353, 277] width 234 height 15
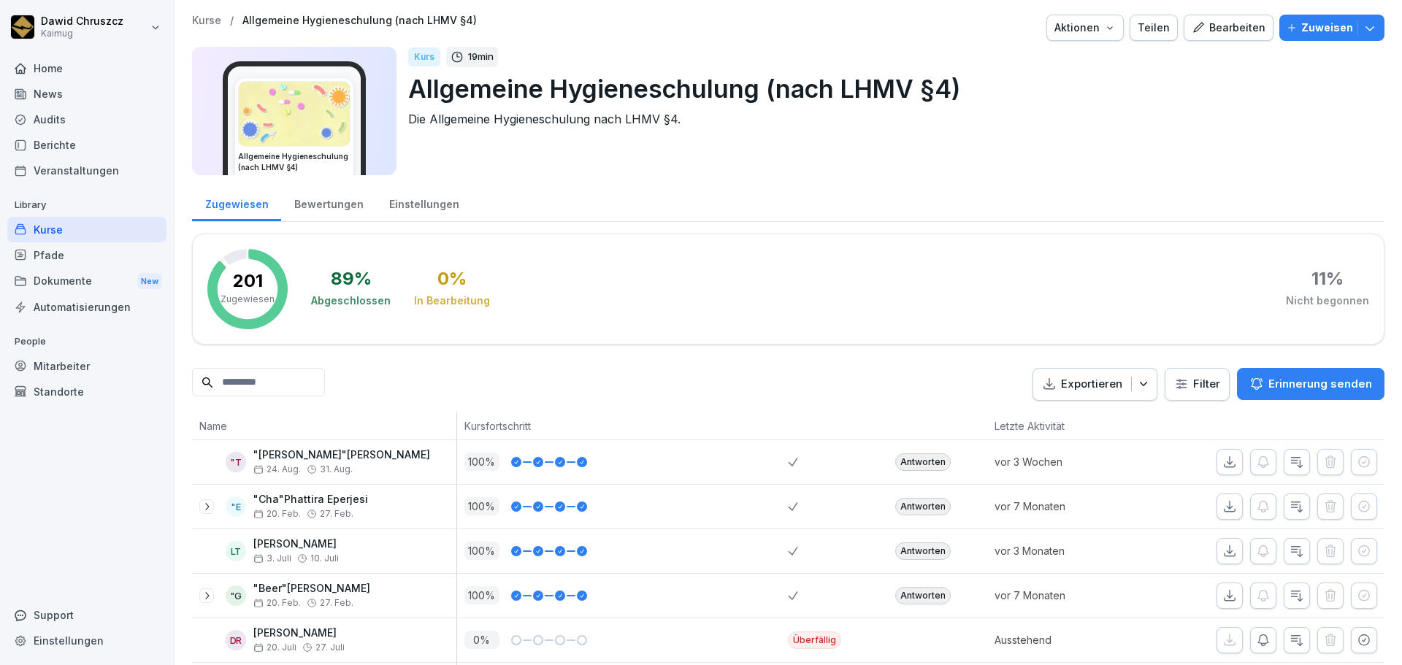
click at [281, 385] on input at bounding box center [258, 382] width 133 height 28
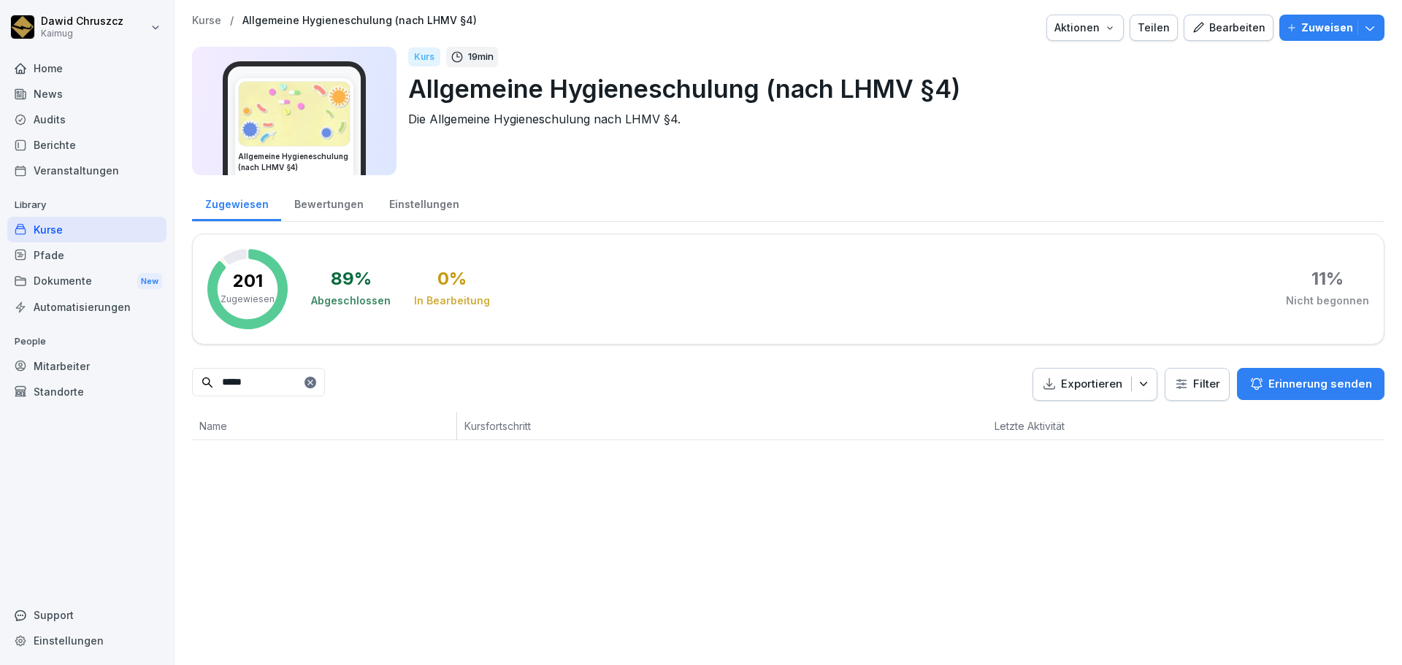
type input "*****"
click at [1317, 16] on button "Zuweisen" at bounding box center [1331, 28] width 105 height 26
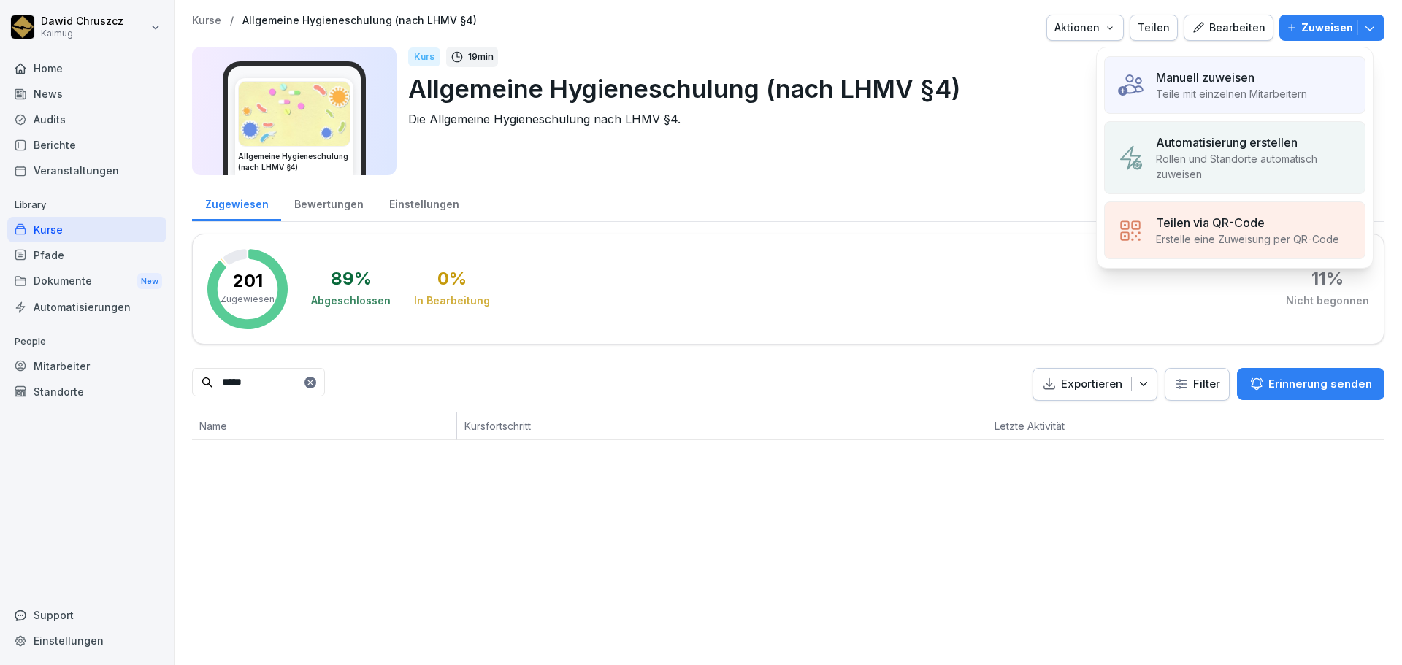
click at [1265, 72] on div "Manuell zuweisen" at bounding box center [1231, 78] width 151 height 18
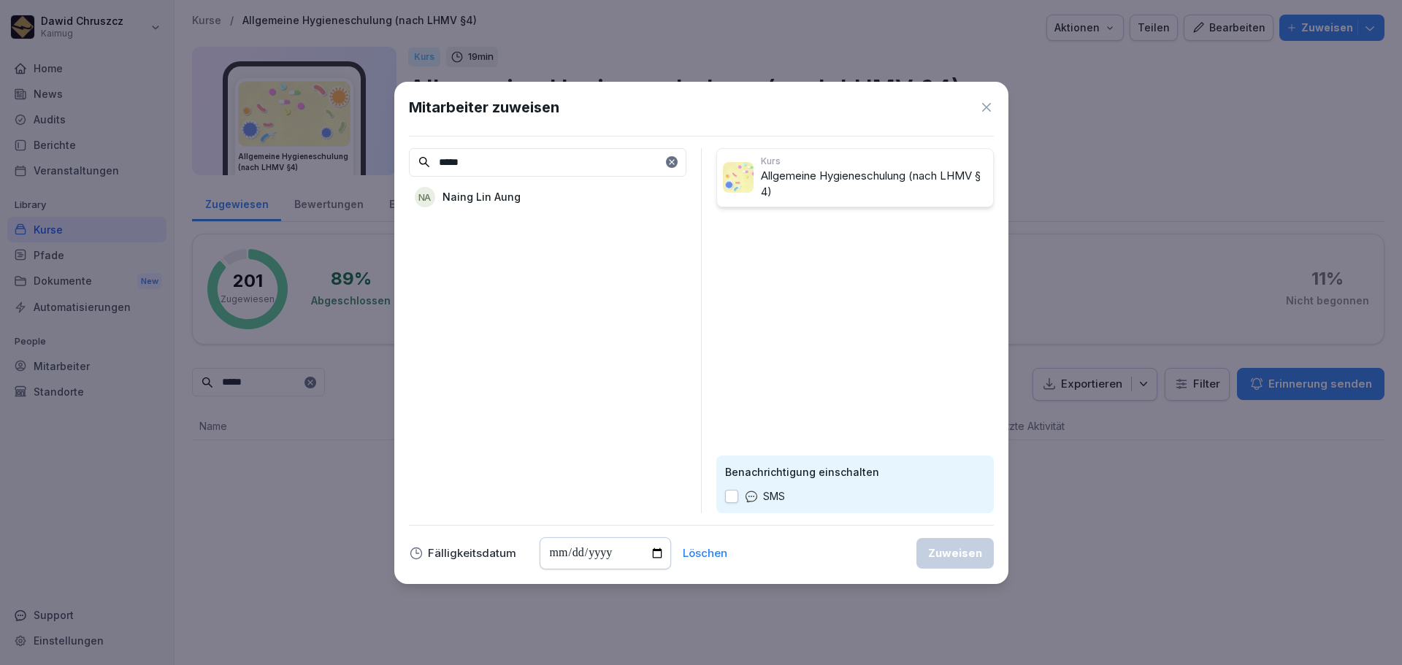
type input "*****"
click at [482, 196] on p "Naing Lin Aung" at bounding box center [481, 196] width 78 height 15
click at [950, 554] on div "Zuweisen" at bounding box center [955, 553] width 54 height 16
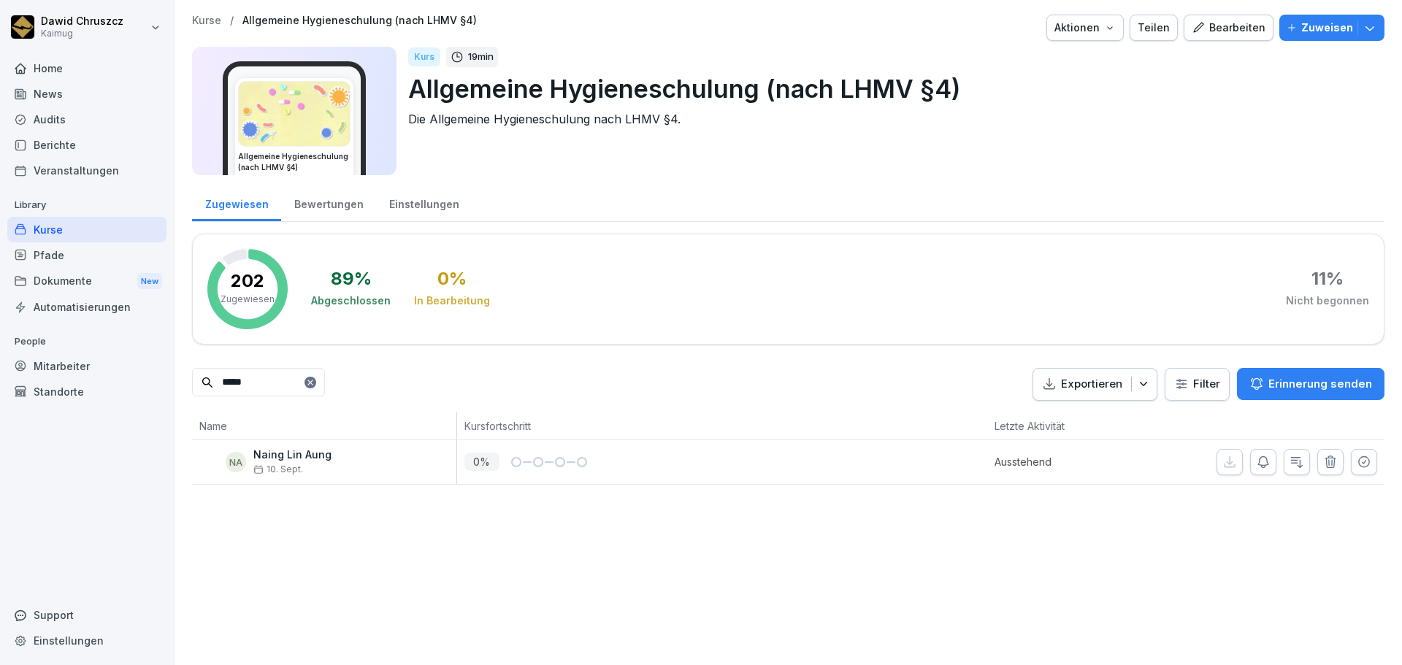
click at [702, 615] on div "Kurse / Allgemeine Hygieneschulung (nach LHMV §4) Aktionen Teilen Bearbeiten Zu…" at bounding box center [788, 332] width 1227 height 665
click at [1259, 461] on icon "button" at bounding box center [1263, 462] width 15 height 15
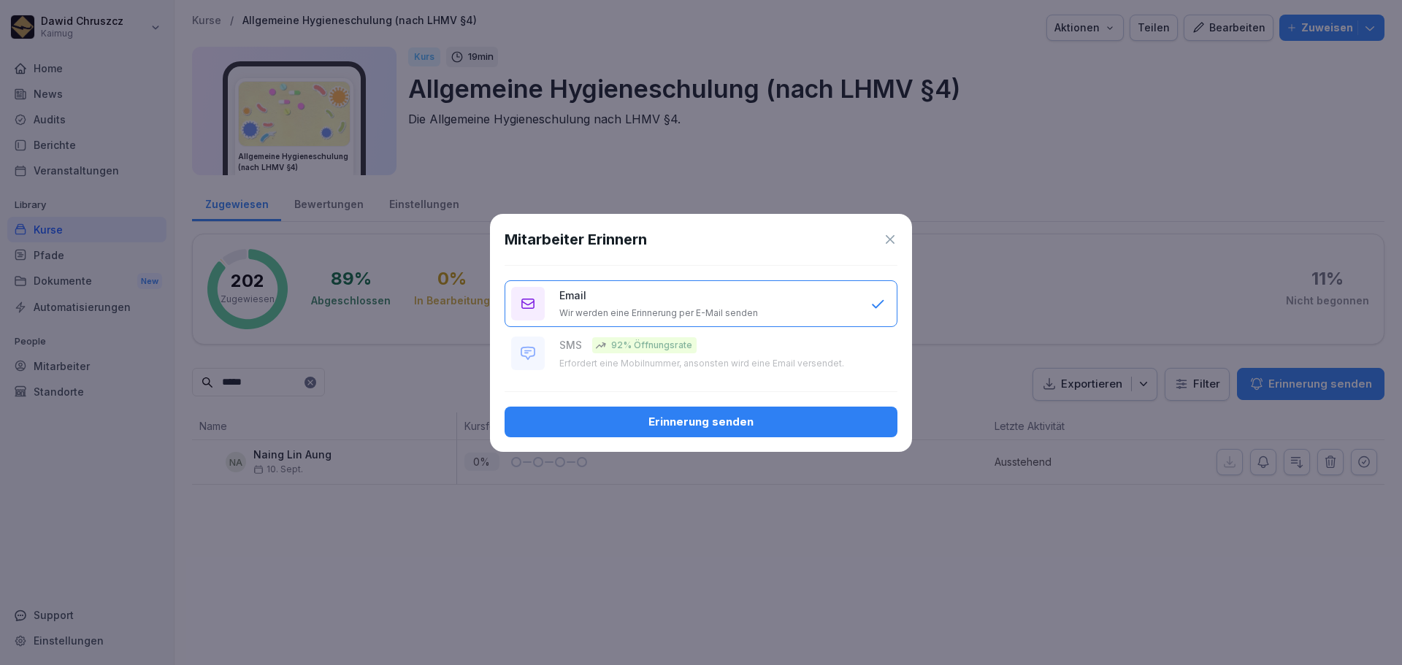
click at [721, 421] on div "Erinnerung senden" at bounding box center [700, 422] width 369 height 16
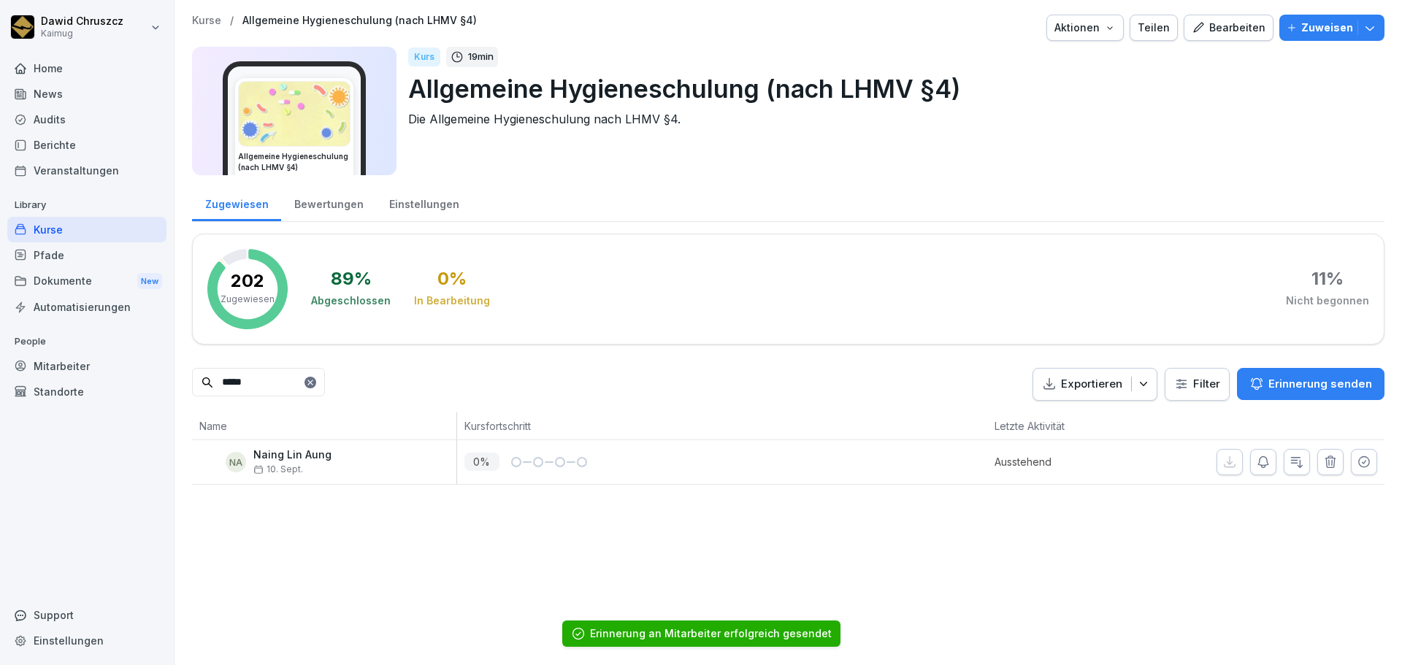
click at [856, 552] on div "Kurse / Allgemeine Hygieneschulung (nach LHMV §4) Aktionen Teilen Bearbeiten Zu…" at bounding box center [788, 332] width 1227 height 665
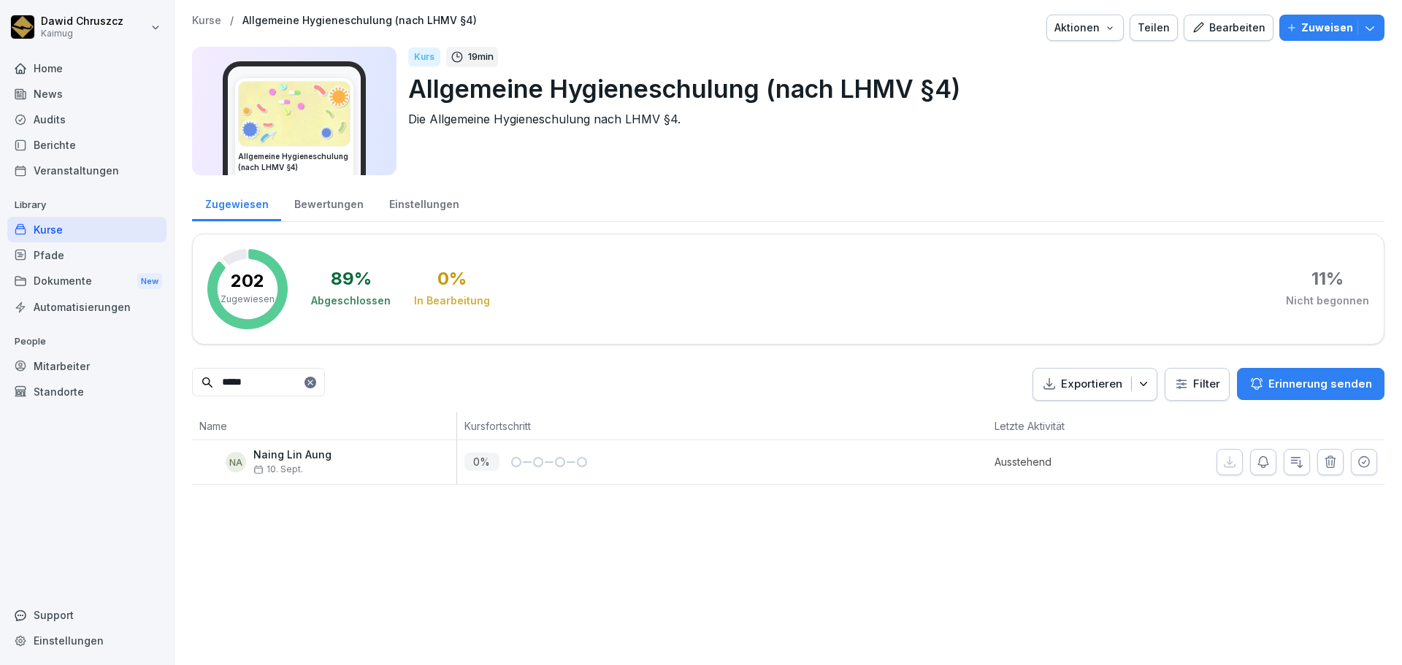
click at [689, 302] on div "89 % Abgeschlossen 0 % In Bearbeitung 11 % Nicht begonnen" at bounding box center [840, 289] width 1058 height 80
click at [674, 300] on div "89 % Abgeschlossen 0 % In Bearbeitung 11 % Nicht begonnen" at bounding box center [840, 289] width 1058 height 80
drag, startPoint x: 289, startPoint y: 393, endPoint x: 127, endPoint y: 383, distance: 162.4
click at [127, 383] on div "[PERSON_NAME] Kaimug Home News Audits Berichte Veranstaltungen Library Kurse Pf…" at bounding box center [701, 332] width 1402 height 665
click at [824, 373] on div "***** Exportieren Filter Erinnerung senden" at bounding box center [788, 384] width 1192 height 33
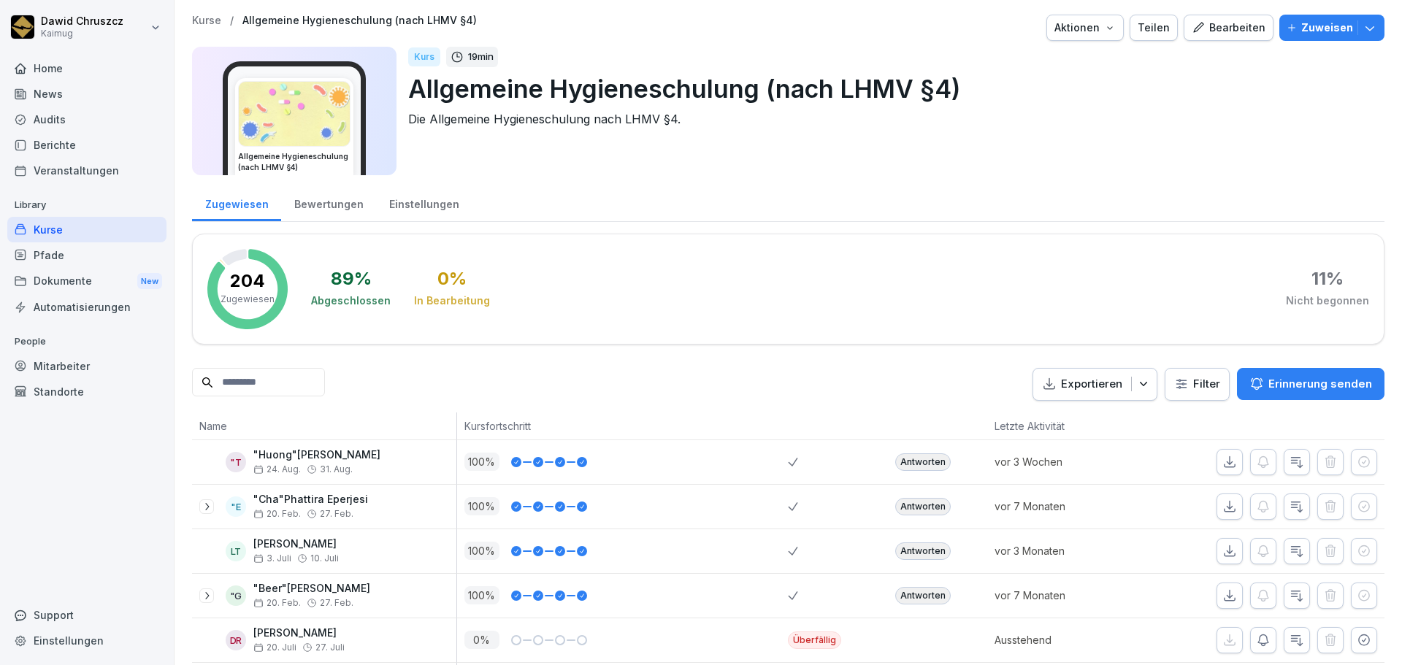
click at [281, 381] on input at bounding box center [258, 382] width 133 height 28
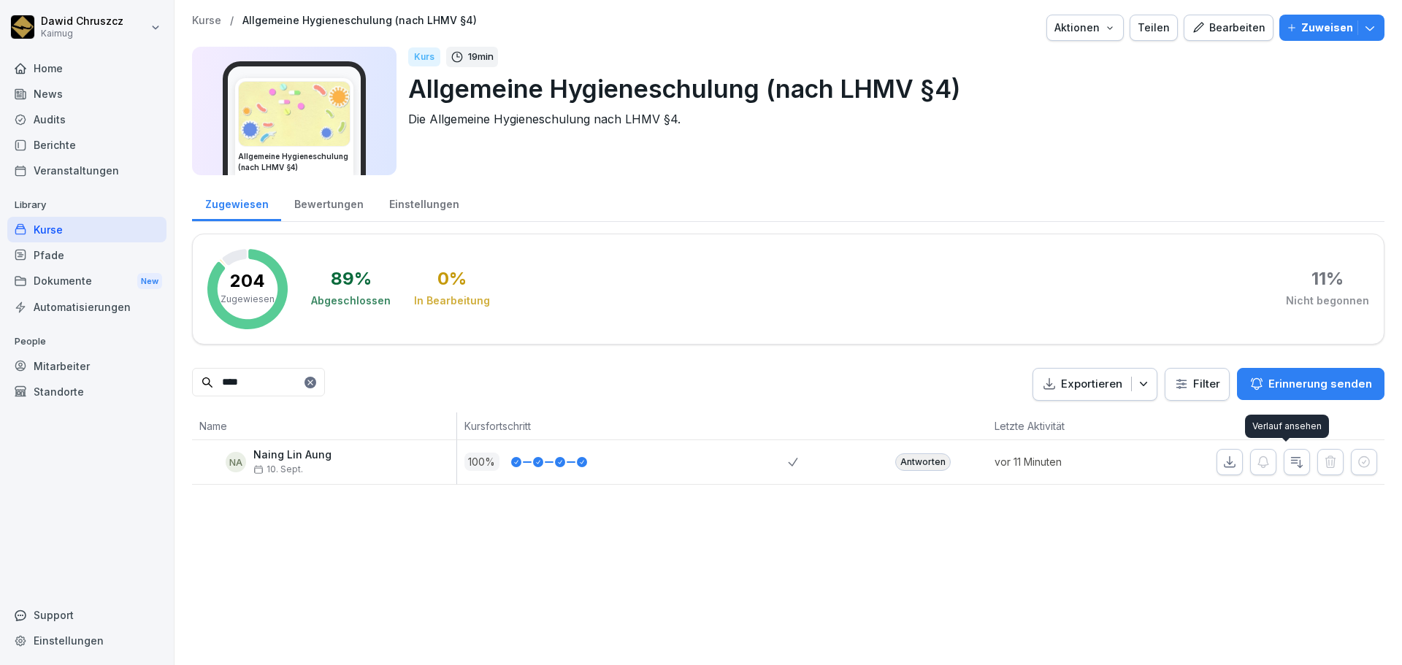
type input "****"
click at [1289, 467] on icon "button" at bounding box center [1296, 462] width 15 height 15
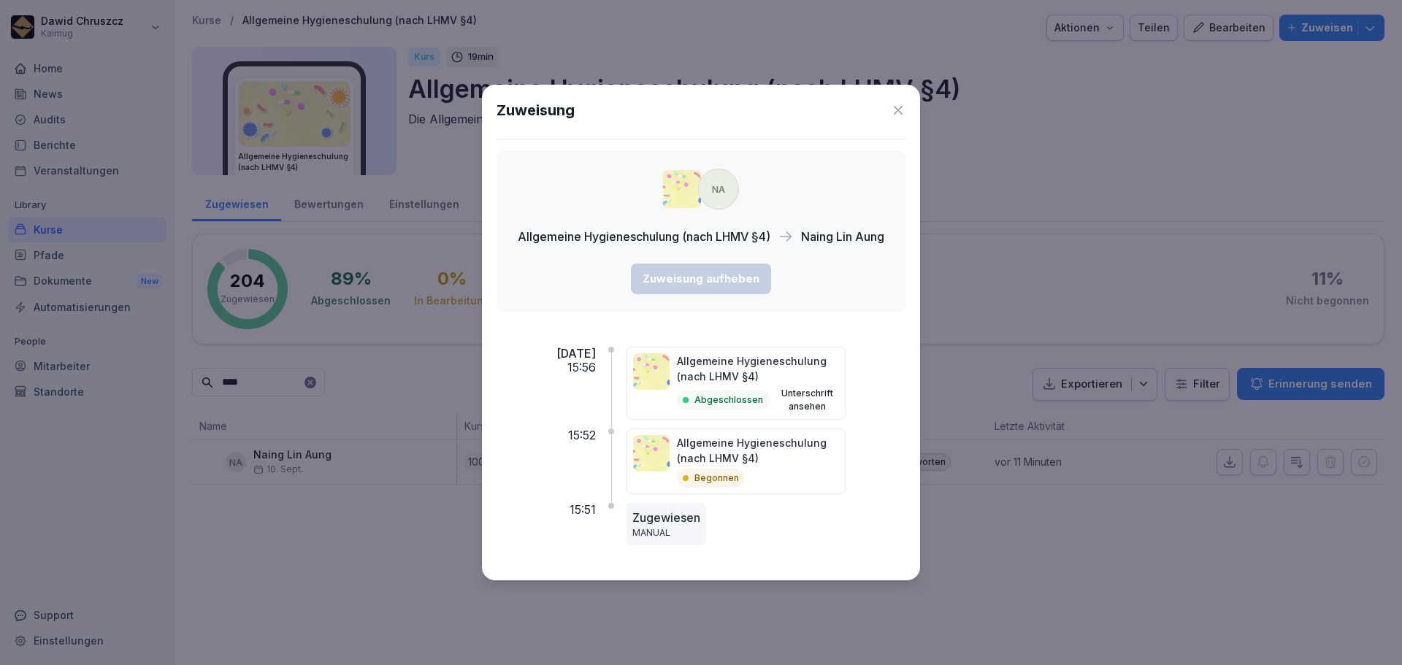
click at [899, 112] on icon at bounding box center [898, 110] width 15 height 15
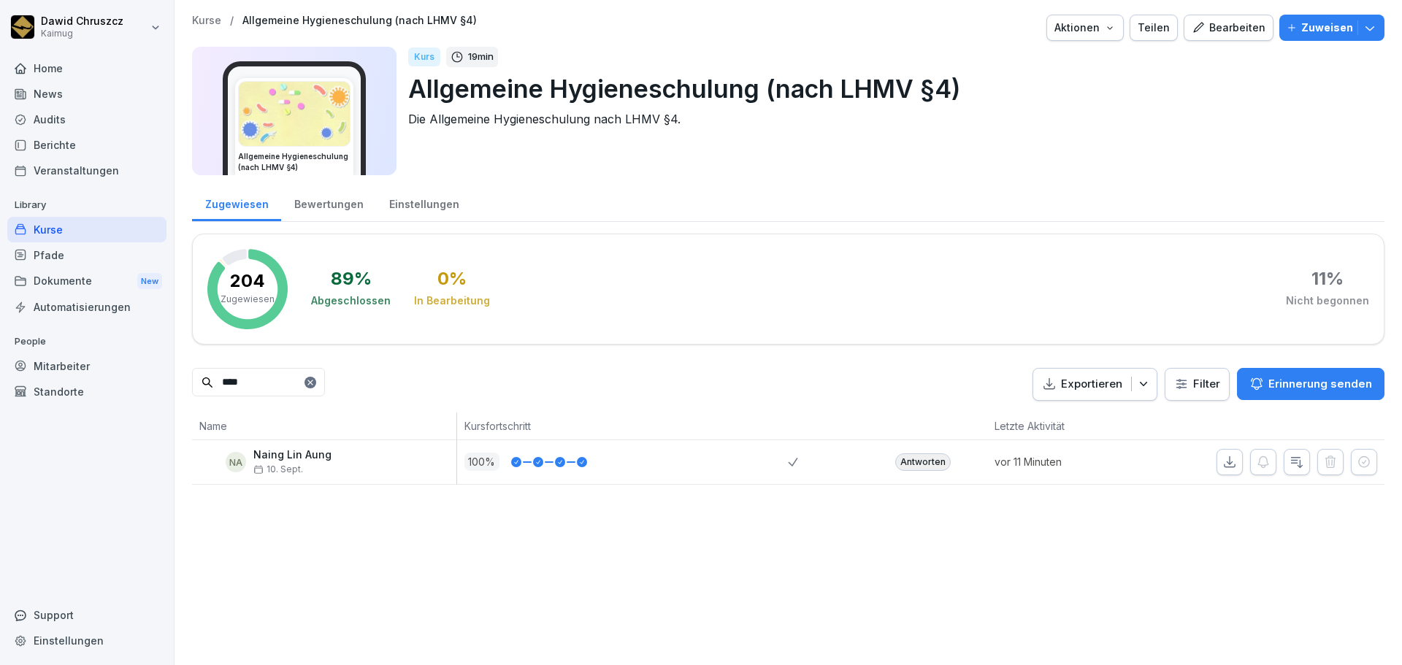
drag, startPoint x: 345, startPoint y: 382, endPoint x: 302, endPoint y: 380, distance: 42.4
click at [315, 382] on icon at bounding box center [310, 382] width 9 height 9
click at [302, 380] on input at bounding box center [258, 382] width 133 height 28
type input "*****"
click at [1293, 464] on button "button" at bounding box center [1297, 462] width 26 height 26
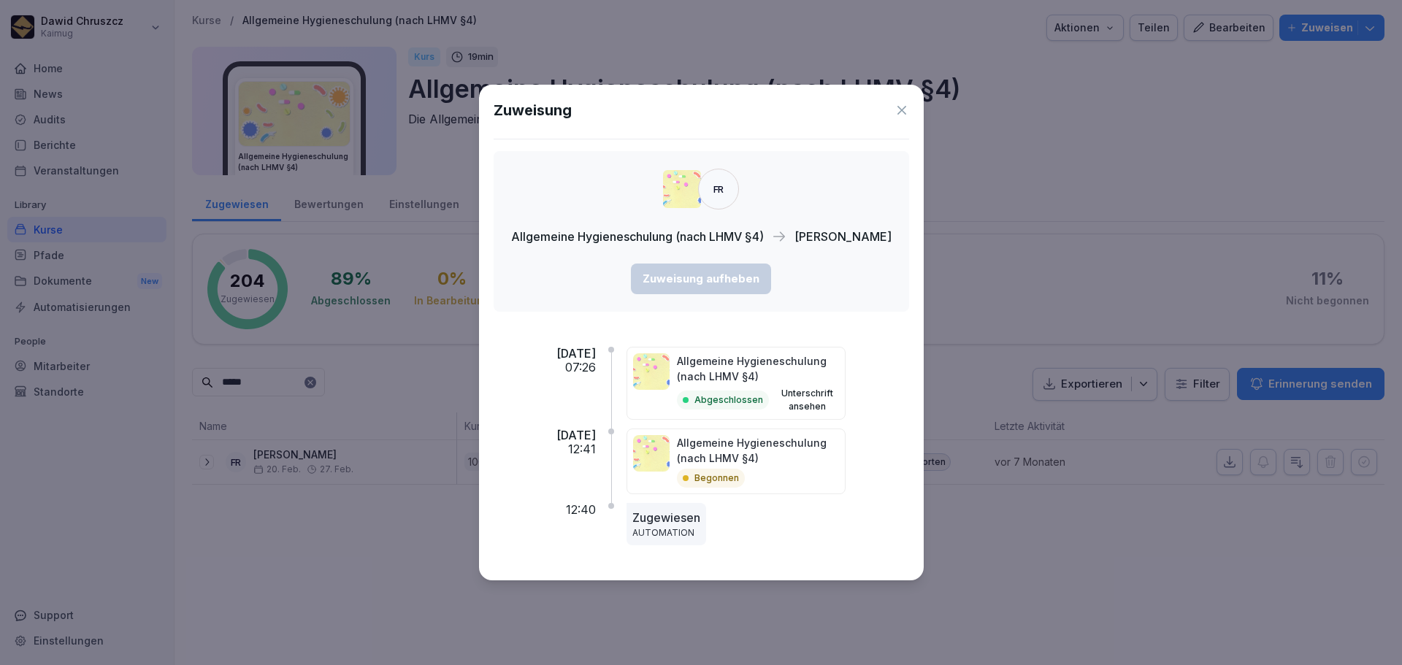
click at [899, 110] on icon at bounding box center [901, 110] width 9 height 9
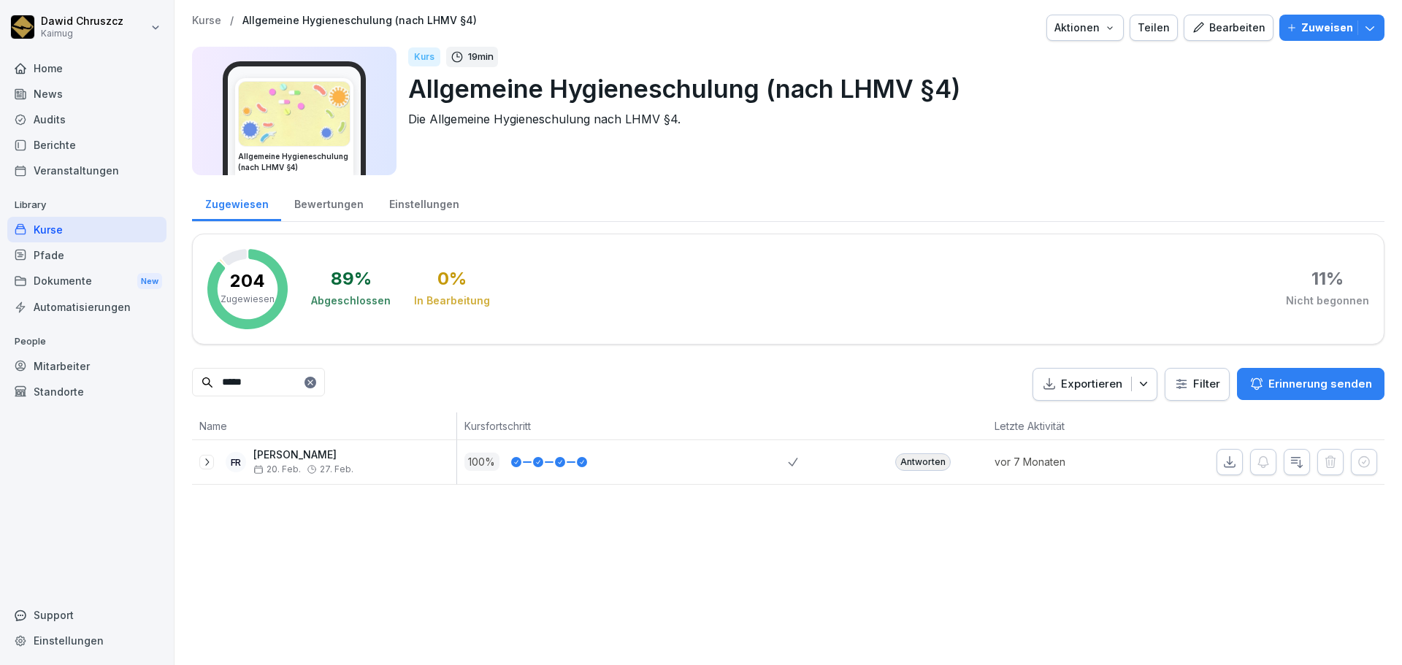
drag, startPoint x: 261, startPoint y: 386, endPoint x: 199, endPoint y: 378, distance: 63.2
click at [199, 378] on input "*****" at bounding box center [258, 382] width 133 height 28
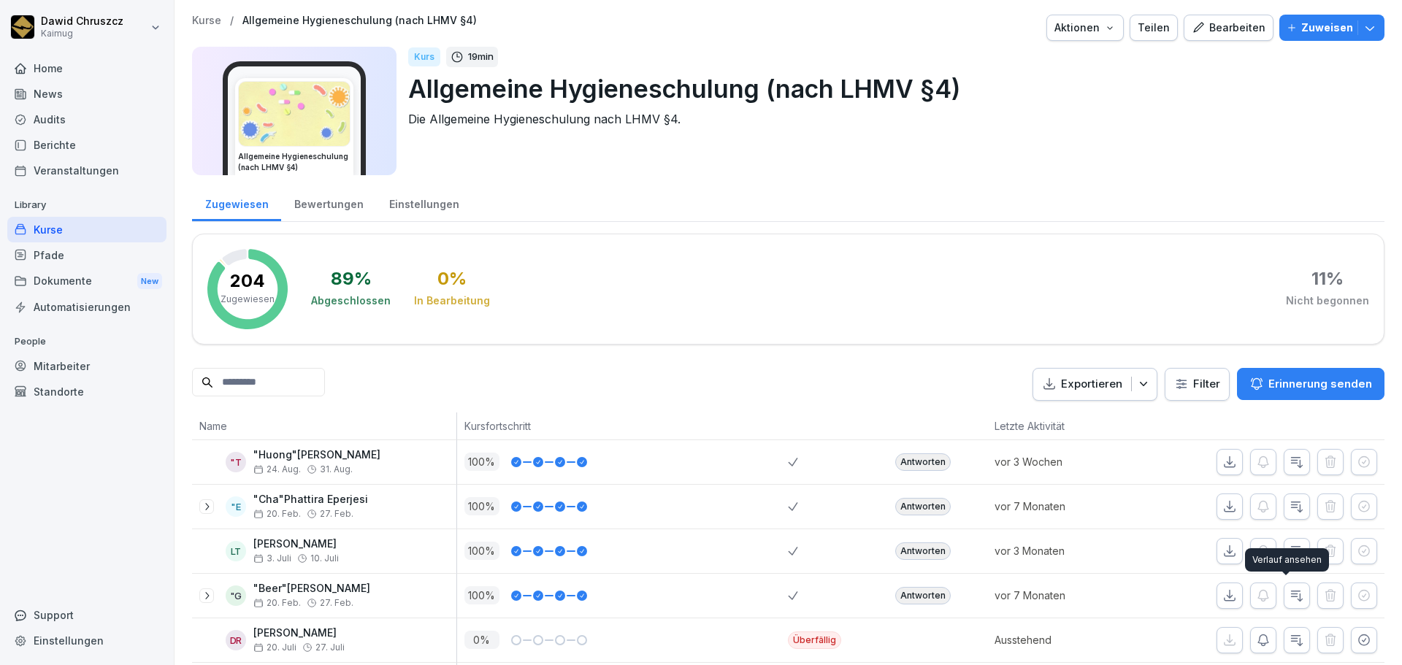
click at [1289, 596] on icon "button" at bounding box center [1296, 596] width 15 height 15
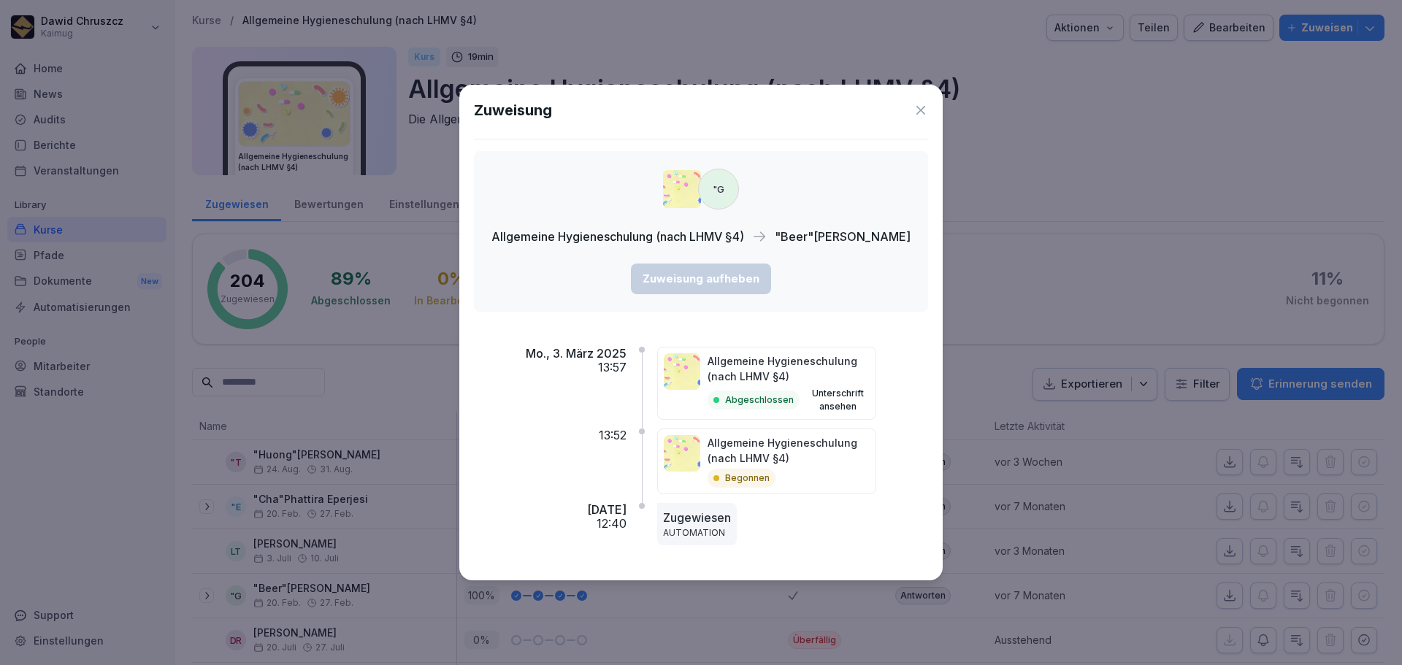
click at [928, 107] on icon at bounding box center [920, 110] width 15 height 15
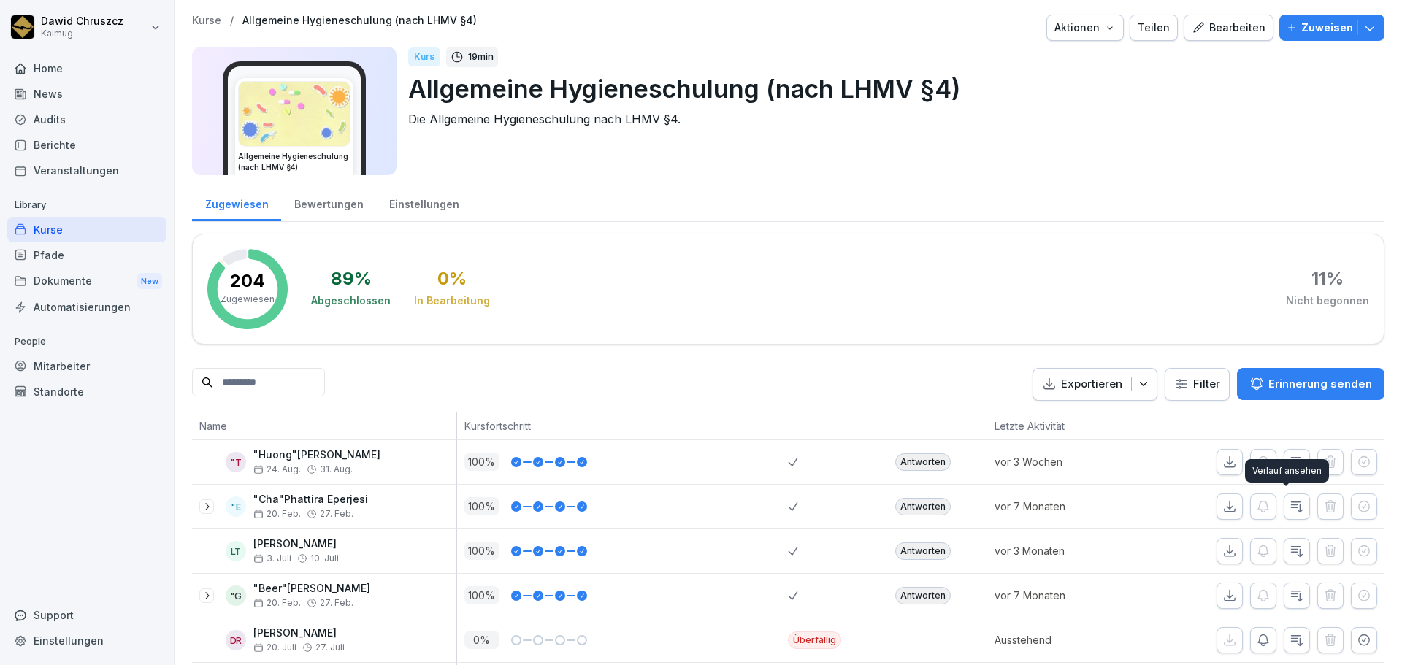
click at [1289, 500] on icon "button" at bounding box center [1296, 506] width 15 height 15
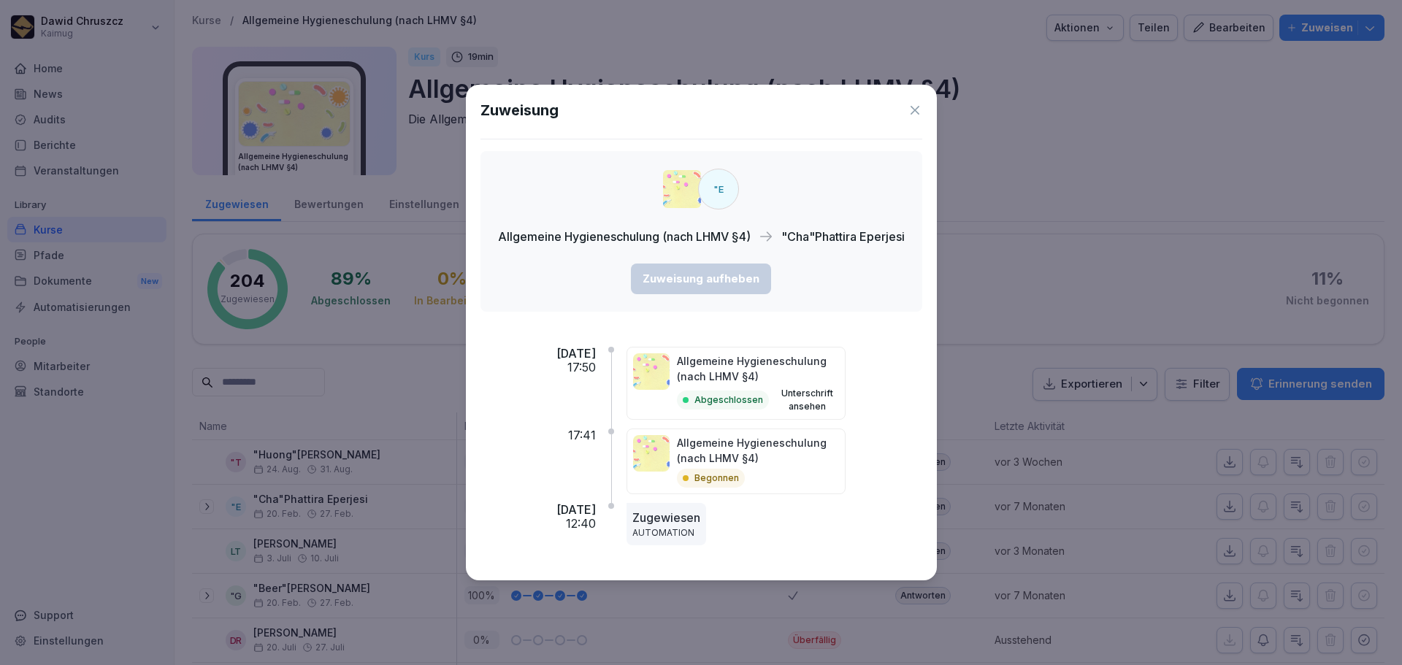
drag, startPoint x: 916, startPoint y: 107, endPoint x: 1009, endPoint y: 338, distance: 248.7
click at [920, 109] on icon at bounding box center [915, 110] width 15 height 15
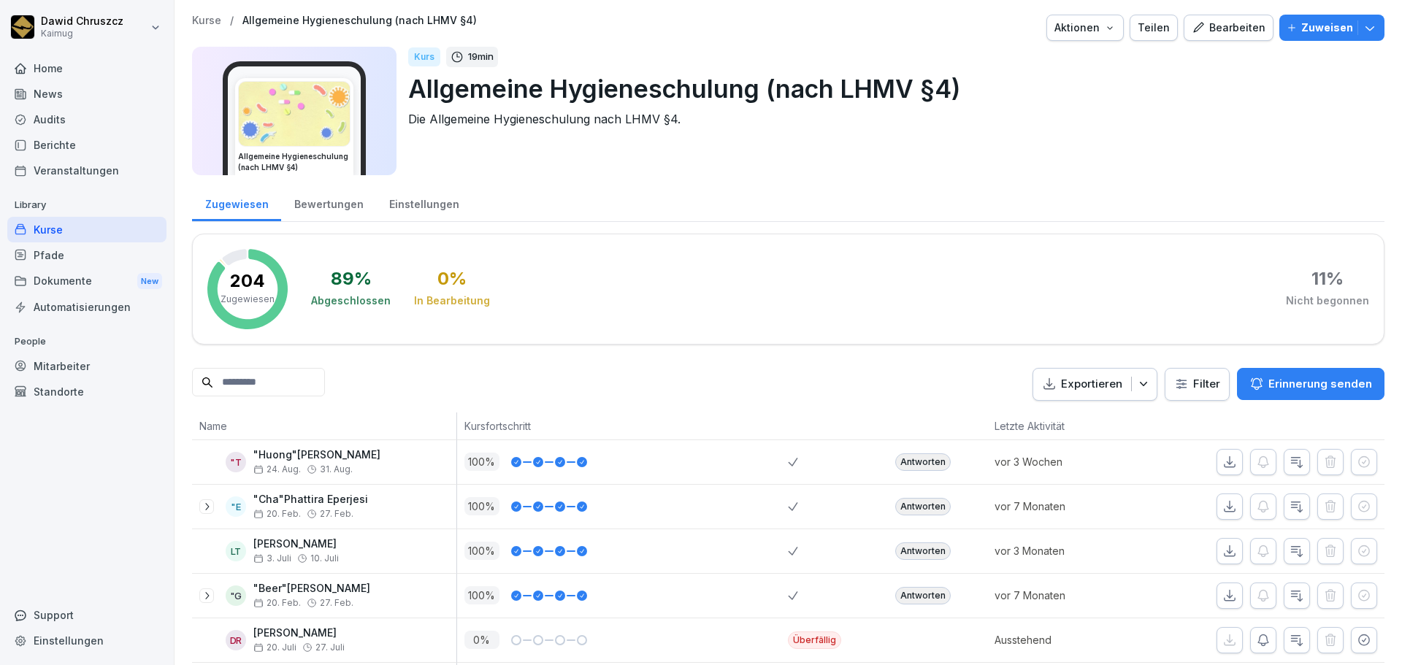
click at [1289, 464] on icon "button" at bounding box center [1296, 462] width 15 height 15
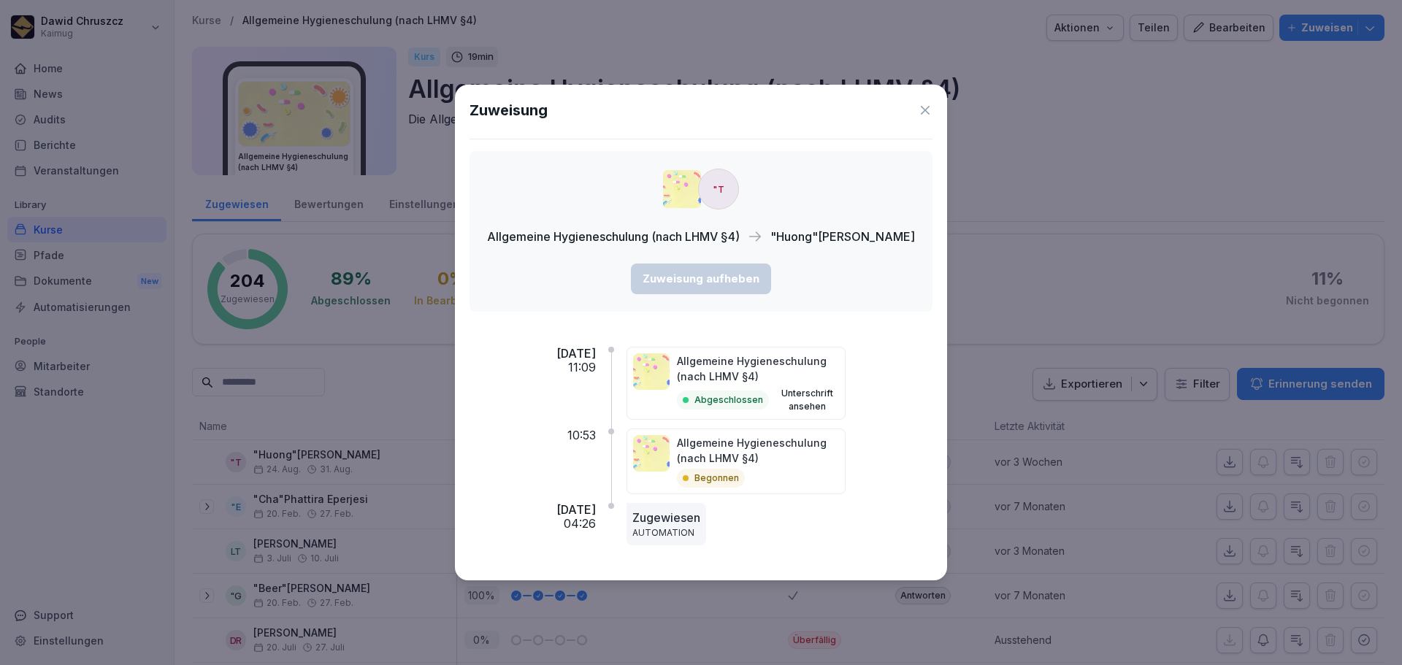
click at [932, 105] on icon at bounding box center [925, 110] width 15 height 15
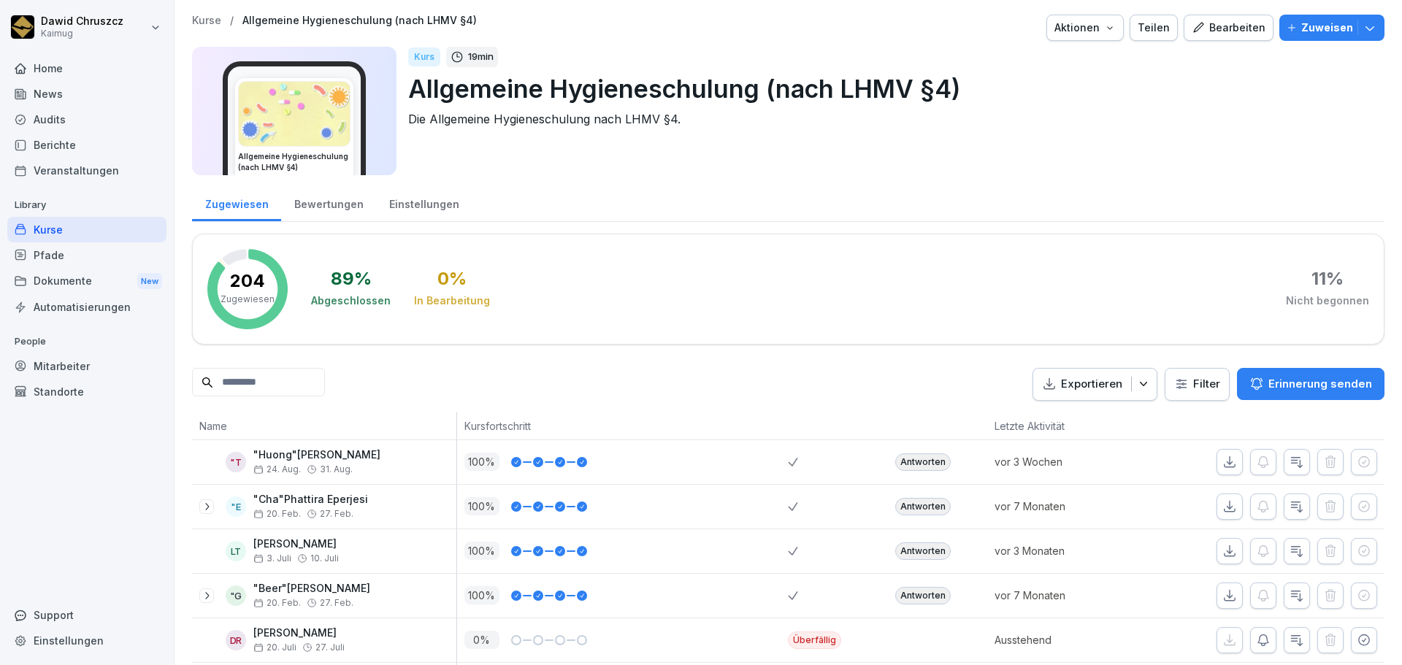
click at [1202, 380] on html "Dawid Chruszcz Kaimug Home News Audits Berichte Veranstaltungen Library Kurse P…" at bounding box center [701, 332] width 1402 height 665
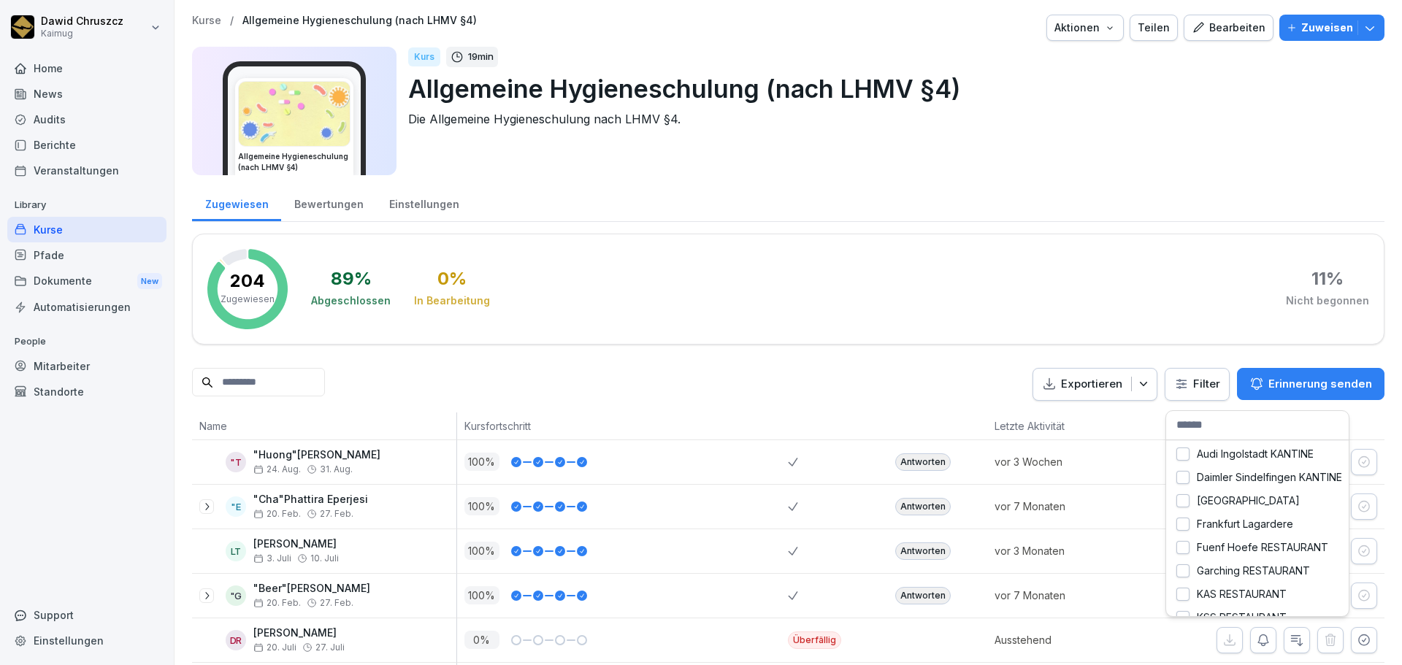
click at [1216, 430] on input "text" at bounding box center [1257, 425] width 183 height 29
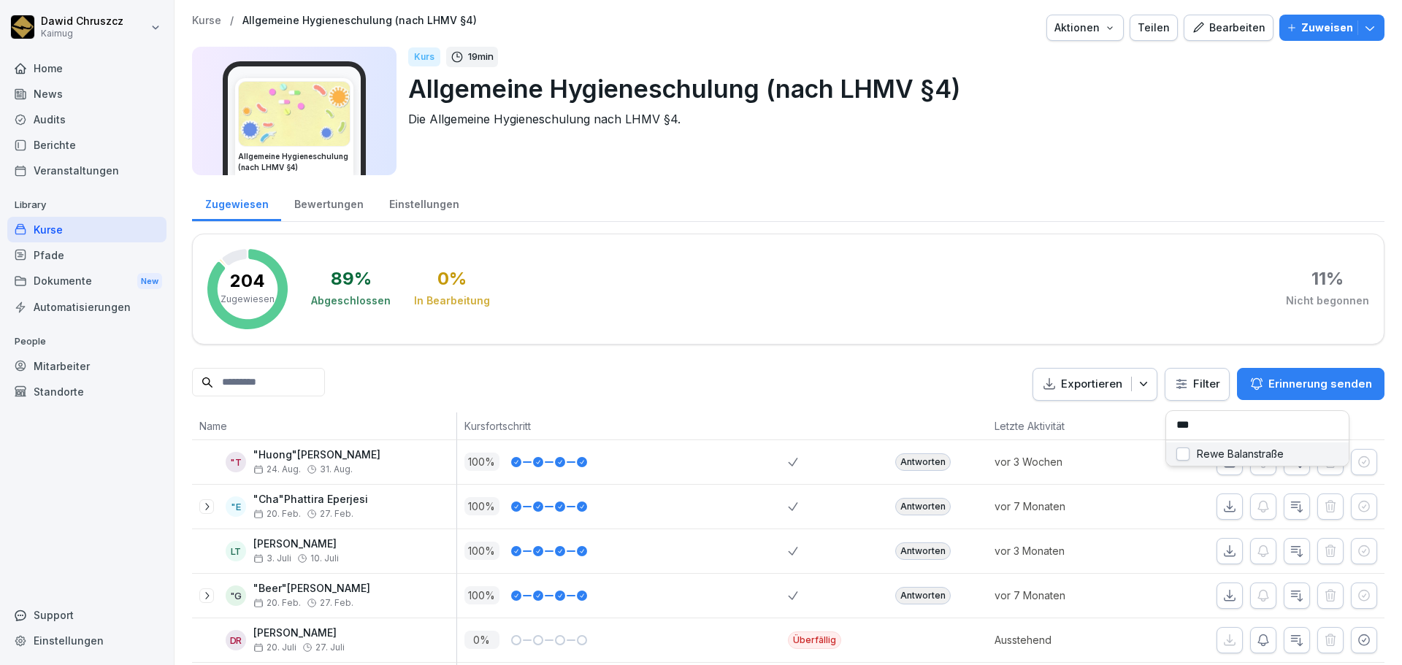
type input "****"
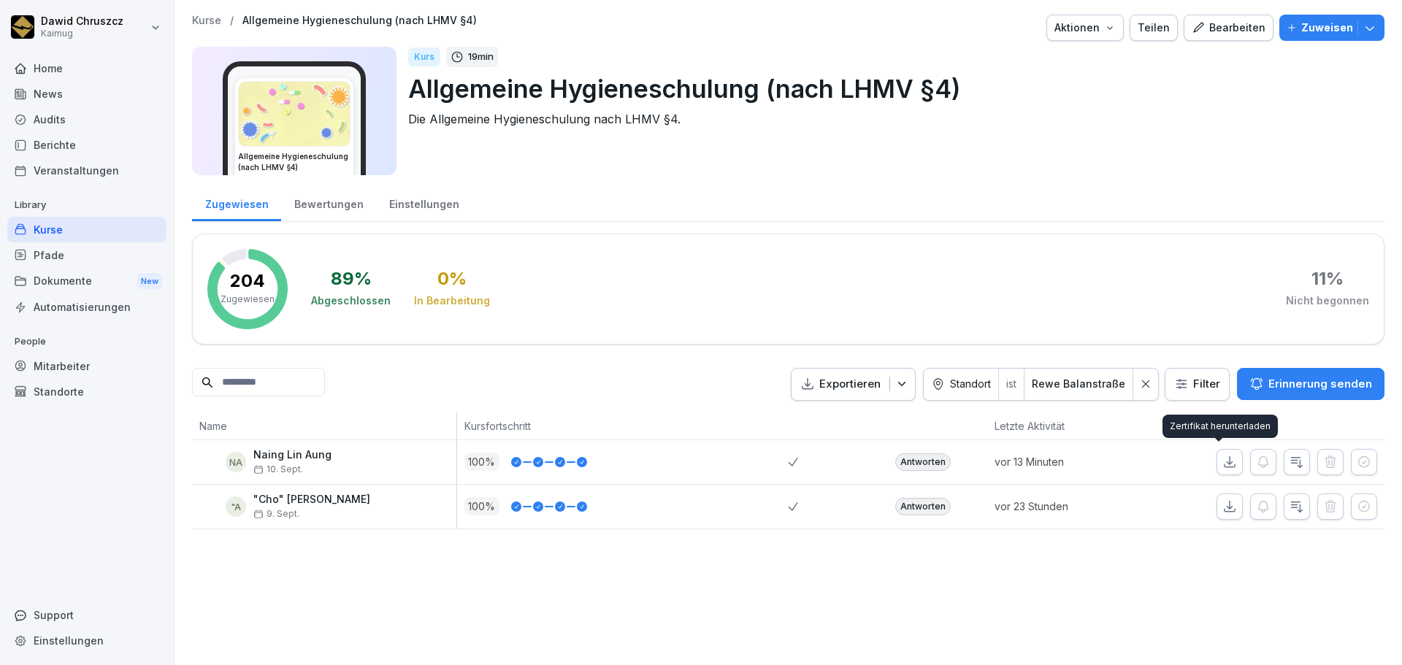
click at [1222, 456] on icon "button" at bounding box center [1229, 462] width 15 height 15
click at [1222, 504] on icon "button" at bounding box center [1229, 506] width 15 height 15
drag, startPoint x: 1111, startPoint y: 568, endPoint x: 1048, endPoint y: 588, distance: 65.8
click at [1111, 568] on div "Kurse / Allgemeine Hygieneschulung (nach LHMV §4) Aktionen Teilen Bearbeiten Zu…" at bounding box center [788, 332] width 1227 height 665
click at [74, 253] on div "Pfade" at bounding box center [86, 255] width 159 height 26
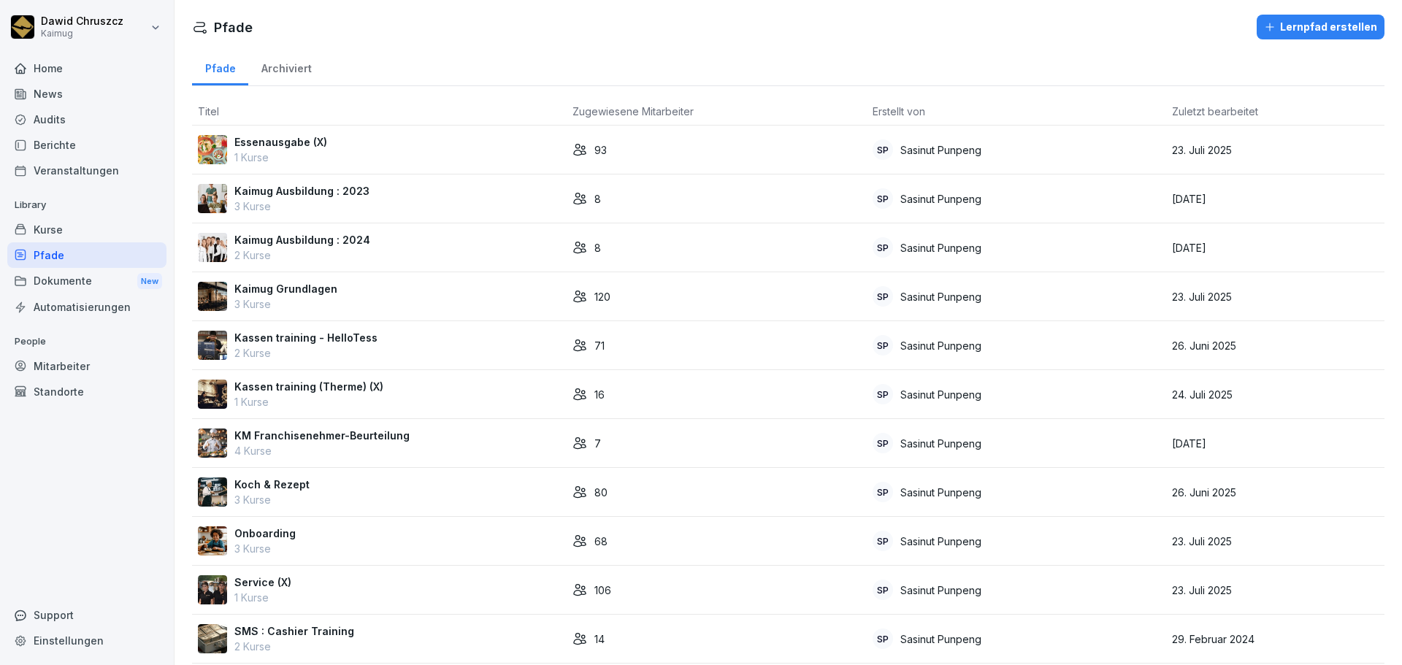
click at [71, 225] on div "Kurse" at bounding box center [86, 230] width 159 height 26
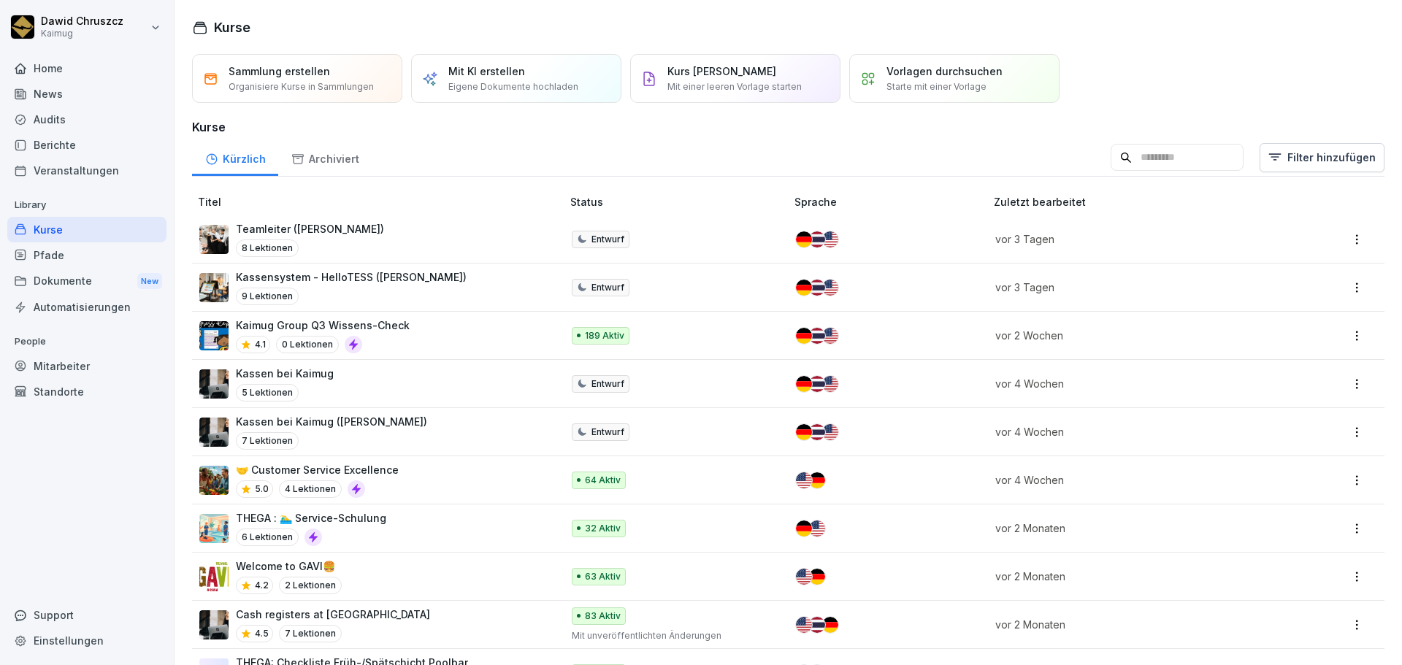
click at [1138, 155] on input at bounding box center [1177, 158] width 133 height 28
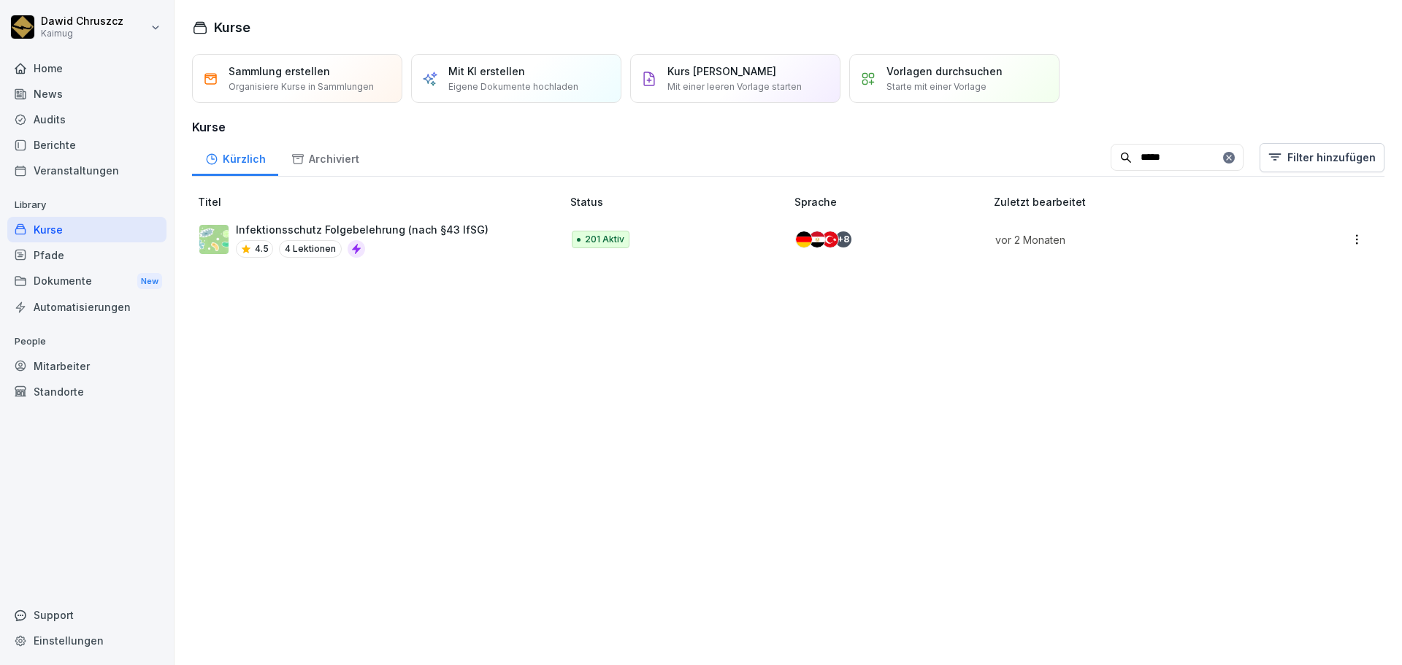
type input "*****"
click at [428, 237] on div "Infektionsschutz Folgebelehrung (nach §43 IfSG) 4.5 4 Lektionen" at bounding box center [362, 240] width 253 height 36
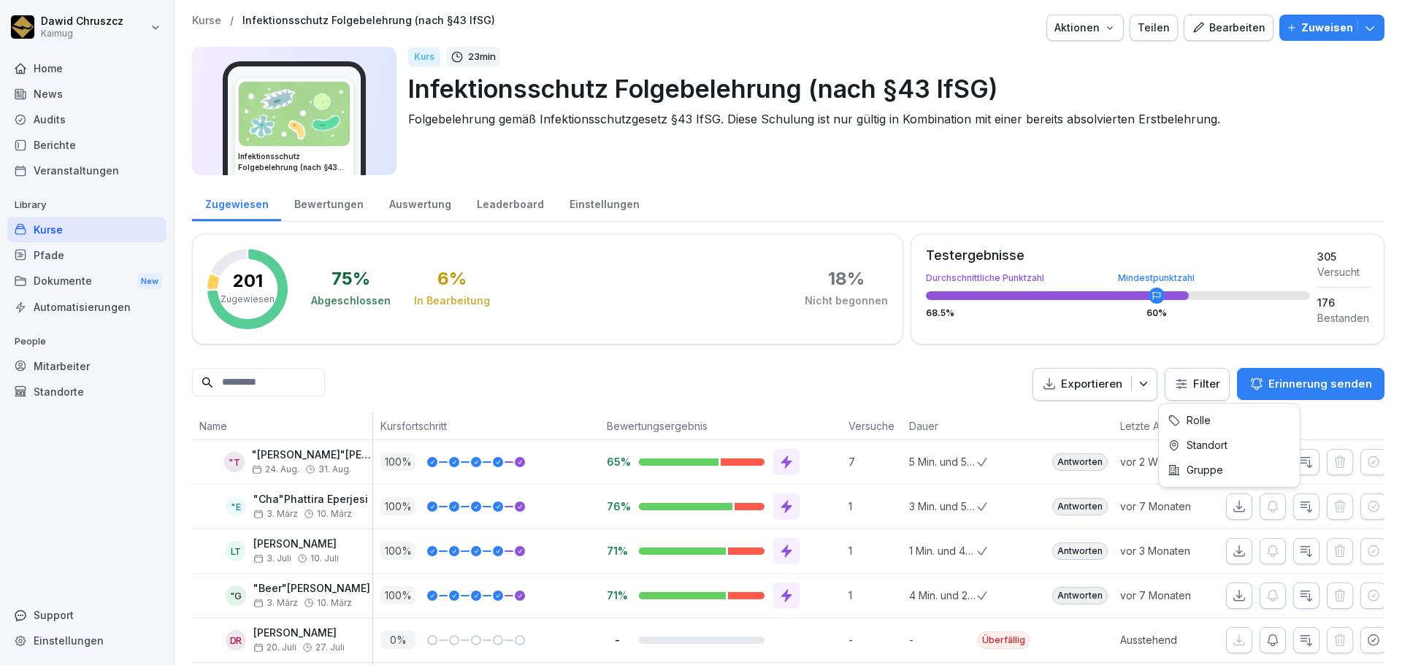
click at [1192, 391] on html "[PERSON_NAME] Kaimug Home News Audits Berichte Veranstaltungen Library Kurse Pf…" at bounding box center [701, 332] width 1402 height 665
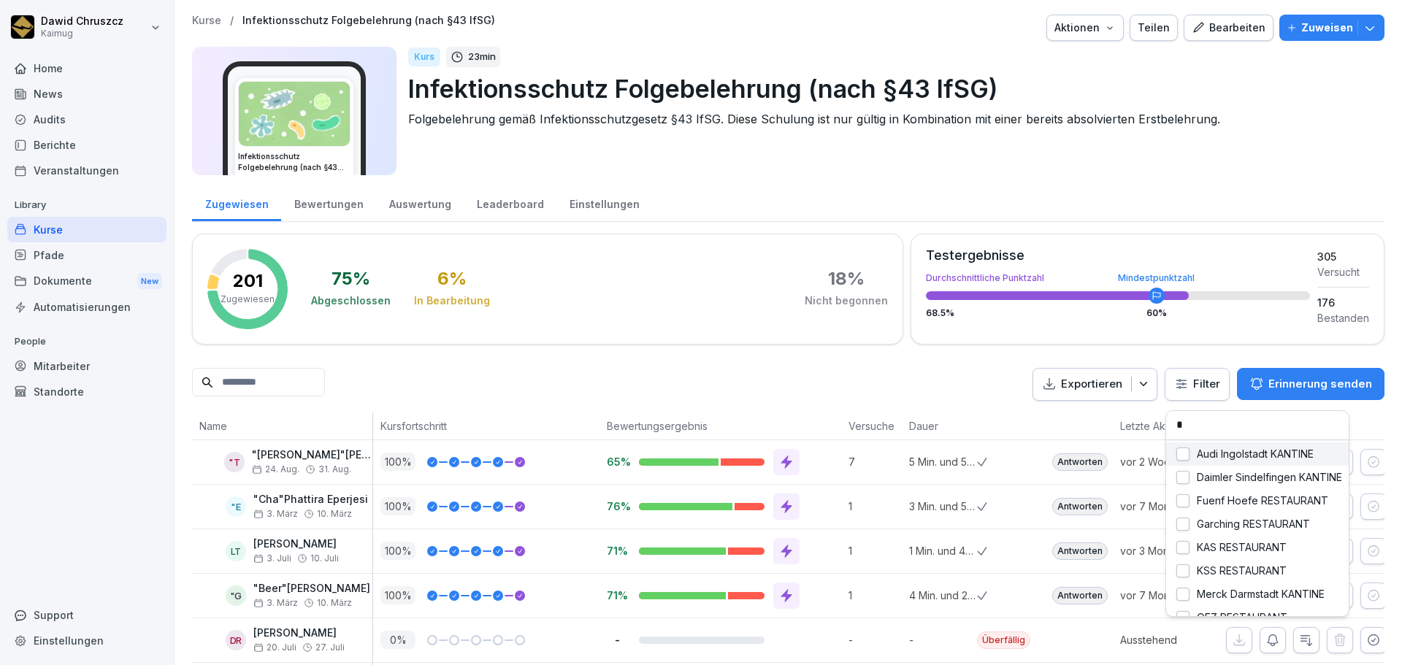
type input "**"
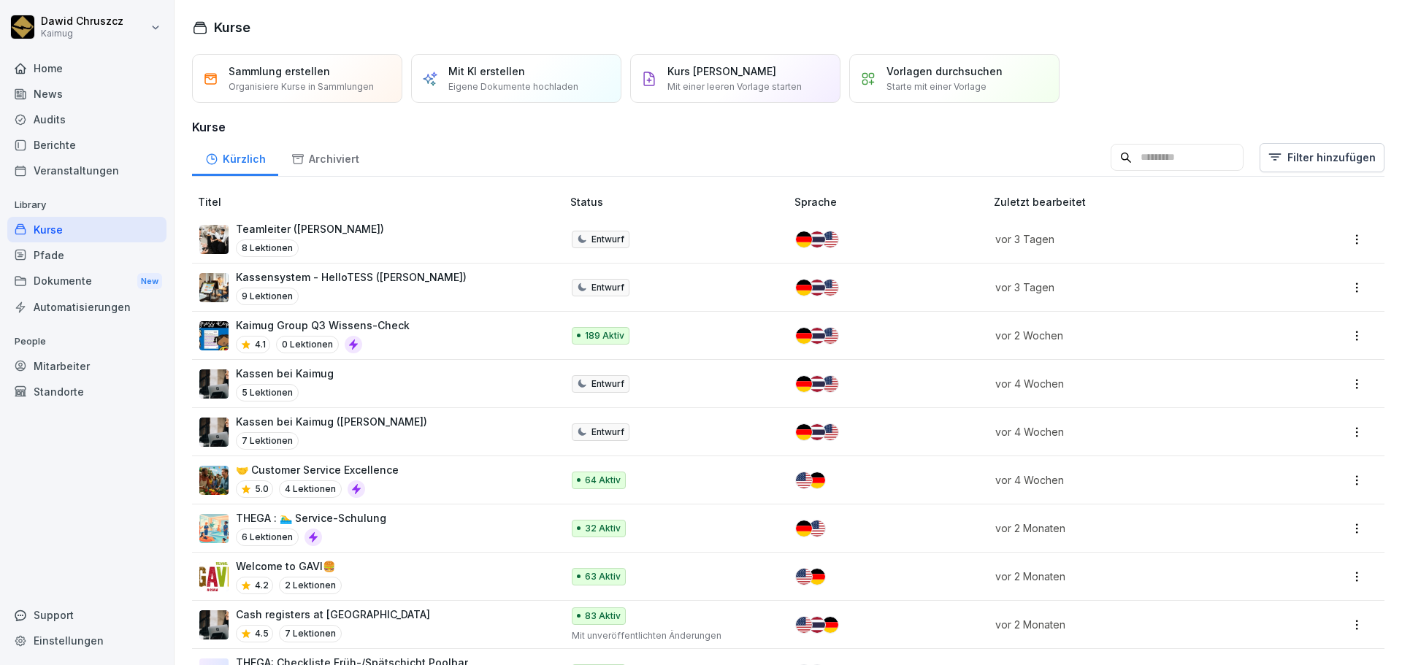
click at [1122, 164] on input at bounding box center [1177, 158] width 133 height 28
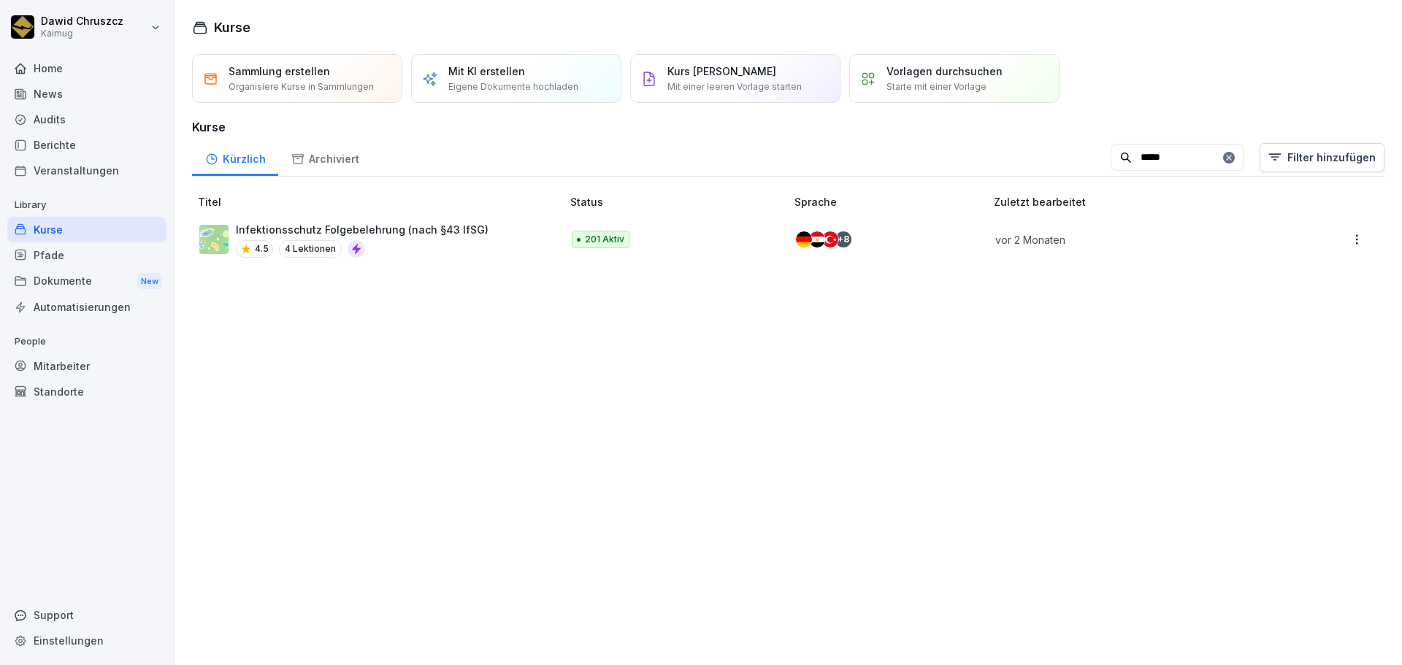
type input "*****"
click at [358, 229] on p "Infektionsschutz Folgebelehrung (nach §43 IfSG)" at bounding box center [362, 229] width 253 height 15
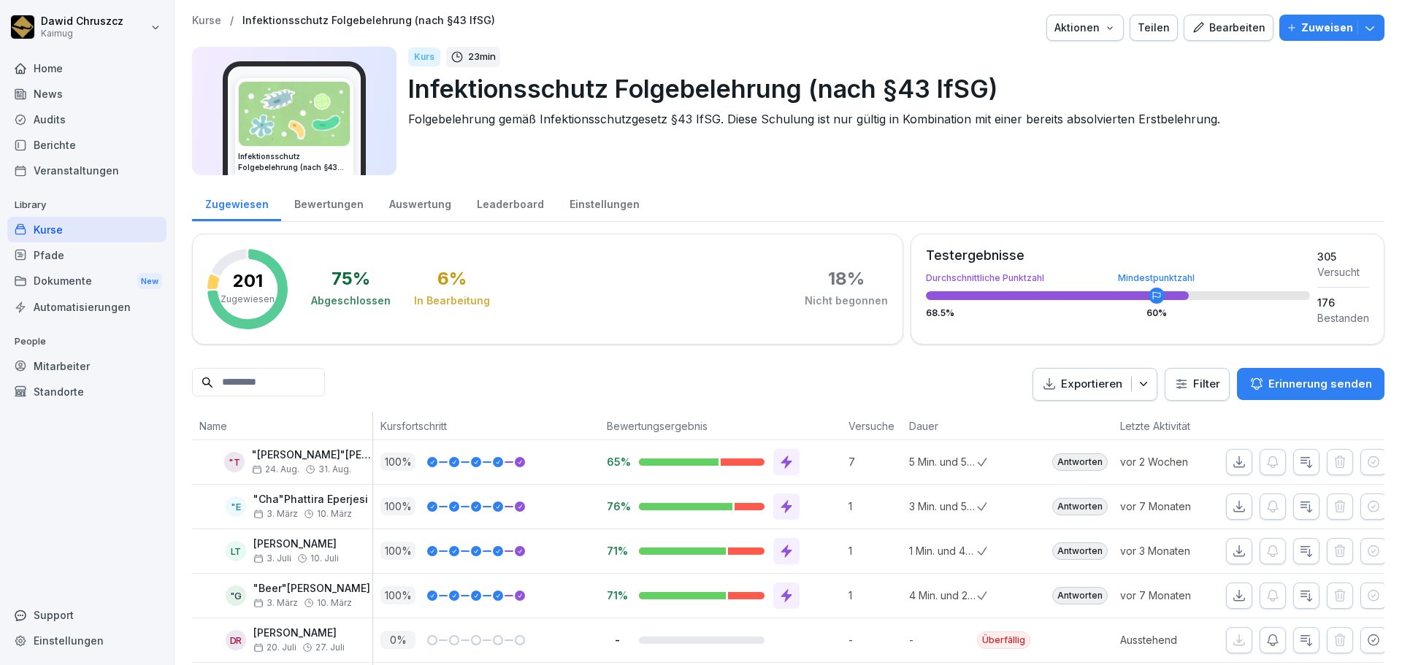
click at [271, 380] on input at bounding box center [258, 382] width 133 height 28
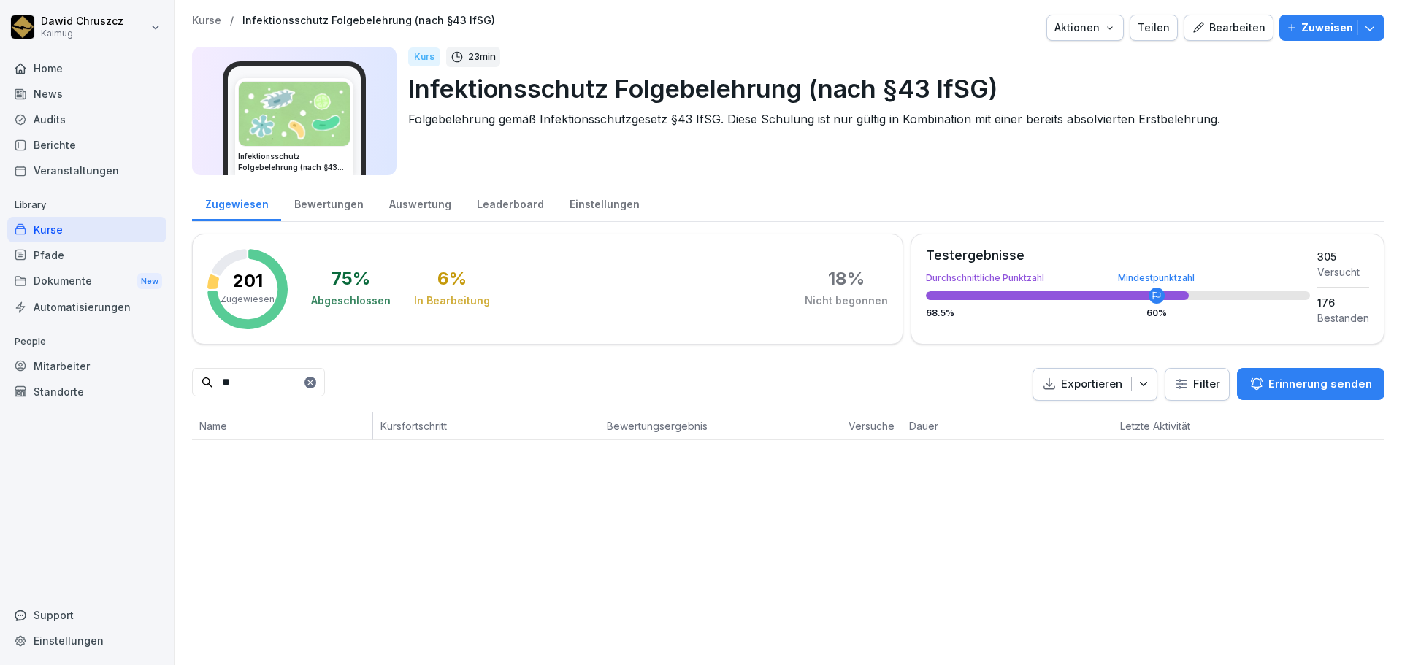
type input "*"
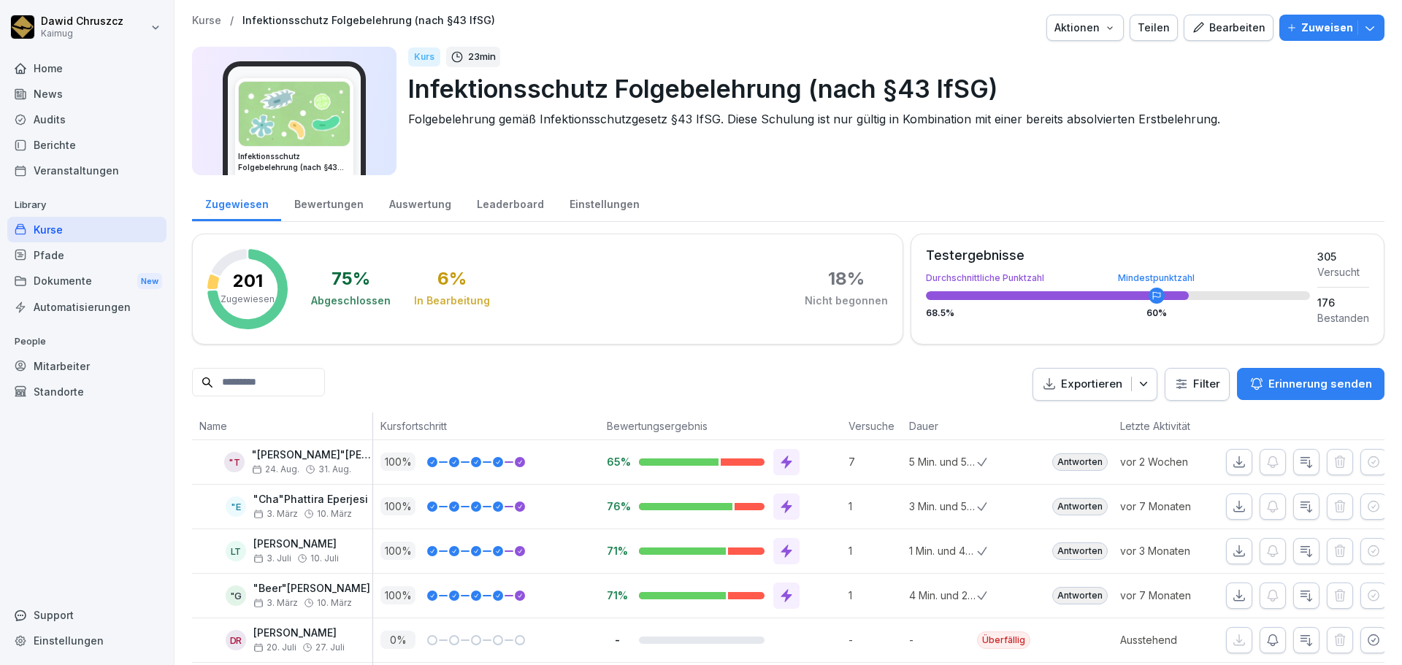
click at [649, 373] on div "Exportieren Filter Erinnerung senden" at bounding box center [788, 384] width 1192 height 33
click at [63, 217] on div "Kurse" at bounding box center [86, 230] width 159 height 26
click at [65, 238] on div "Kurse" at bounding box center [86, 230] width 159 height 26
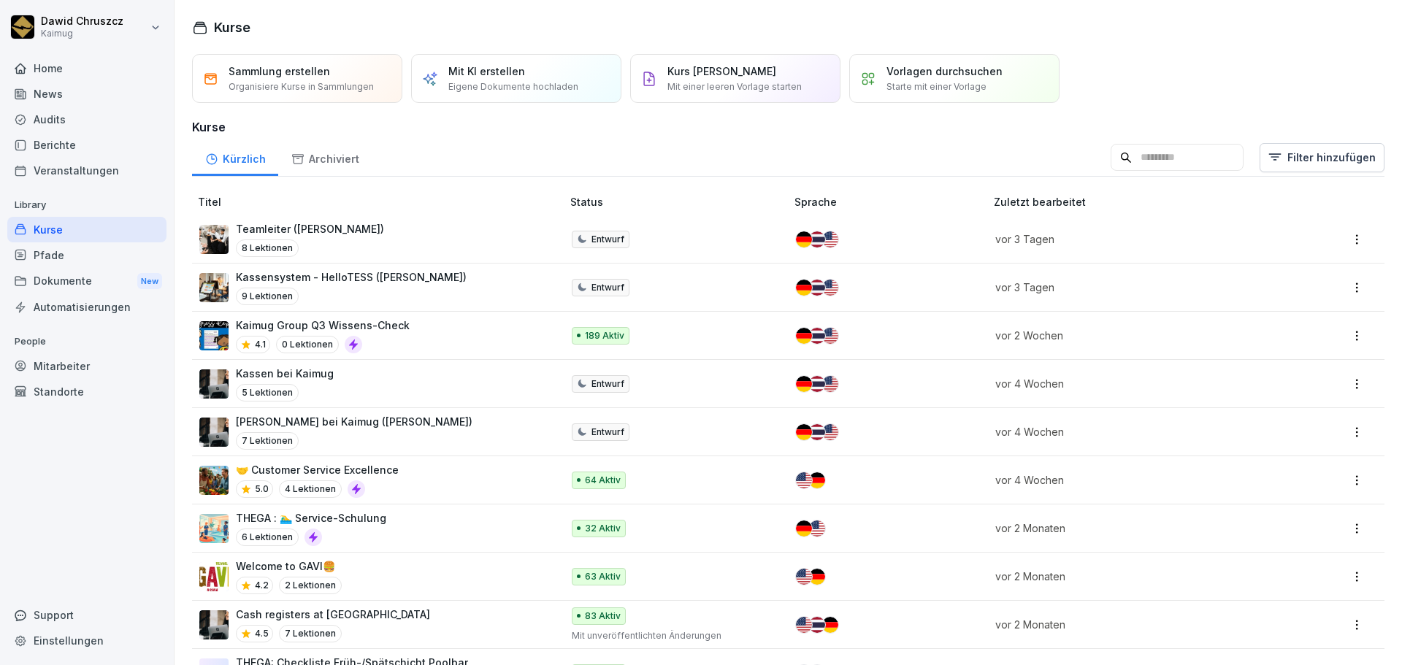
click at [1131, 162] on input at bounding box center [1177, 158] width 133 height 28
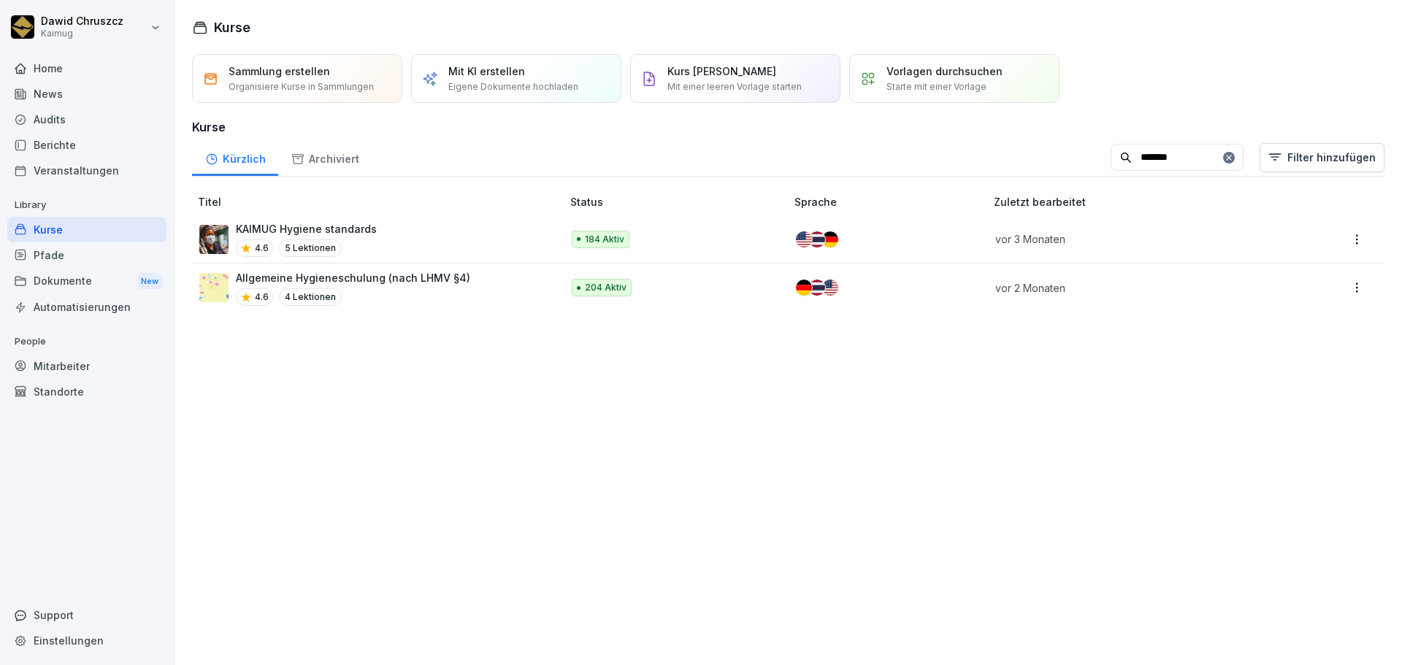
type input "*******"
click at [364, 267] on td "Allgemeine Hygieneschulung (nach LHMV §4) 4.6 4 Lektionen" at bounding box center [378, 288] width 372 height 48
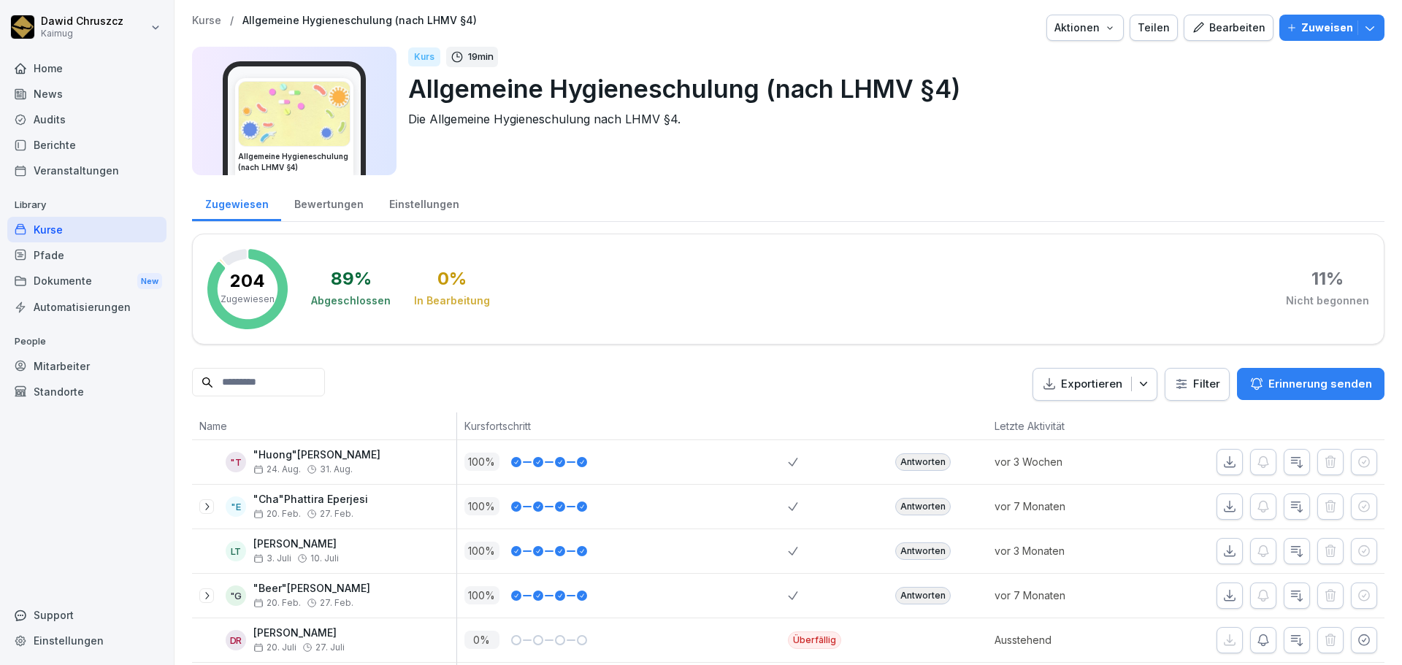
click at [291, 385] on input at bounding box center [258, 382] width 133 height 28
type input "******"
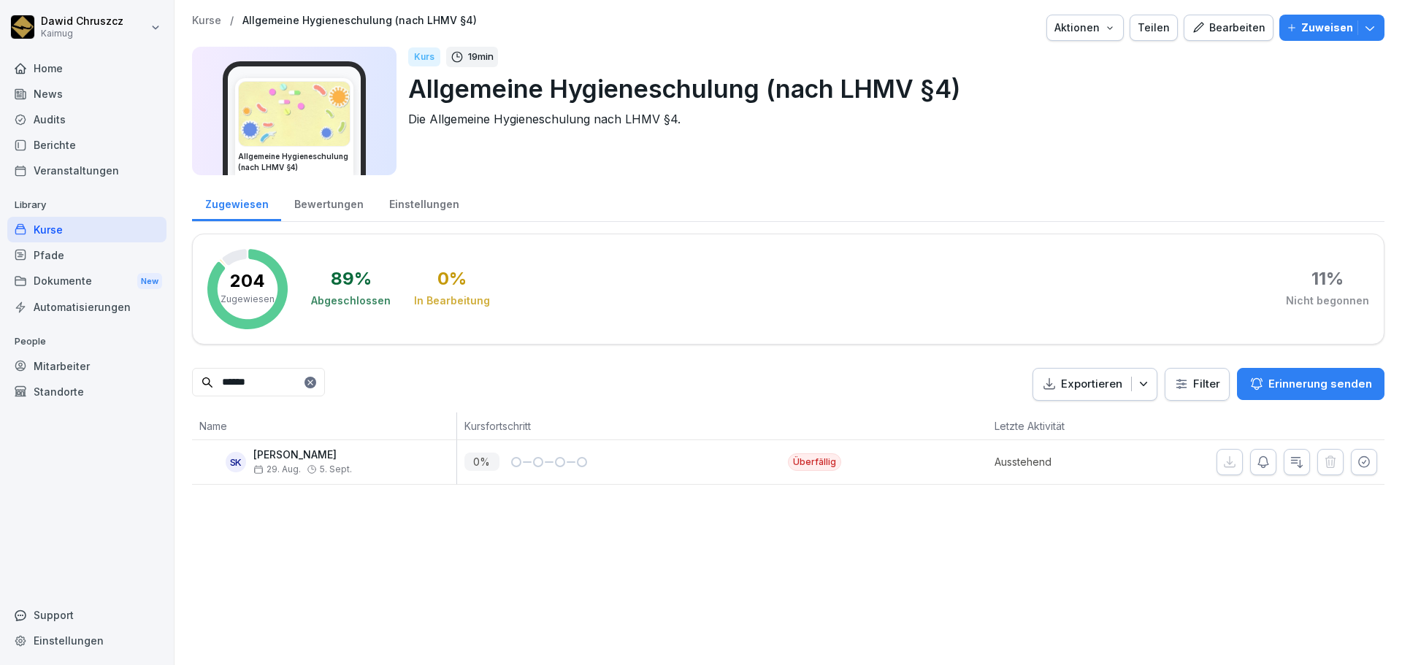
drag, startPoint x: 215, startPoint y: 377, endPoint x: 200, endPoint y: 362, distance: 20.7
click at [199, 374] on input "******" at bounding box center [258, 382] width 133 height 28
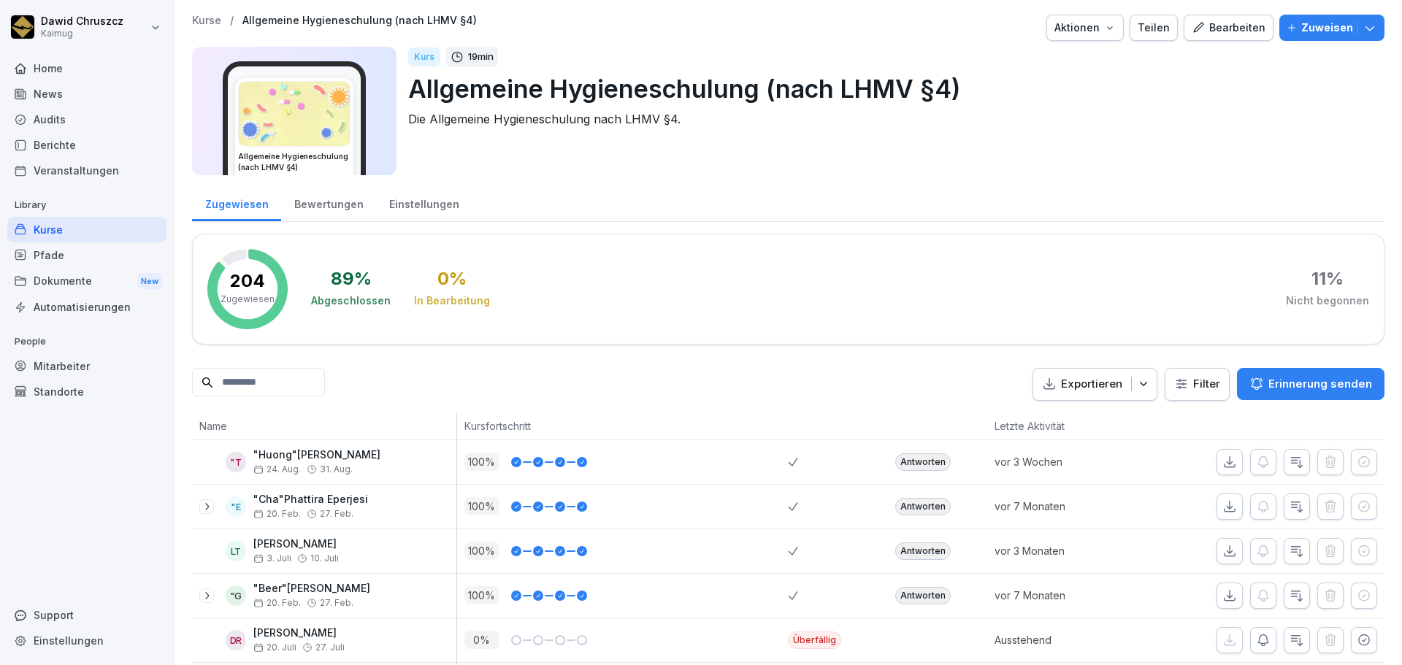
click at [1210, 394] on html "[PERSON_NAME] Kaimug Home News Audits Berichte Veranstaltungen Library Kurse Pf…" at bounding box center [701, 332] width 1402 height 665
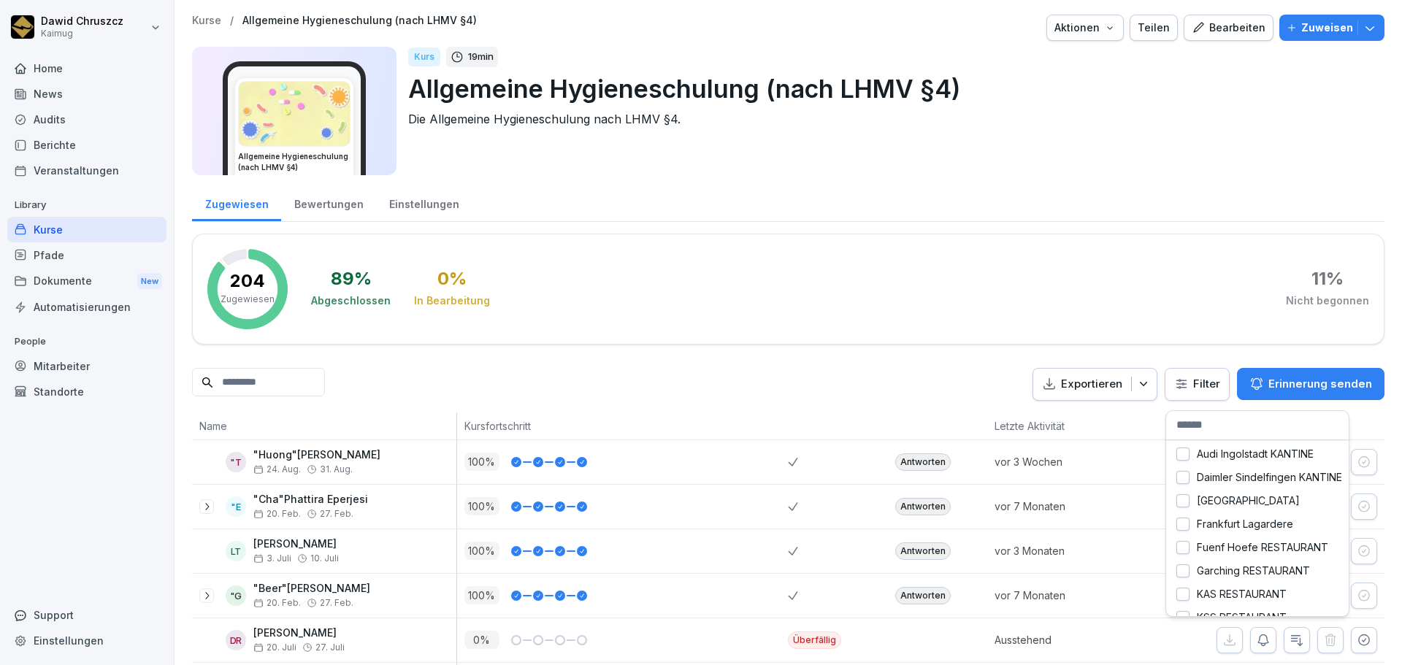
drag, startPoint x: 1205, startPoint y: 424, endPoint x: 1225, endPoint y: 394, distance: 35.2
click at [1225, 395] on html "[PERSON_NAME] Kaimug Home News Audits Berichte Veranstaltungen Library Kurse Pf…" at bounding box center [701, 332] width 1402 height 665
type input "***"
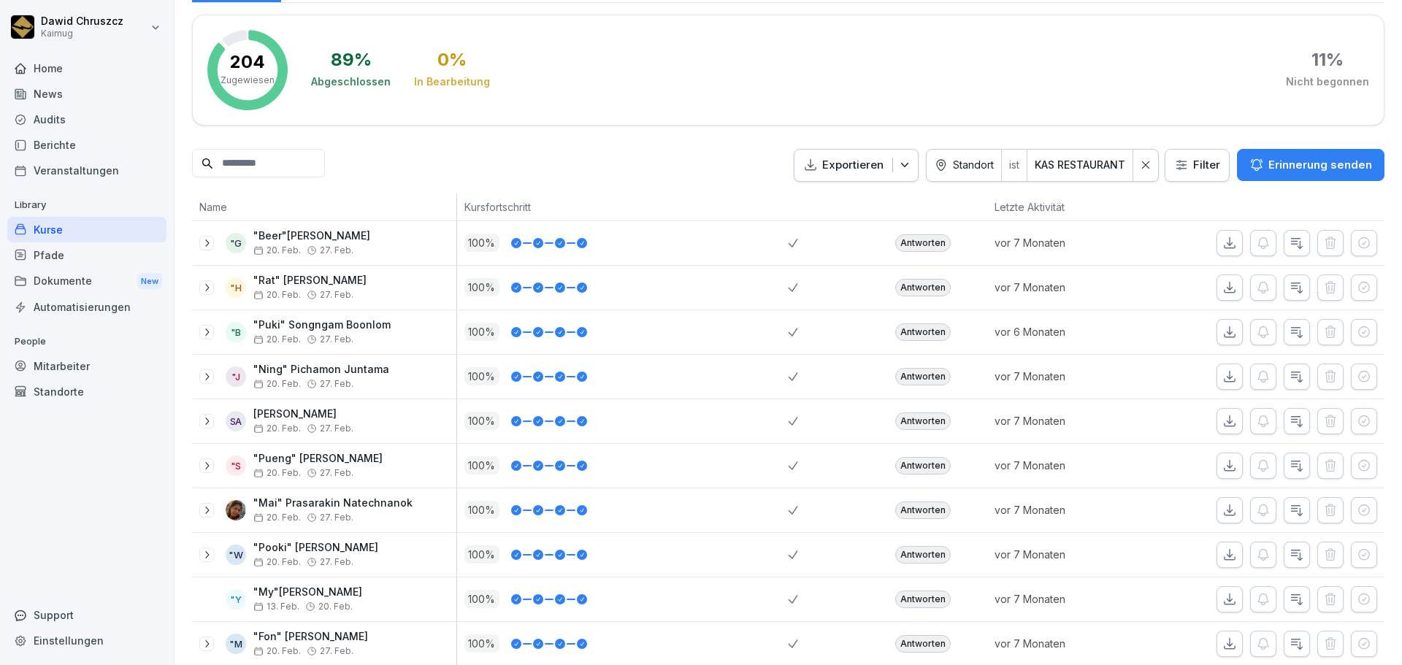
scroll to position [365, 0]
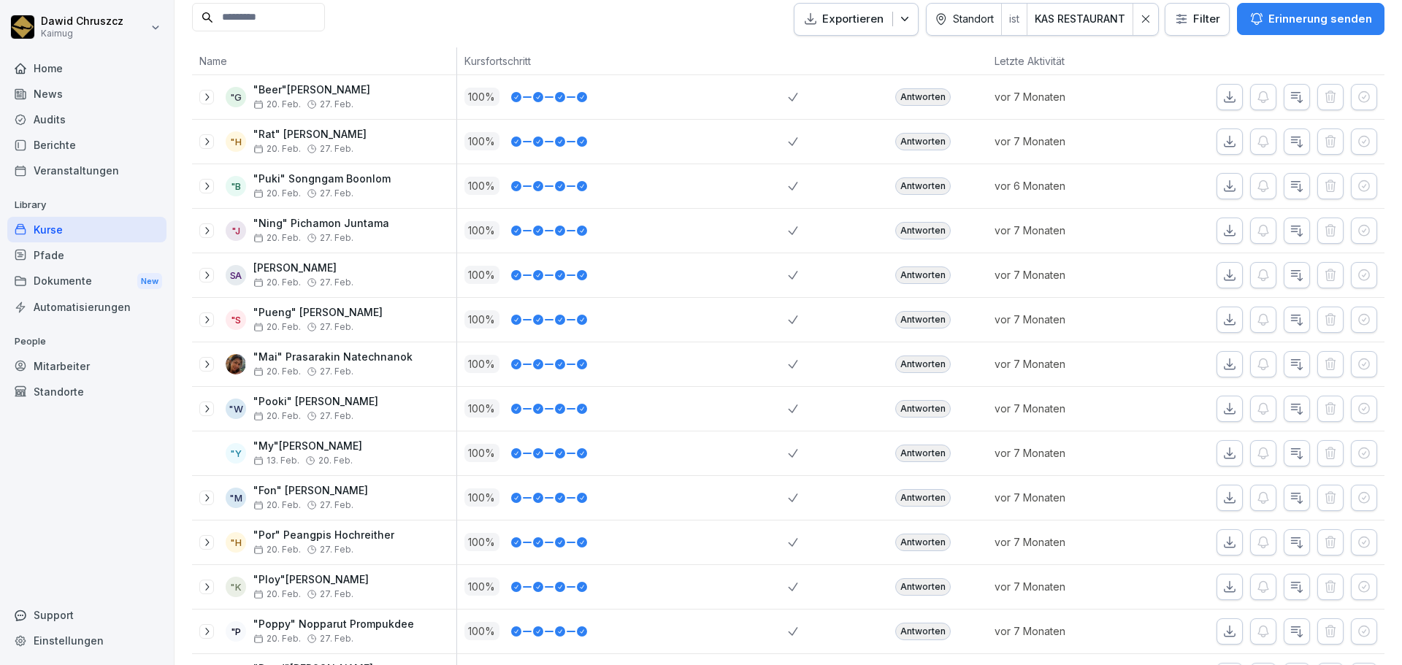
click at [204, 96] on icon at bounding box center [207, 97] width 12 height 12
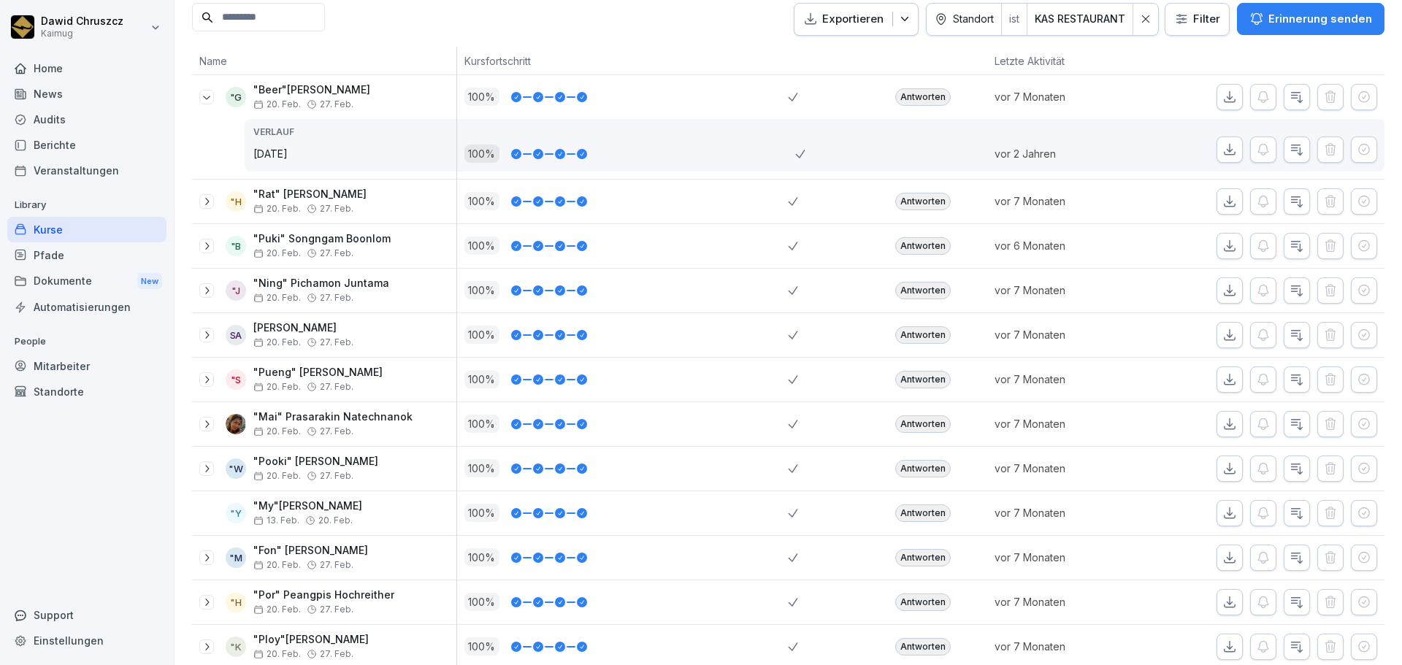
click at [86, 371] on div "Mitarbeiter" at bounding box center [86, 366] width 159 height 26
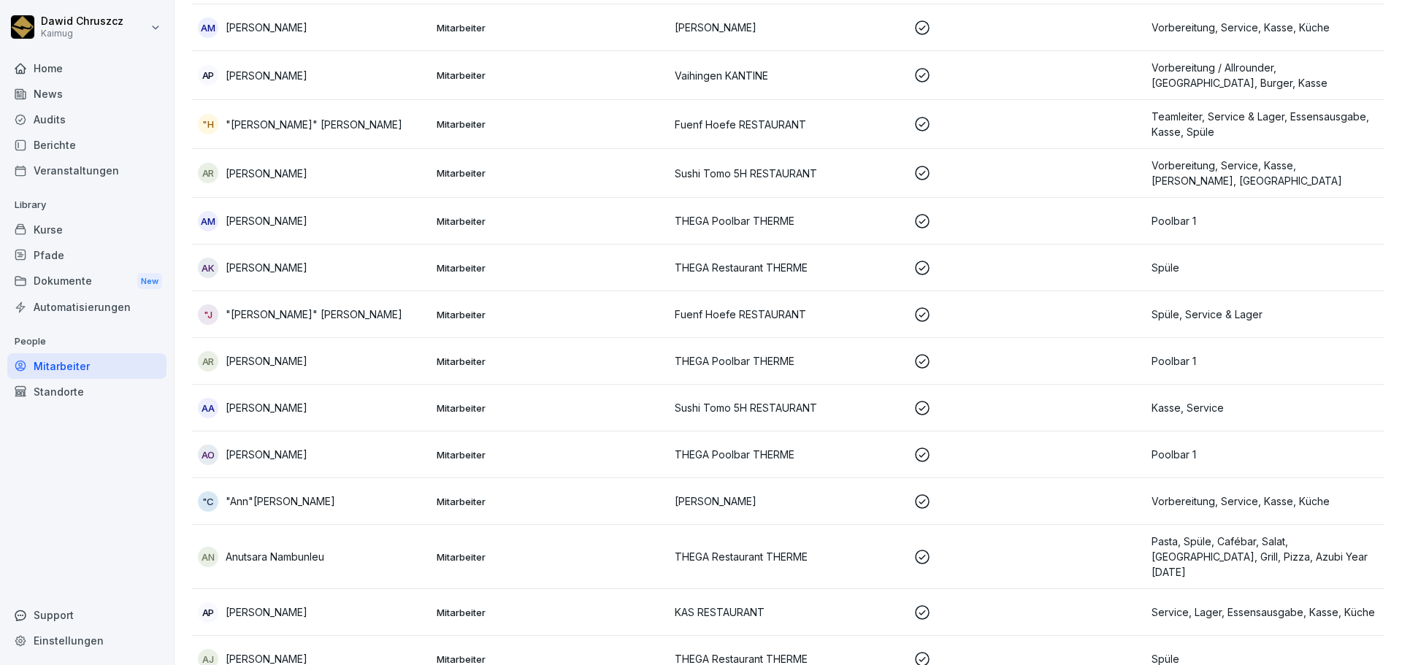
scroll to position [15, 0]
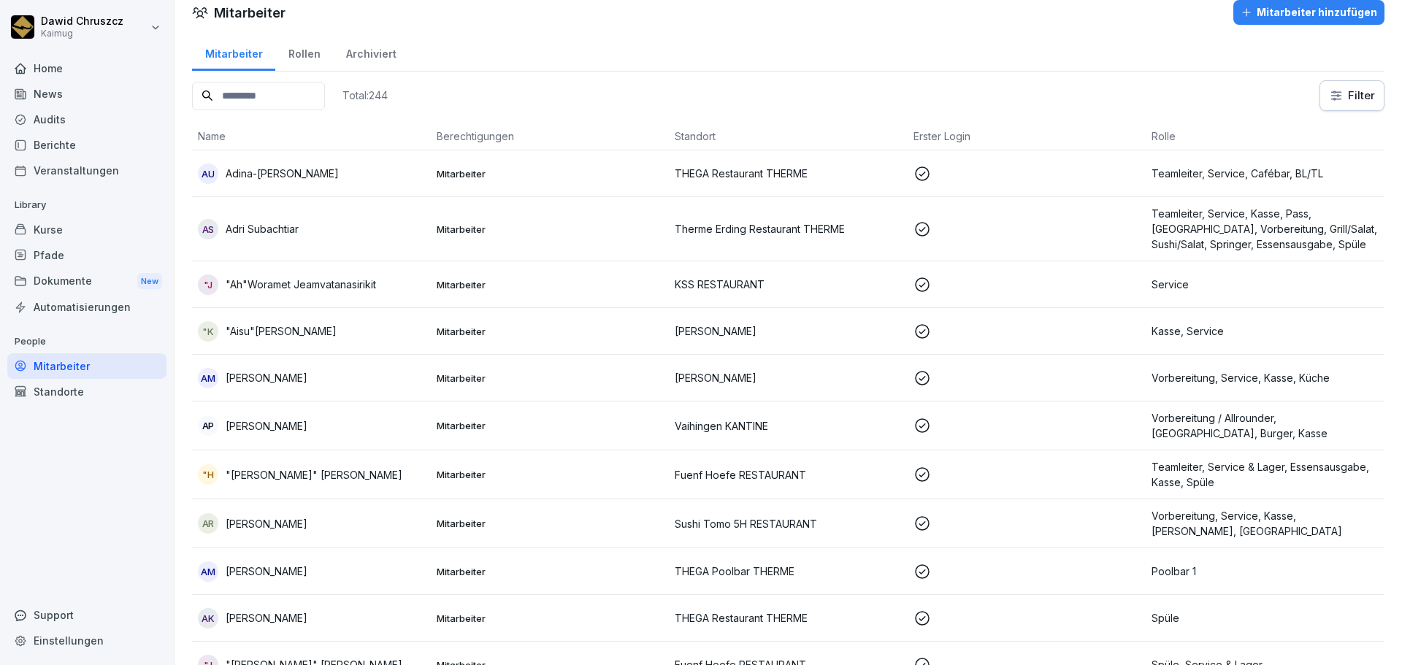
click at [316, 101] on input at bounding box center [258, 96] width 133 height 28
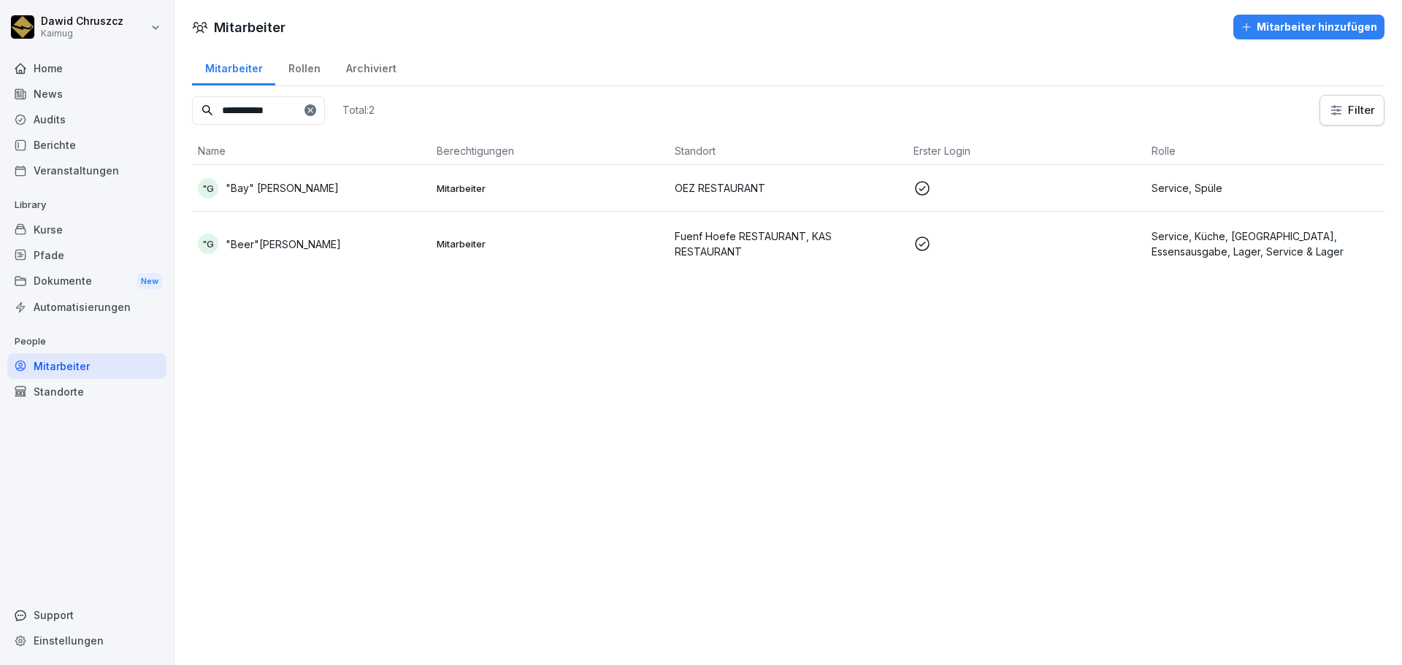
type input "**********"
click at [1004, 249] on p at bounding box center [1026, 244] width 227 height 18
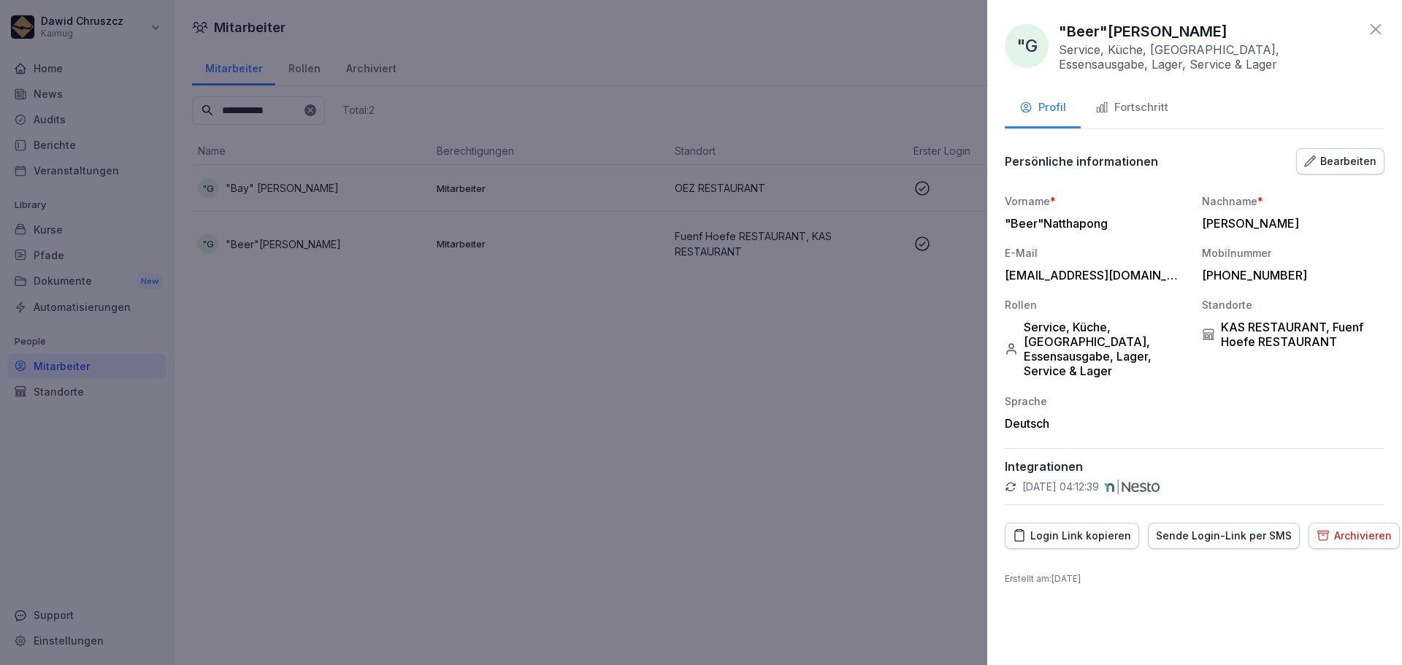
click at [1128, 103] on div "Fortschritt" at bounding box center [1131, 107] width 73 height 17
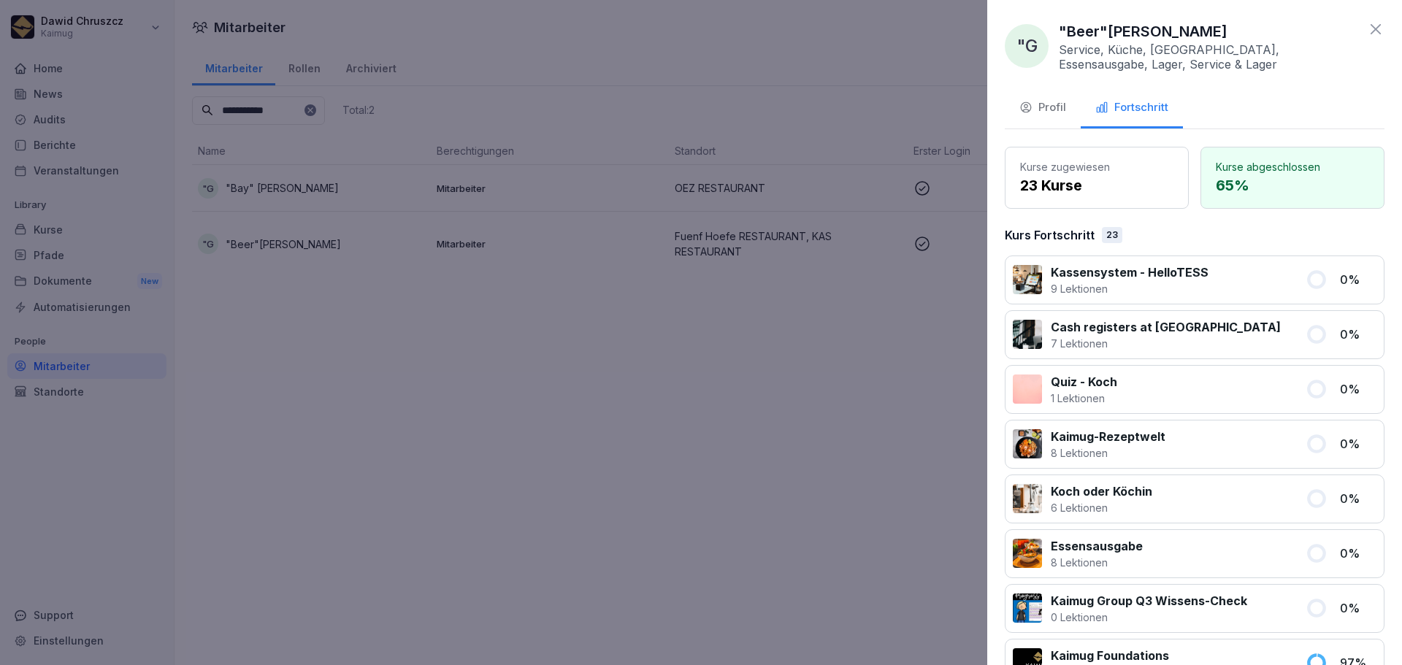
click at [1038, 115] on div "Profil" at bounding box center [1042, 107] width 47 height 17
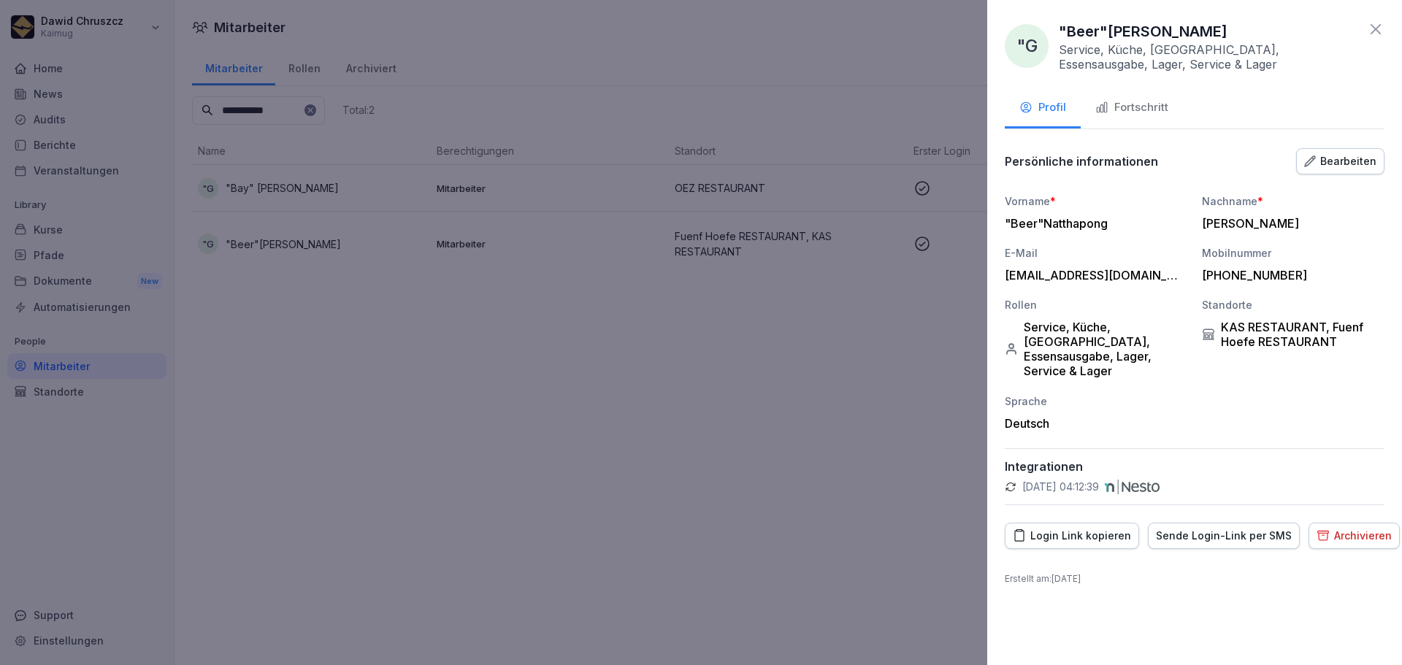
click at [1292, 328] on div "KAS RESTAURANT, Fuenf Hoefe RESTAURANT" at bounding box center [1293, 334] width 183 height 29
click at [1360, 159] on div "Bearbeiten" at bounding box center [1340, 161] width 72 height 16
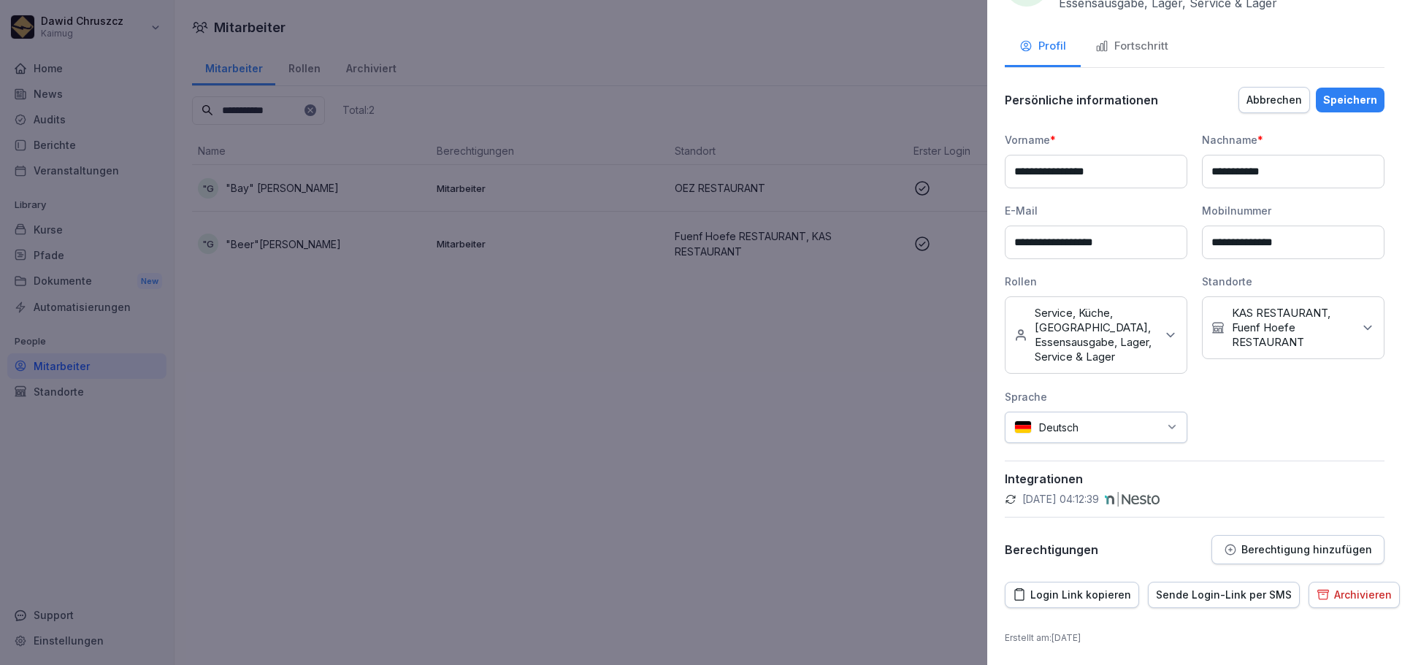
scroll to position [76, 0]
click at [1360, 321] on icon at bounding box center [1367, 328] width 15 height 15
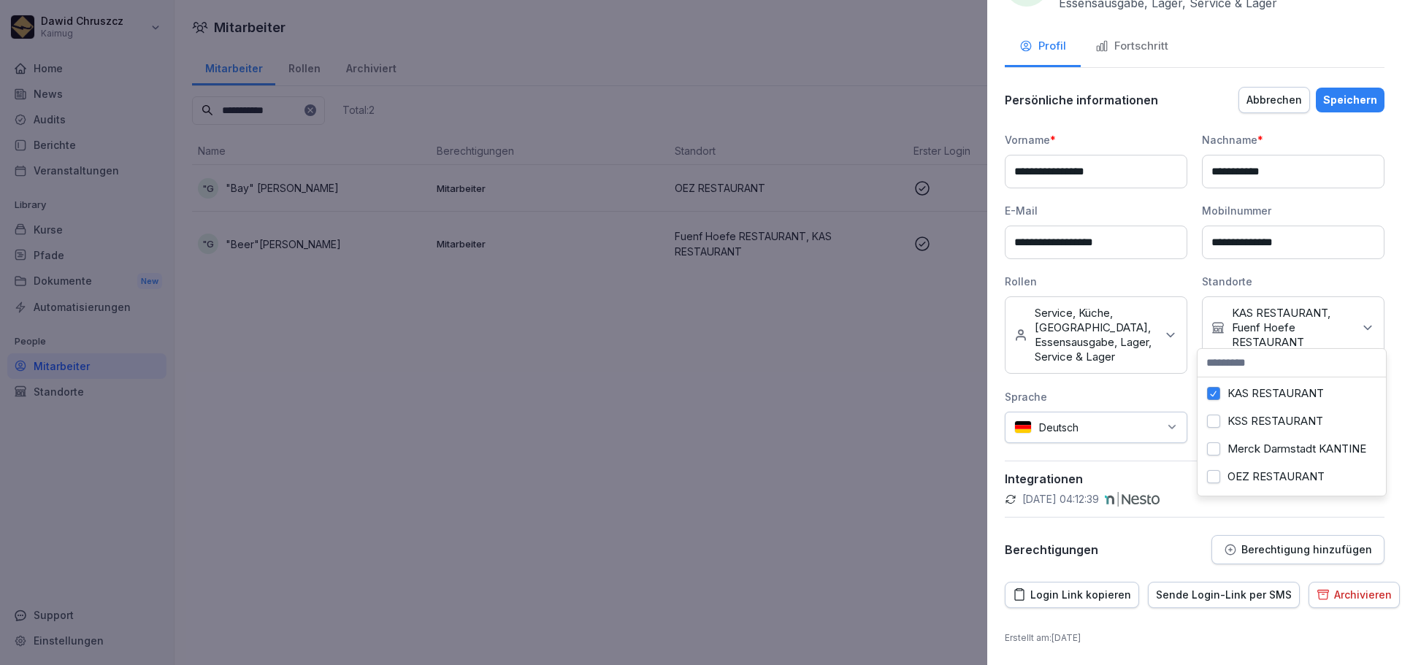
scroll to position [146, 0]
click at [1212, 435] on button "KAS RESTAURANT" at bounding box center [1213, 428] width 13 height 13
click at [1361, 254] on div "**********" at bounding box center [1195, 287] width 380 height 311
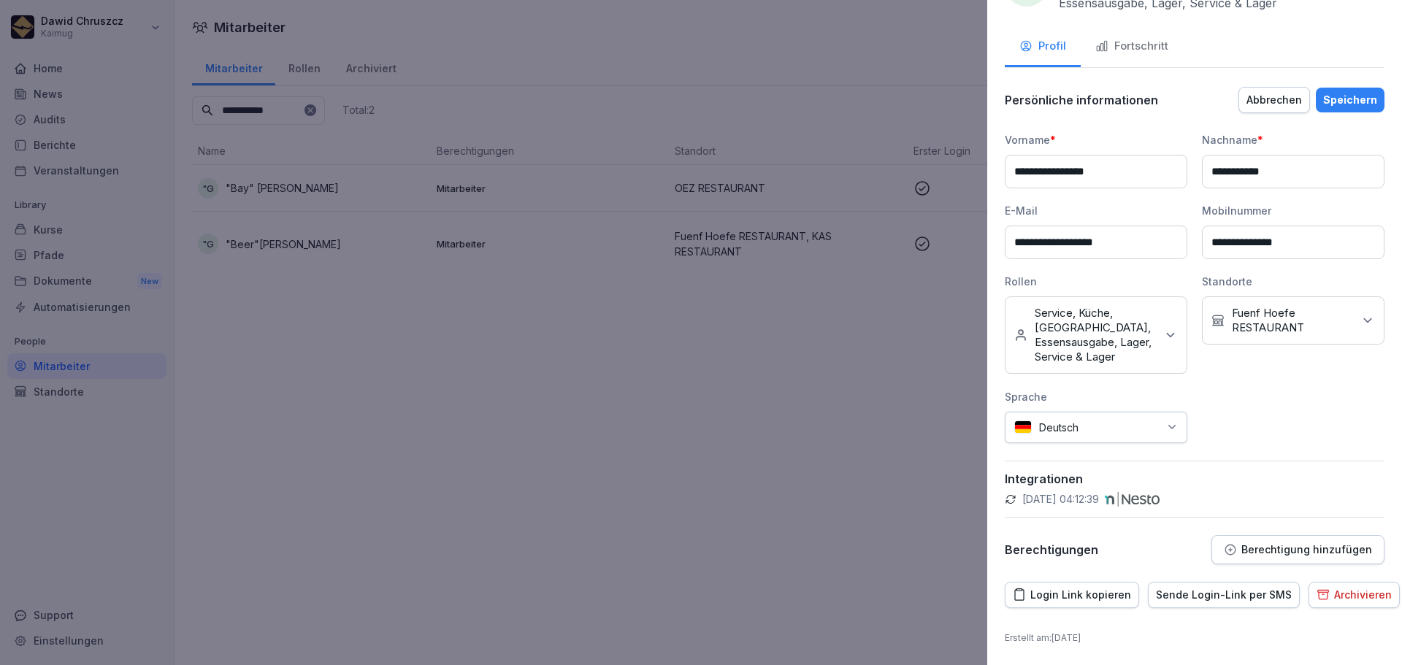
click at [1345, 92] on div "Speichern" at bounding box center [1350, 100] width 54 height 16
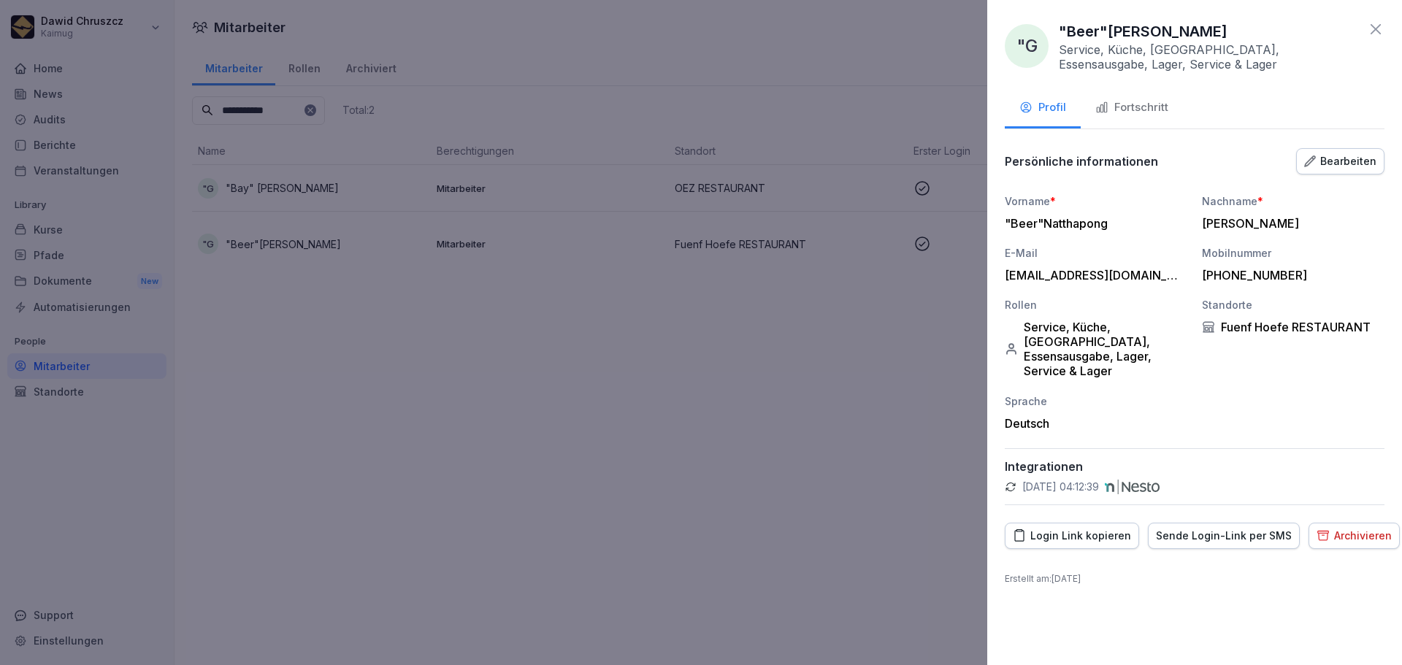
click at [1379, 23] on icon at bounding box center [1376, 29] width 18 height 18
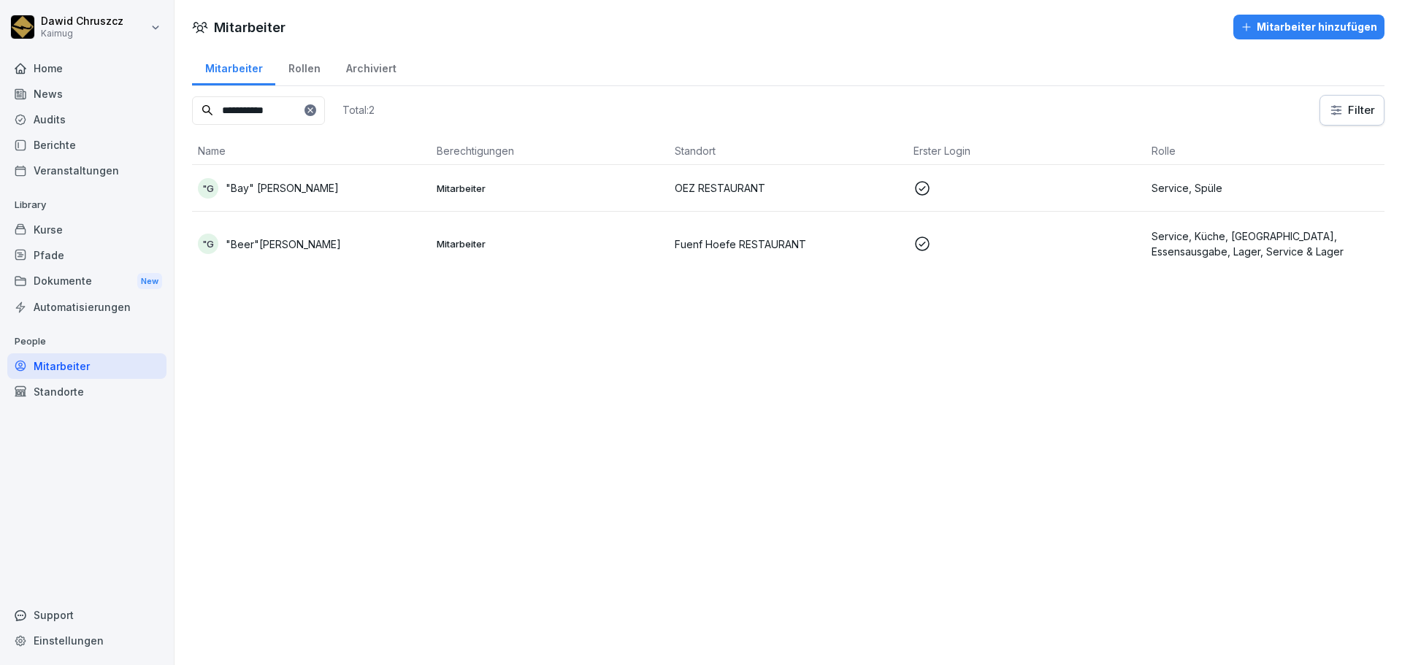
click at [73, 234] on div "Kurse" at bounding box center [86, 230] width 159 height 26
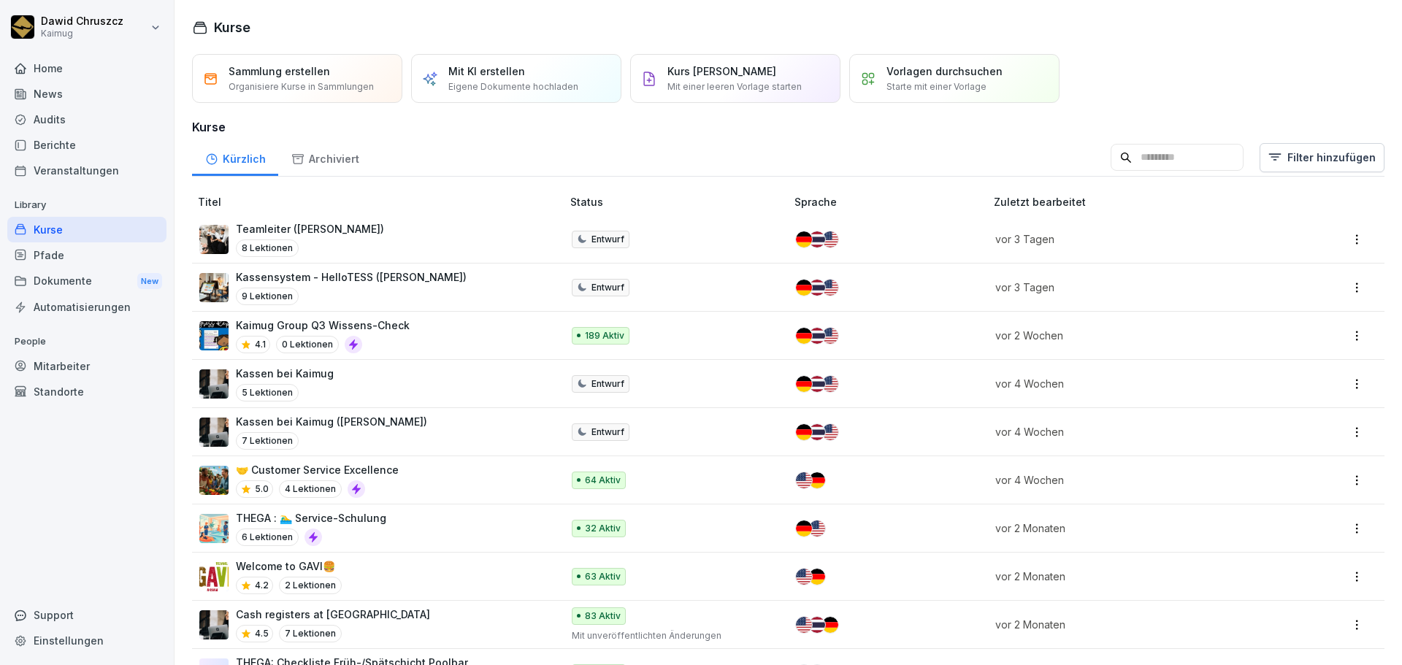
click at [1166, 147] on input at bounding box center [1177, 158] width 133 height 28
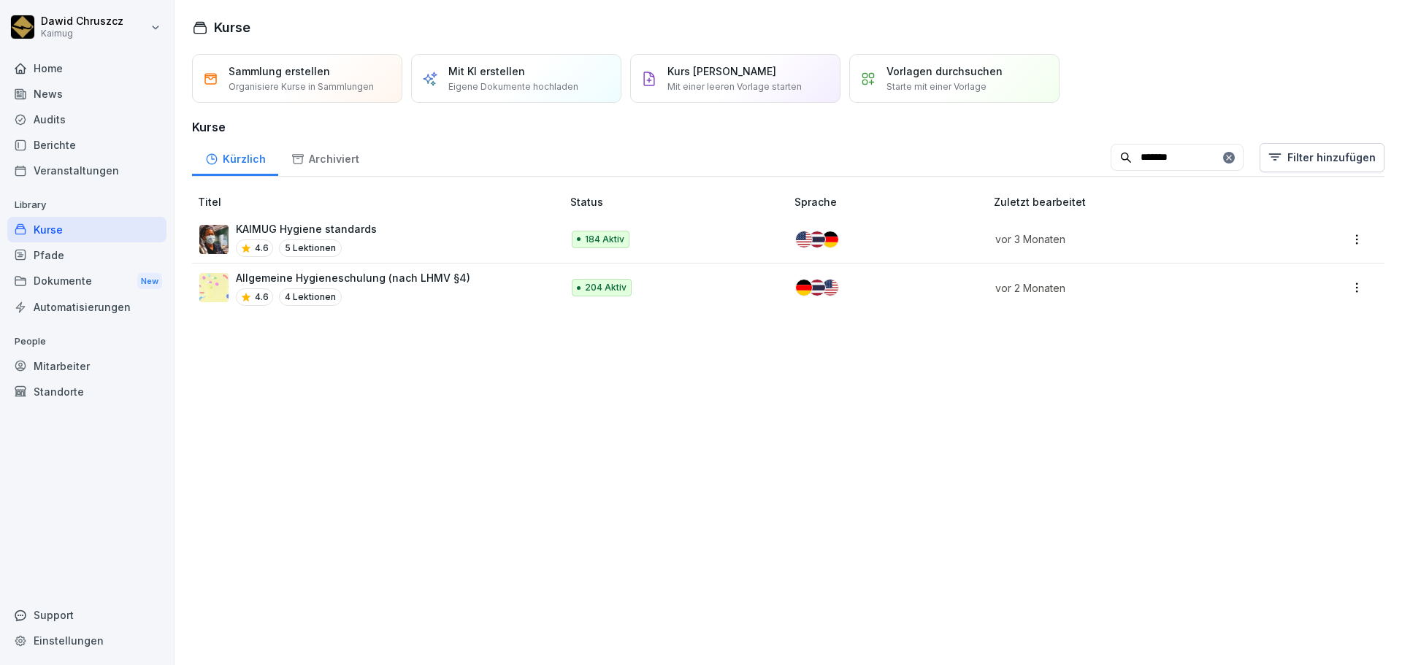
type input "*******"
click at [413, 279] on p "Allgemeine Hygieneschulung (nach LHMV §4)" at bounding box center [353, 277] width 234 height 15
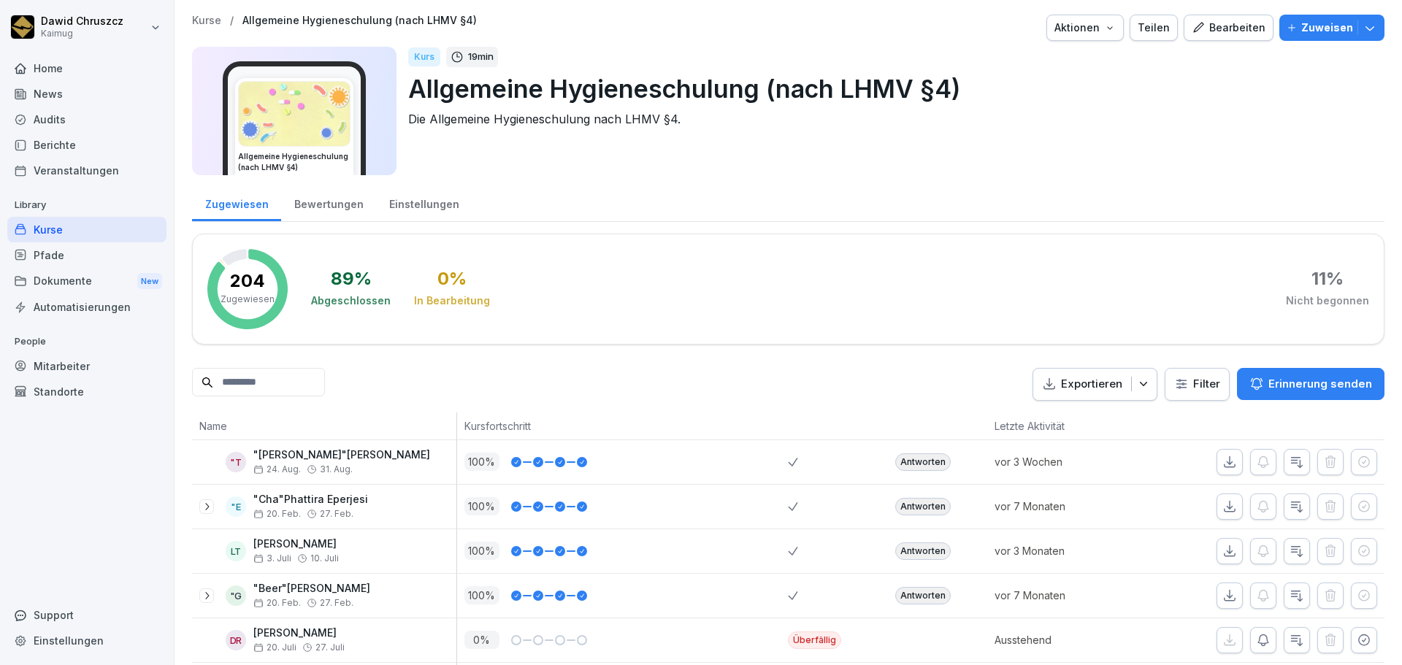
click at [1210, 383] on html "[PERSON_NAME] Kaimug Home News Audits Berichte Veranstaltungen Library Kurse Pf…" at bounding box center [701, 332] width 1402 height 665
type input "***"
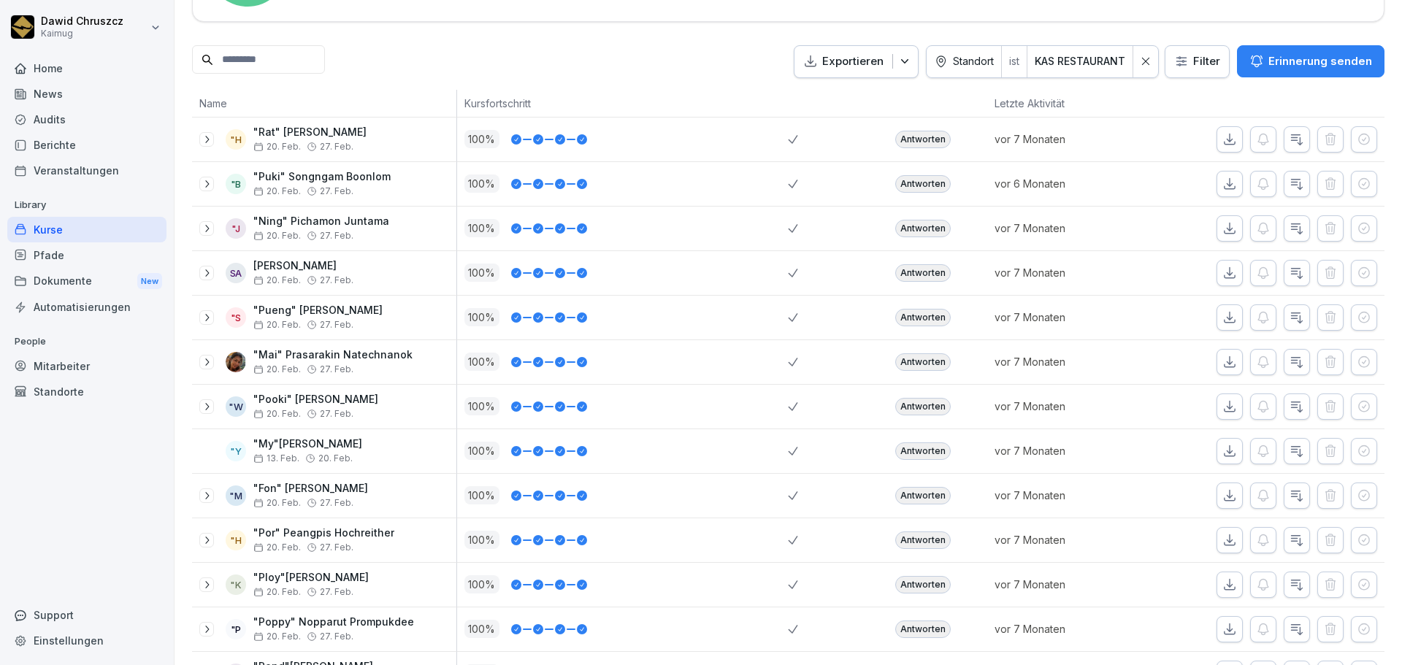
scroll to position [365, 0]
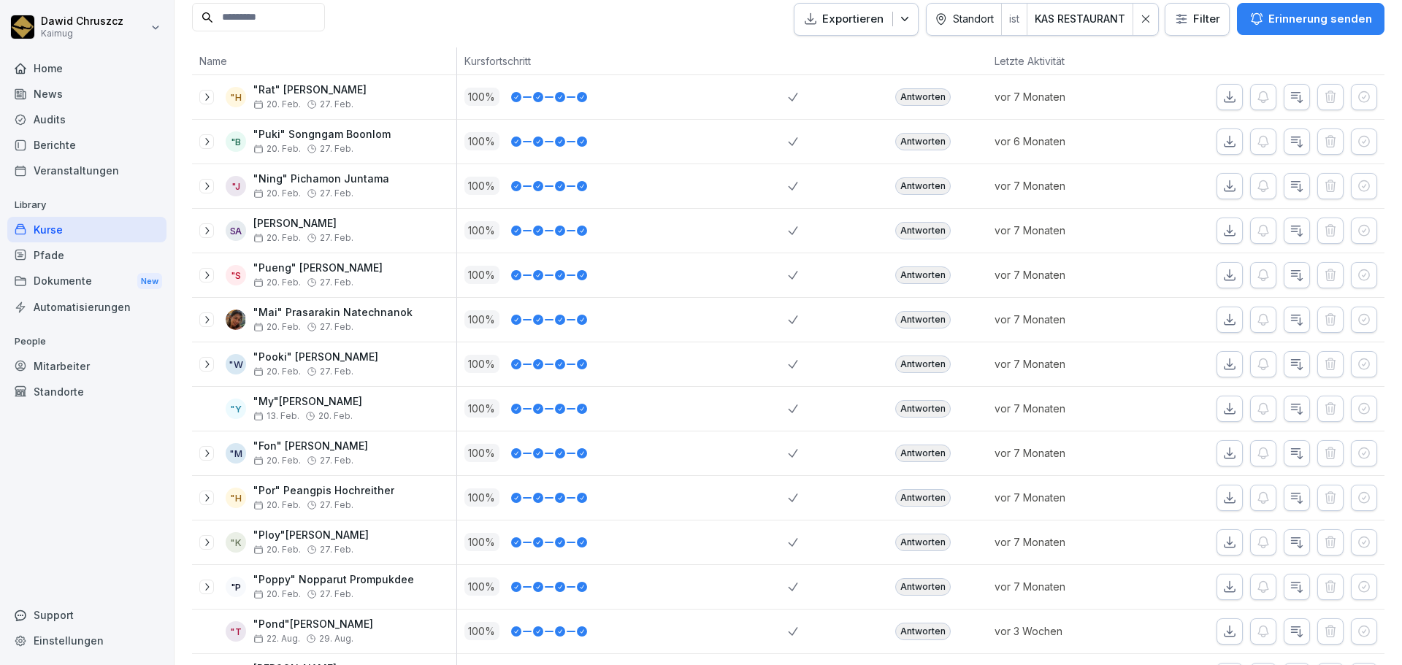
click at [1222, 96] on icon "button" at bounding box center [1229, 97] width 15 height 15
click at [1225, 146] on icon "button" at bounding box center [1230, 141] width 10 height 10
click at [1071, 53] on p "Letzte Aktivität" at bounding box center [1070, 60] width 151 height 15
click at [1222, 184] on icon "button" at bounding box center [1229, 186] width 15 height 15
click at [1223, 224] on icon "button" at bounding box center [1229, 230] width 15 height 15
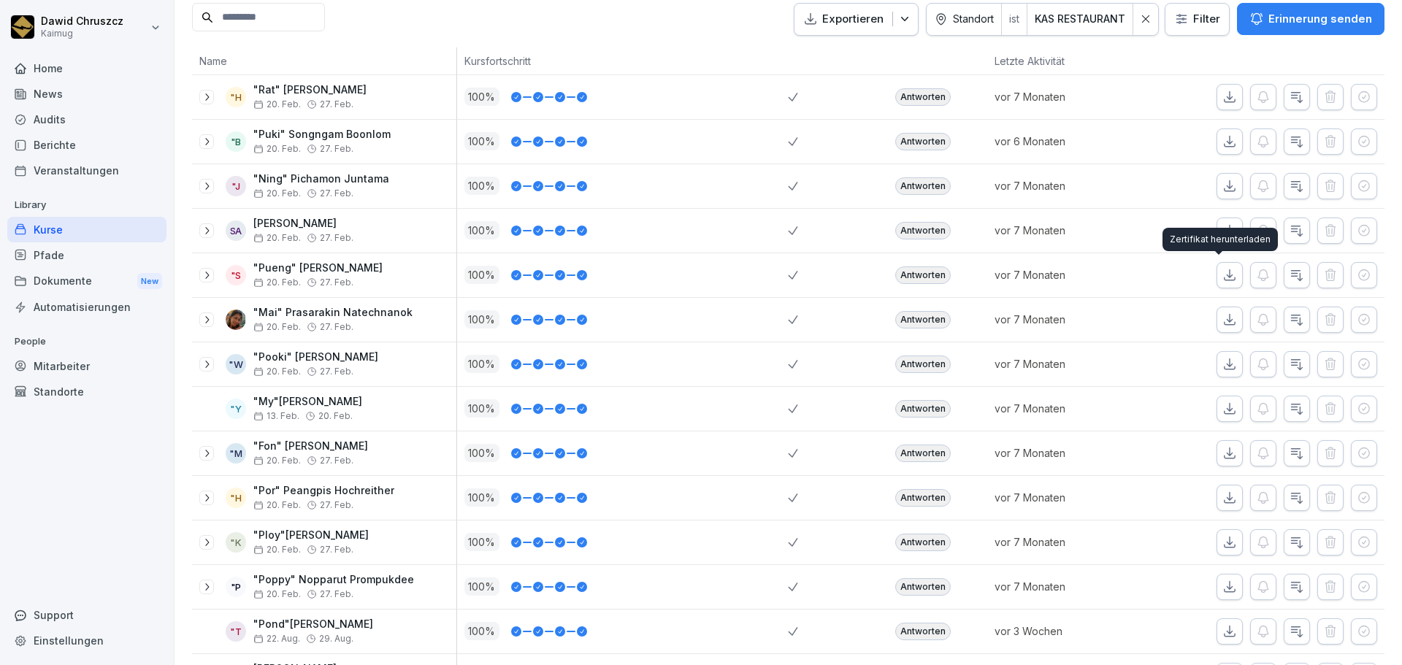
click at [1222, 270] on icon "button" at bounding box center [1229, 275] width 15 height 15
click at [1222, 321] on icon "button" at bounding box center [1229, 320] width 15 height 15
click at [1226, 360] on button "button" at bounding box center [1229, 364] width 26 height 26
click at [1222, 407] on icon "button" at bounding box center [1229, 409] width 15 height 15
click at [1222, 452] on icon "button" at bounding box center [1229, 453] width 15 height 15
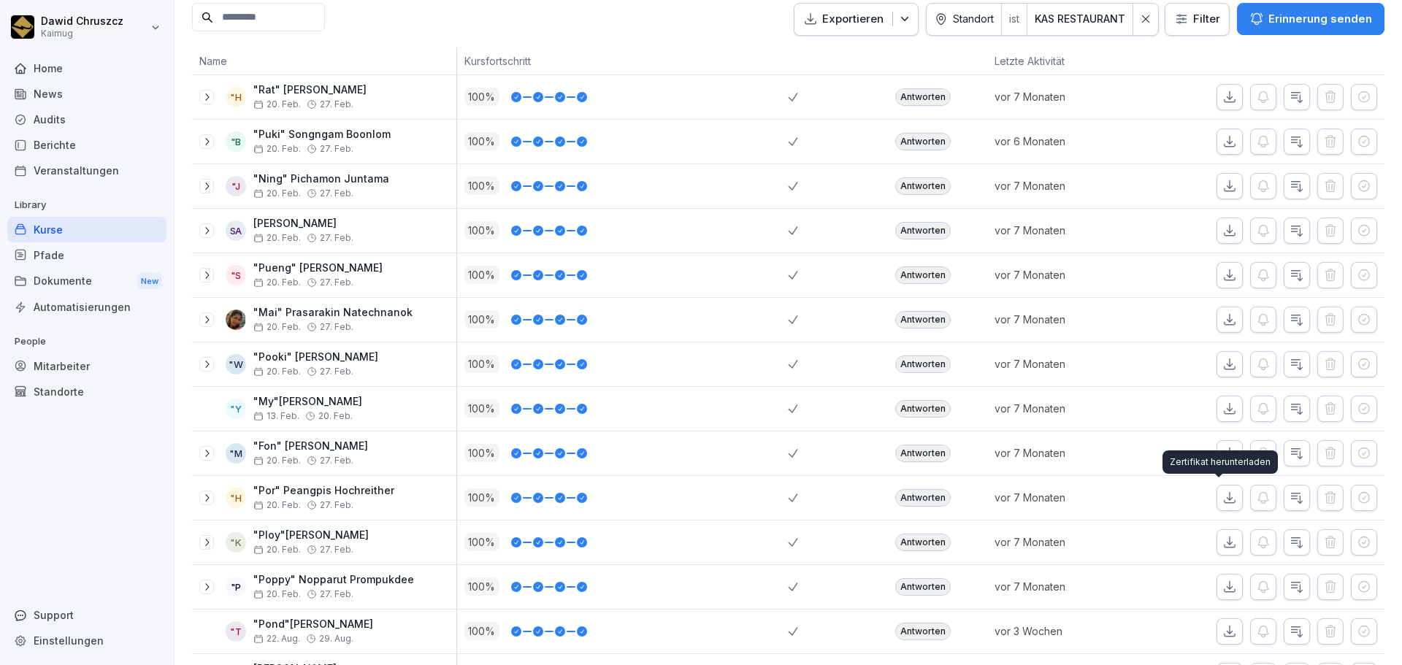
click at [1222, 496] on icon "button" at bounding box center [1229, 498] width 15 height 15
click at [1223, 545] on icon "button" at bounding box center [1229, 542] width 15 height 15
click at [1225, 591] on icon "button" at bounding box center [1230, 586] width 10 height 10
click at [1224, 631] on icon "button" at bounding box center [1229, 631] width 15 height 15
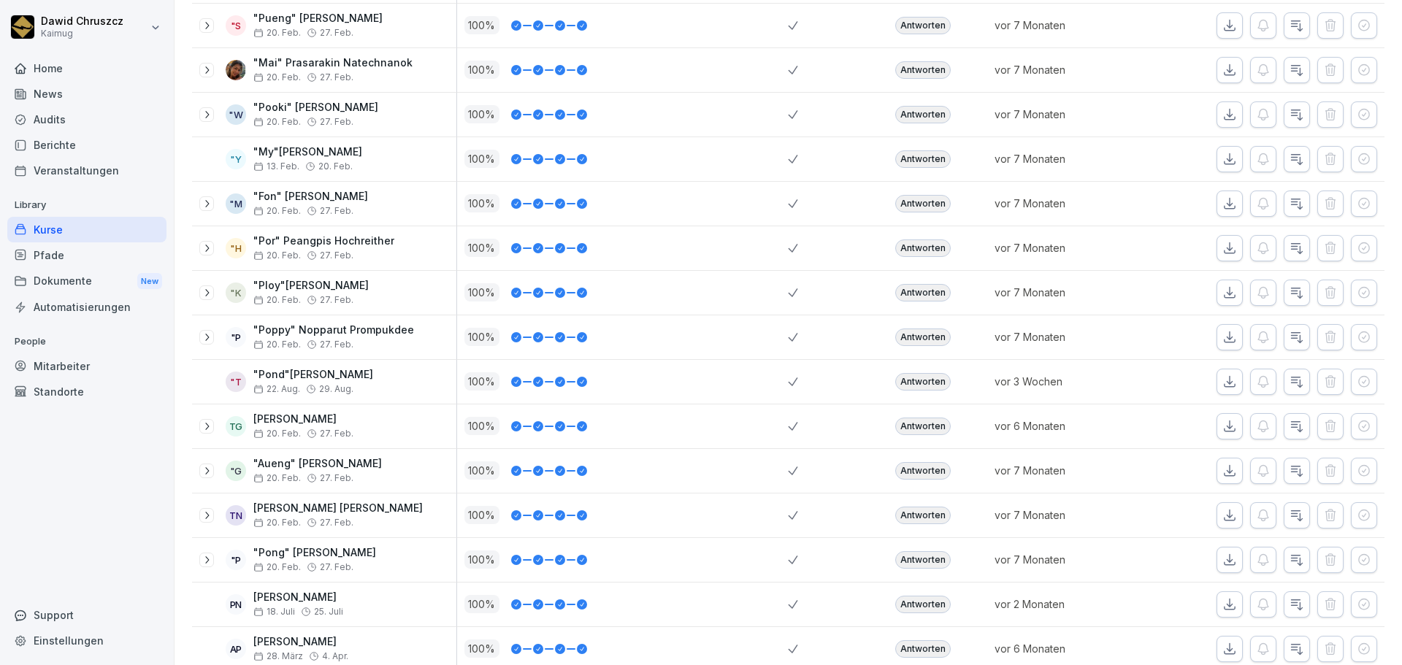
scroll to position [702, 0]
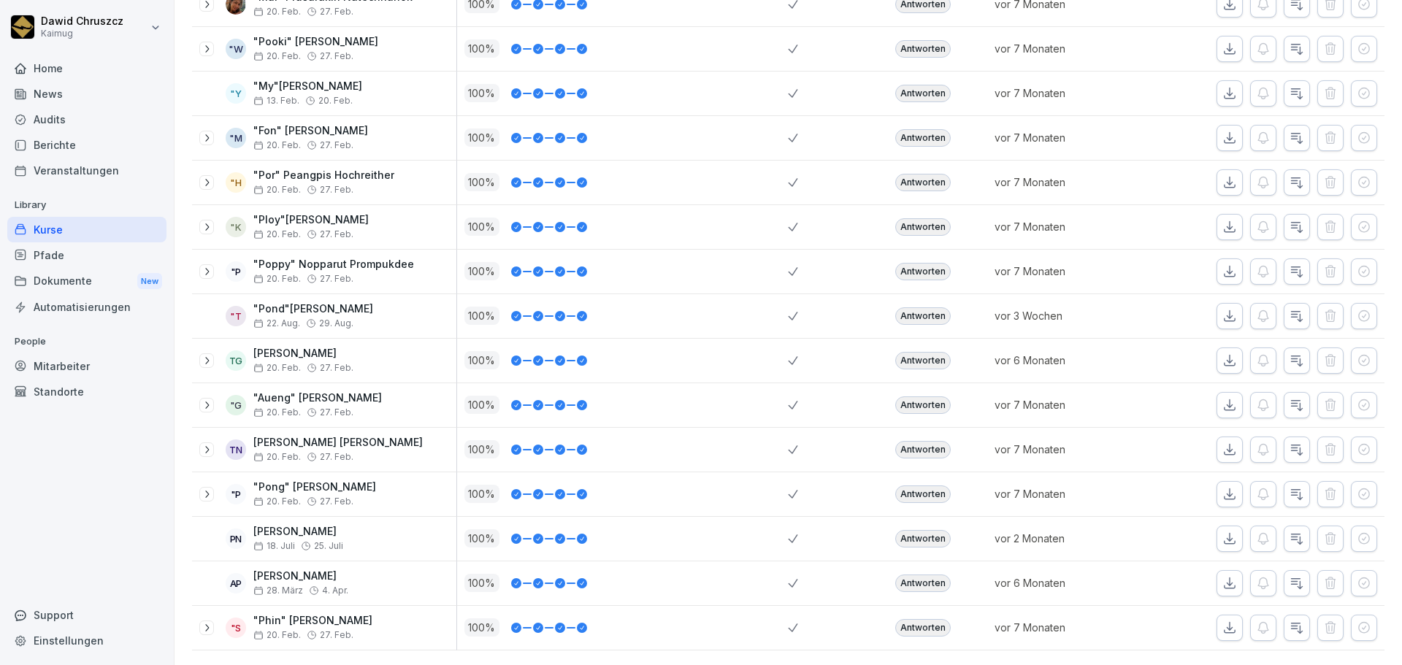
click at [1222, 353] on icon "button" at bounding box center [1229, 360] width 15 height 15
click at [1225, 399] on icon "button" at bounding box center [1230, 404] width 10 height 10
click at [1225, 444] on icon "button" at bounding box center [1230, 449] width 10 height 10
click at [1225, 488] on icon "button" at bounding box center [1230, 493] width 10 height 10
click at [1225, 533] on icon "button" at bounding box center [1230, 538] width 10 height 10
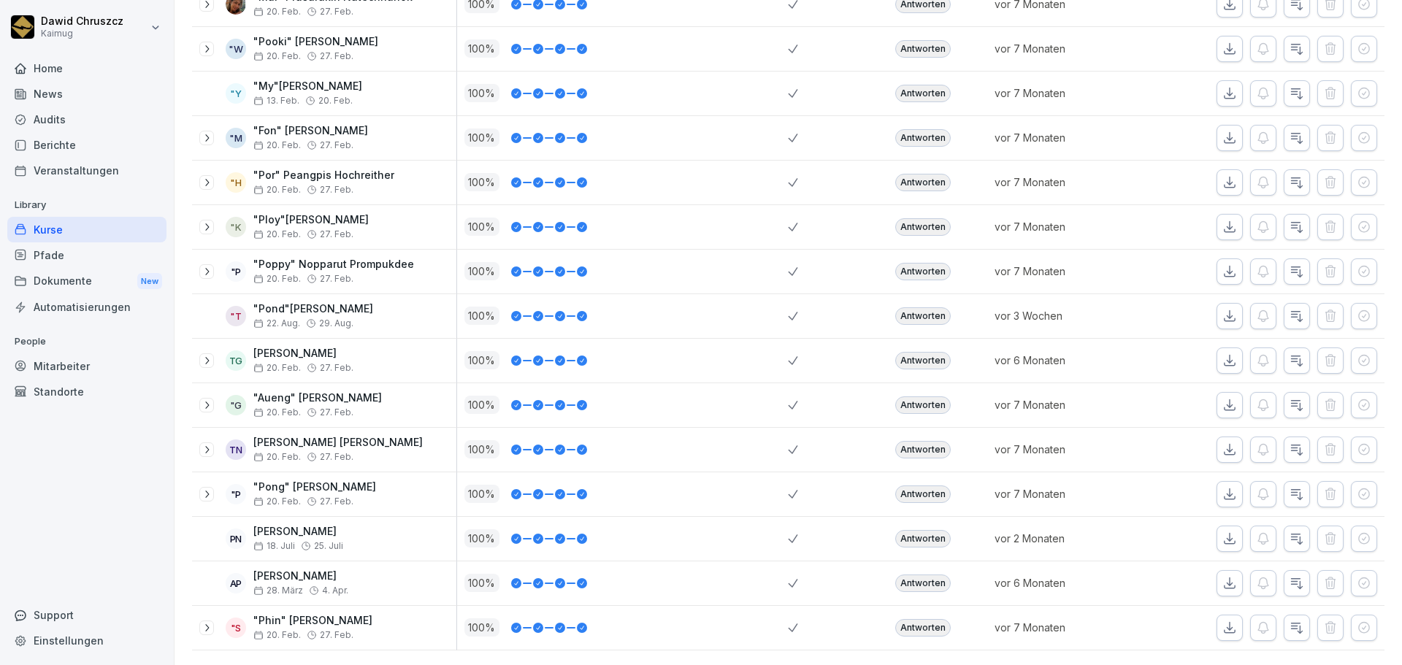
click at [1222, 576] on icon "button" at bounding box center [1229, 583] width 15 height 15
click at [1226, 615] on button "button" at bounding box center [1229, 628] width 26 height 26
